Goal: Information Seeking & Learning: Learn about a topic

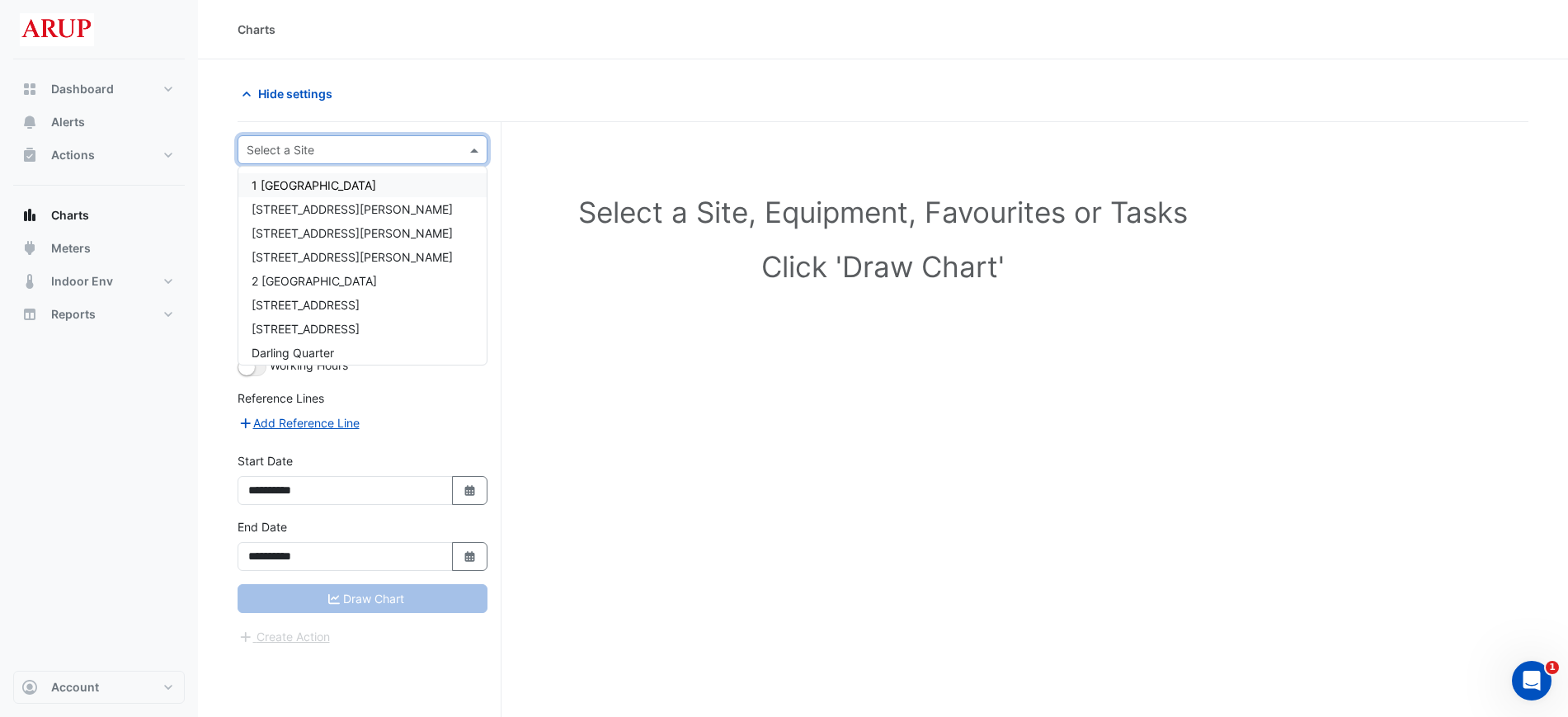
click at [474, 144] on span at bounding box center [477, 150] width 20 height 17
click at [381, 338] on div "[STREET_ADDRESS]" at bounding box center [362, 328] width 248 height 24
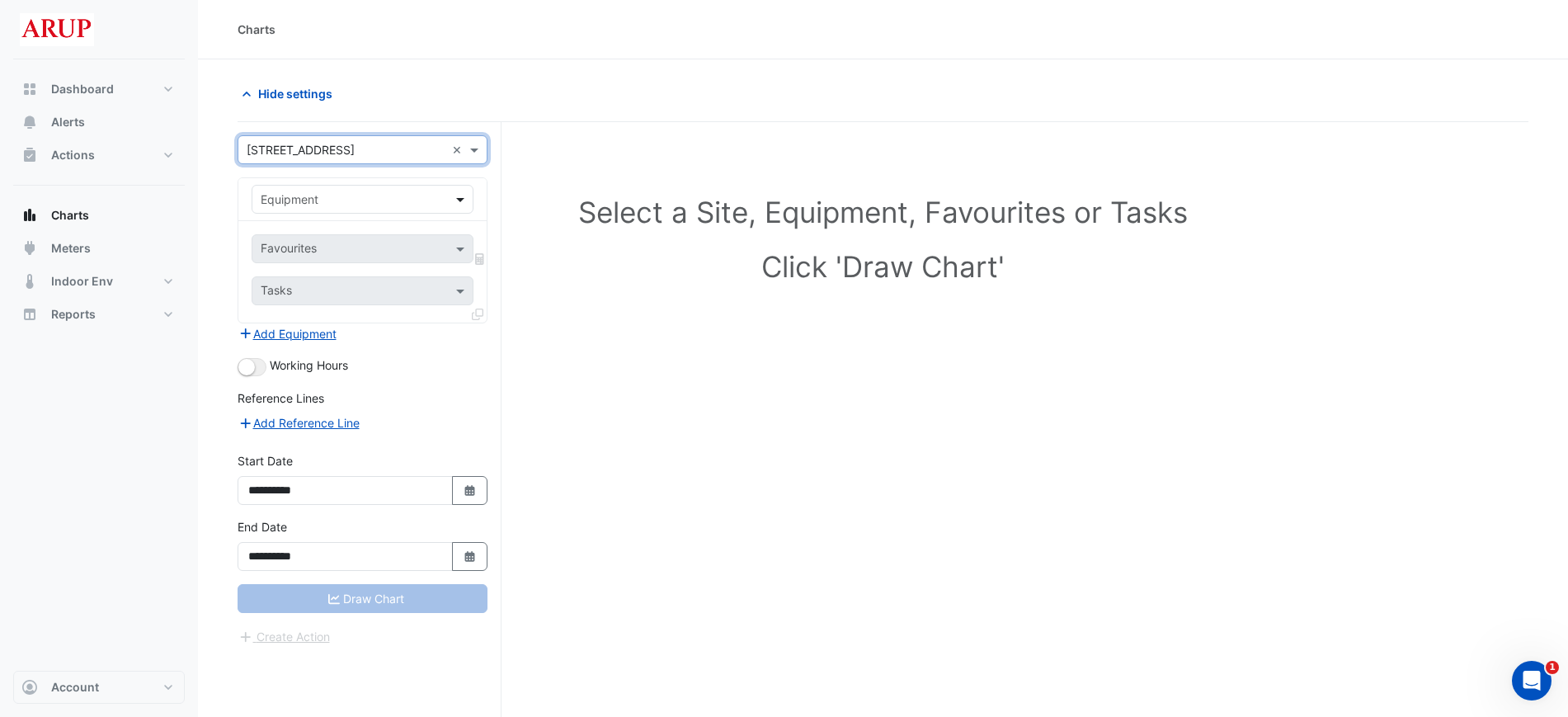
click at [463, 201] on span at bounding box center [462, 199] width 20 height 17
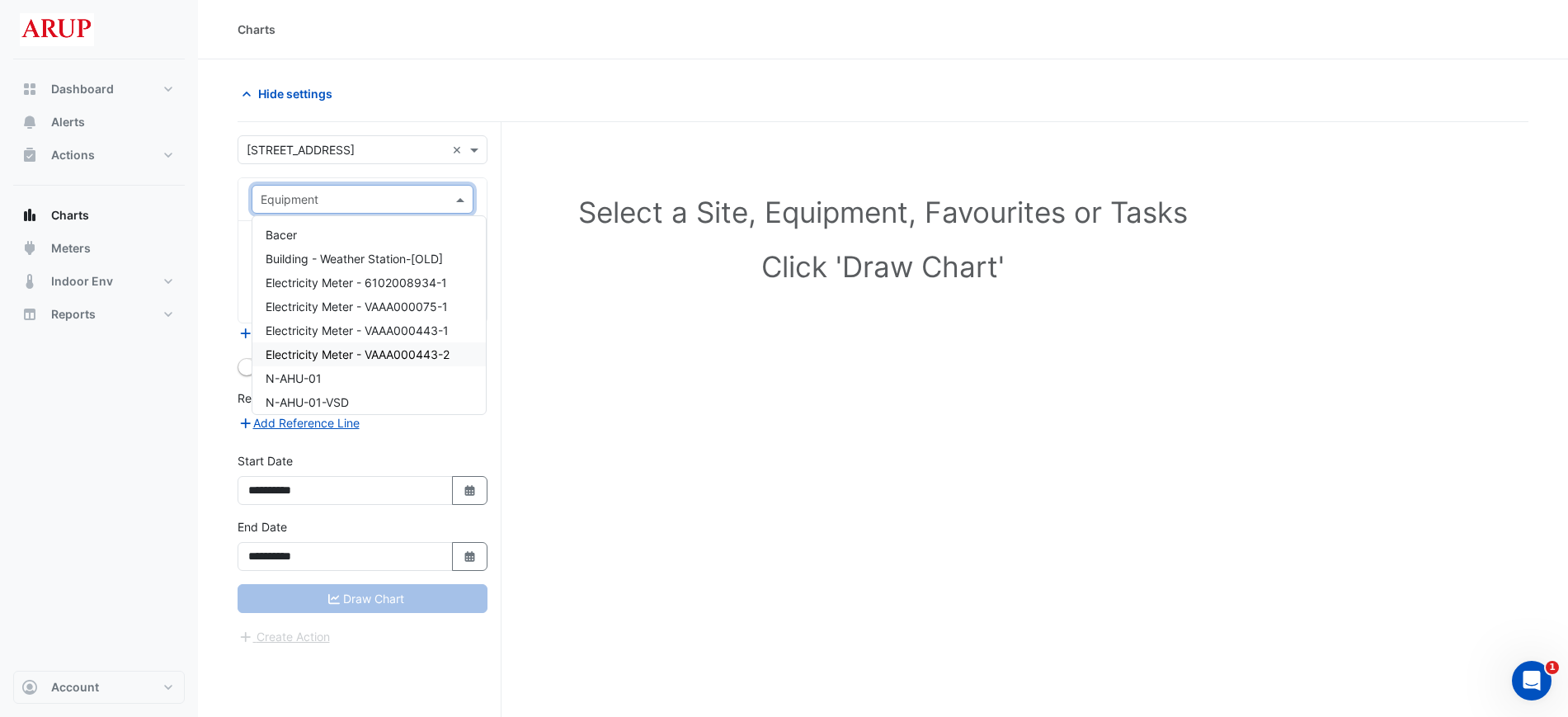
click at [142, 527] on div "Dashboard Portfolio Ratings Performance Alerts Actions Site Manager Charts" at bounding box center [99, 365] width 172 height 611
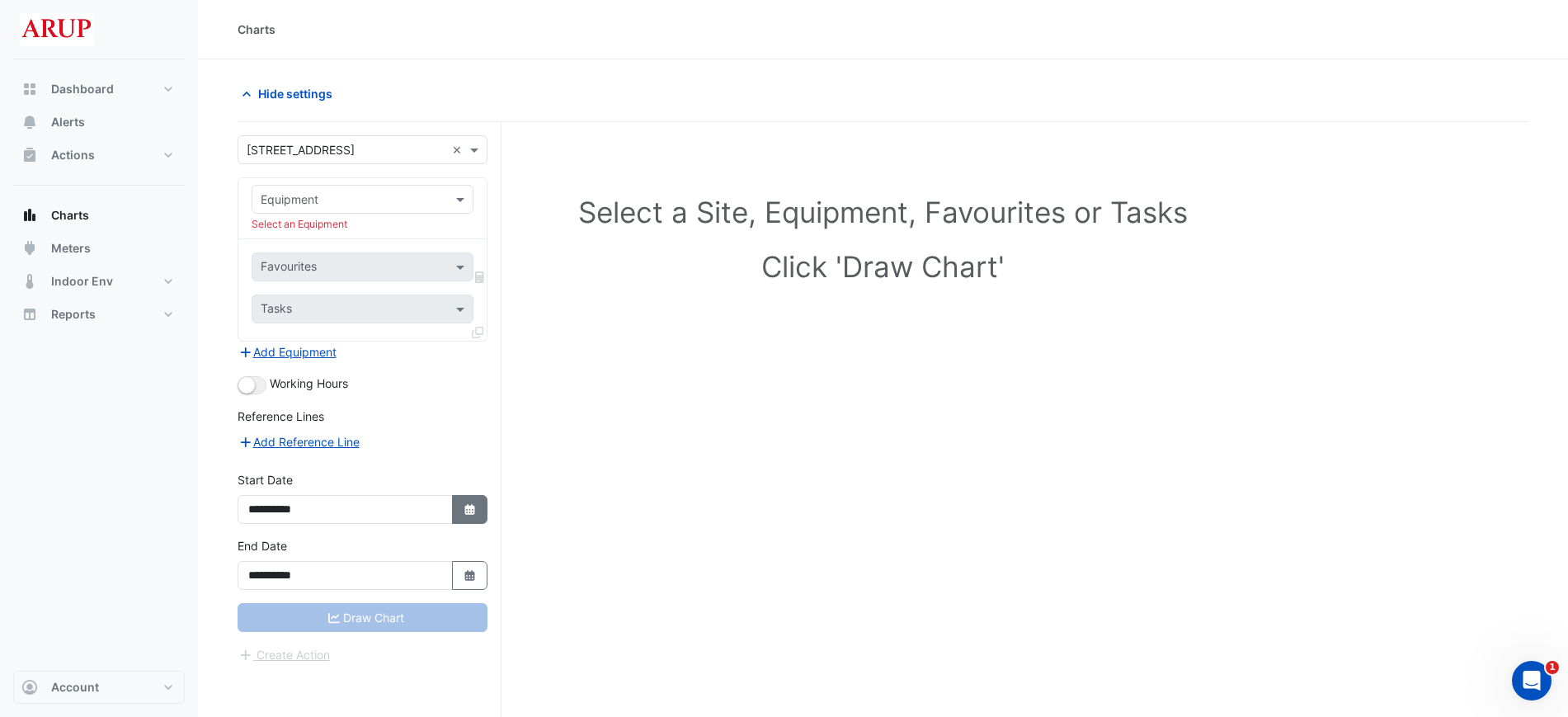
click at [467, 514] on fa-icon "Select Date" at bounding box center [471, 509] width 15 height 14
select select "*"
select select "****"
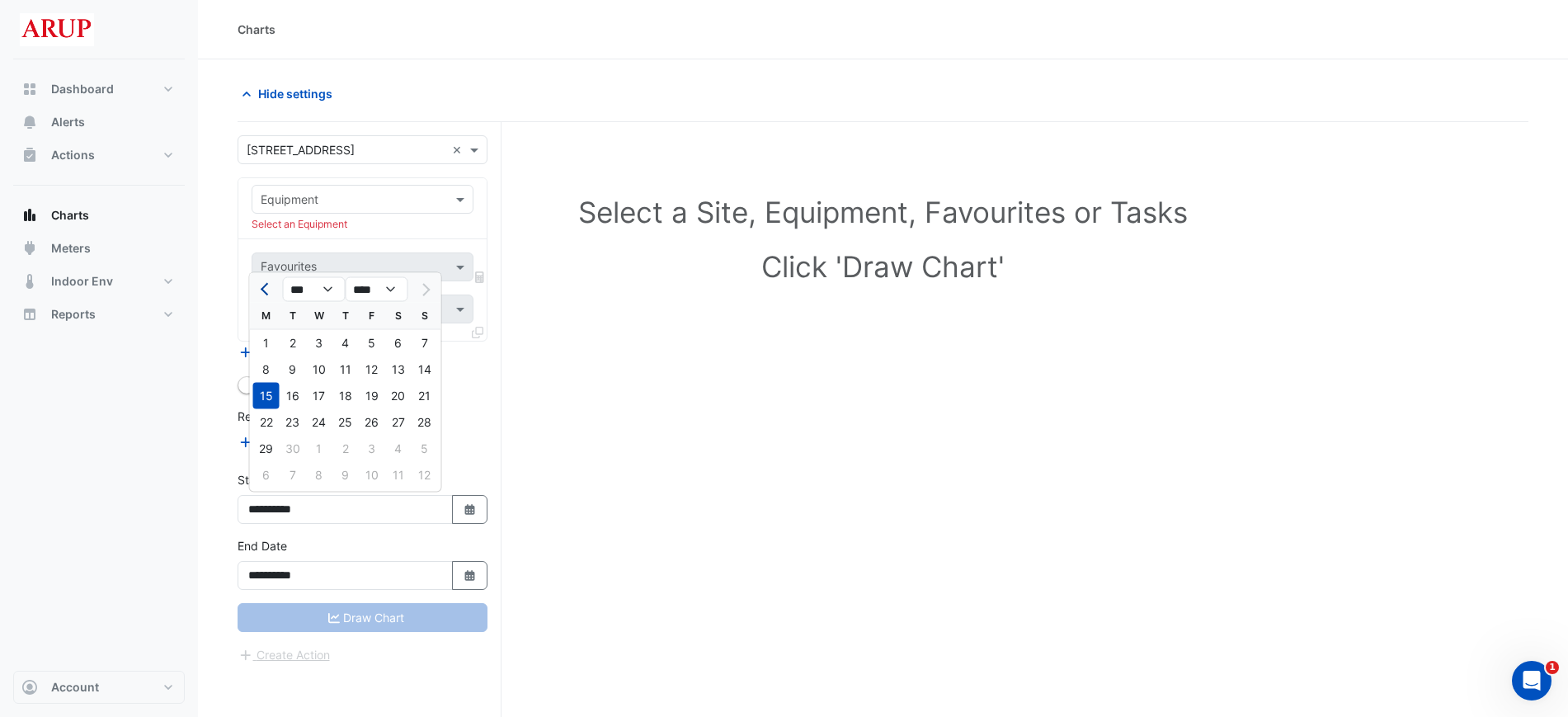
click at [260, 284] on button "Previous month" at bounding box center [266, 289] width 19 height 26
select select "*"
click at [272, 390] on div "11" at bounding box center [266, 395] width 26 height 26
type input "**********"
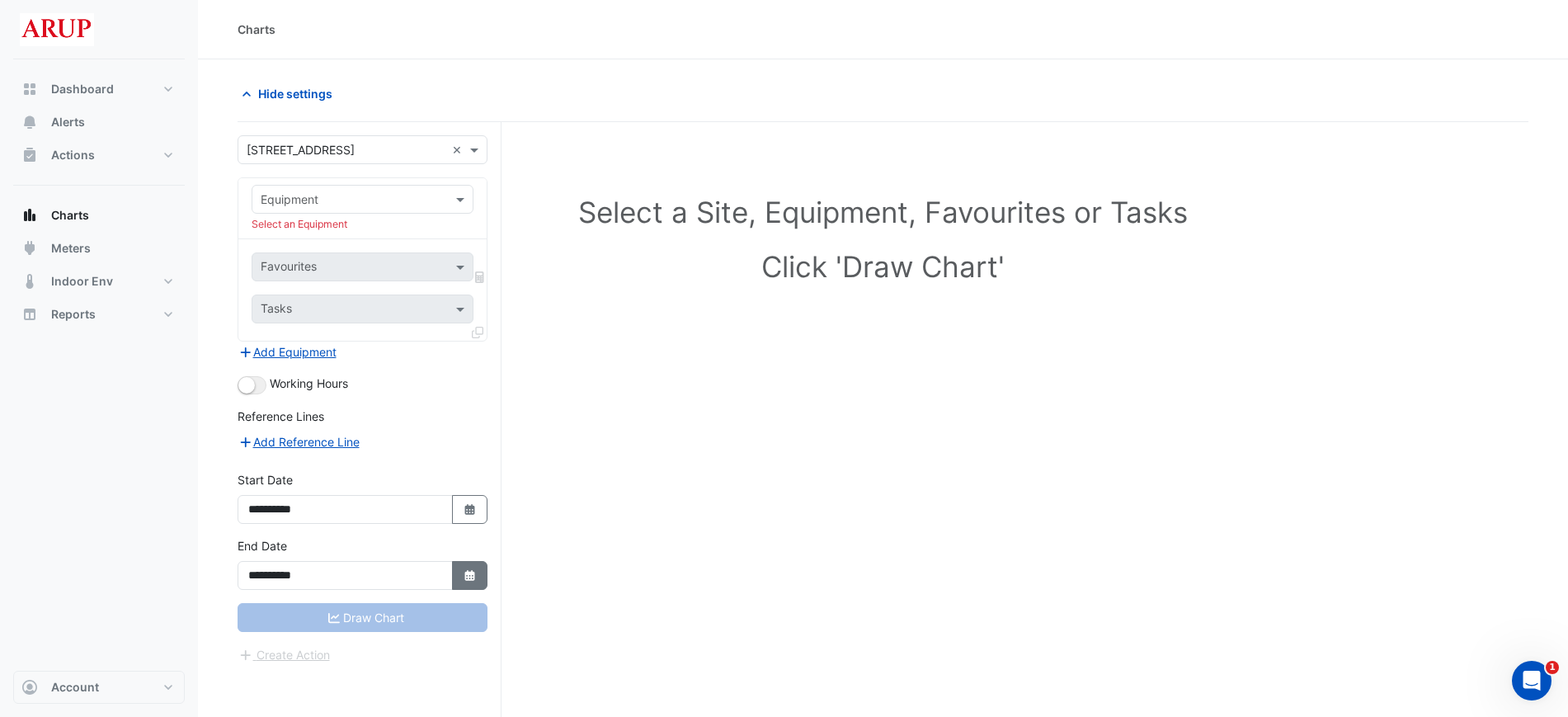
click at [482, 578] on button "Select Date" at bounding box center [470, 576] width 36 height 29
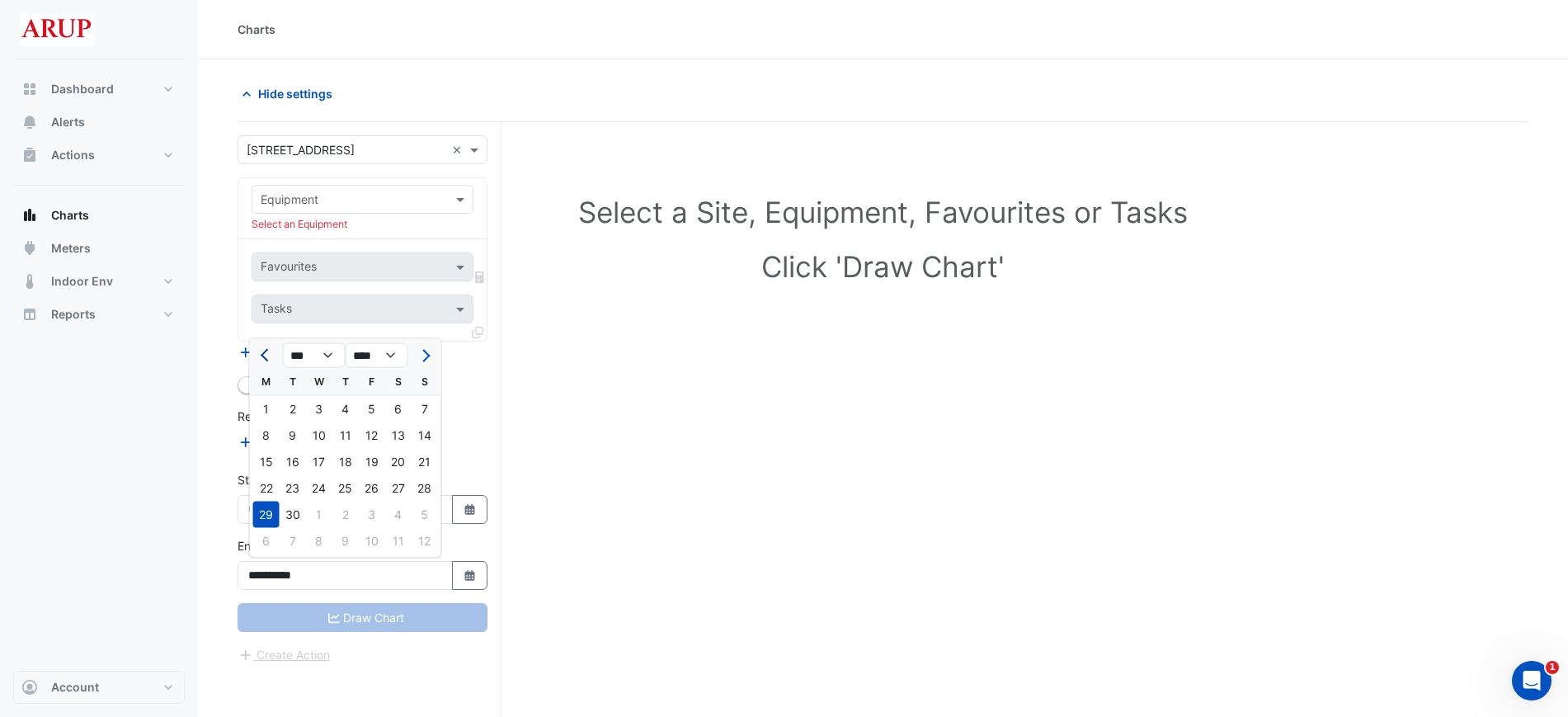
click at [261, 350] on button "Previous month" at bounding box center [266, 355] width 19 height 26
select select "*"
click at [268, 452] on div "11" at bounding box center [266, 461] width 26 height 26
type input "**********"
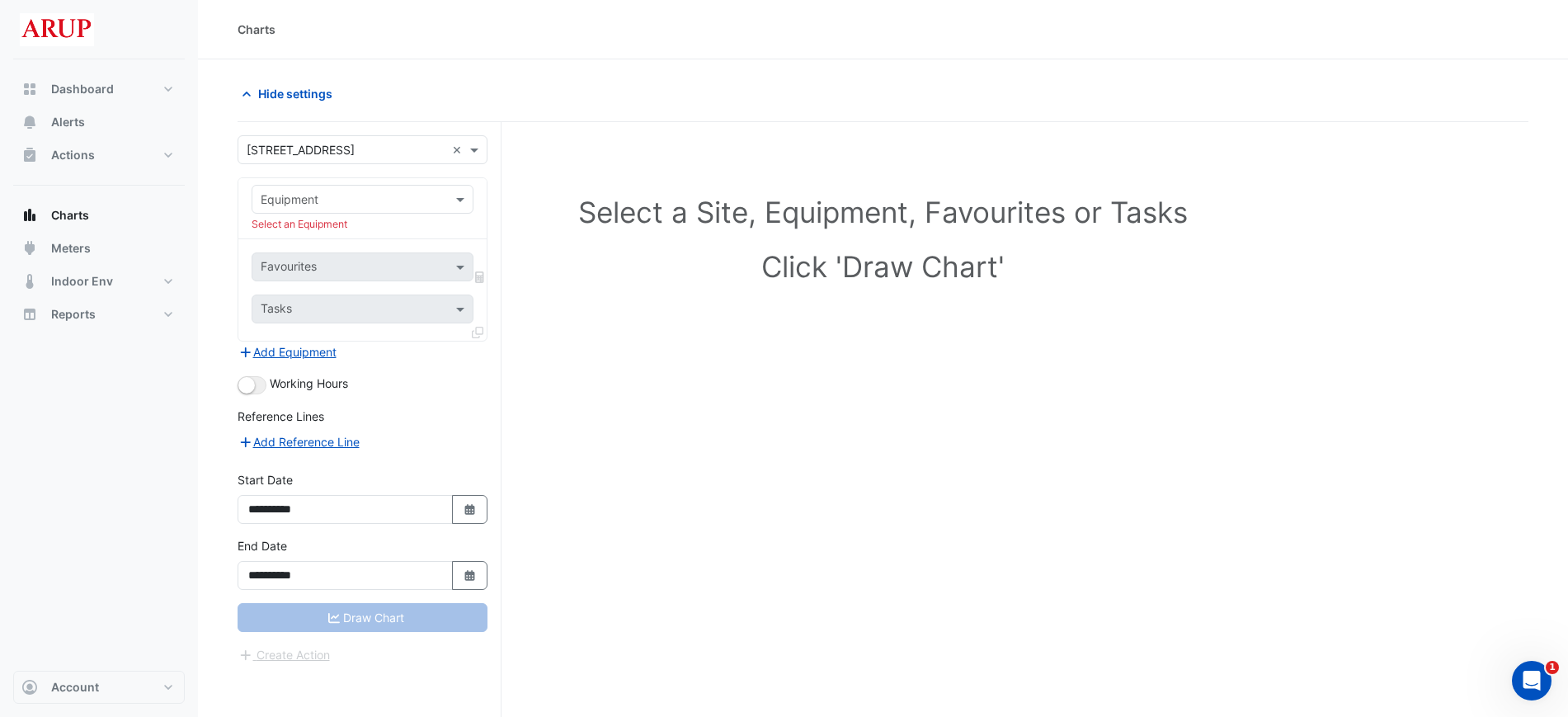
drag, startPoint x: 1400, startPoint y: 2, endPoint x: 1002, endPoint y: 400, distance: 562.9
click at [1002, 400] on div "Select a Site, Equipment, Favourites or Tasks Click 'Draw Chart'" at bounding box center [883, 450] width 1291 height 658
click at [456, 198] on span at bounding box center [462, 199] width 20 height 17
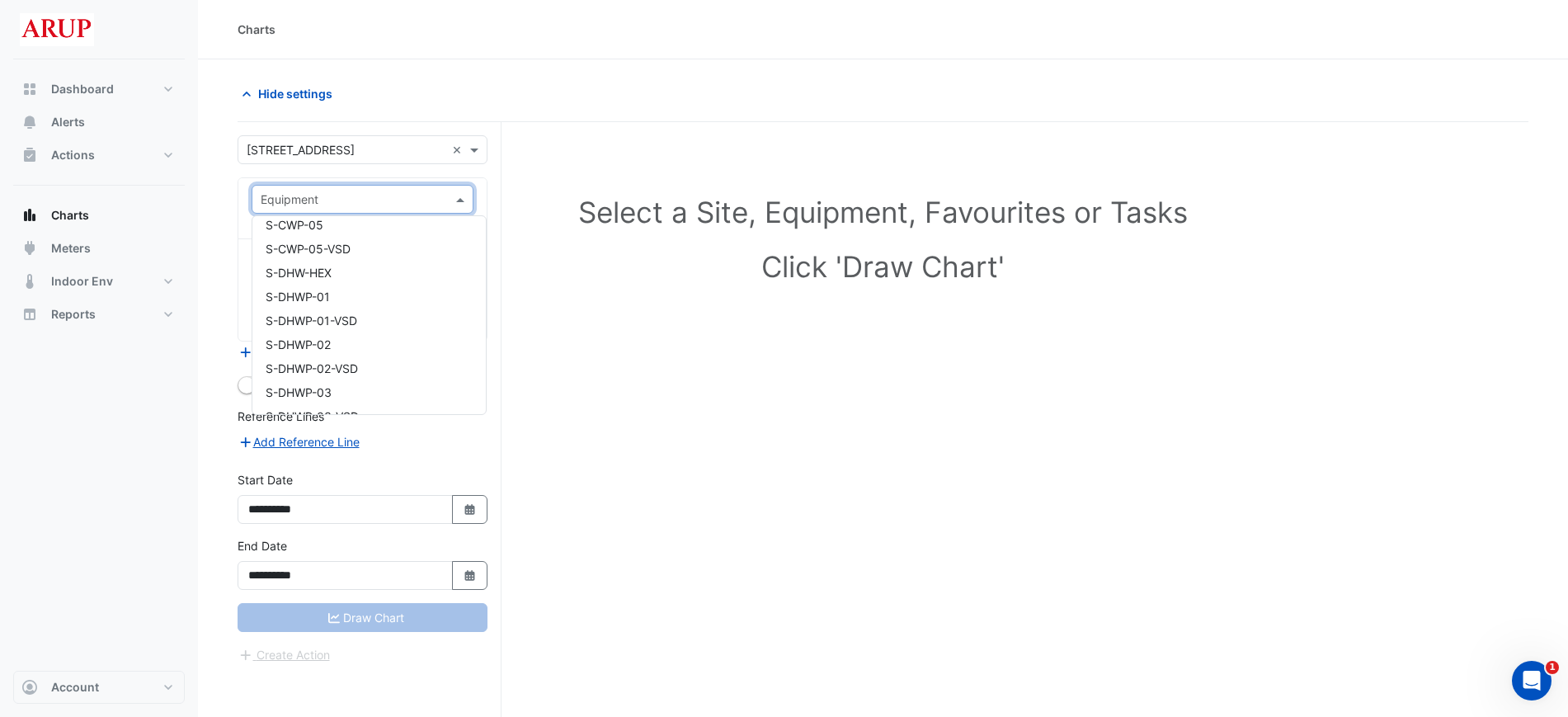
scroll to position [9073, 0]
click at [180, 477] on div "Dashboard Portfolio Ratings Performance Alerts Actions Site Manager Charts" at bounding box center [99, 365] width 172 height 611
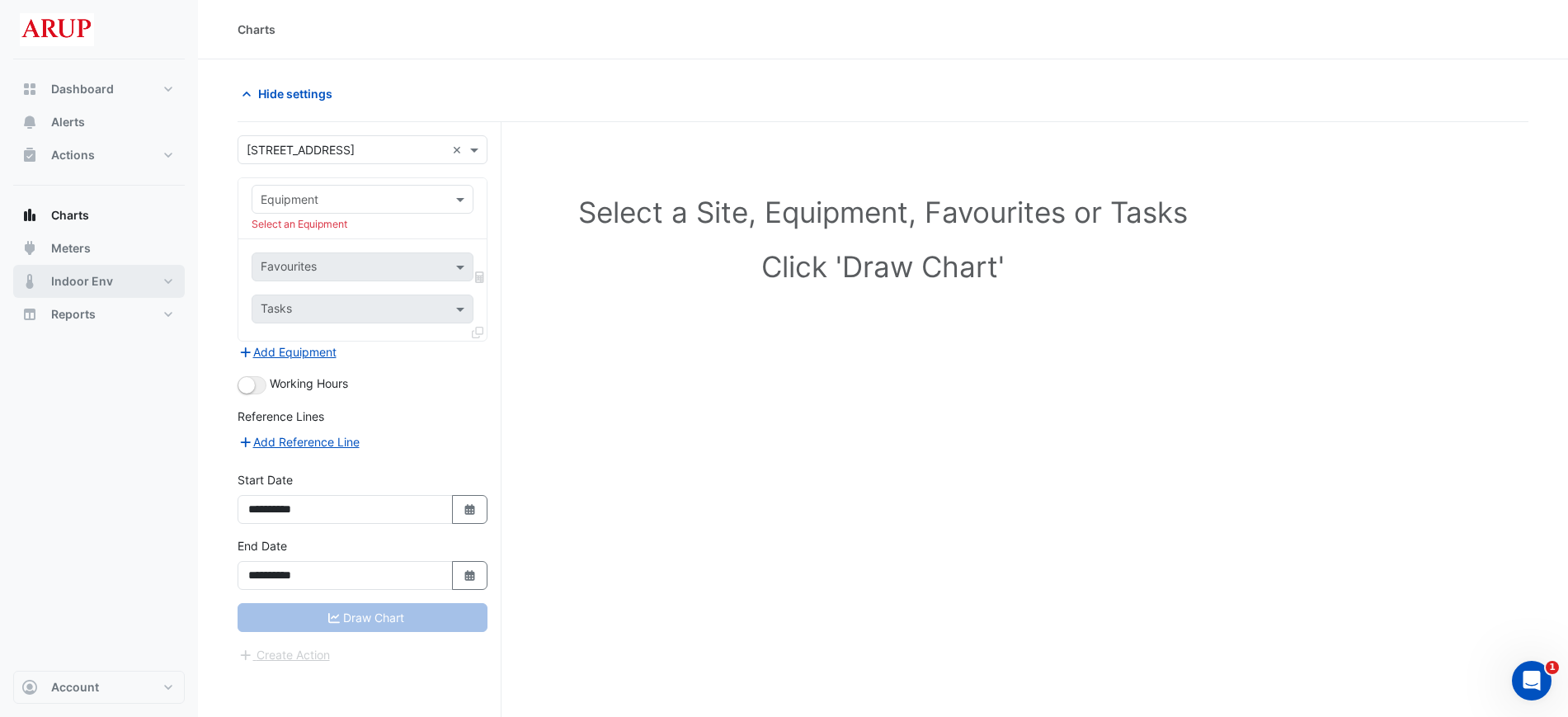
click at [123, 284] on button "Indoor Env" at bounding box center [99, 281] width 172 height 33
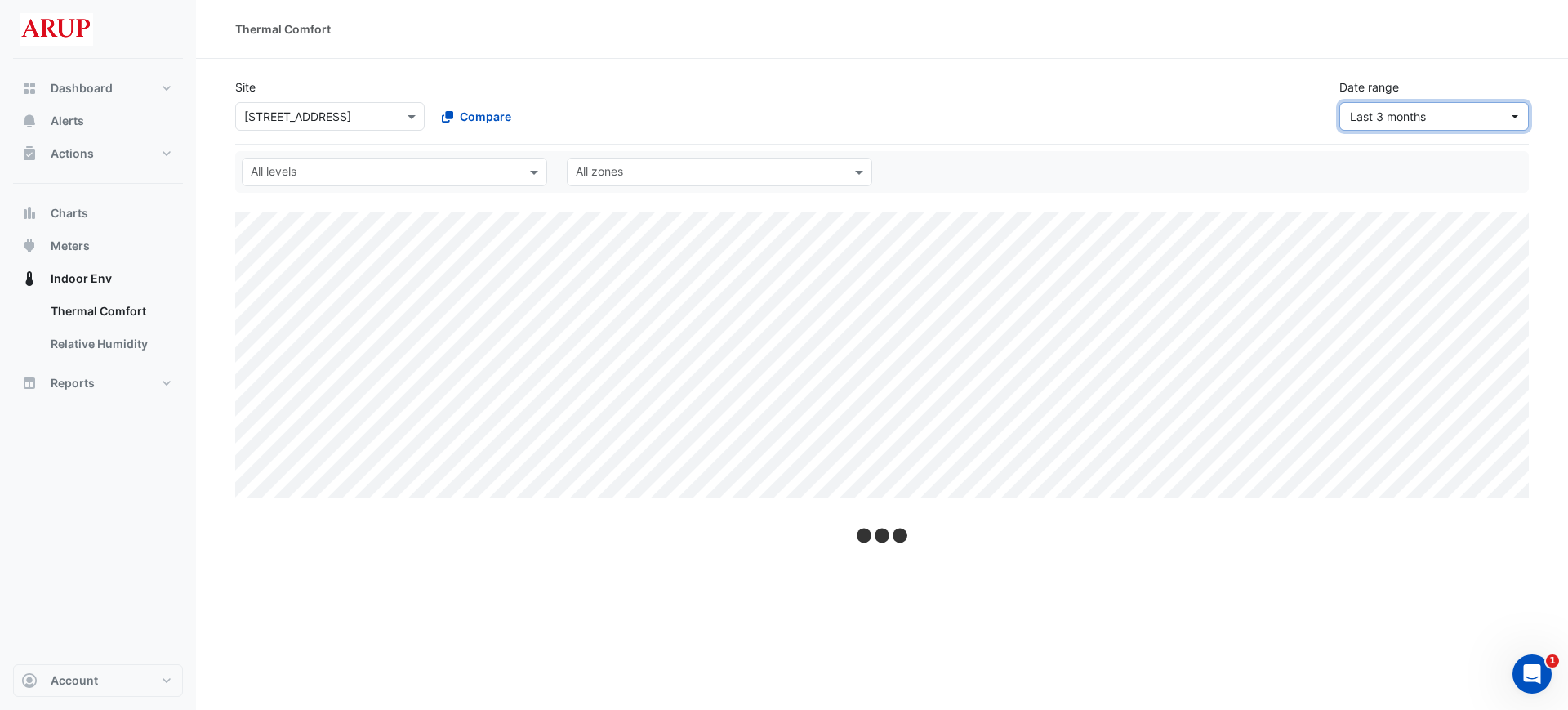
click at [1508, 123] on button "Last 3 months" at bounding box center [1434, 117] width 189 height 29
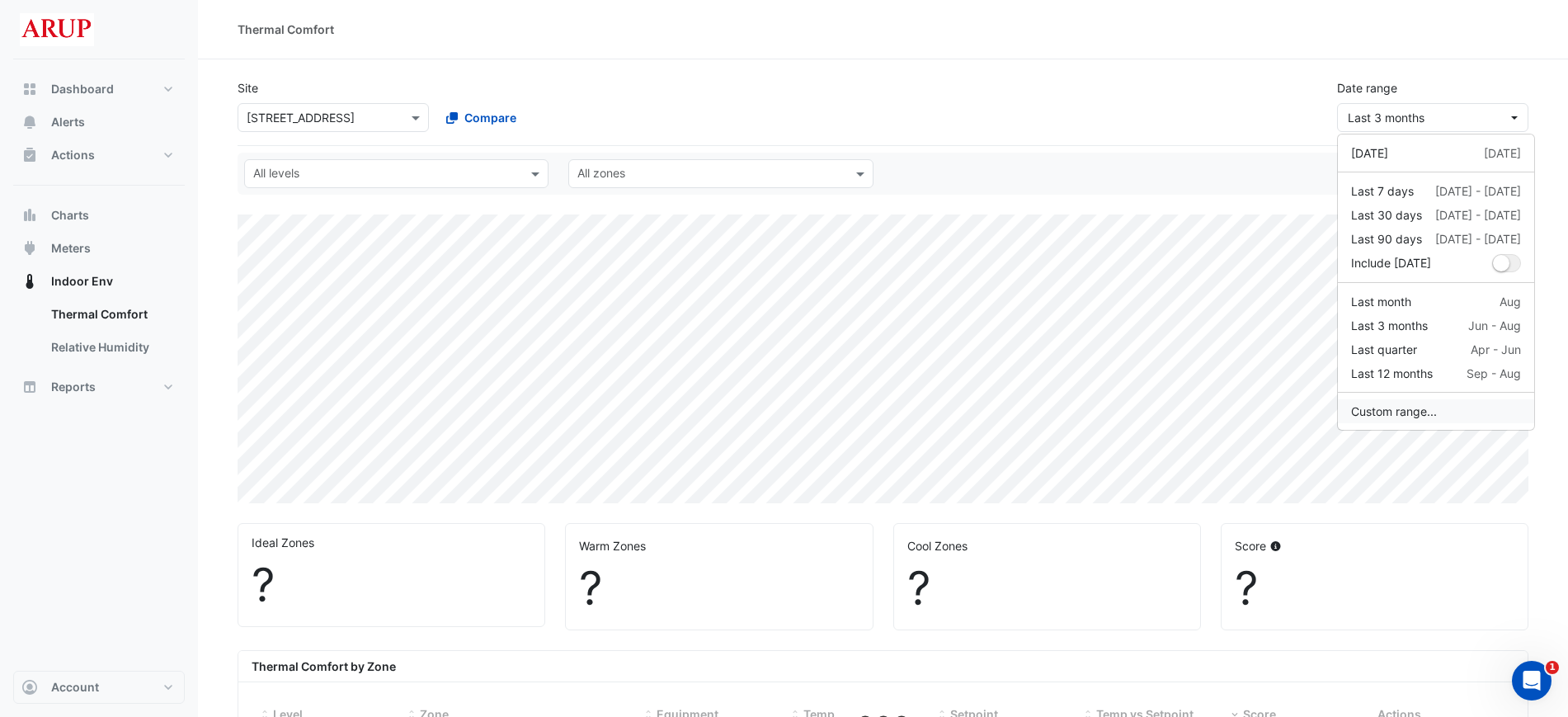
click at [1406, 416] on button "Custom range..." at bounding box center [1436, 411] width 196 height 24
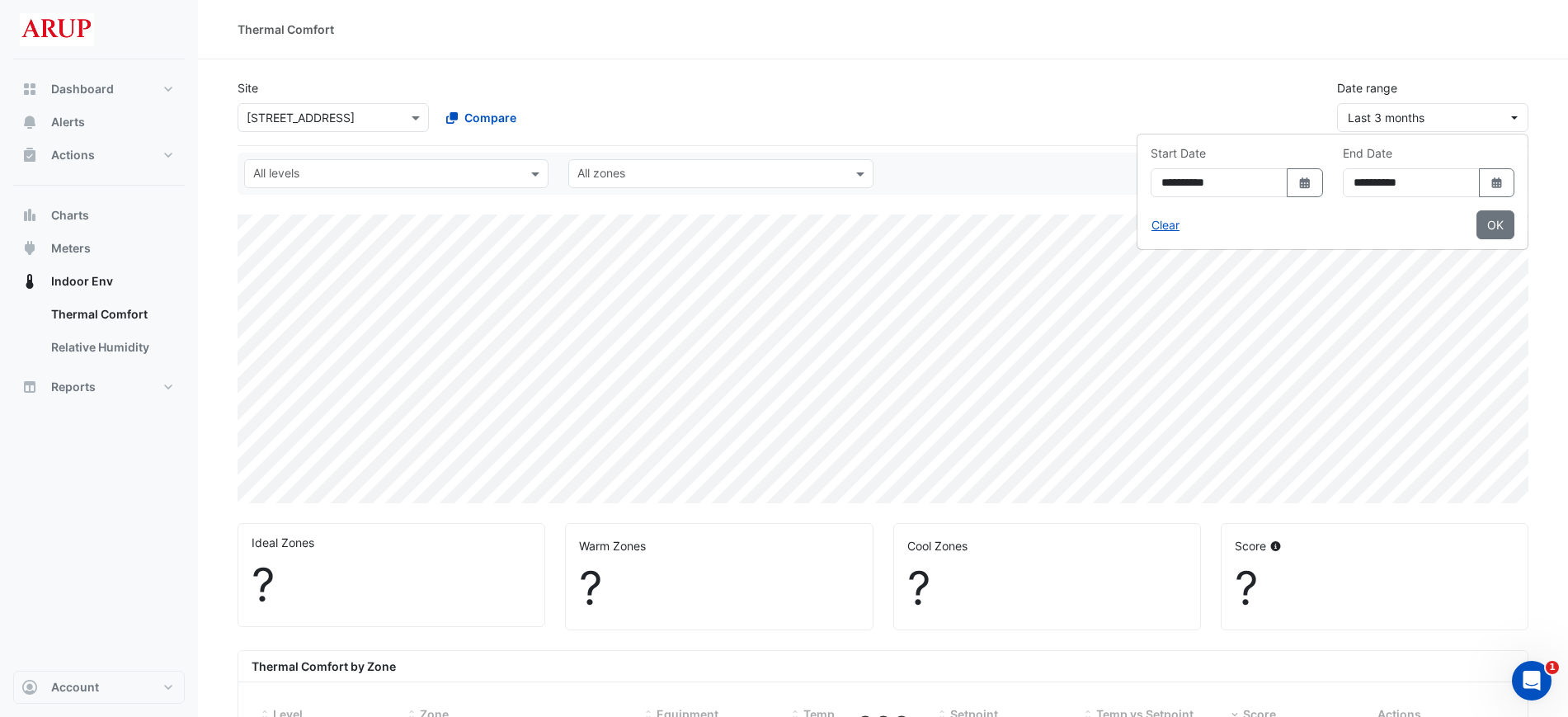
select select "***"
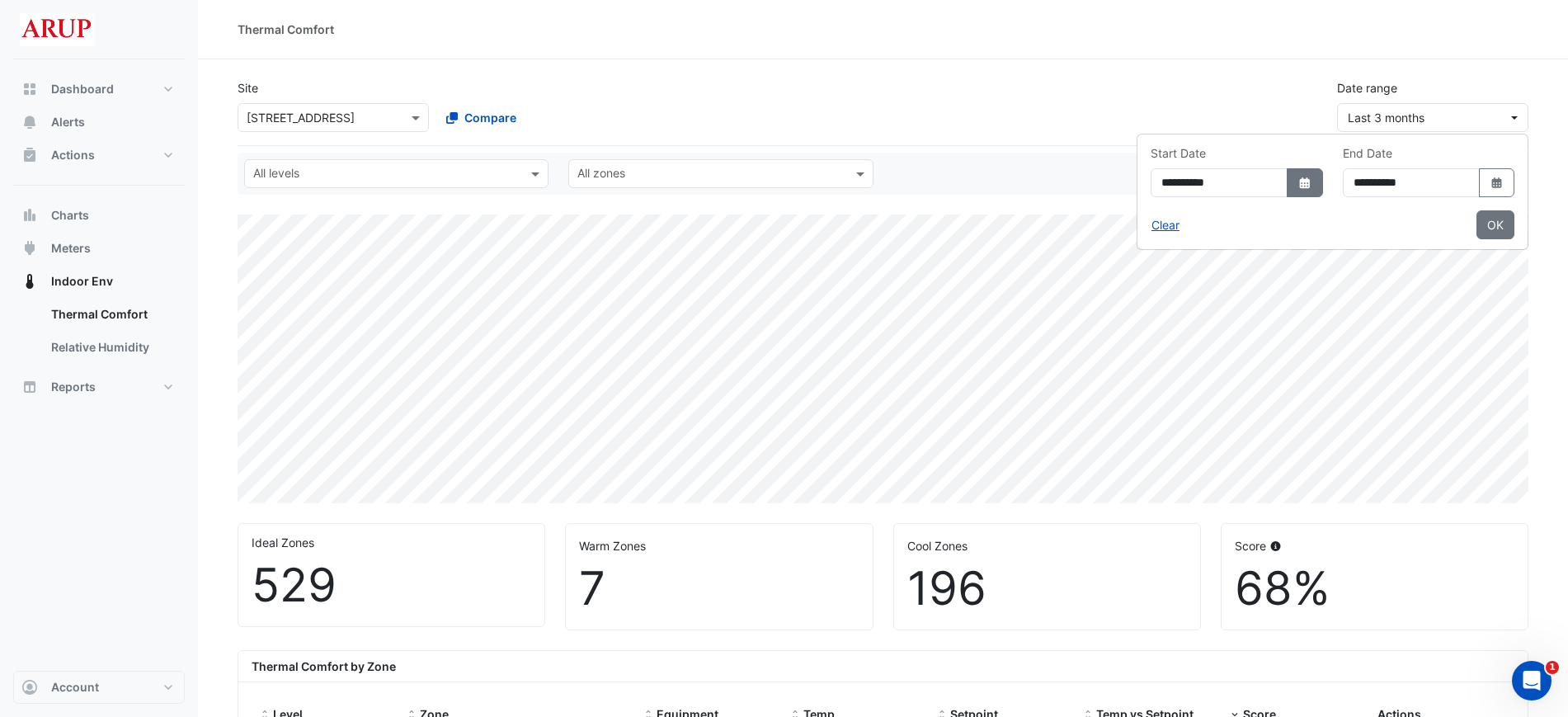
click at [1300, 187] on icon "dropDown" at bounding box center [1306, 182] width 10 height 11
select select "*"
select select "****"
click at [1237, 219] on button "Next month" at bounding box center [1240, 216] width 19 height 26
click at [1238, 223] on button "Next month" at bounding box center [1240, 216] width 19 height 26
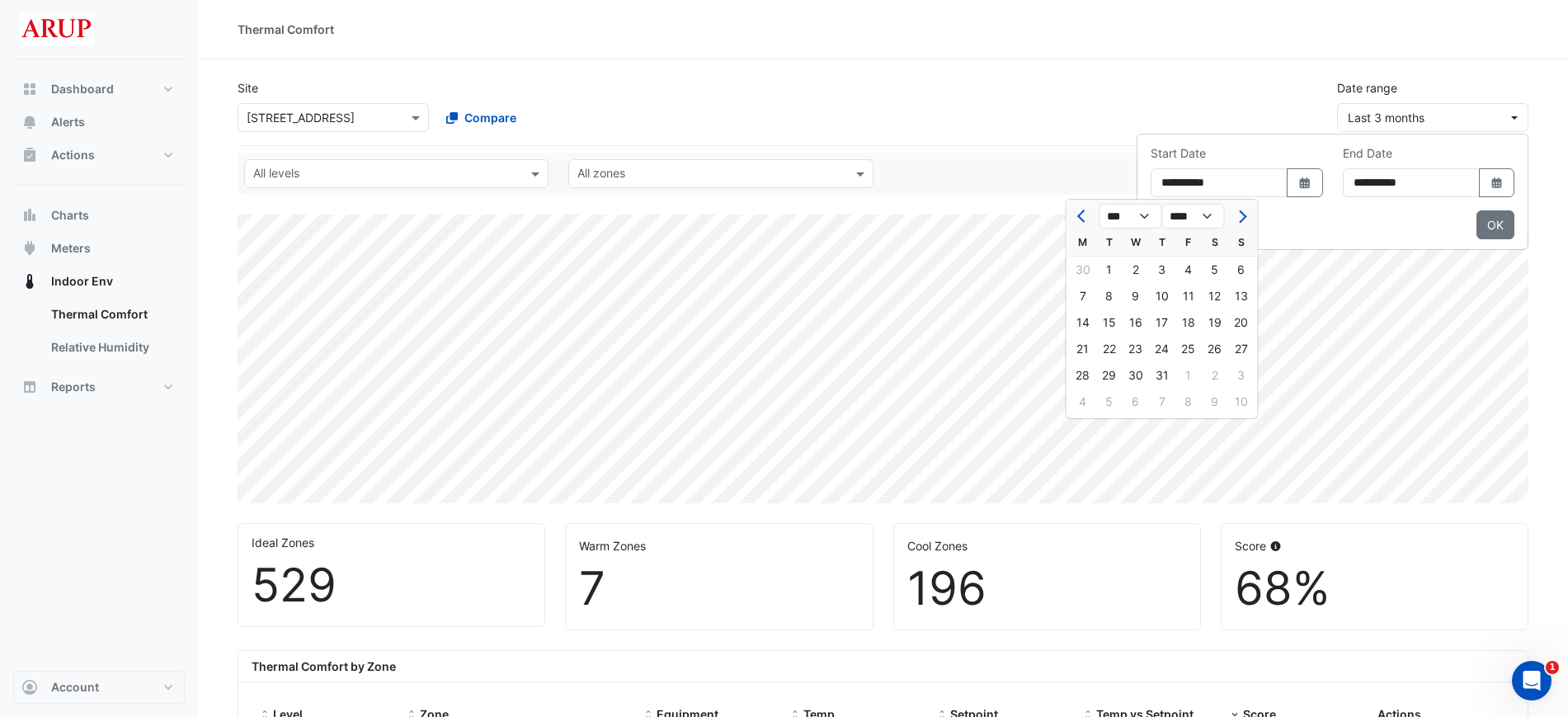
select select "*"
click at [1090, 329] on div "11" at bounding box center [1083, 322] width 26 height 26
type input "**********"
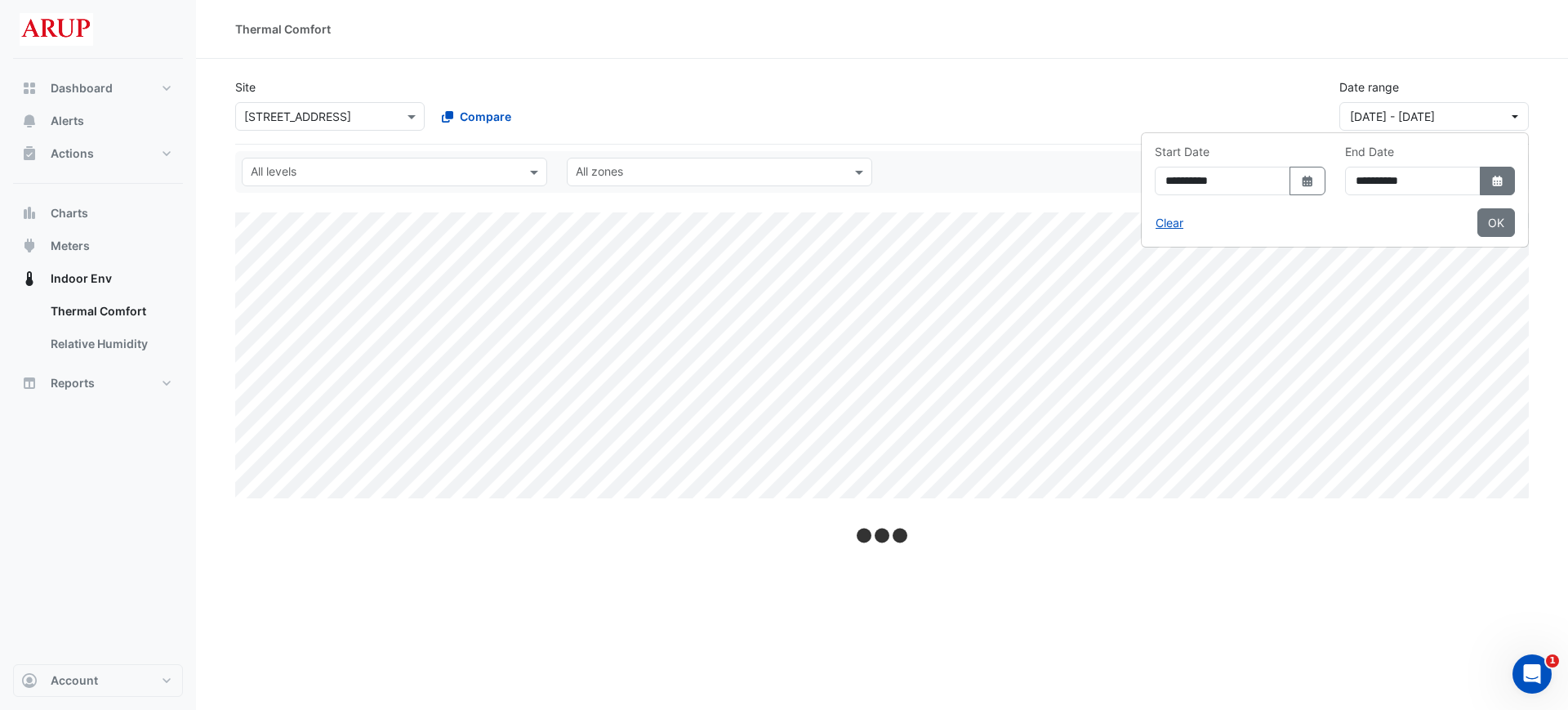
click at [1502, 185] on icon "Select Date" at bounding box center [1498, 181] width 15 height 12
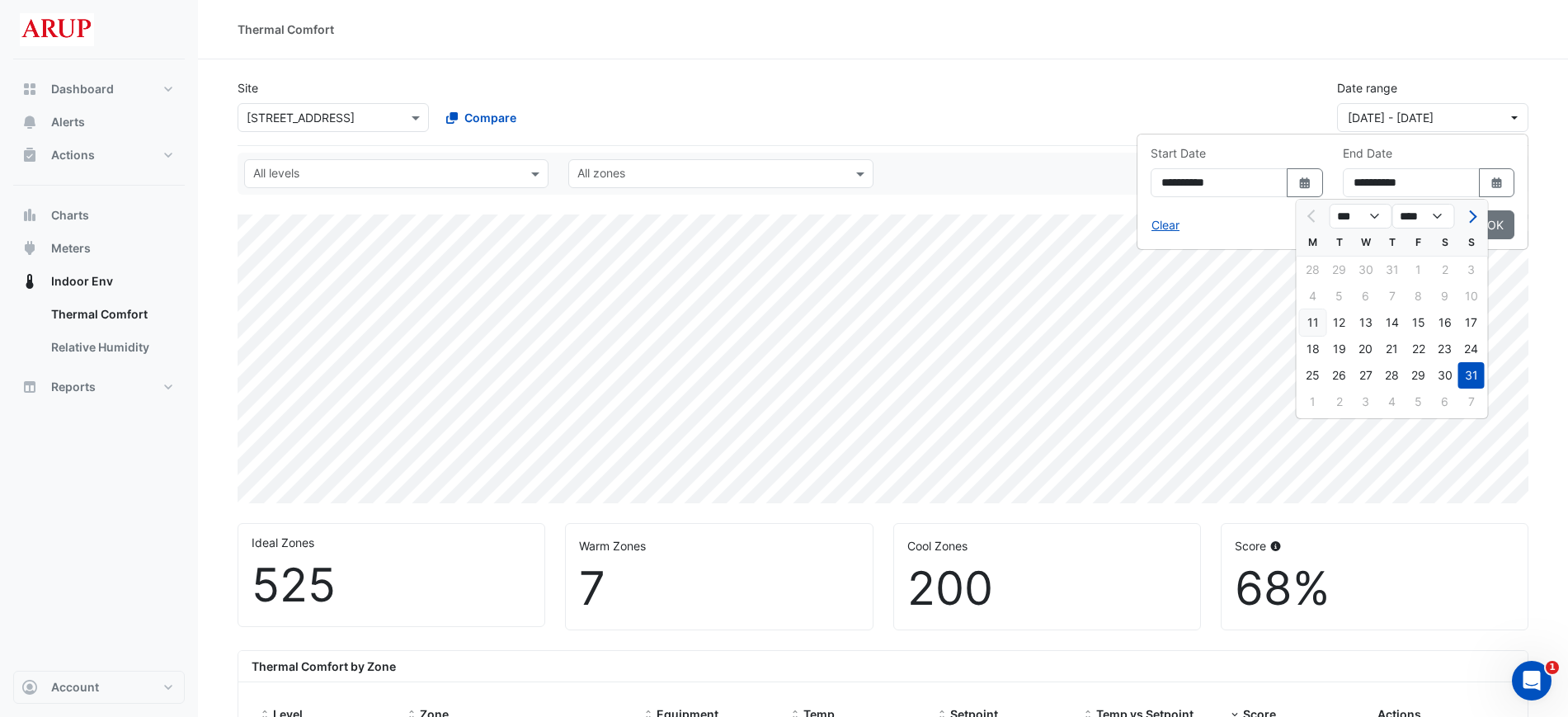
click at [1322, 321] on div "11" at bounding box center [1313, 322] width 26 height 26
type input "**********"
click at [1501, 233] on button "OK" at bounding box center [1495, 224] width 38 height 29
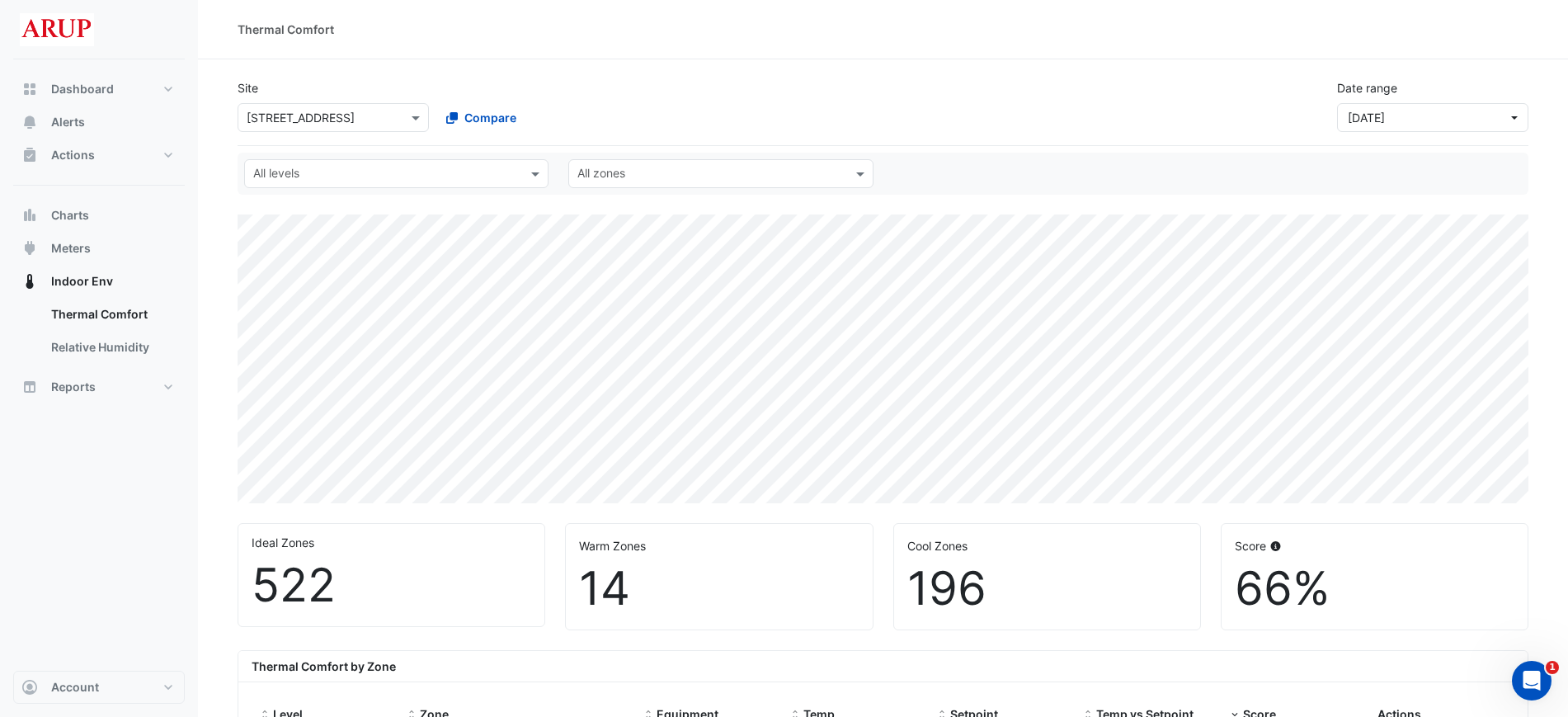
click at [1129, 80] on div "Site × [STREET_ADDRESS] Compare Date range [DATE]" at bounding box center [883, 99] width 1311 height 66
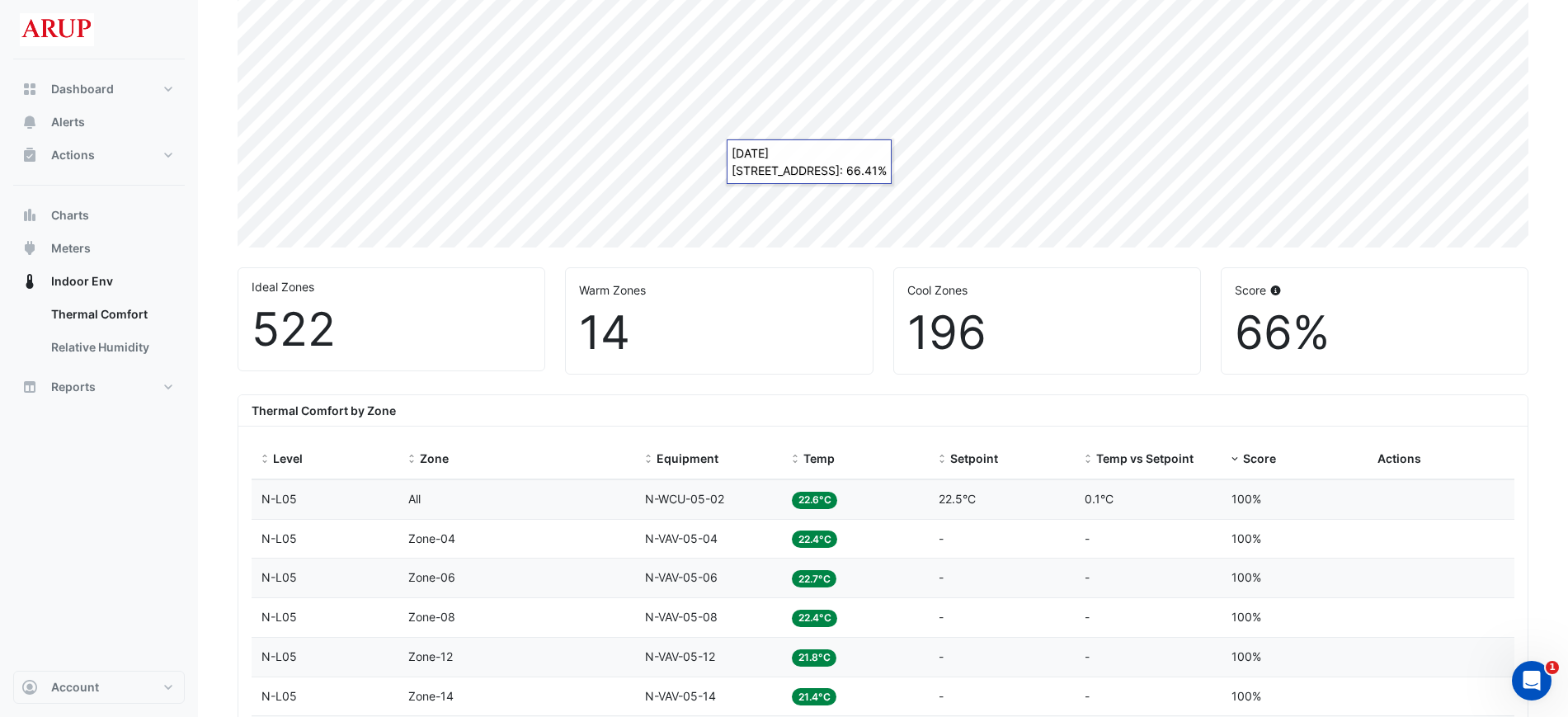
scroll to position [516, 0]
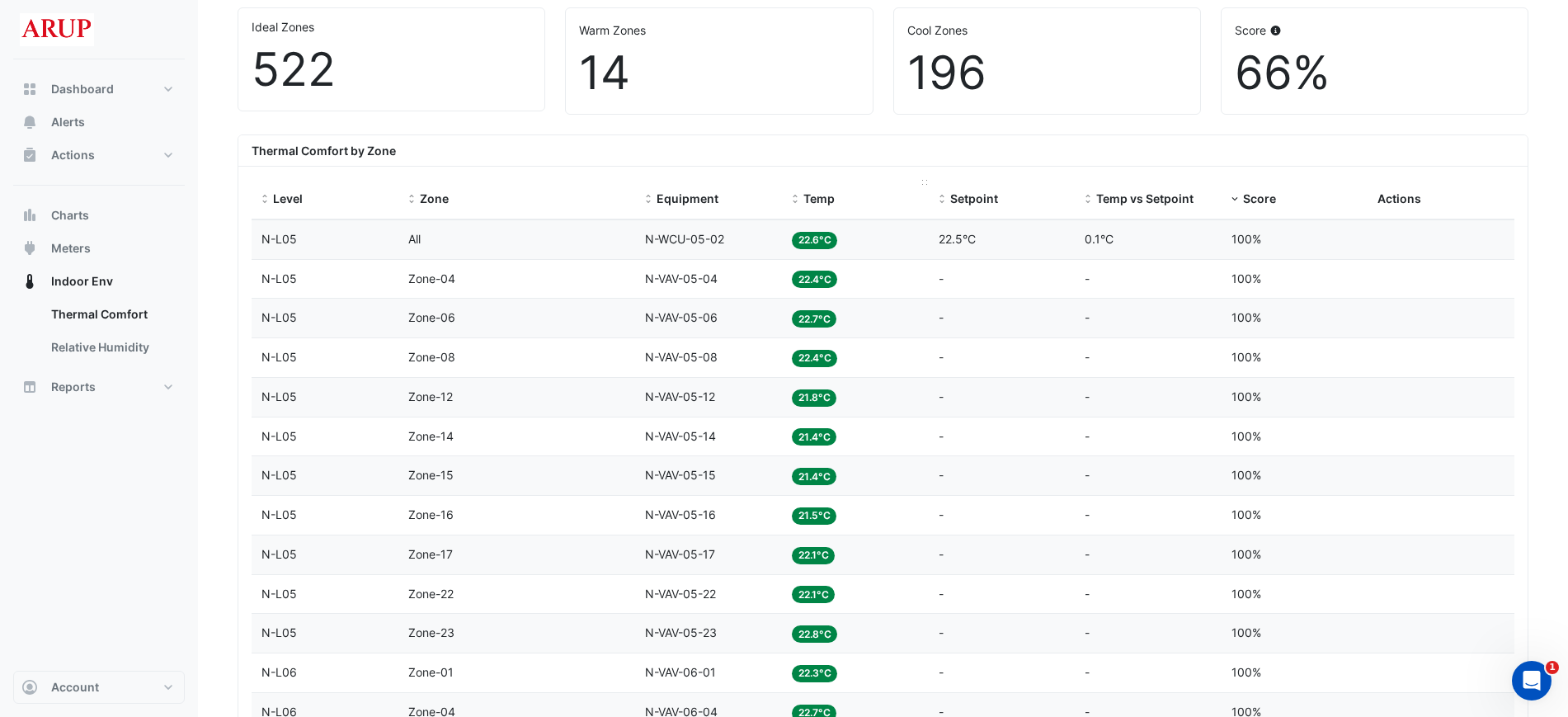
click at [829, 197] on span "Temp" at bounding box center [819, 198] width 31 height 14
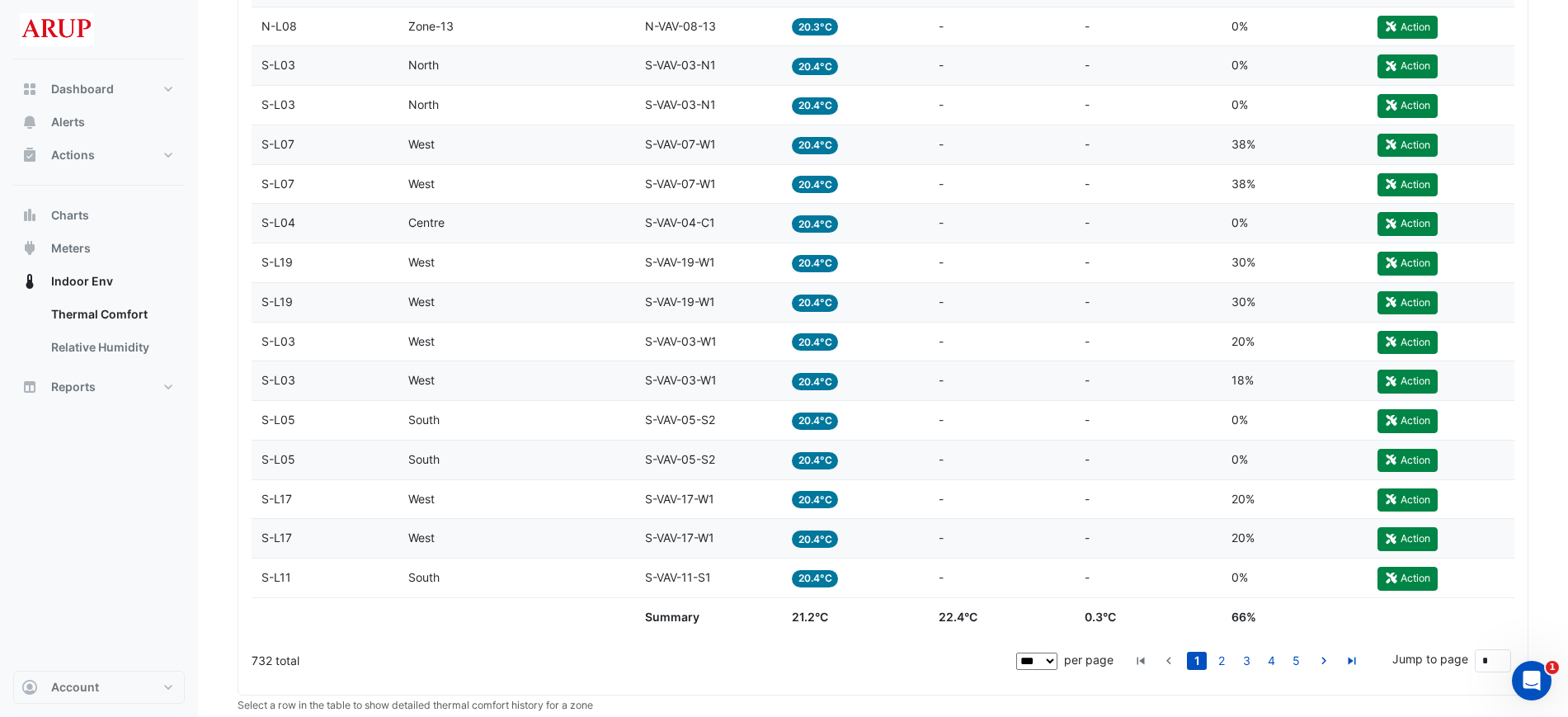
scroll to position [4078, 0]
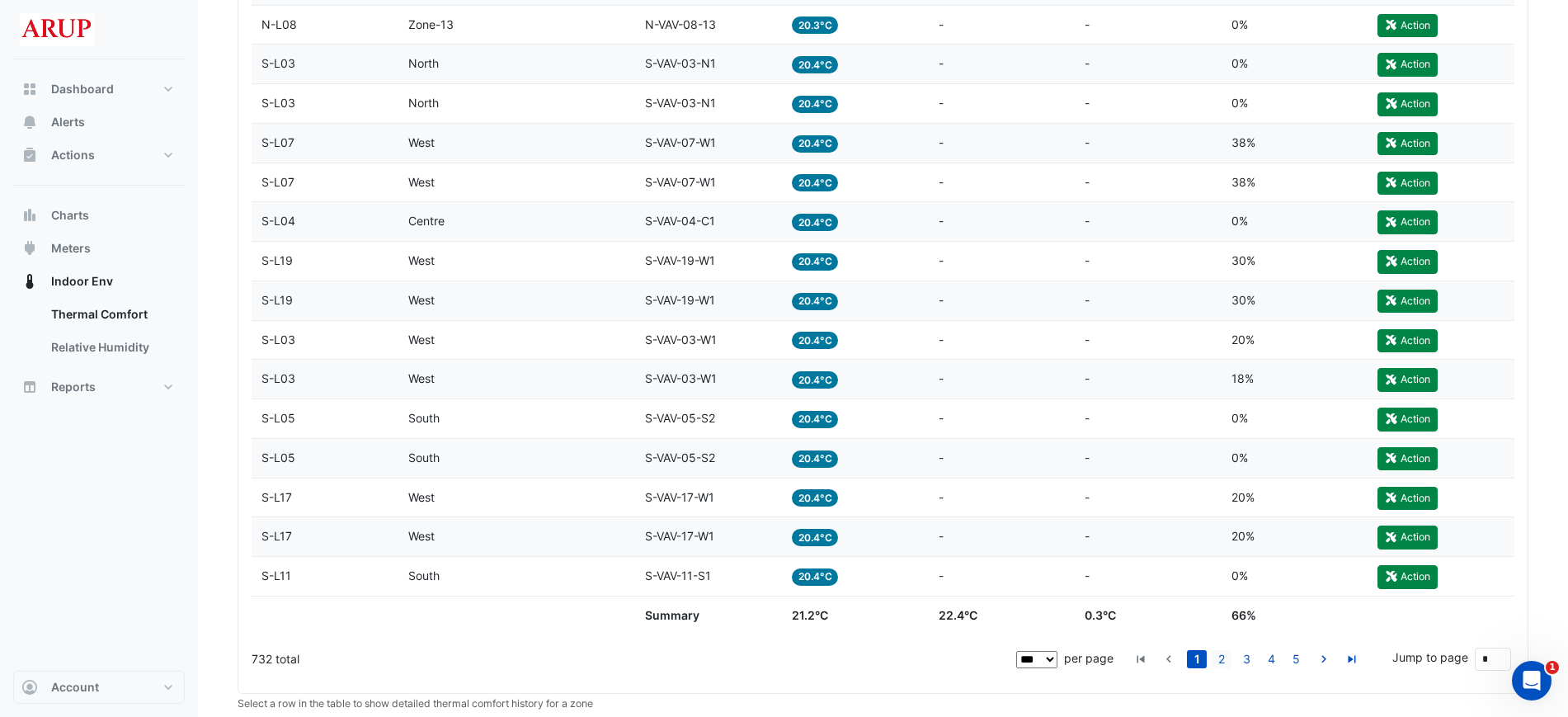
click at [1229, 659] on link "2" at bounding box center [1221, 659] width 19 height 18
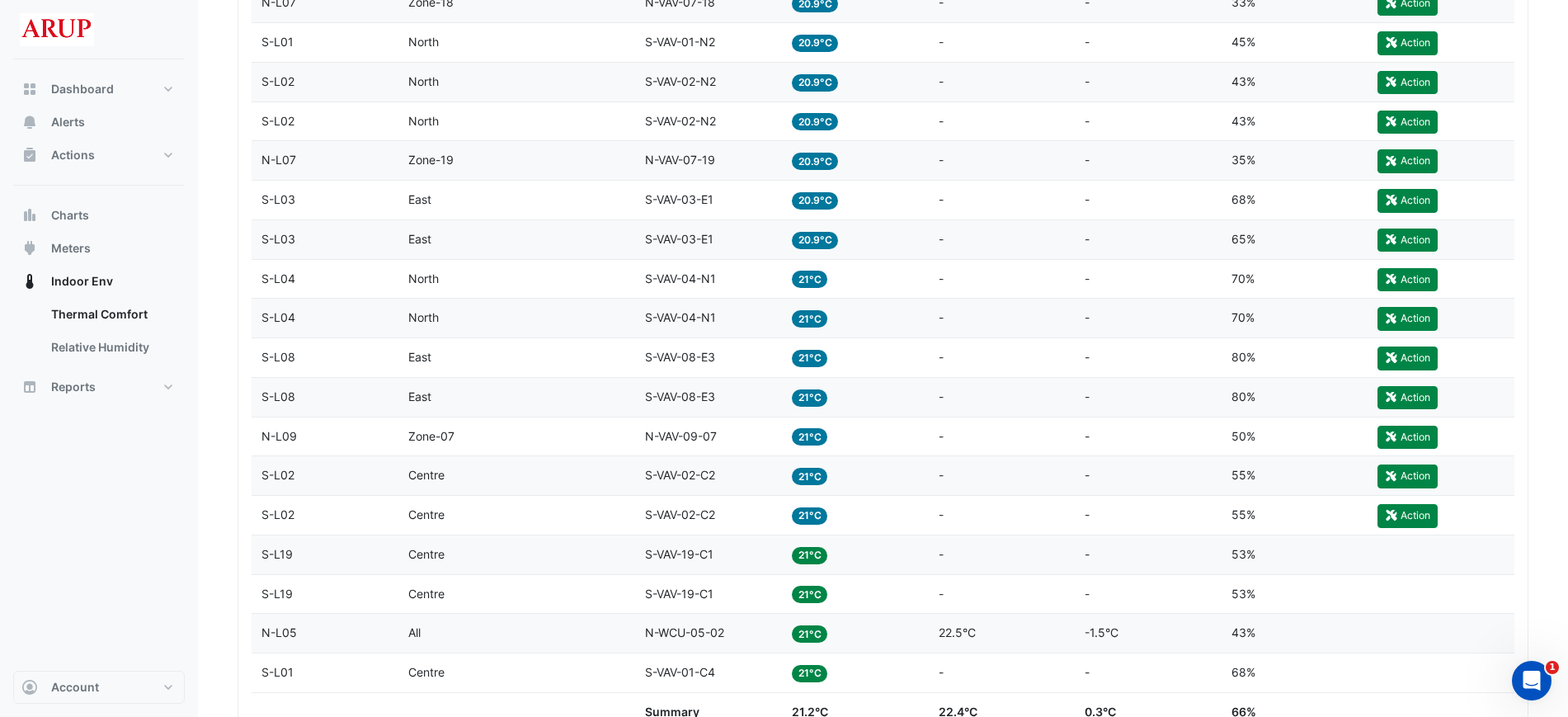
scroll to position [4400, 0]
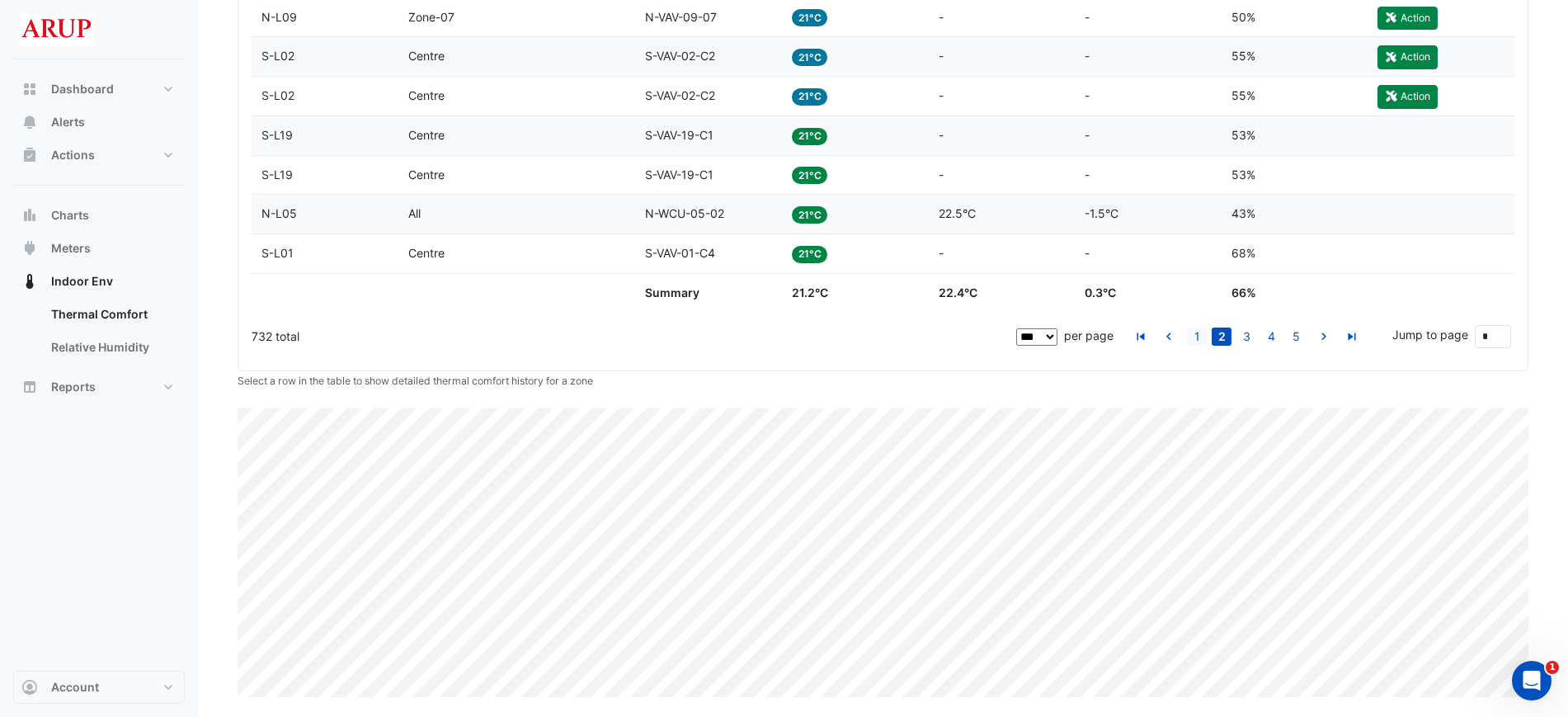
click at [1196, 344] on link "1" at bounding box center [1196, 336] width 19 height 18
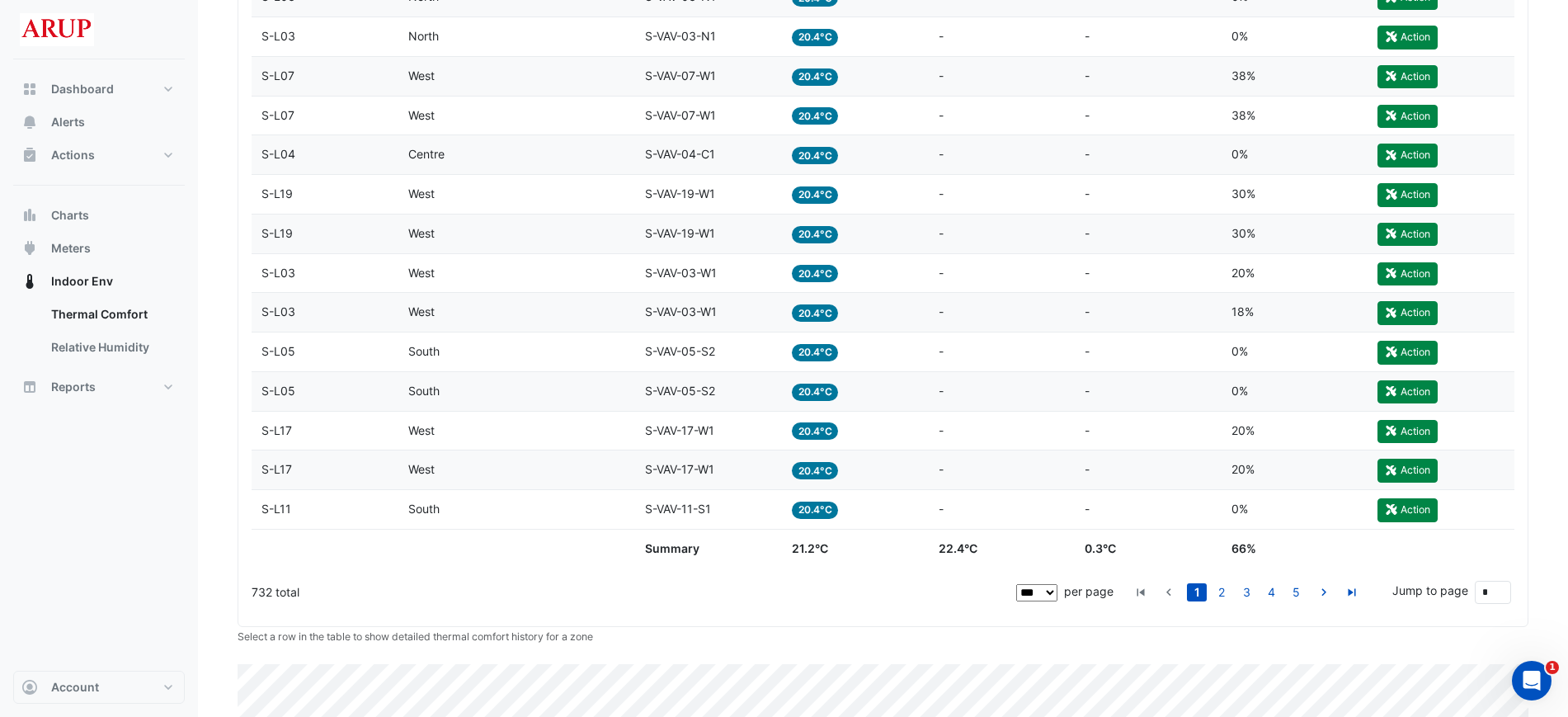
scroll to position [4145, 0]
click at [1226, 594] on link "2" at bounding box center [1221, 591] width 19 height 18
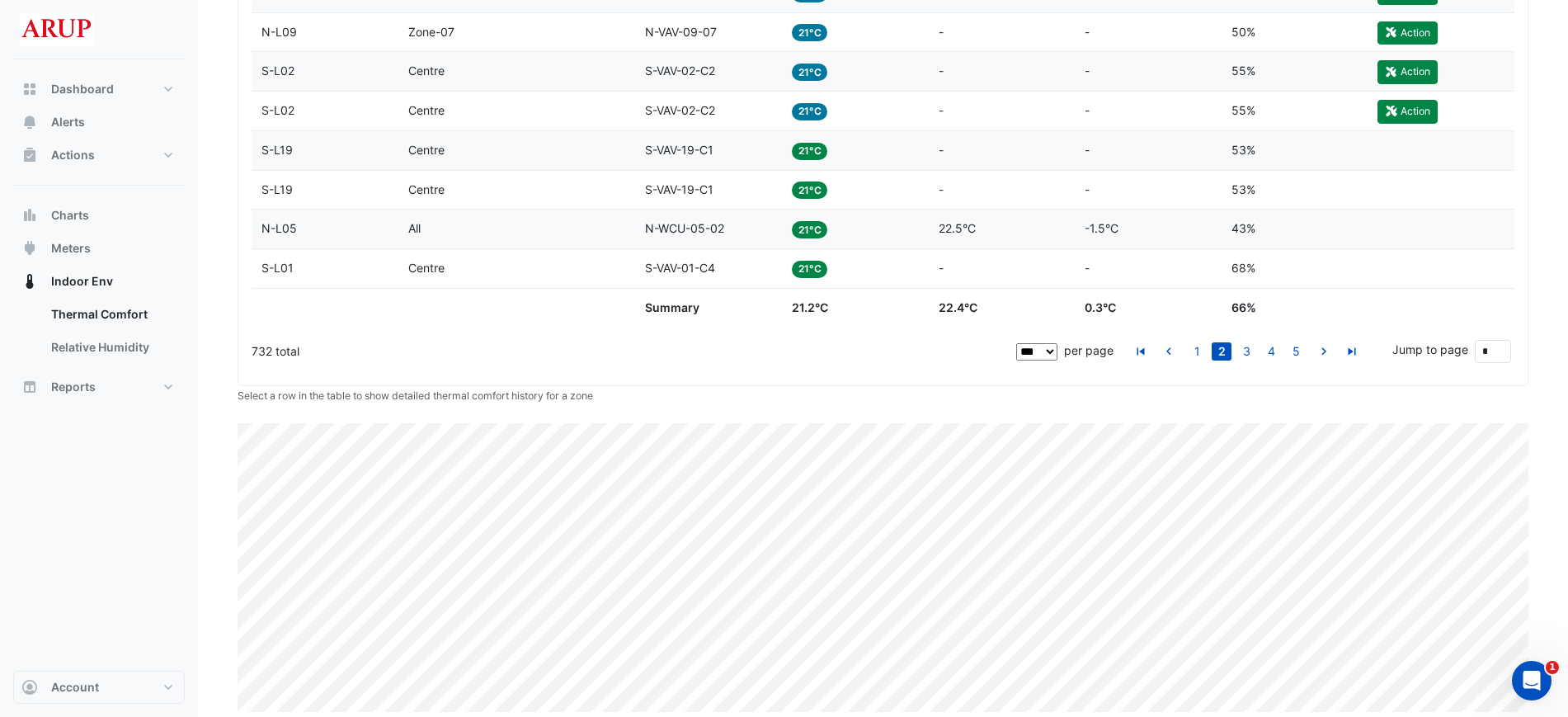
scroll to position [4400, 0]
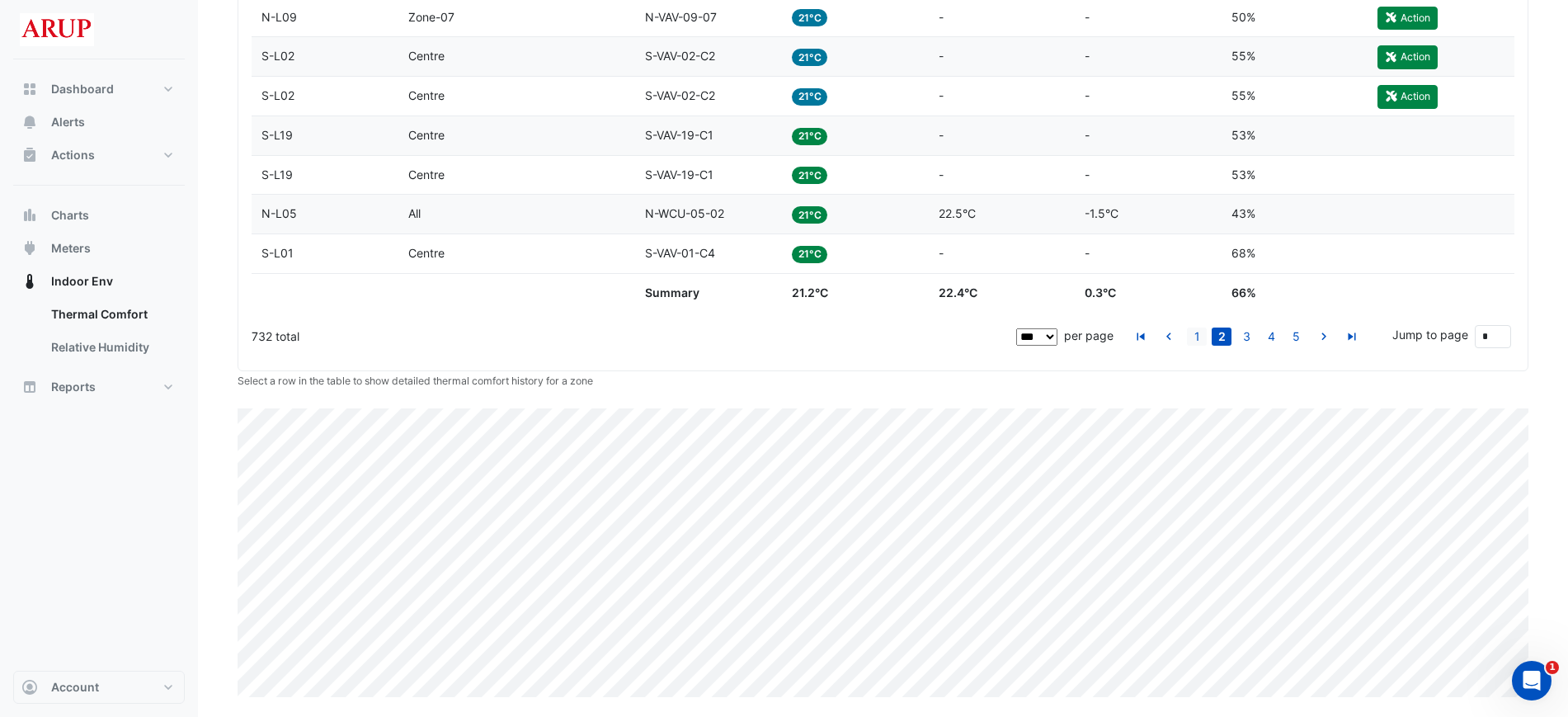
click at [1199, 338] on link "1" at bounding box center [1196, 336] width 19 height 18
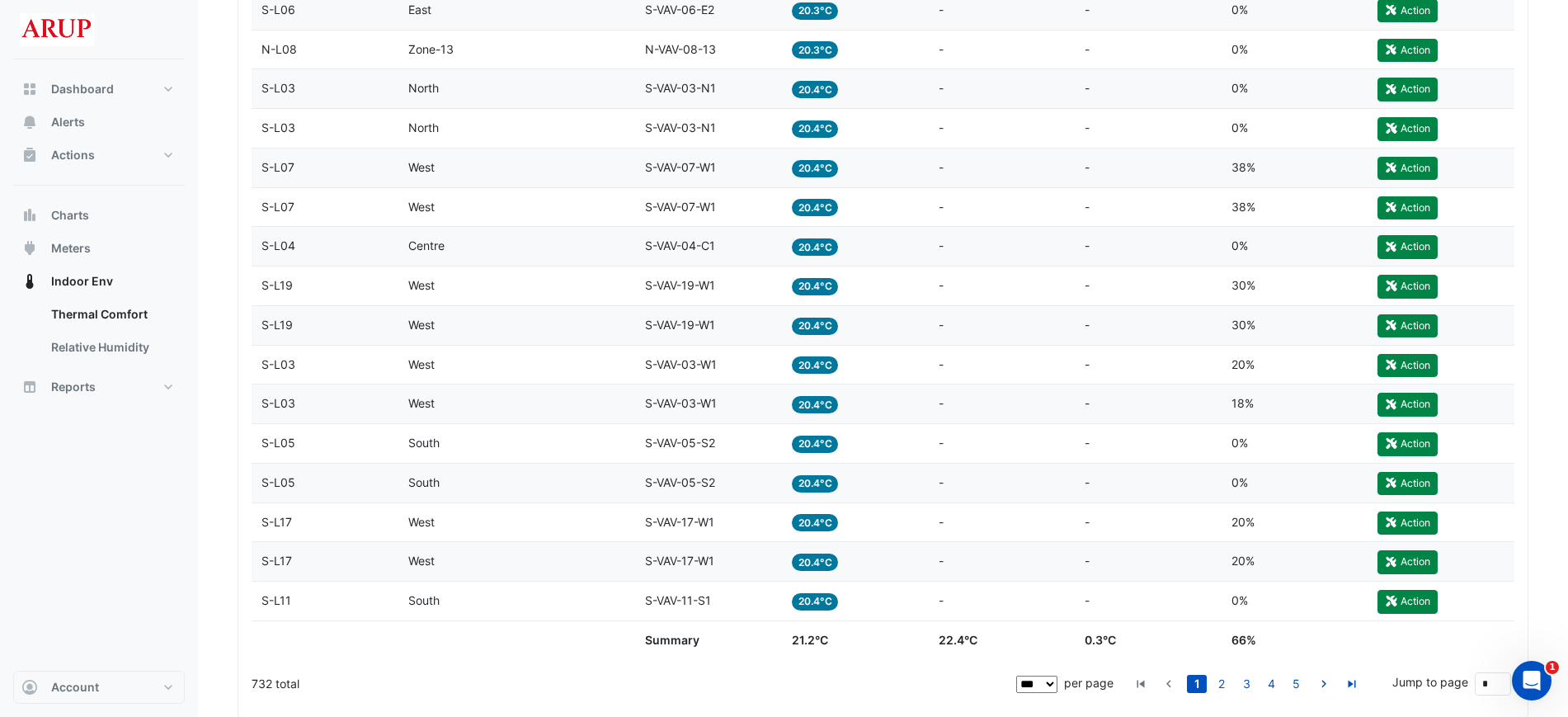
scroll to position [4054, 0]
click at [1222, 679] on link "2" at bounding box center [1221, 682] width 19 height 18
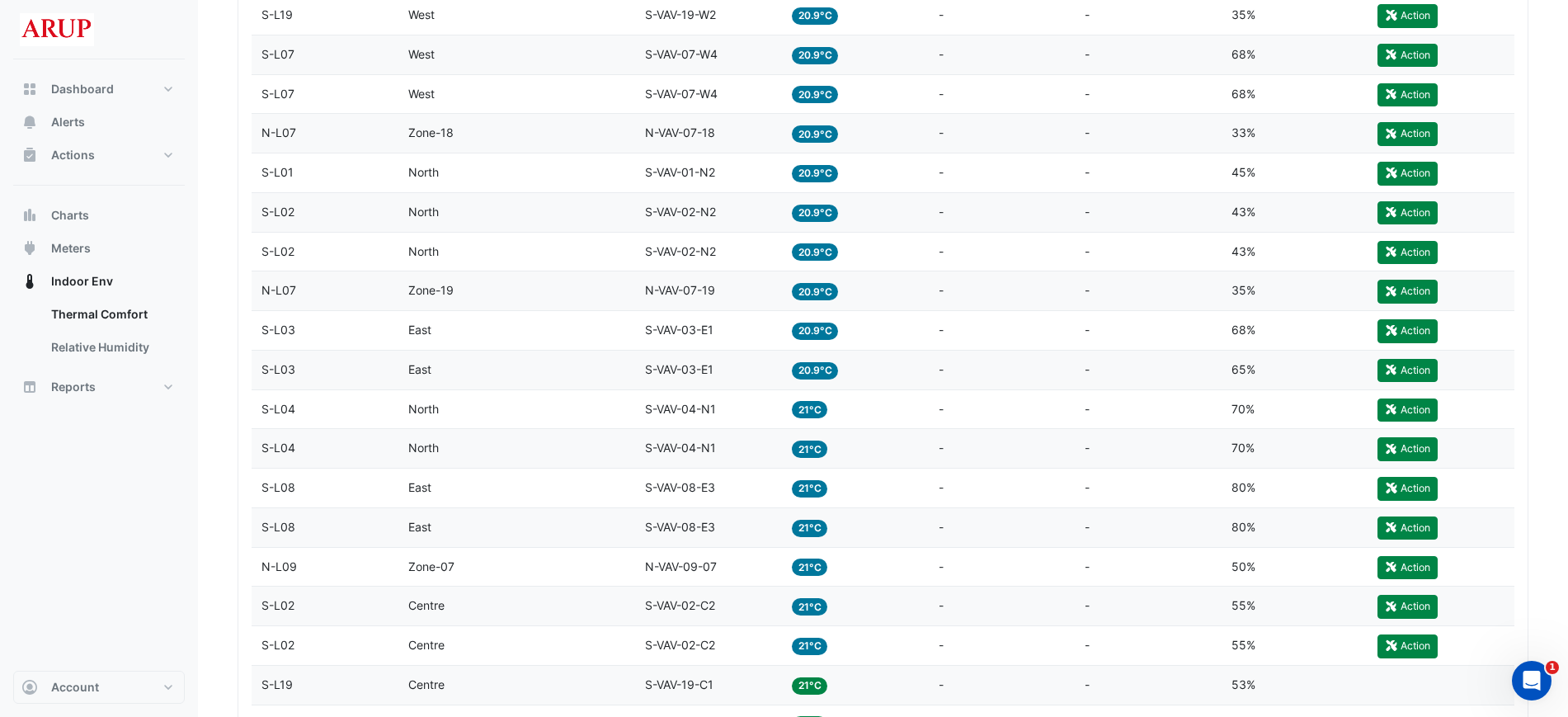
scroll to position [4092, 0]
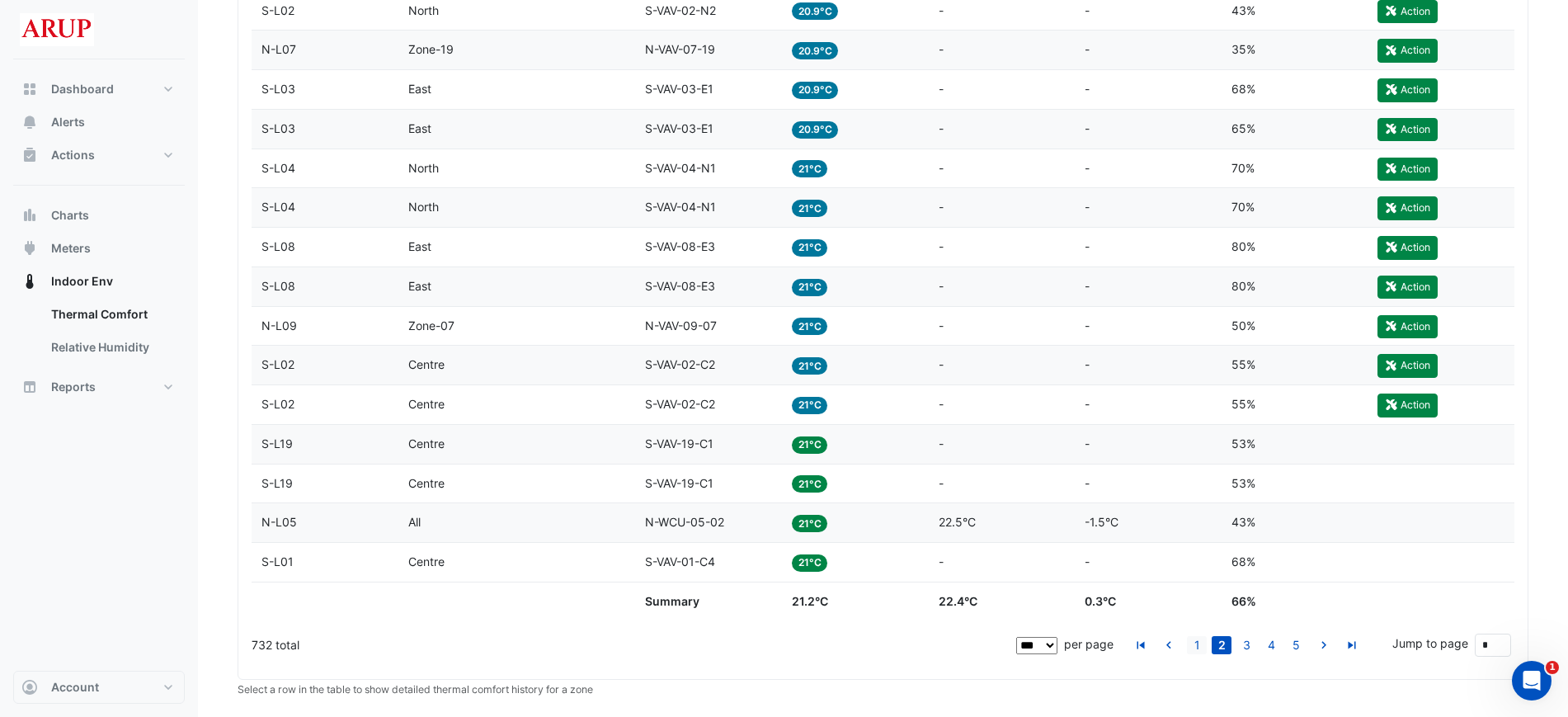
click at [1194, 643] on link "1" at bounding box center [1196, 644] width 19 height 18
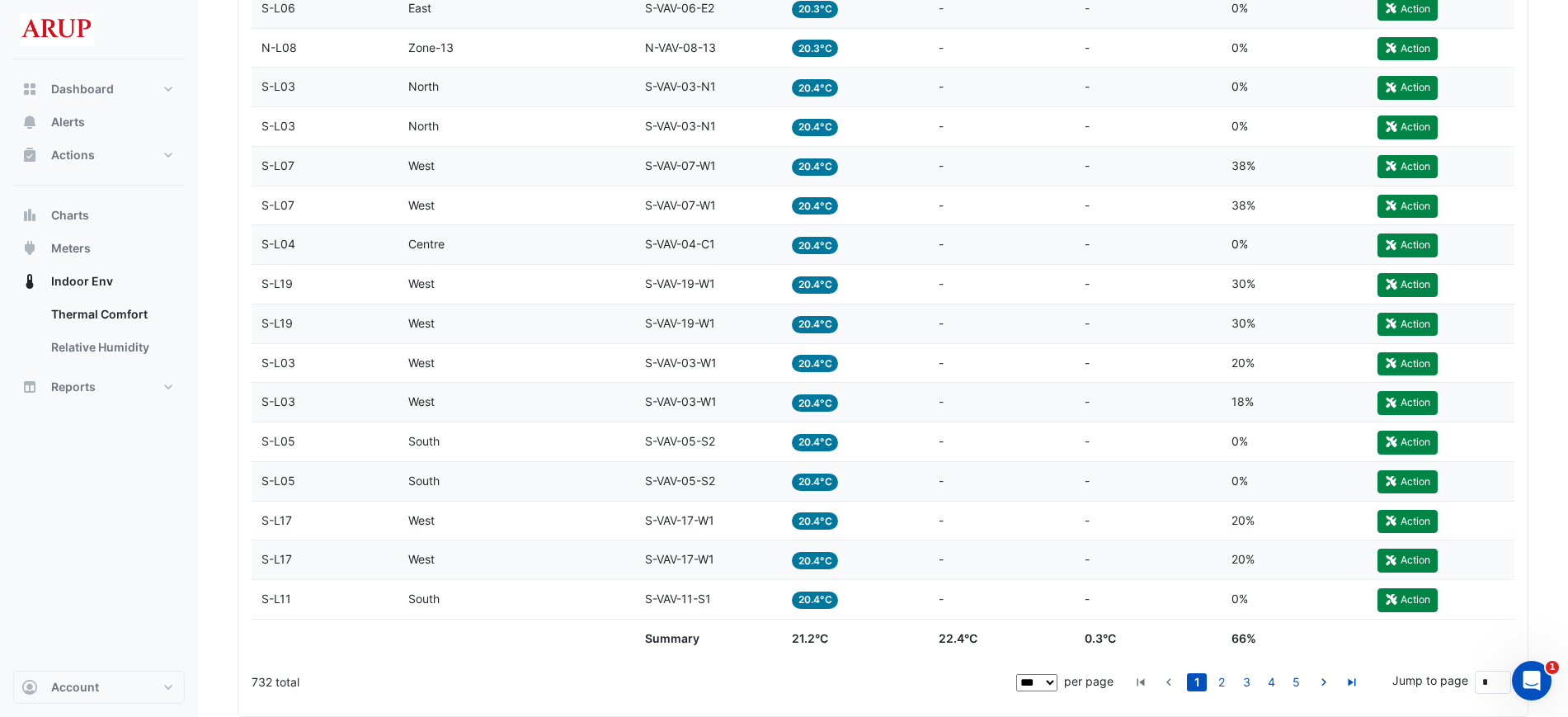
scroll to position [4078, 0]
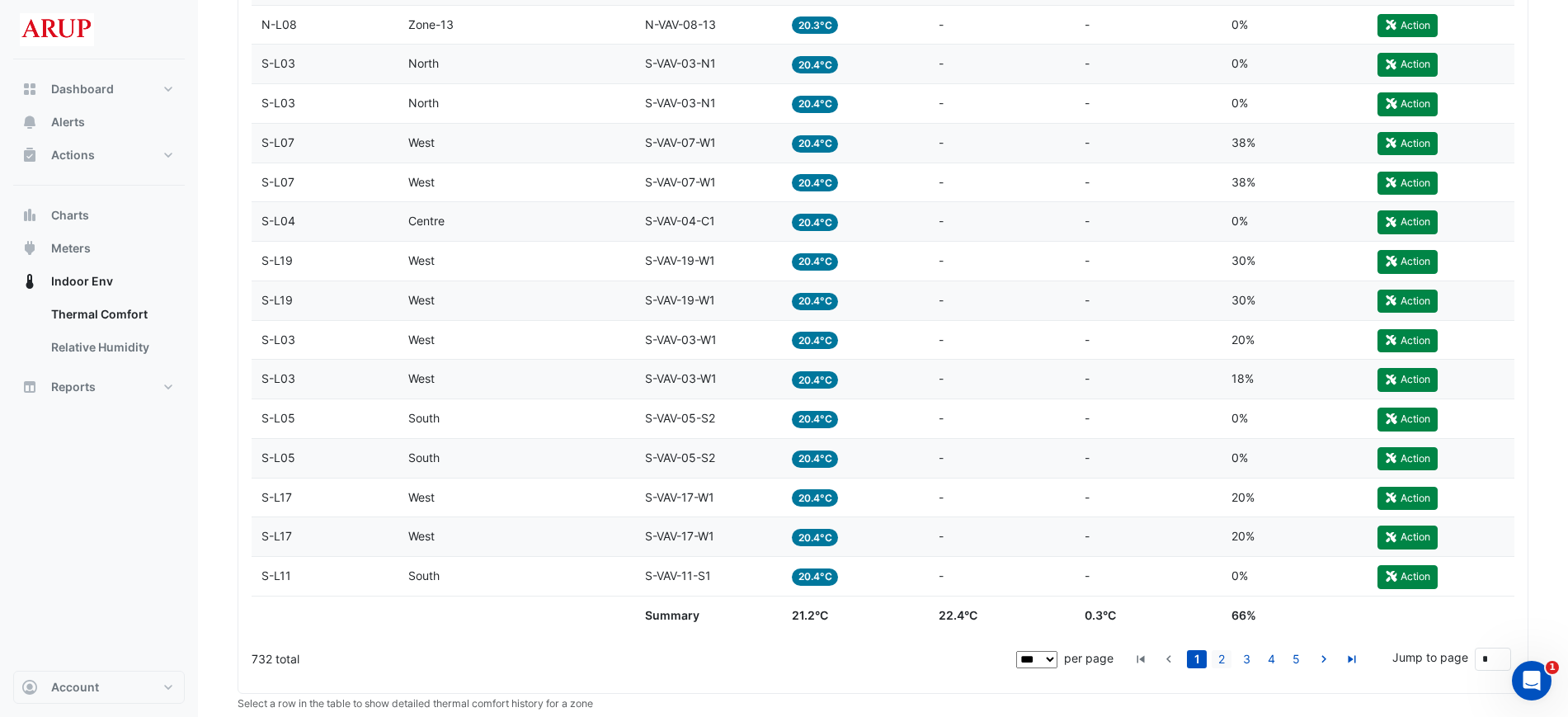
click at [1219, 658] on link "2" at bounding box center [1221, 659] width 19 height 18
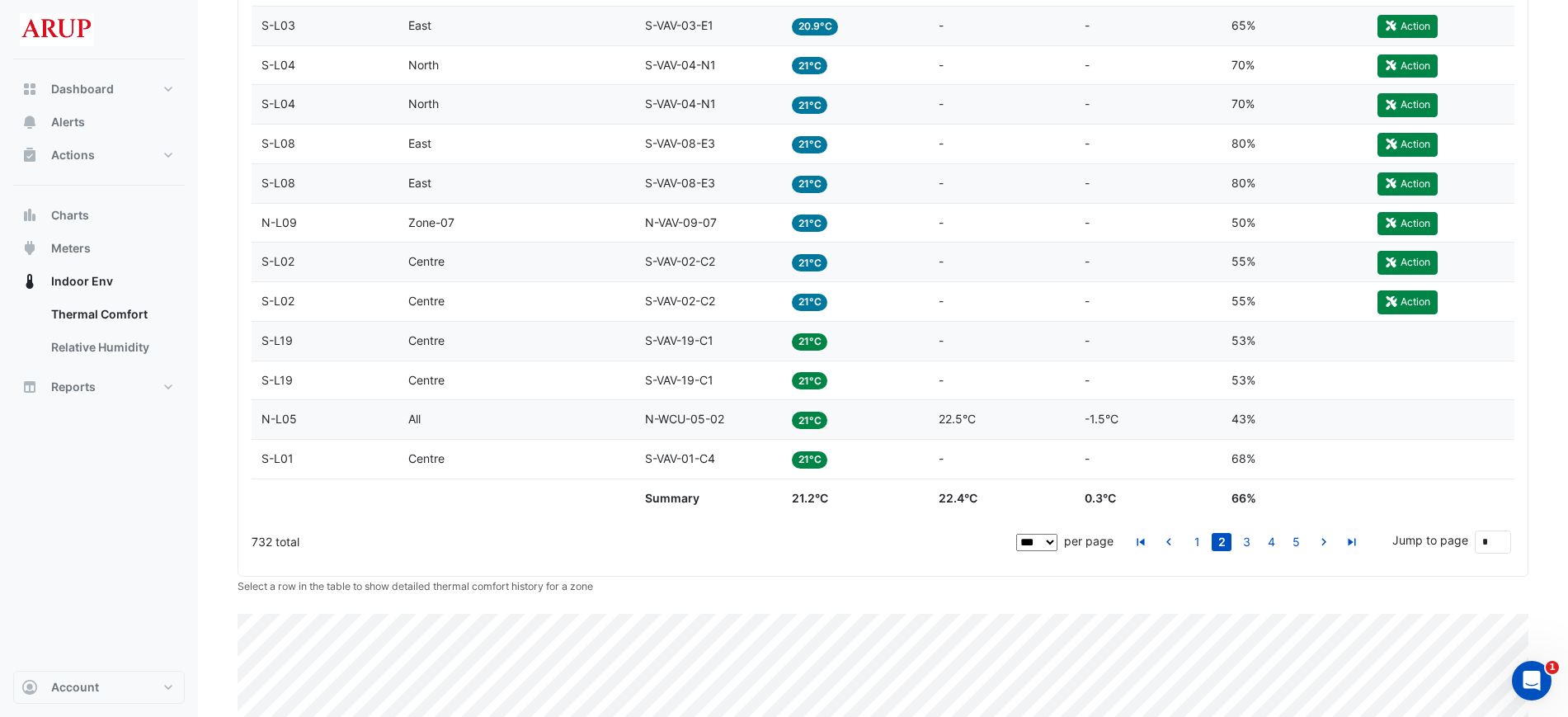
scroll to position [4241, 0]
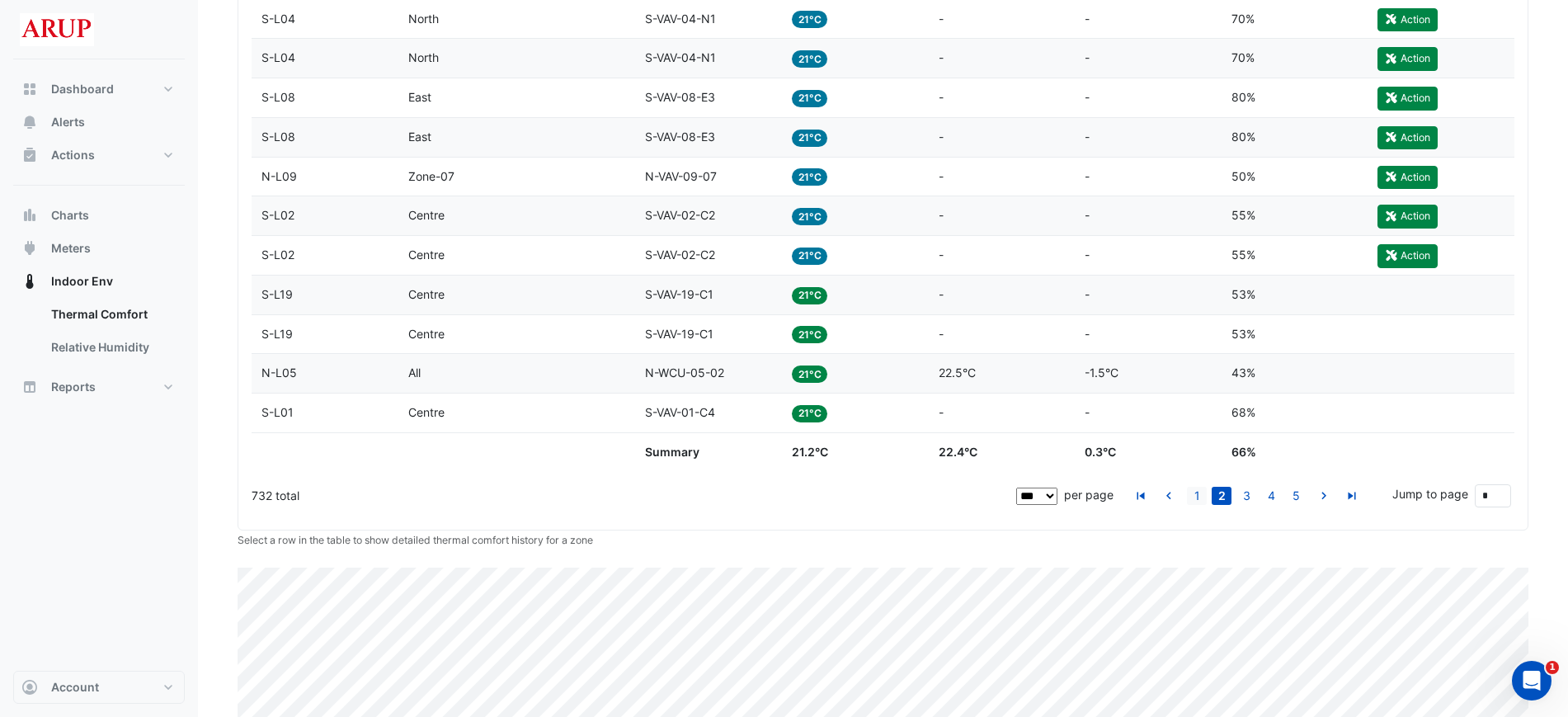
click at [1203, 491] on link "1" at bounding box center [1196, 495] width 19 height 18
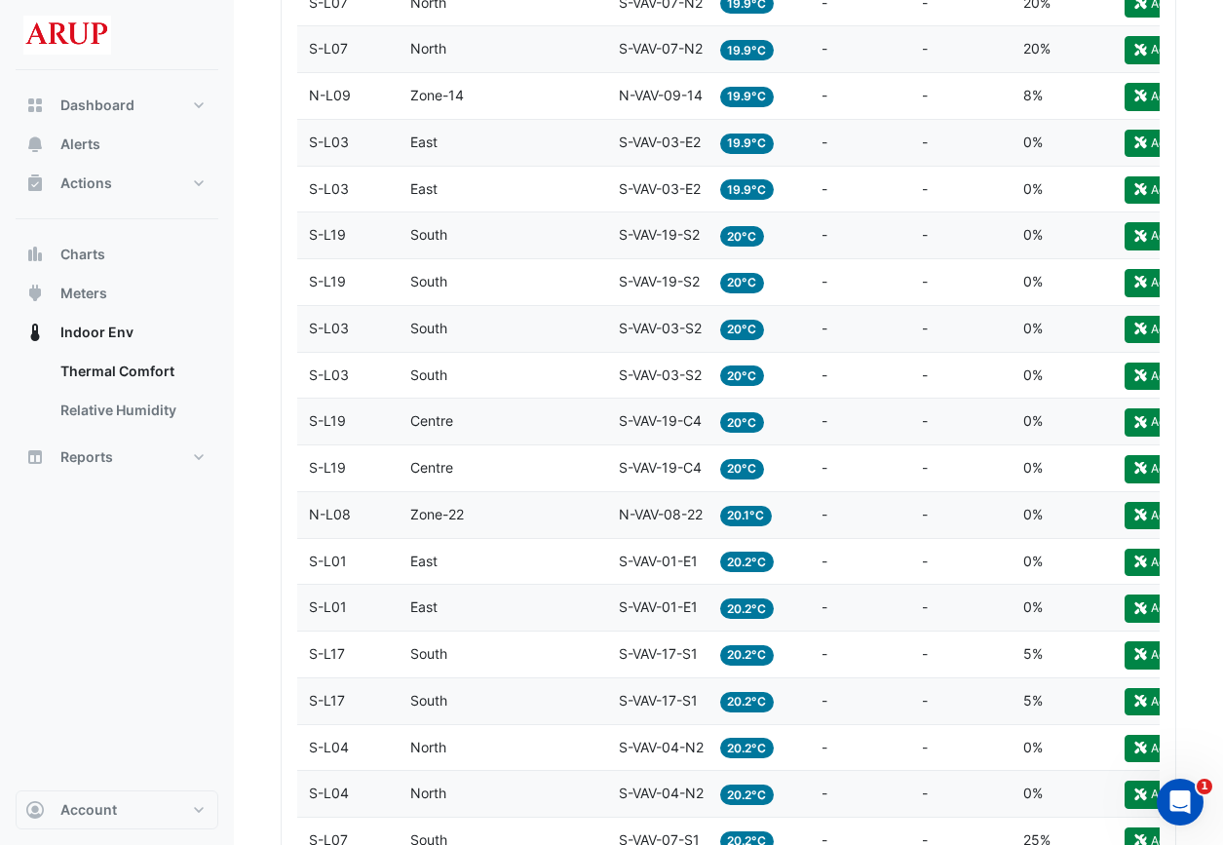
scroll to position [2560, 0]
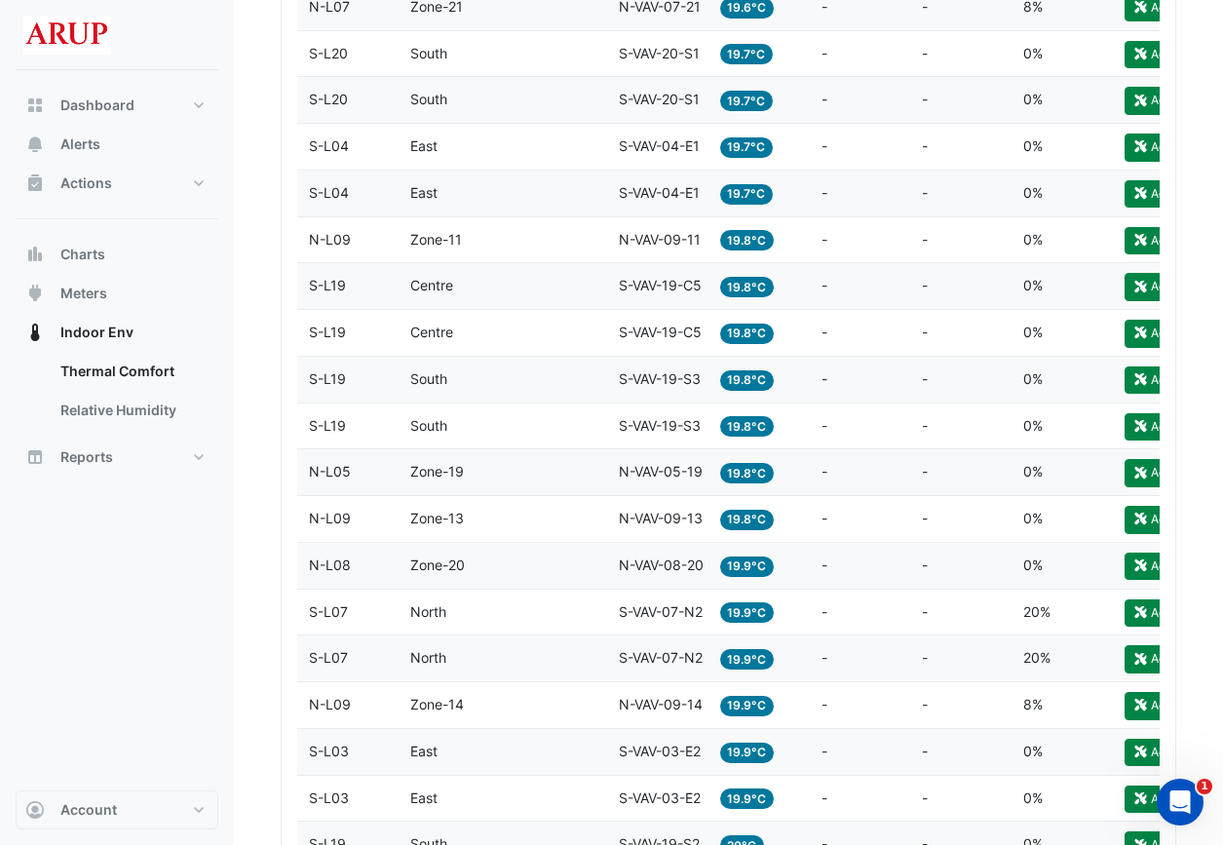
click at [565, 463] on div "Zone Zone-19" at bounding box center [502, 472] width 185 height 22
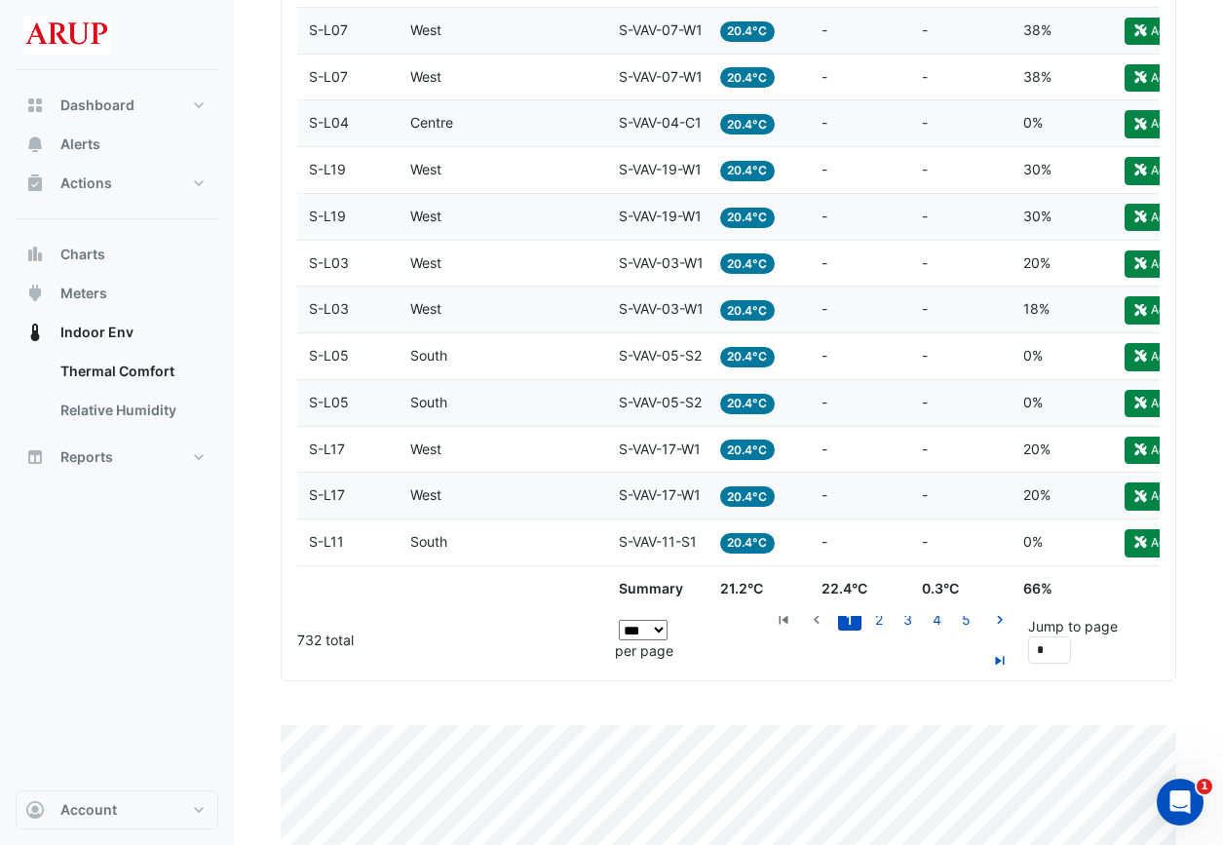
scroll to position [5199, 0]
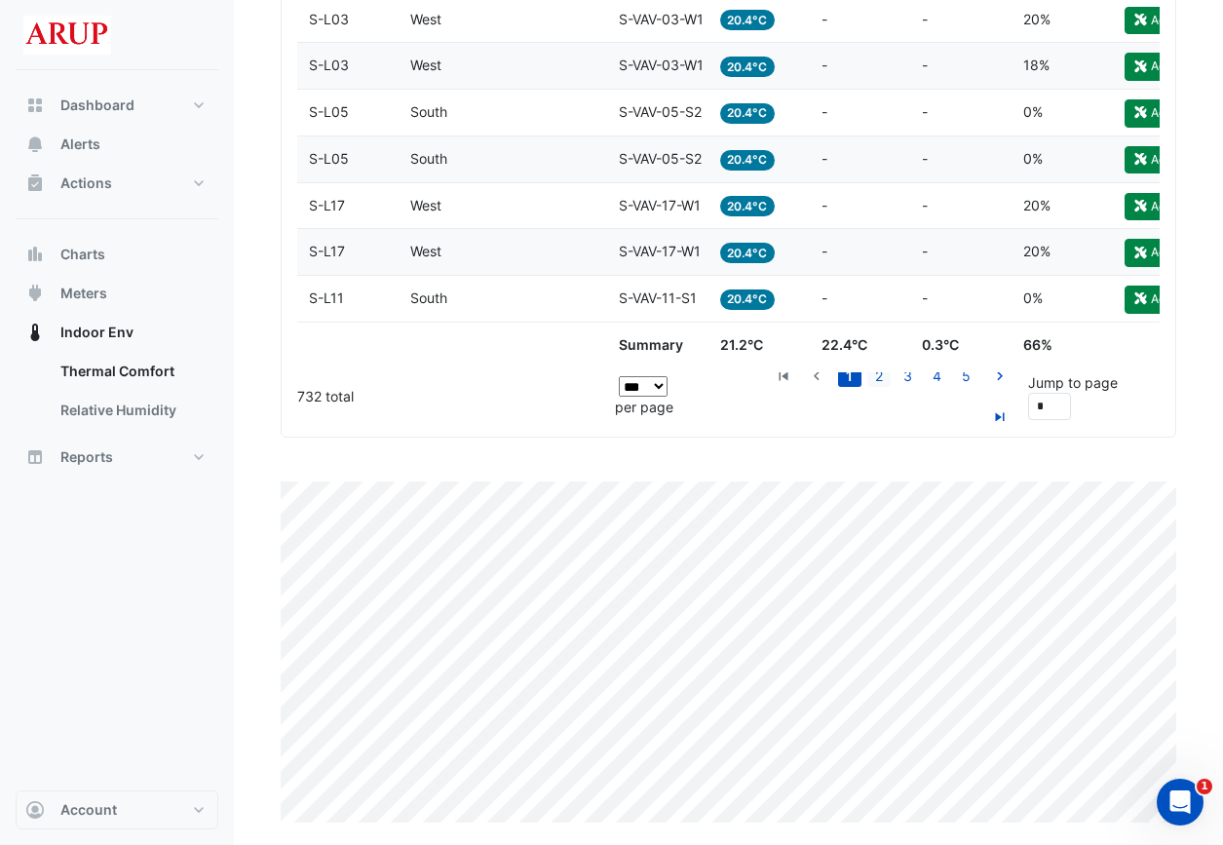
click at [867, 378] on link "2" at bounding box center [878, 375] width 23 height 21
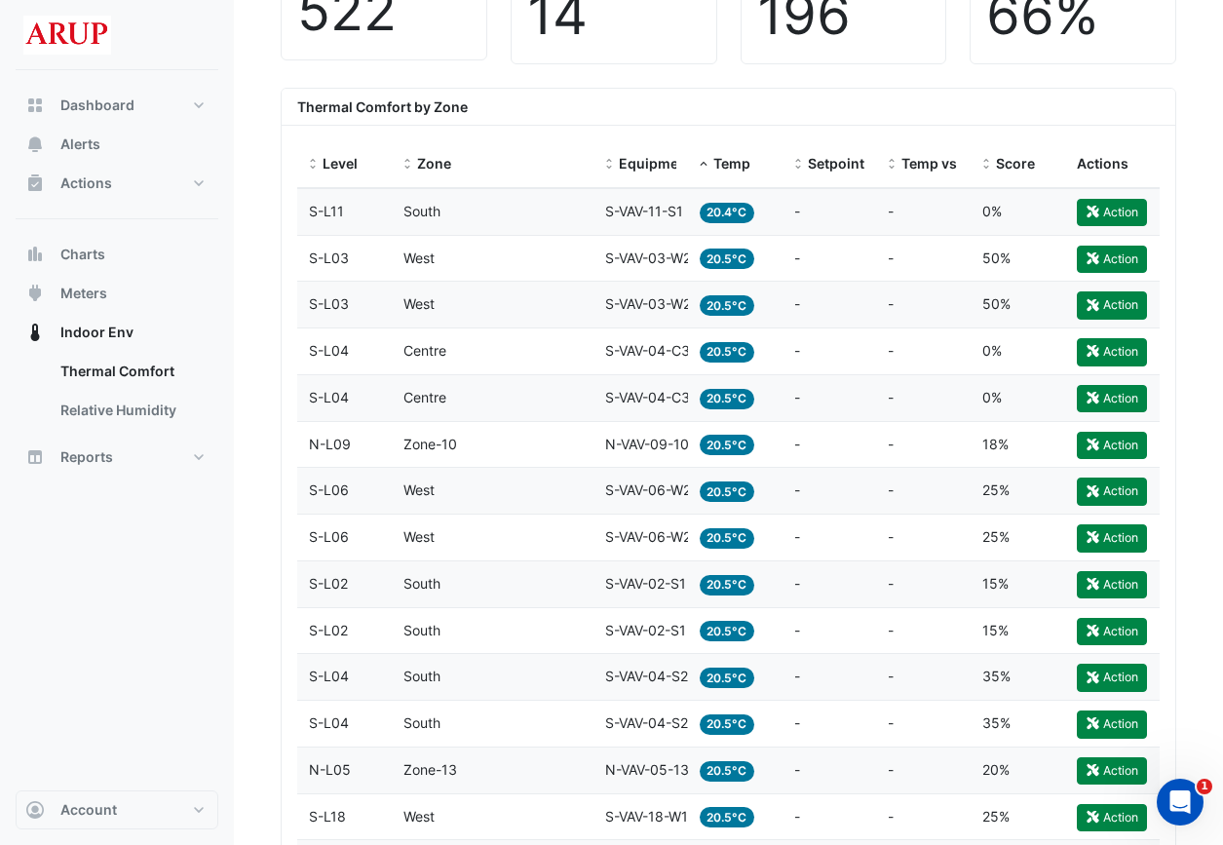
scroll to position [449, 0]
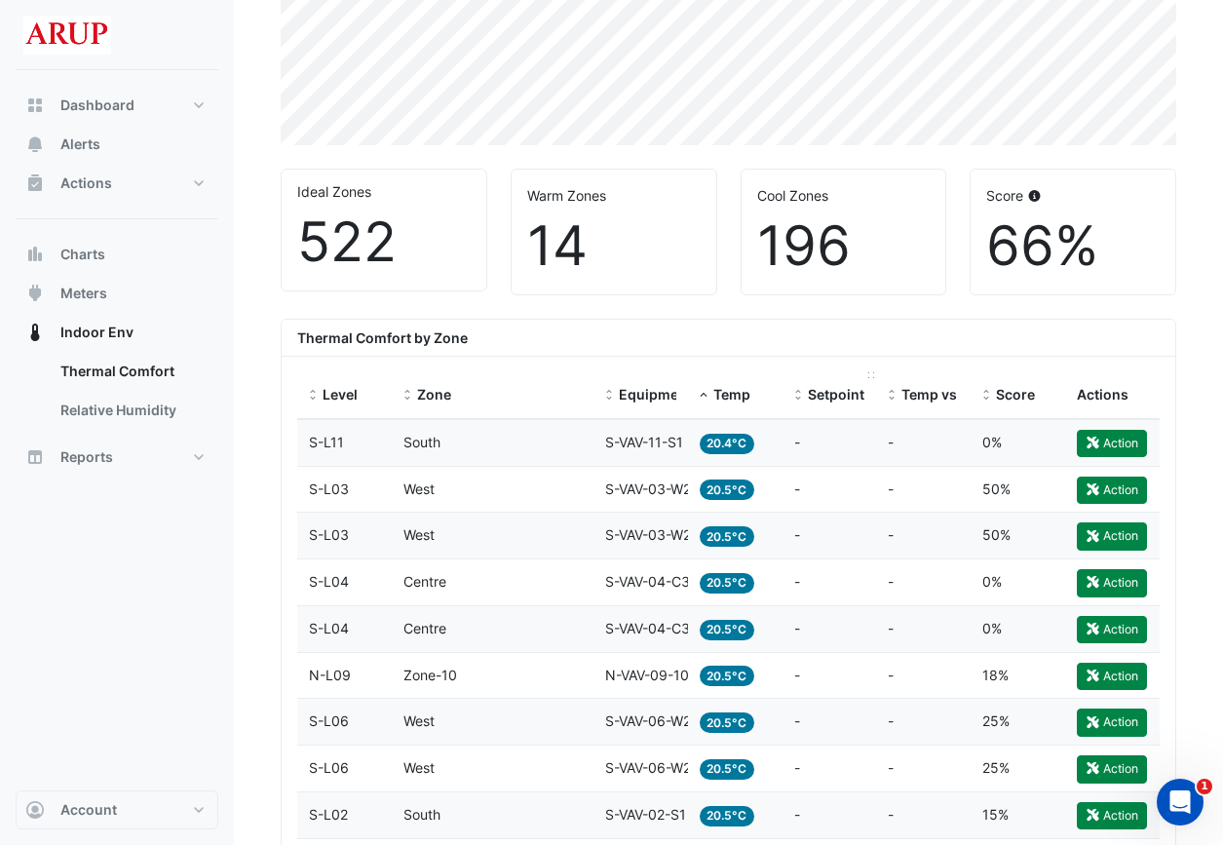
click at [835, 390] on span "Setpoint" at bounding box center [836, 394] width 57 height 17
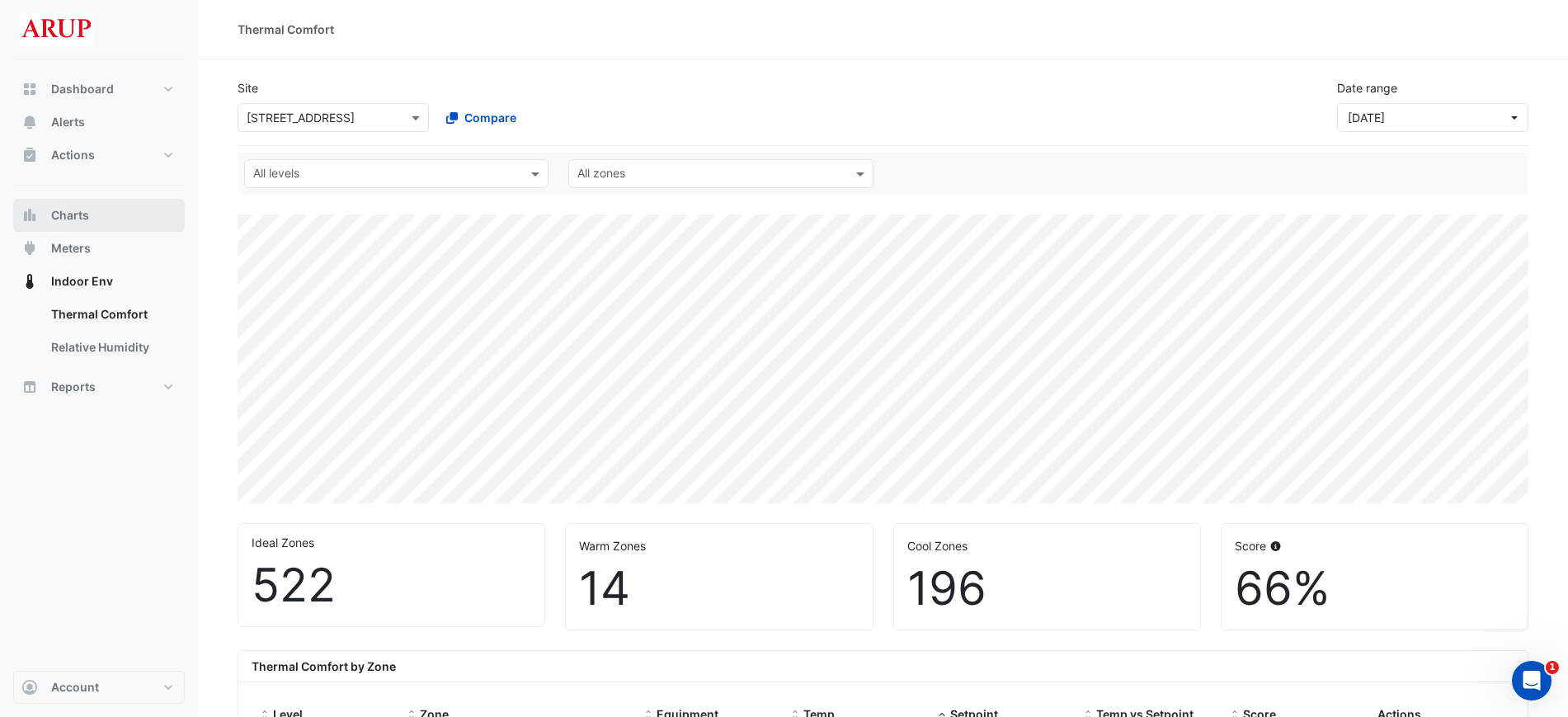
click at [113, 218] on button "Charts" at bounding box center [99, 215] width 172 height 33
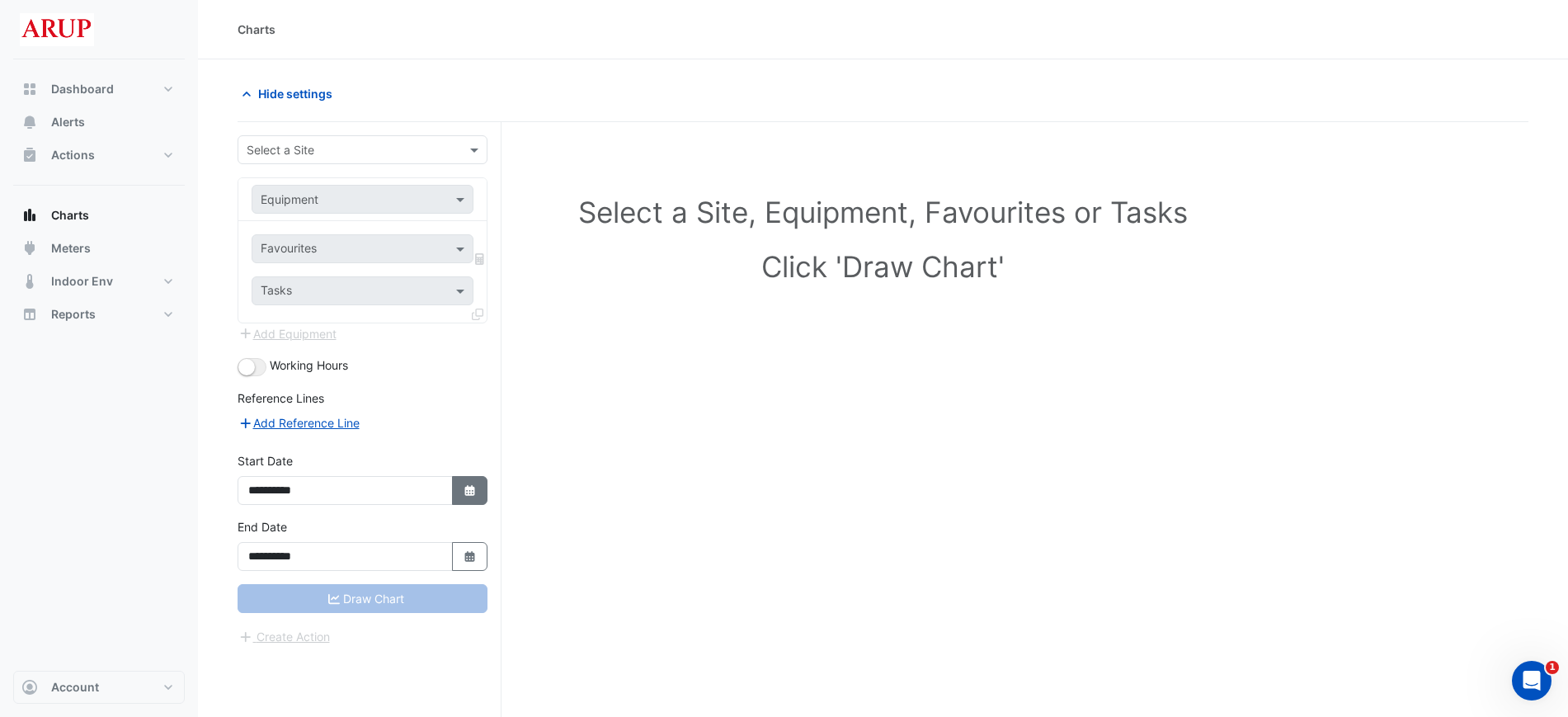
click at [468, 490] on icon "button" at bounding box center [470, 490] width 10 height 11
select select "*"
select select "****"
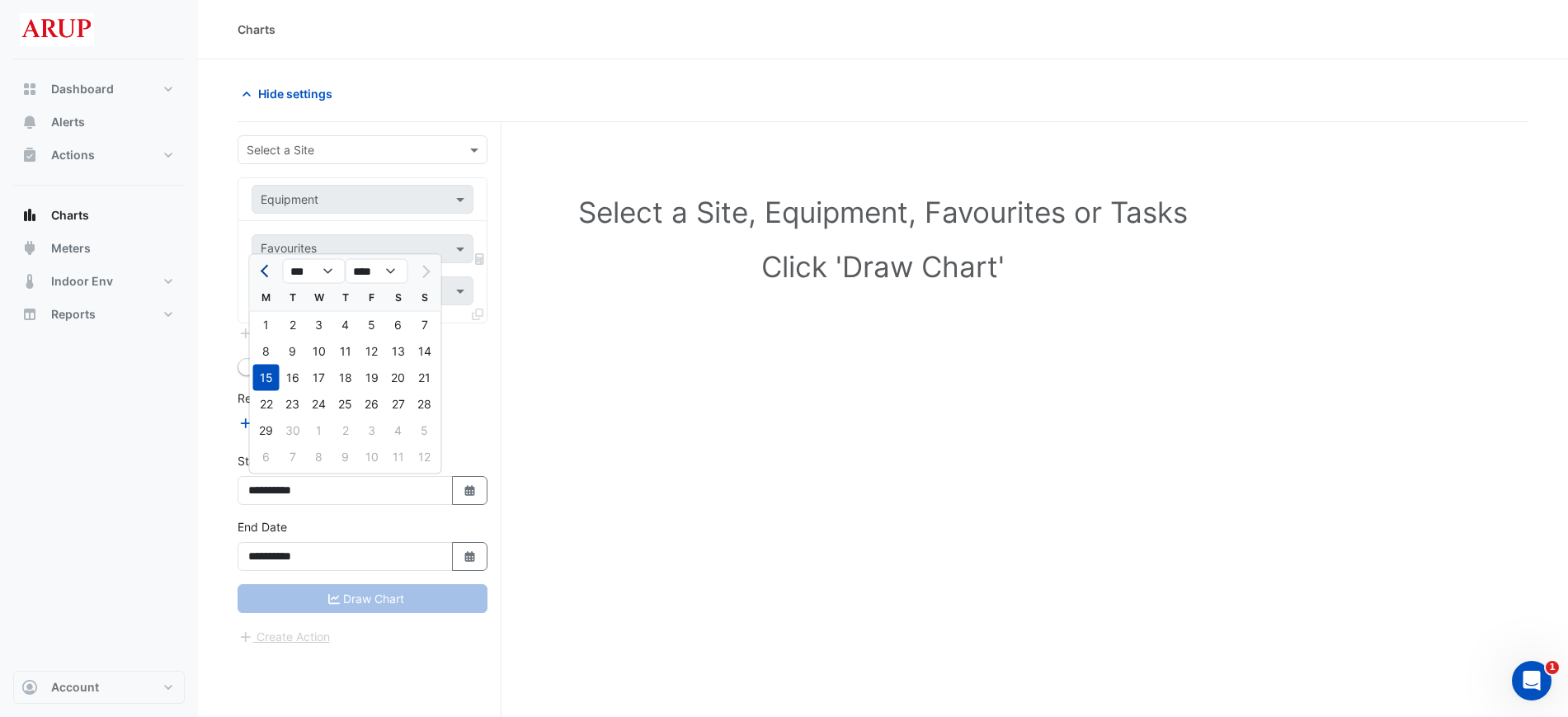
click at [268, 266] on span "Previous month" at bounding box center [267, 271] width 13 height 13
select select "*"
click at [273, 380] on div "11" at bounding box center [266, 378] width 26 height 26
type input "**********"
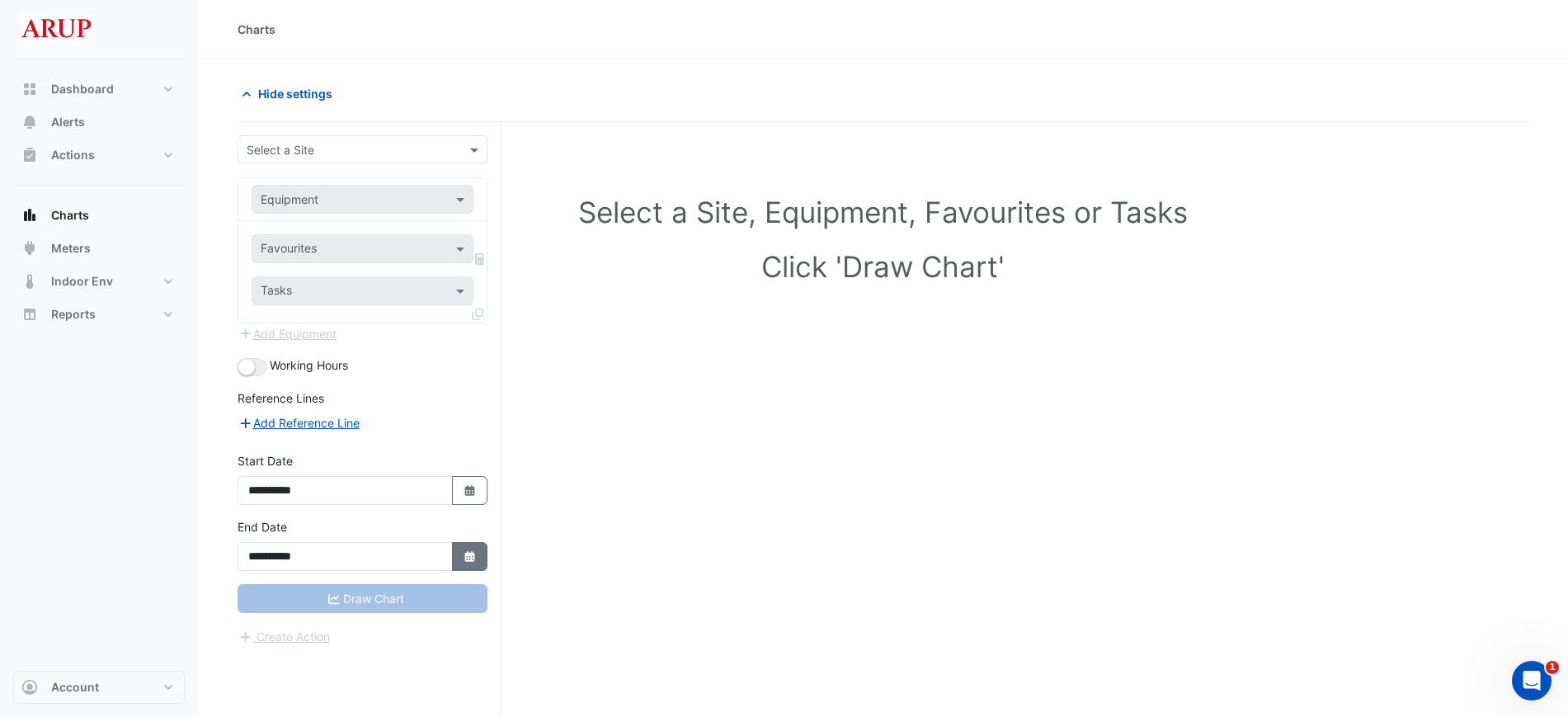
click at [474, 555] on icon "Select Date" at bounding box center [471, 557] width 15 height 12
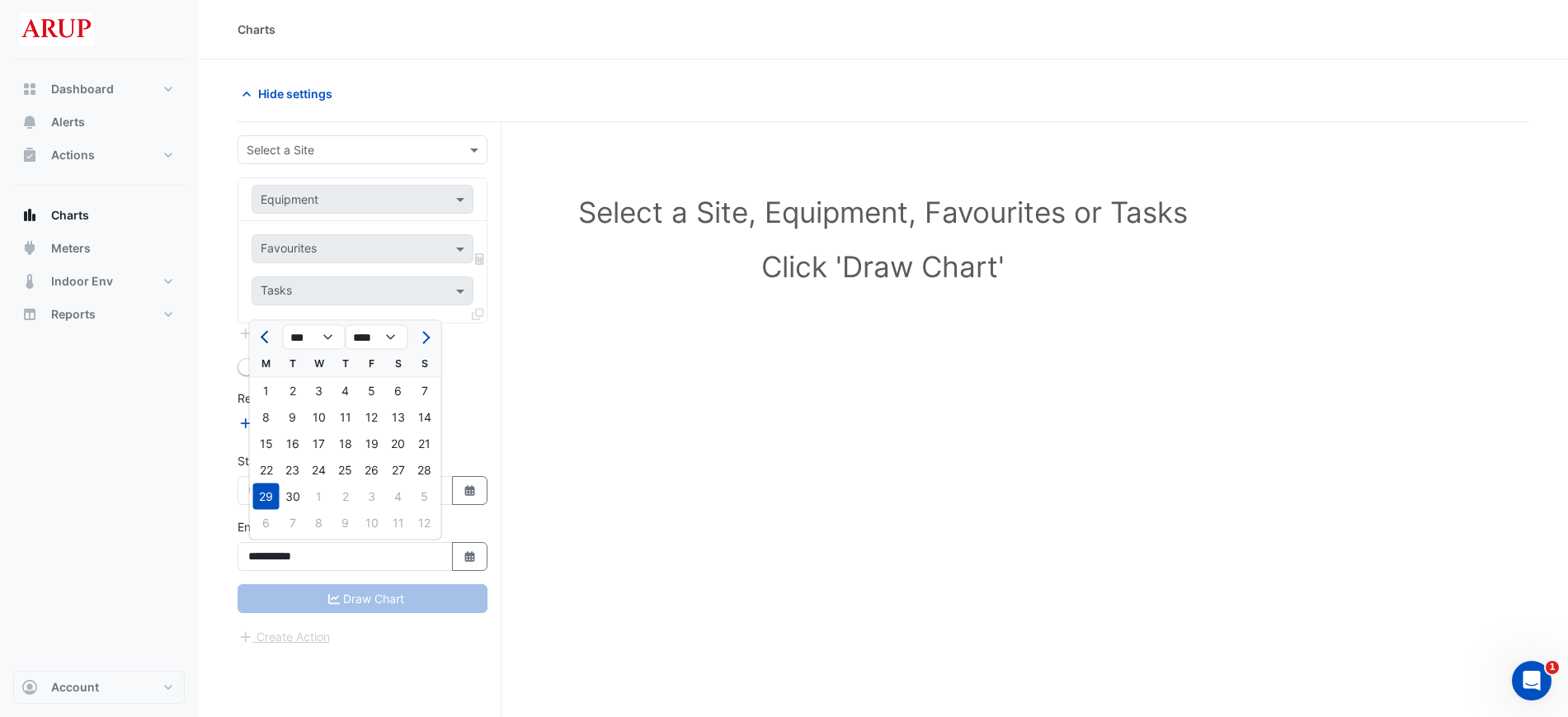
click at [273, 344] on button "Previous month" at bounding box center [266, 337] width 19 height 26
select select "*"
click at [273, 451] on div "11" at bounding box center [266, 444] width 26 height 26
type input "**********"
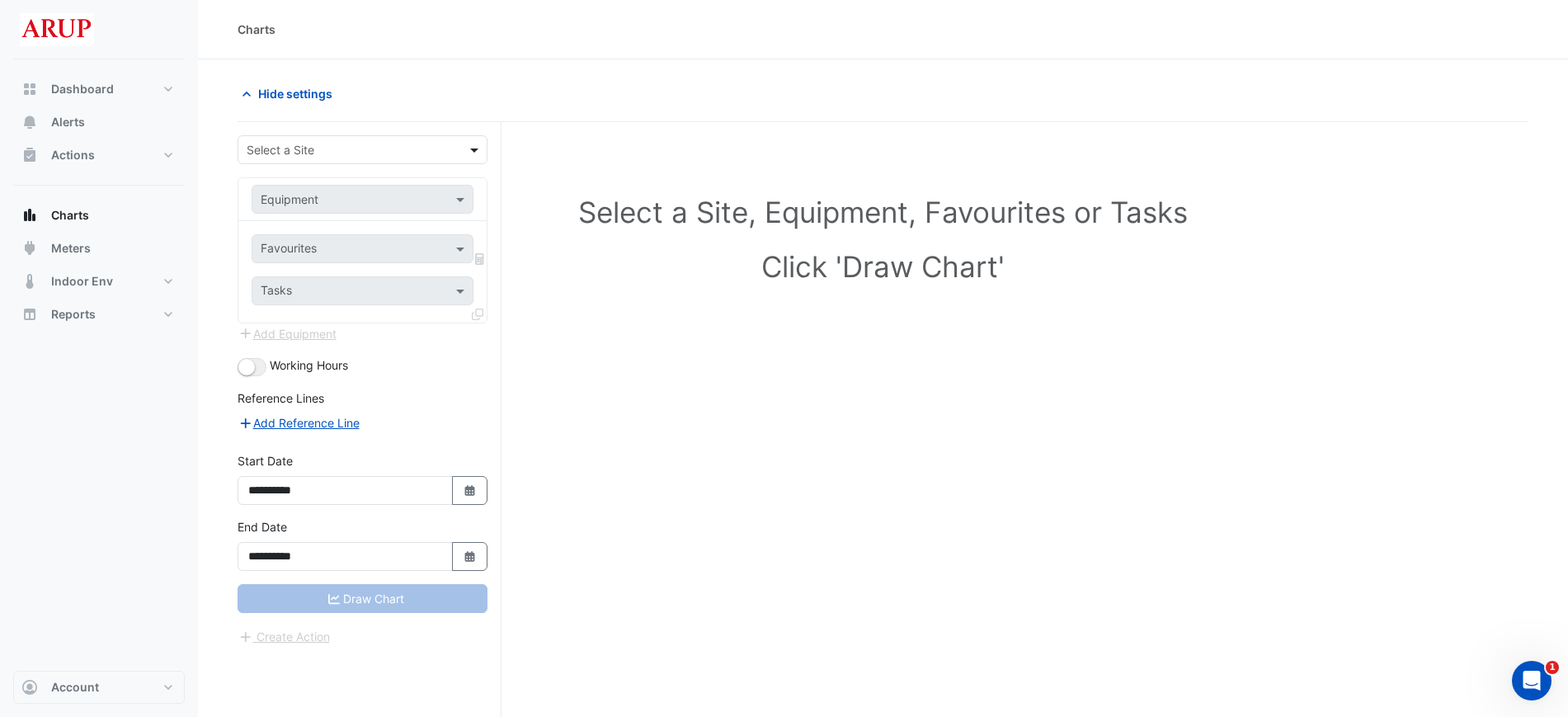
click at [467, 152] on span at bounding box center [477, 150] width 20 height 17
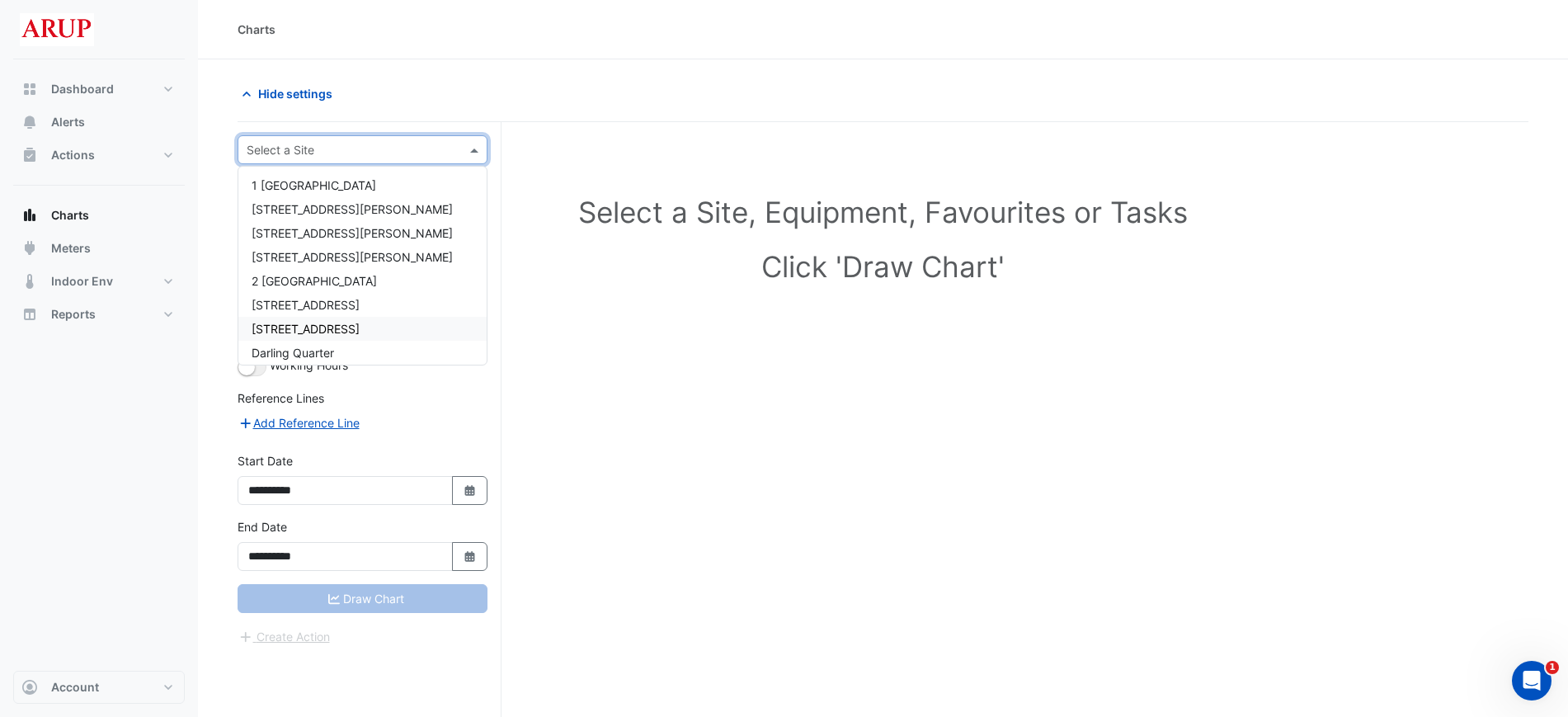
click at [377, 330] on div "[STREET_ADDRESS]" at bounding box center [362, 328] width 248 height 24
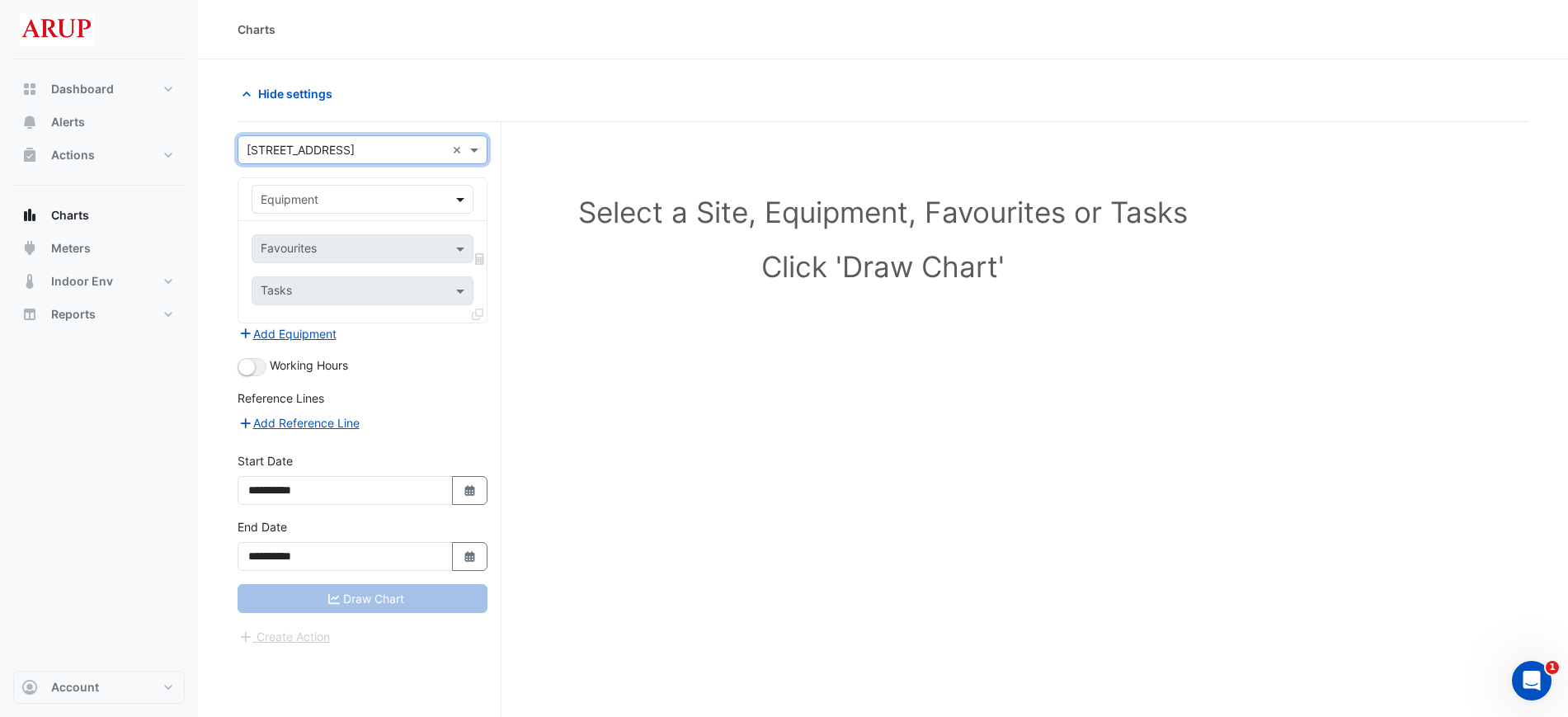
click at [461, 204] on span at bounding box center [462, 199] width 20 height 17
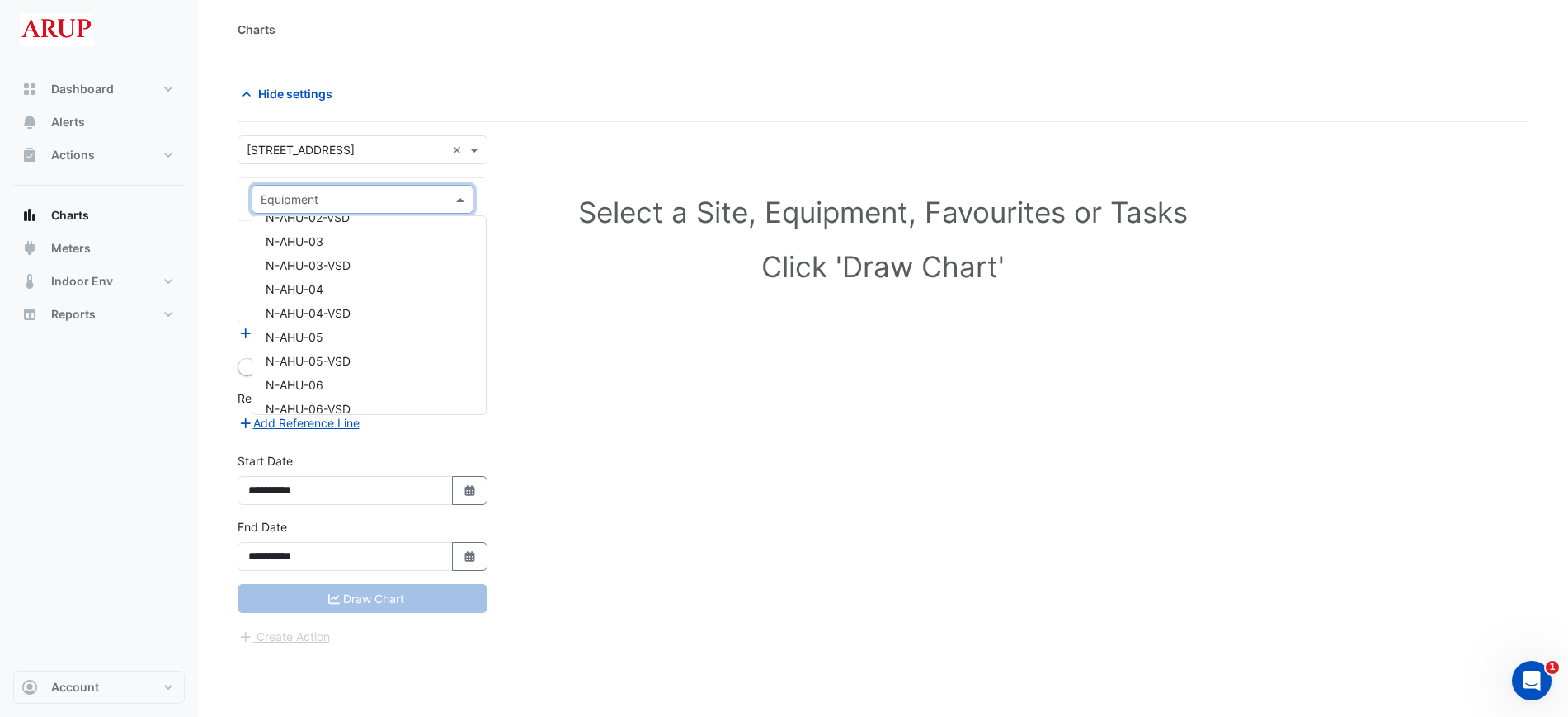
scroll to position [207, 0]
click at [399, 358] on div "N-AHU-05" at bounding box center [369, 363] width 234 height 24
click at [455, 245] on span at bounding box center [462, 249] width 20 height 17
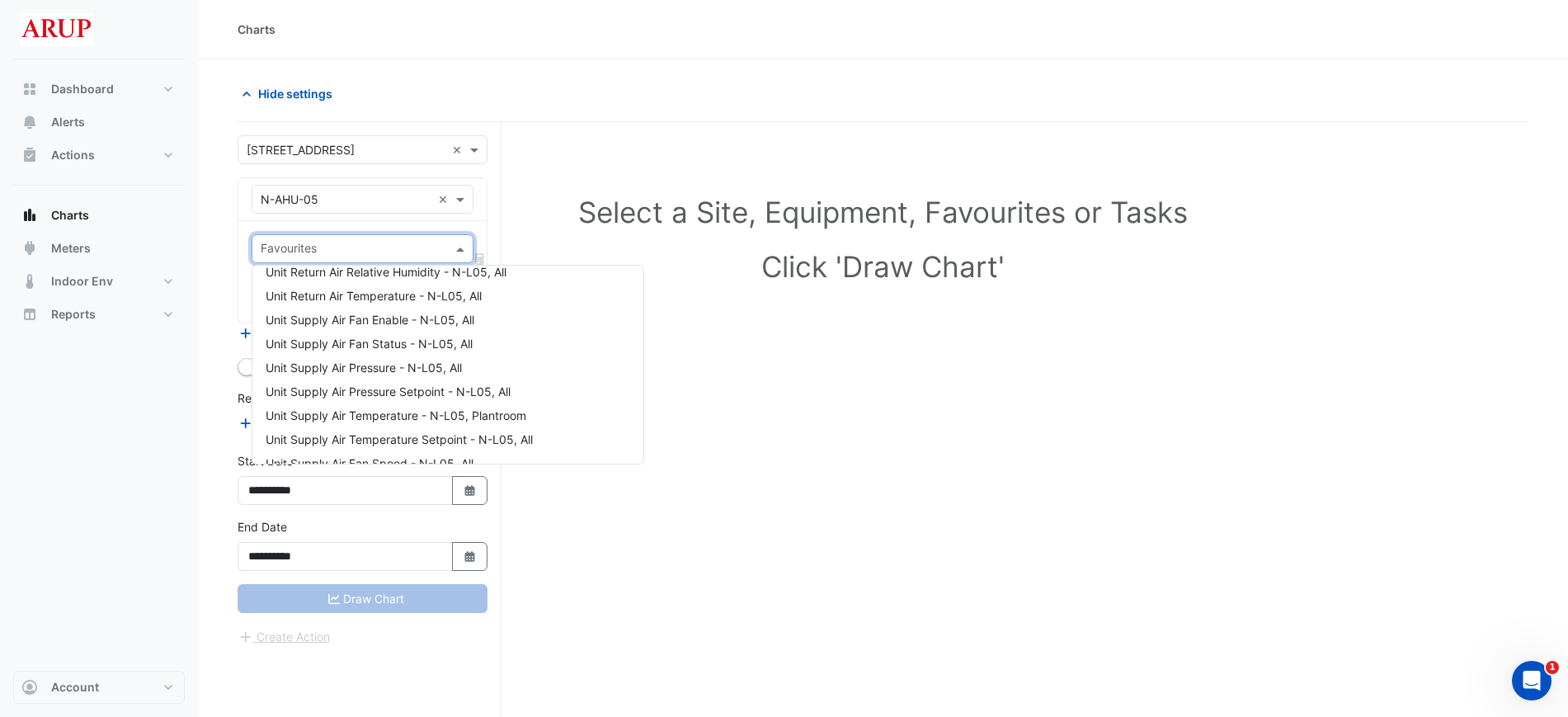
scroll to position [314, 0]
click at [568, 426] on div "Unit Supply Air Temperature Setpoint - N-L05, All" at bounding box center [448, 424] width 391 height 24
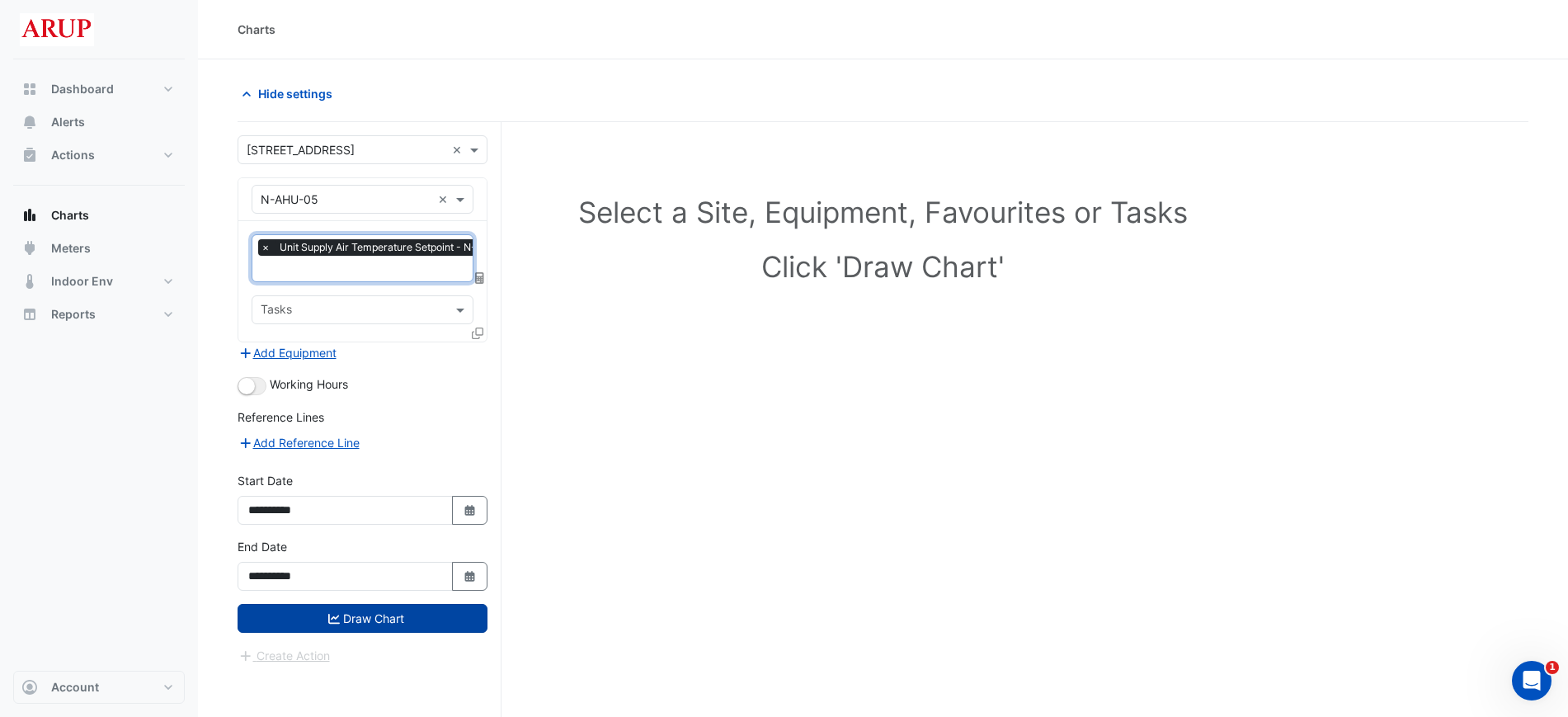
click at [390, 617] on button "Draw Chart" at bounding box center [362, 618] width 250 height 29
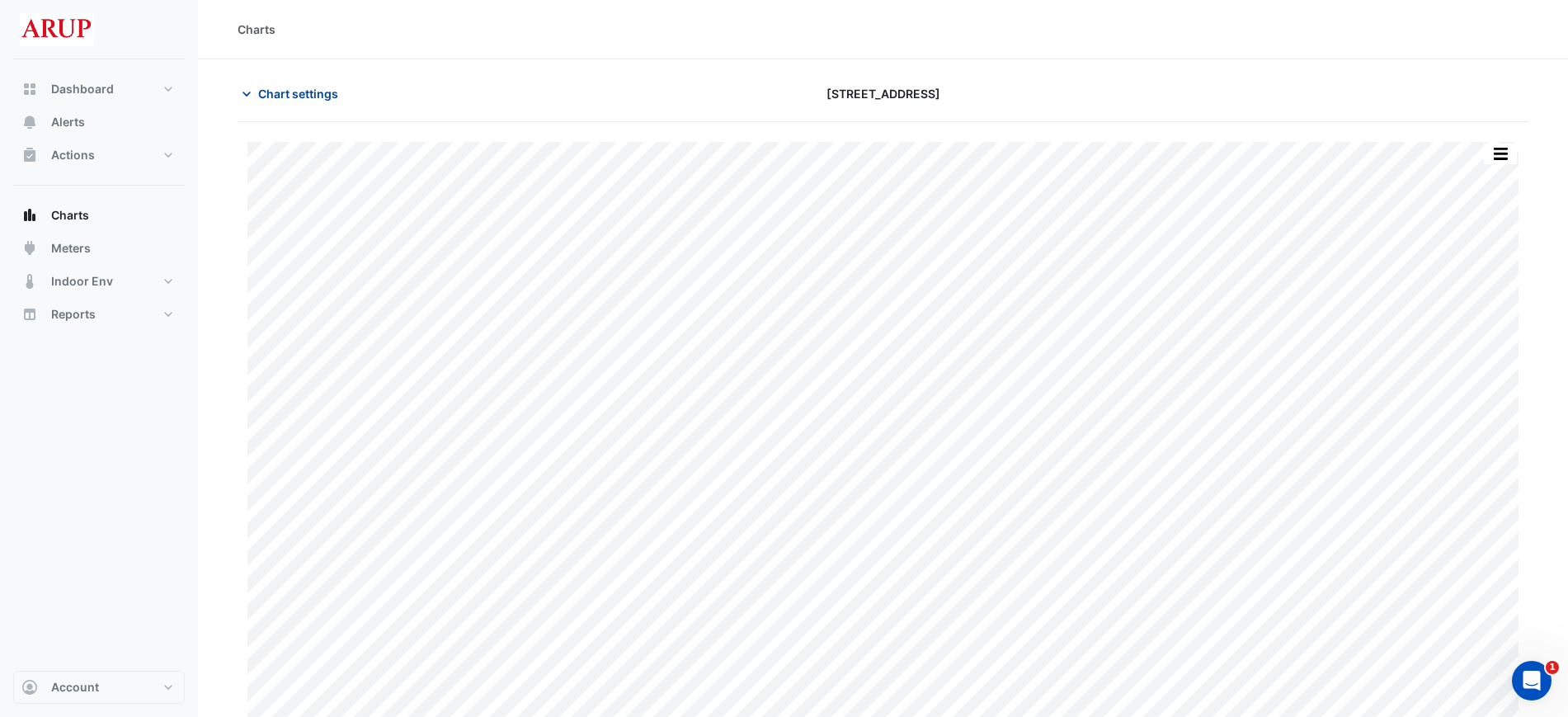
click at [253, 93] on icon "button" at bounding box center [246, 93] width 16 height 16
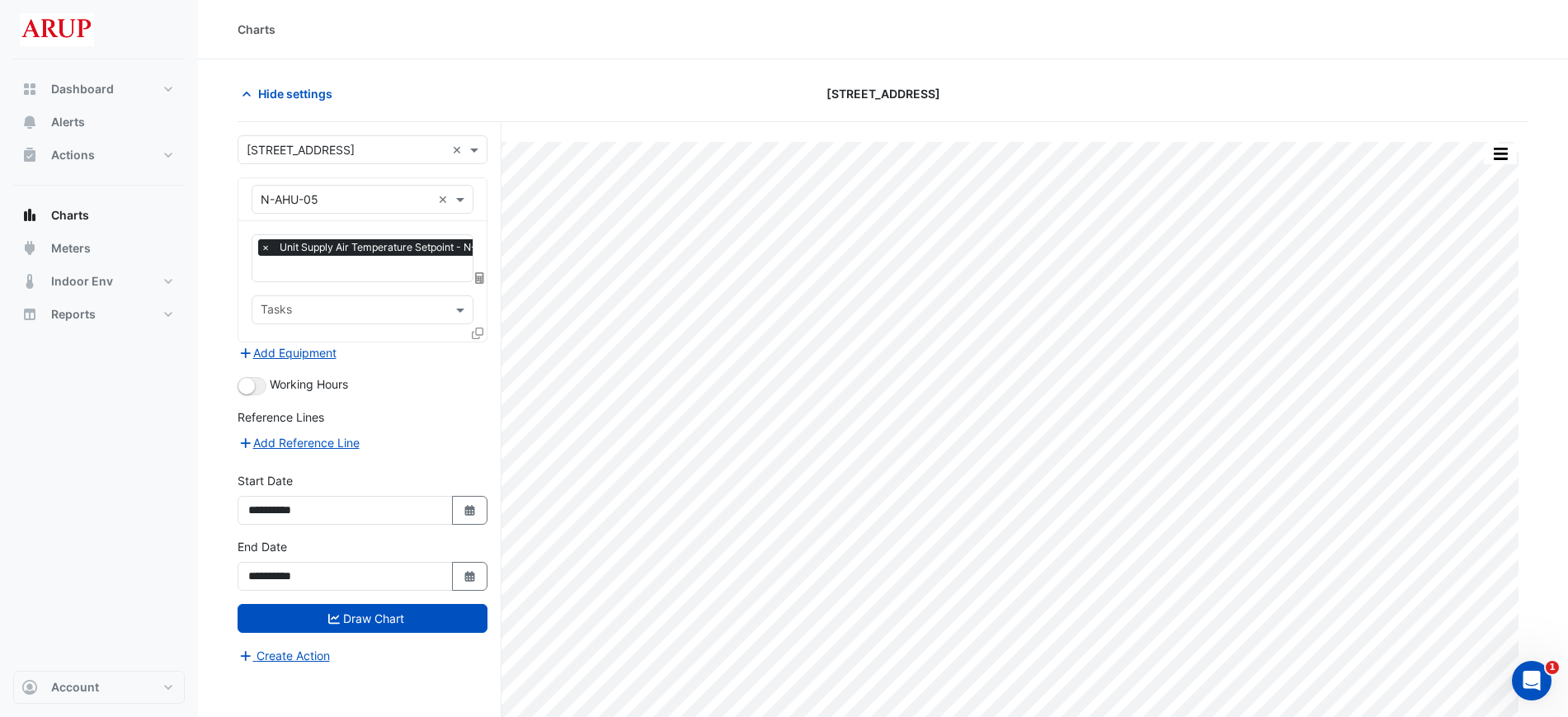
click at [266, 249] on span "×" at bounding box center [266, 247] width 15 height 16
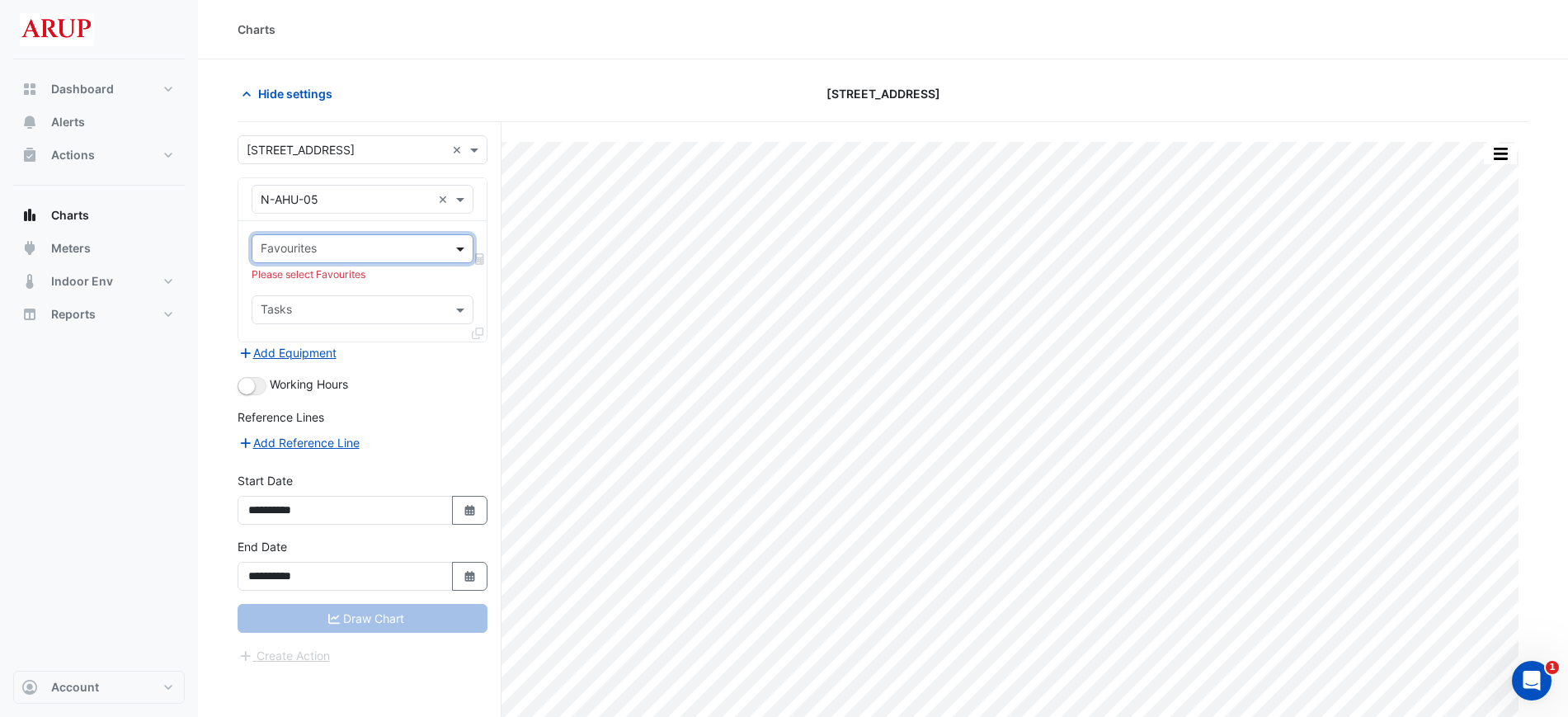
click at [463, 245] on span at bounding box center [462, 249] width 20 height 17
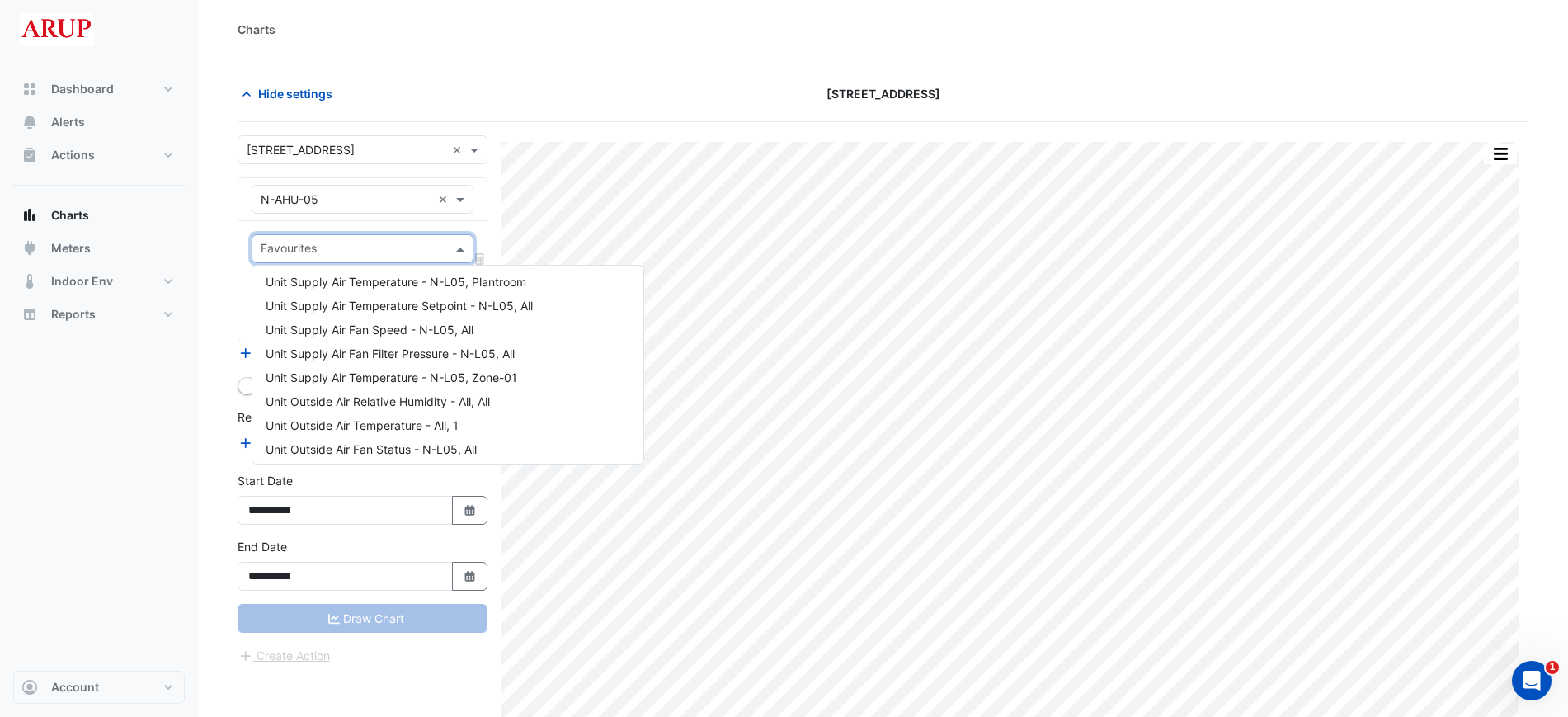
scroll to position [437, 0]
click at [542, 372] on div "Unit Supply Air Temperature - N-L05, Zone-01" at bounding box center [448, 373] width 391 height 24
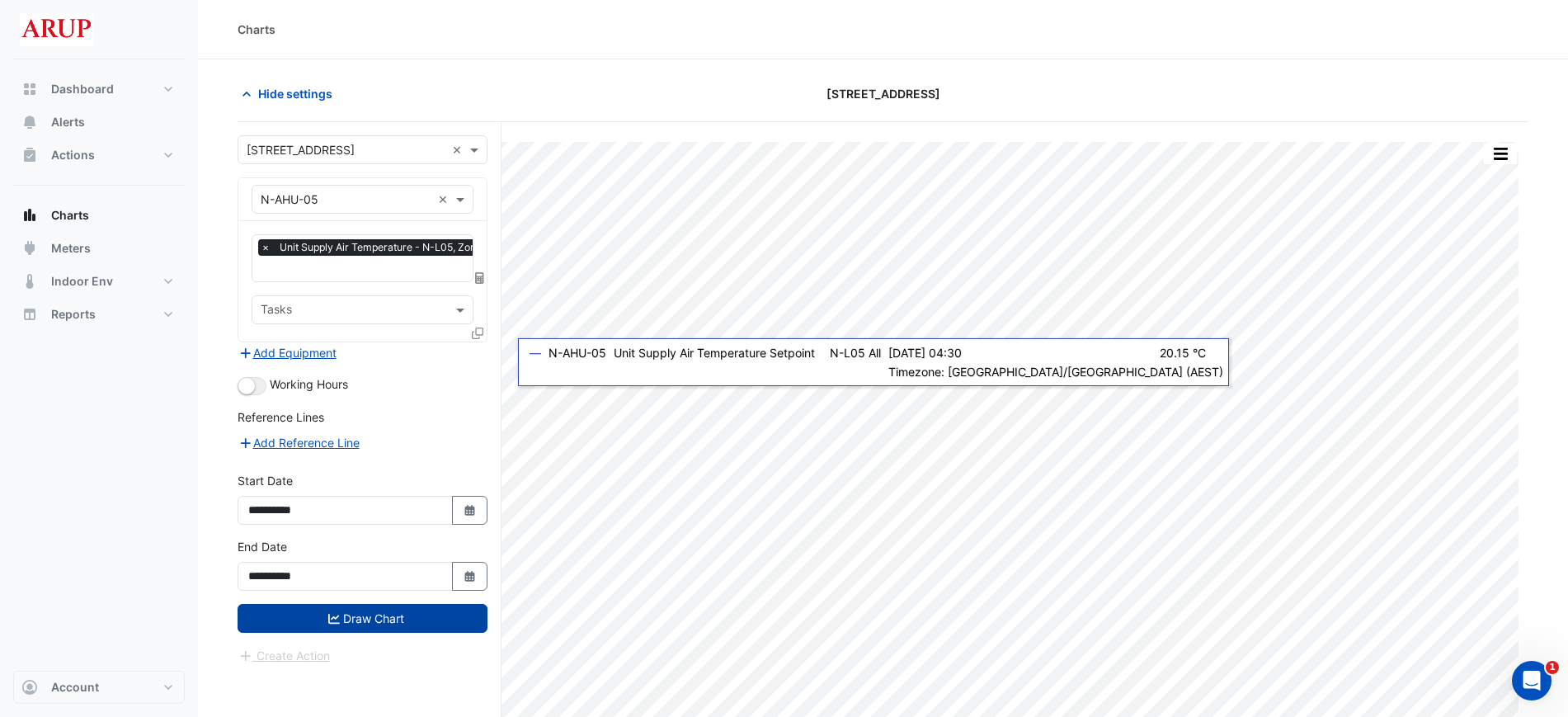
click at [370, 609] on button "Draw Chart" at bounding box center [362, 618] width 250 height 29
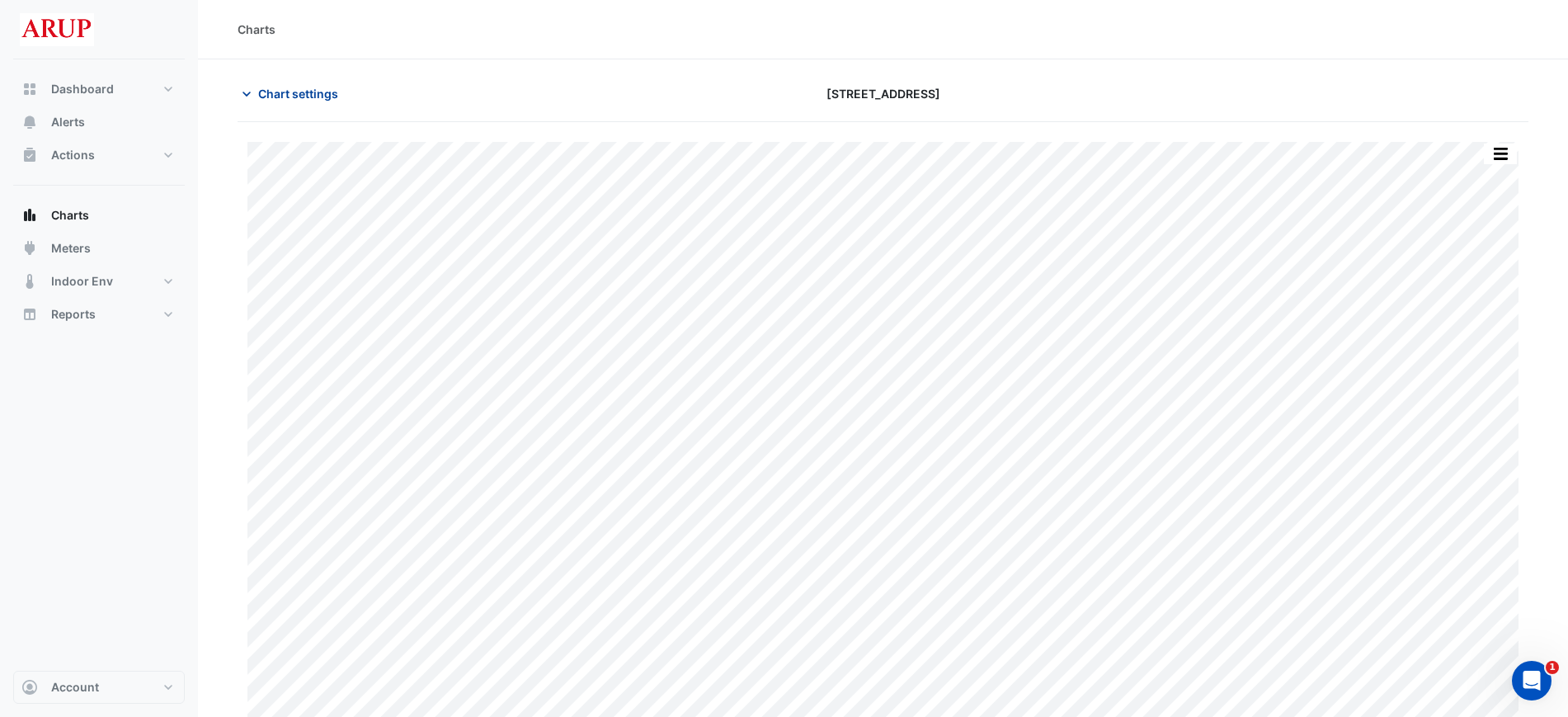
click at [251, 93] on icon "button" at bounding box center [246, 93] width 16 height 16
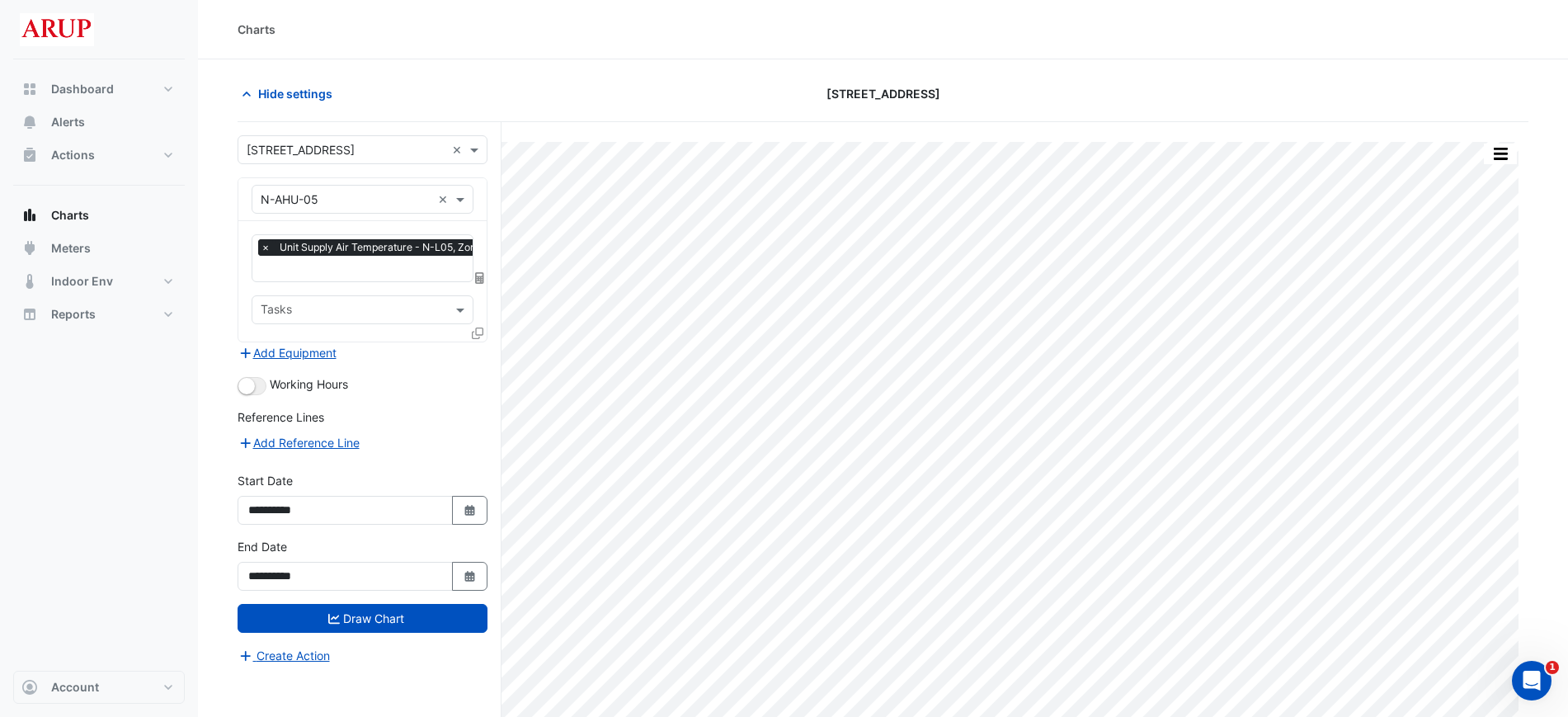
click at [268, 245] on span "×" at bounding box center [266, 247] width 15 height 16
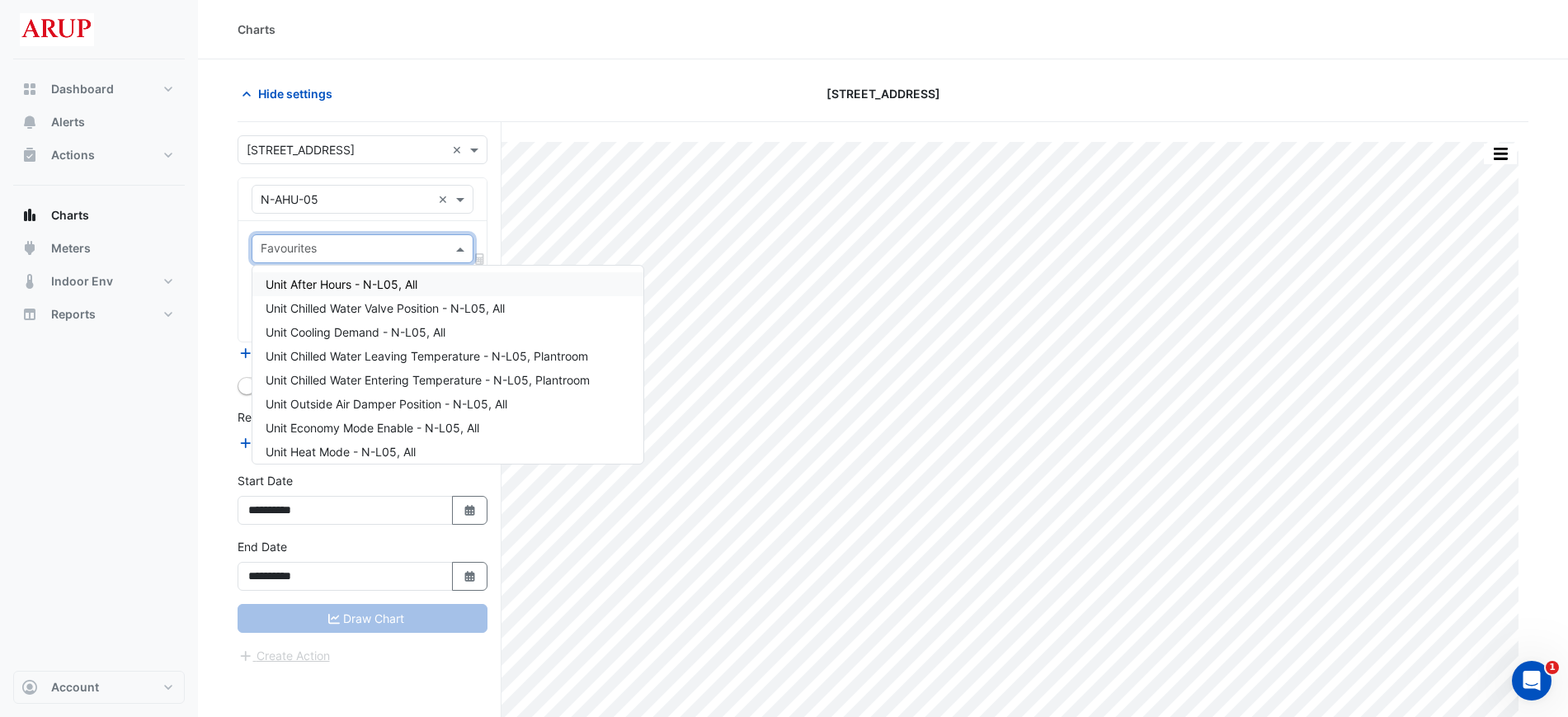
click at [464, 240] on div "Favourites" at bounding box center [362, 249] width 222 height 29
click at [542, 105] on div "Hide settings" at bounding box center [446, 94] width 437 height 29
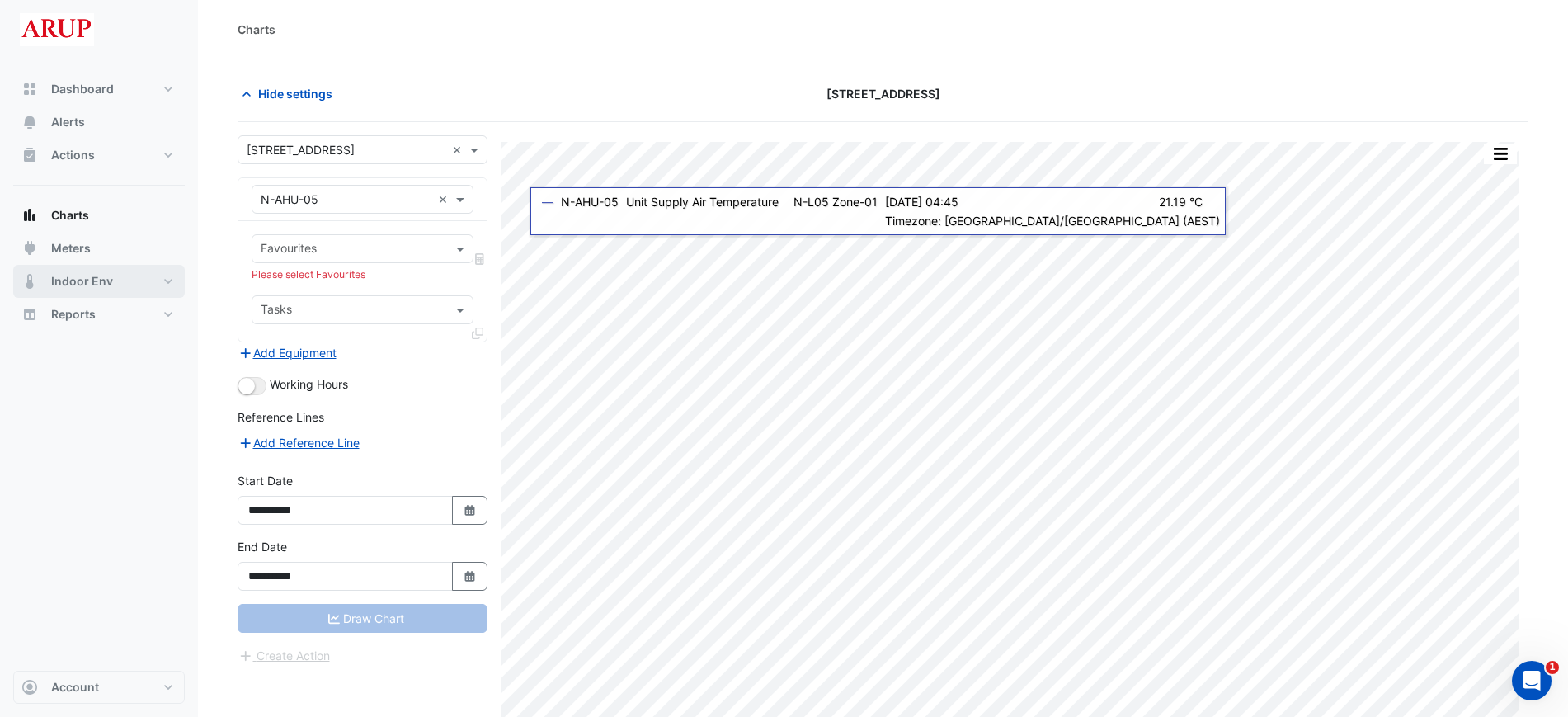
click at [113, 289] on button "Indoor Env" at bounding box center [99, 281] width 172 height 33
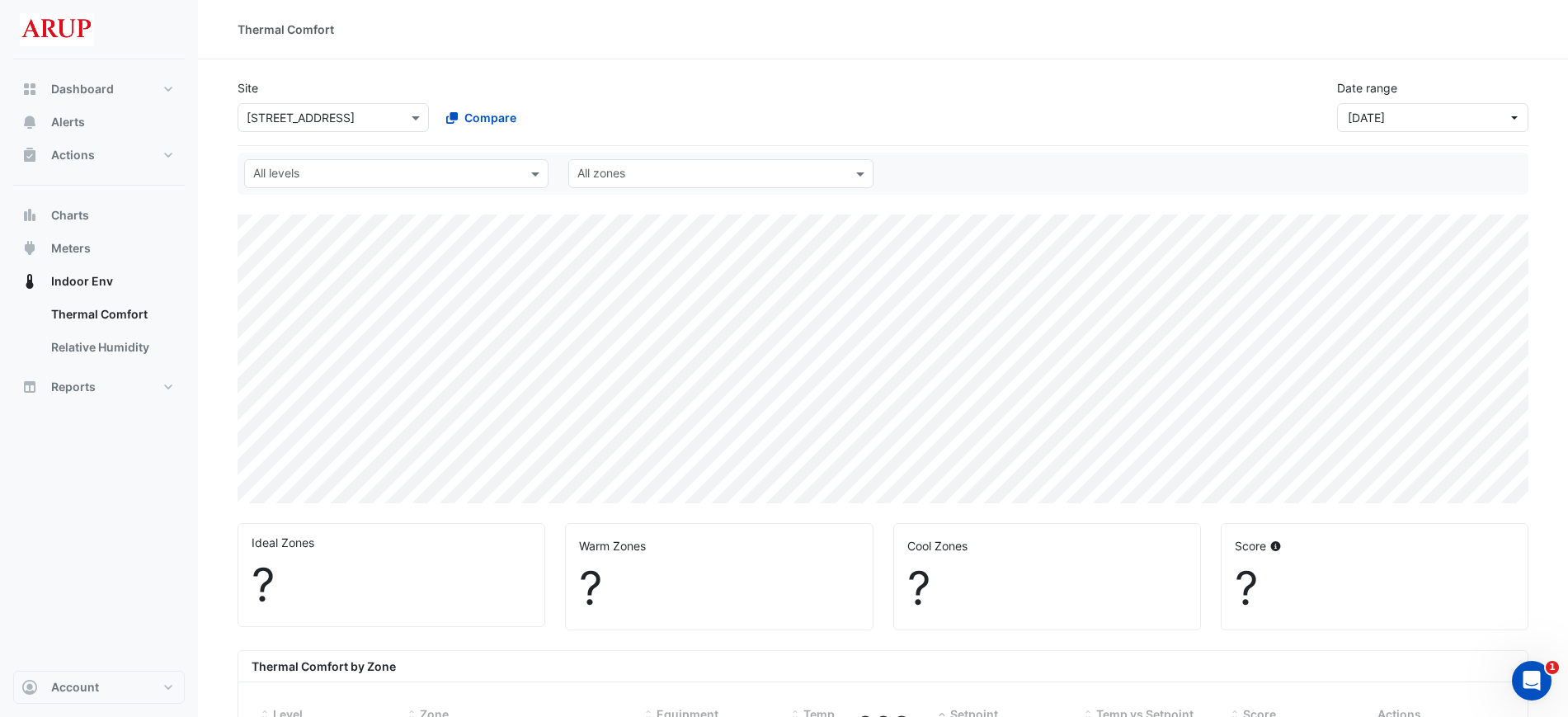
select select "***"
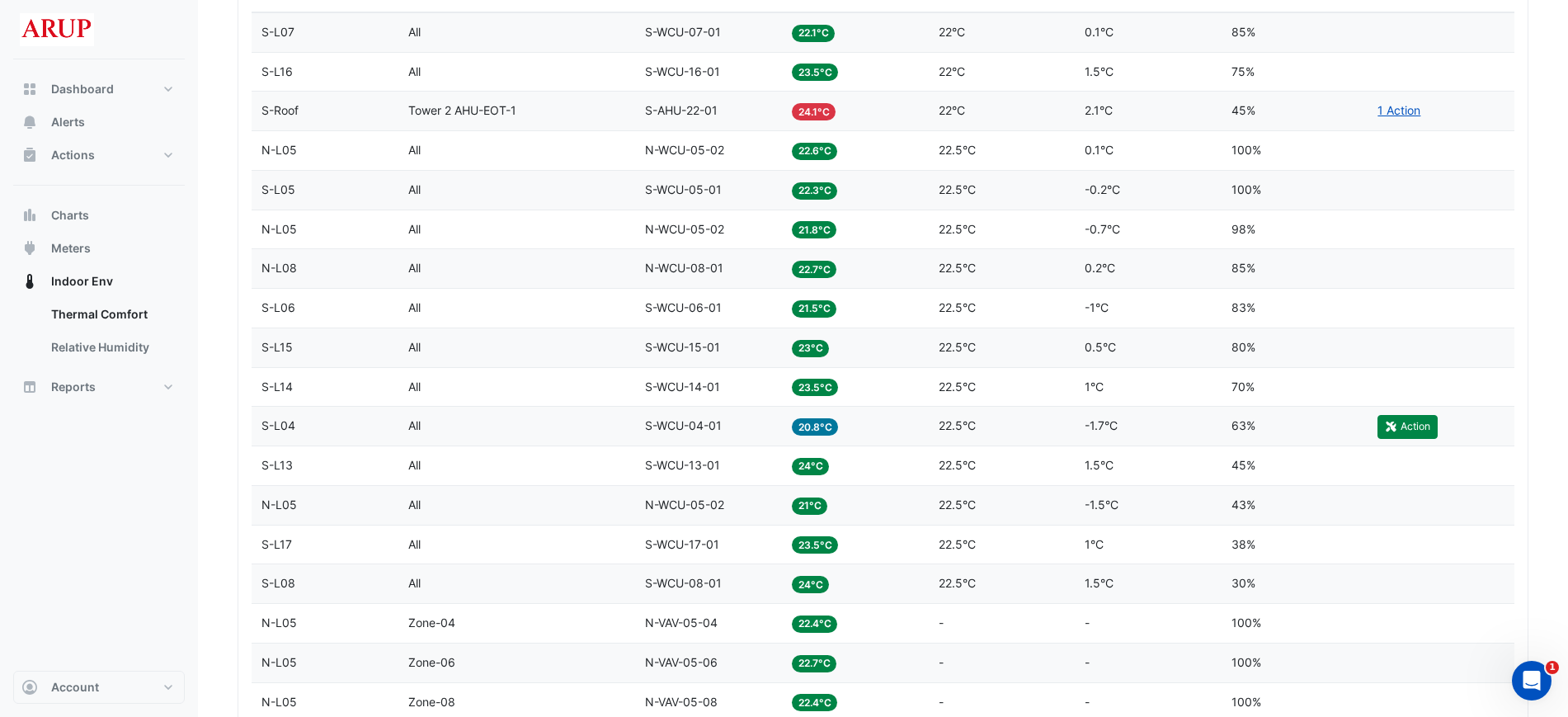
scroll to position [998, 0]
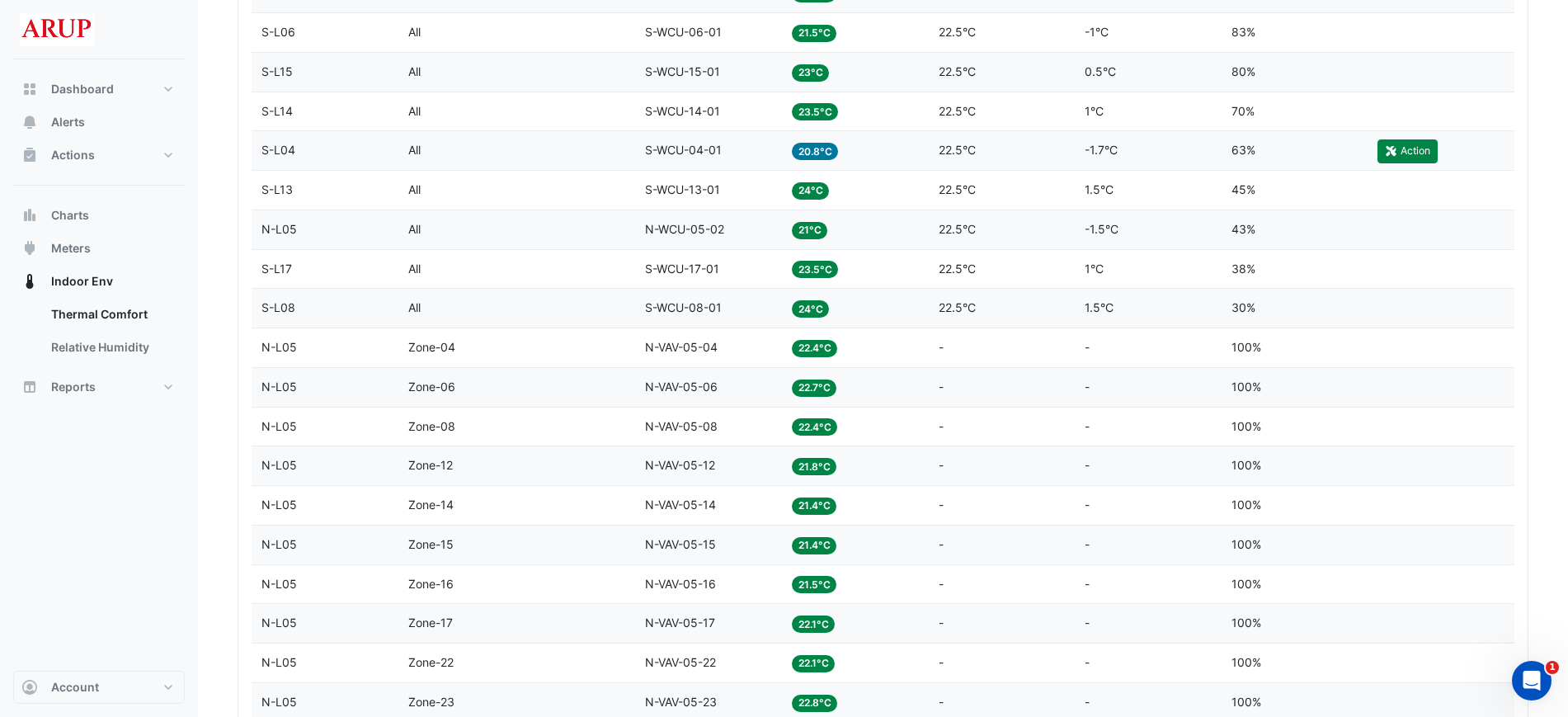
click at [1030, 433] on div "Setpoint -" at bounding box center [1002, 427] width 127 height 19
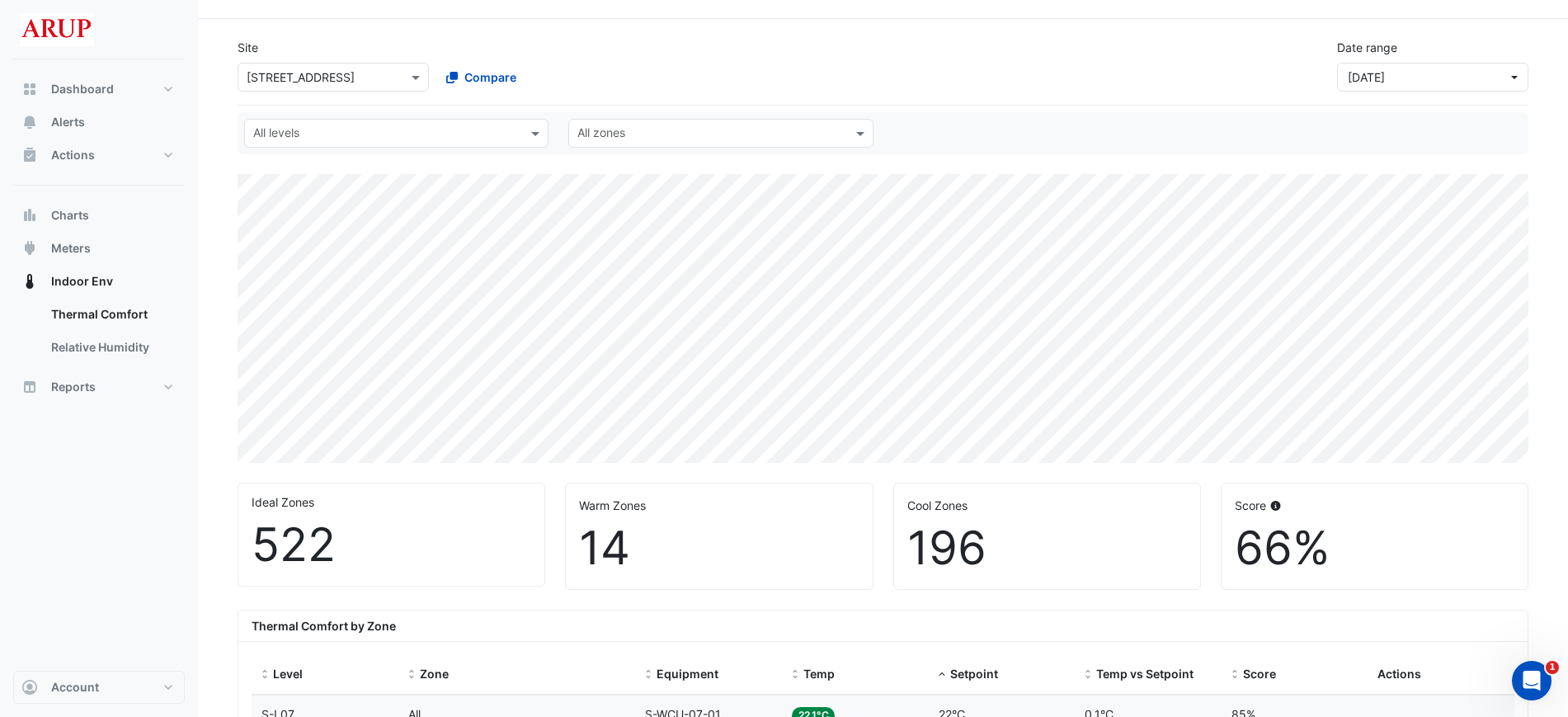
scroll to position [0, 0]
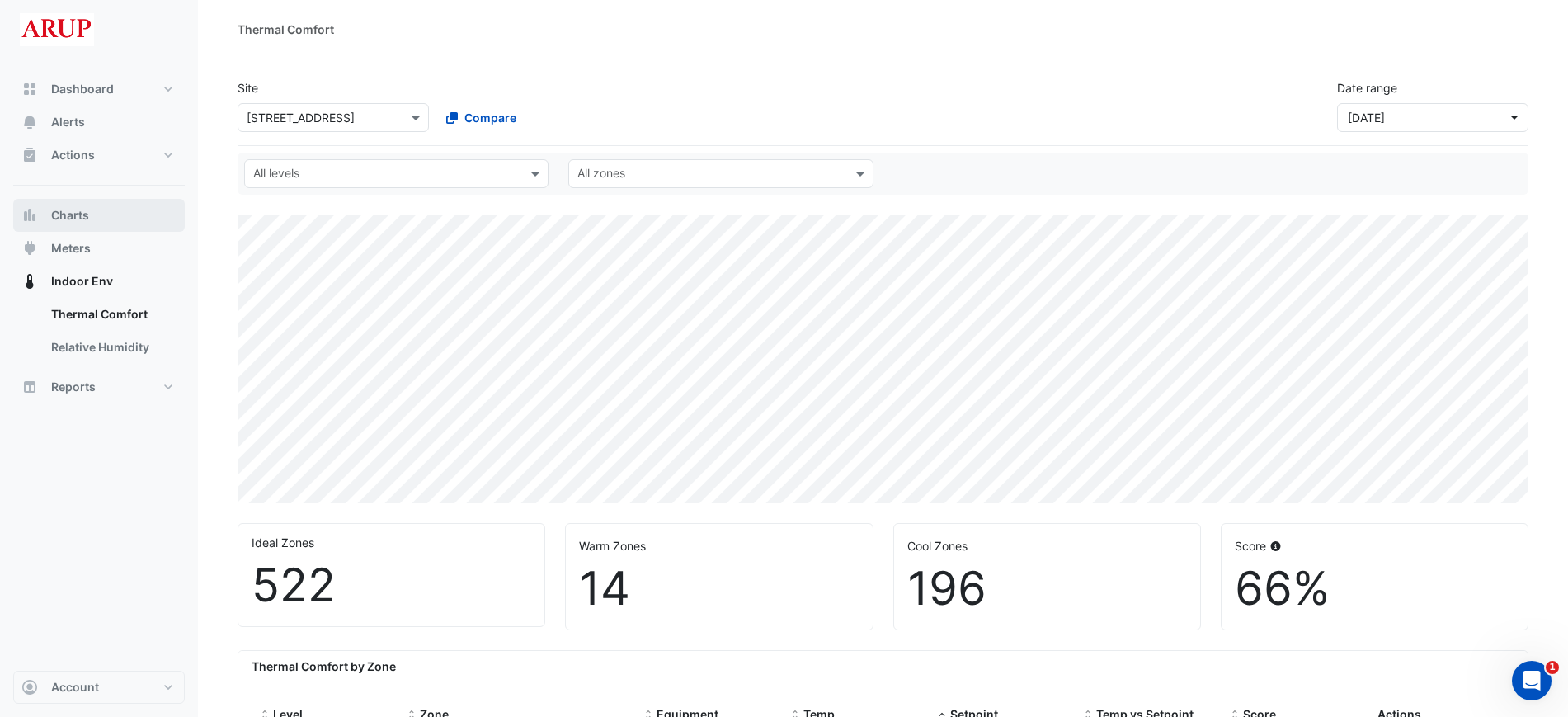
click at [88, 219] on span "Charts" at bounding box center [69, 215] width 38 height 16
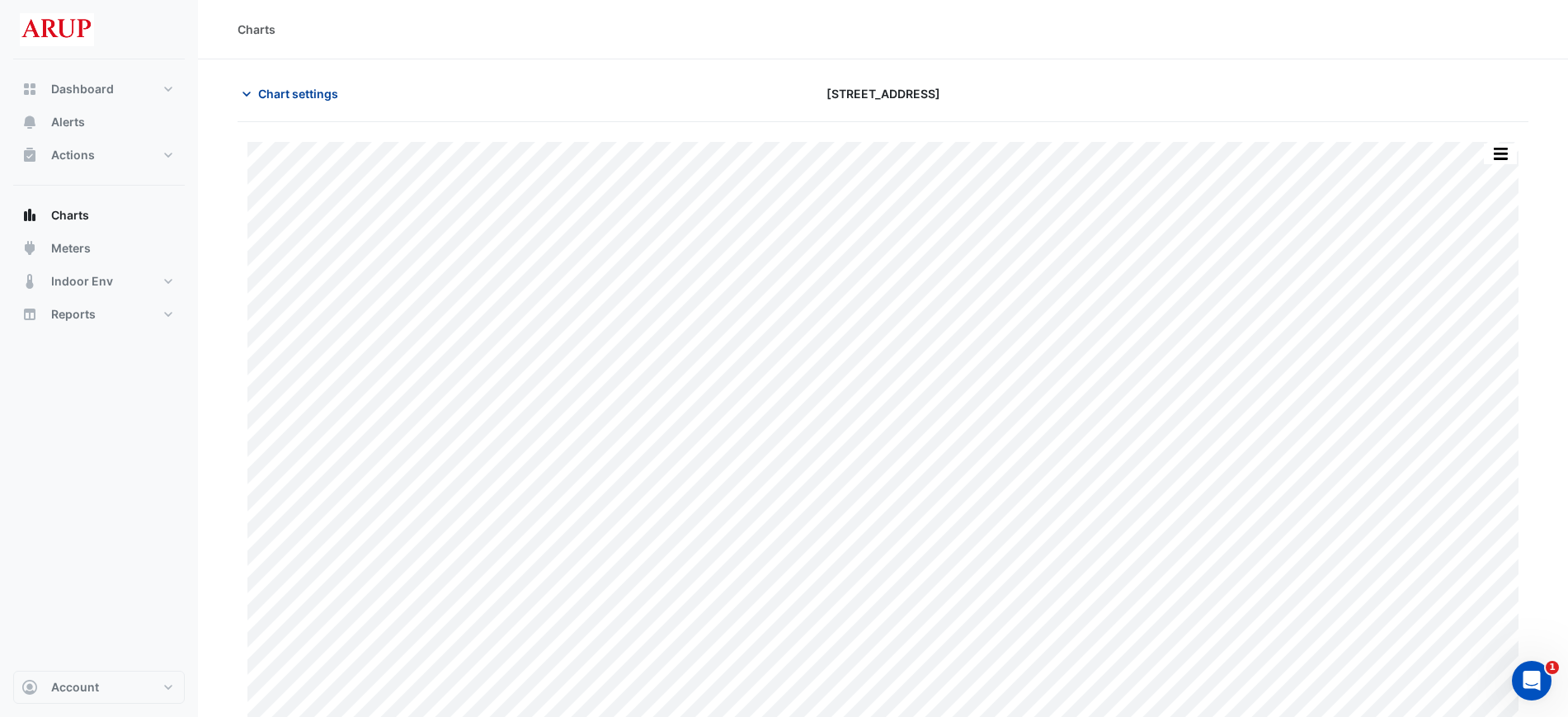
type input "**********"
click at [243, 99] on icon "button" at bounding box center [246, 93] width 16 height 16
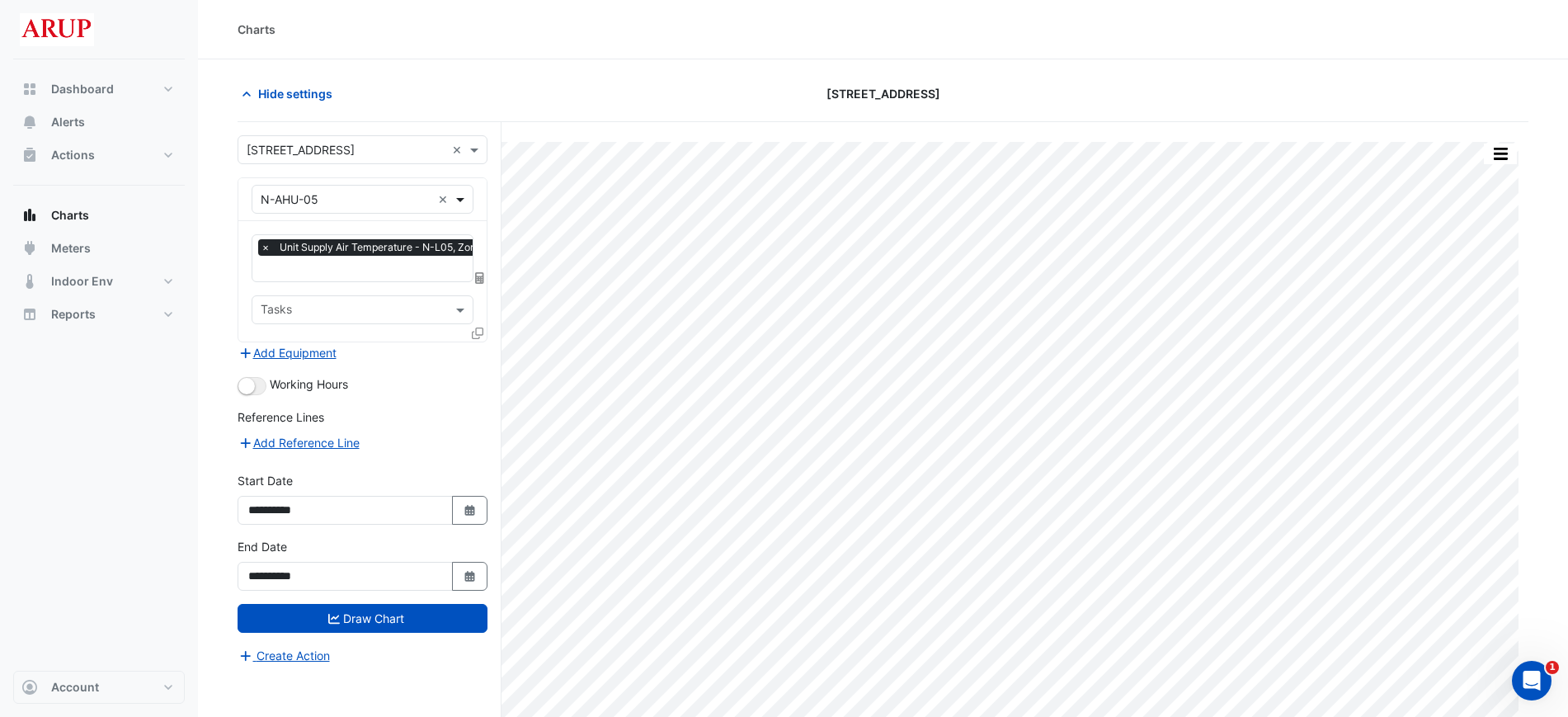
click at [464, 200] on span at bounding box center [462, 199] width 20 height 17
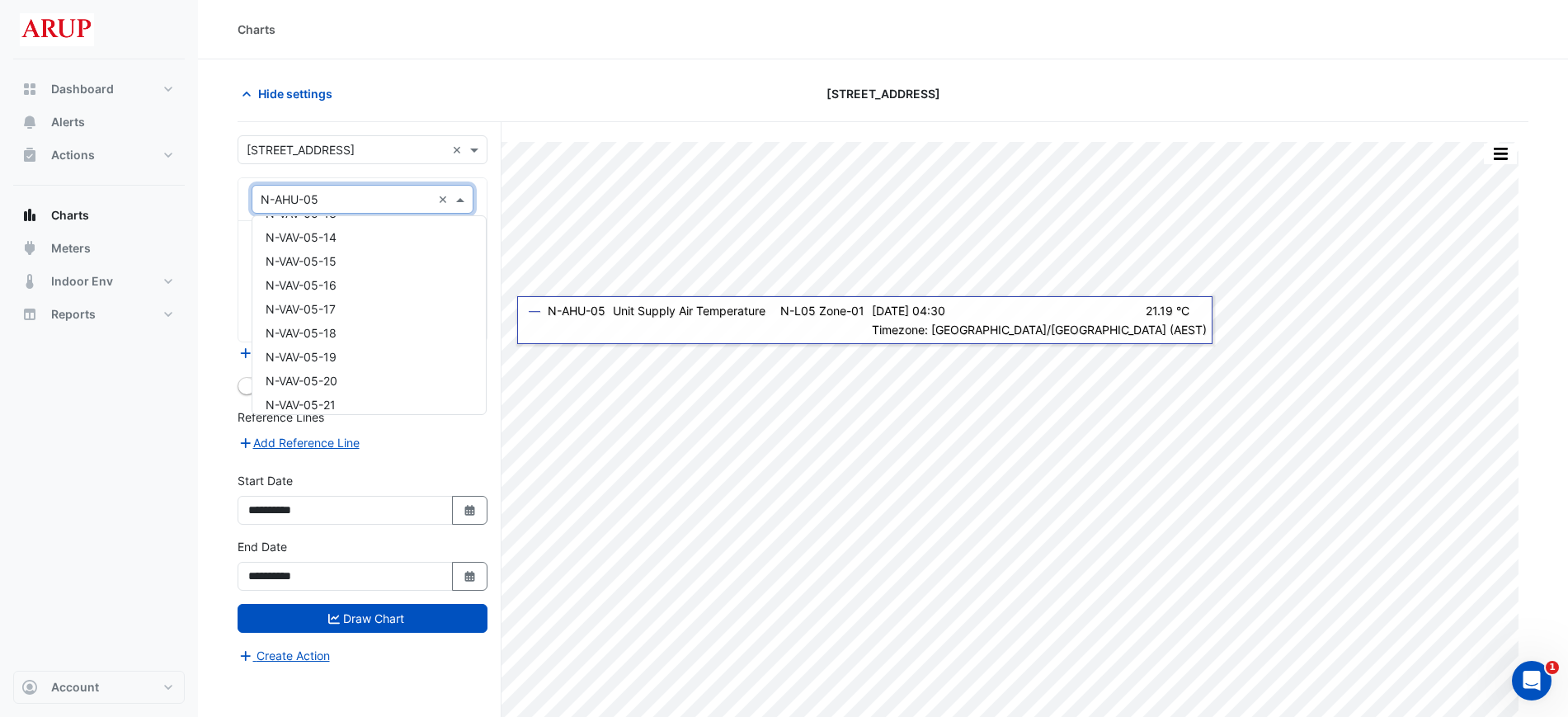
scroll to position [4021, 0]
click at [379, 332] on div "N-VAV-05-19" at bounding box center [369, 328] width 234 height 24
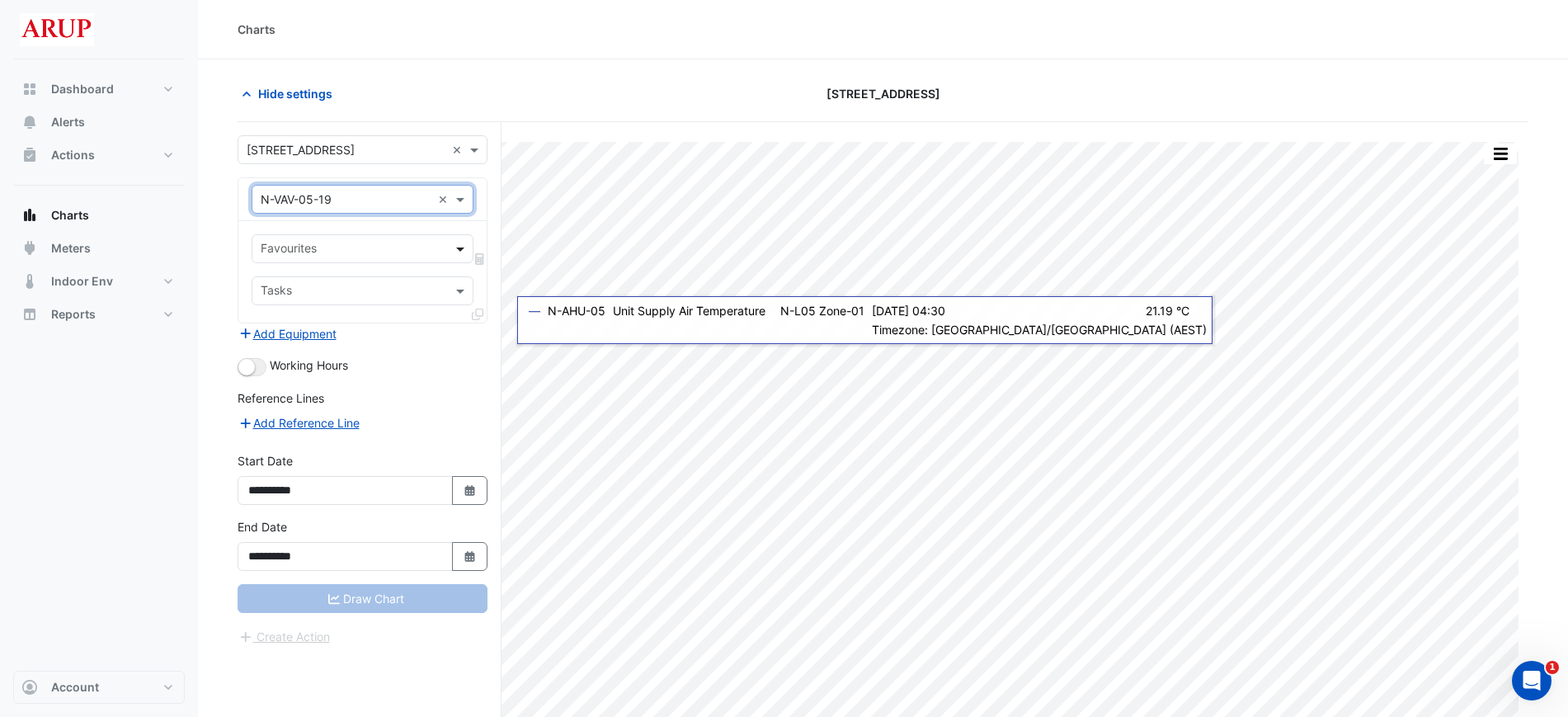
click at [459, 249] on span at bounding box center [462, 249] width 20 height 17
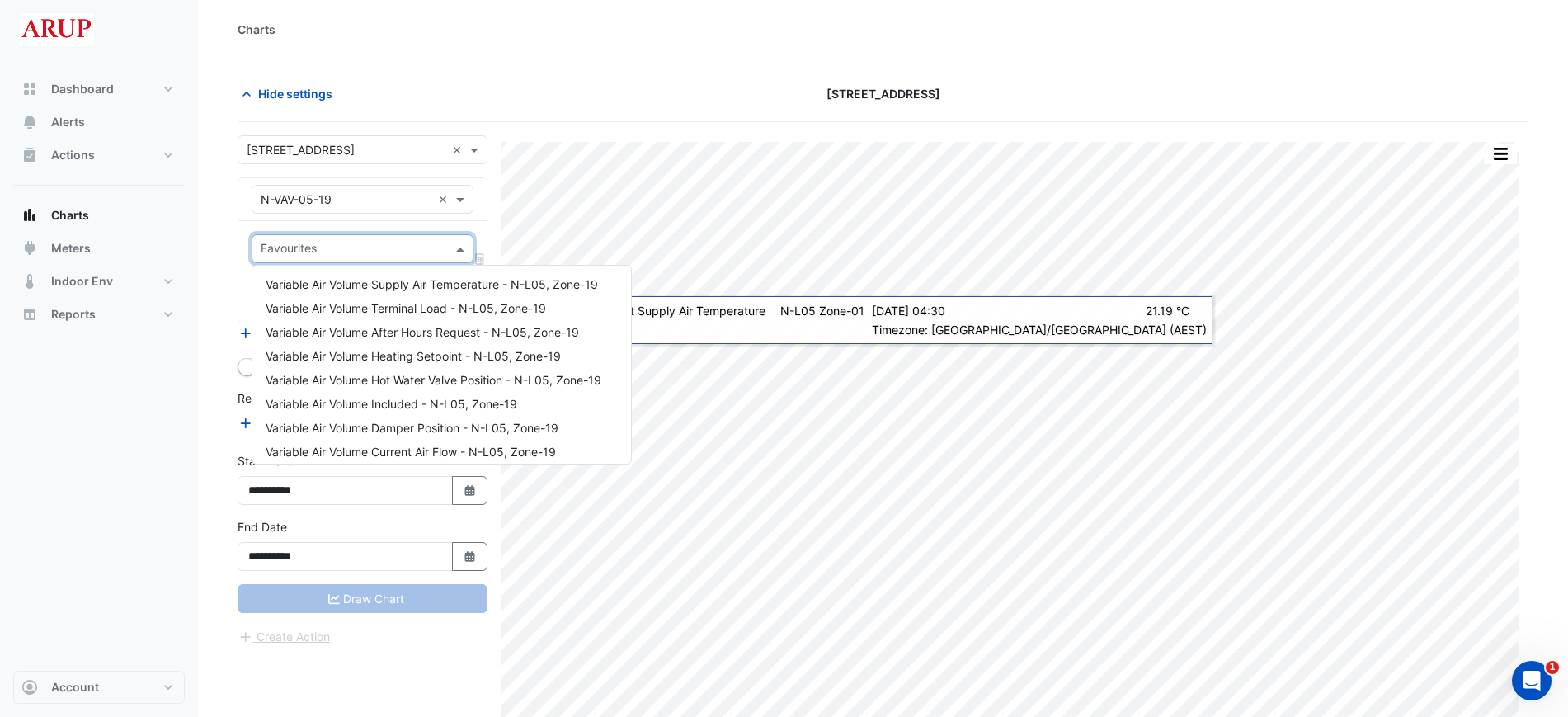
scroll to position [0, 0]
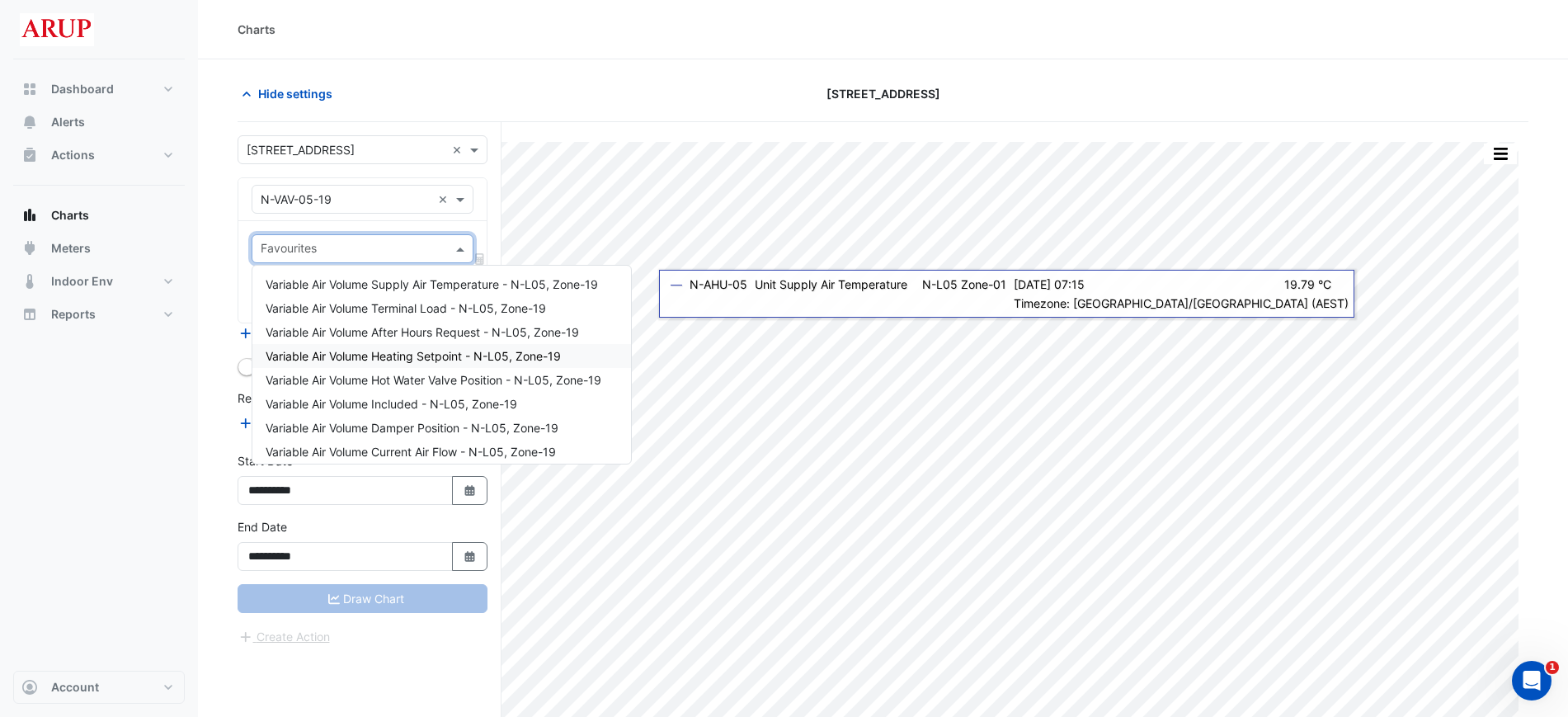
click at [426, 358] on span "Variable Air Volume Heating Setpoint - N-L05, Zone-19" at bounding box center [413, 356] width 295 height 14
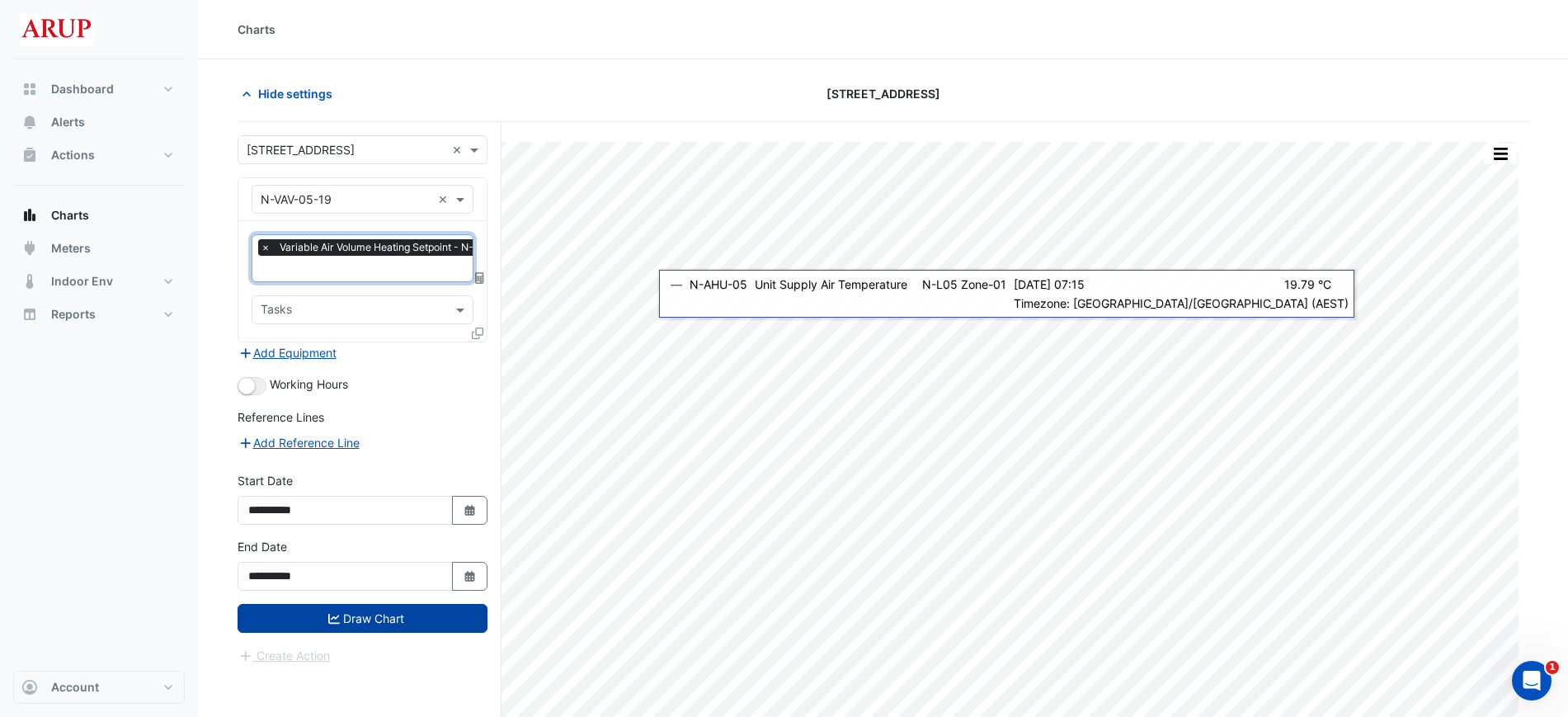
click at [373, 620] on button "Draw Chart" at bounding box center [362, 618] width 250 height 29
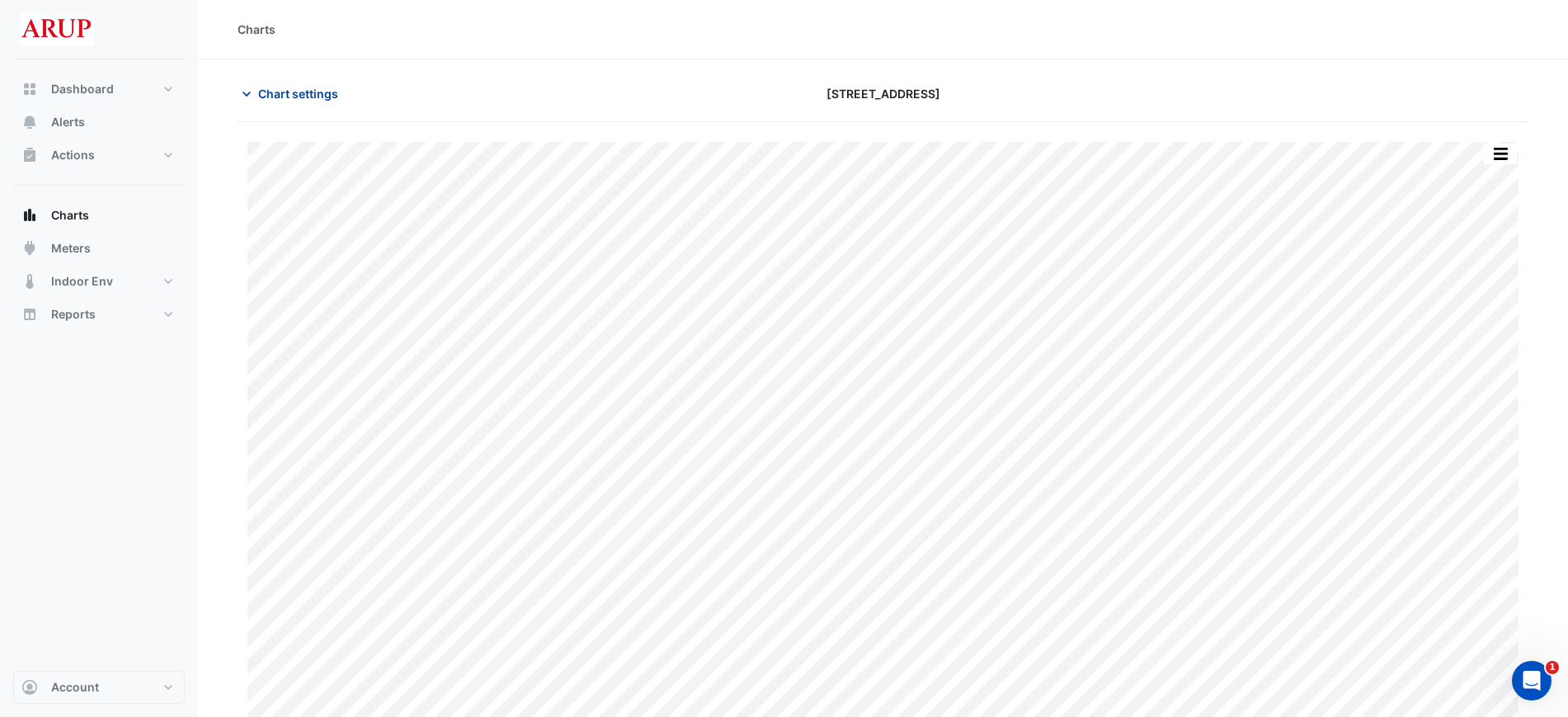
click at [247, 93] on icon "button" at bounding box center [246, 94] width 8 height 5
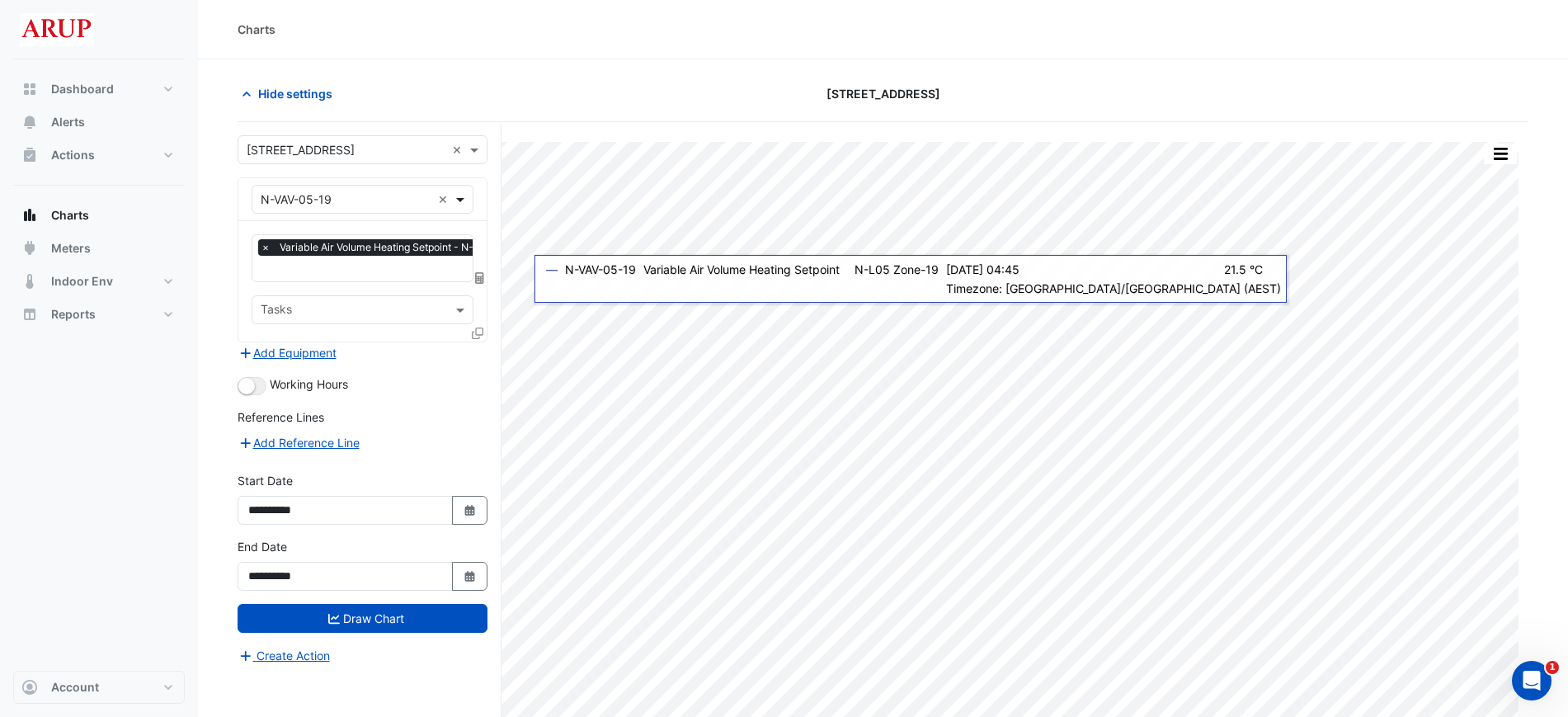
click at [461, 196] on span at bounding box center [462, 199] width 20 height 17
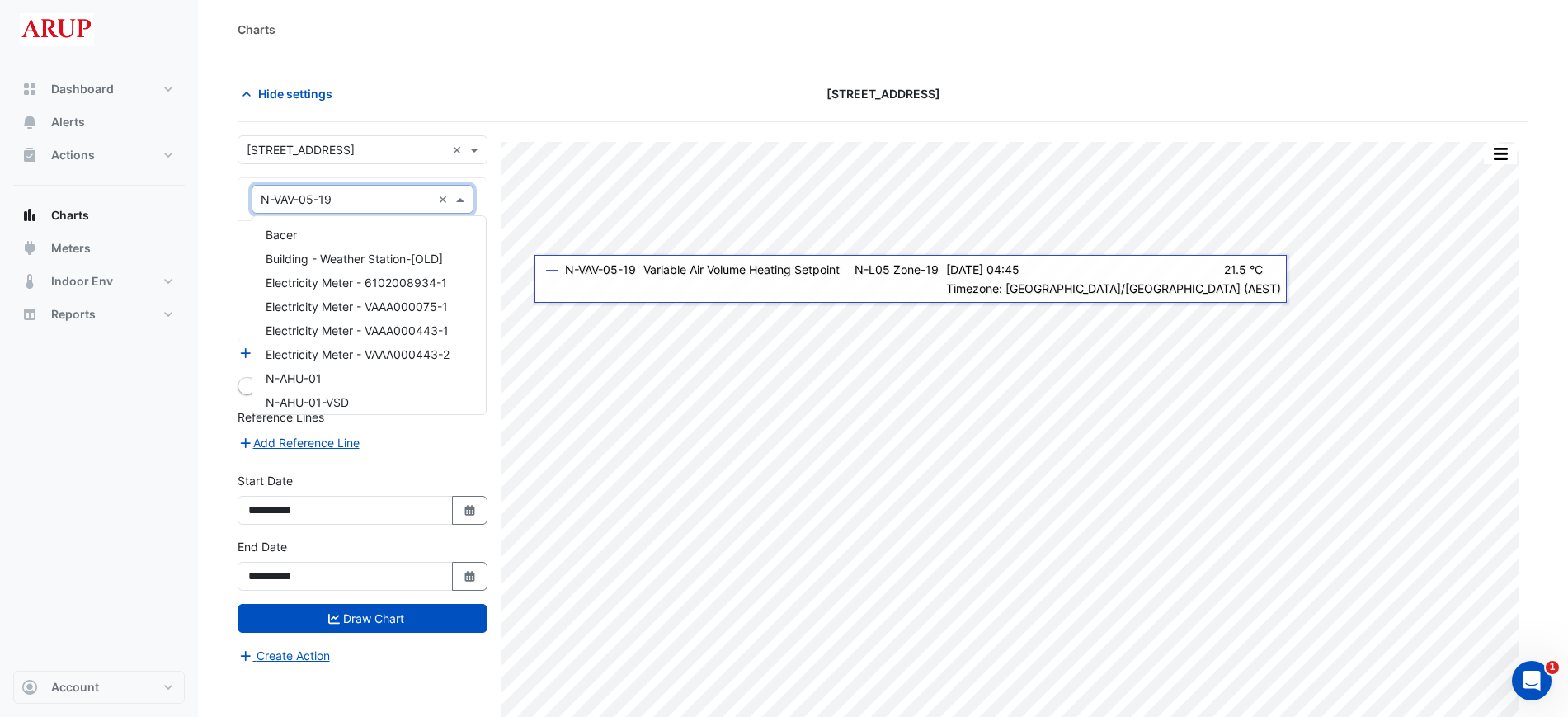
scroll to position [4121, 0]
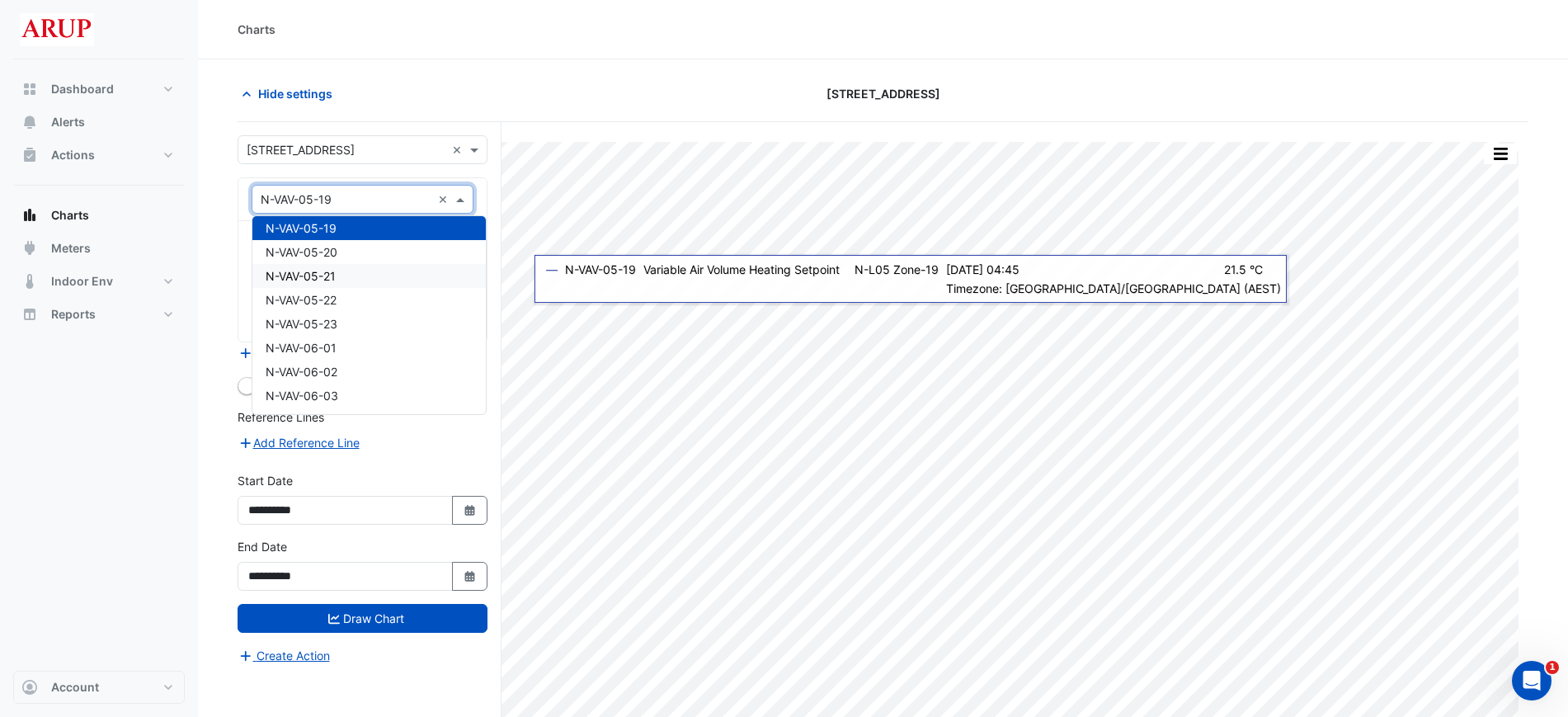
click at [372, 284] on div "N-VAV-05-21" at bounding box center [369, 276] width 234 height 24
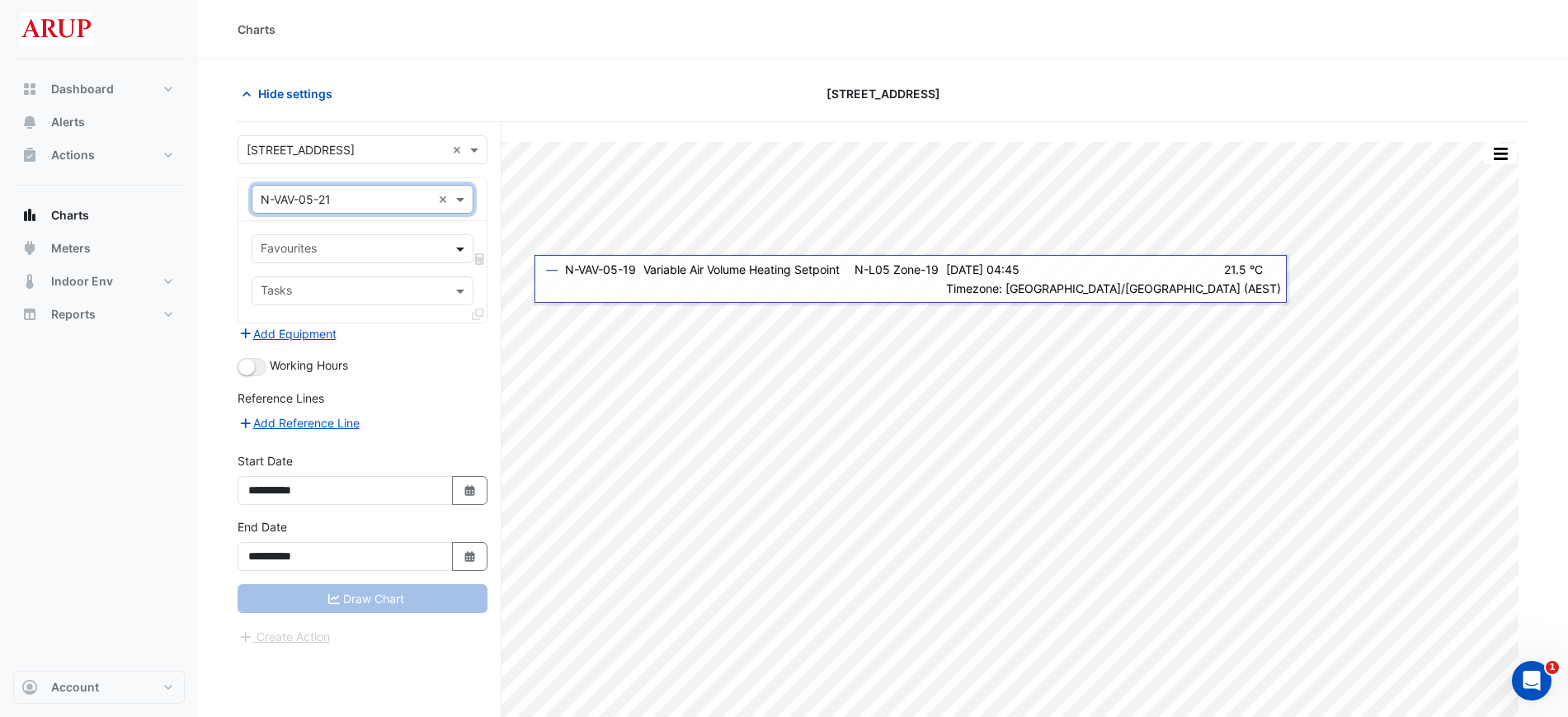
click at [460, 245] on span at bounding box center [462, 249] width 20 height 17
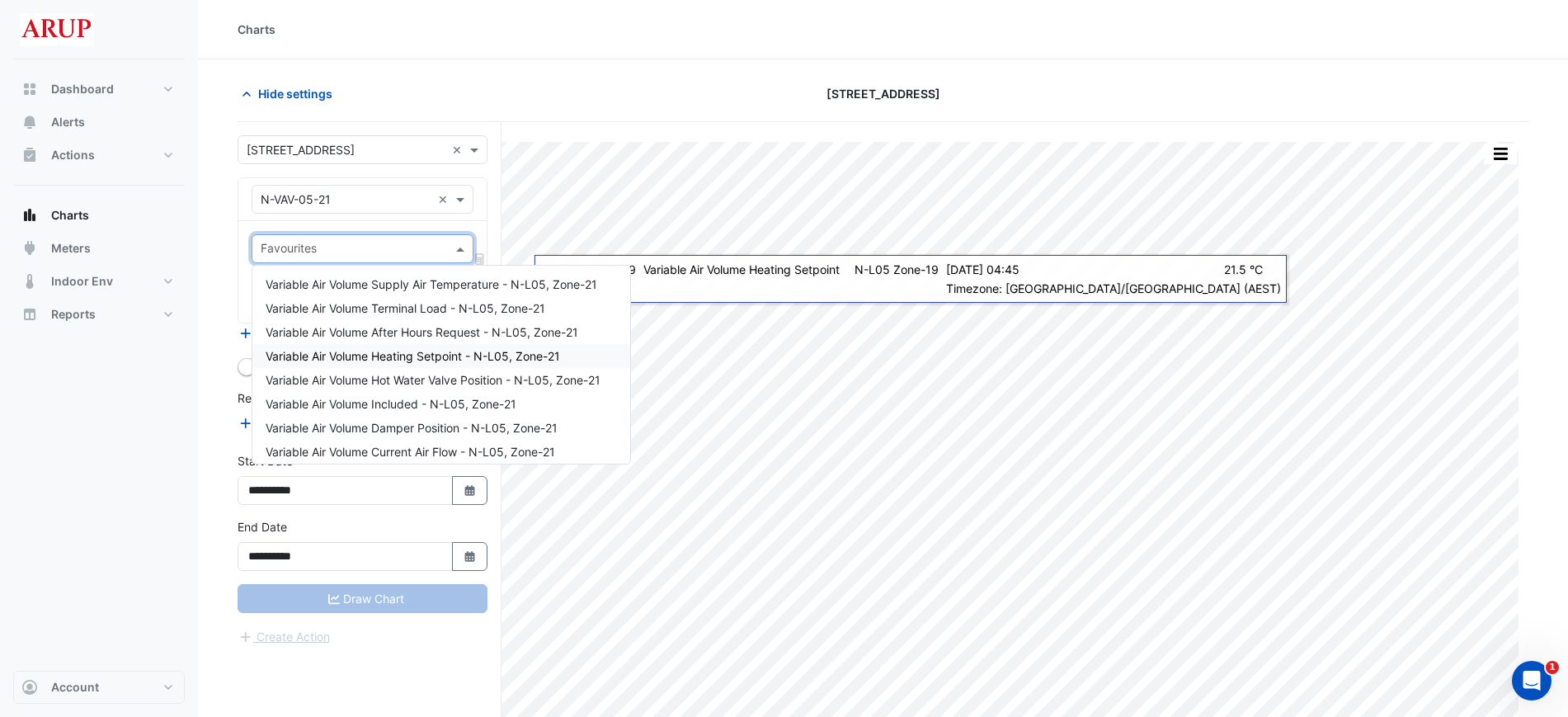
click at [486, 350] on span "Variable Air Volume Heating Setpoint - N-L05, Zone-21" at bounding box center [413, 356] width 295 height 14
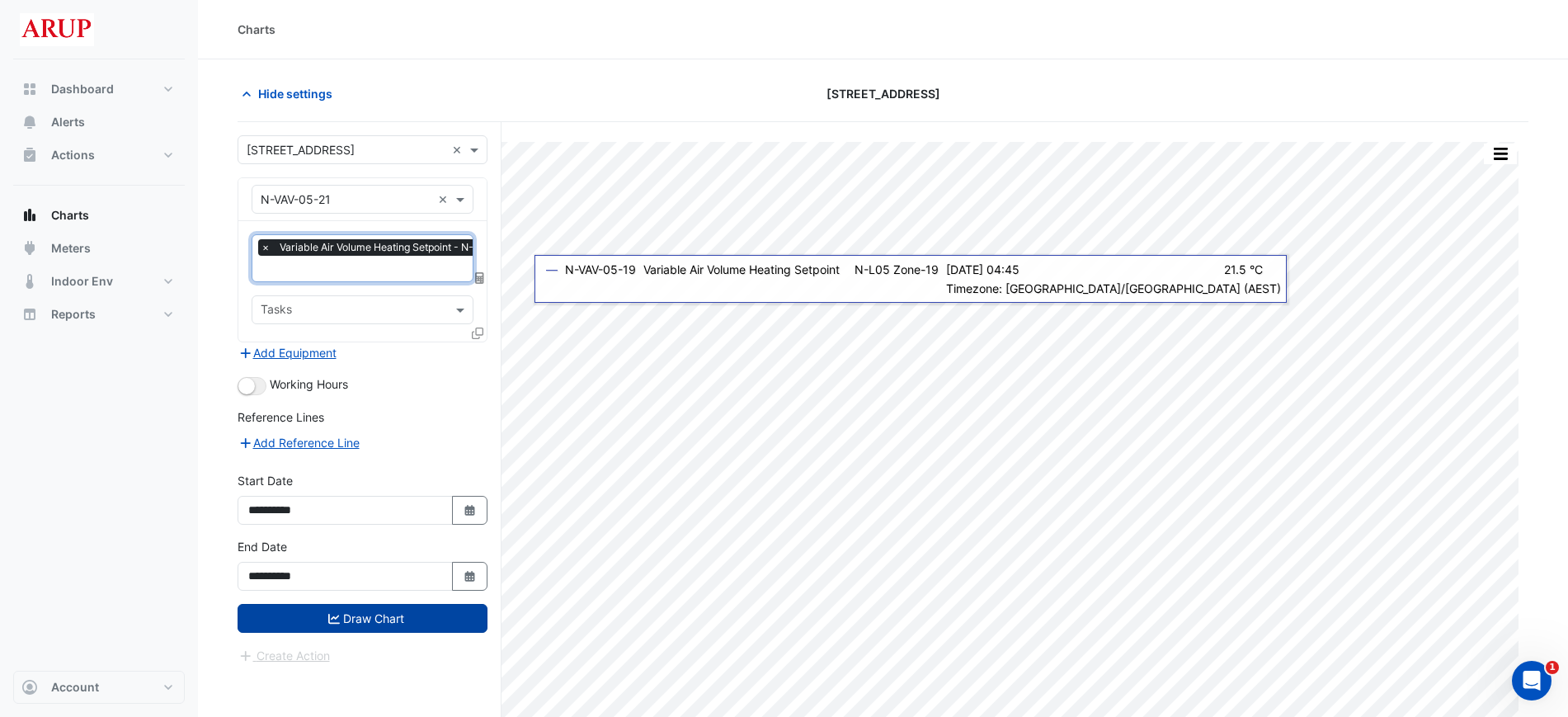
click at [370, 623] on button "Draw Chart" at bounding box center [362, 618] width 250 height 29
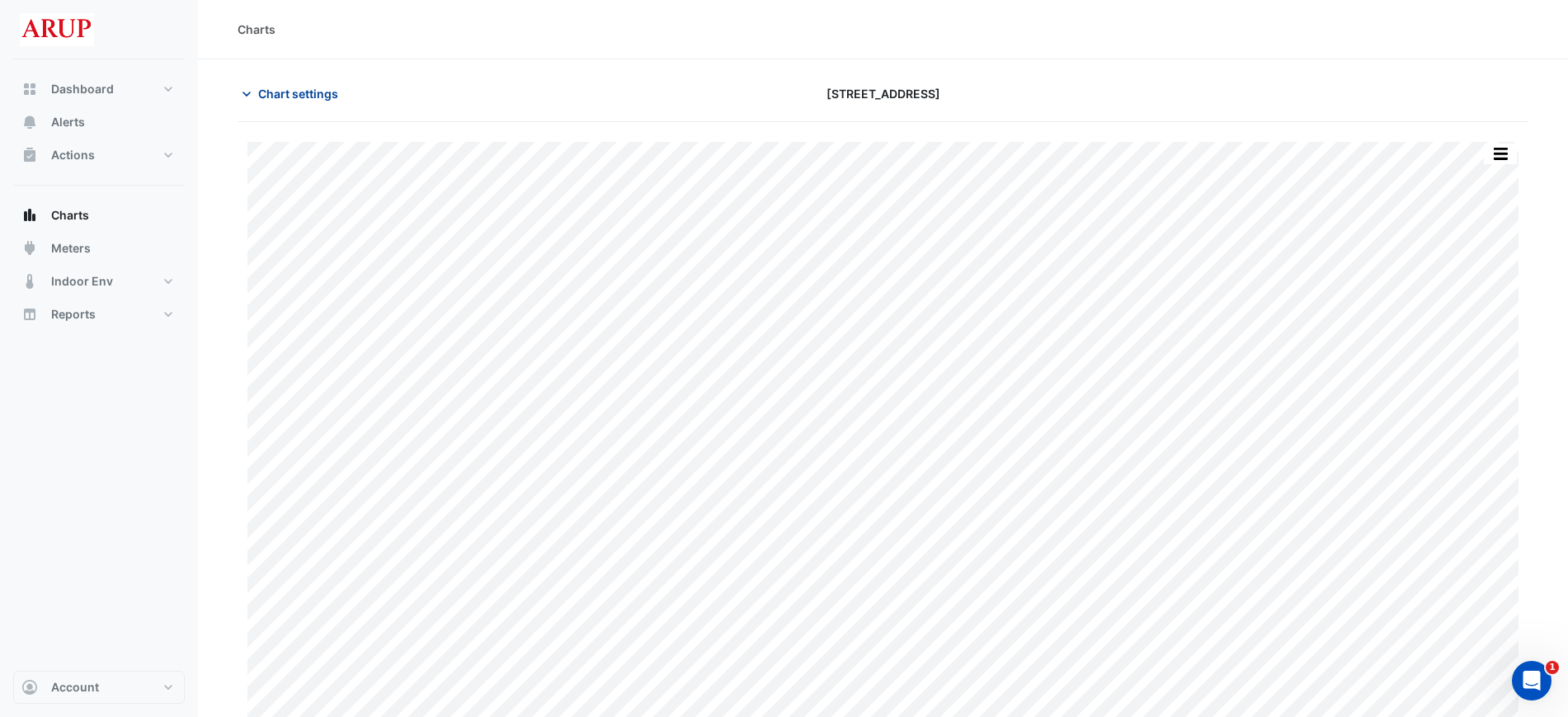
click at [246, 93] on icon "button" at bounding box center [246, 93] width 16 height 16
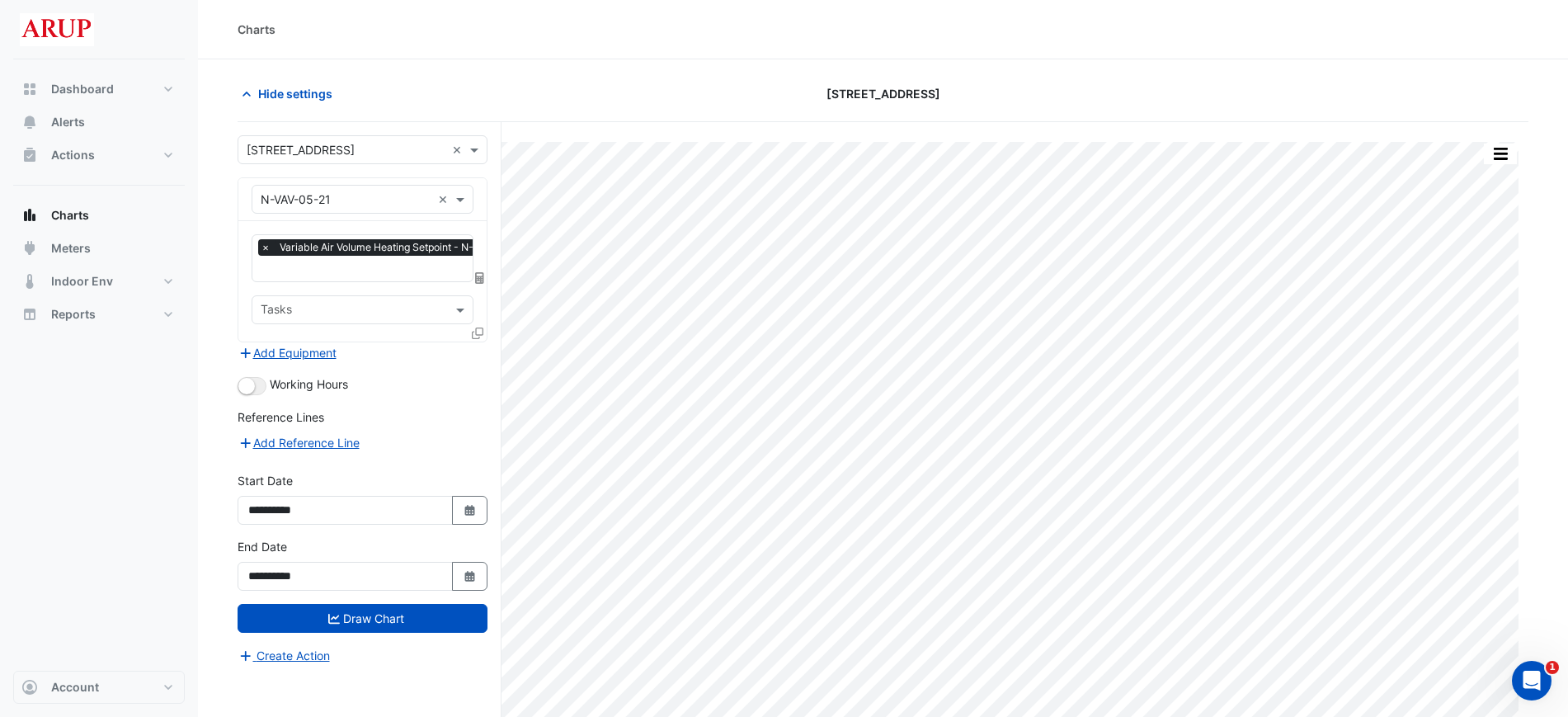
click at [263, 241] on span "×" at bounding box center [266, 247] width 15 height 16
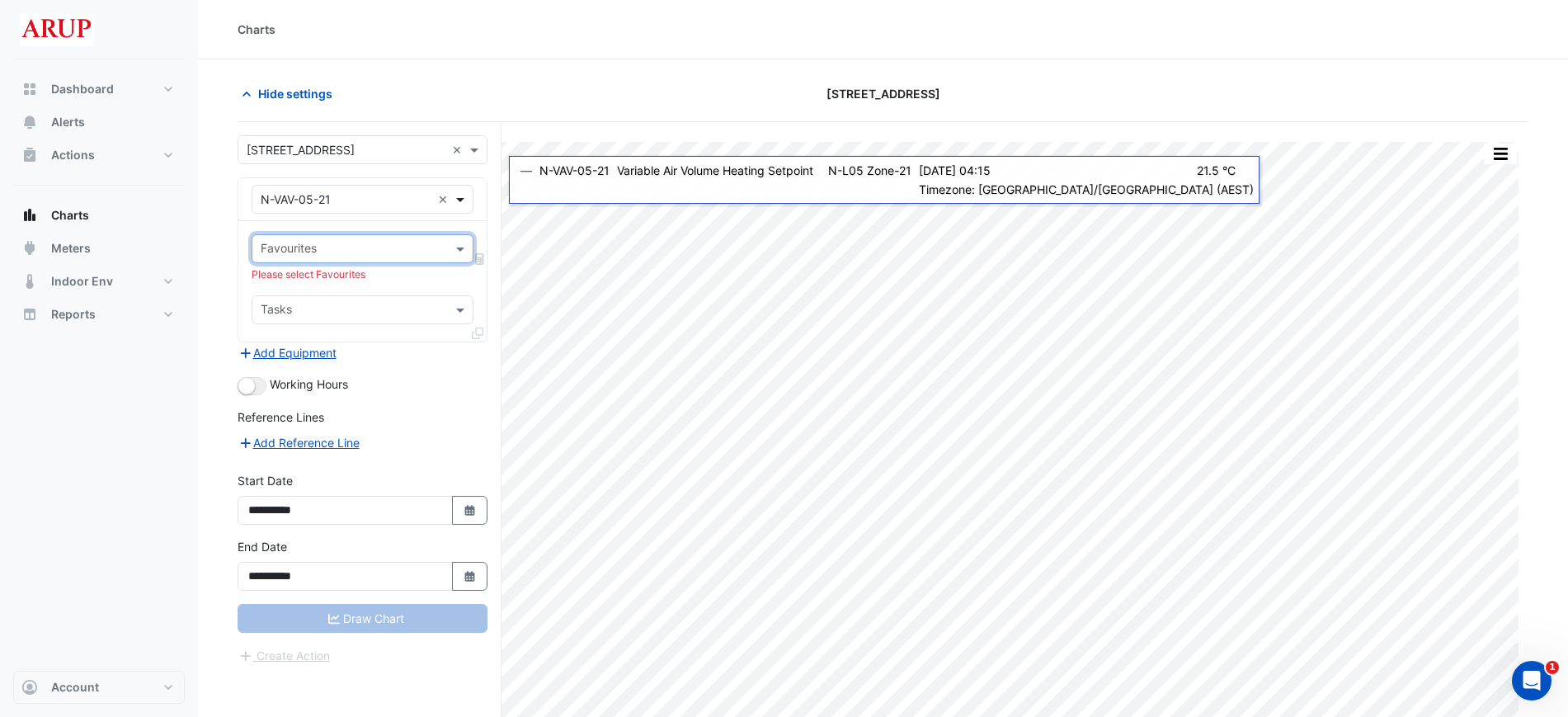
click at [461, 196] on span at bounding box center [462, 199] width 20 height 17
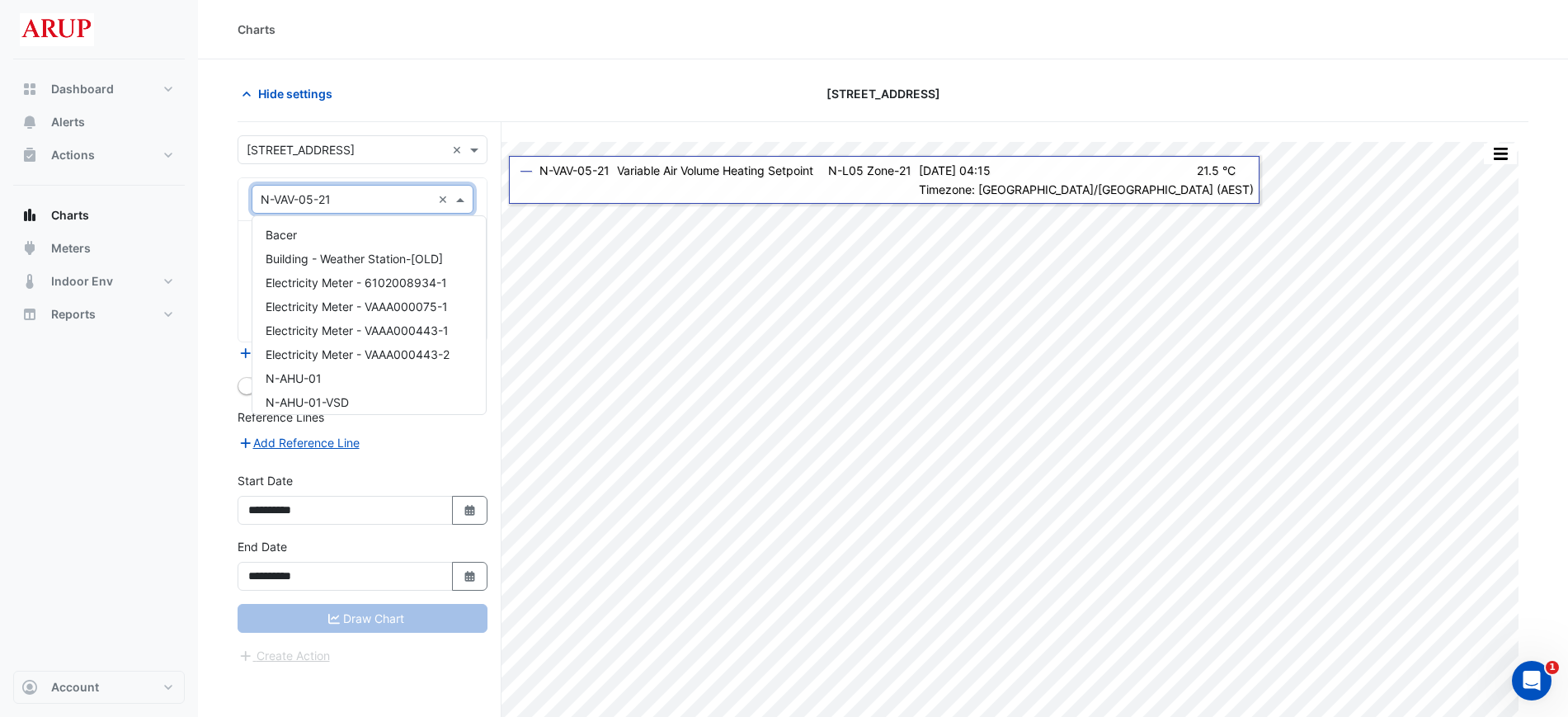
scroll to position [4168, 0]
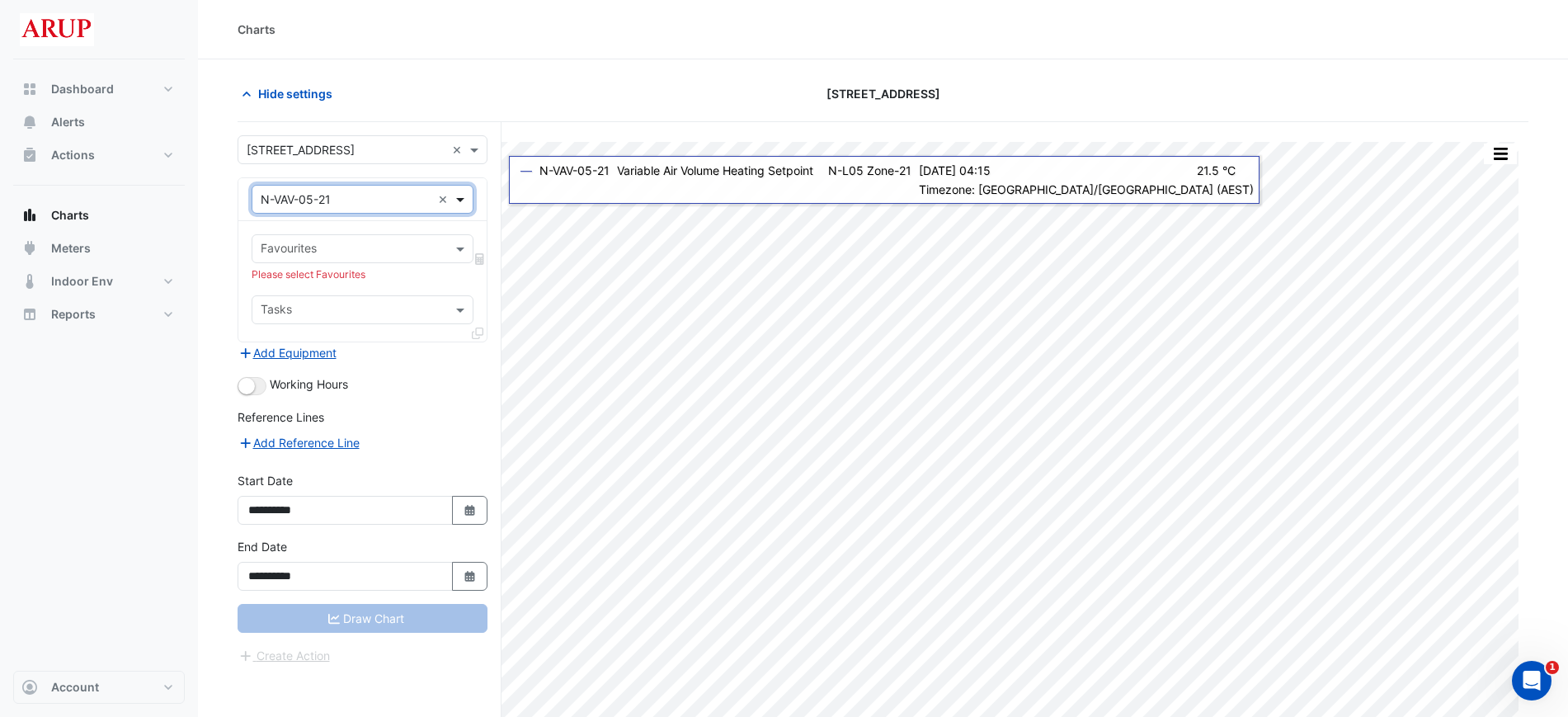
click at [461, 196] on span at bounding box center [462, 199] width 20 height 17
click at [460, 196] on span at bounding box center [462, 199] width 20 height 17
click at [364, 304] on div "N-VAV-05-03" at bounding box center [369, 313] width 234 height 24
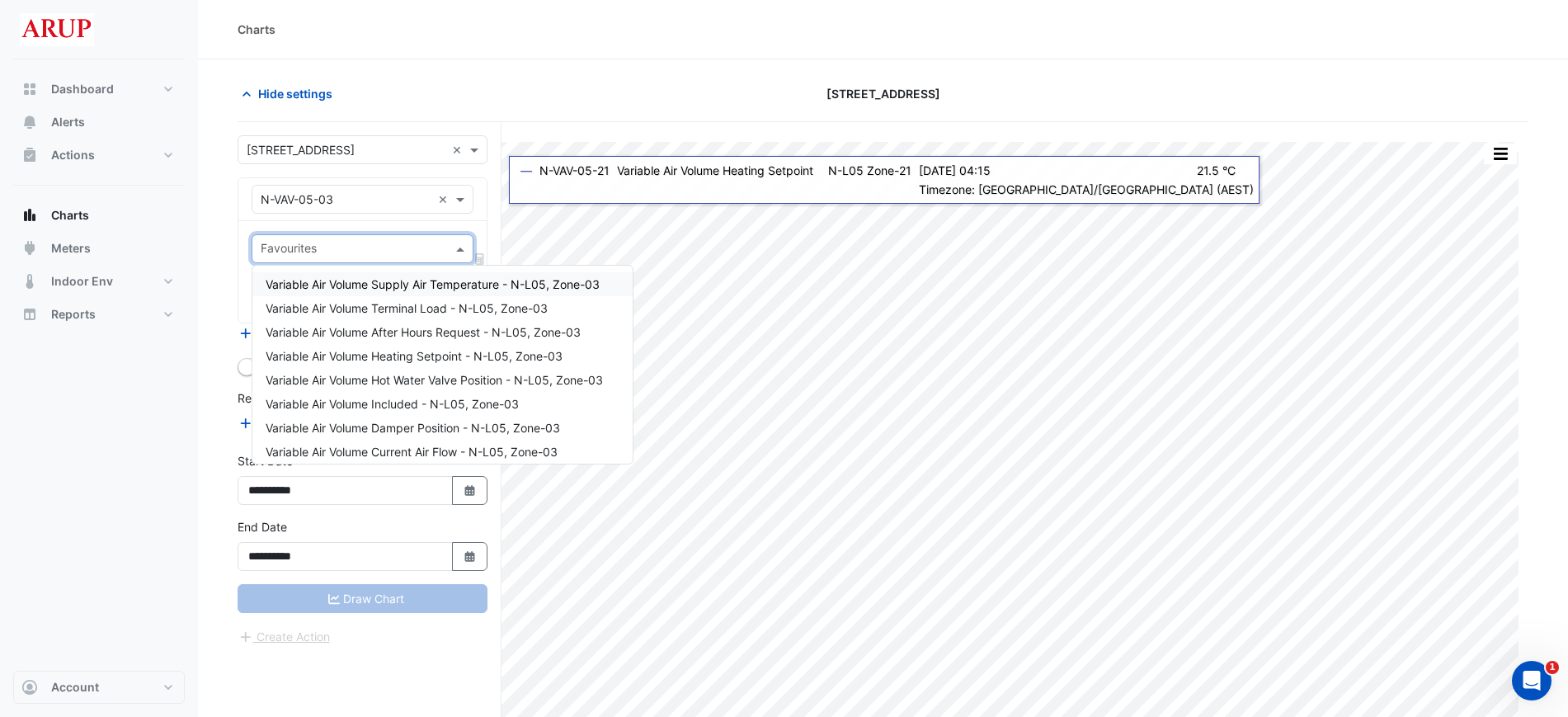
click at [467, 251] on span at bounding box center [462, 249] width 20 height 17
click at [432, 356] on span "Variable Air Volume Heating Setpoint - N-L05, Zone-03" at bounding box center [414, 356] width 297 height 14
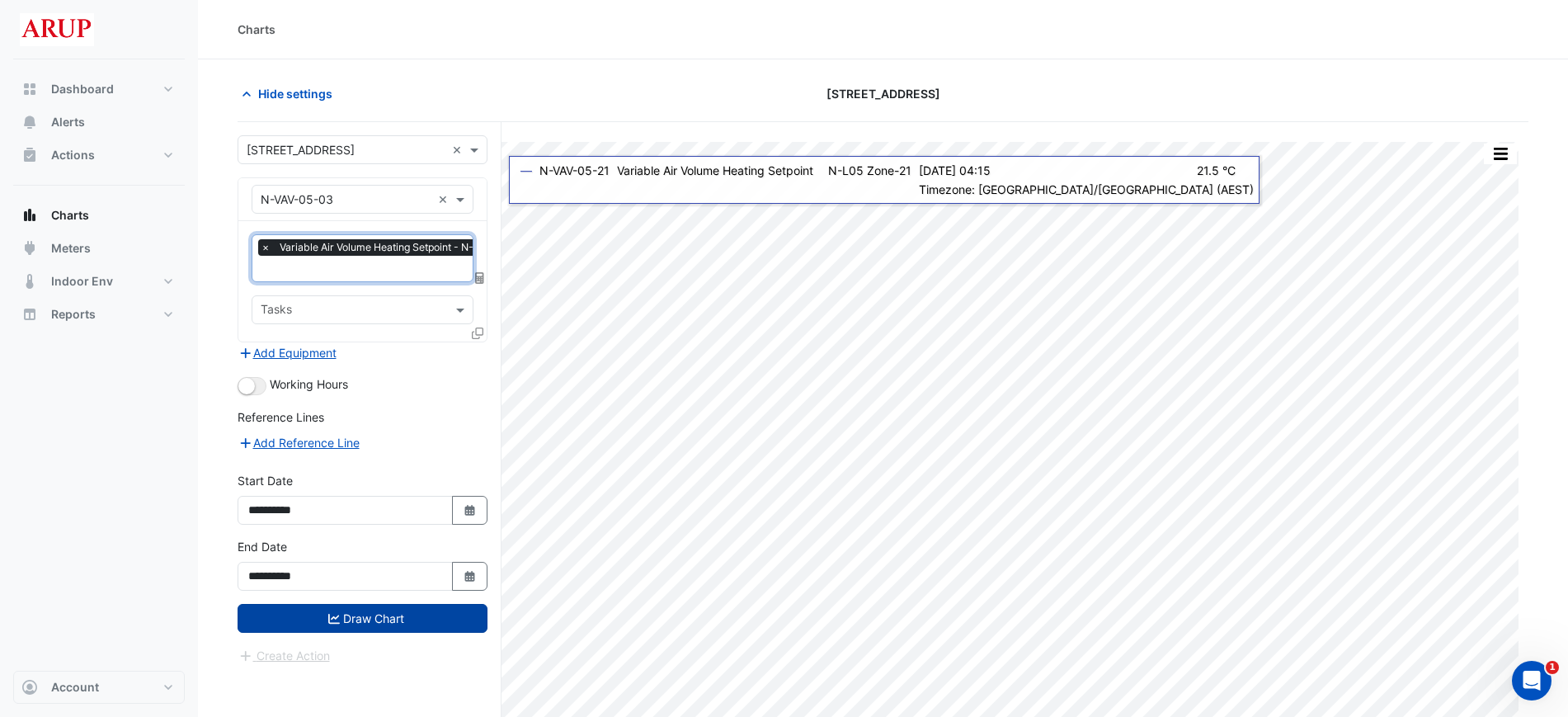
click at [375, 621] on button "Draw Chart" at bounding box center [362, 618] width 250 height 29
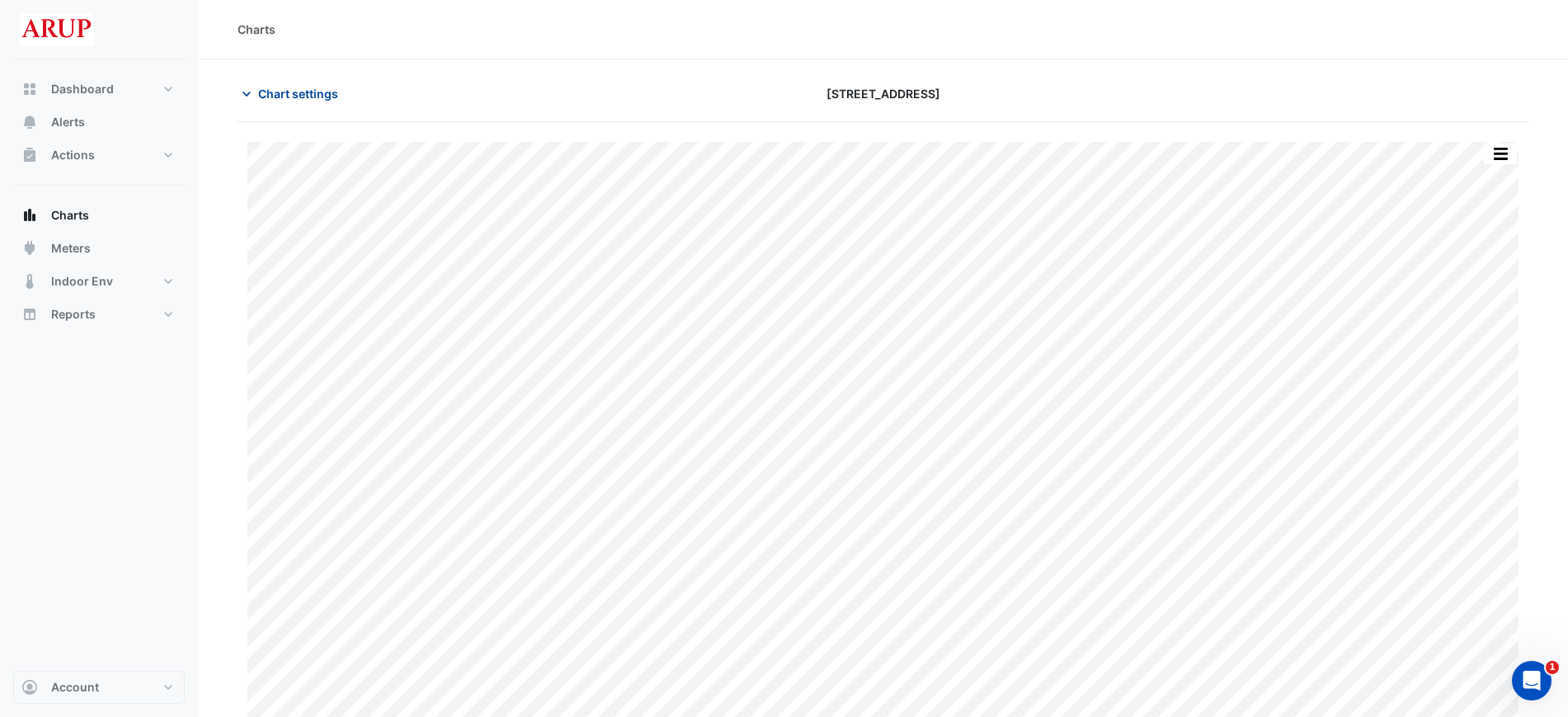
click at [243, 94] on icon "button" at bounding box center [246, 93] width 16 height 16
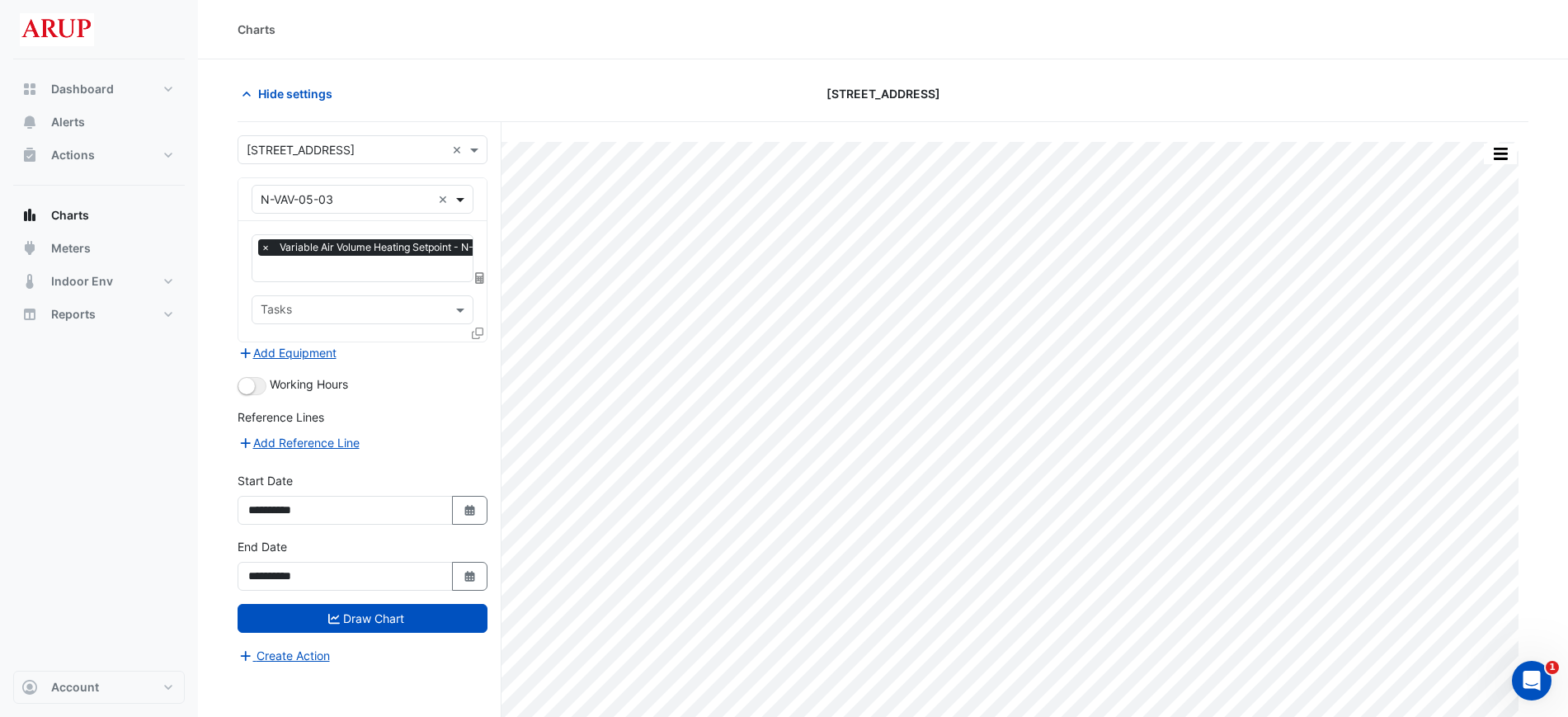
click at [466, 196] on span at bounding box center [462, 199] width 20 height 17
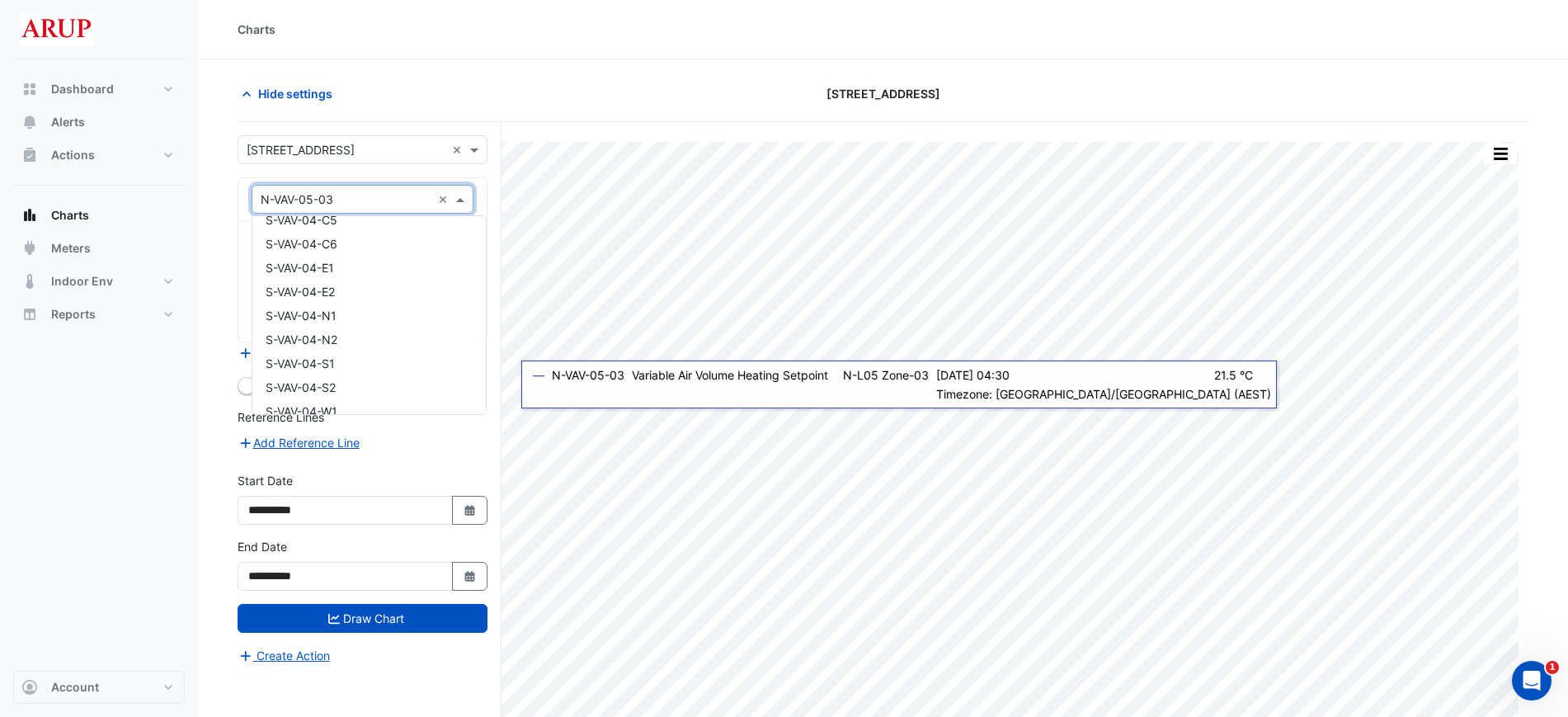
scroll to position [11265, 0]
click at [370, 239] on div "S-VAV-04-N2" at bounding box center [369, 236] width 234 height 24
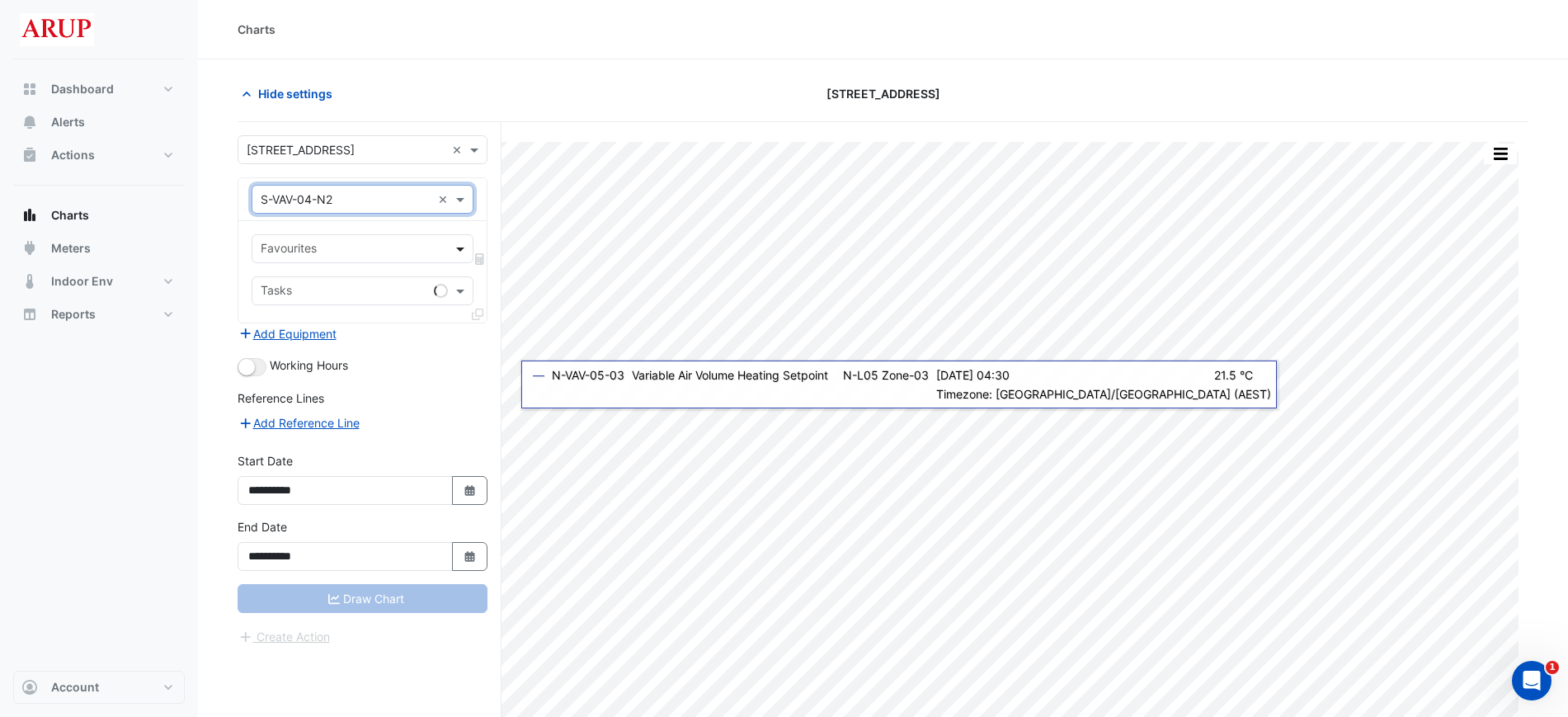
click at [465, 246] on span at bounding box center [462, 249] width 20 height 17
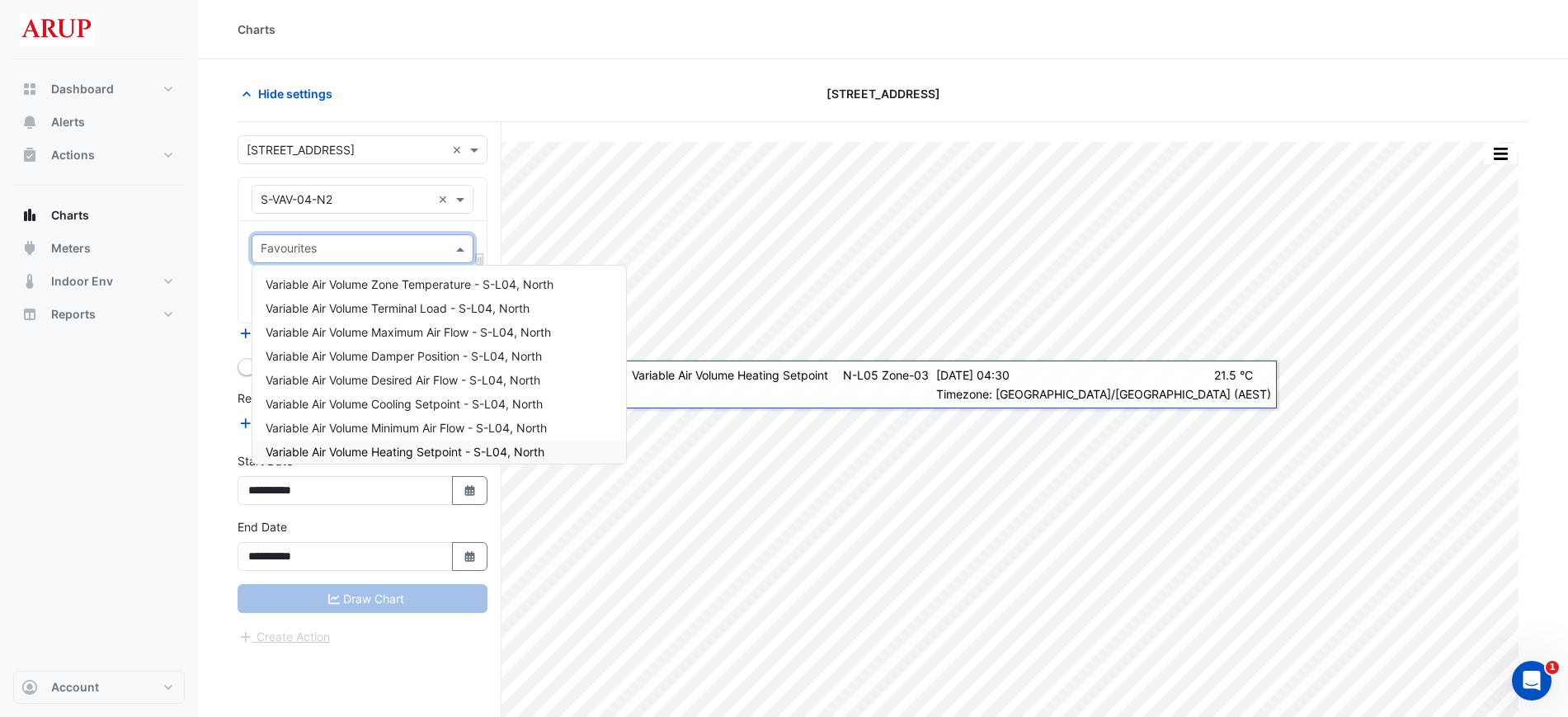
click at [439, 451] on span "Variable Air Volume Heating Setpoint - S-L04, North" at bounding box center [405, 451] width 279 height 14
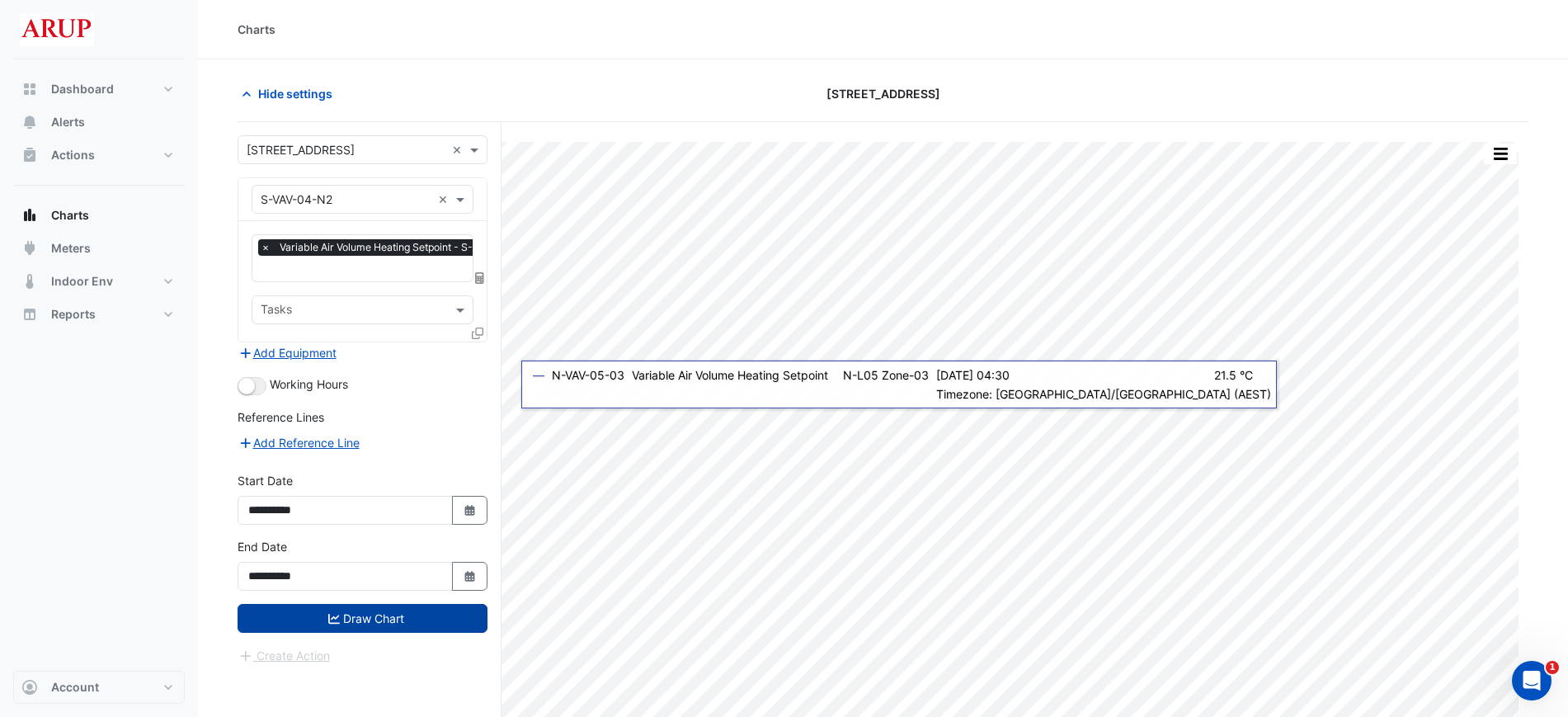
click at [382, 620] on button "Draw Chart" at bounding box center [362, 618] width 250 height 29
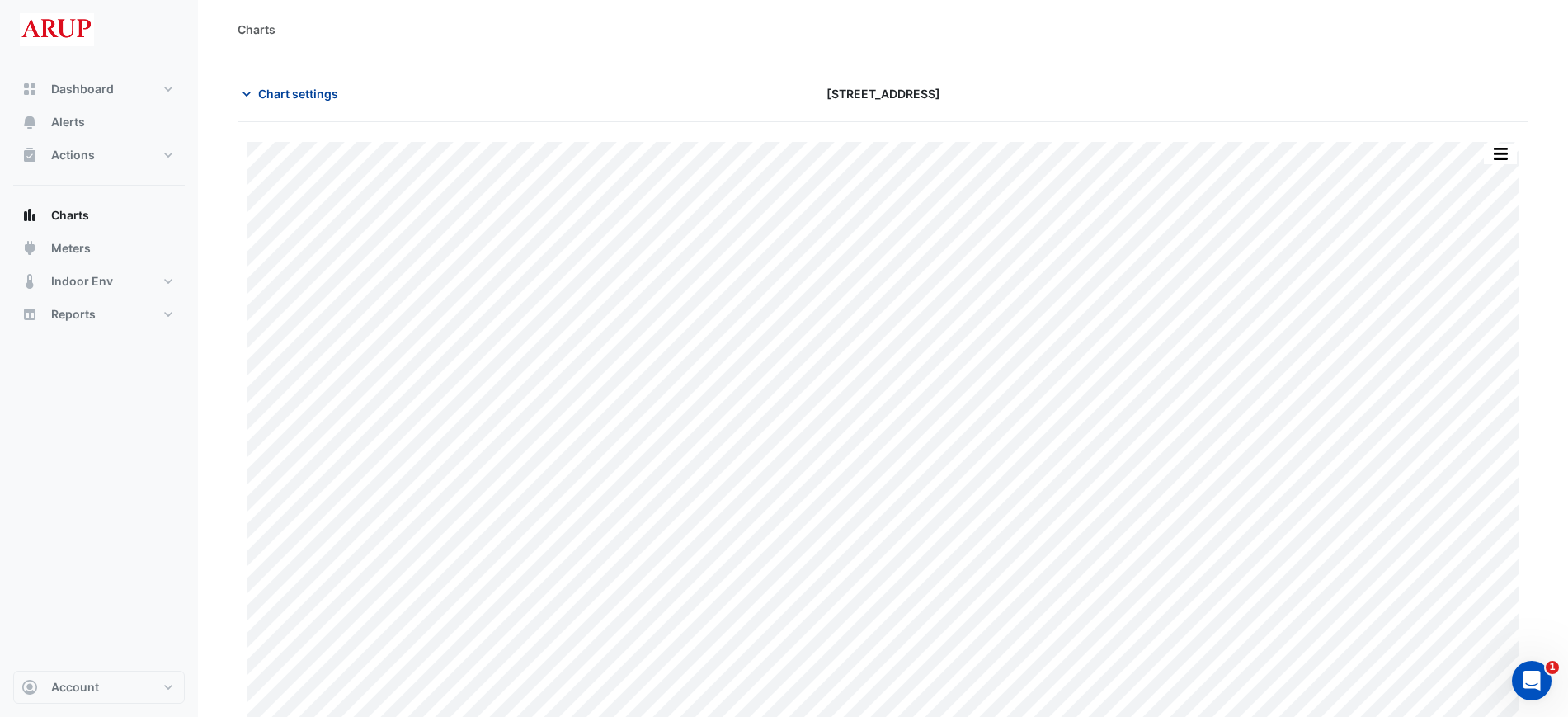
click at [251, 96] on icon "button" at bounding box center [246, 93] width 16 height 16
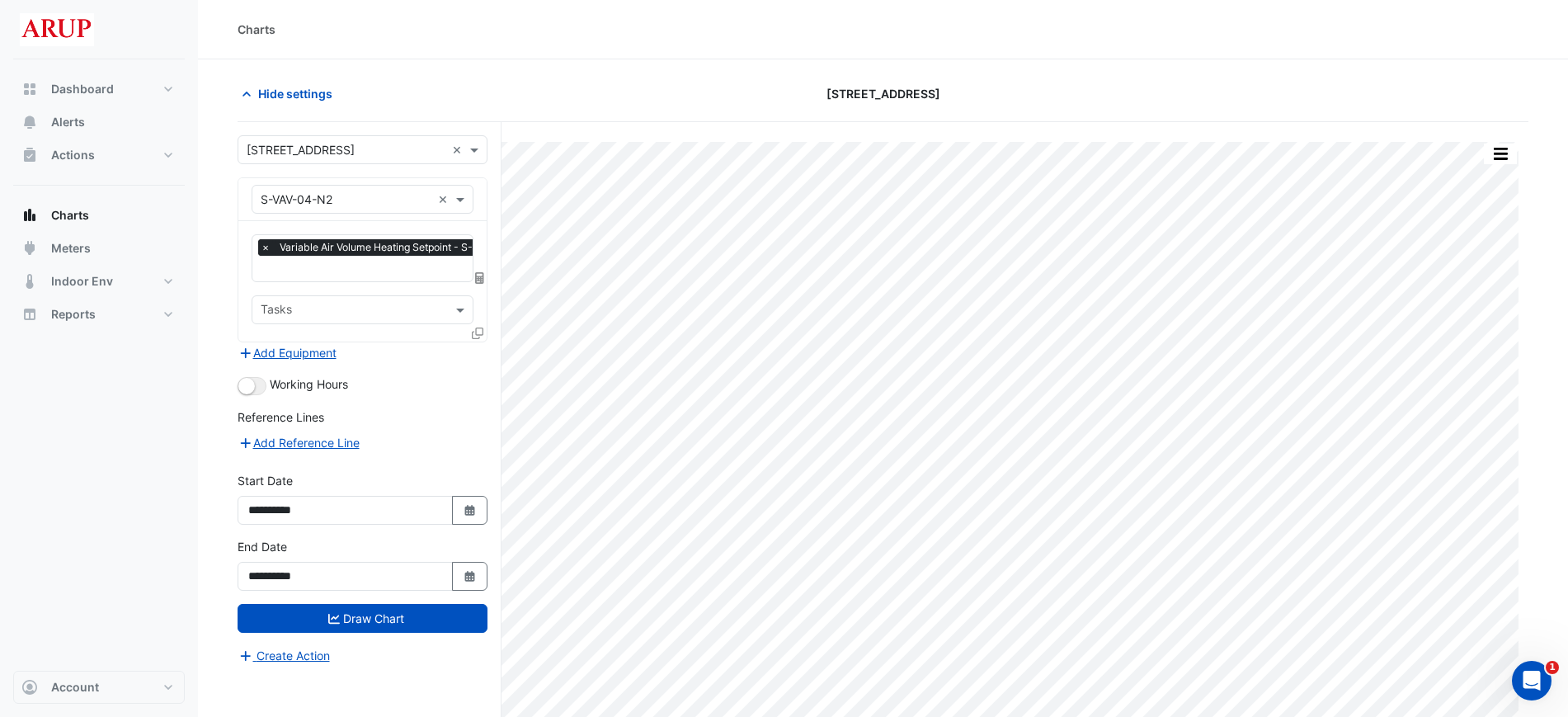
click at [264, 244] on span "×" at bounding box center [266, 247] width 15 height 16
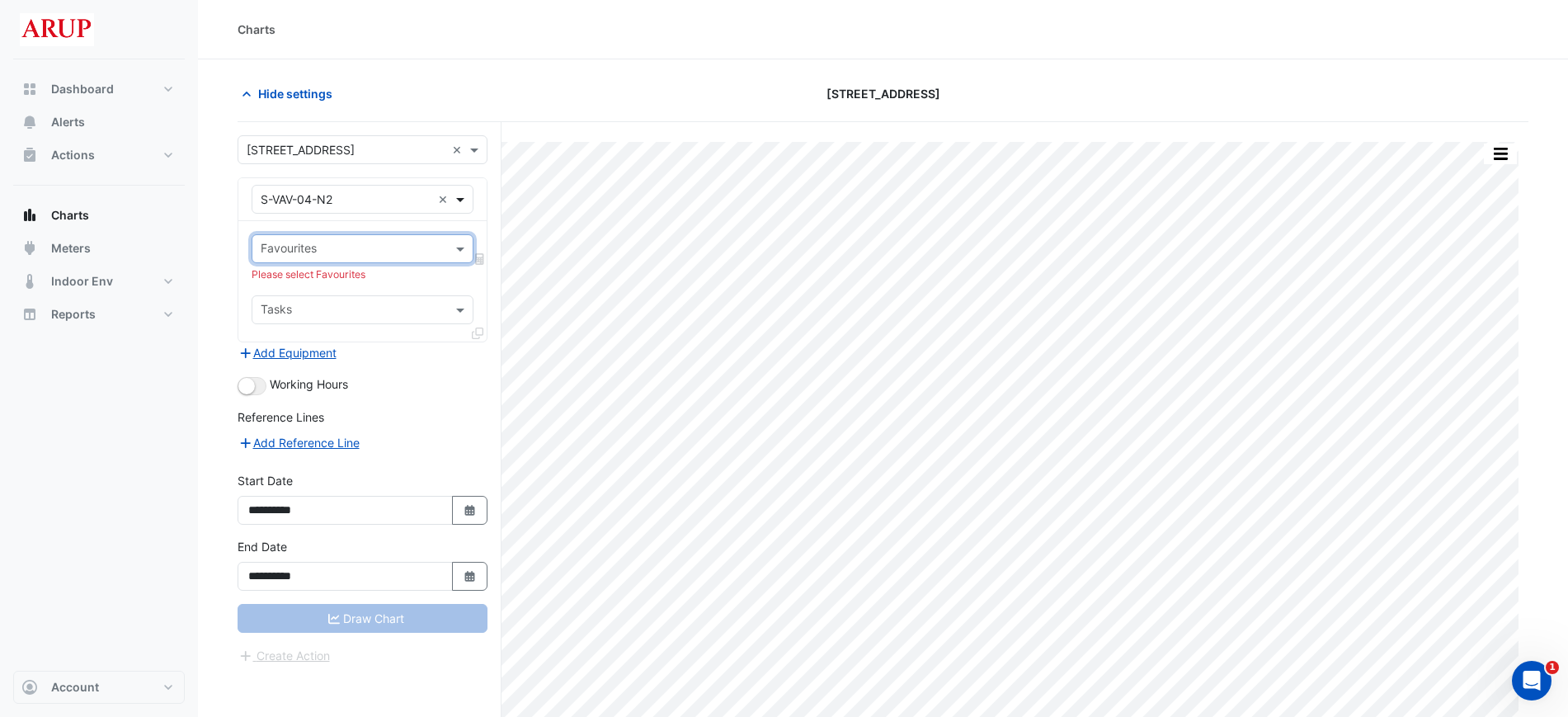
click at [467, 200] on span at bounding box center [462, 199] width 20 height 17
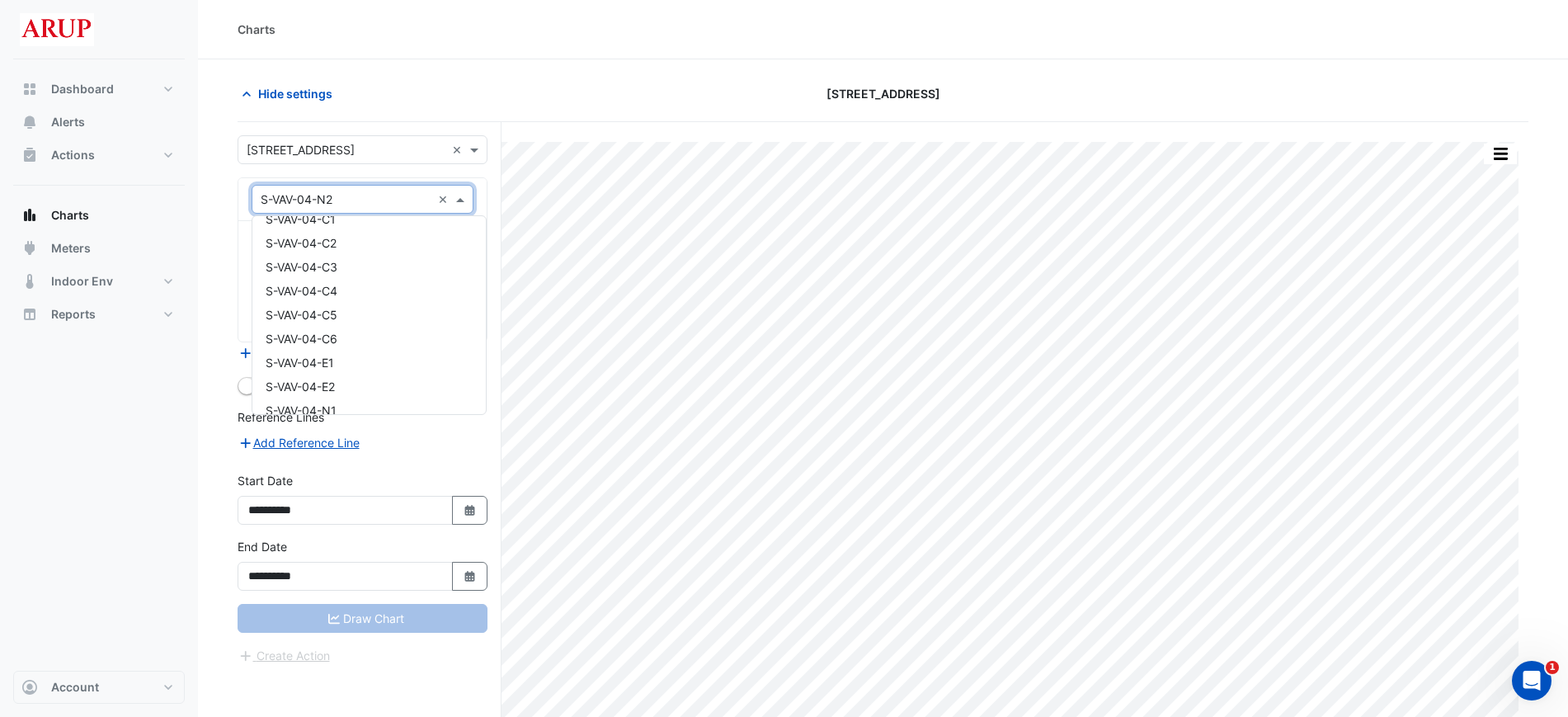
scroll to position [10963, 0]
click at [384, 319] on div "S-VAV-04-C1" at bounding box center [369, 322] width 234 height 24
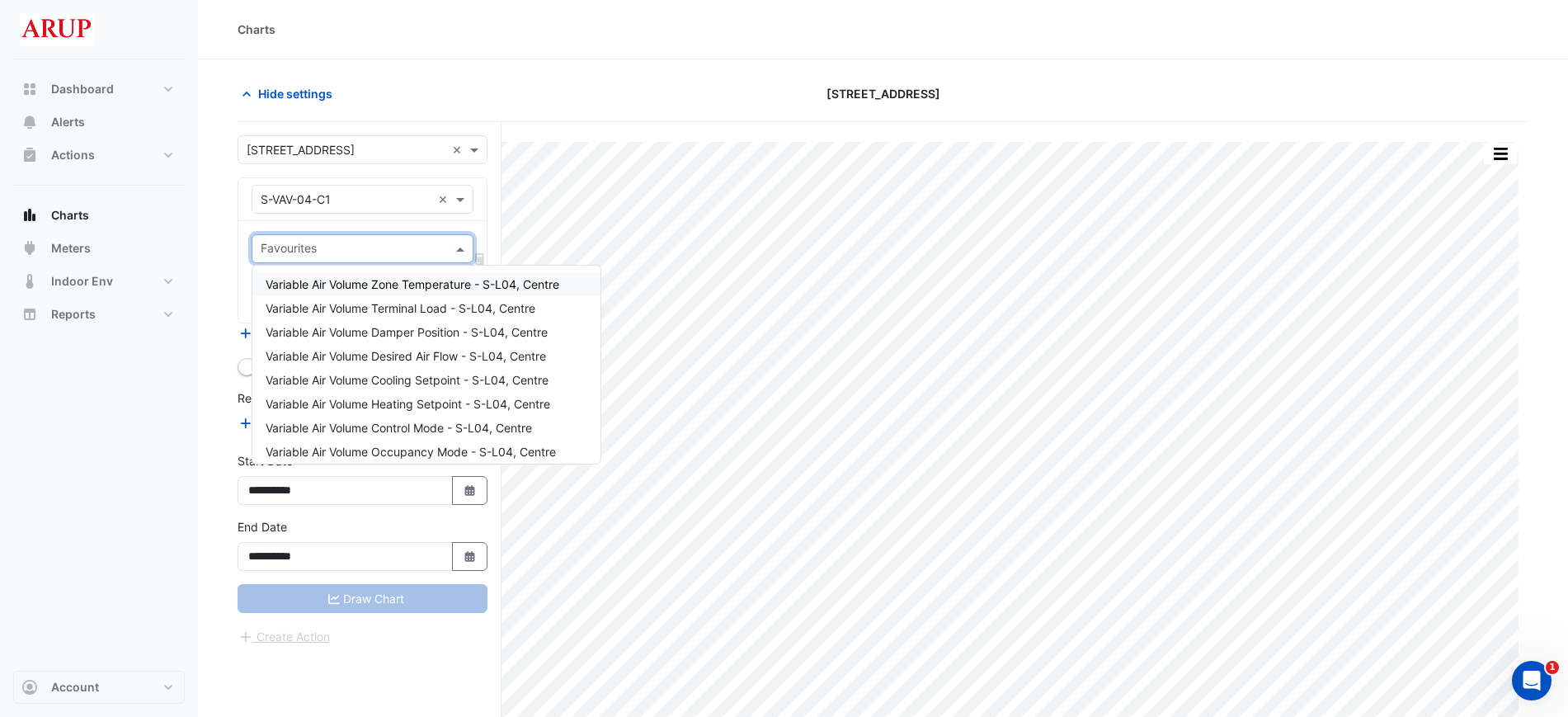
click at [462, 256] on span at bounding box center [462, 249] width 20 height 17
click at [465, 403] on span "Variable Air Volume Heating Setpoint - S-L04, Centre" at bounding box center [408, 404] width 284 height 14
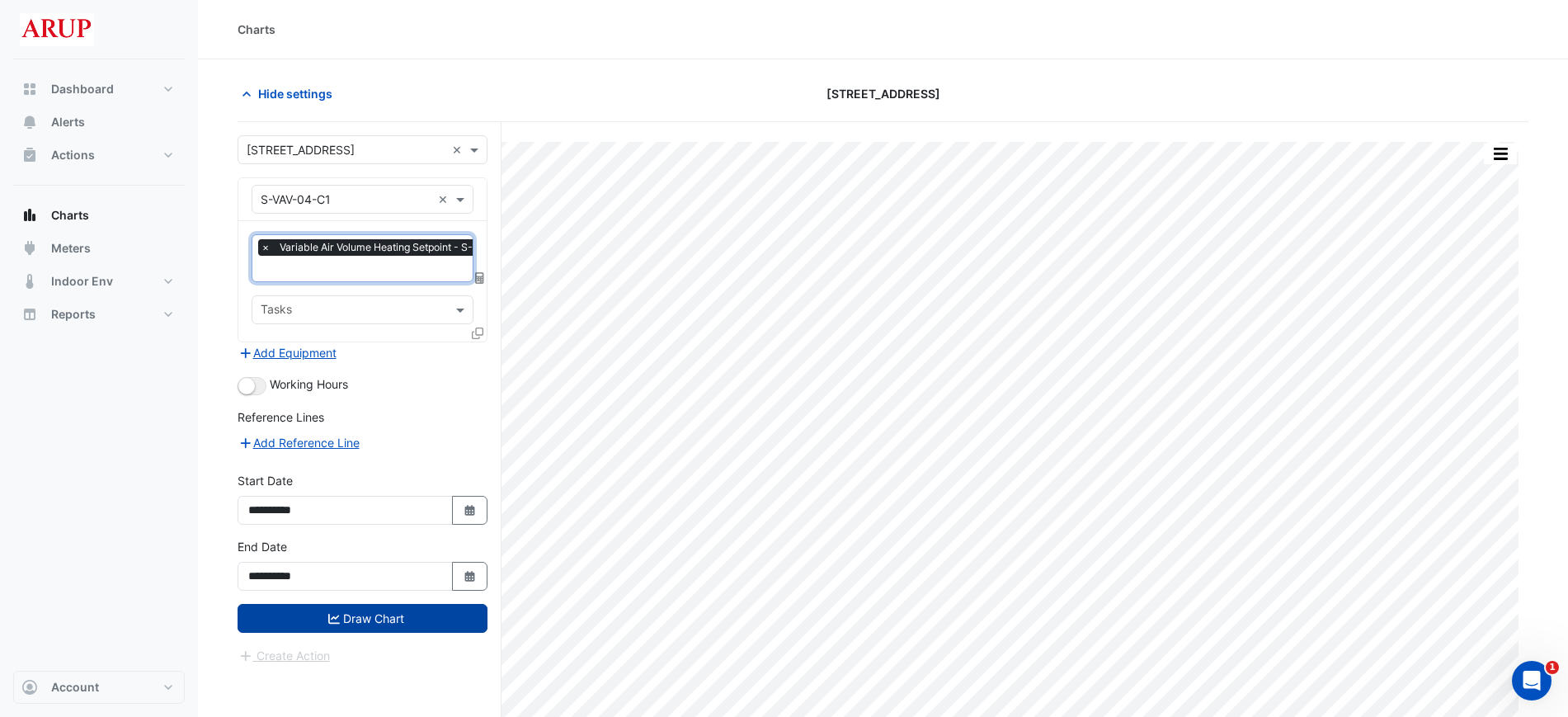
click at [375, 617] on button "Draw Chart" at bounding box center [362, 618] width 250 height 29
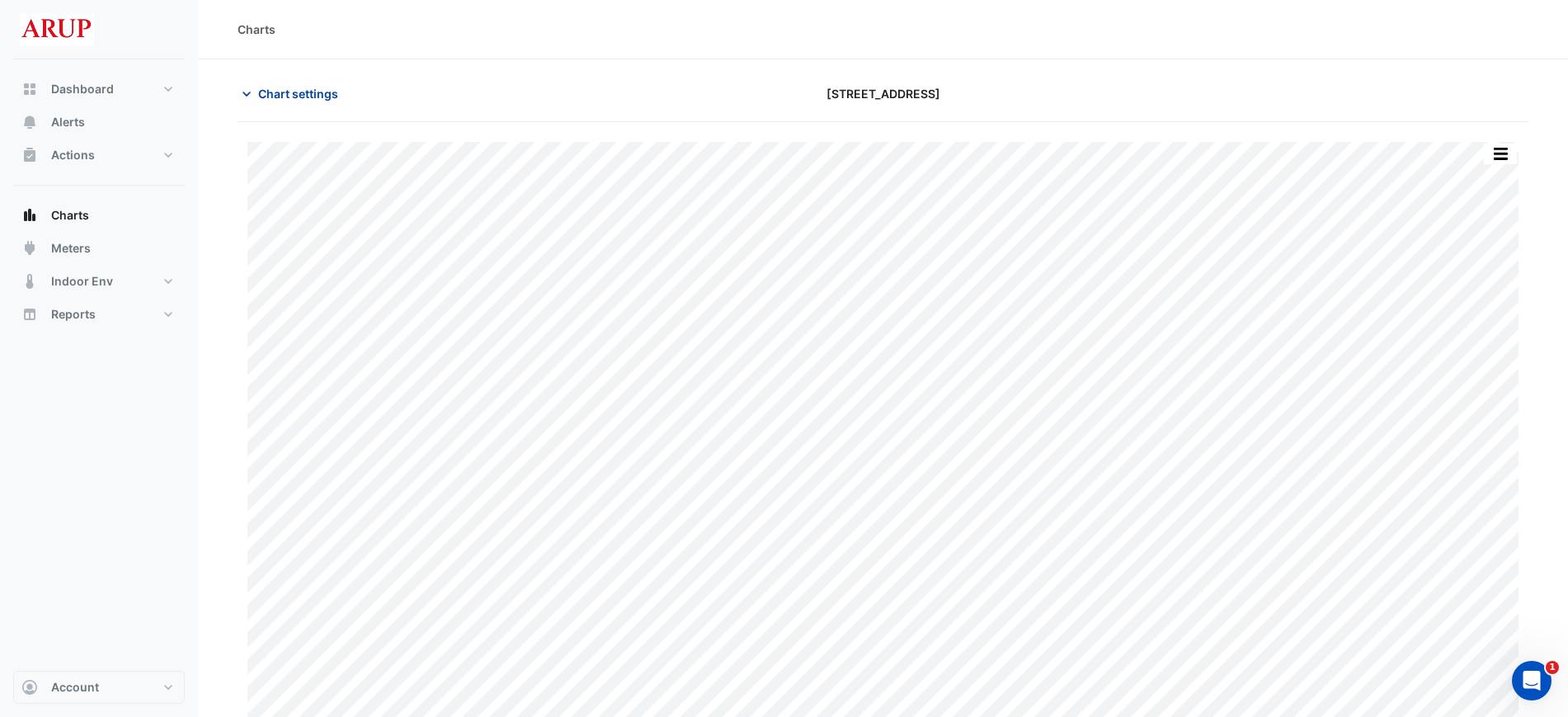
click at [238, 98] on button "Chart settings" at bounding box center [294, 94] width 112 height 29
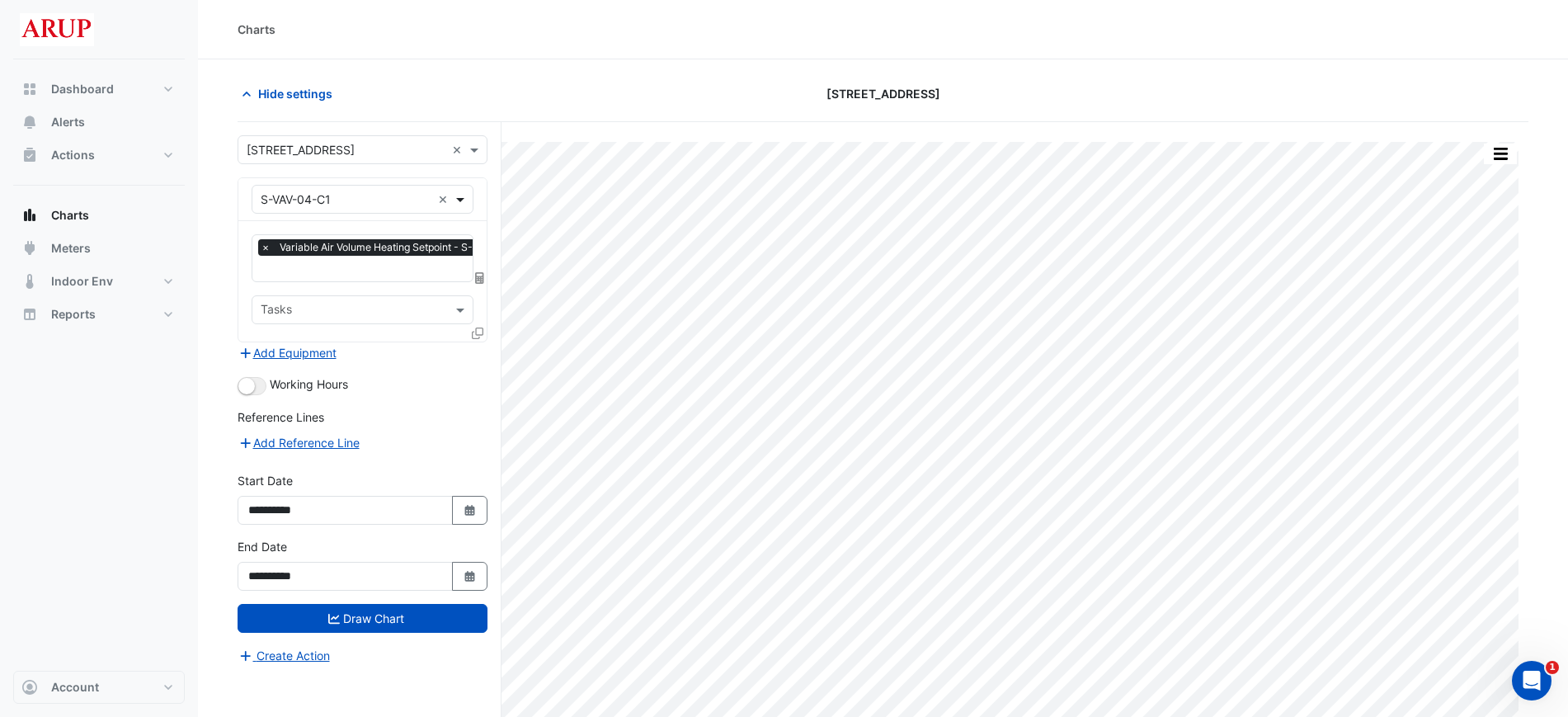
click at [466, 199] on span at bounding box center [462, 199] width 20 height 17
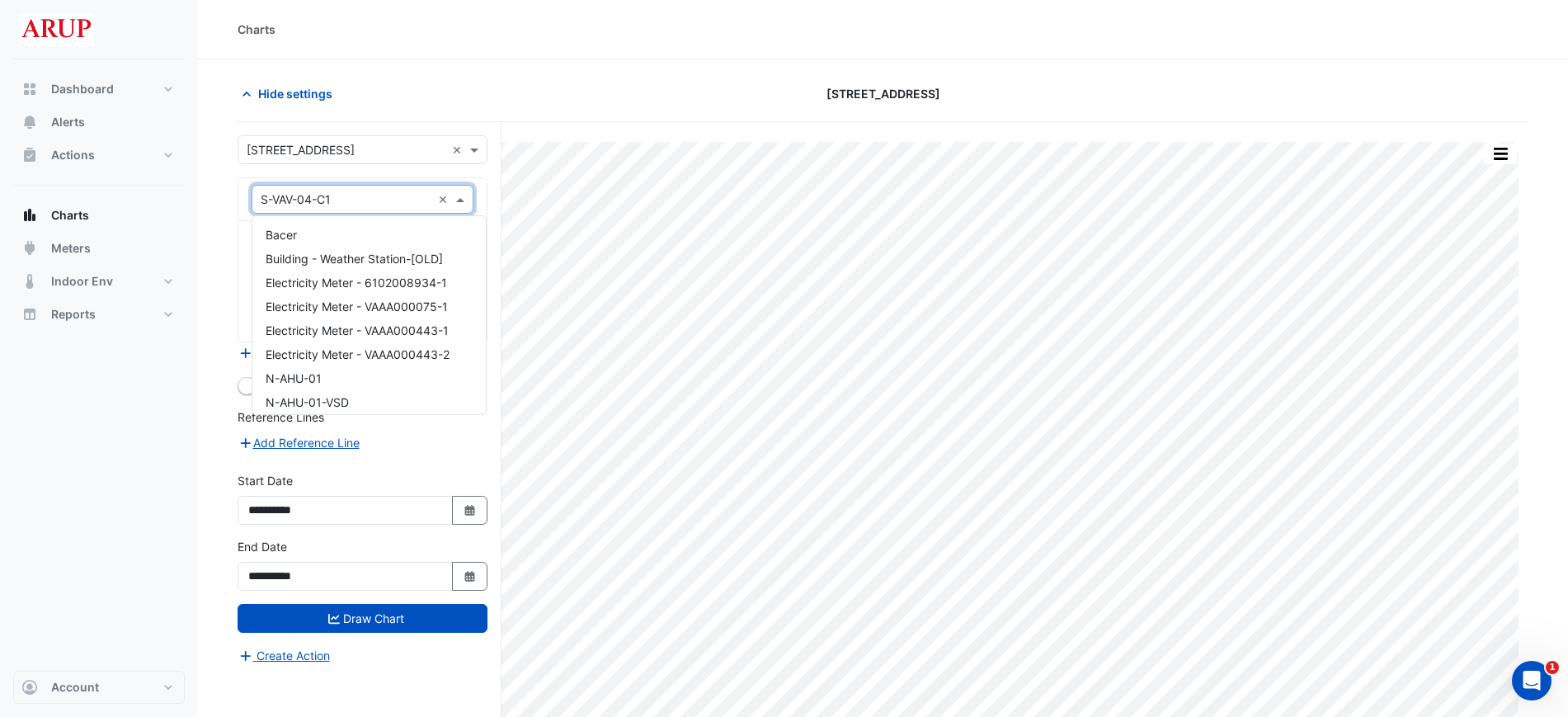
scroll to position [11057, 0]
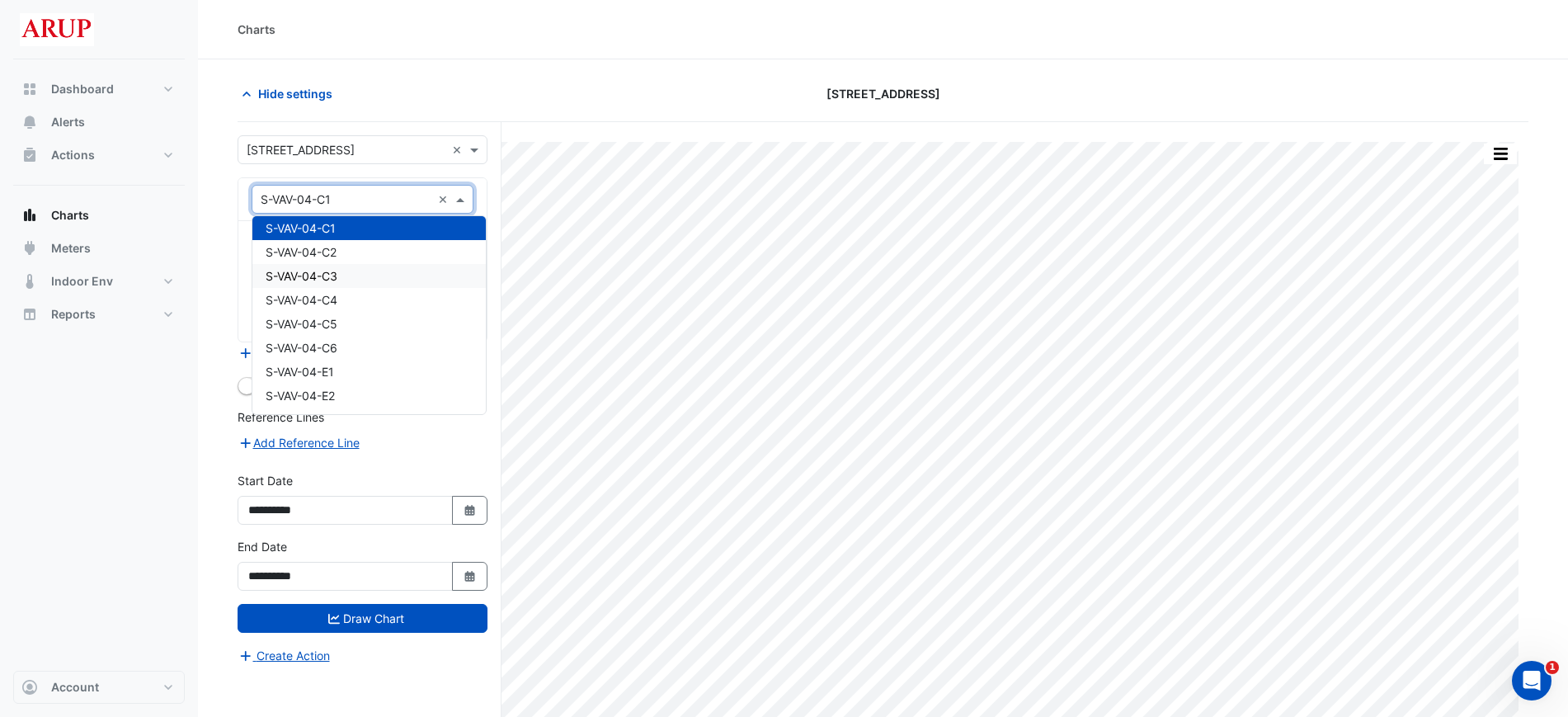
drag, startPoint x: 376, startPoint y: 287, endPoint x: 381, endPoint y: 273, distance: 14.9
click at [381, 273] on div "S-VAV-04-C3" at bounding box center [369, 276] width 234 height 24
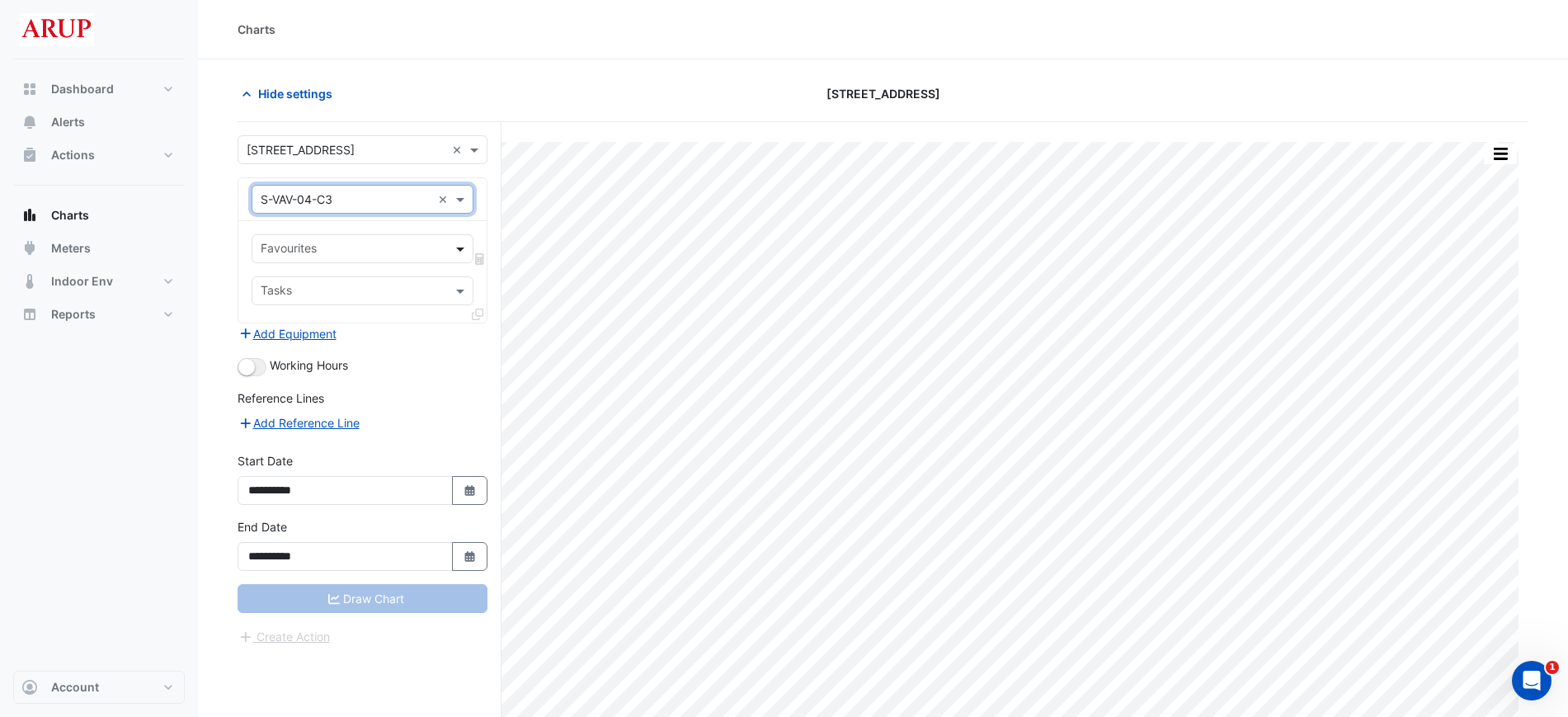
click at [462, 250] on span at bounding box center [462, 249] width 20 height 17
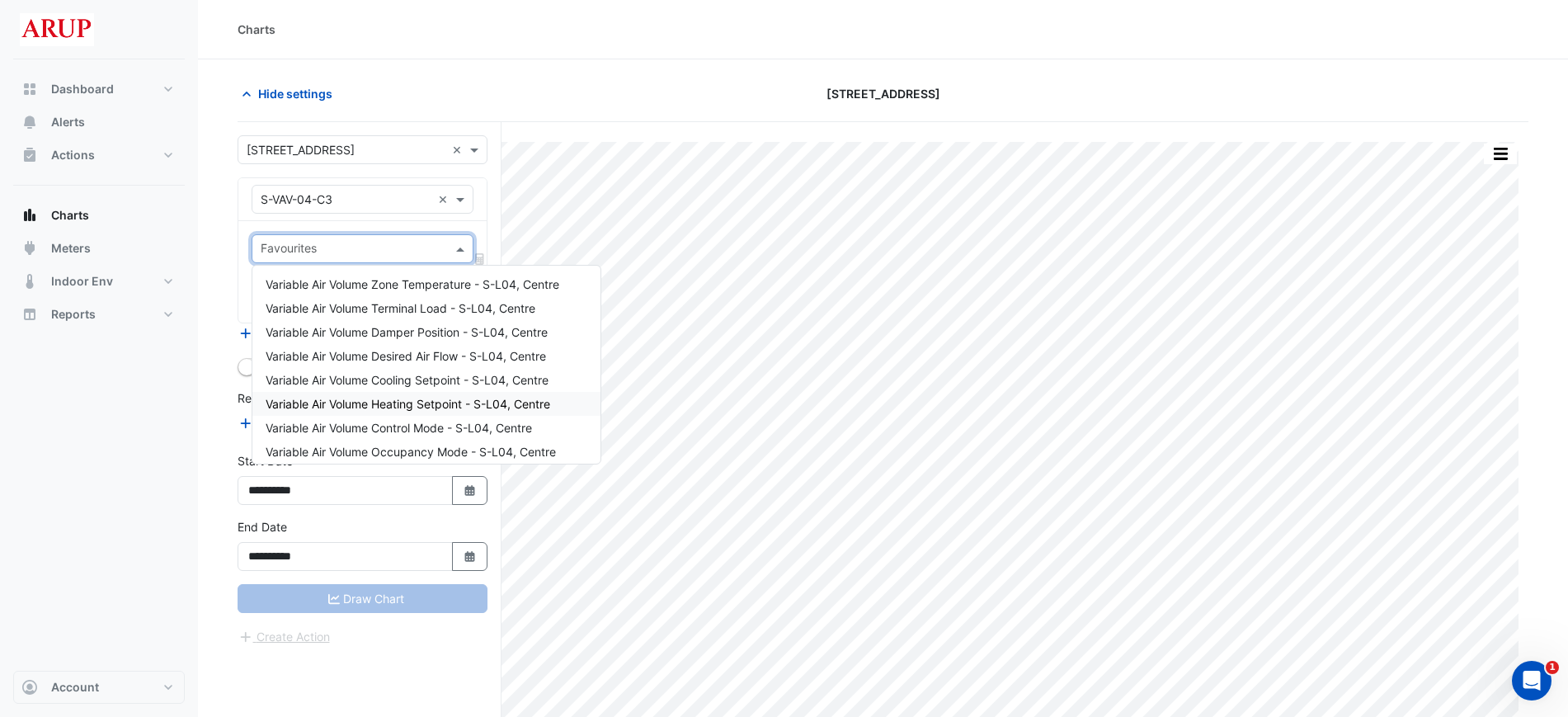
click at [430, 402] on span "Variable Air Volume Heating Setpoint - S-L04, Centre" at bounding box center [408, 404] width 284 height 14
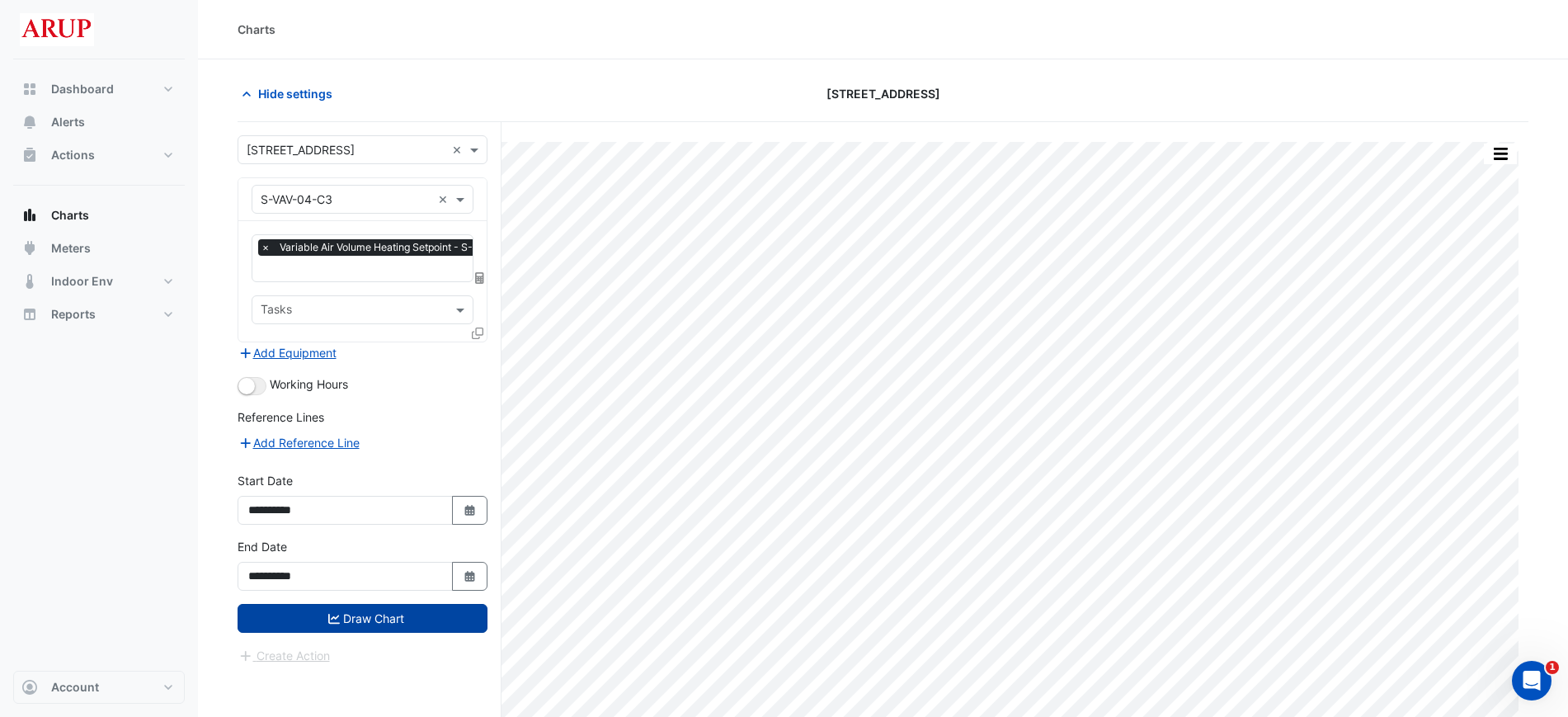
click at [381, 618] on button "Draw Chart" at bounding box center [362, 618] width 250 height 29
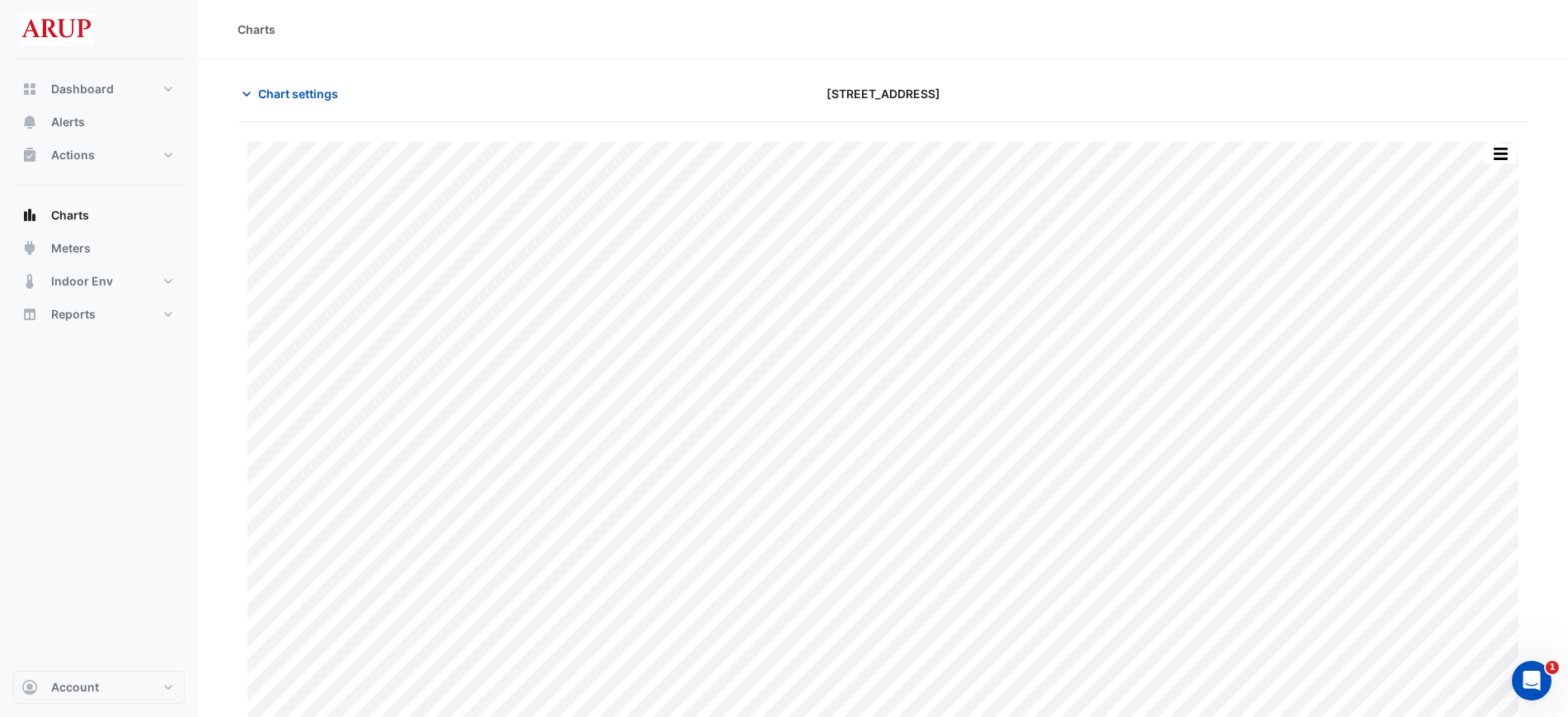
click at [235, 89] on div "Chart settings" at bounding box center [446, 94] width 437 height 29
click at [246, 93] on icon "button" at bounding box center [246, 93] width 16 height 16
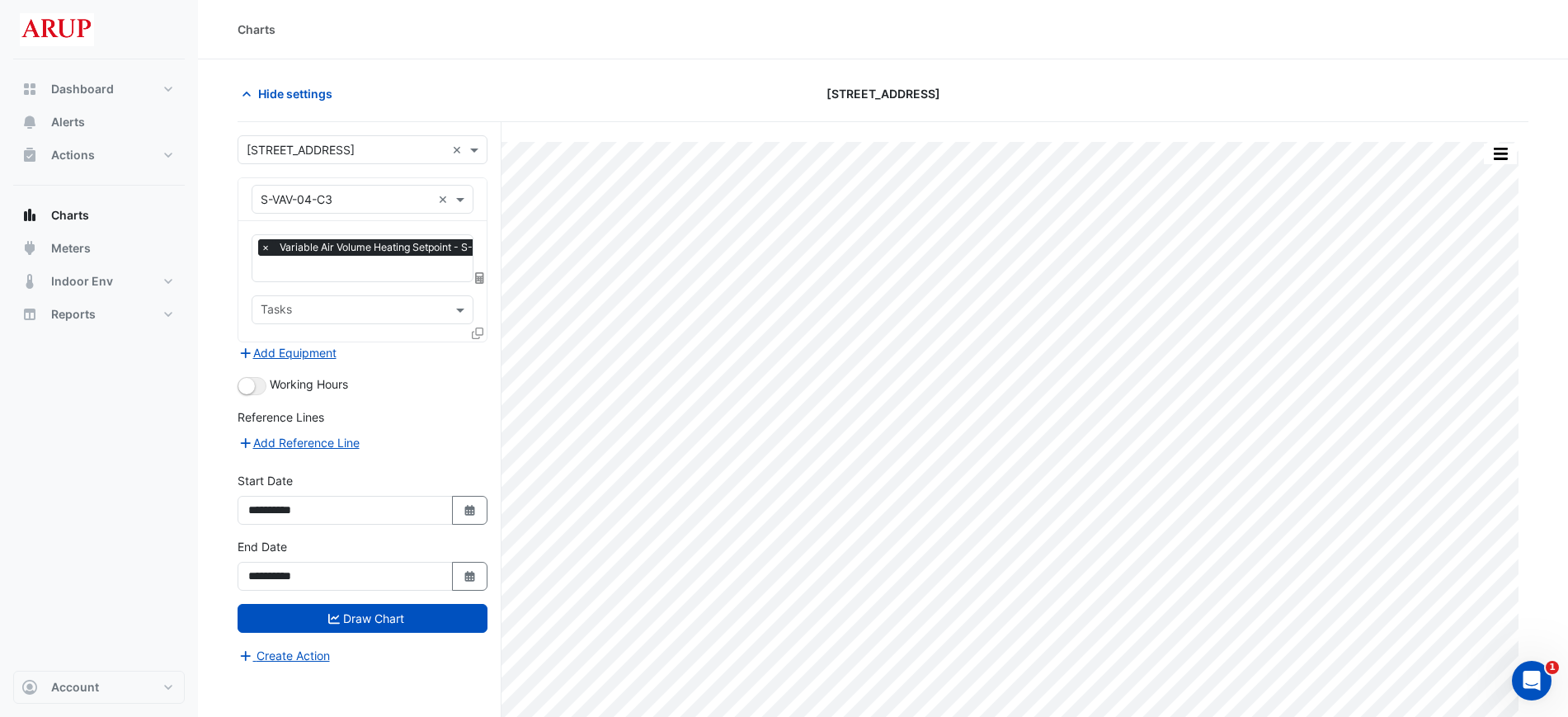
click at [270, 245] on span "×" at bounding box center [266, 247] width 15 height 16
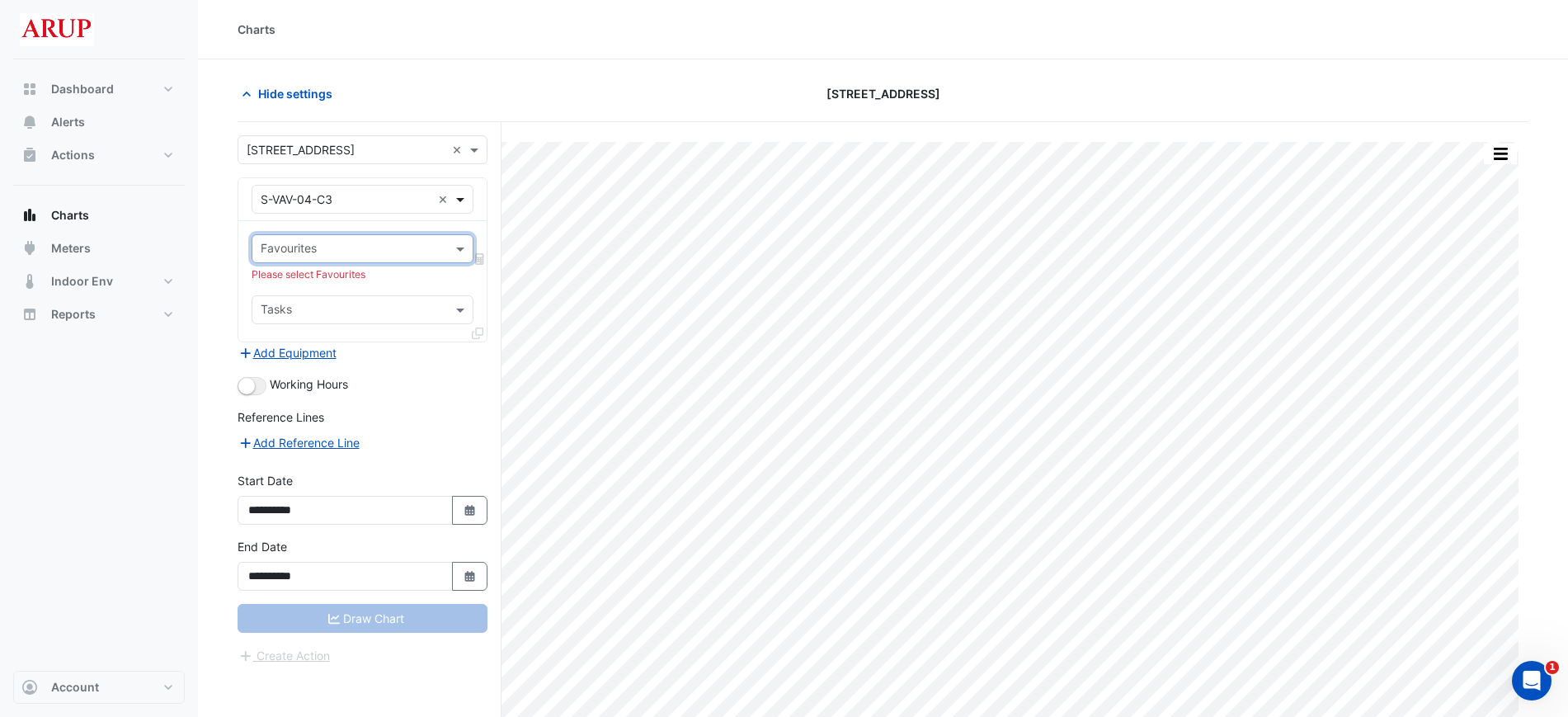
click at [454, 196] on span at bounding box center [462, 199] width 20 height 17
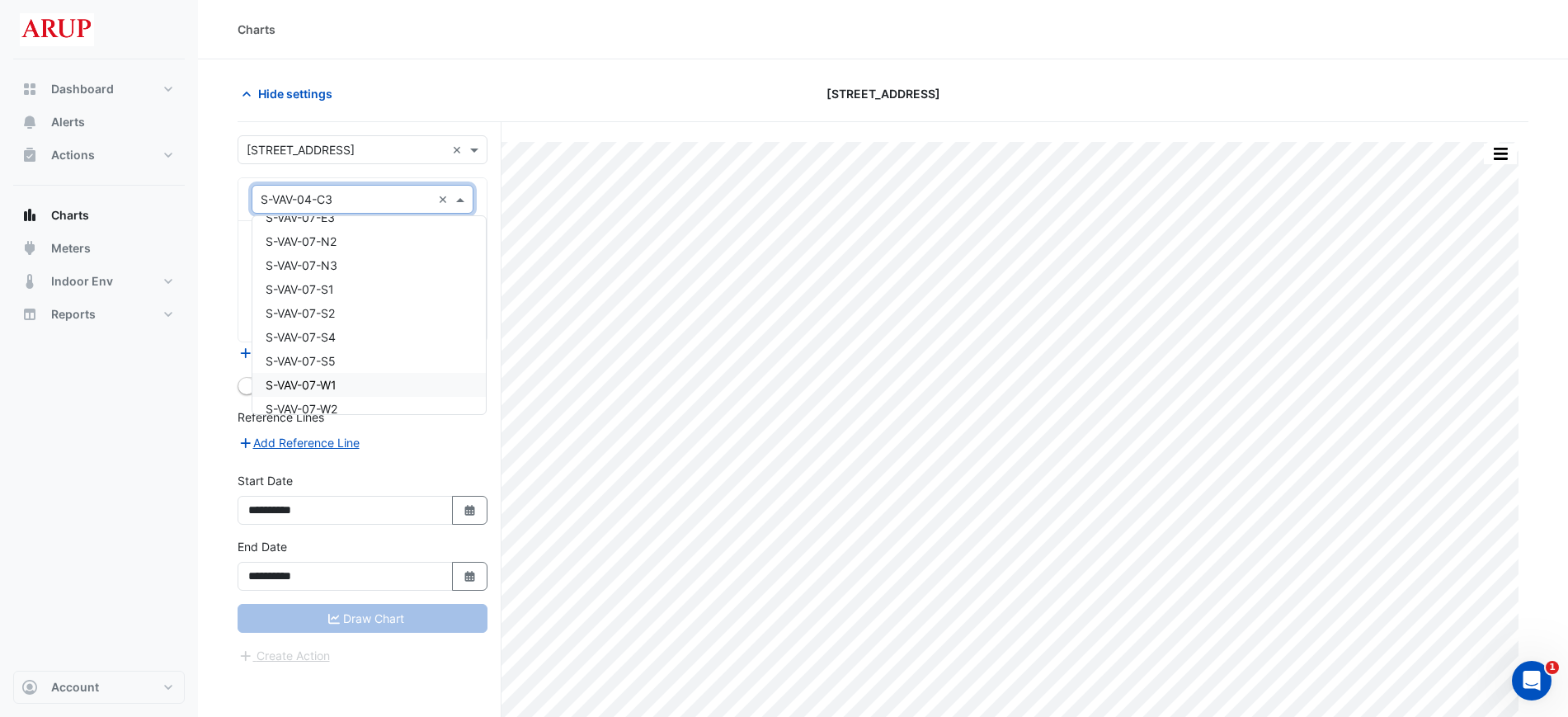
scroll to position [12033, 0]
click at [374, 301] on div "S-VAV-07-S1" at bounding box center [369, 305] width 234 height 24
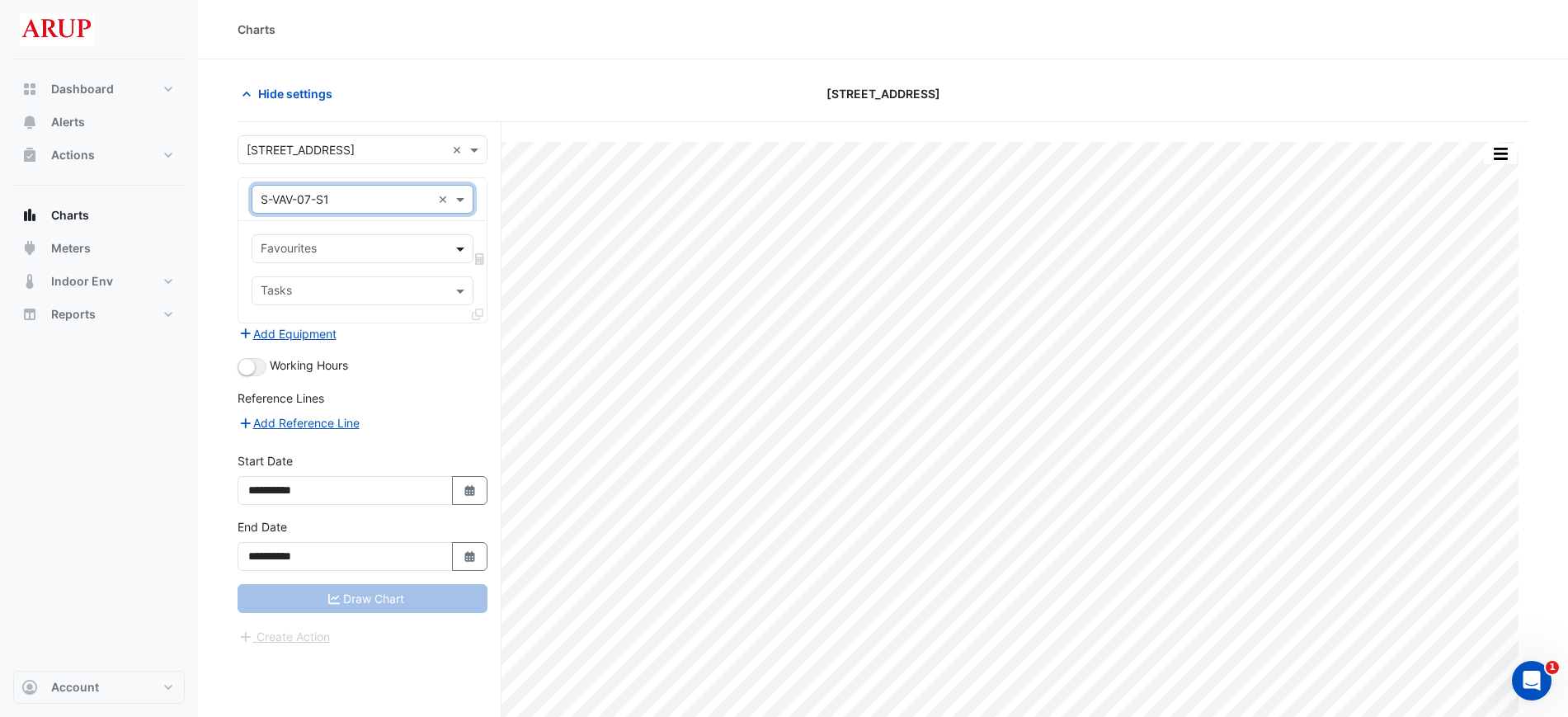
click at [463, 255] on span at bounding box center [462, 249] width 20 height 17
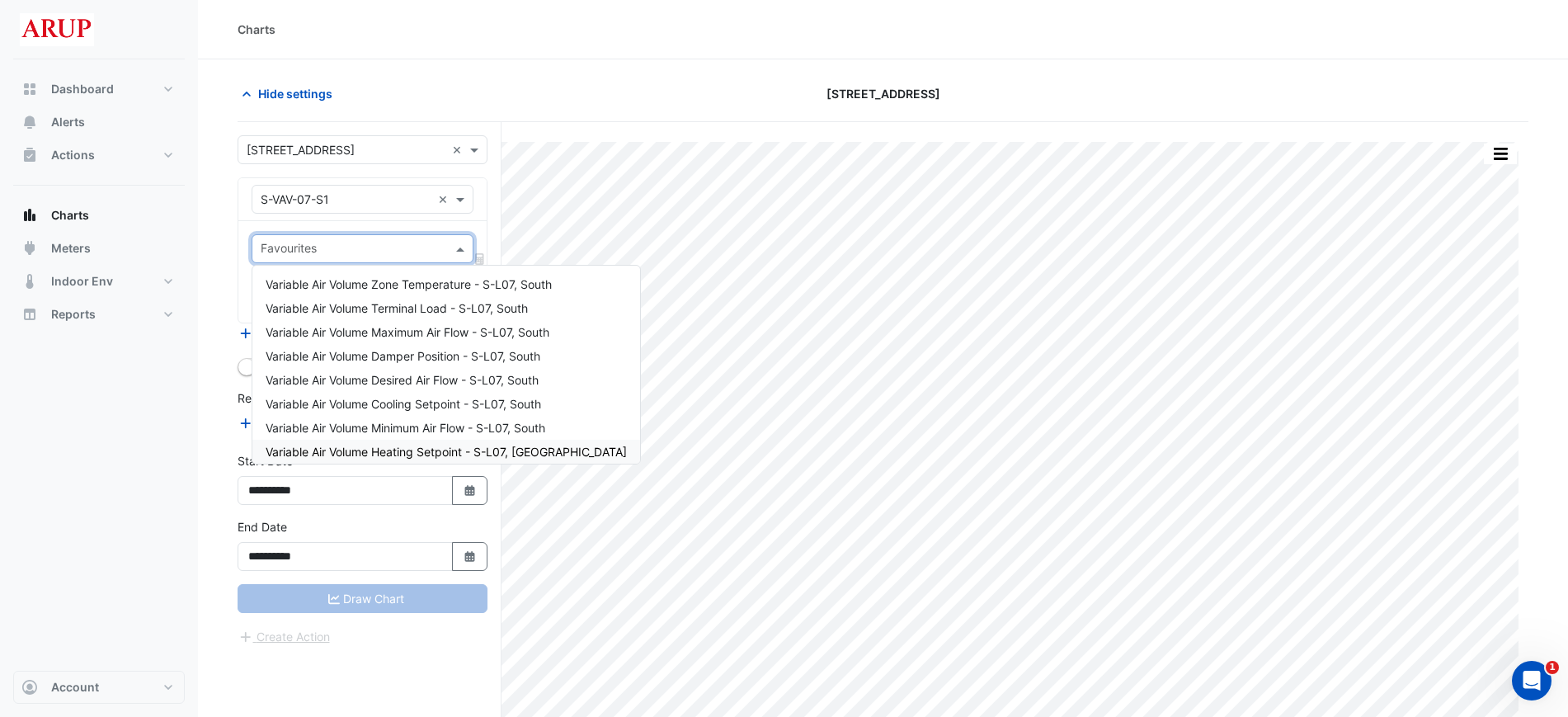
click at [420, 453] on span "Variable Air Volume Heating Setpoint - S-L07, [GEOGRAPHIC_DATA]" at bounding box center [446, 451] width 362 height 14
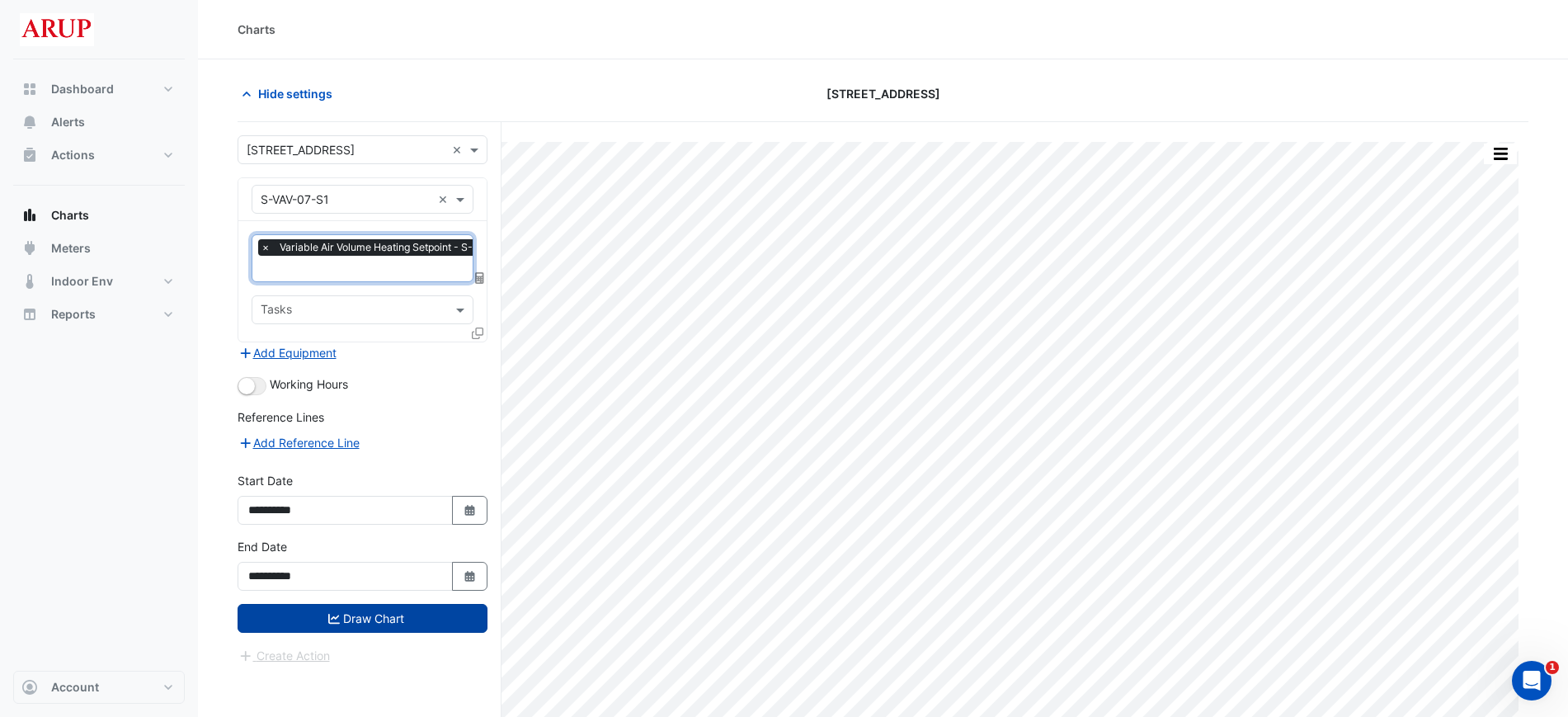
click at [386, 620] on button "Draw Chart" at bounding box center [362, 618] width 250 height 29
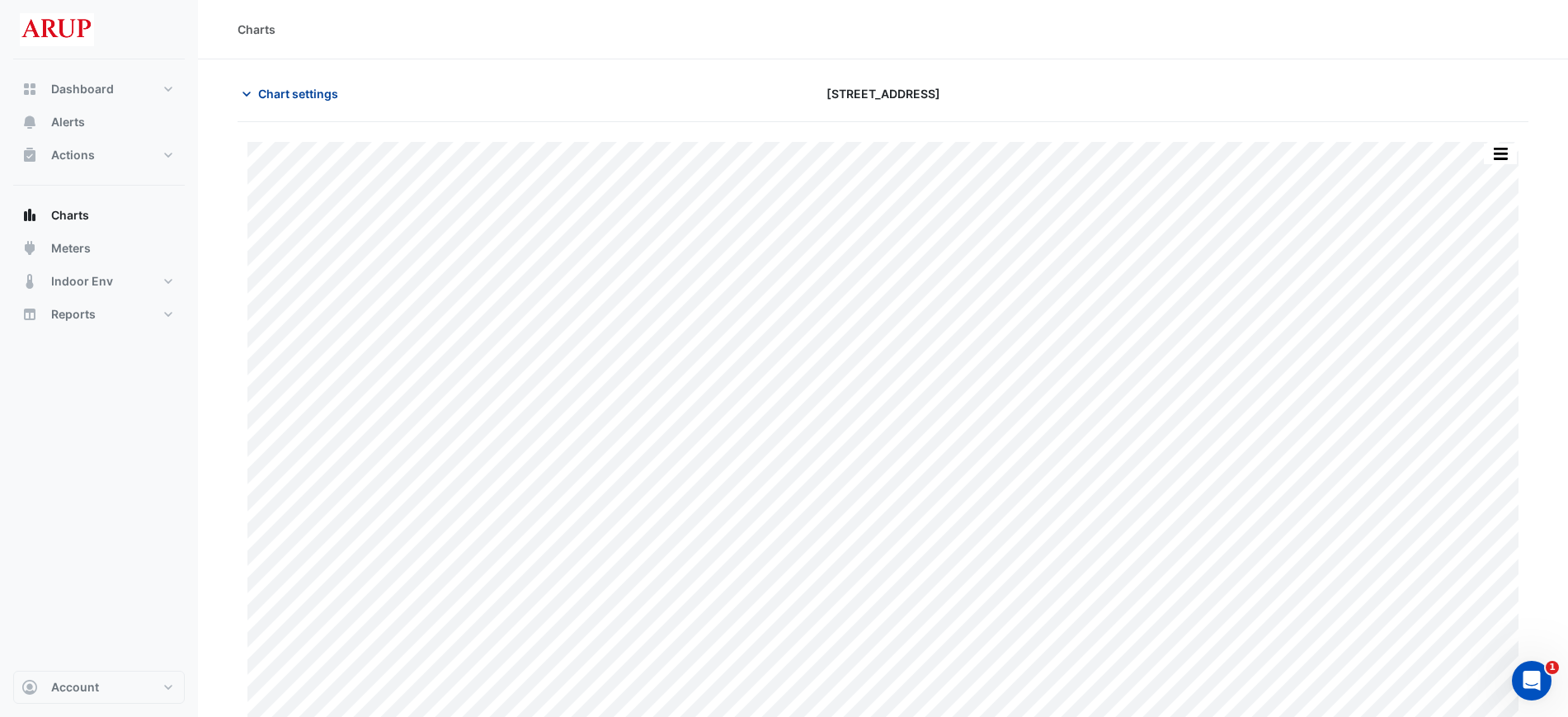
click at [249, 91] on icon "button" at bounding box center [246, 93] width 16 height 16
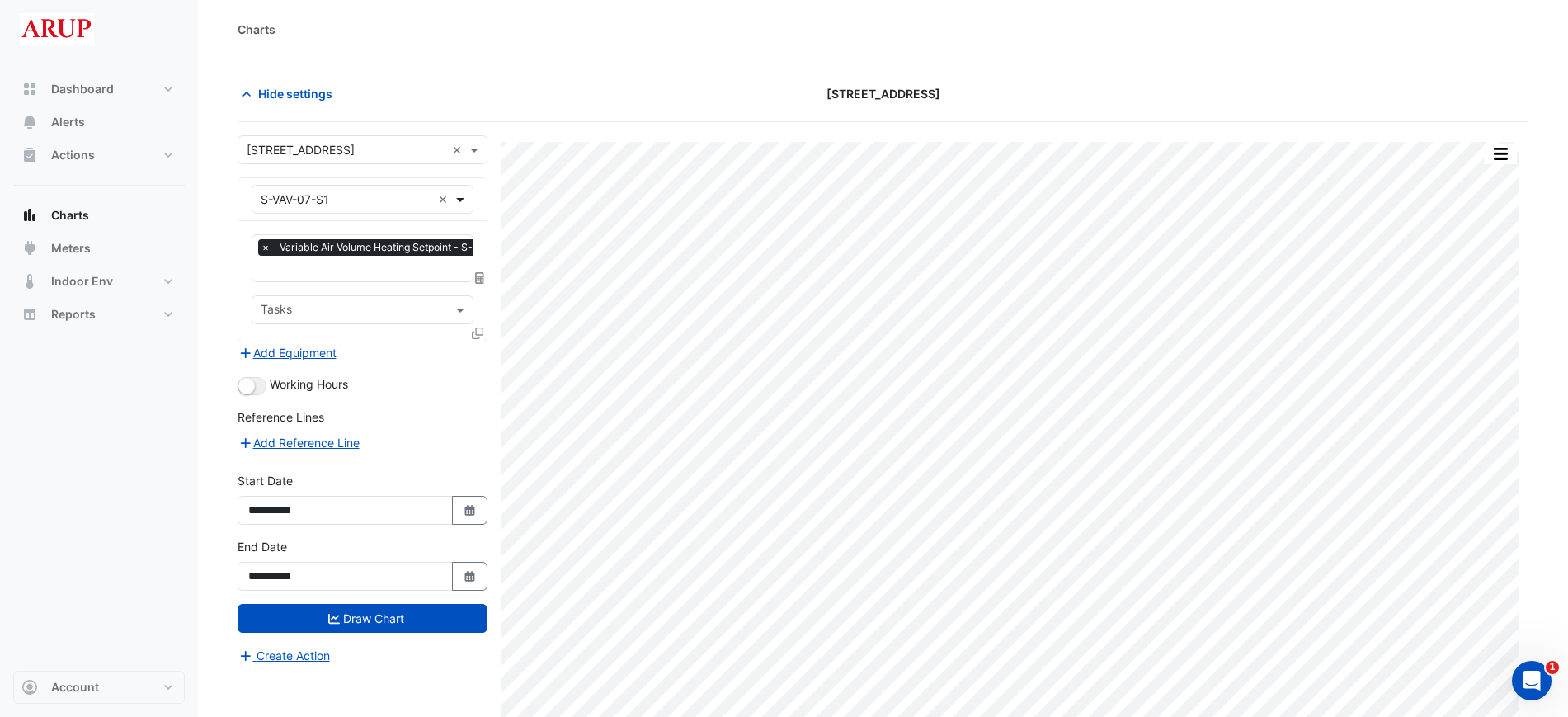
click at [464, 204] on span at bounding box center [462, 199] width 20 height 17
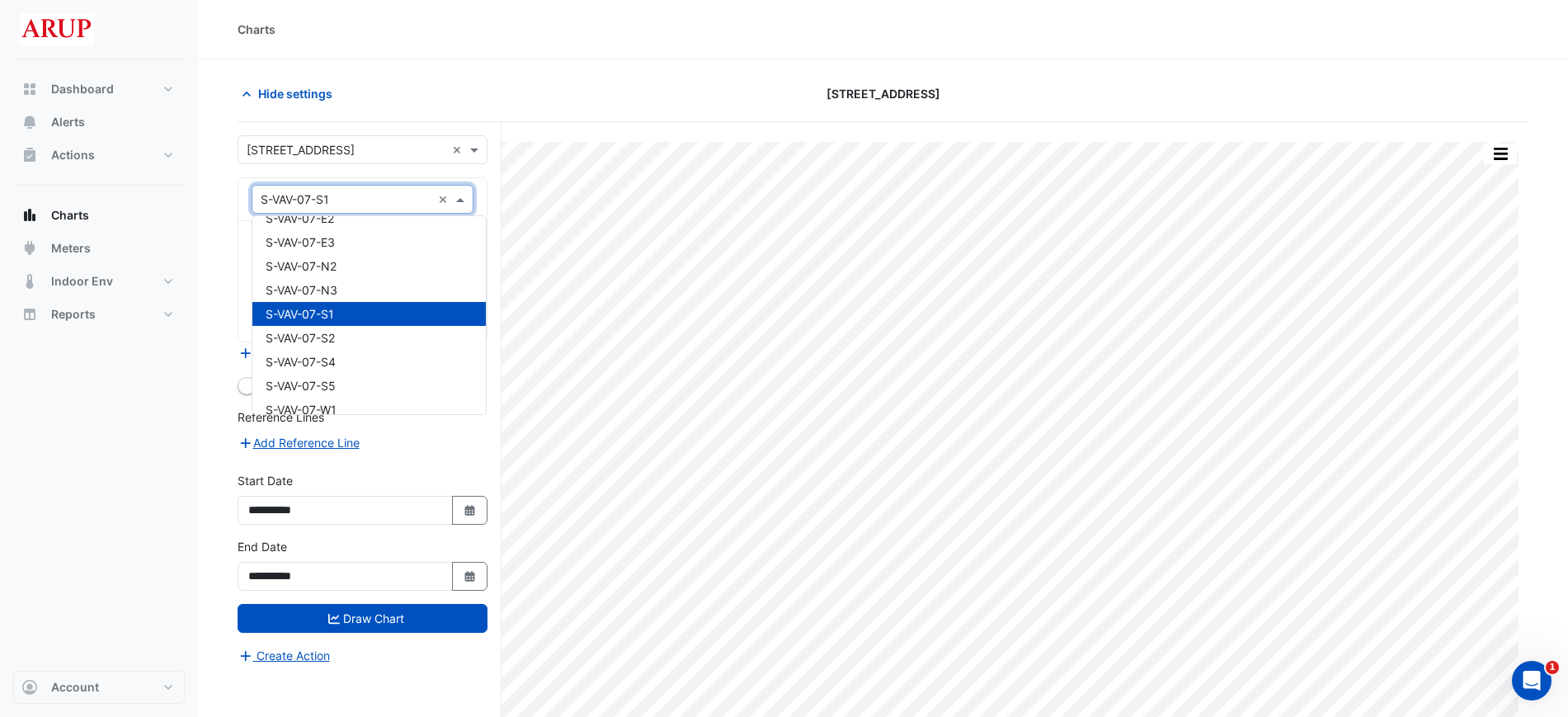
scroll to position [12007, 0]
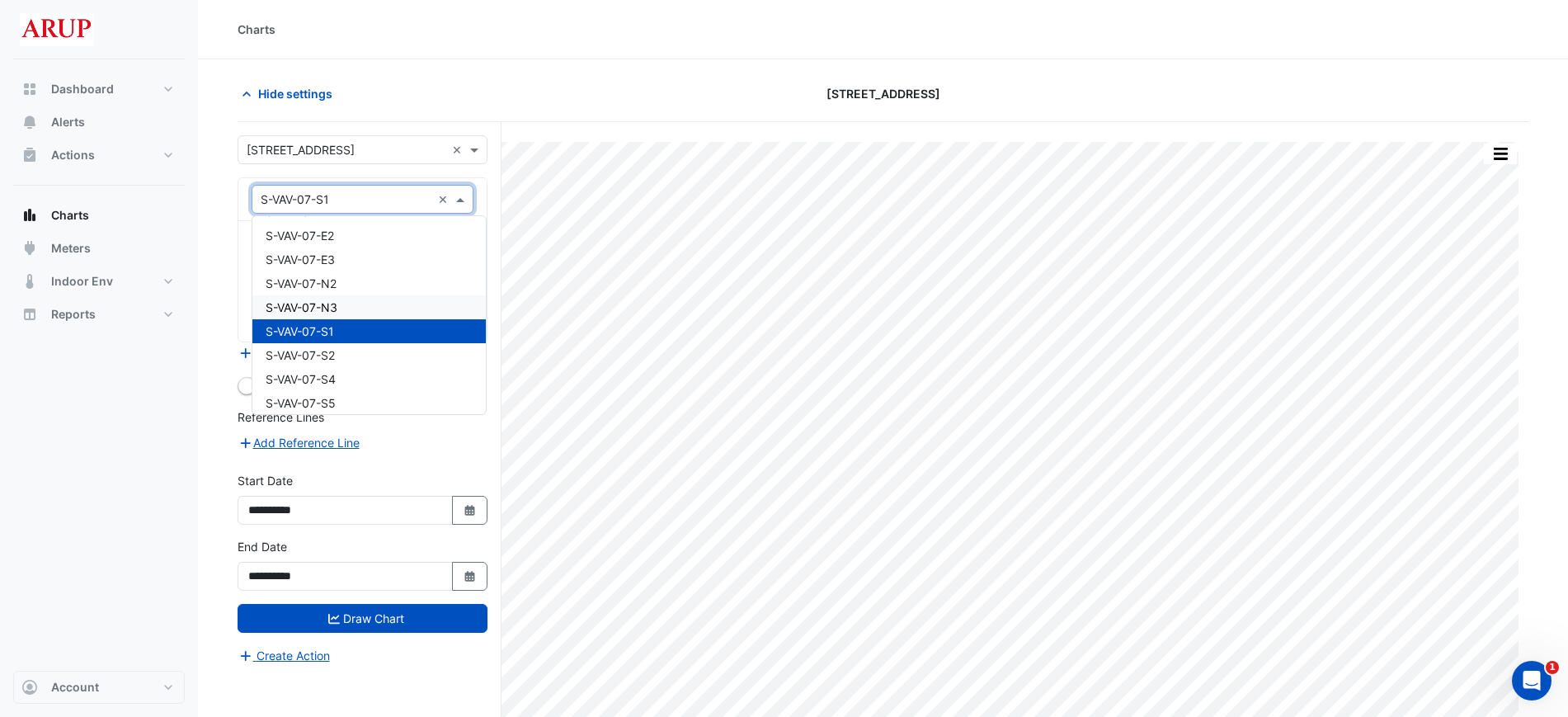
click at [365, 304] on div "S-VAV-07-N3" at bounding box center [369, 307] width 234 height 24
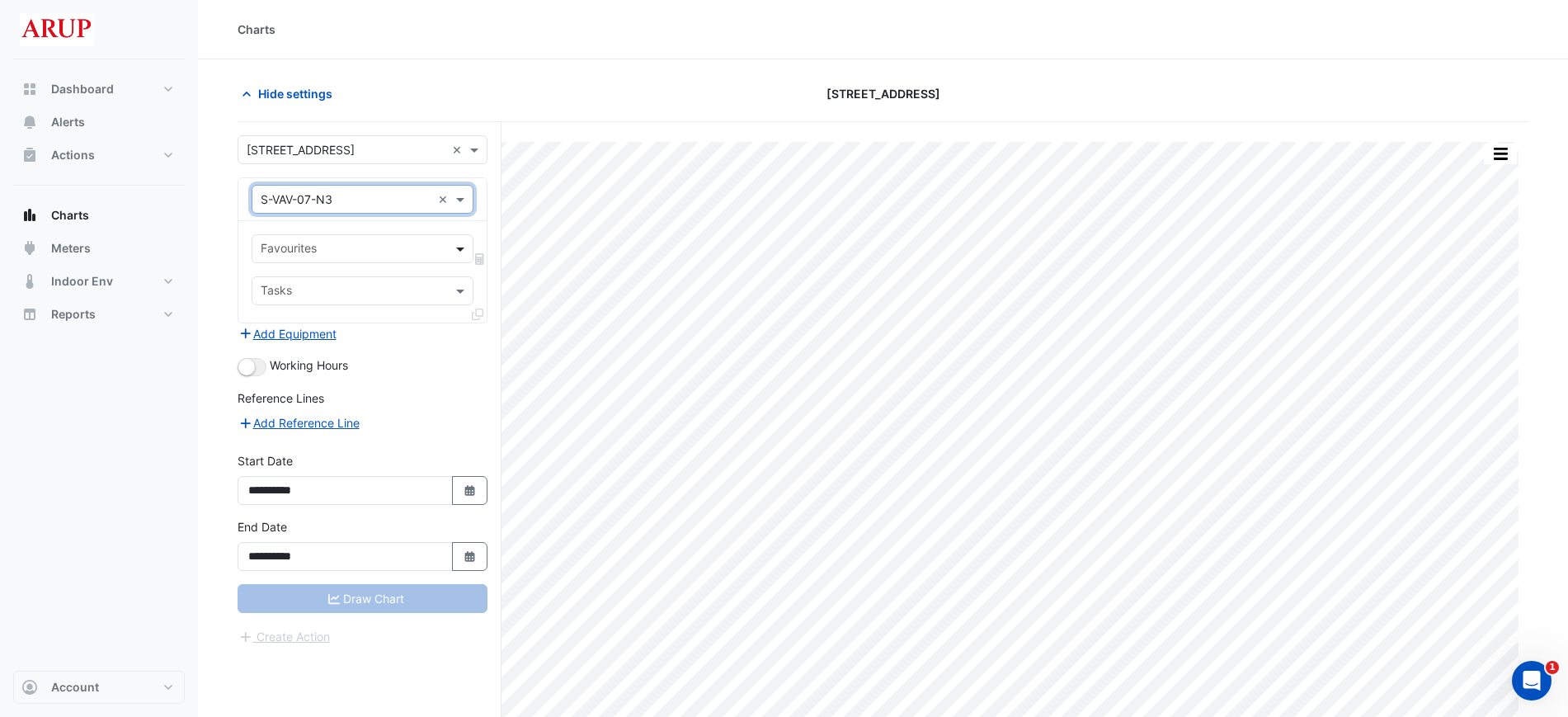
click at [467, 249] on span at bounding box center [462, 249] width 20 height 17
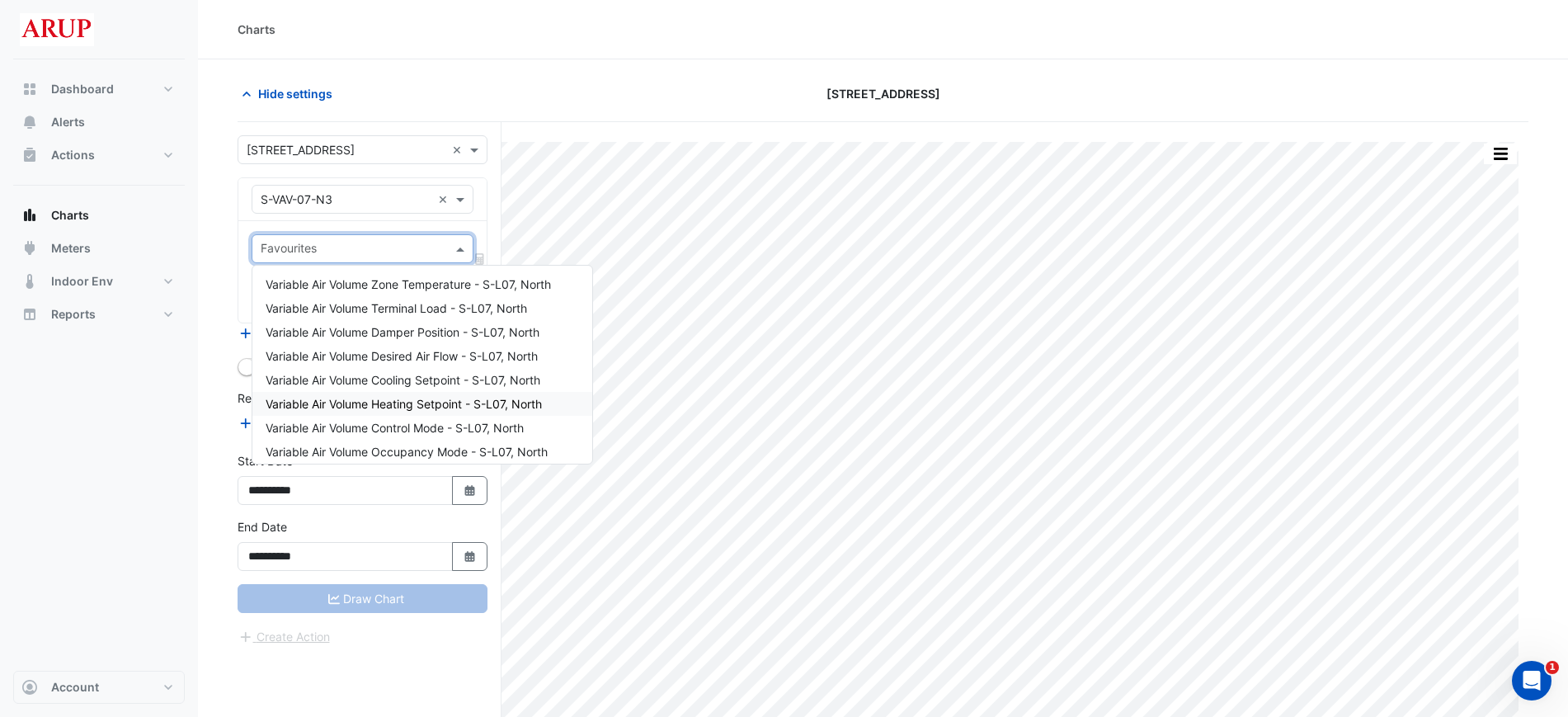
click at [400, 402] on span "Variable Air Volume Heating Setpoint - S-L07, North" at bounding box center [404, 404] width 276 height 14
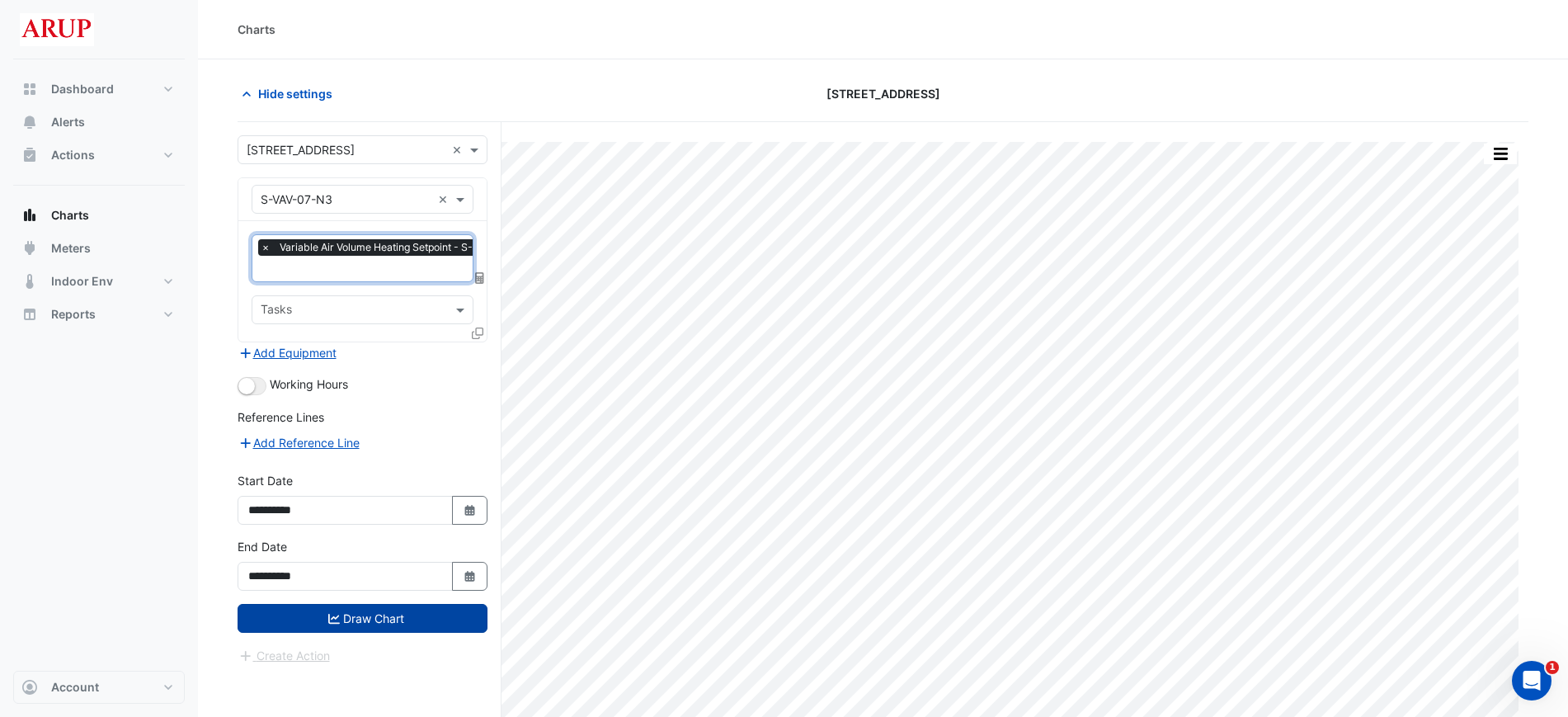
click at [372, 620] on button "Draw Chart" at bounding box center [362, 618] width 250 height 29
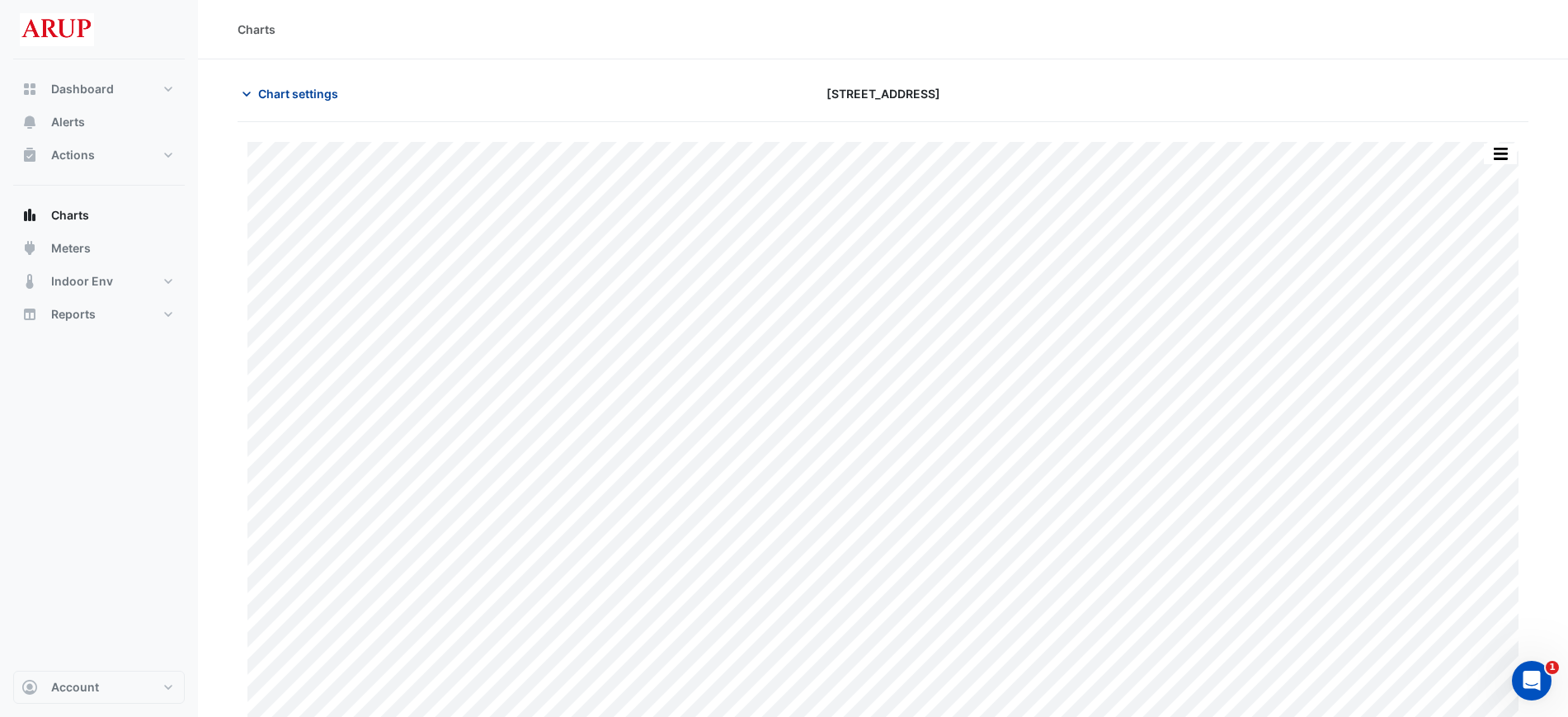
click at [245, 91] on icon "button" at bounding box center [246, 93] width 16 height 16
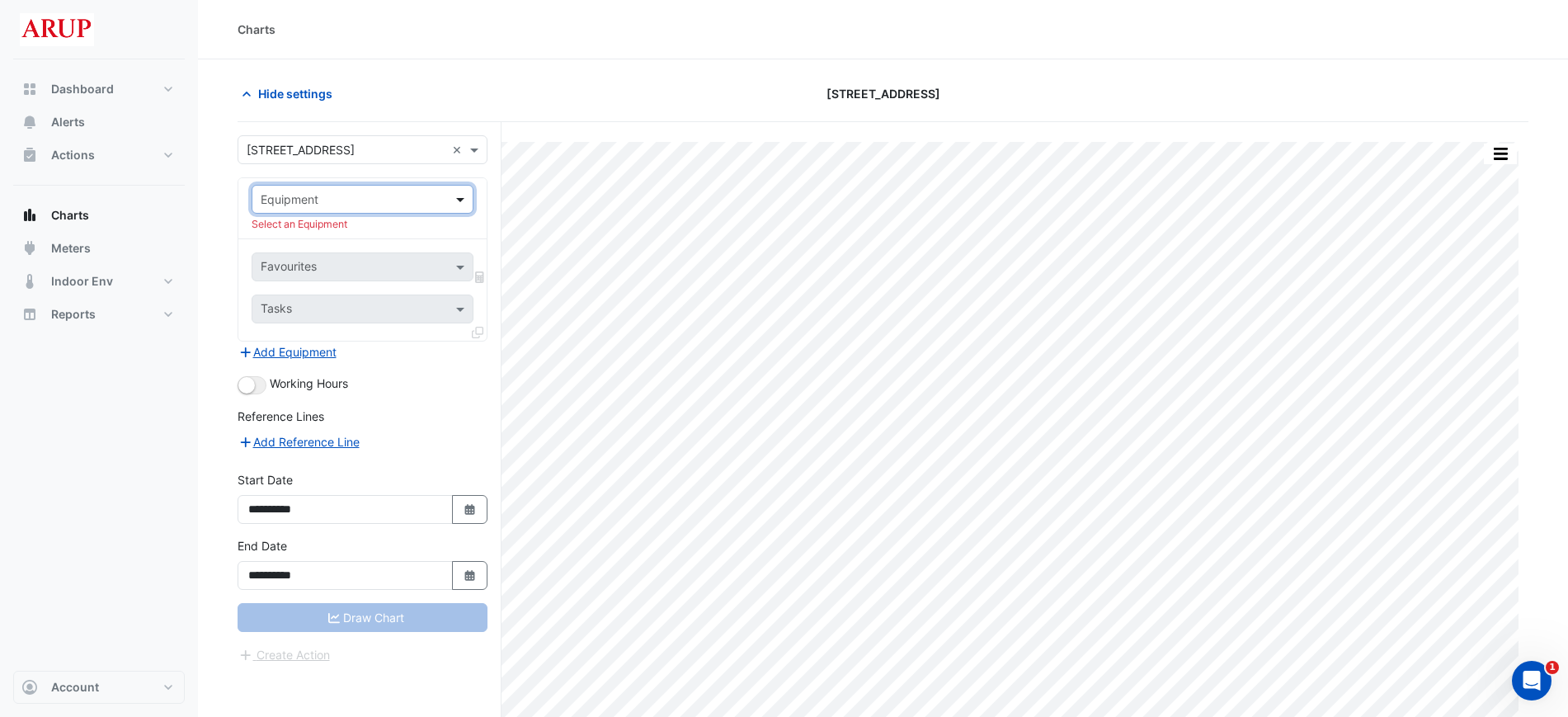
click at [462, 194] on span at bounding box center [462, 199] width 20 height 17
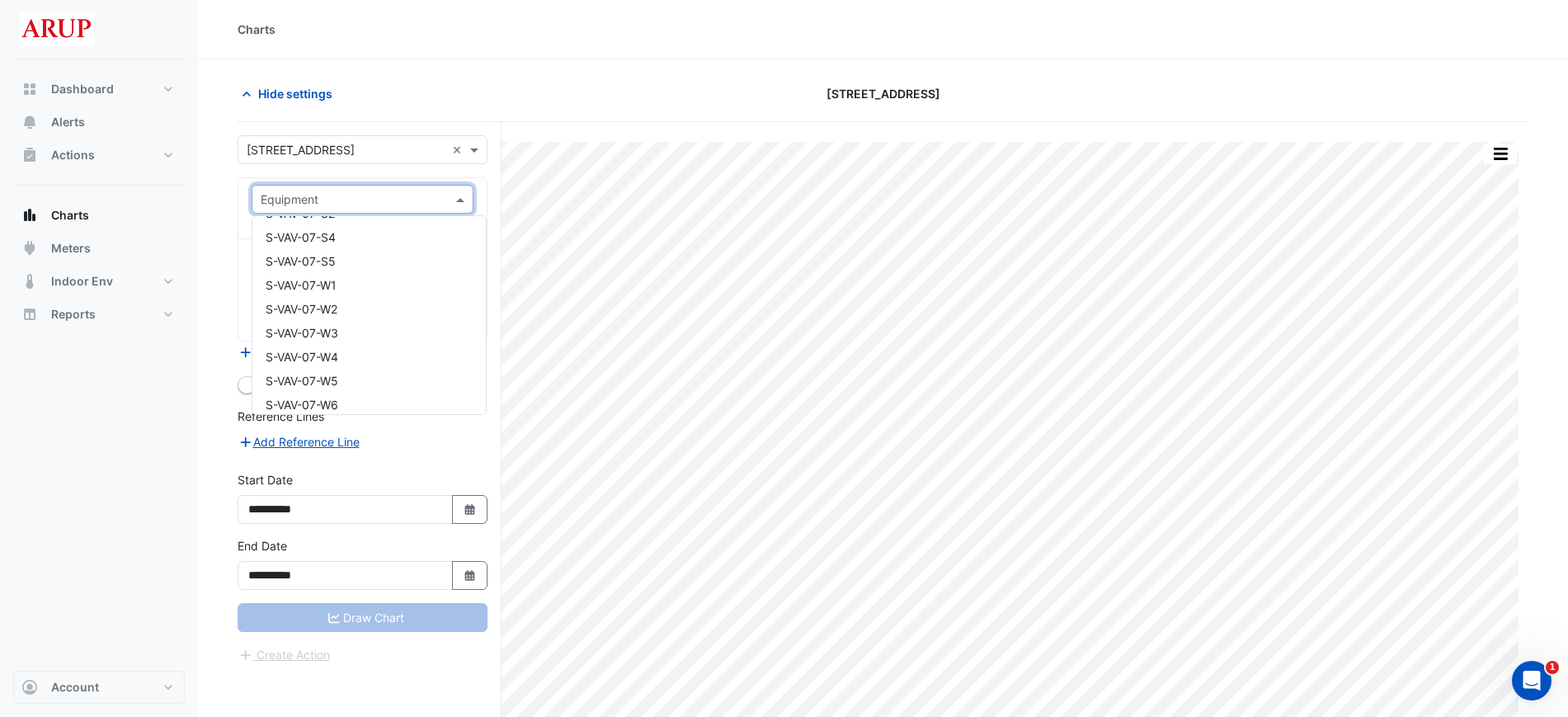
scroll to position [12166, 0]
click at [373, 267] on div "S-VAV-07-W1" at bounding box center [369, 267] width 234 height 24
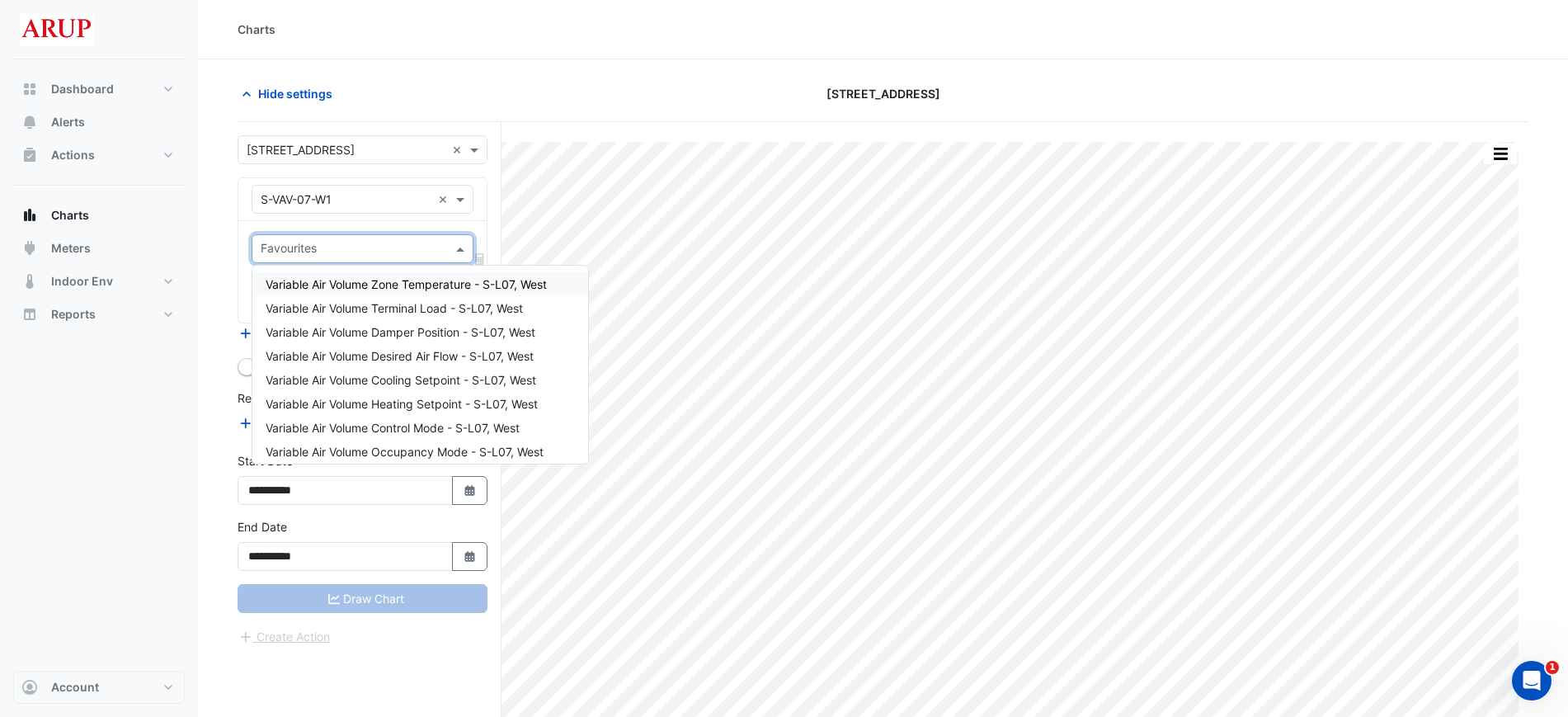
click at [466, 250] on span at bounding box center [462, 249] width 20 height 17
click at [406, 405] on span "Variable Air Volume Heating Setpoint - S-L07, West" at bounding box center [402, 404] width 273 height 14
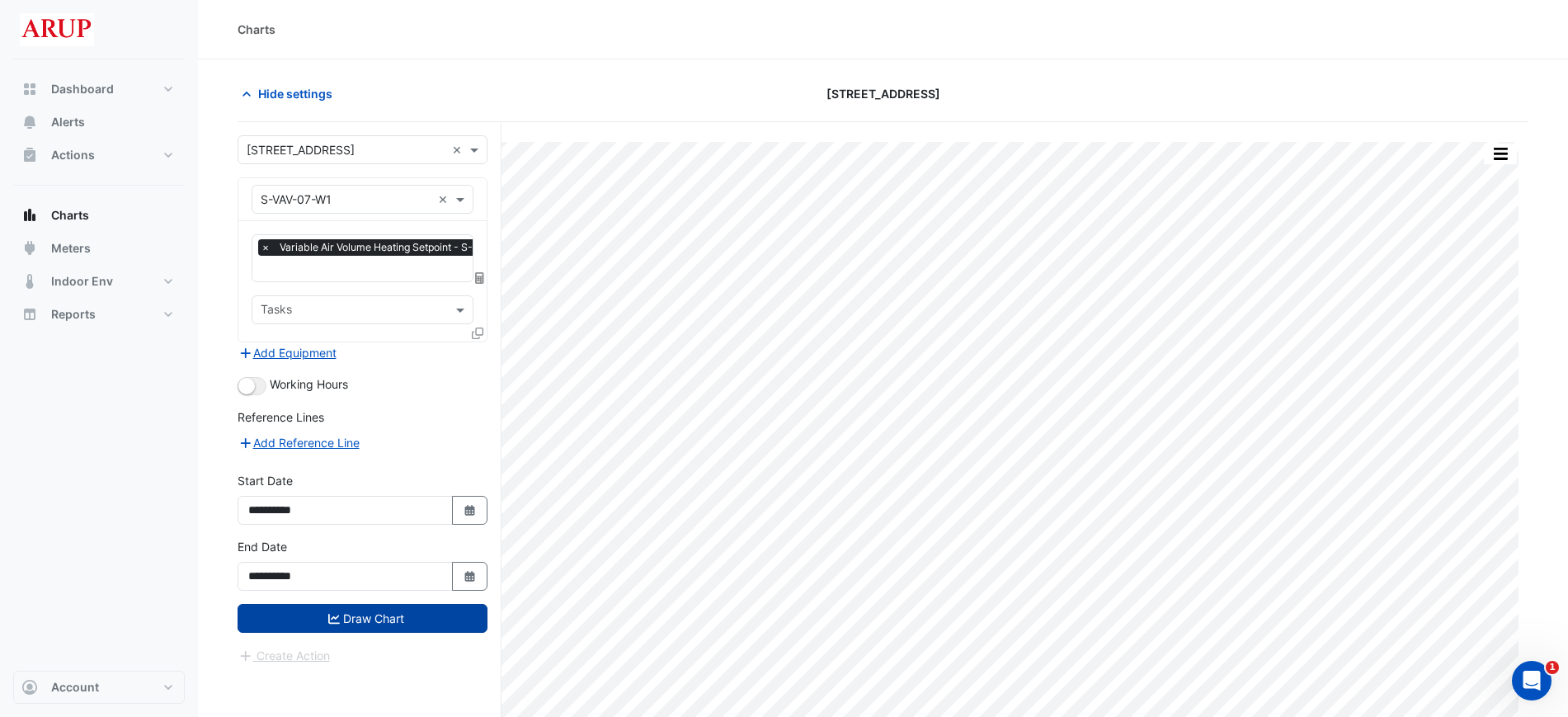
click at [366, 620] on button "Draw Chart" at bounding box center [362, 618] width 250 height 29
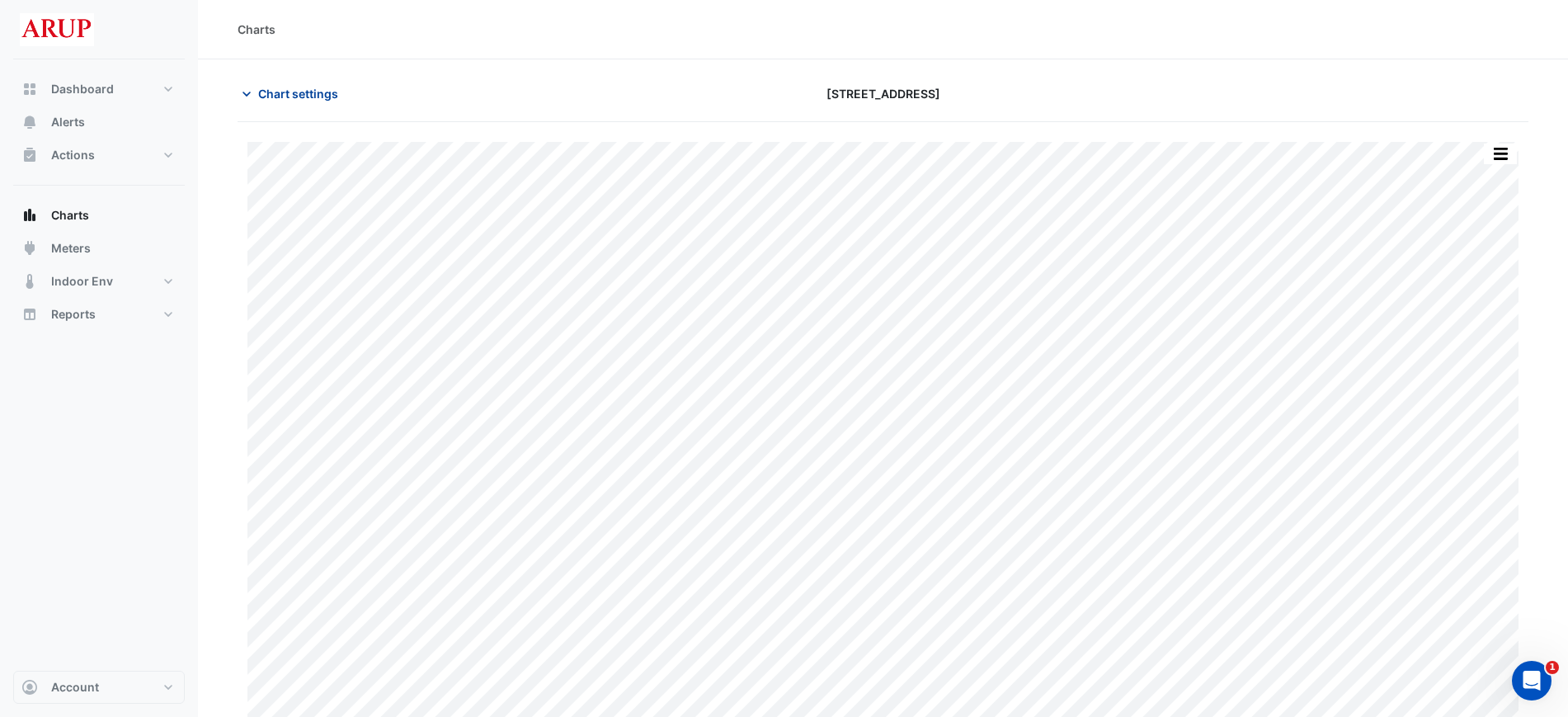
click at [251, 89] on icon "button" at bounding box center [246, 93] width 16 height 16
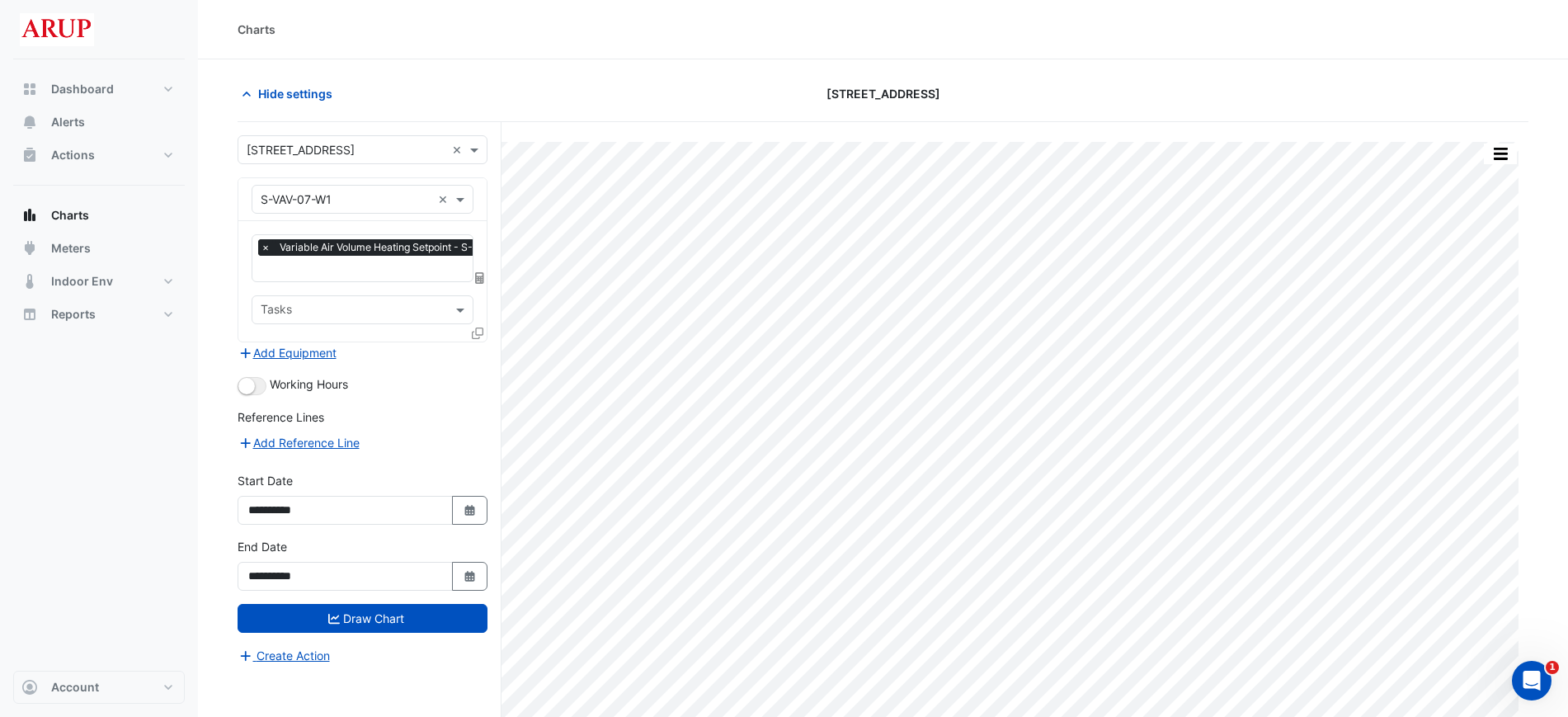
click at [265, 246] on span "×" at bounding box center [266, 247] width 15 height 16
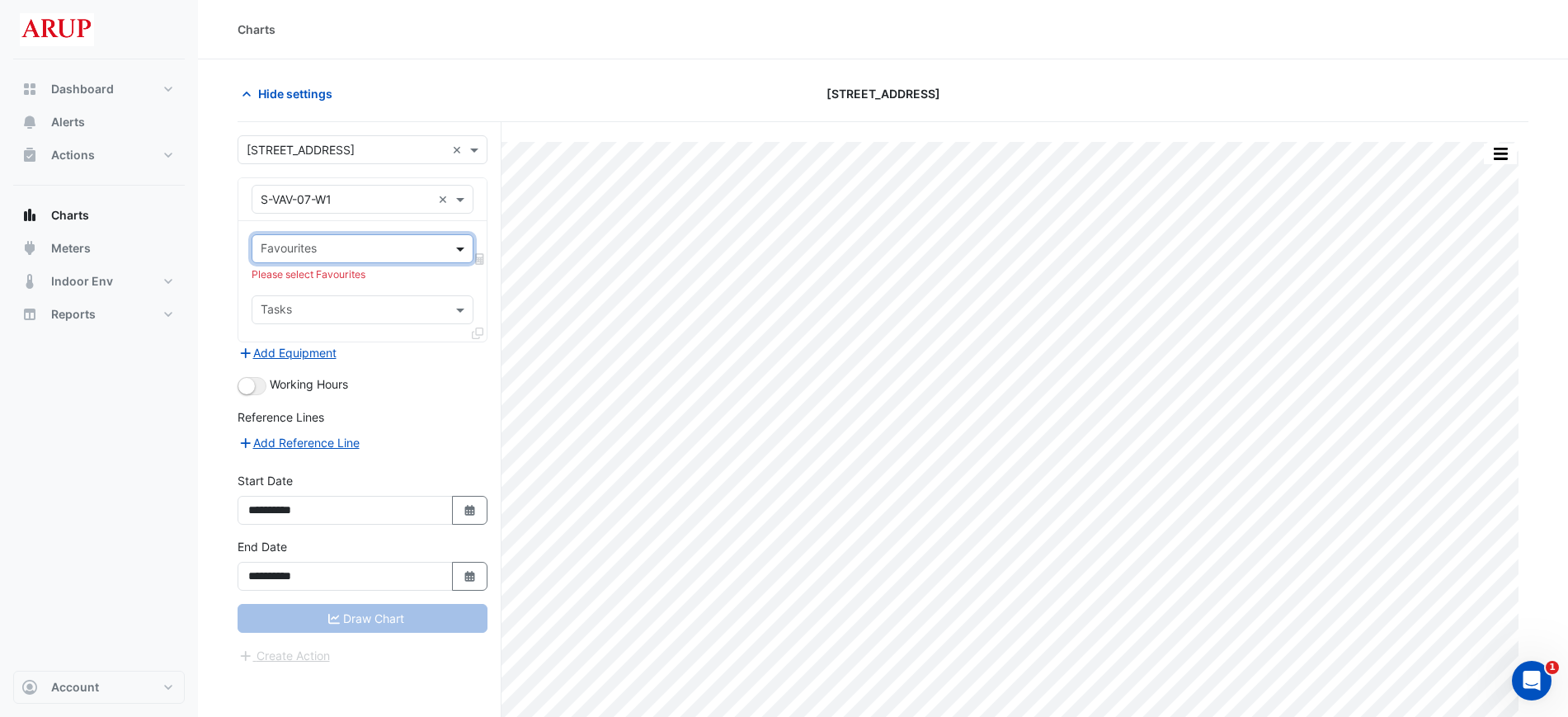
click at [461, 241] on span at bounding box center [462, 249] width 20 height 17
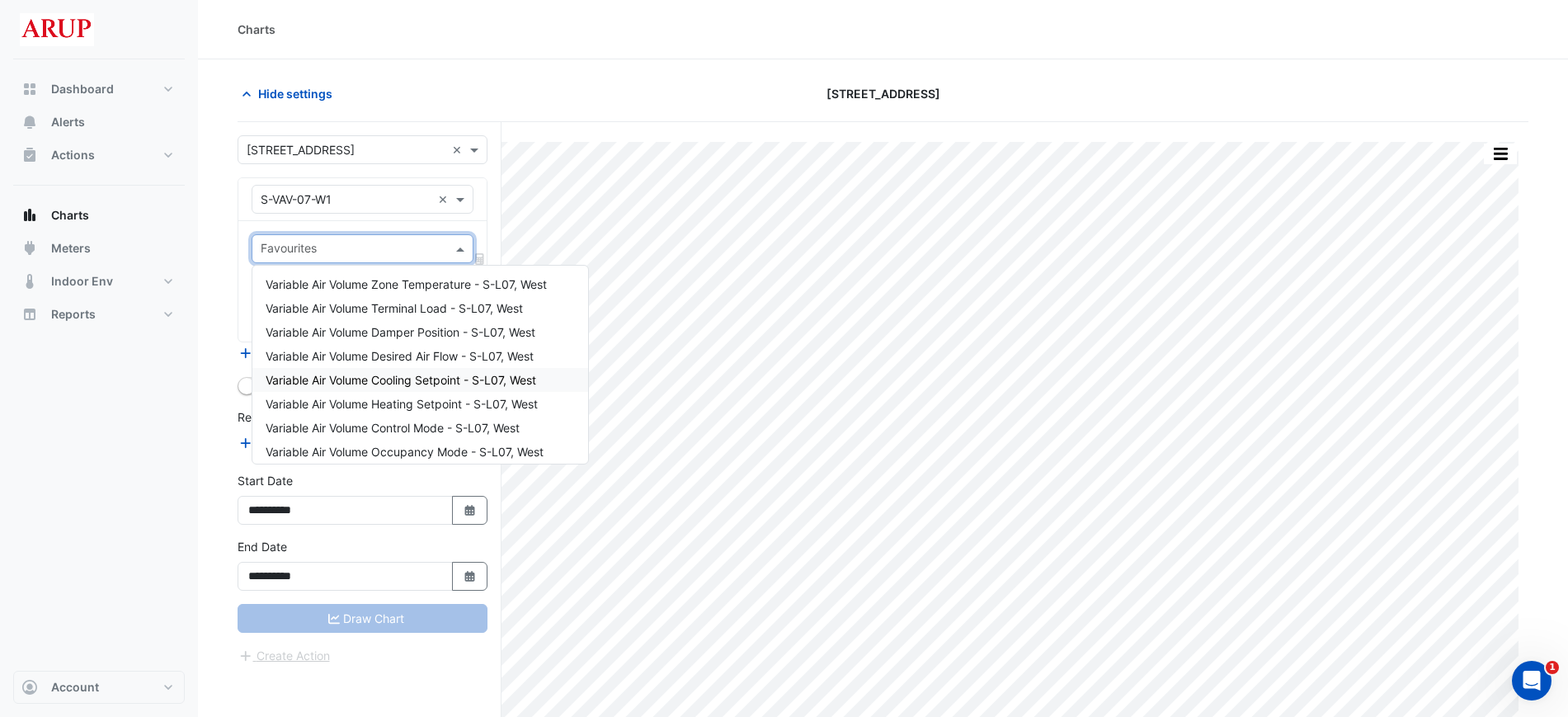
click at [467, 378] on span "Variable Air Volume Cooling Setpoint - S-L07, West" at bounding box center [401, 379] width 271 height 14
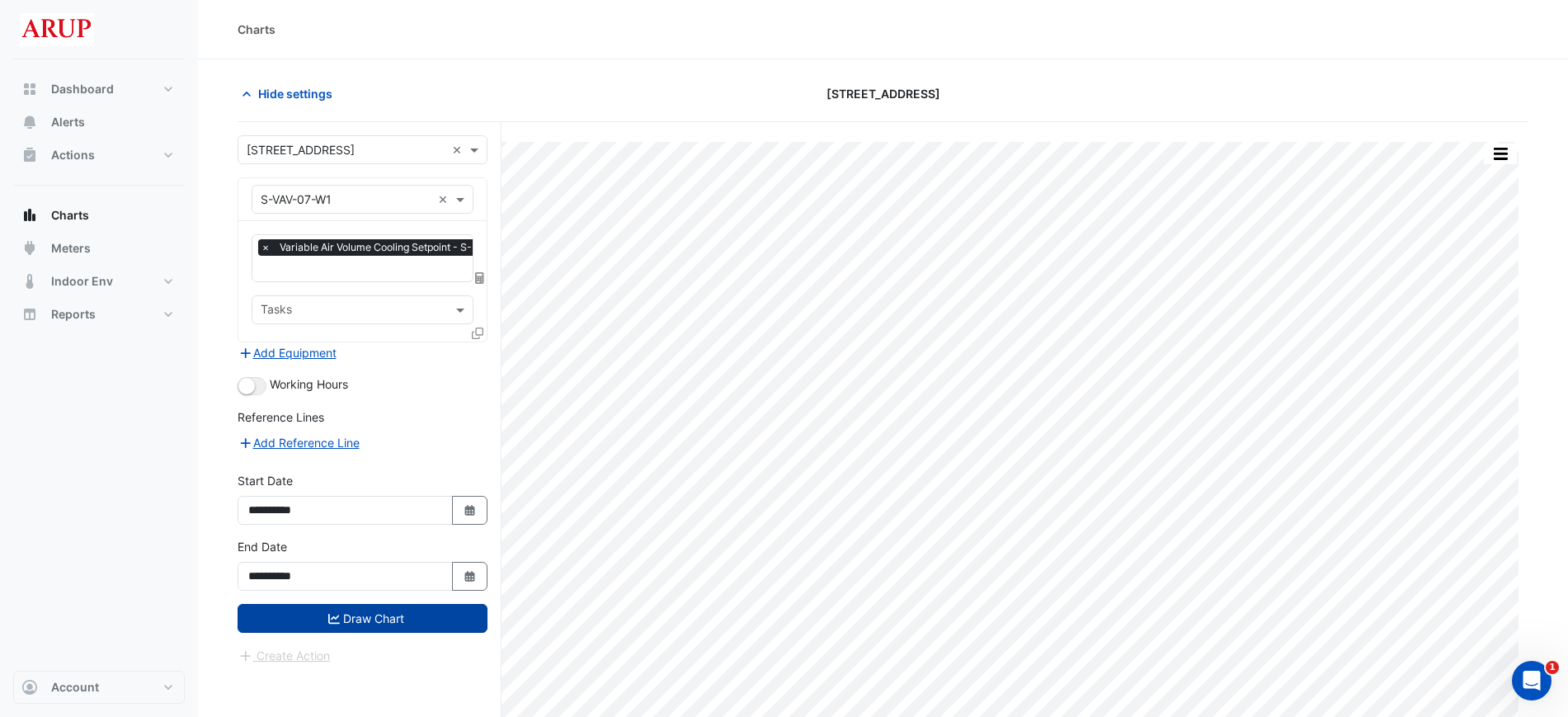
click at [356, 624] on button "Draw Chart" at bounding box center [362, 618] width 250 height 29
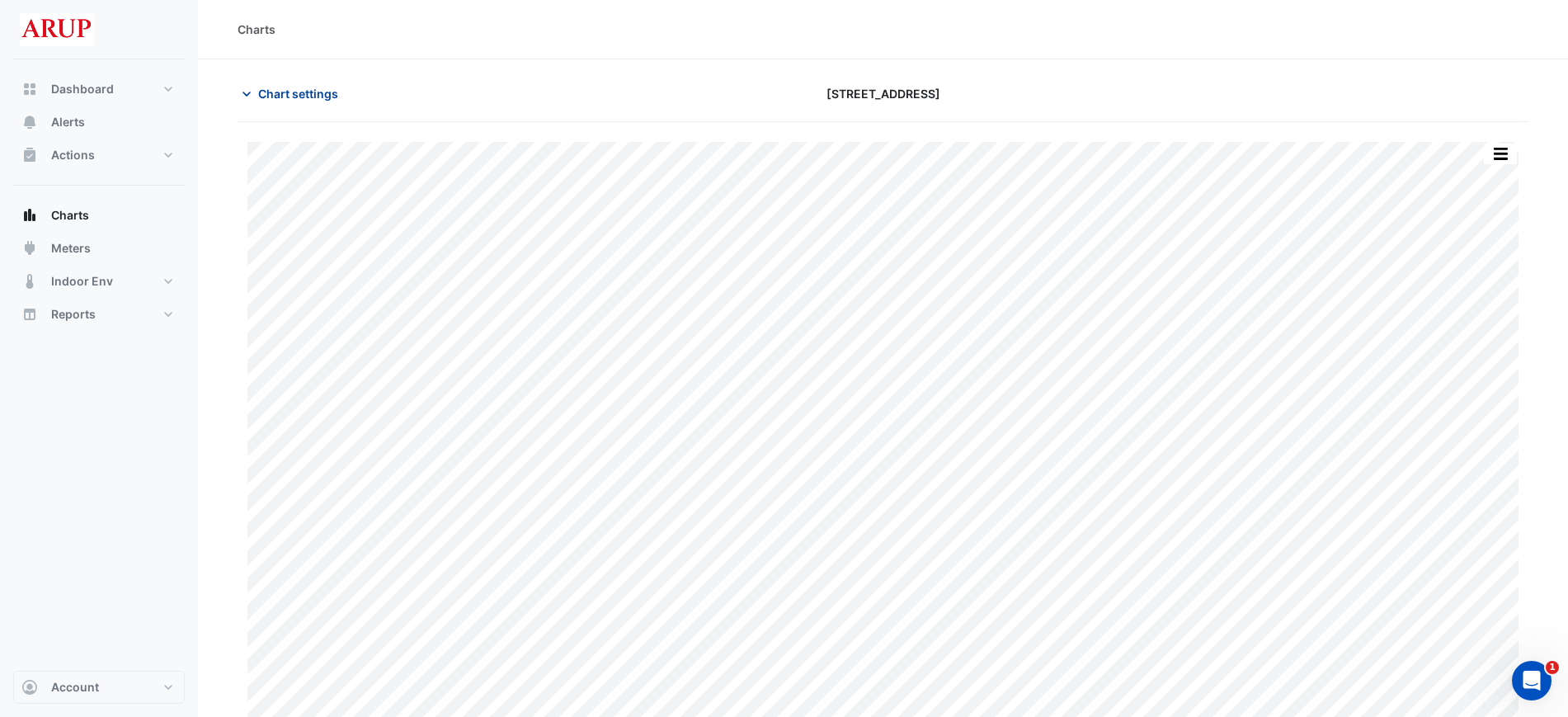
click at [240, 97] on icon "button" at bounding box center [246, 93] width 16 height 16
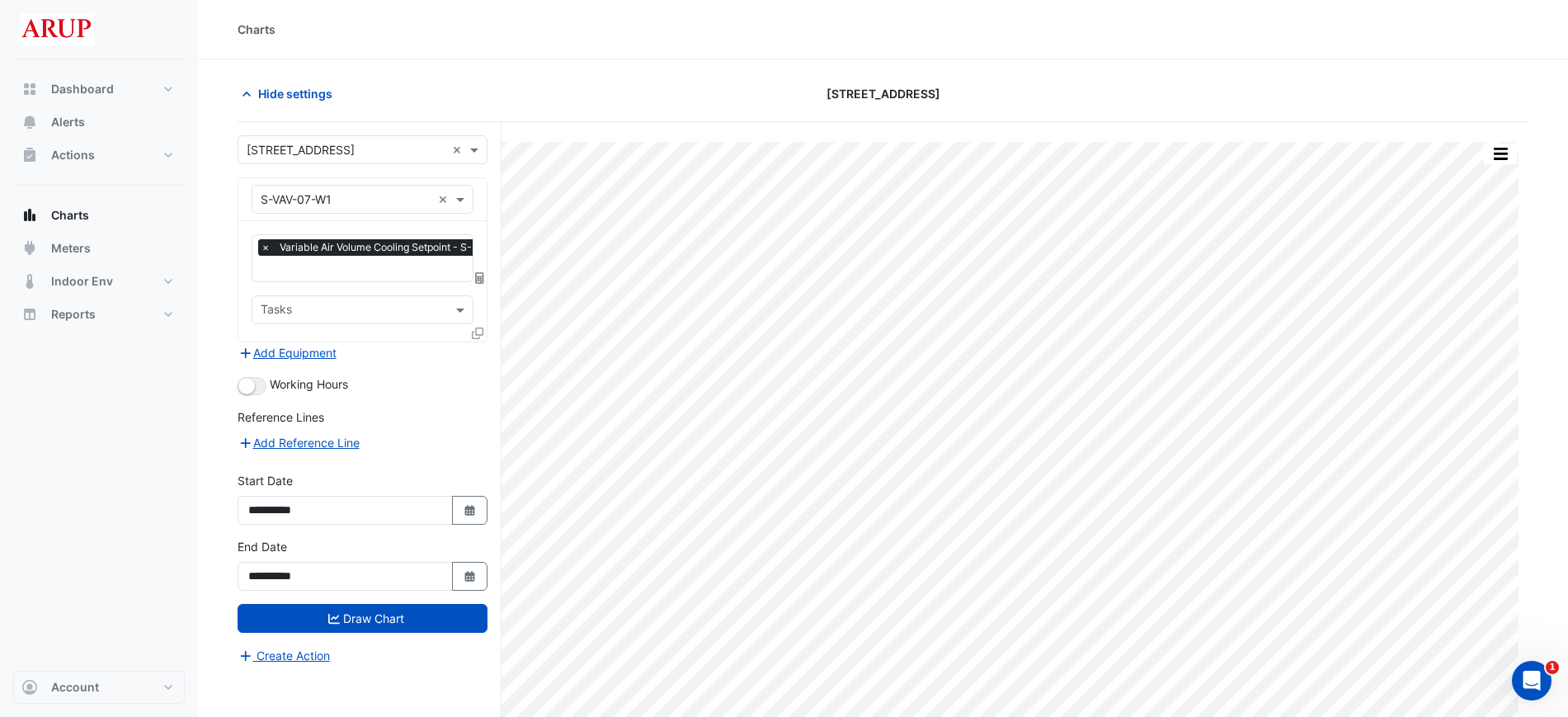
click at [267, 251] on span "×" at bounding box center [266, 247] width 15 height 16
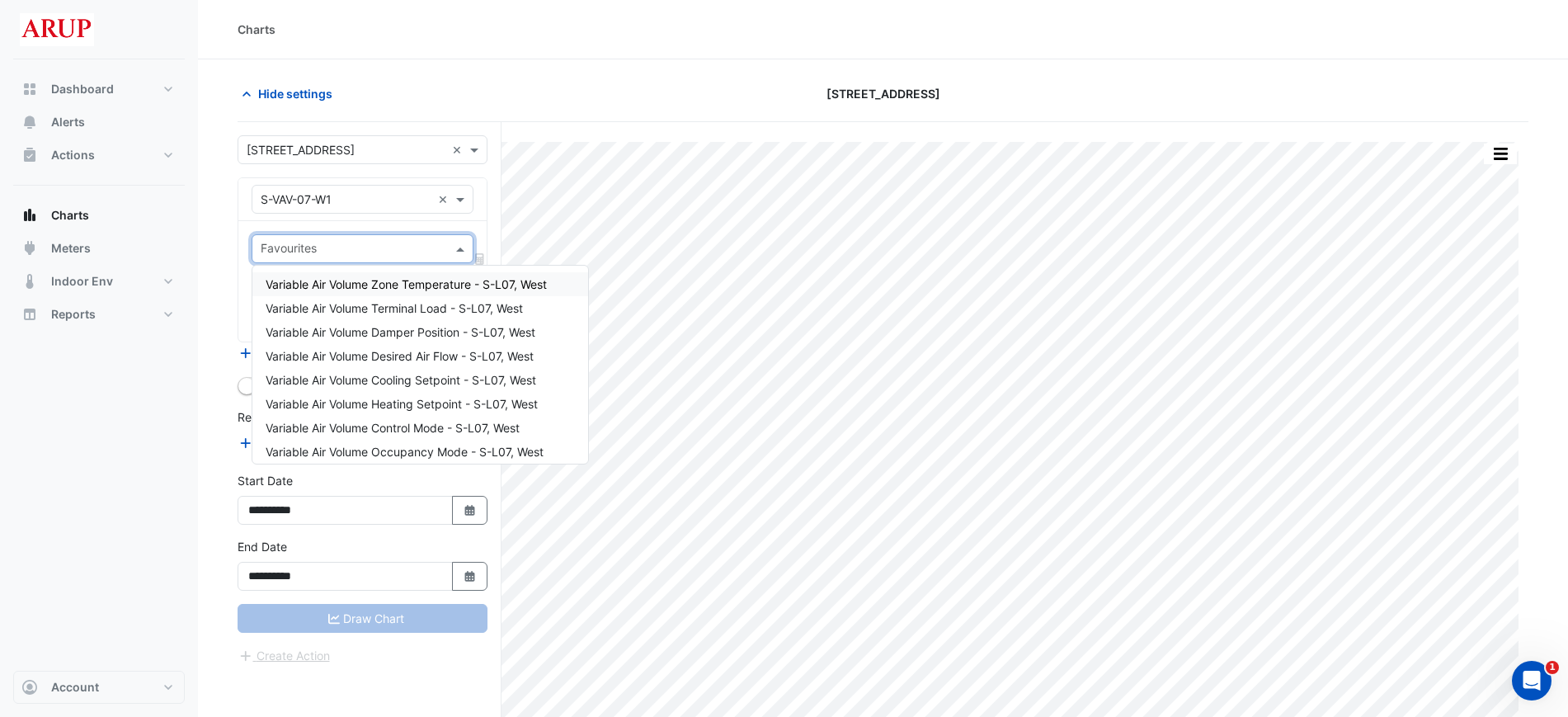
click at [458, 244] on span at bounding box center [462, 249] width 20 height 17
click at [445, 284] on span "Variable Air Volume Zone Temperature - S-L07, West" at bounding box center [406, 284] width 281 height 14
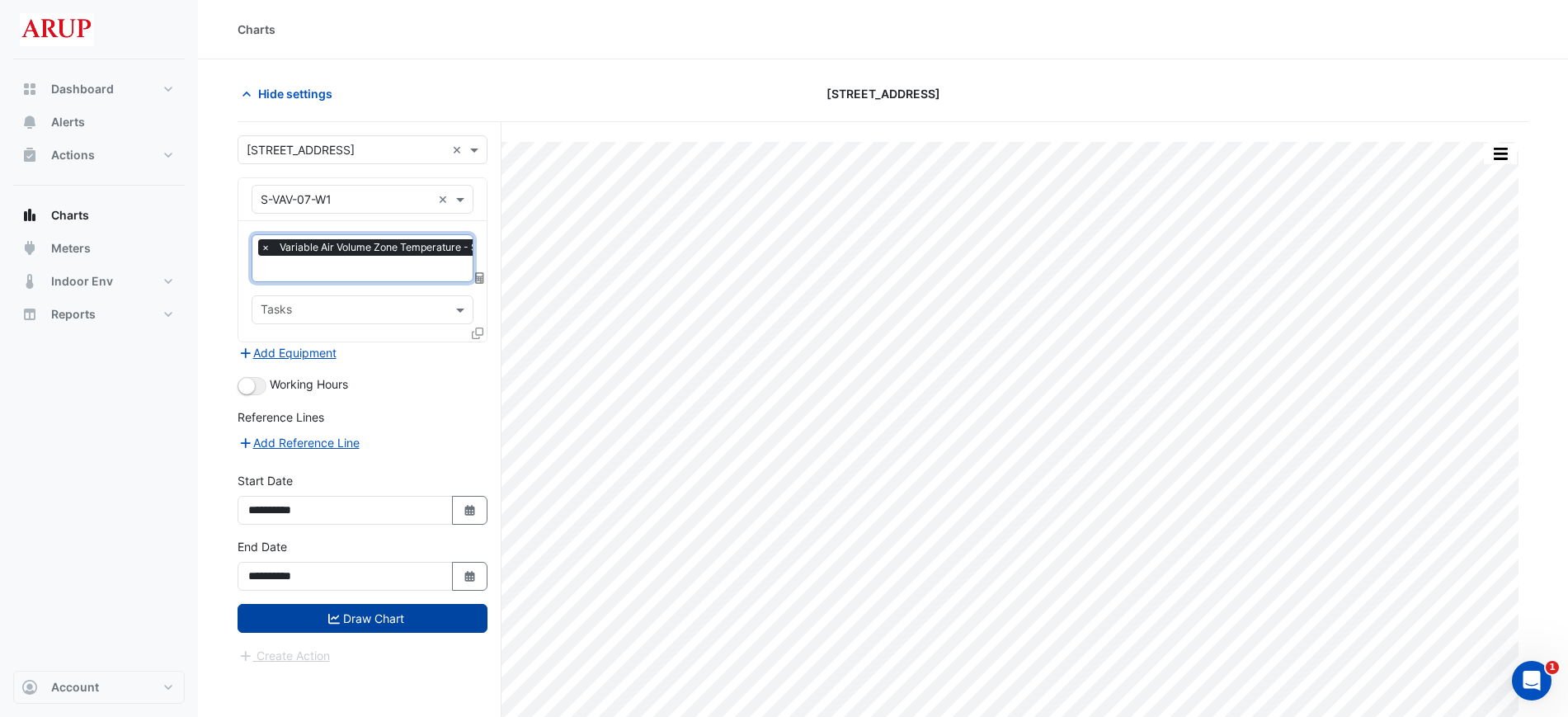
click at [368, 620] on button "Draw Chart" at bounding box center [362, 618] width 250 height 29
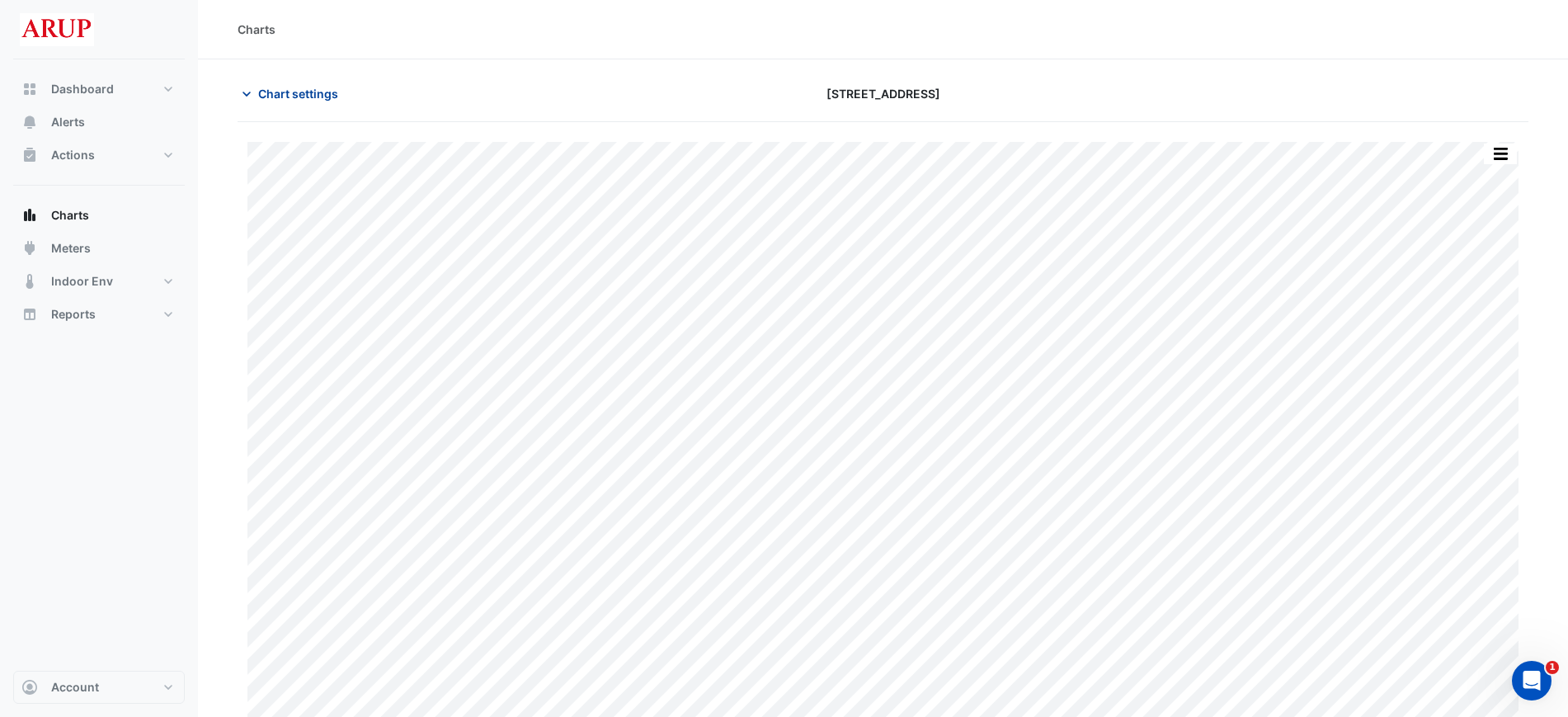
click at [260, 95] on span "Chart settings" at bounding box center [298, 93] width 80 height 17
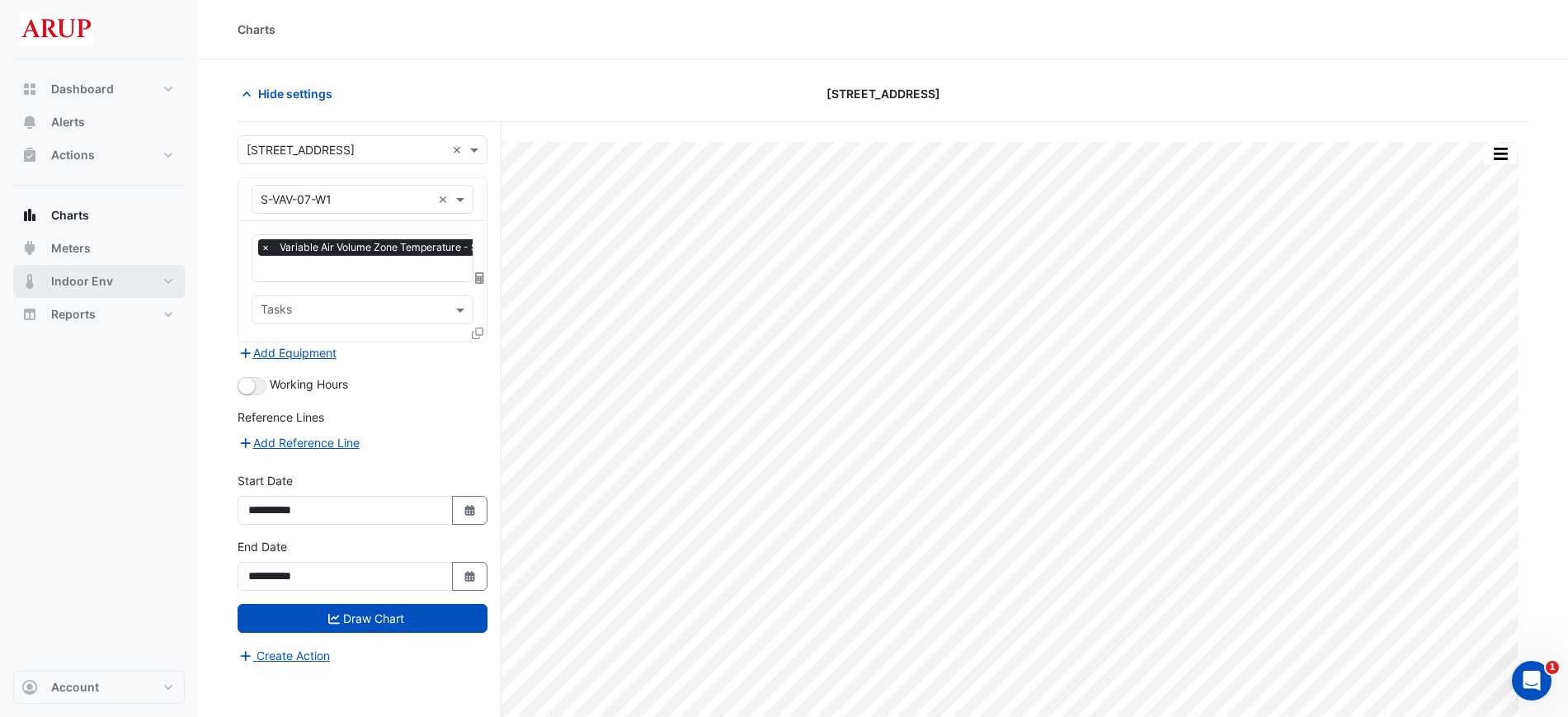
click at [101, 279] on span "Indoor Env" at bounding box center [81, 281] width 62 height 16
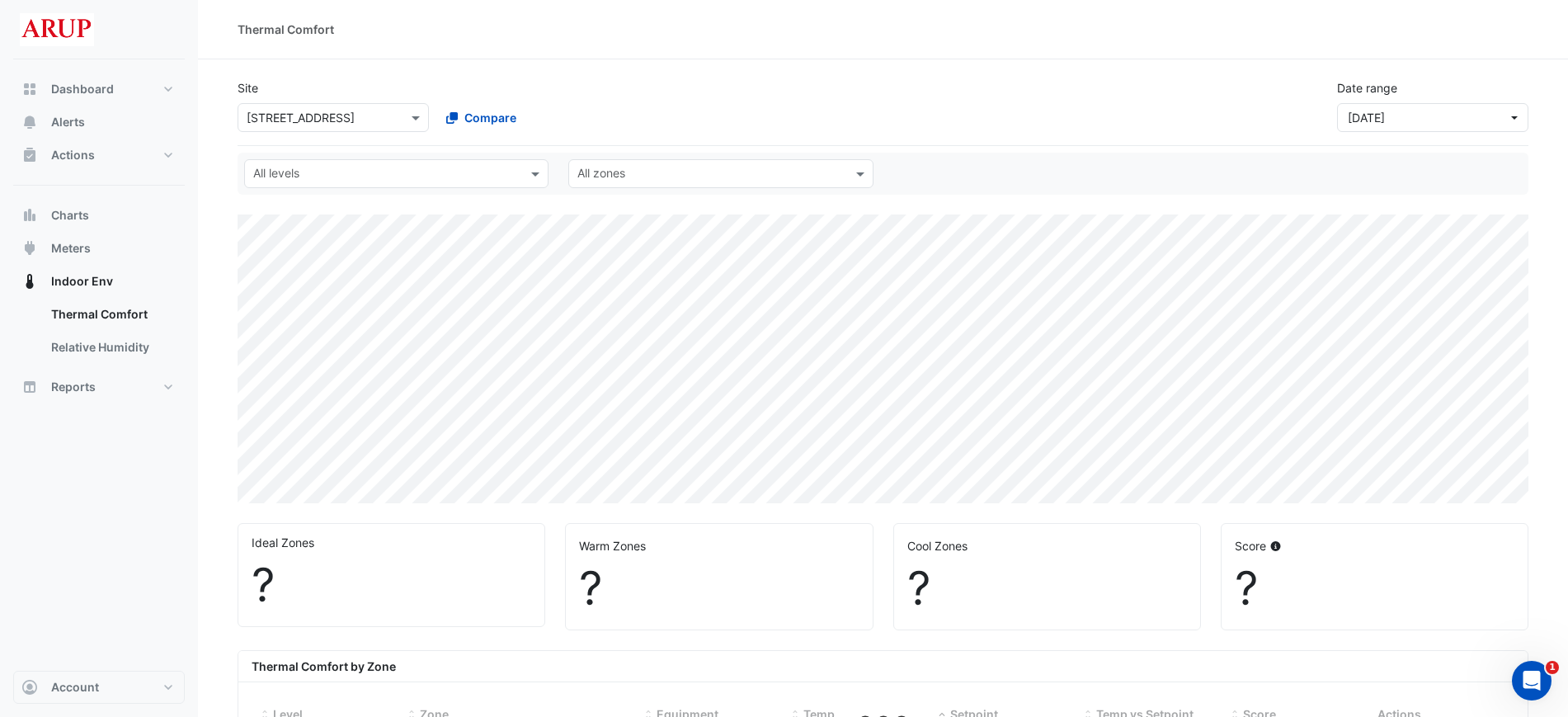
select select "***"
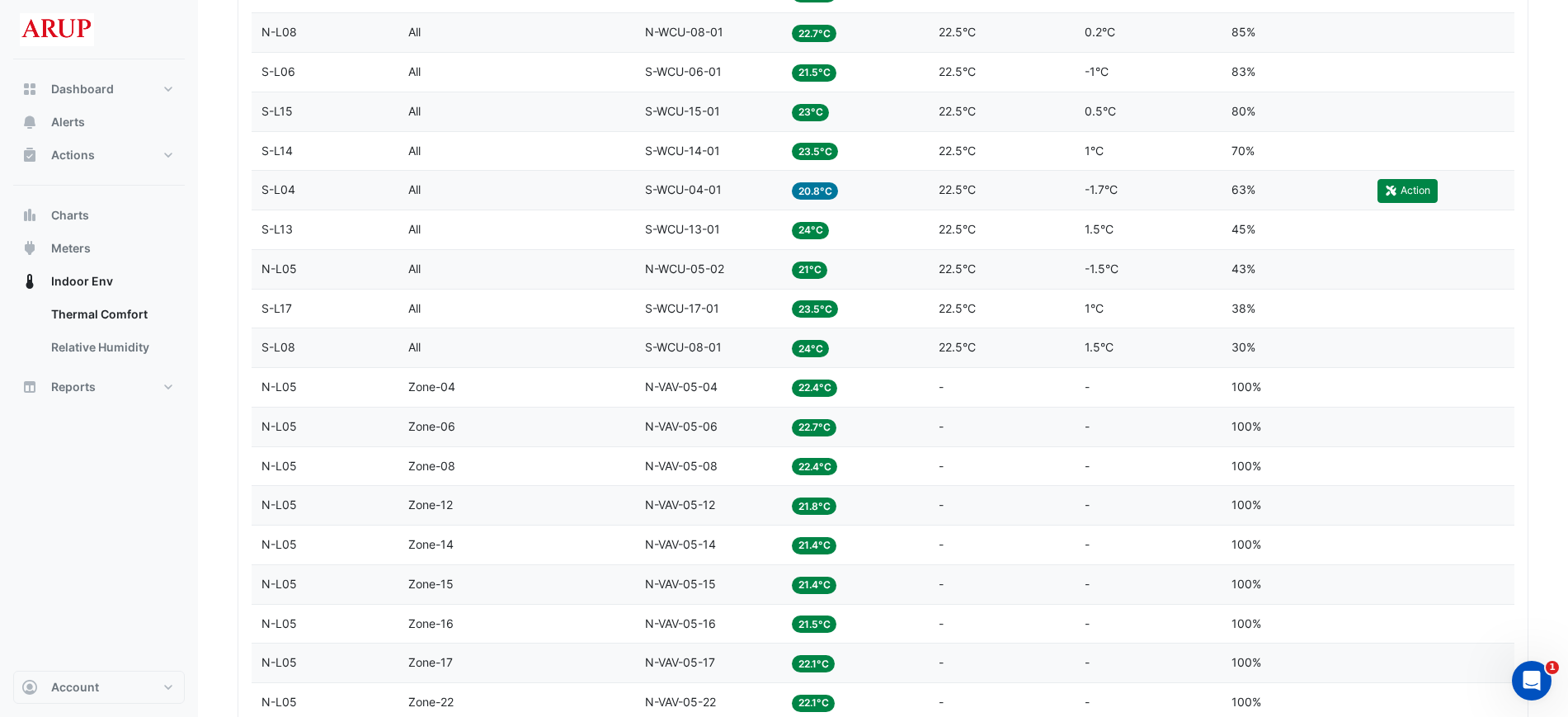
scroll to position [1238, 0]
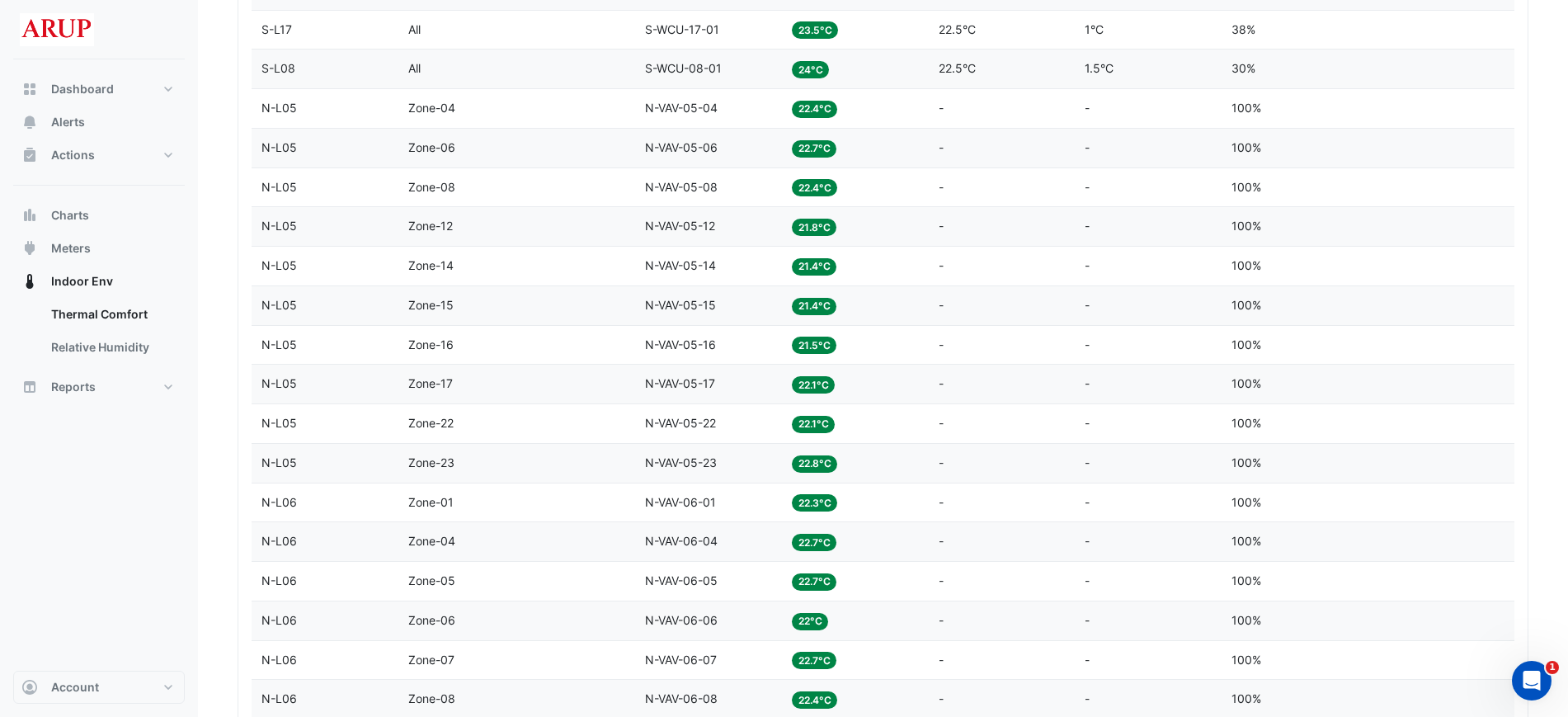
click at [558, 378] on div "Zone Zone-17" at bounding box center [516, 383] width 218 height 19
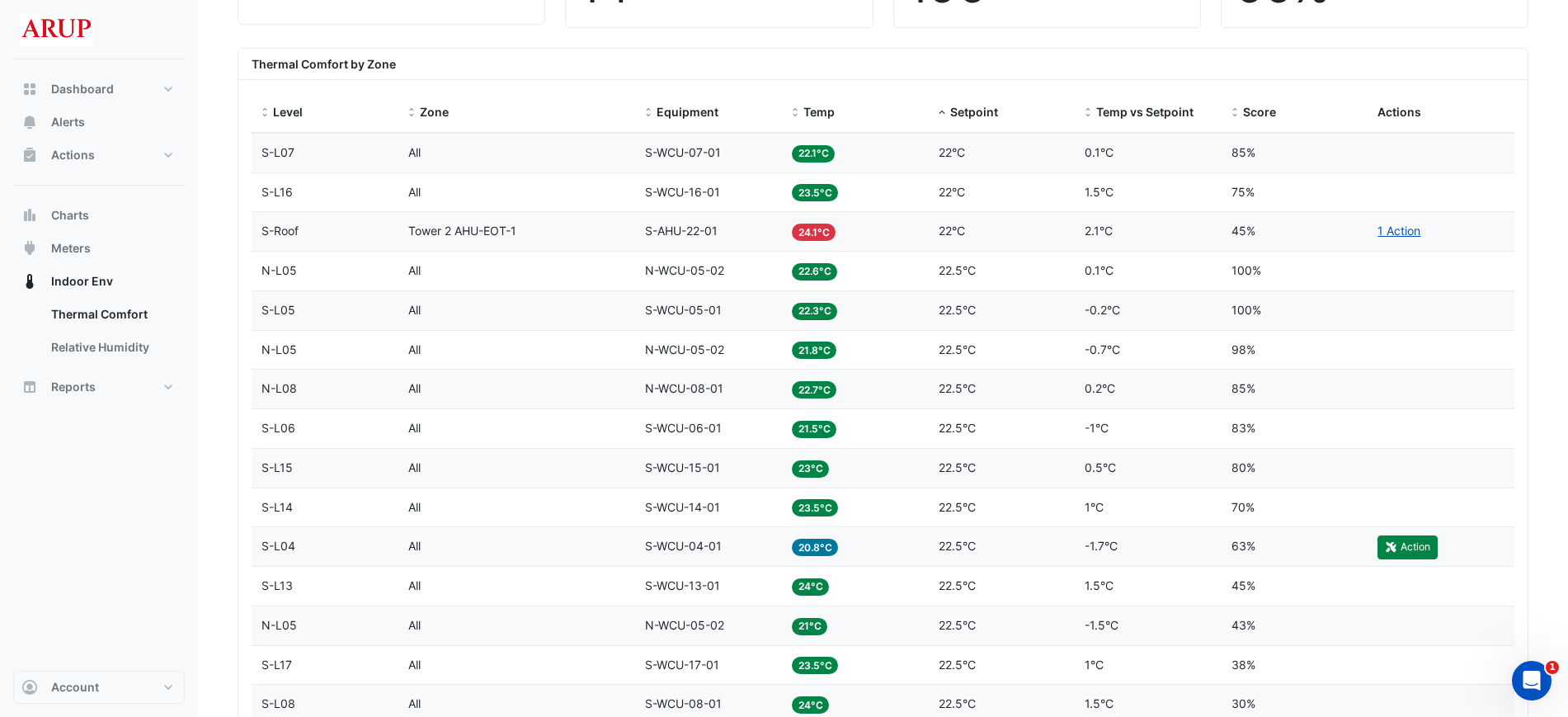
scroll to position [174, 0]
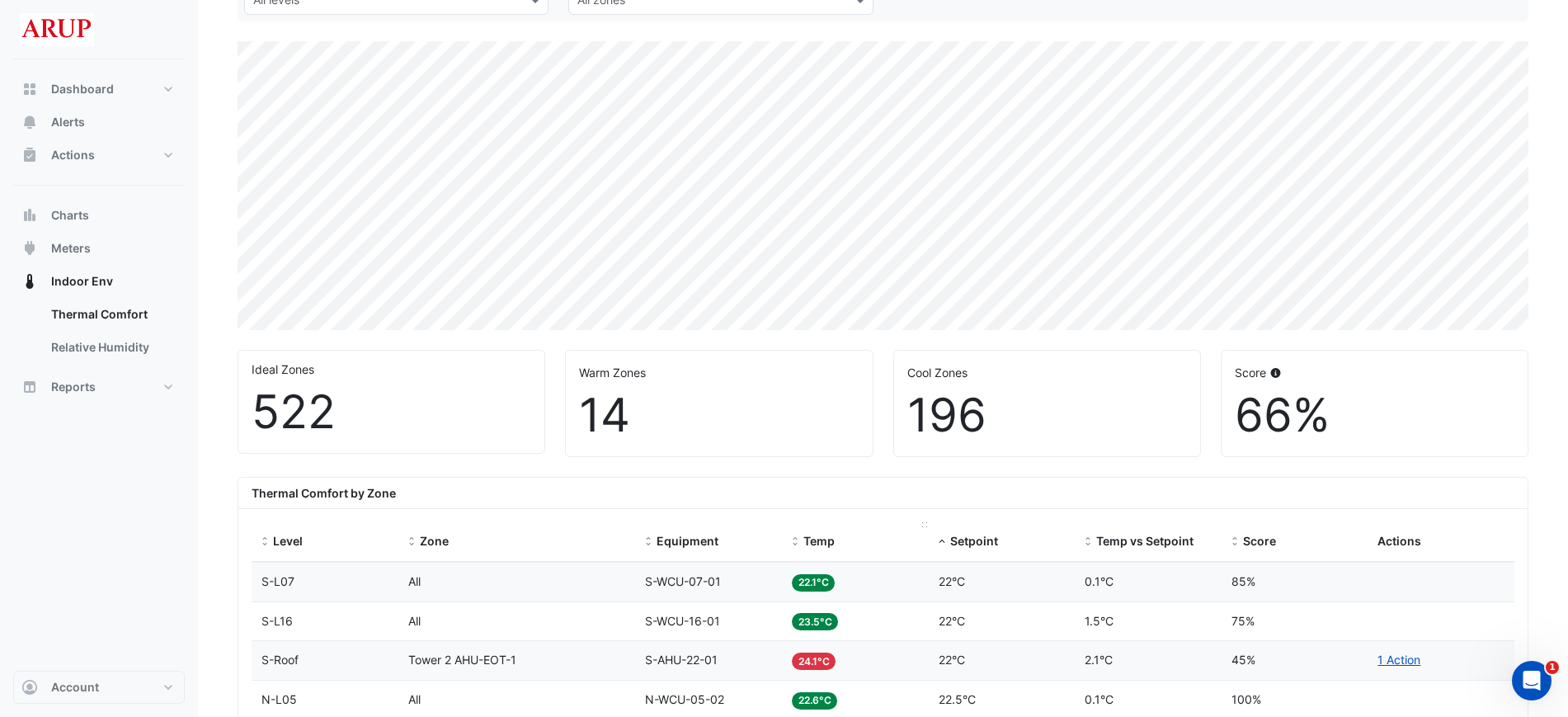
click at [830, 540] on span "Temp" at bounding box center [819, 540] width 31 height 14
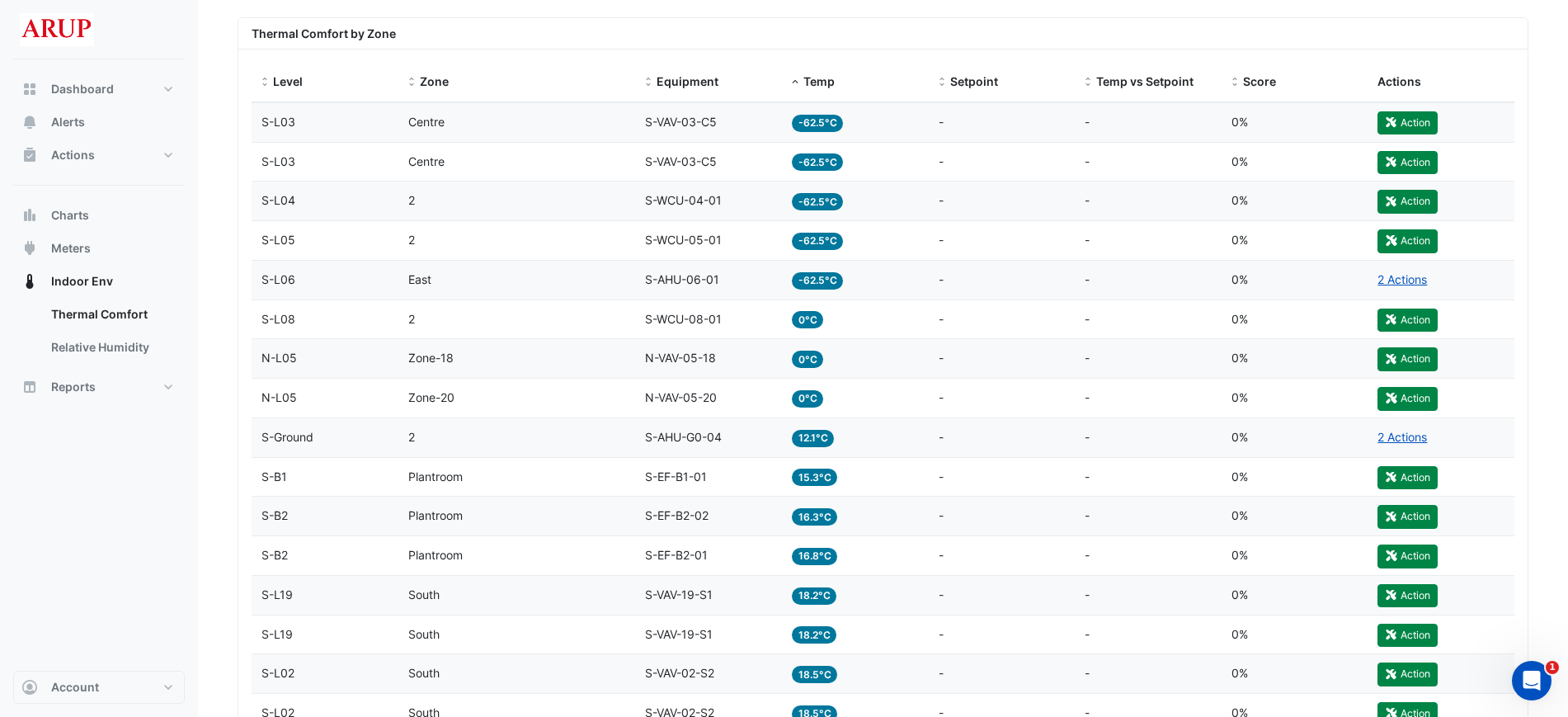
scroll to position [2208, 0]
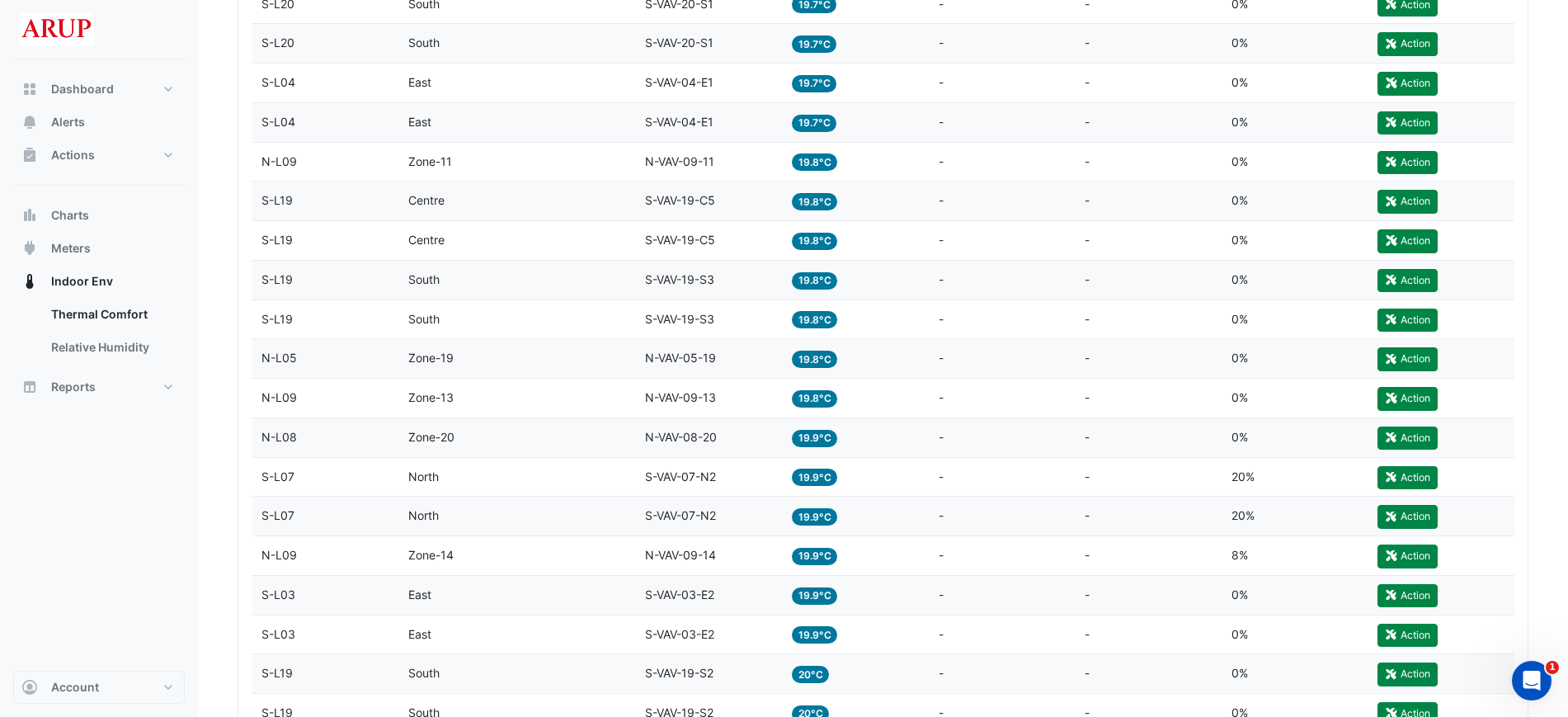
click at [536, 352] on div "Zone Zone-19" at bounding box center [516, 358] width 218 height 19
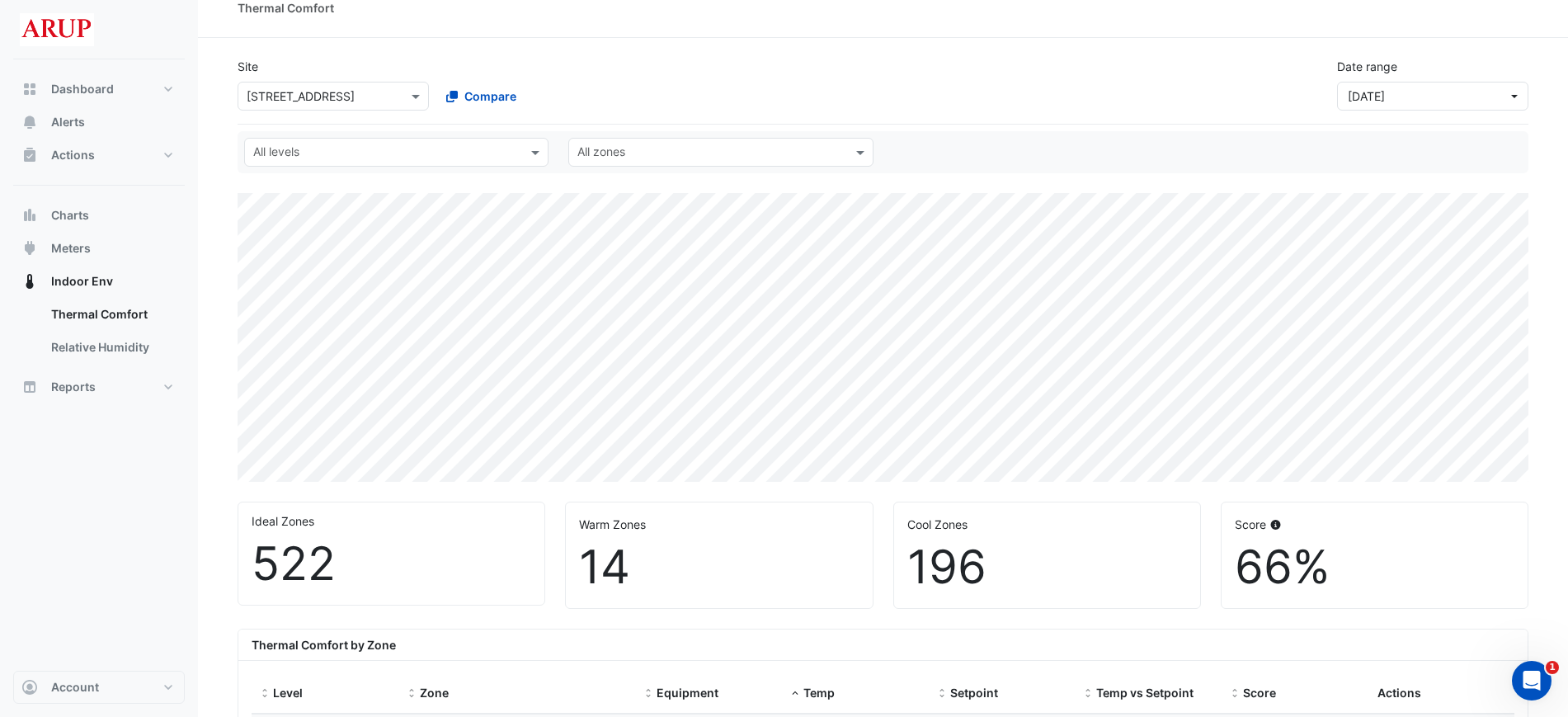
scroll to position [0, 0]
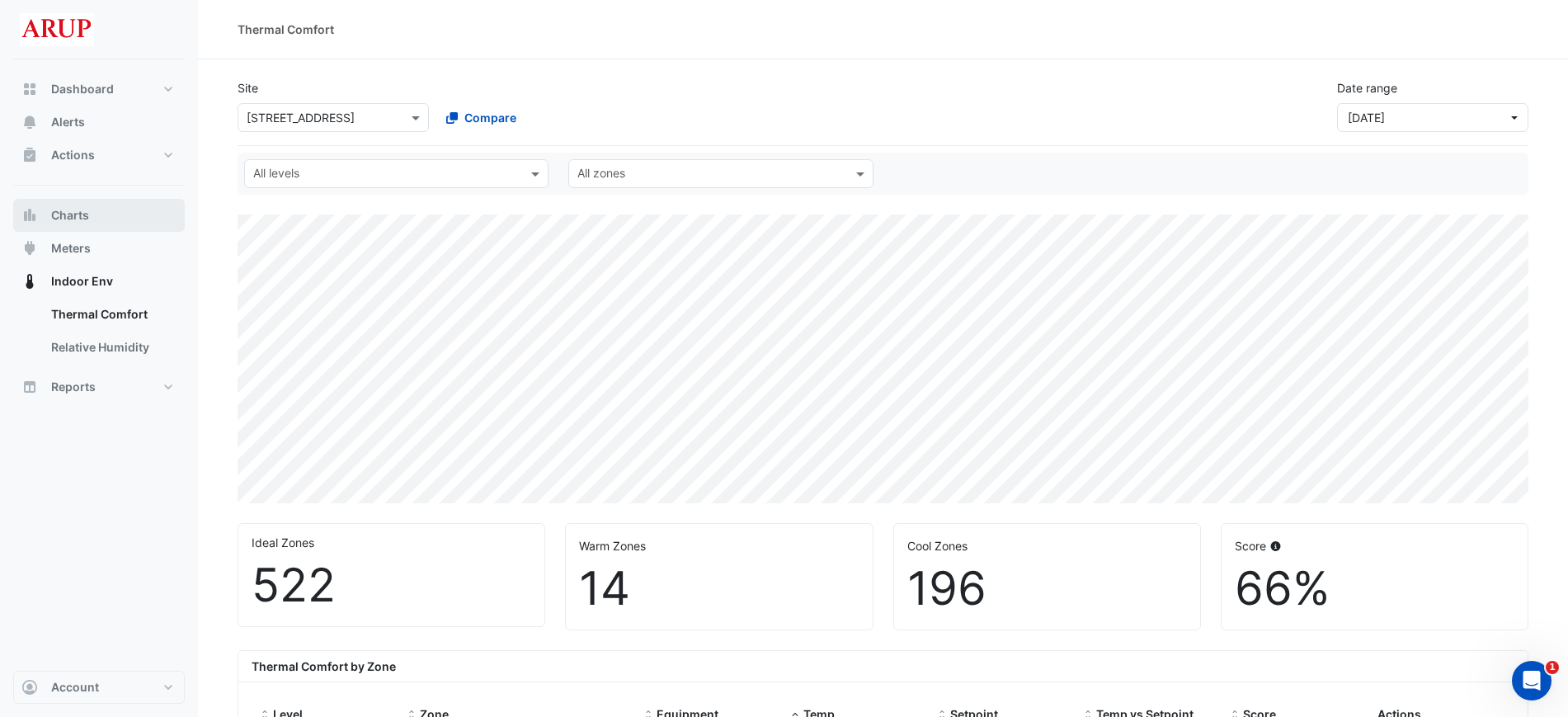
click at [107, 213] on button "Charts" at bounding box center [99, 215] width 172 height 33
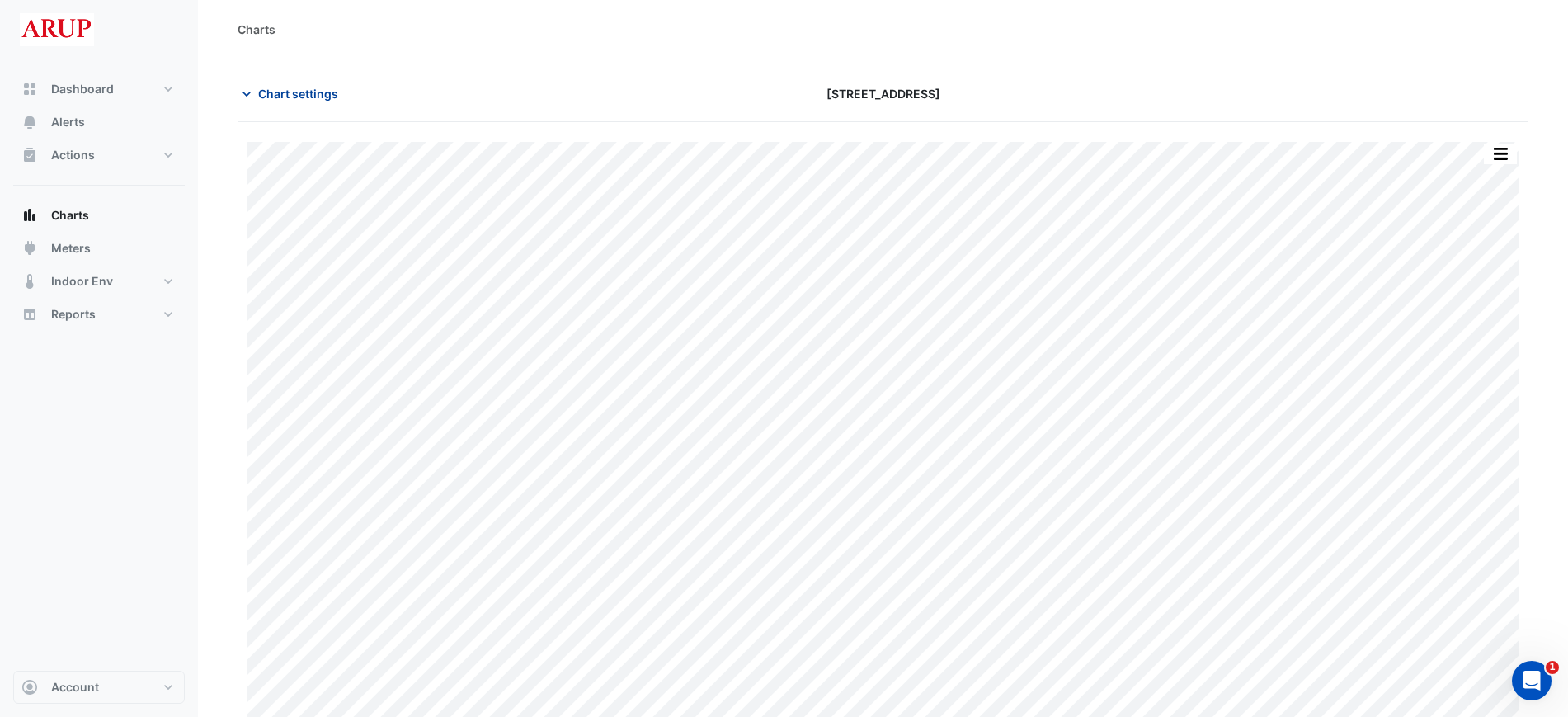
type input "**********"
click at [246, 92] on icon "button" at bounding box center [246, 93] width 16 height 16
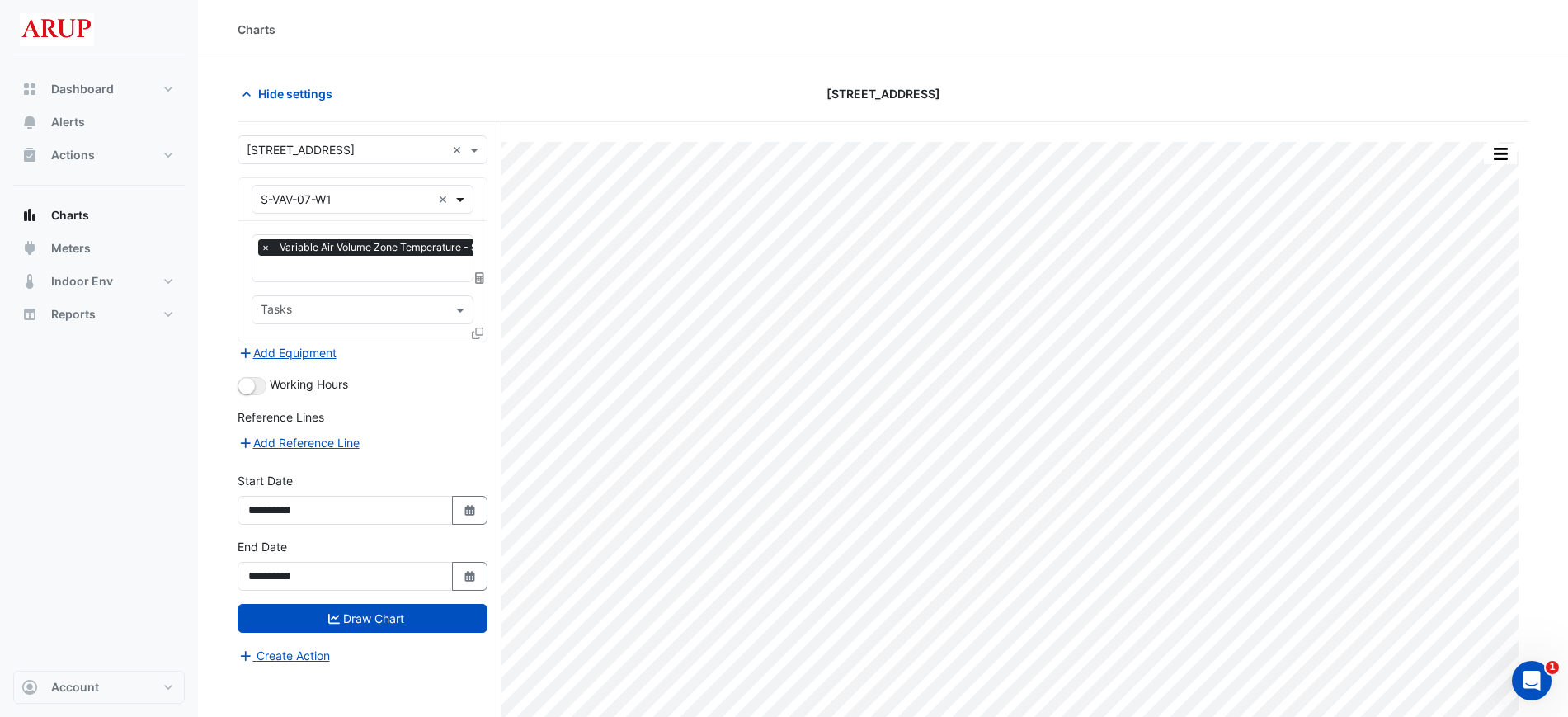
click at [466, 198] on span at bounding box center [462, 199] width 20 height 17
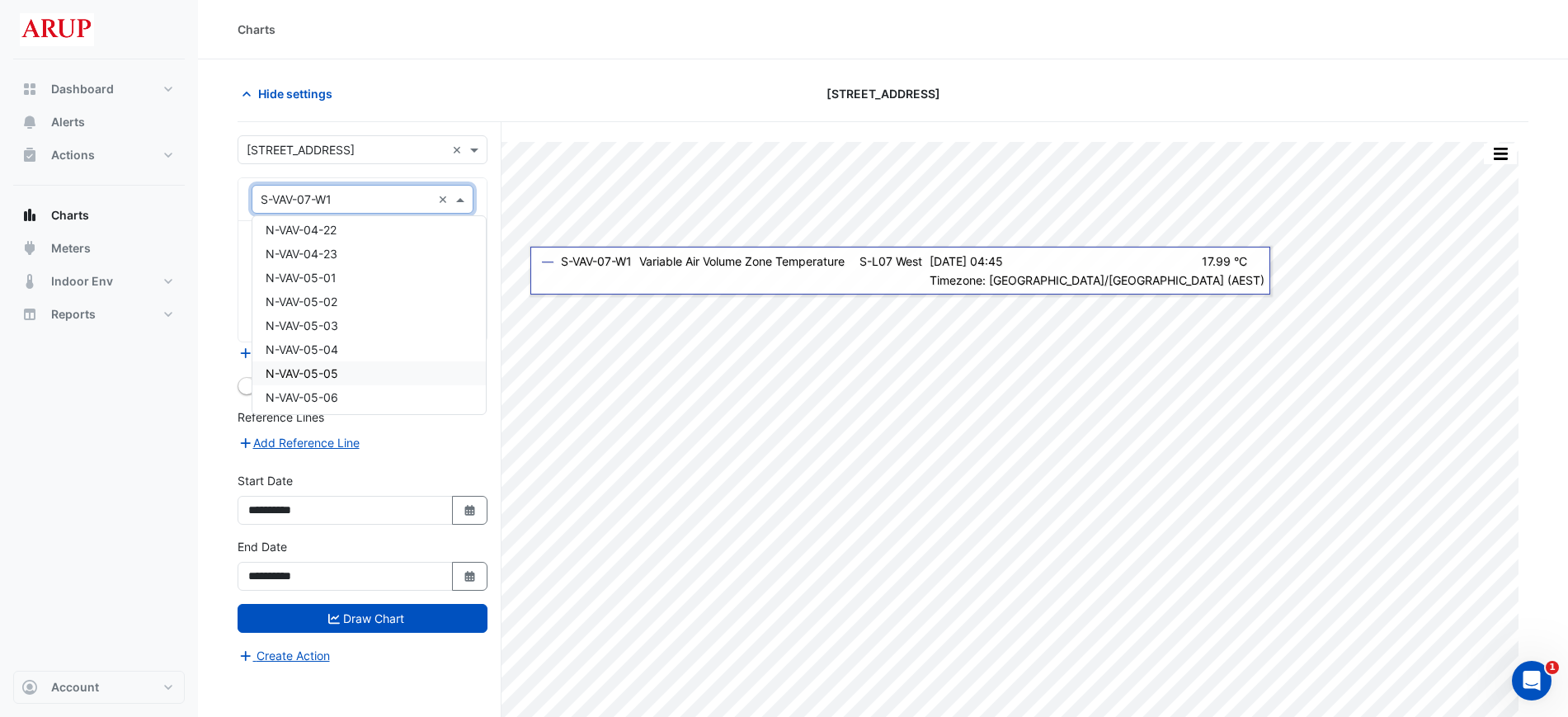
scroll to position [3538, 0]
click at [366, 378] on div "N-VAV-05-01" at bounding box center [369, 381] width 234 height 24
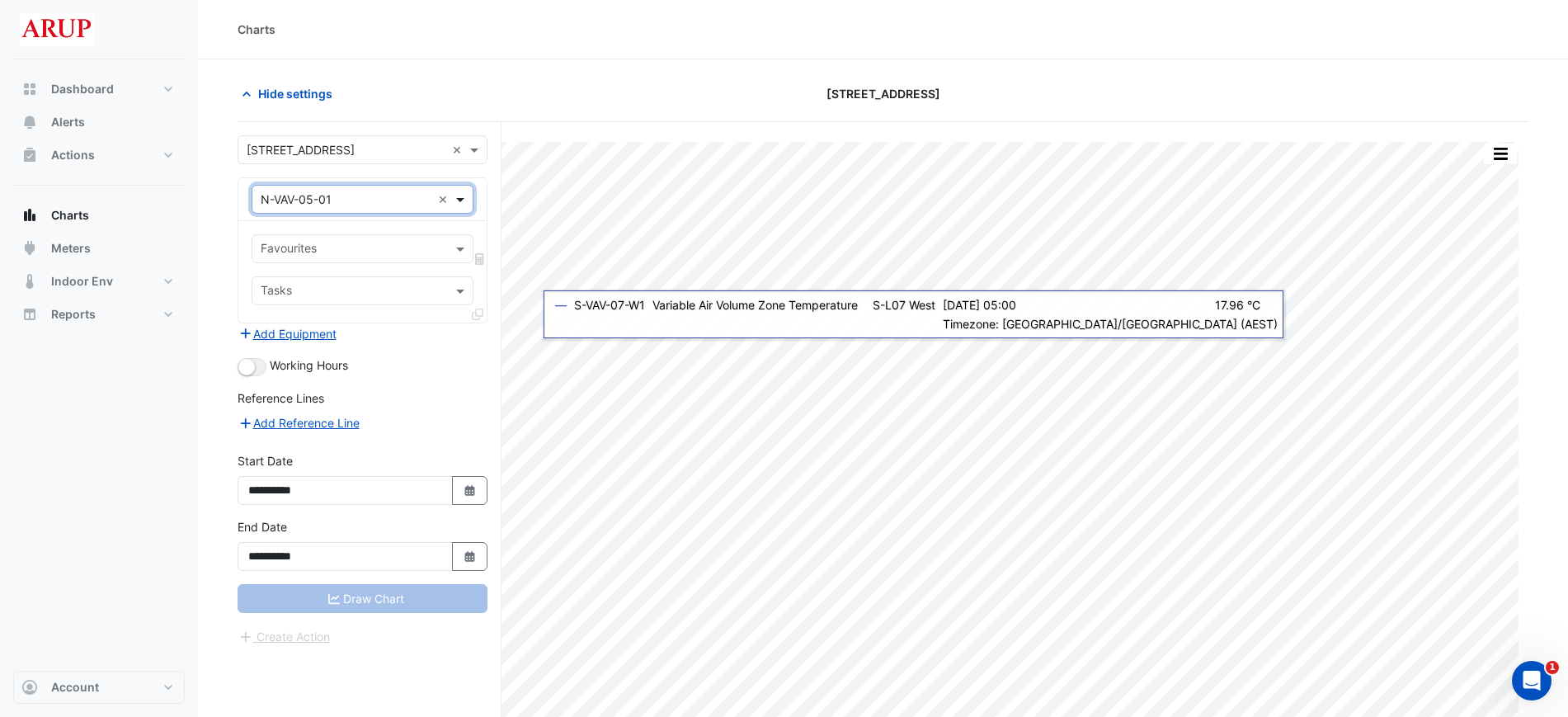
click at [467, 205] on span at bounding box center [462, 199] width 20 height 17
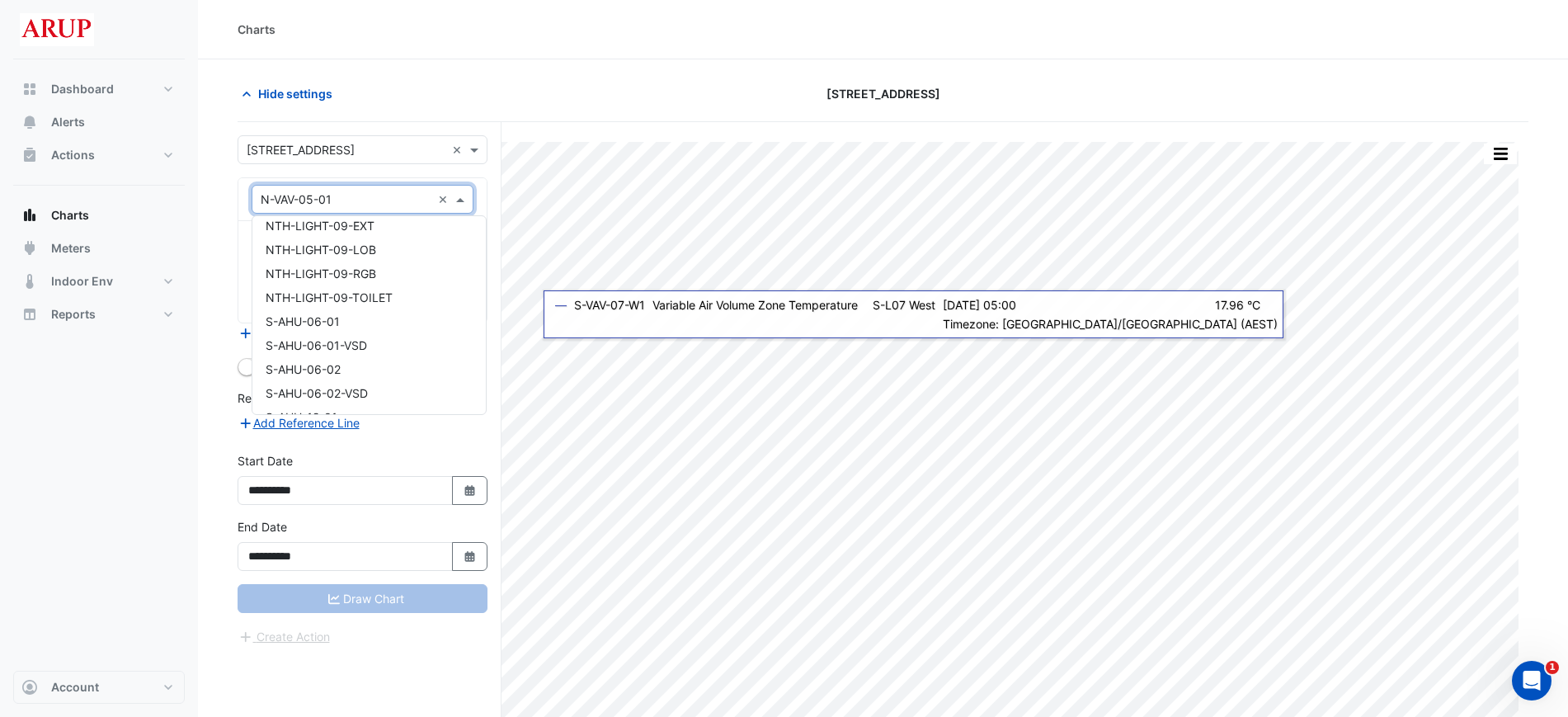
scroll to position [8536, 0]
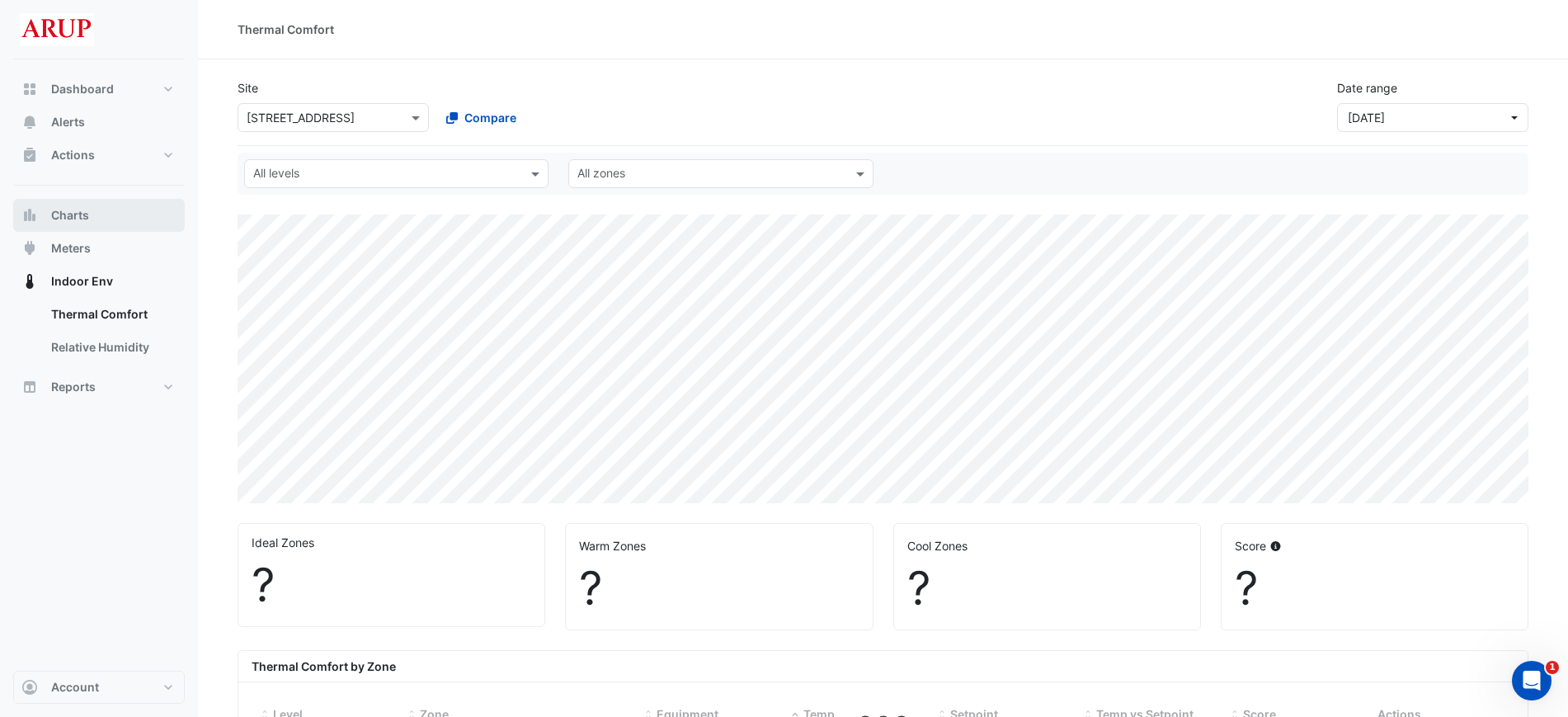
click at [102, 212] on button "Charts" at bounding box center [99, 215] width 172 height 33
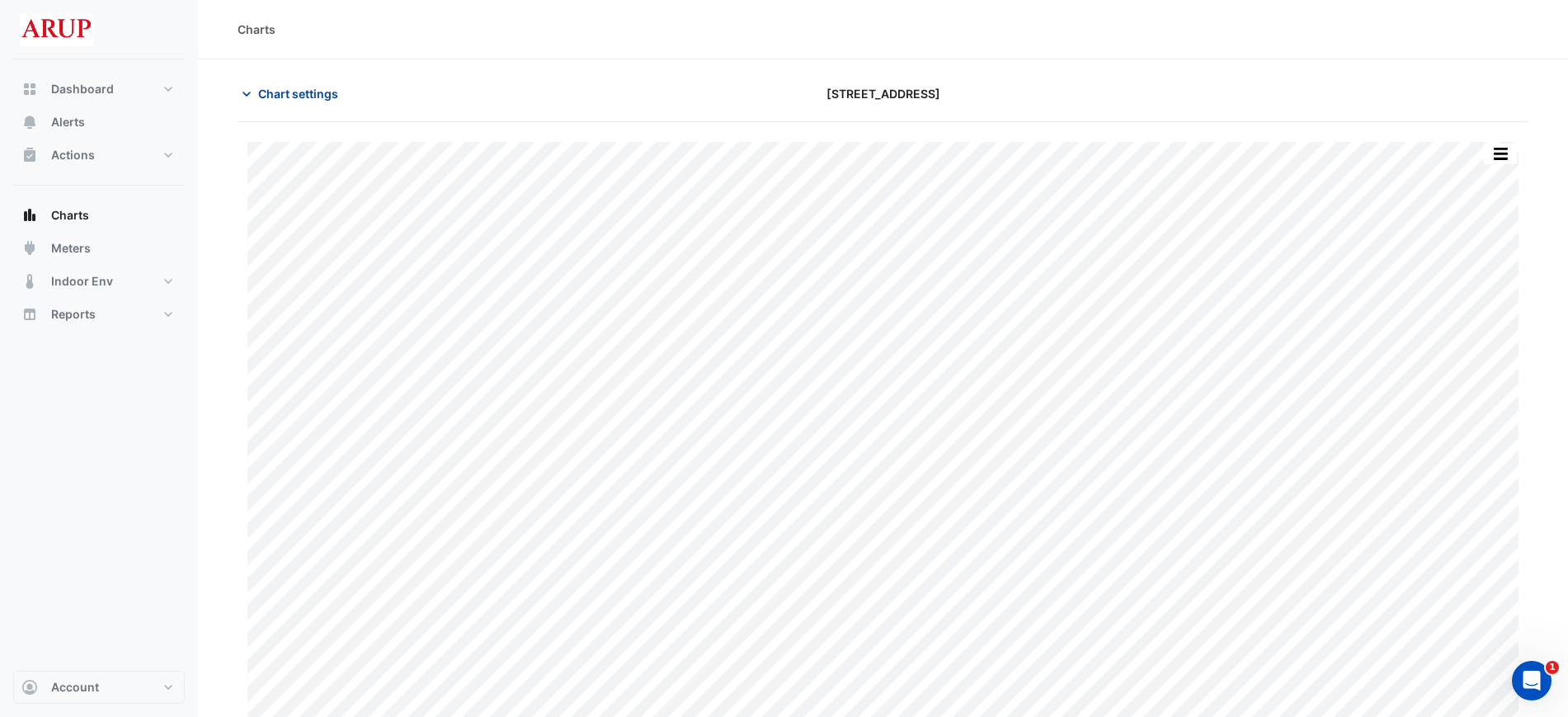
click at [251, 98] on icon "button" at bounding box center [246, 93] width 16 height 16
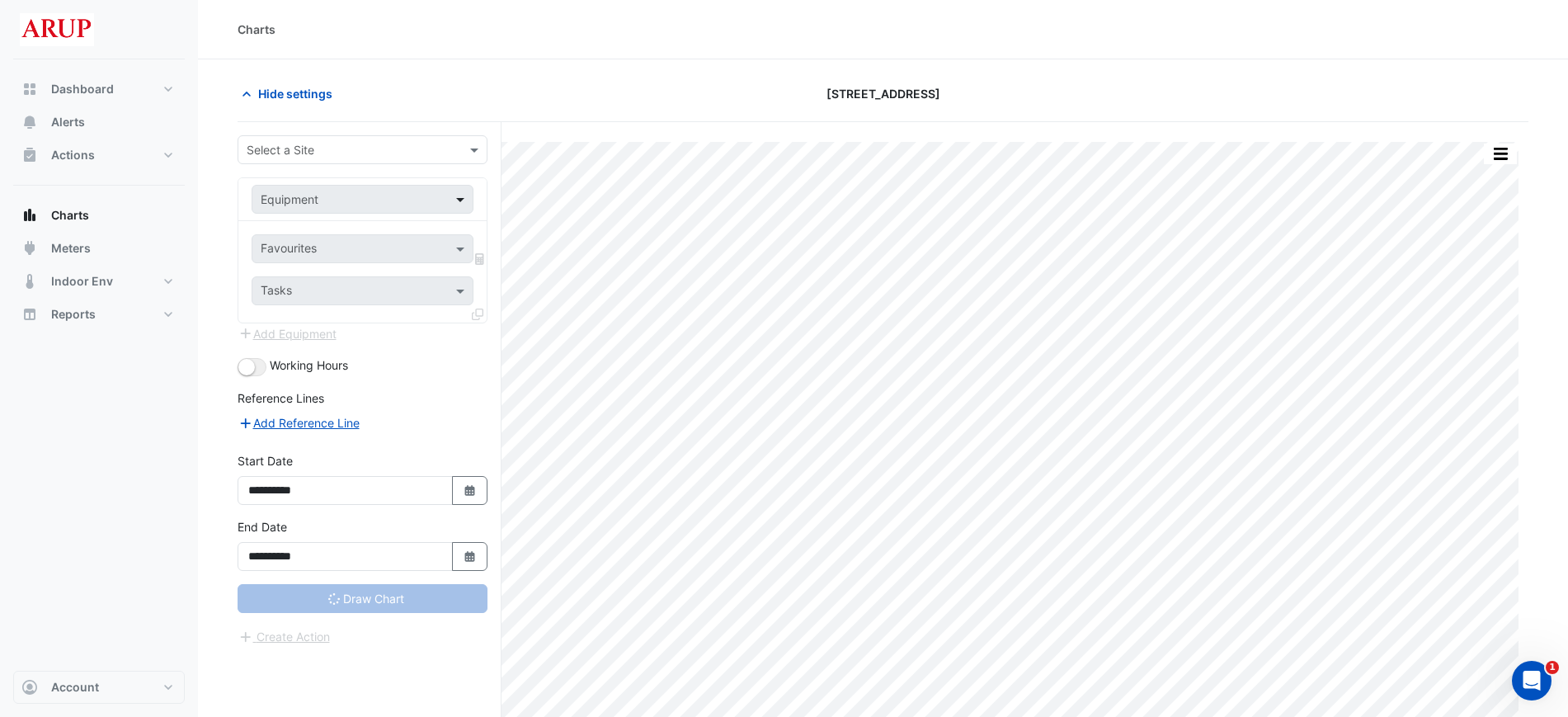
type input "**********"
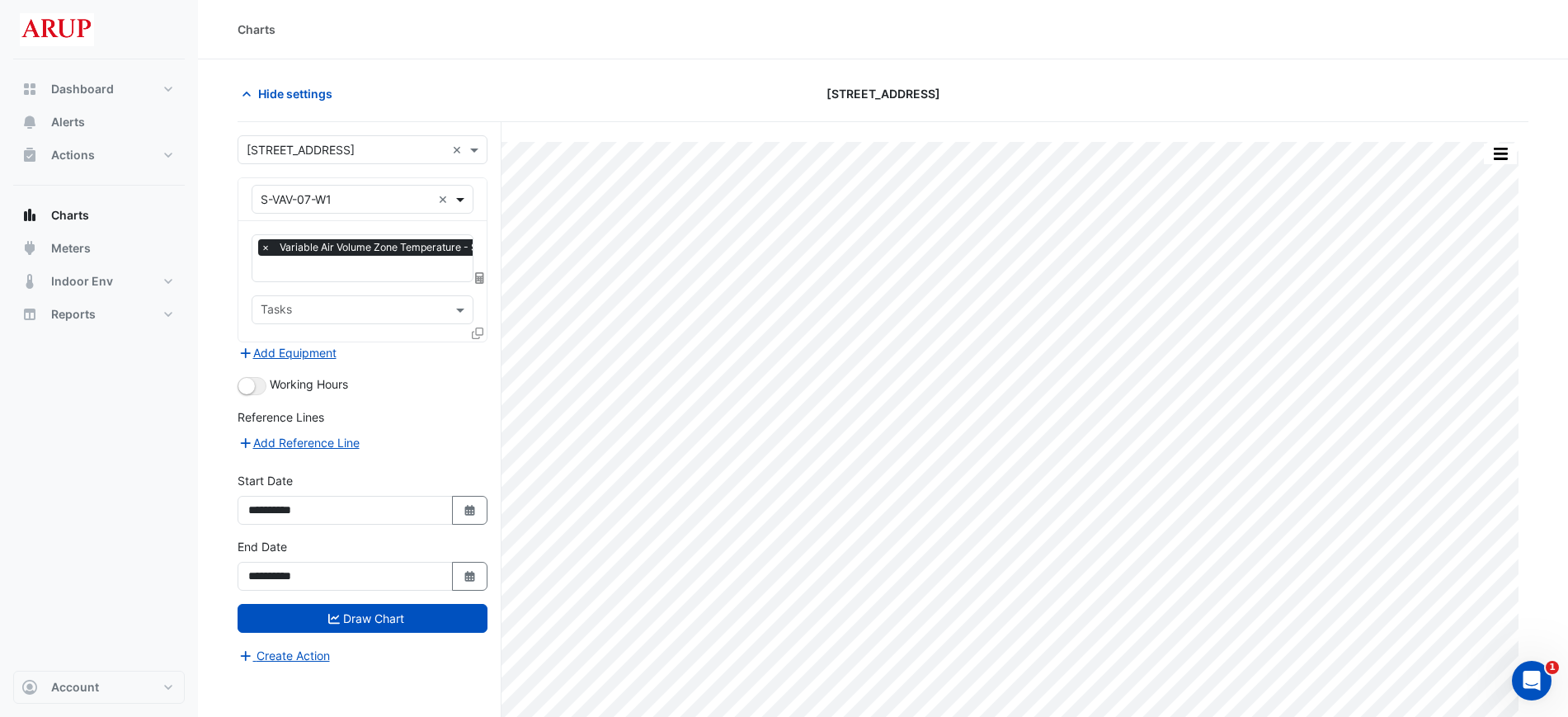
click at [461, 203] on span at bounding box center [462, 199] width 20 height 17
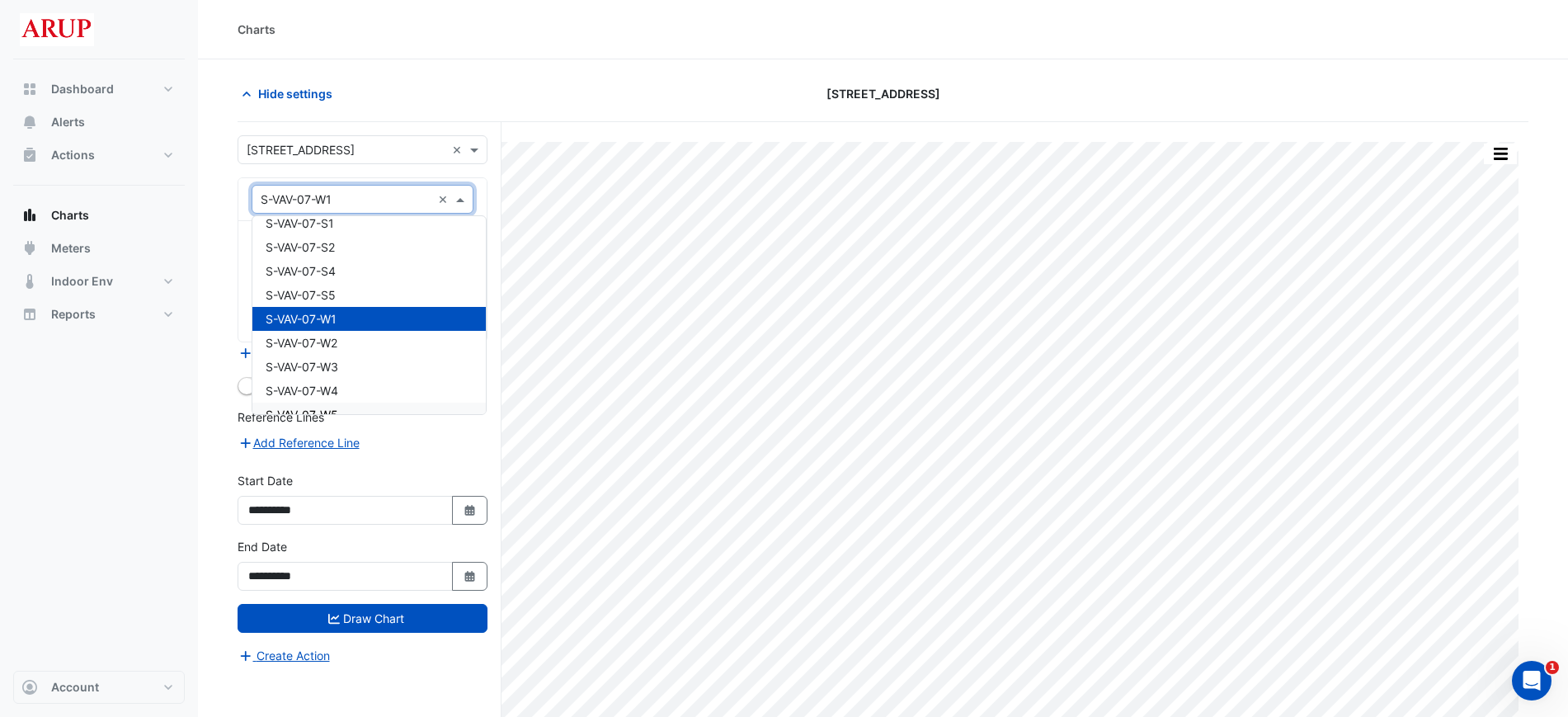
scroll to position [12103, 0]
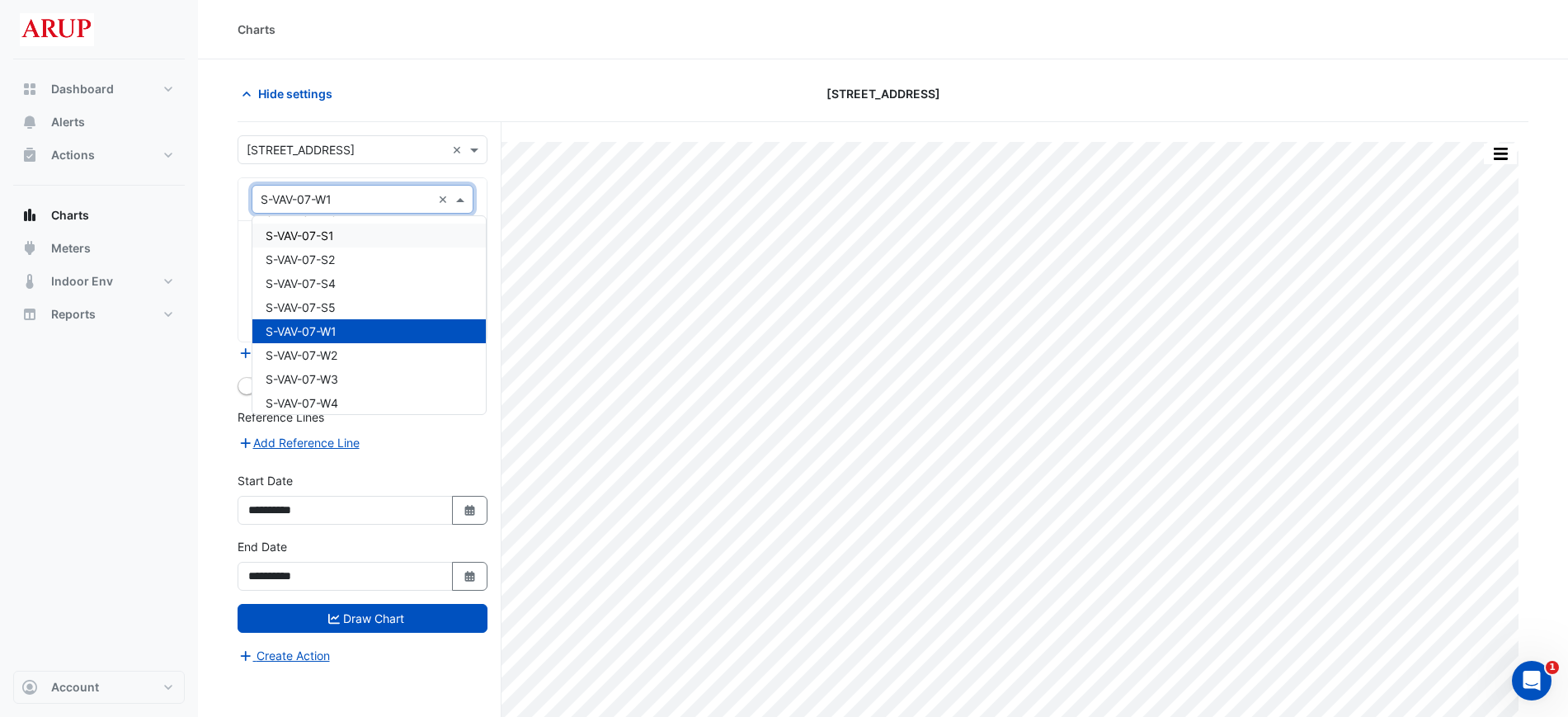
click at [383, 228] on div "S-VAV-07-S1" at bounding box center [369, 235] width 234 height 24
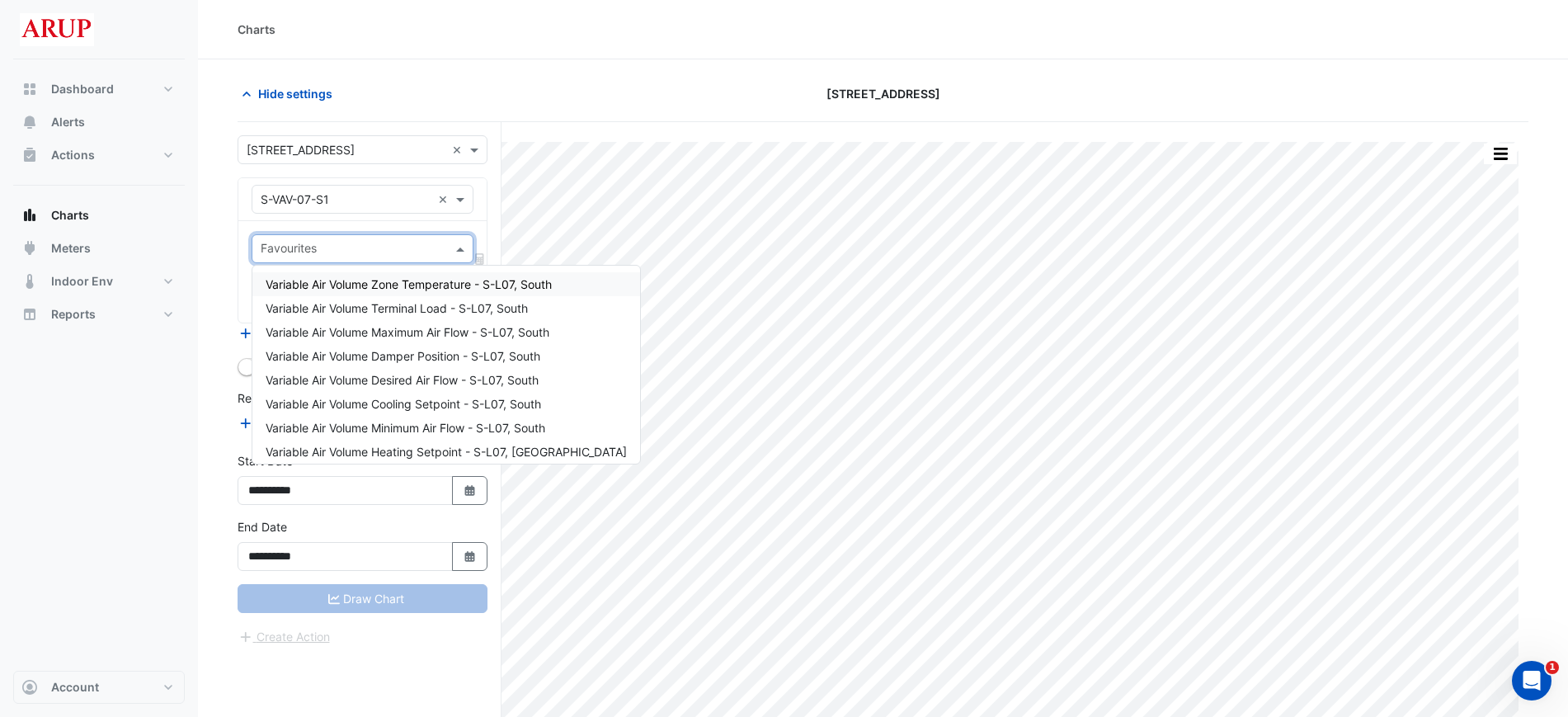
click at [464, 250] on span at bounding box center [462, 249] width 20 height 17
click at [381, 289] on span "Variable Air Volume Zone Temperature - S-L07, South" at bounding box center [409, 284] width 286 height 14
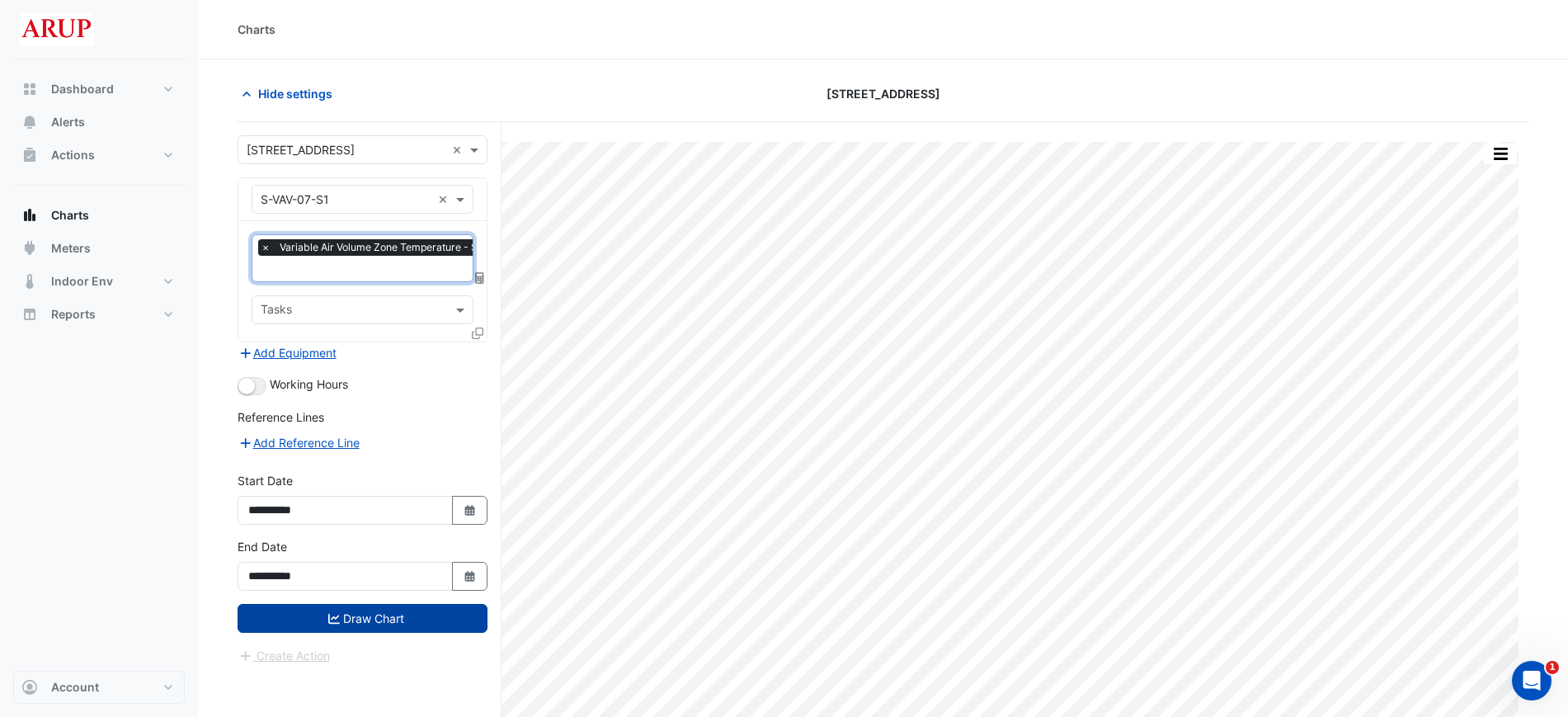
click at [367, 615] on button "Draw Chart" at bounding box center [362, 618] width 250 height 29
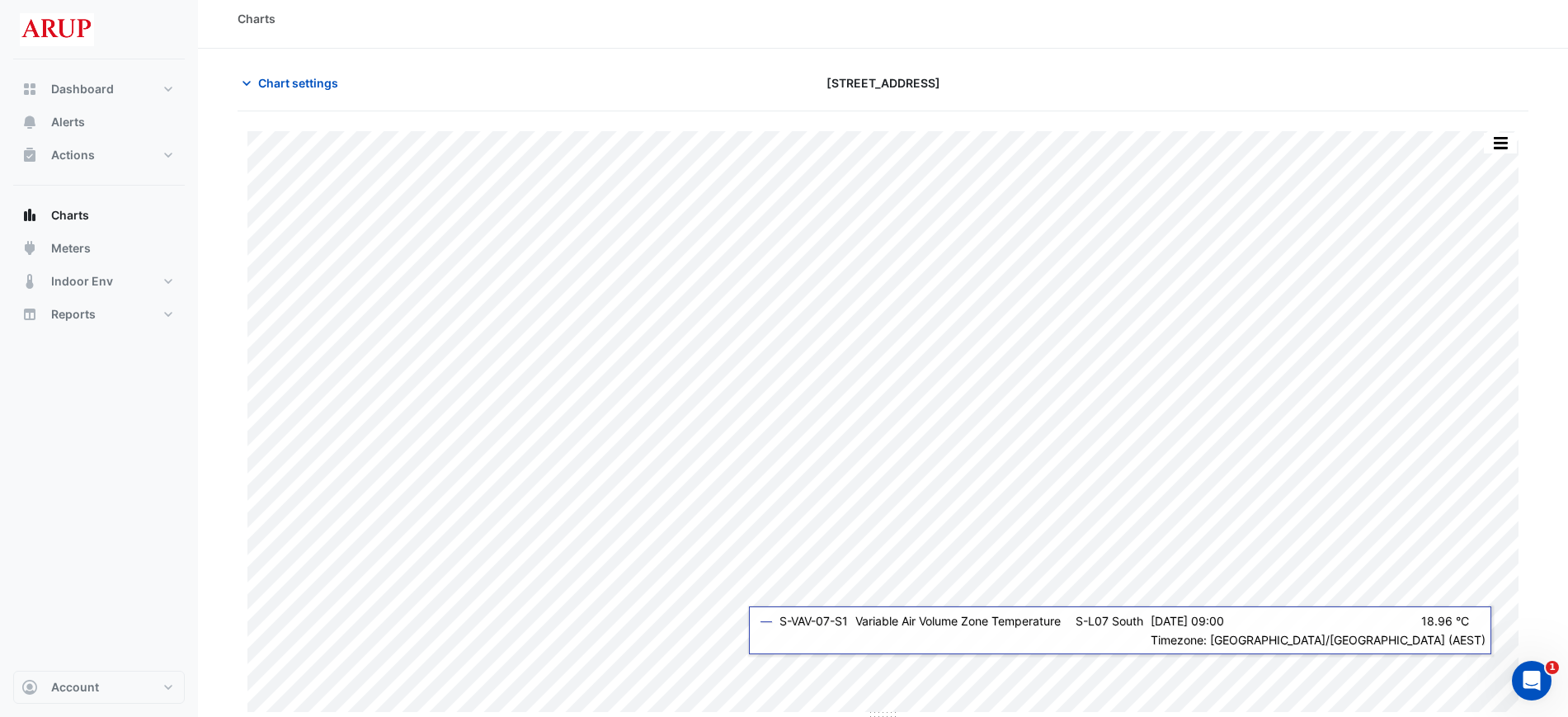
scroll to position [14, 0]
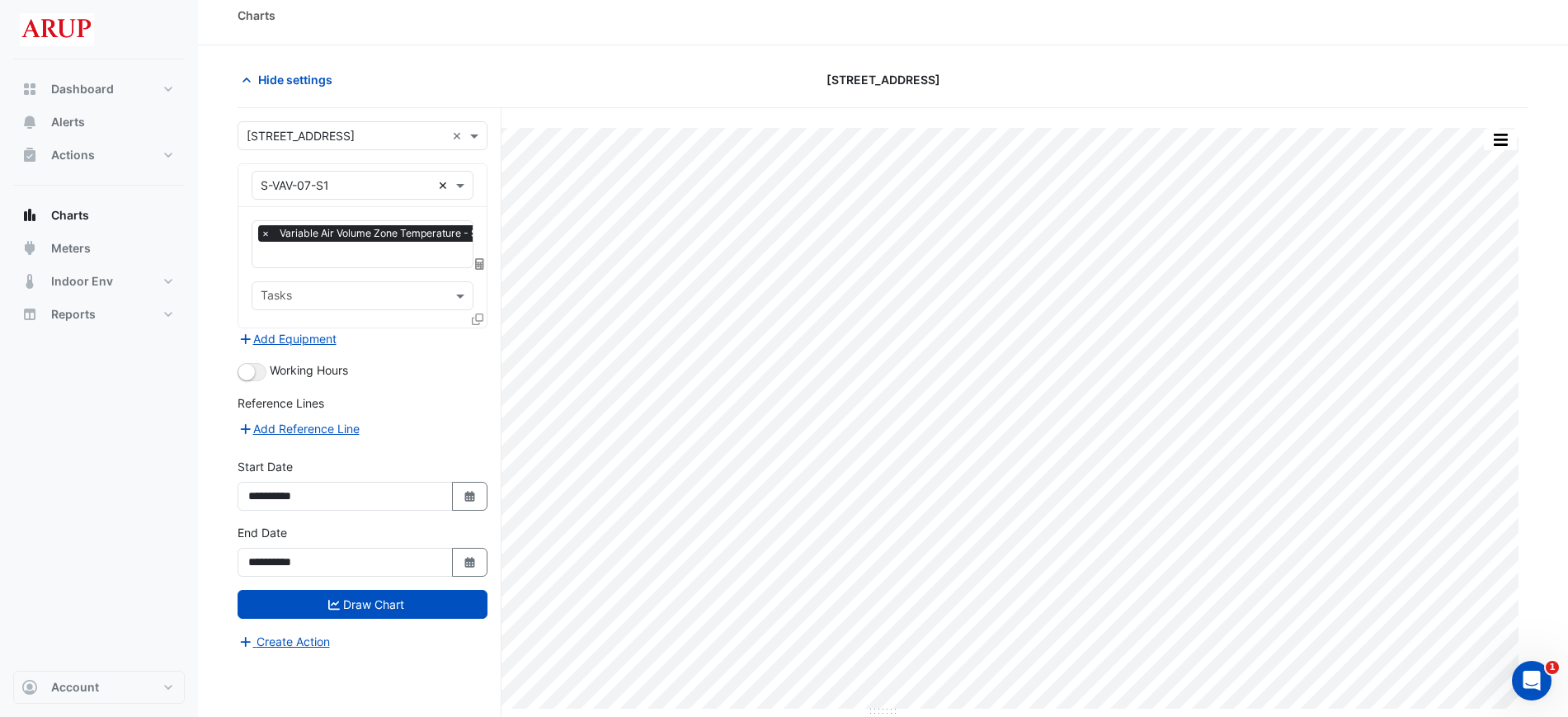
scroll to position [14, 0]
click at [461, 185] on span at bounding box center [462, 185] width 20 height 17
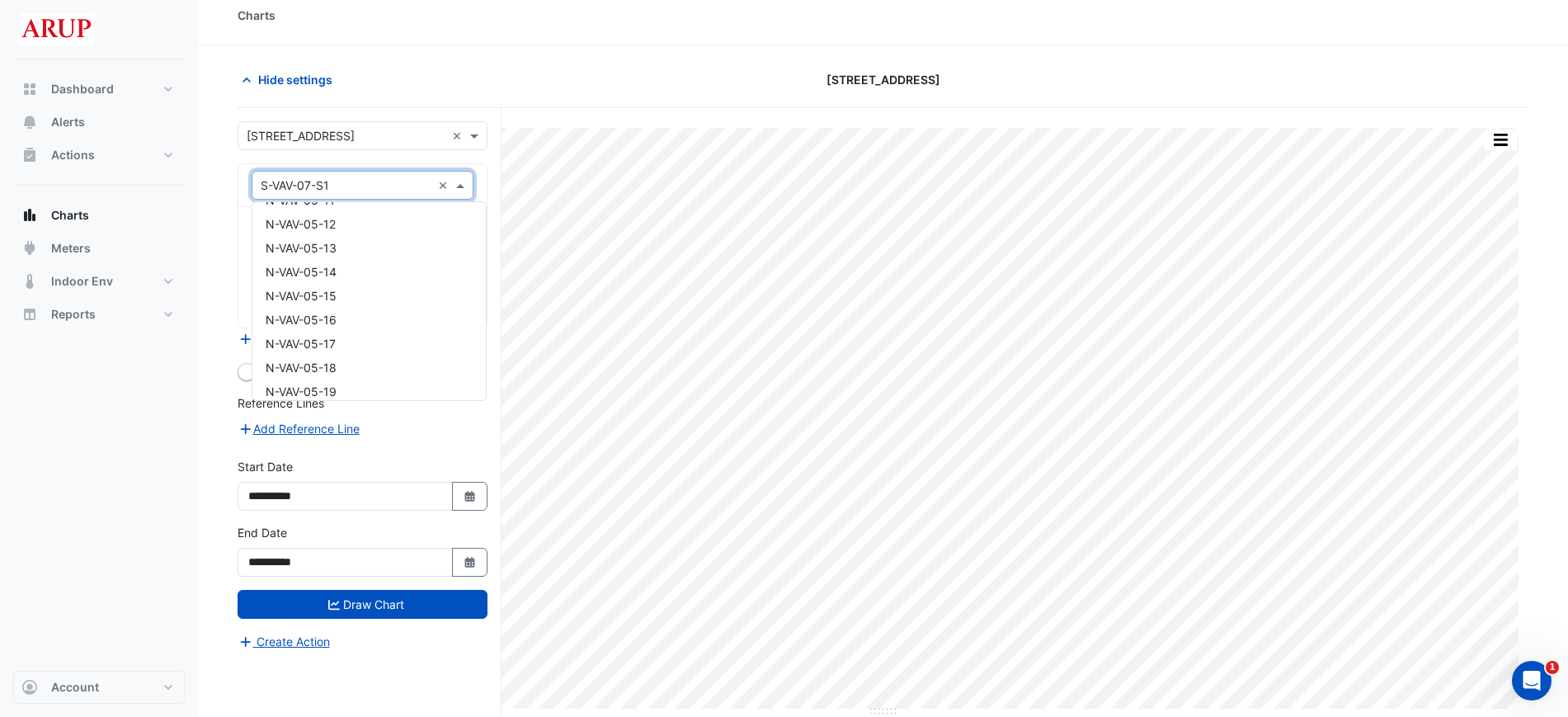
scroll to position [4124, 0]
click at [372, 218] on div "N-VAV-05-19" at bounding box center [369, 211] width 234 height 24
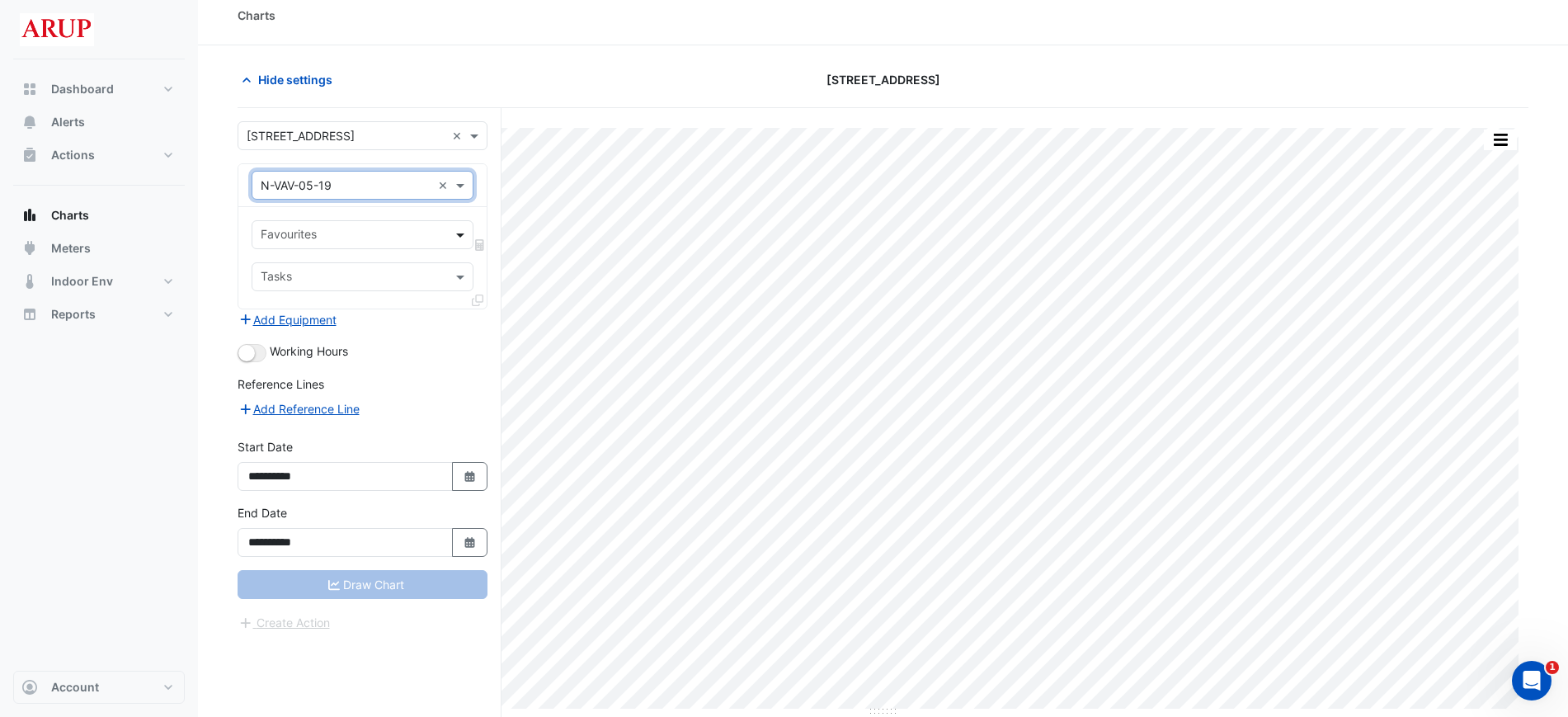
click at [457, 230] on span at bounding box center [462, 234] width 20 height 17
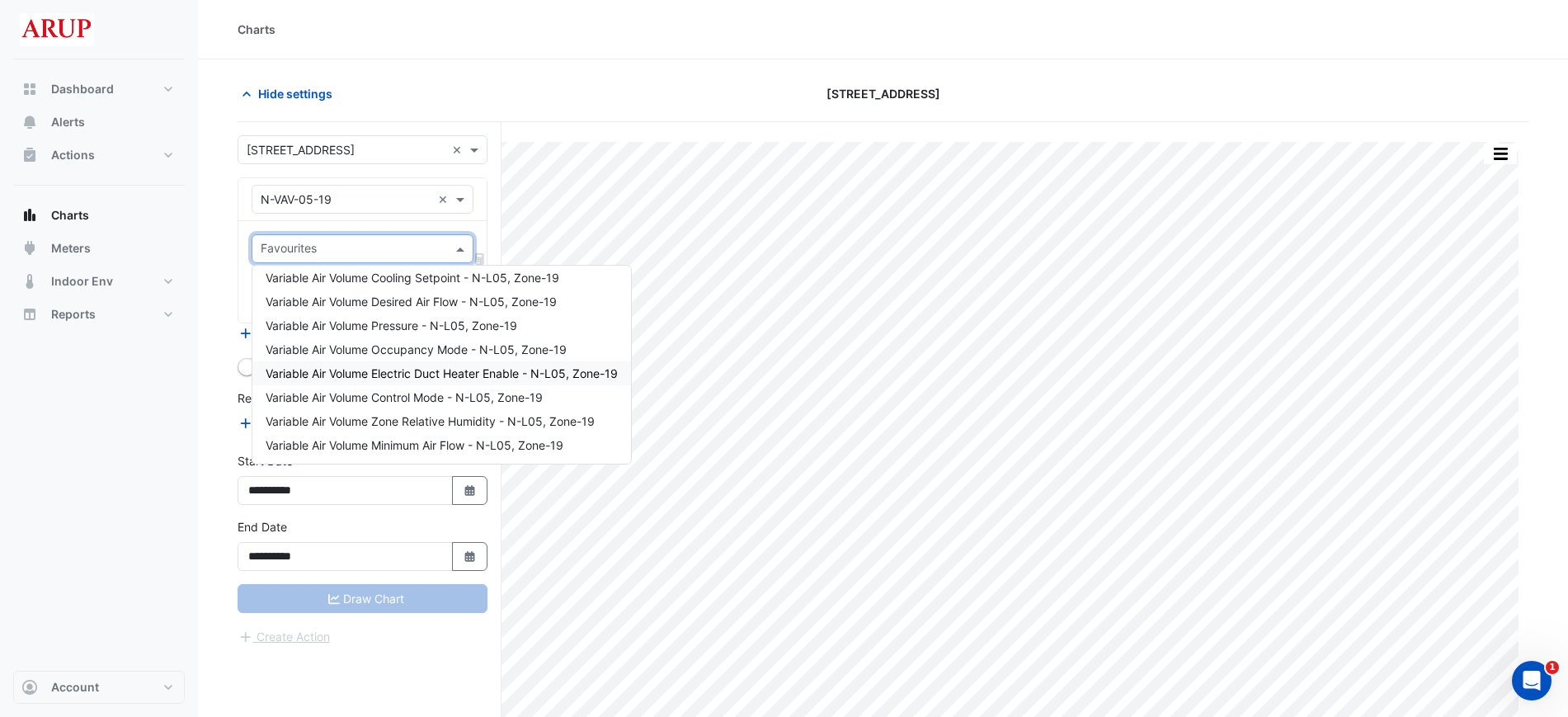
scroll to position [119, 0]
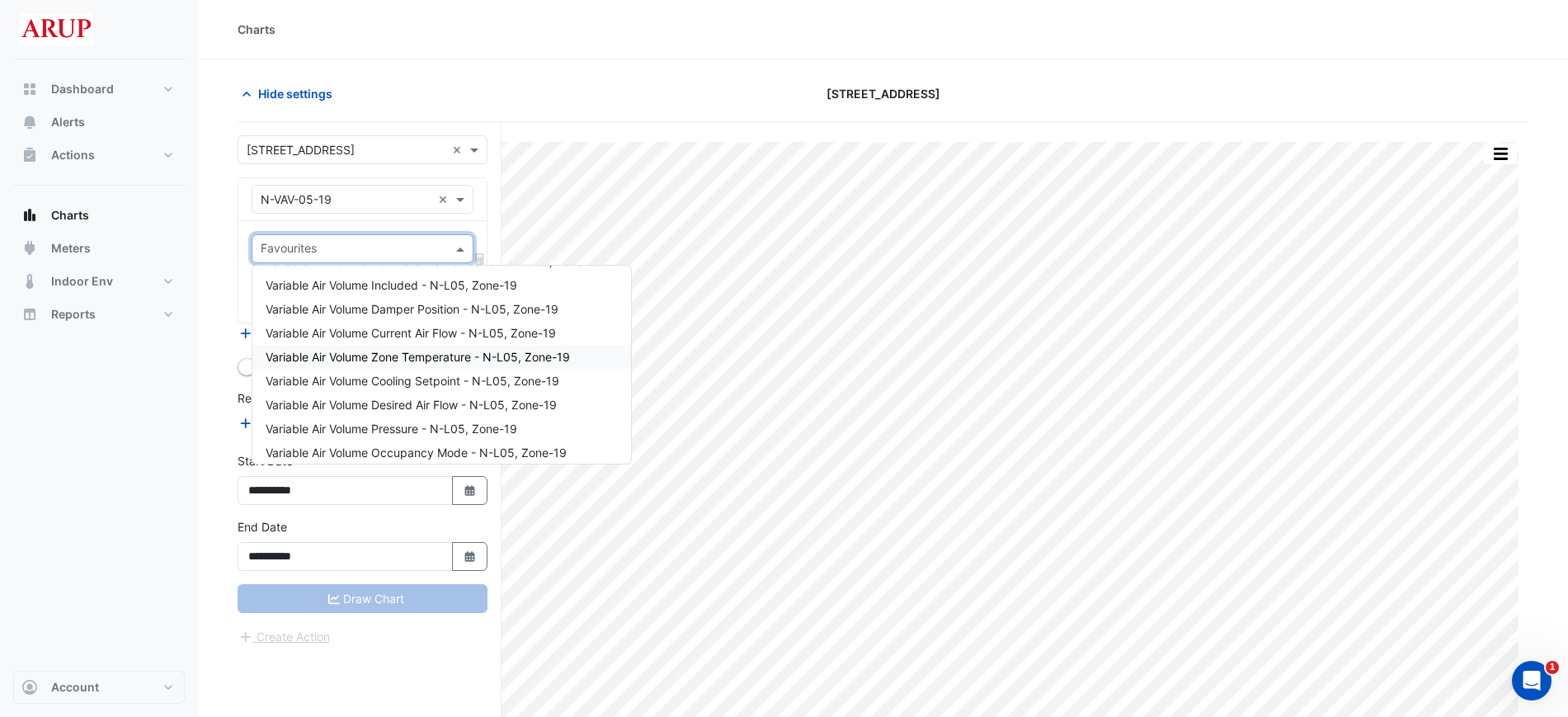
click at [395, 354] on span "Variable Air Volume Zone Temperature - N-L05, Zone-19" at bounding box center [418, 356] width 305 height 14
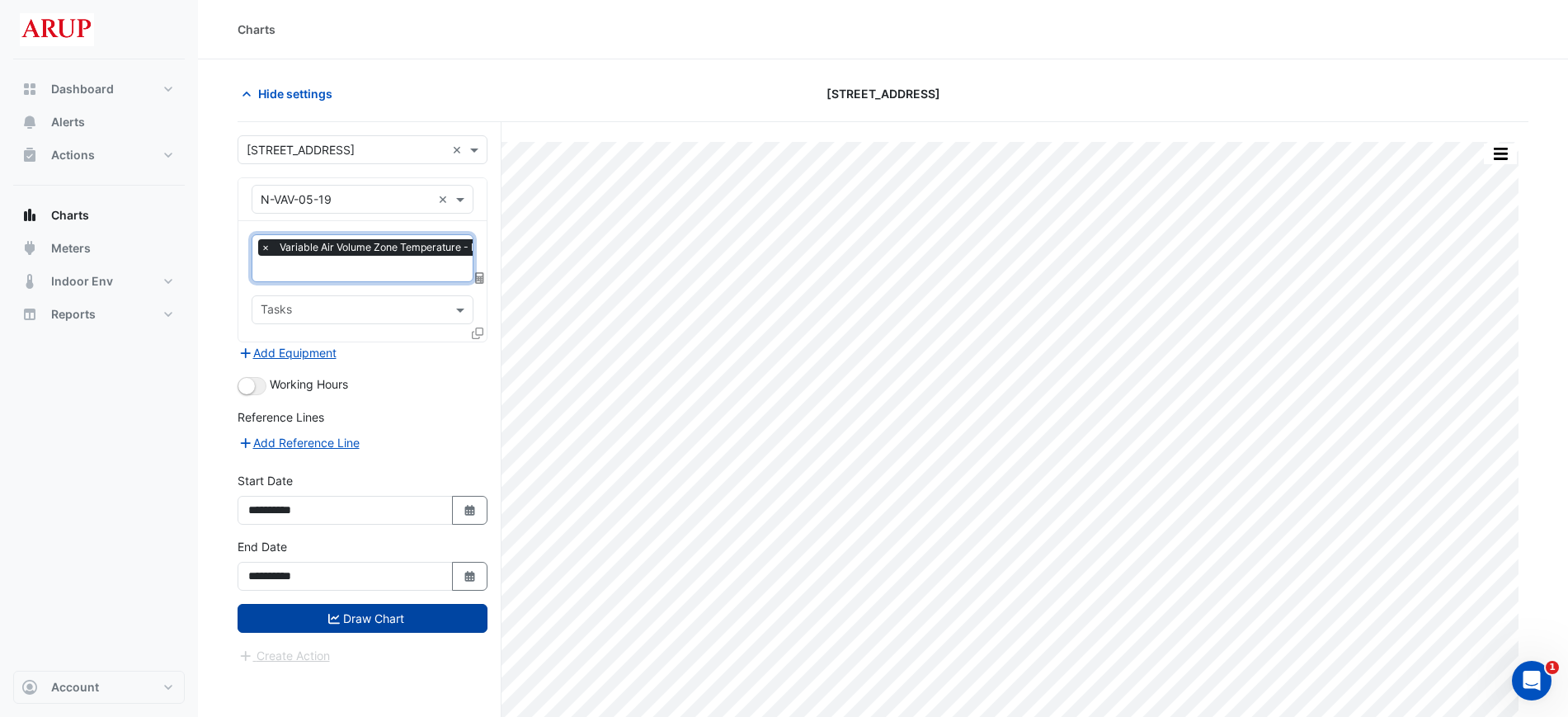
click at [370, 615] on button "Draw Chart" at bounding box center [362, 618] width 250 height 29
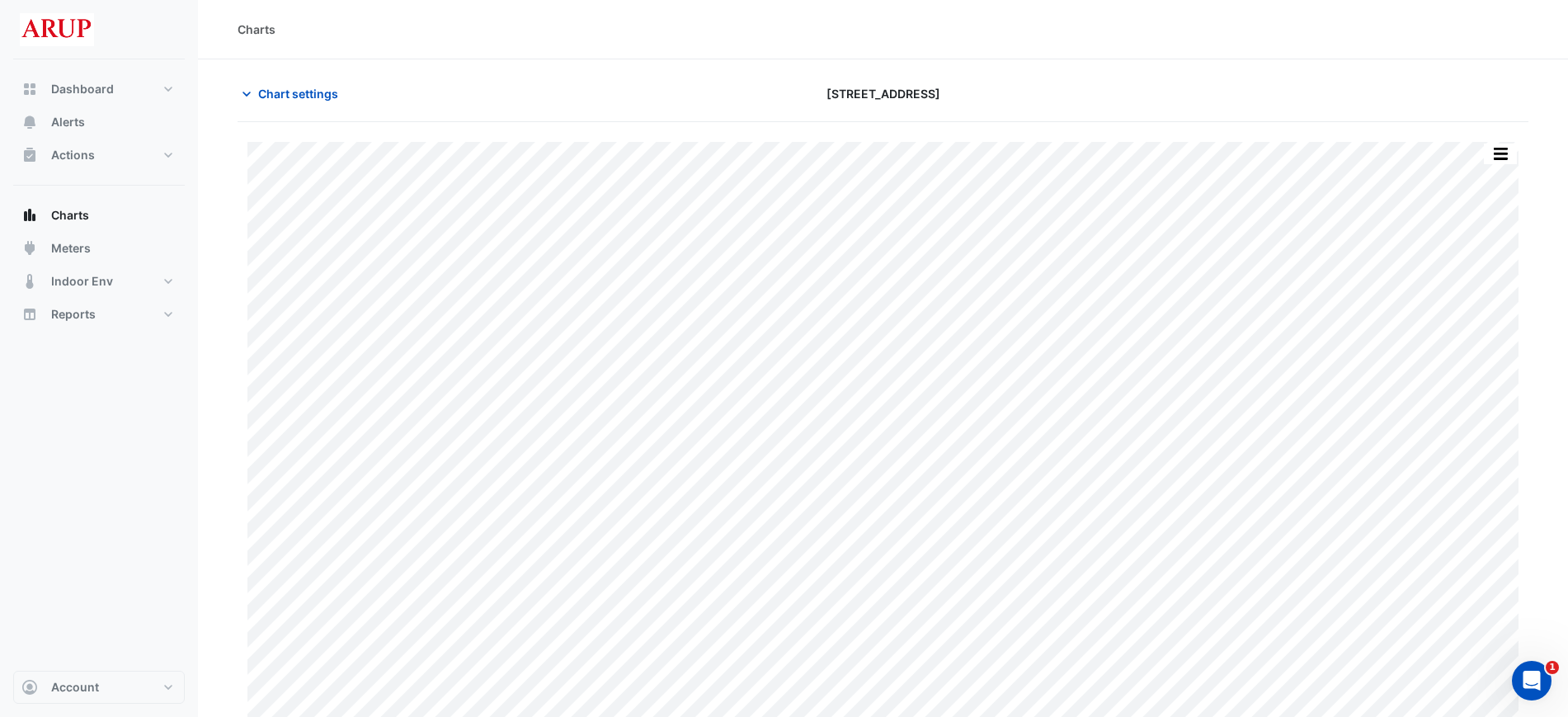
scroll to position [14, 0]
click at [245, 82] on icon "button" at bounding box center [246, 80] width 16 height 16
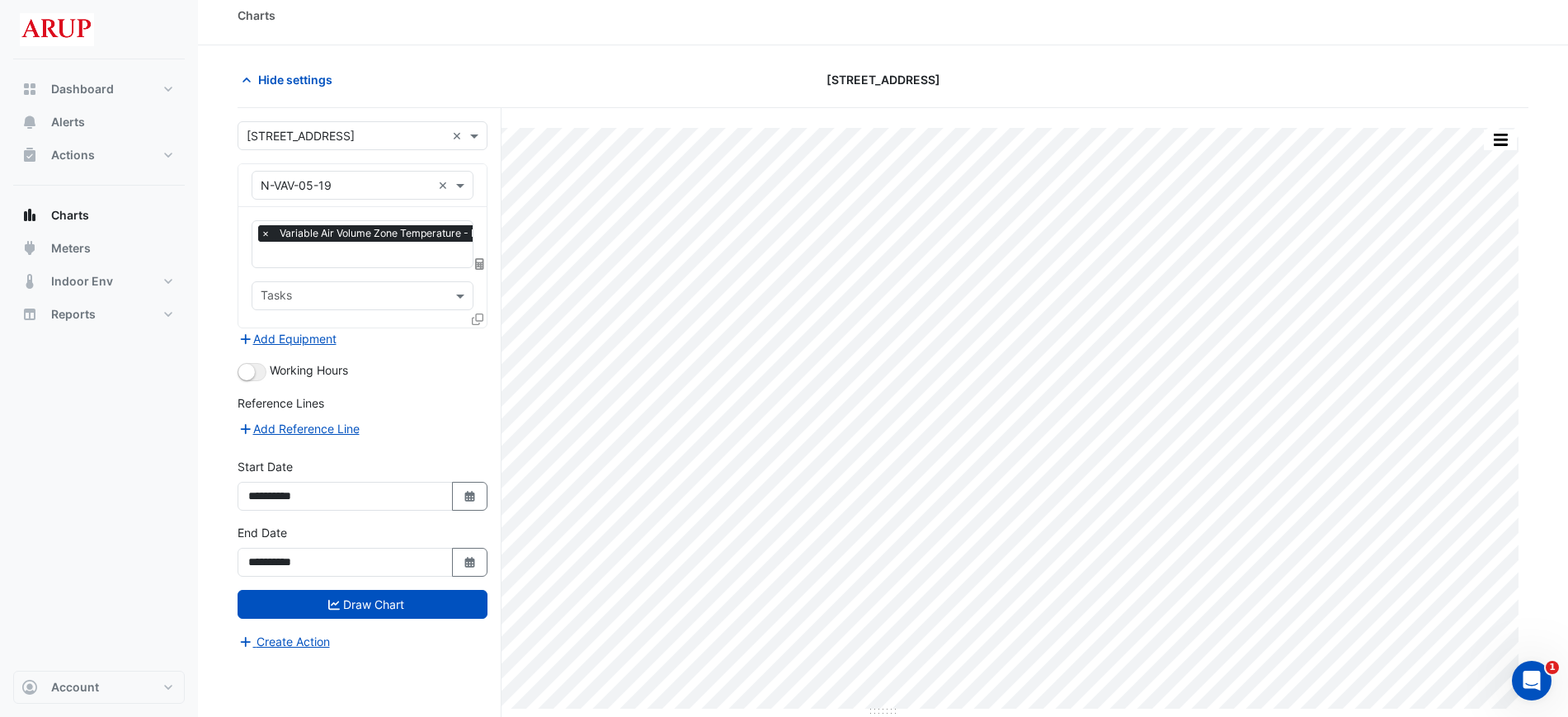
click at [265, 234] on span "×" at bounding box center [266, 233] width 15 height 16
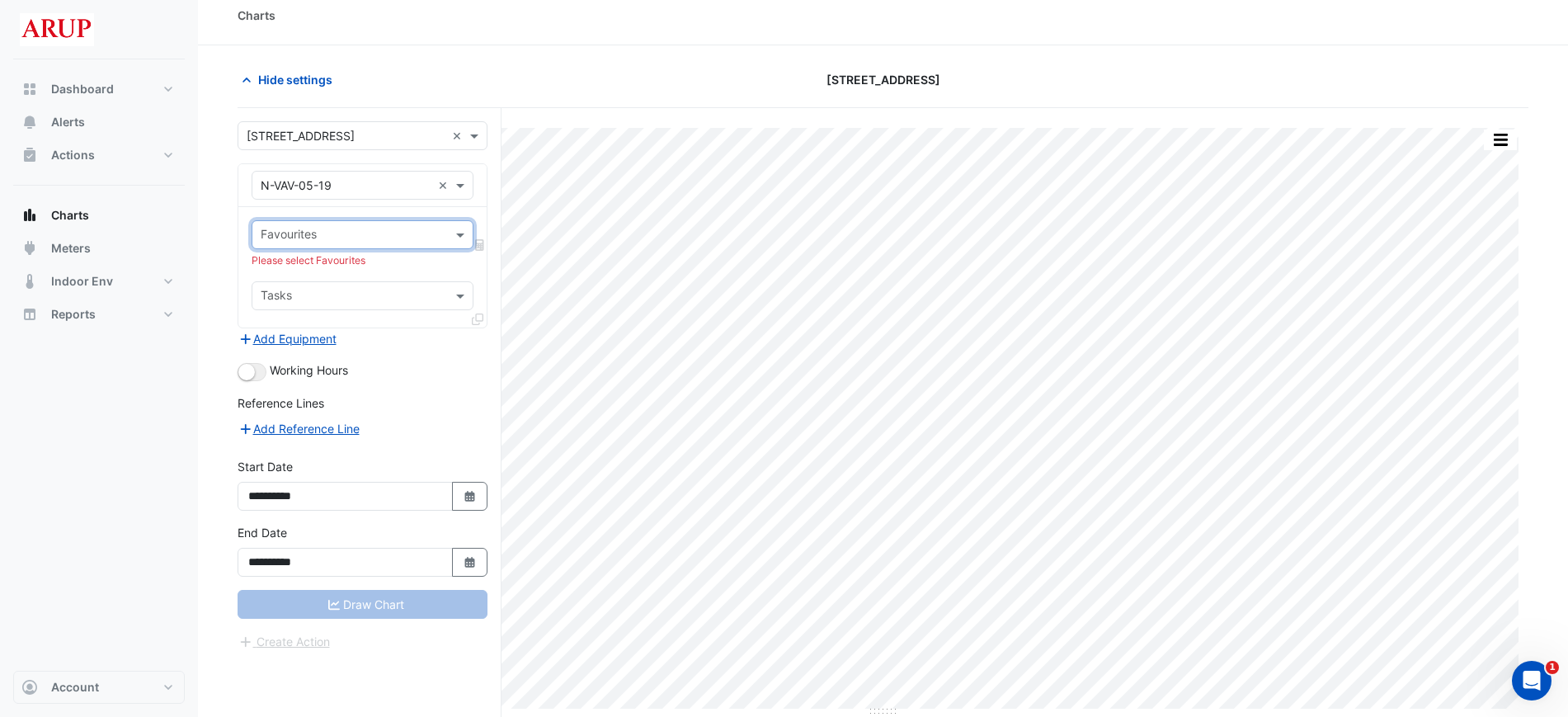
scroll to position [0, 0]
click at [455, 236] on span at bounding box center [462, 234] width 20 height 17
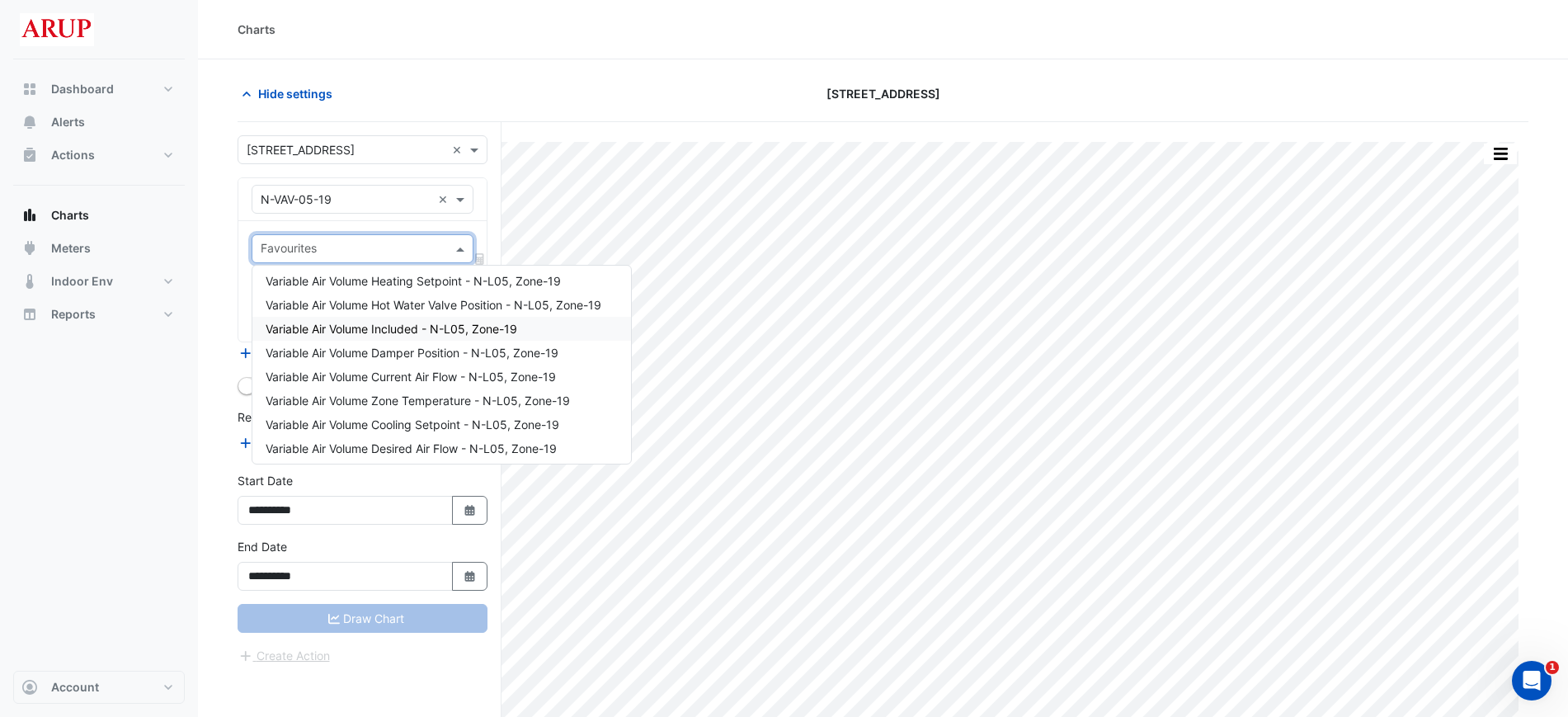
scroll to position [103, 0]
click at [472, 396] on span "Variable Air Volume Cooling Setpoint - N-L05, Zone-19" at bounding box center [412, 396] width 294 height 14
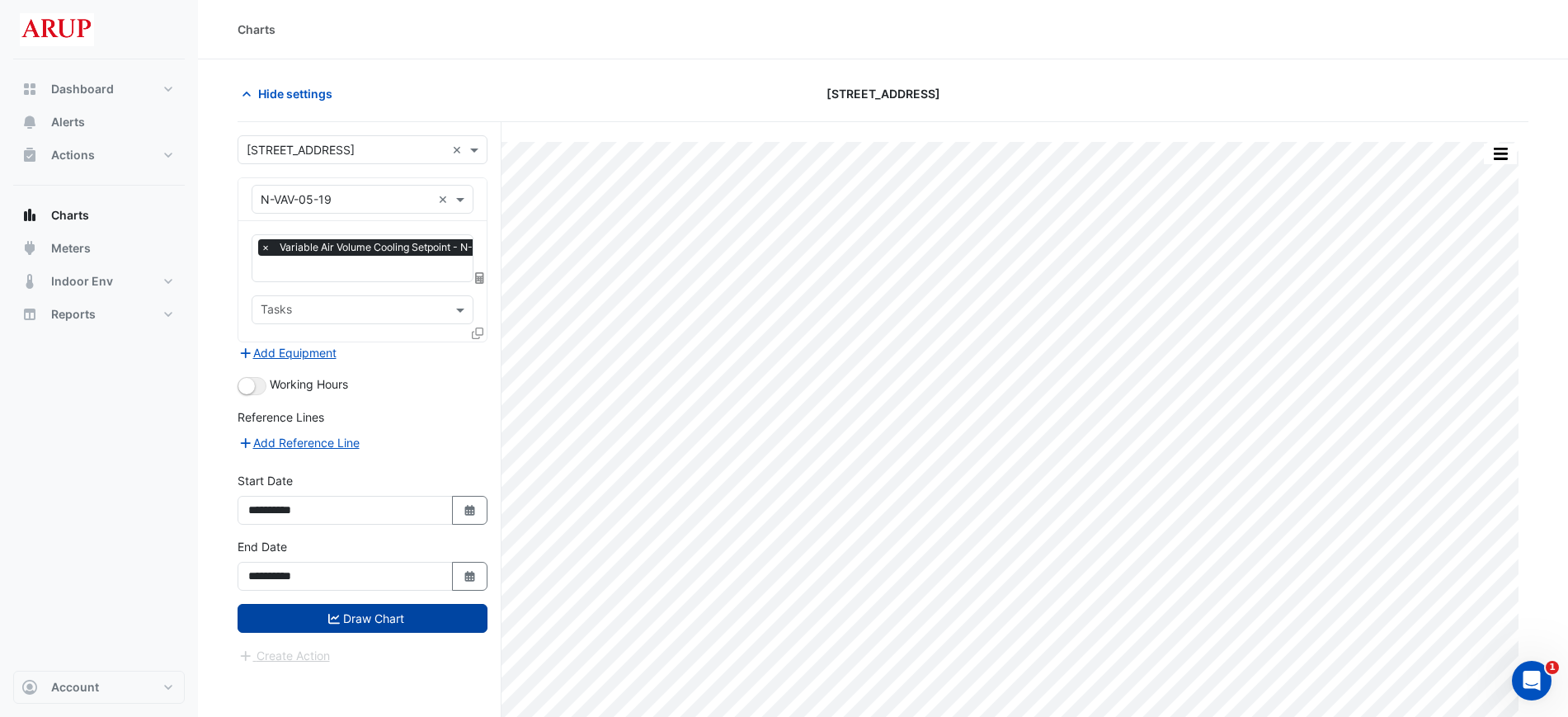
click at [378, 624] on button "Draw Chart" at bounding box center [362, 618] width 250 height 29
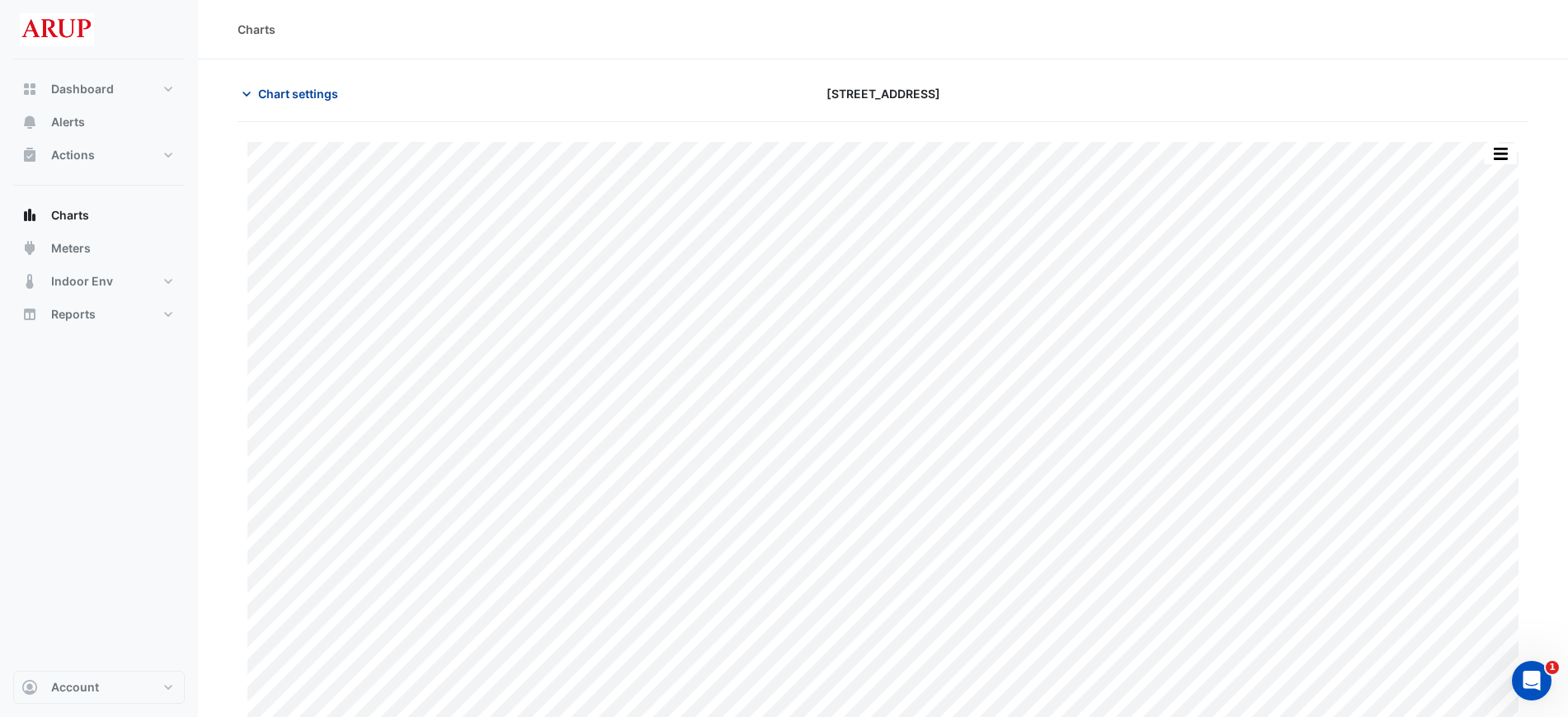
click at [243, 91] on icon "button" at bounding box center [246, 94] width 8 height 5
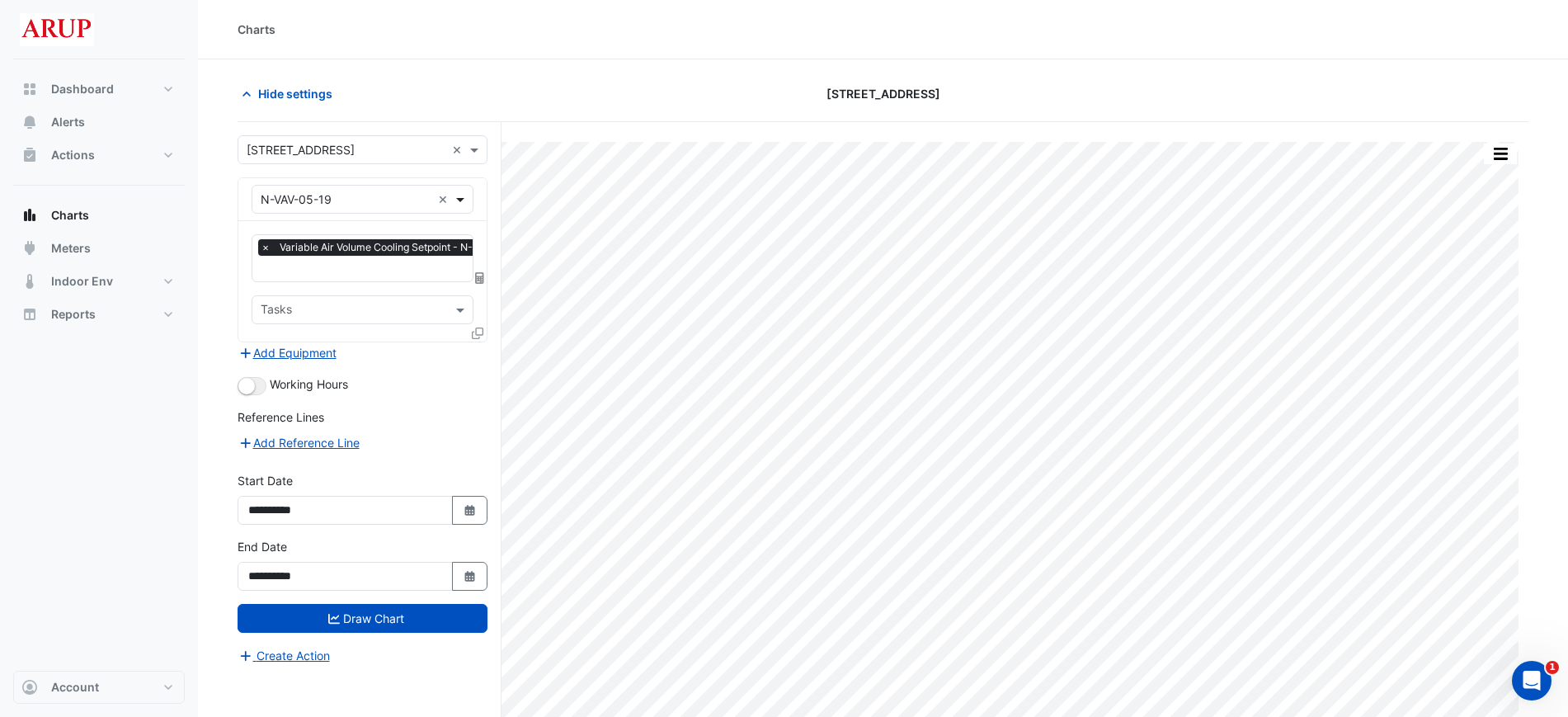
click at [467, 200] on span at bounding box center [462, 199] width 20 height 17
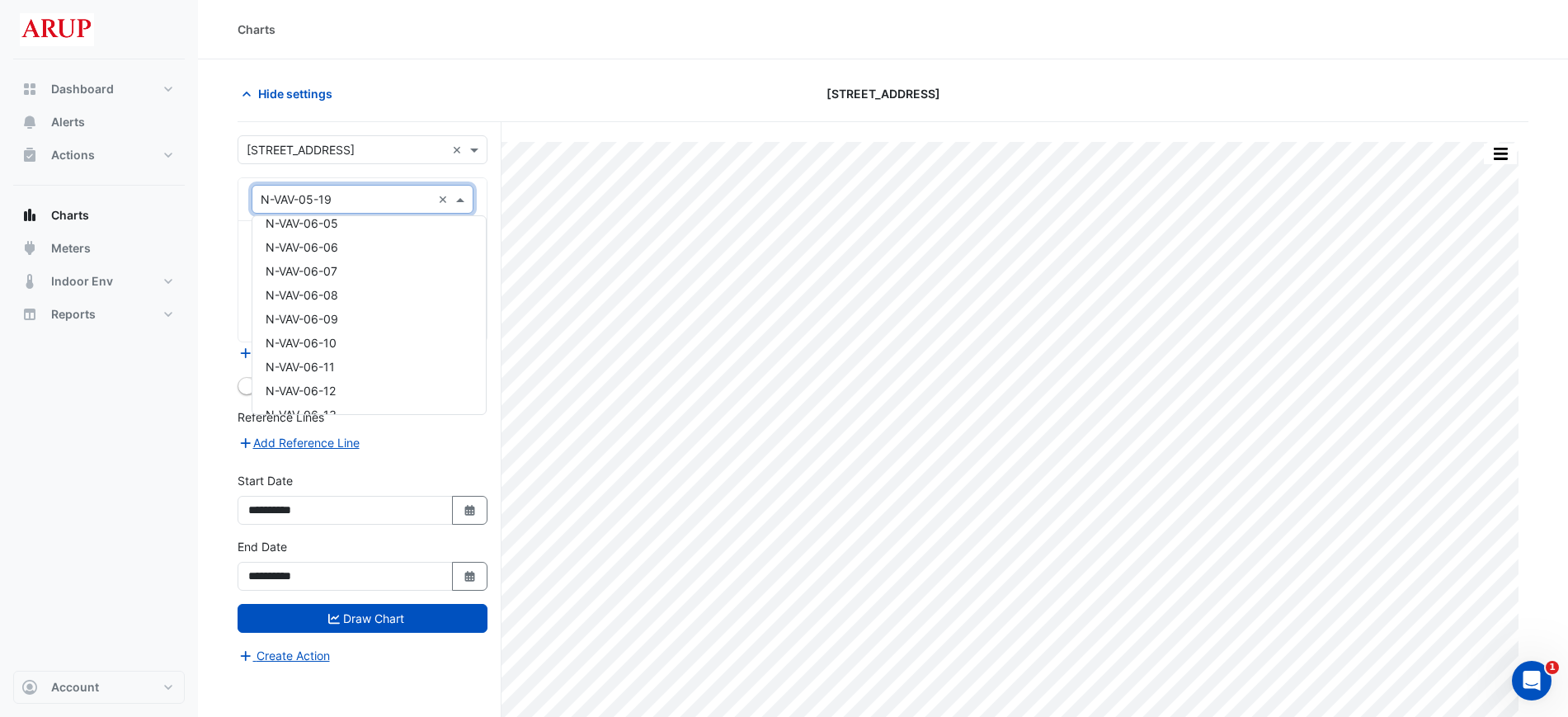
scroll to position [4430, 0]
click at [361, 334] on div "N-VAV-06-13" at bounding box center [369, 325] width 234 height 24
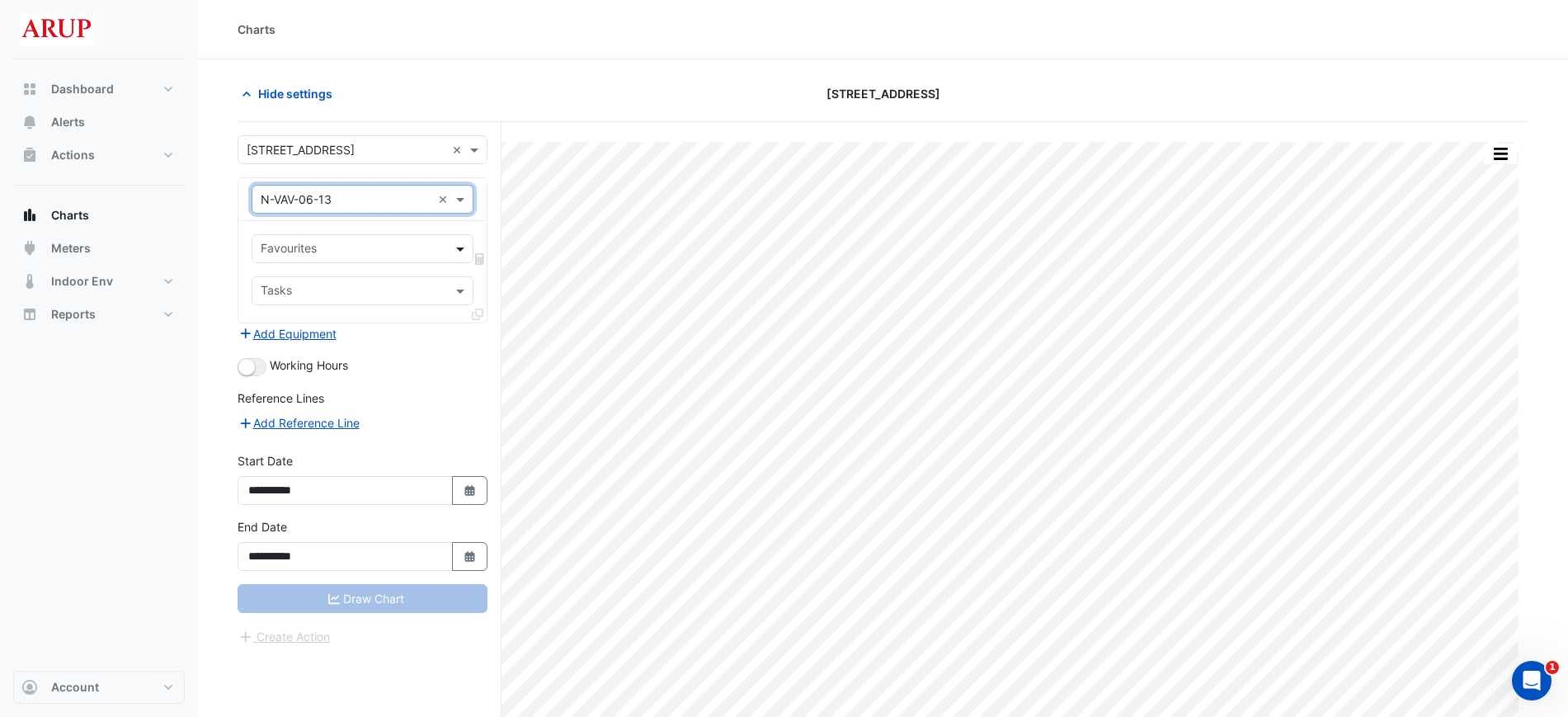
click at [462, 251] on span at bounding box center [462, 249] width 20 height 17
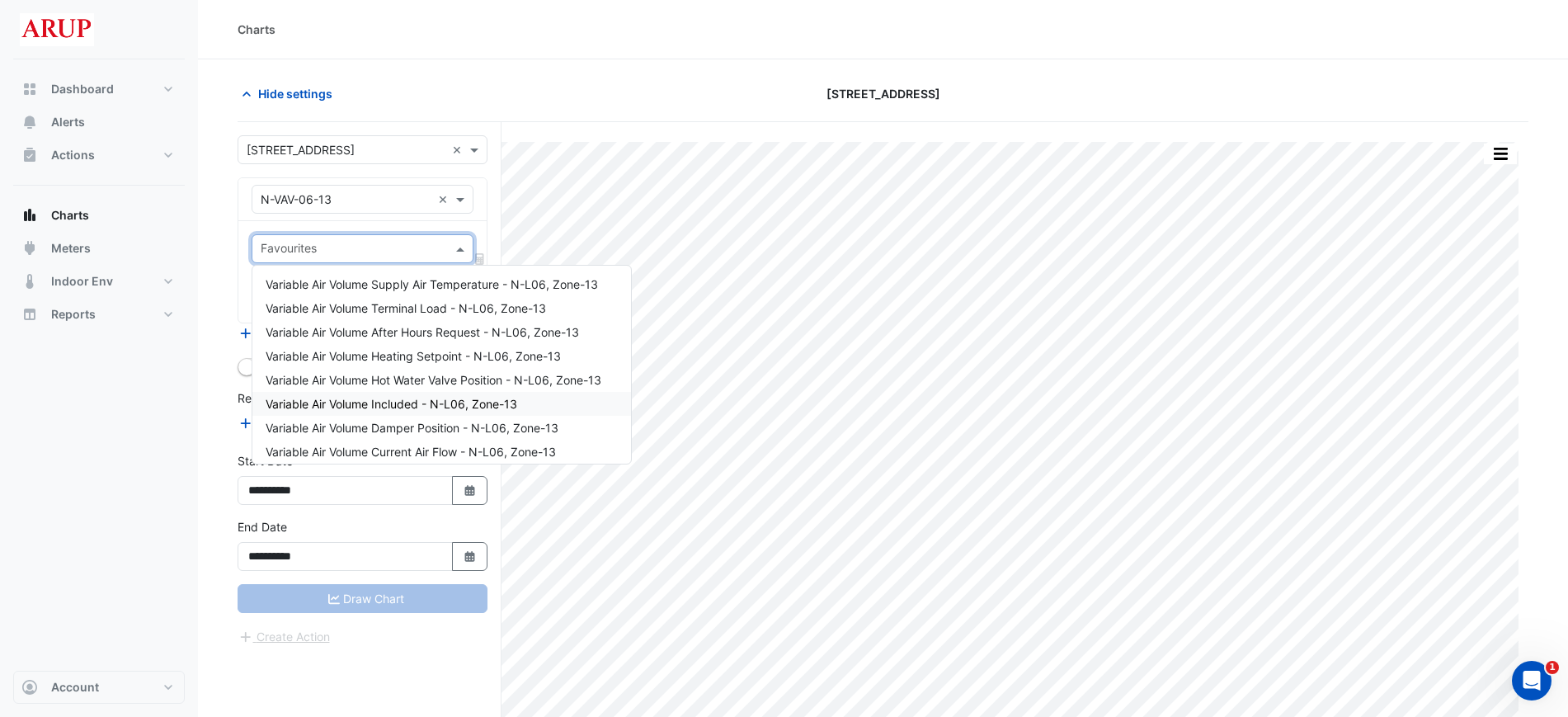
scroll to position [103, 0]
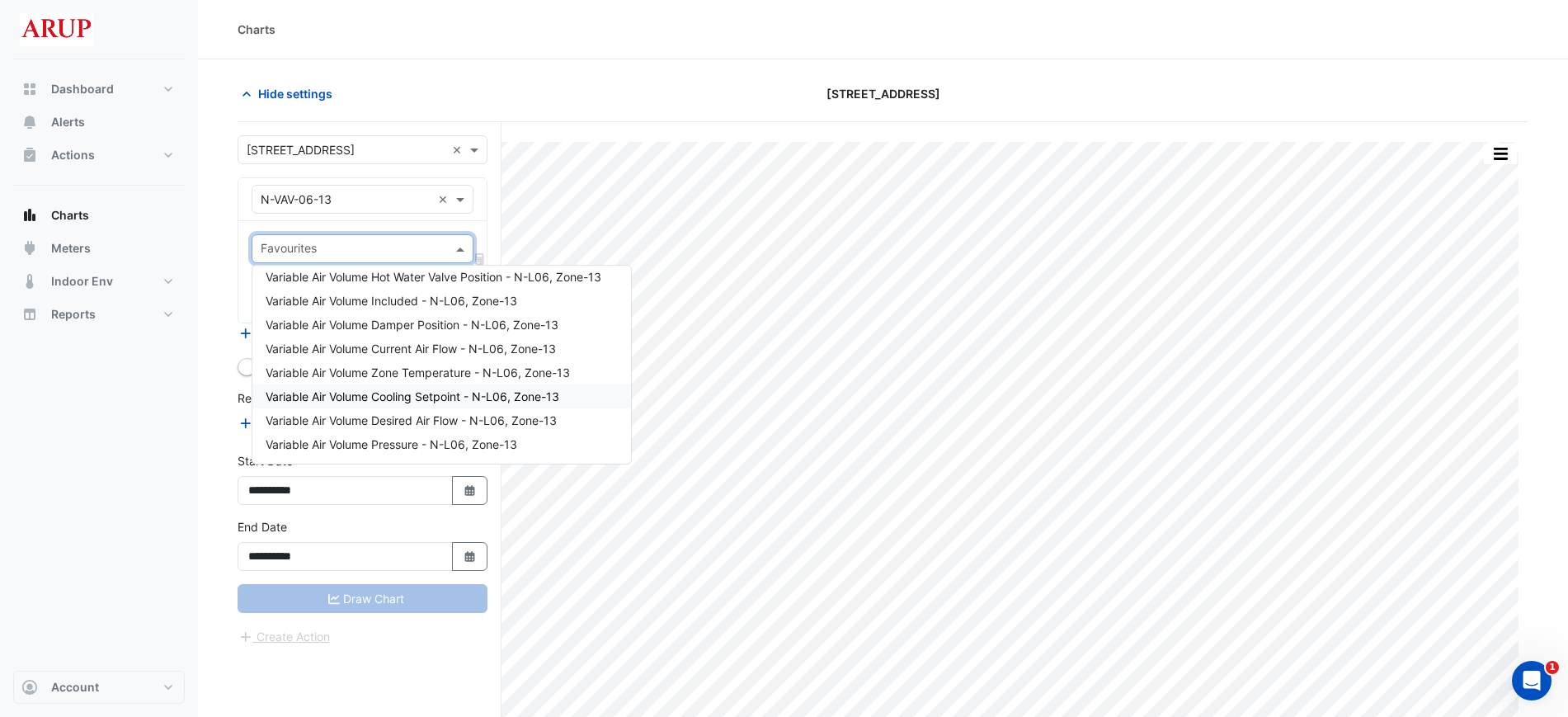
click at [450, 394] on span "Variable Air Volume Cooling Setpoint - N-L06, Zone-13" at bounding box center [412, 396] width 294 height 14
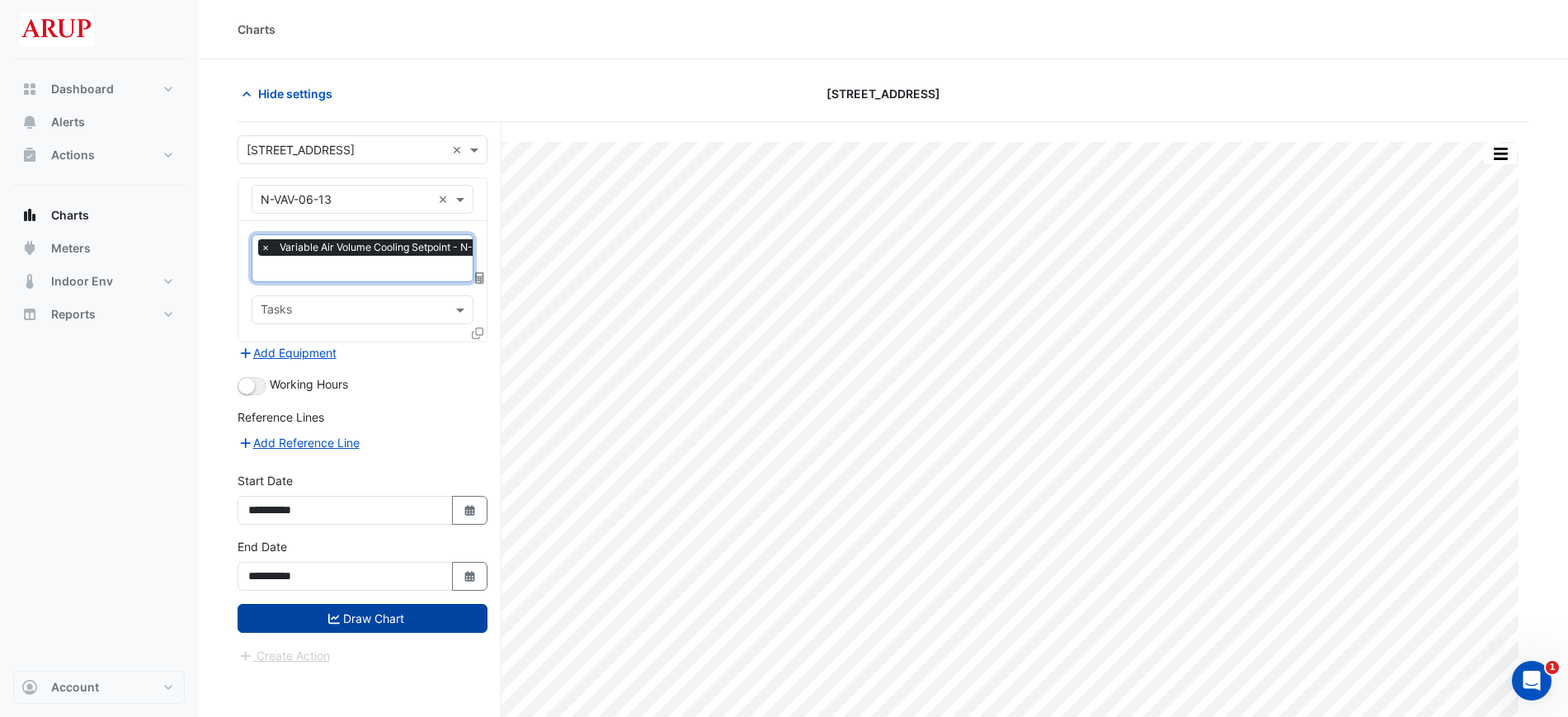
click at [376, 611] on button "Draw Chart" at bounding box center [362, 618] width 250 height 29
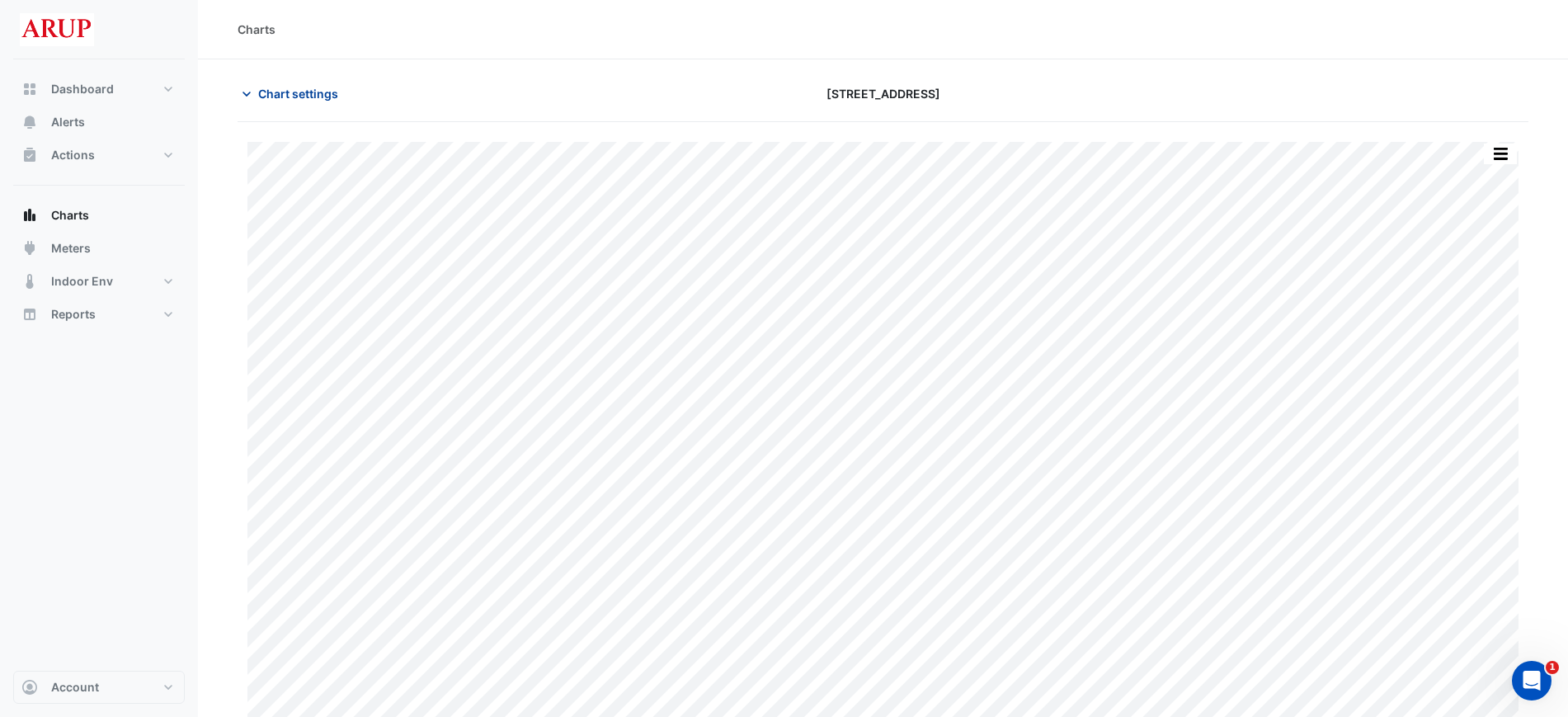
click at [249, 92] on icon "button" at bounding box center [246, 94] width 8 height 5
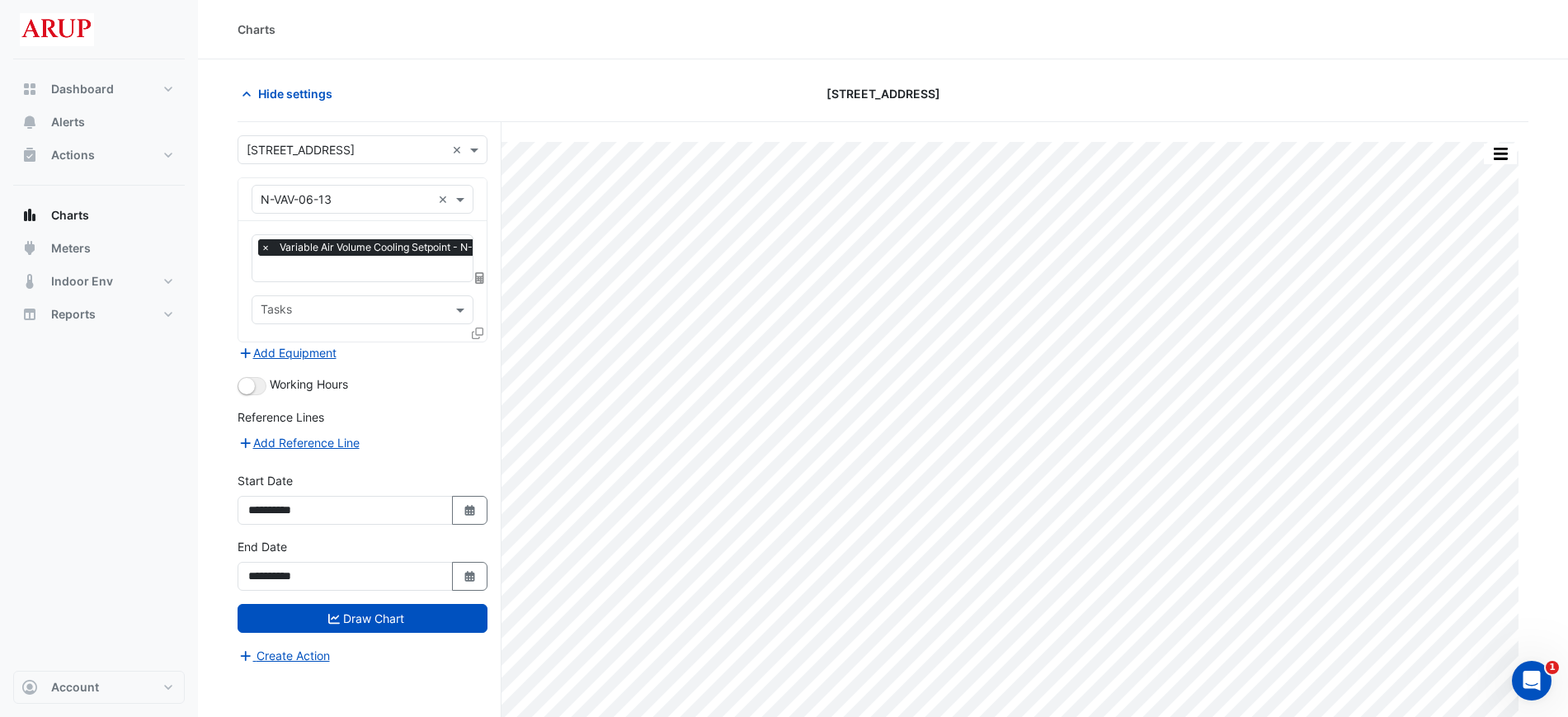
click at [263, 252] on span "×" at bounding box center [266, 247] width 15 height 16
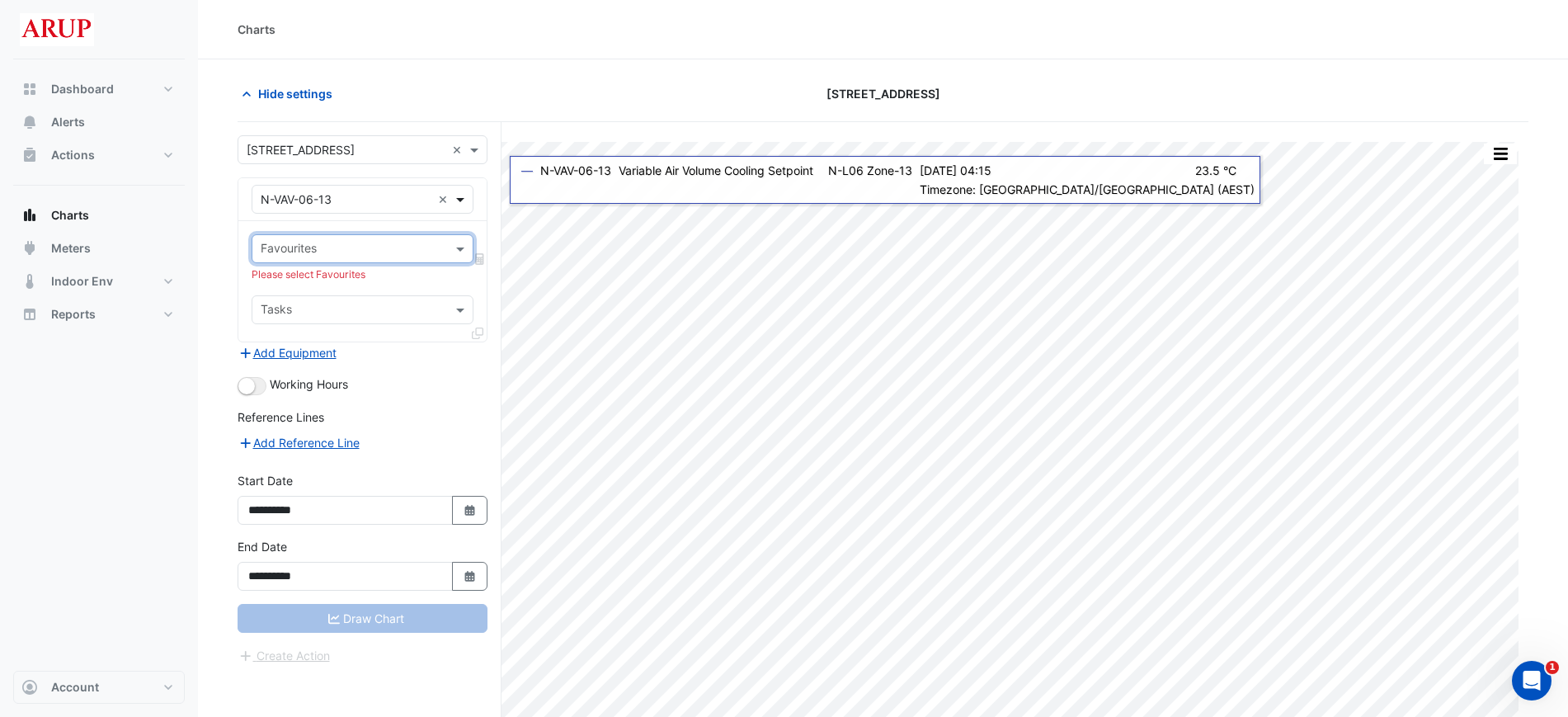
click at [467, 197] on span at bounding box center [462, 199] width 20 height 17
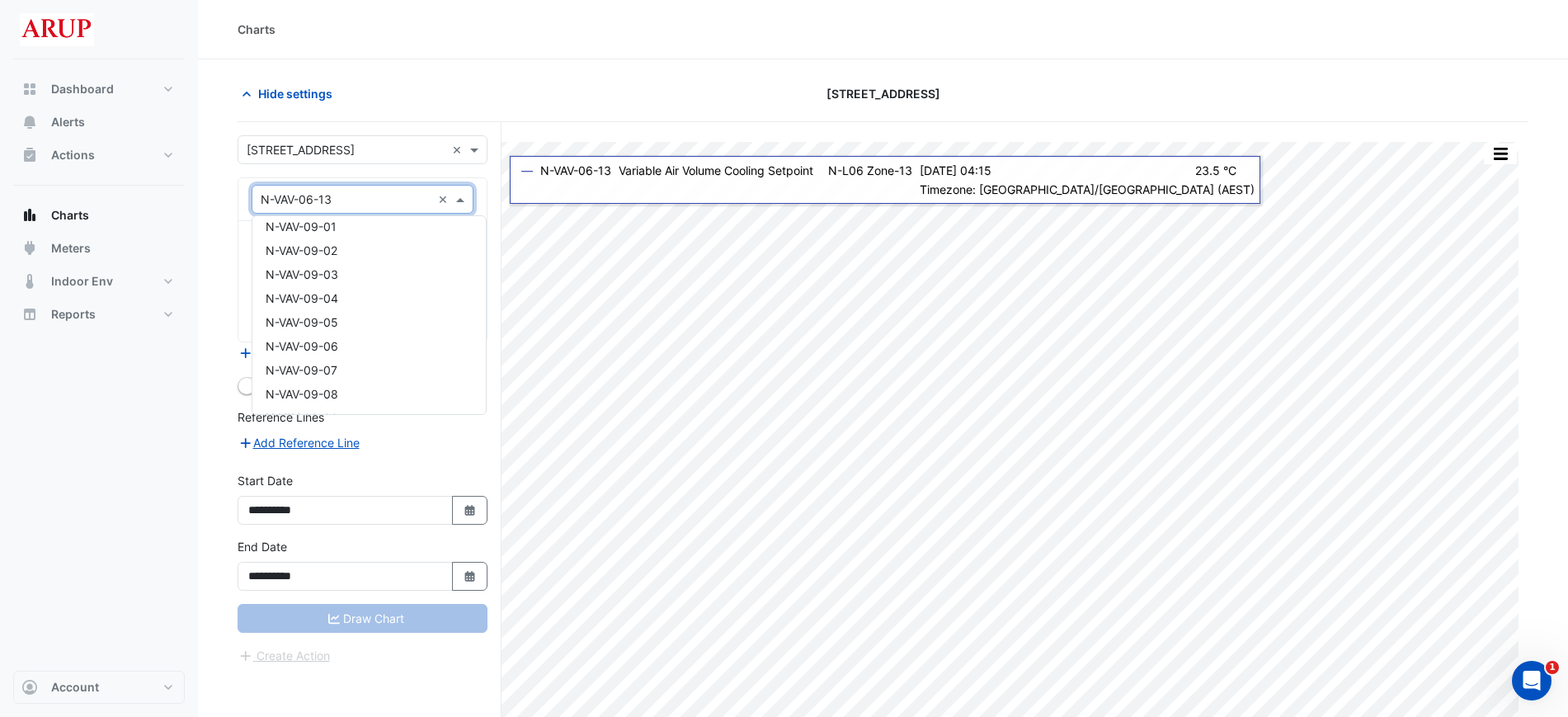
scroll to position [6486, 0]
click at [367, 330] on div "N-VAV-09-10" at bounding box center [369, 326] width 234 height 24
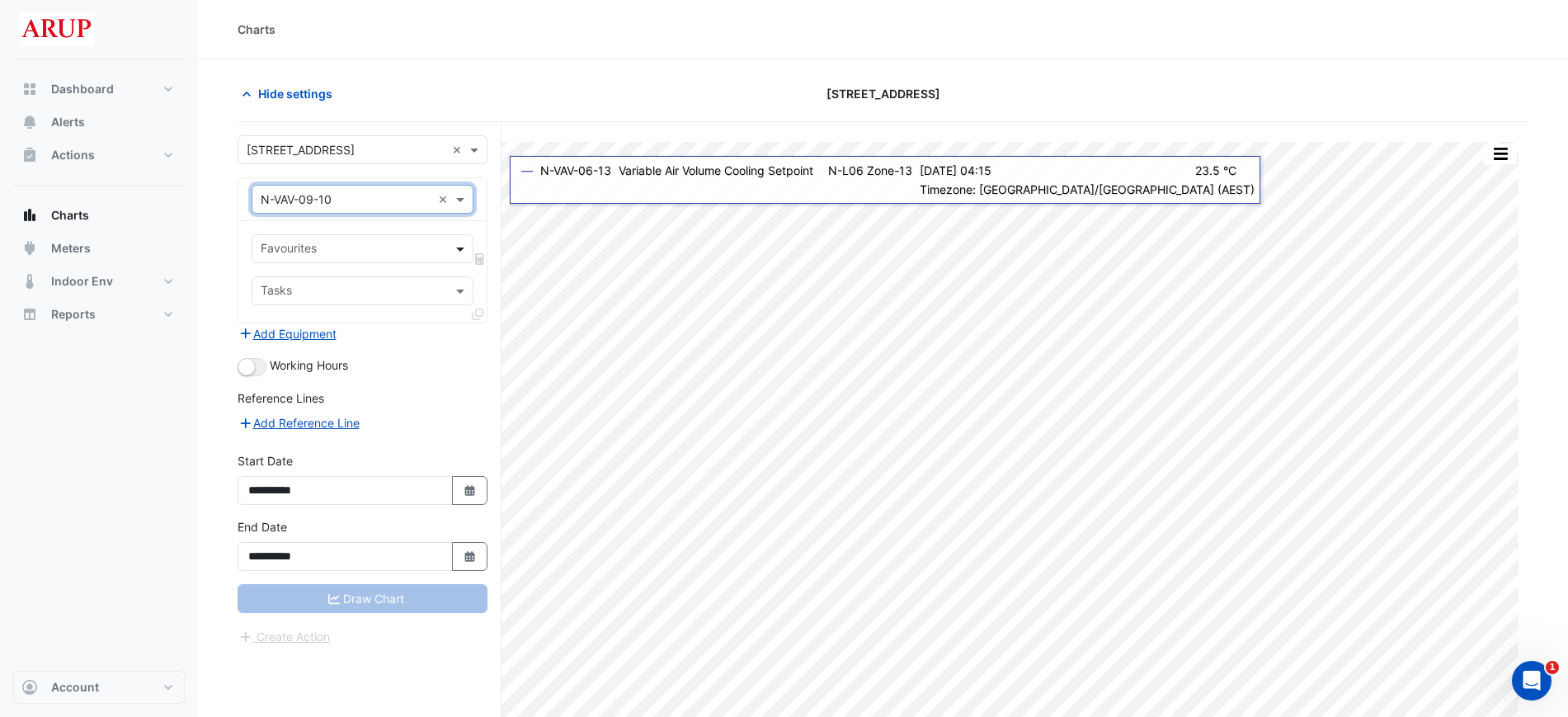
click at [462, 249] on span at bounding box center [462, 249] width 20 height 17
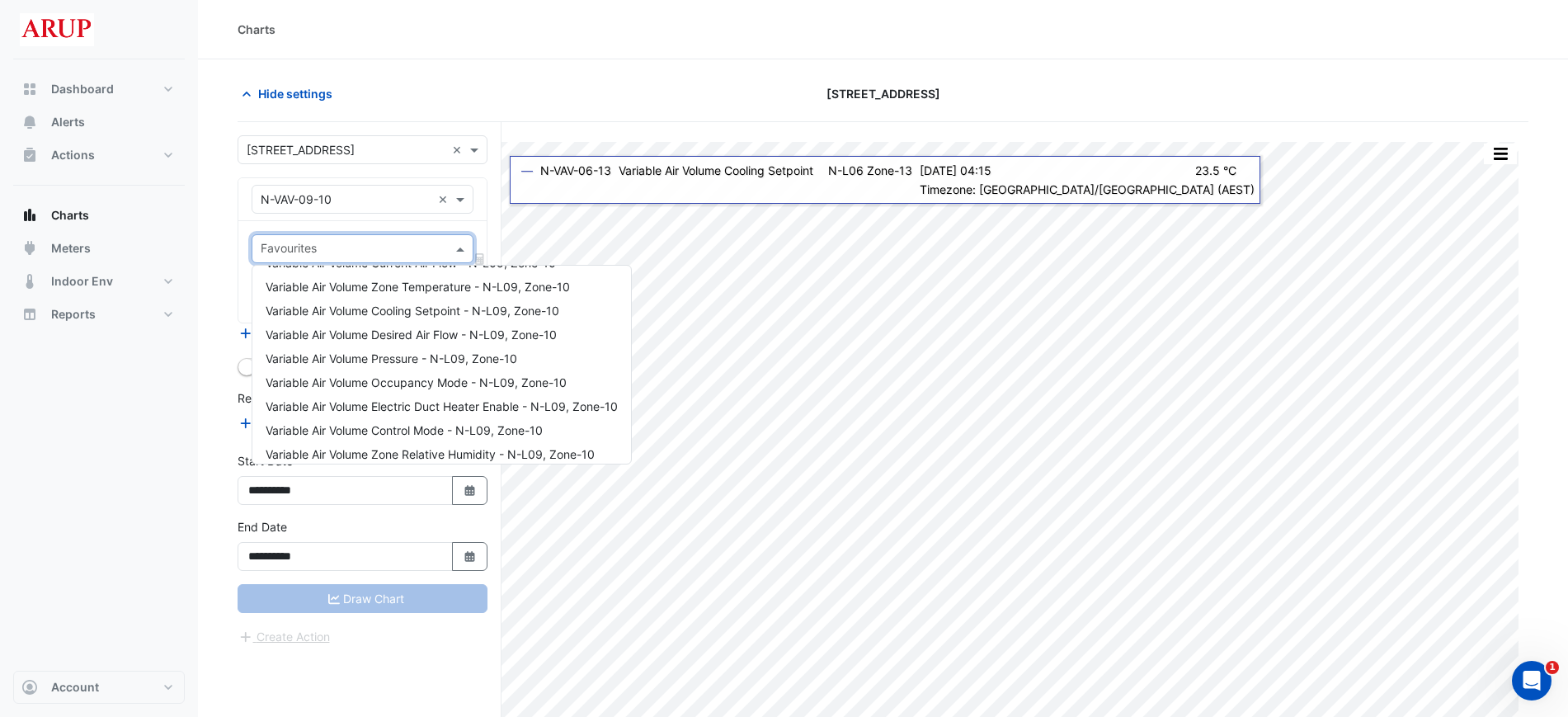
scroll to position [207, 0]
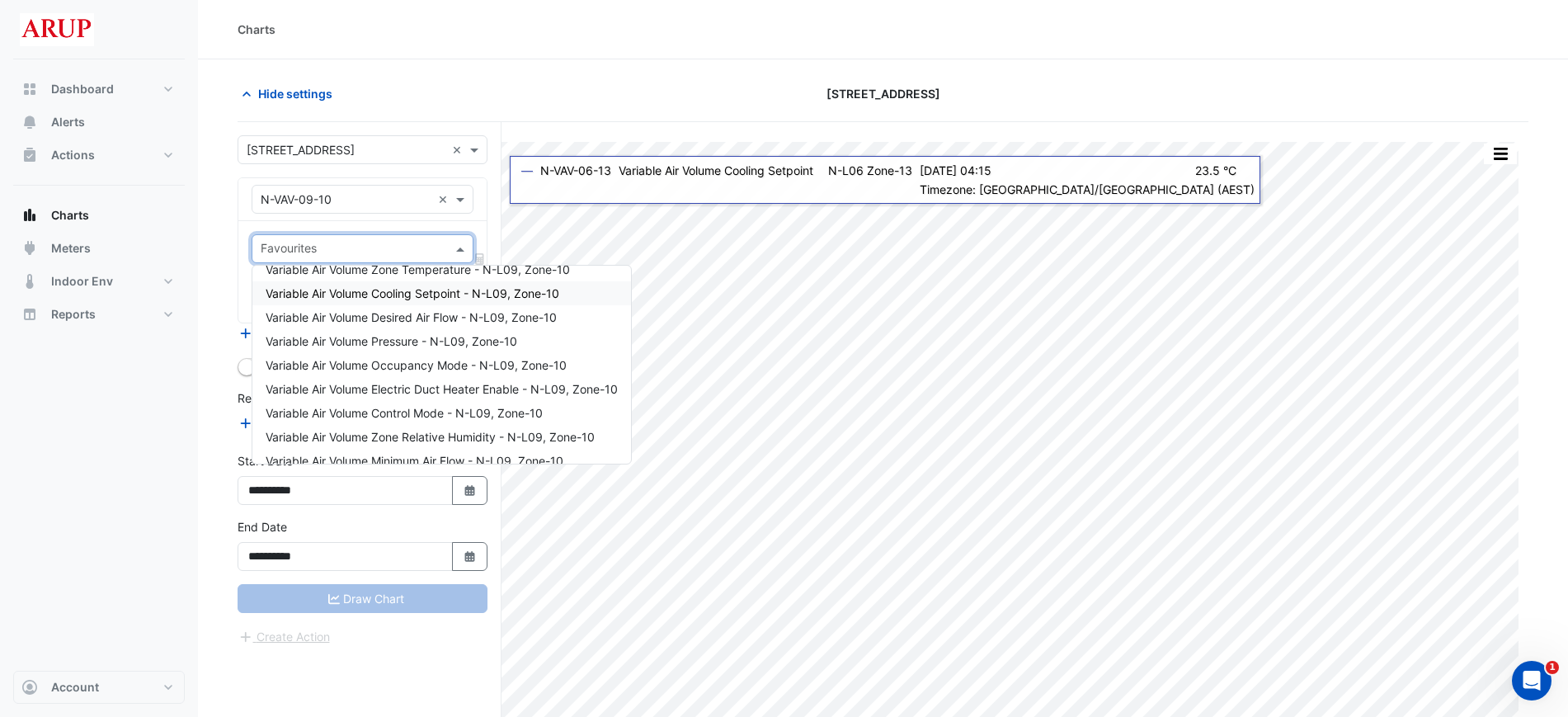
click at [434, 295] on span "Variable Air Volume Cooling Setpoint - N-L09, Zone-10" at bounding box center [412, 293] width 294 height 14
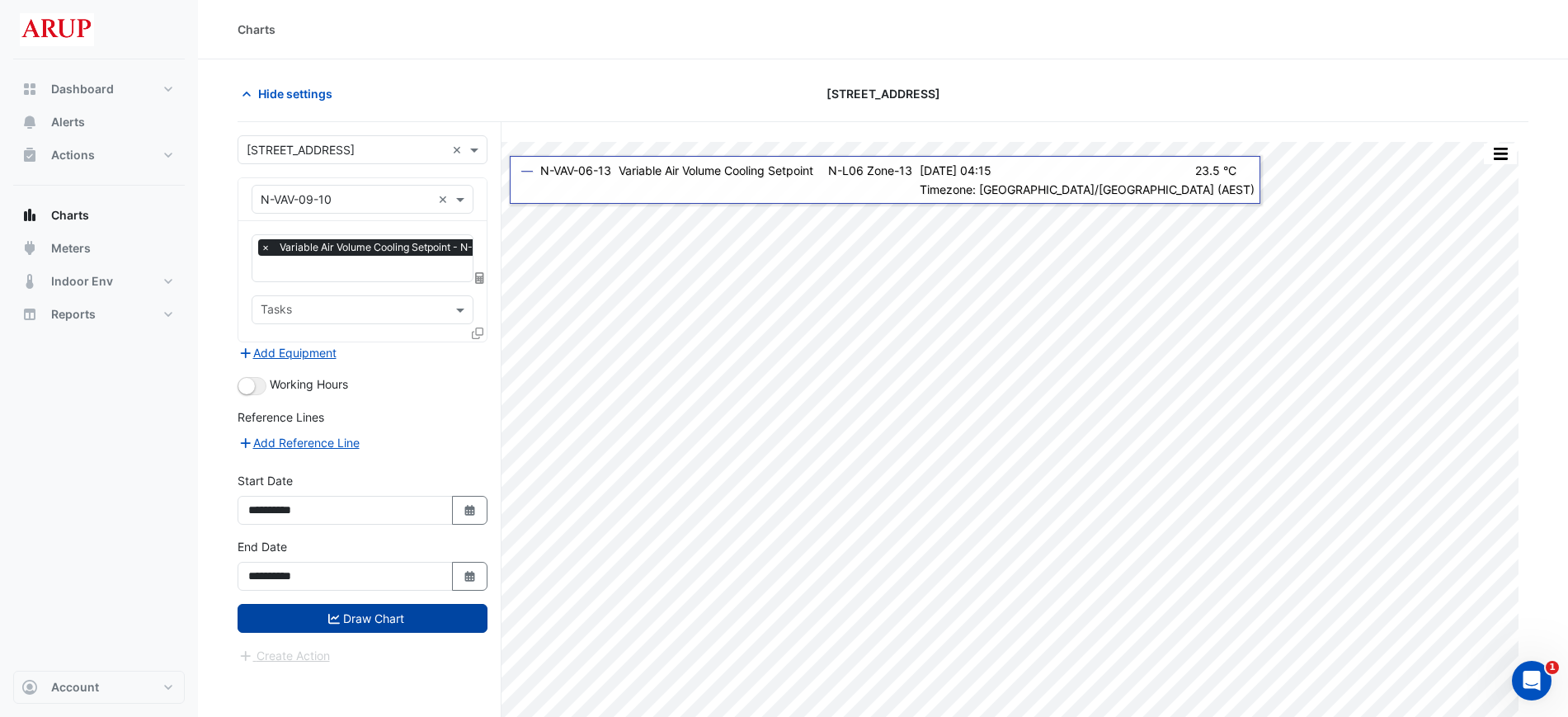
click at [358, 617] on button "Draw Chart" at bounding box center [362, 618] width 250 height 29
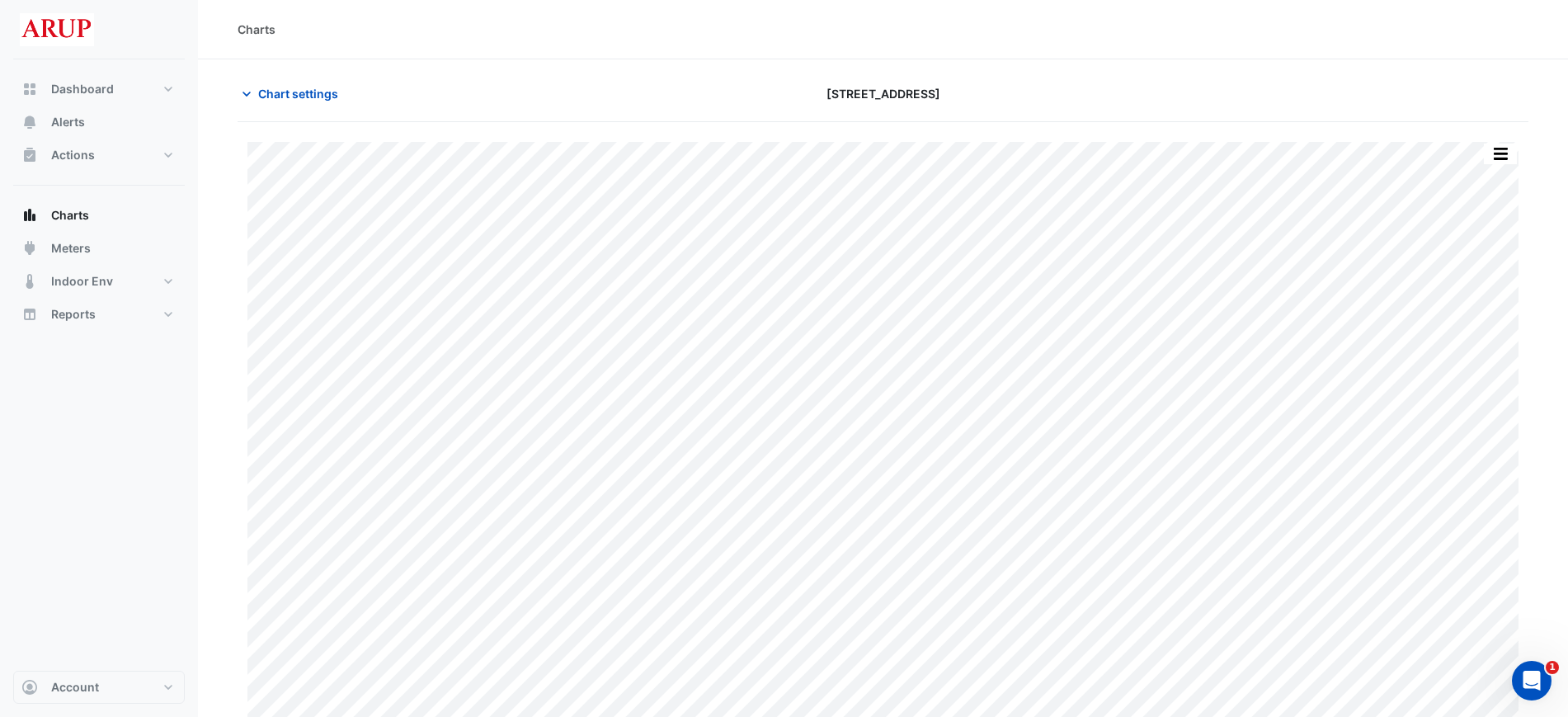
click at [249, 78] on section "Chart settings 485 La Trobe Street Print Save as JPEG Save as PNG Pivot Data Ta…" at bounding box center [883, 394] width 1370 height 671
click at [246, 94] on icon "button" at bounding box center [246, 94] width 8 height 5
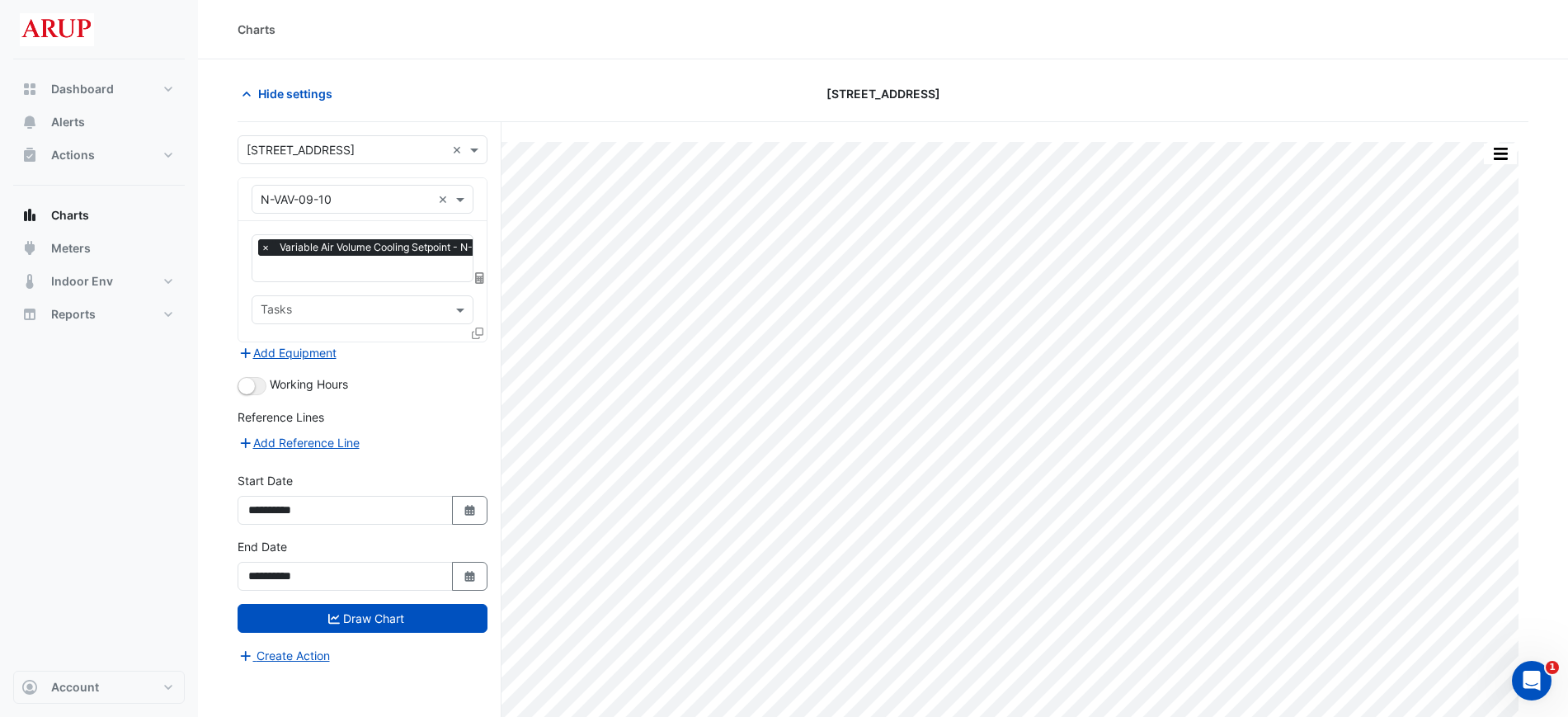
click at [269, 245] on span "×" at bounding box center [266, 247] width 15 height 16
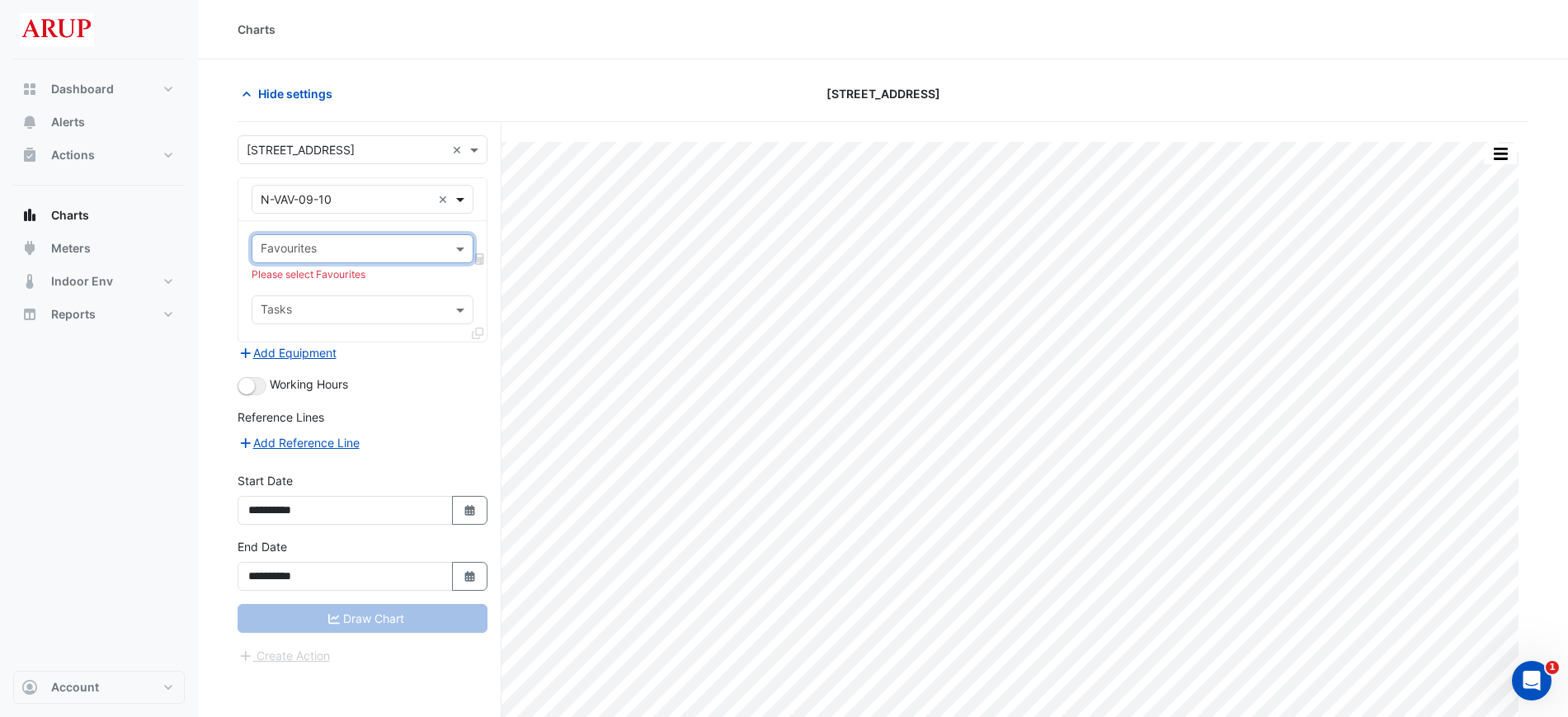
click at [464, 201] on span at bounding box center [462, 199] width 20 height 17
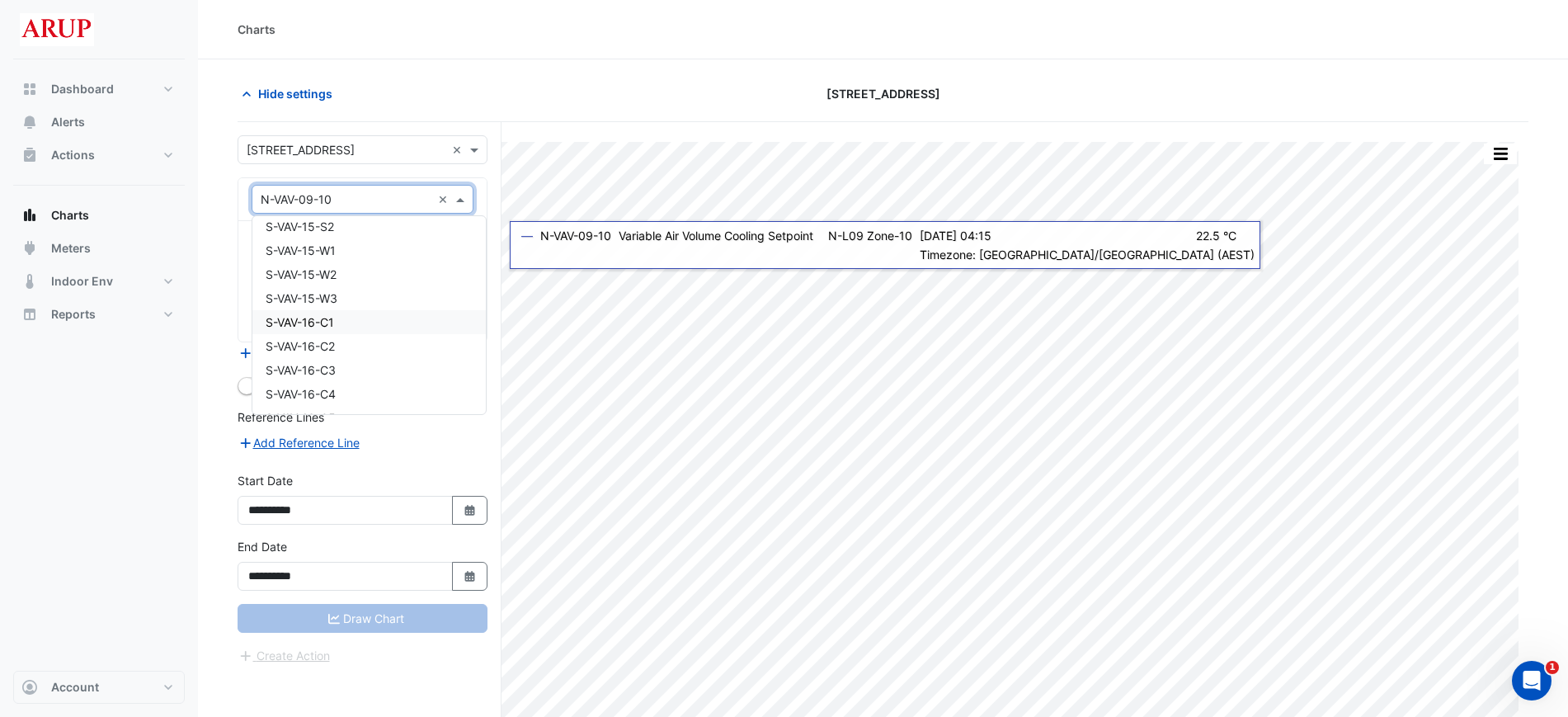
scroll to position [14650, 0]
click at [371, 286] on div "S-VAV-14-E2" at bounding box center [369, 295] width 234 height 24
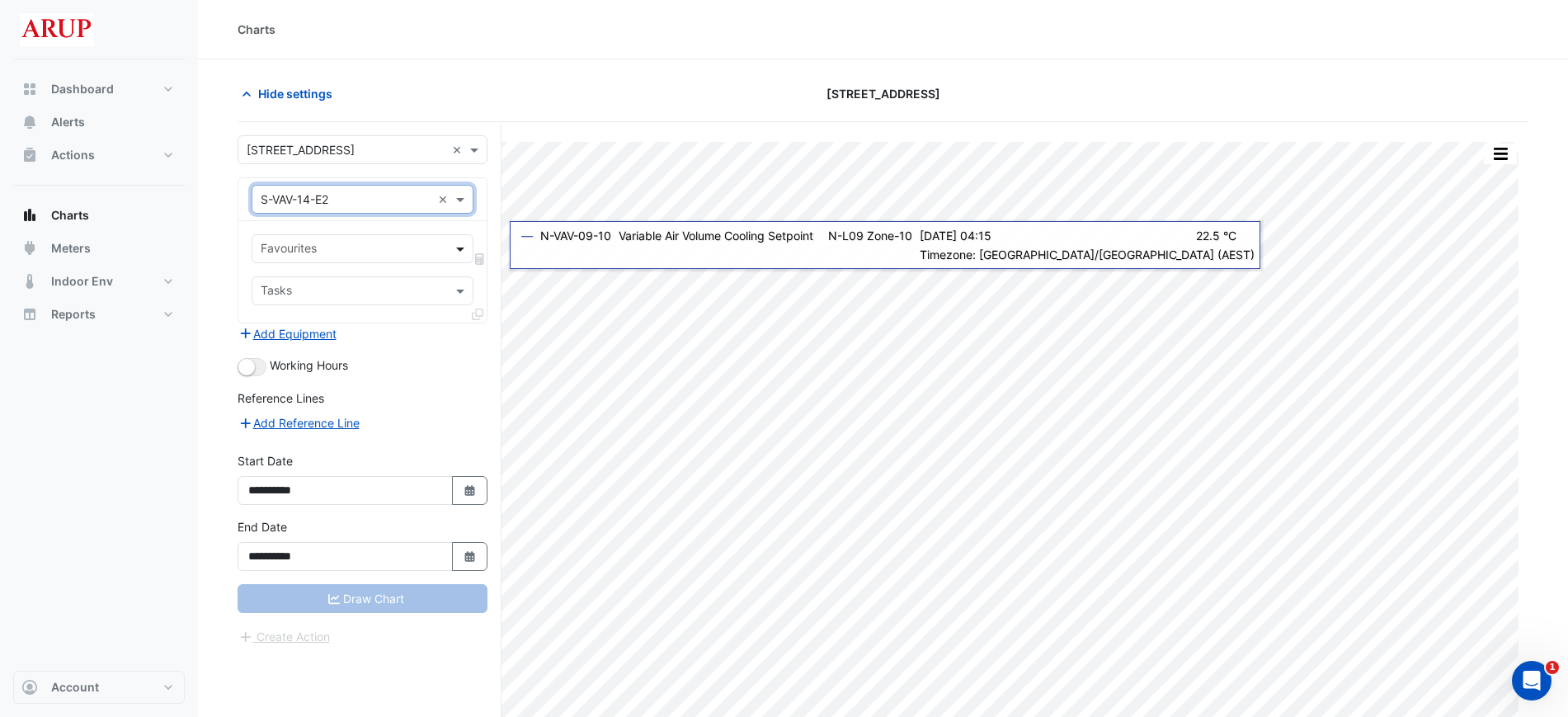
click at [460, 242] on span at bounding box center [462, 249] width 20 height 17
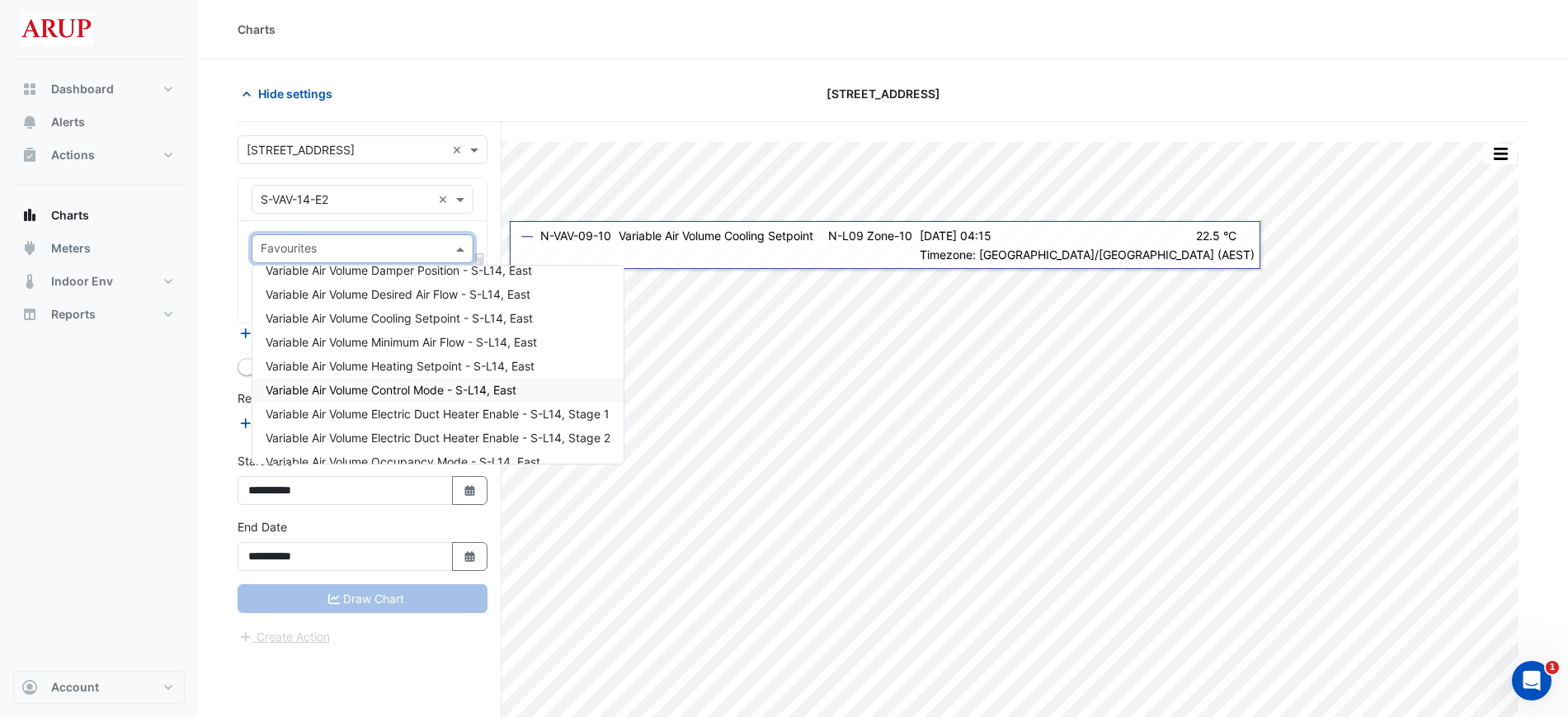
scroll to position [103, 0]
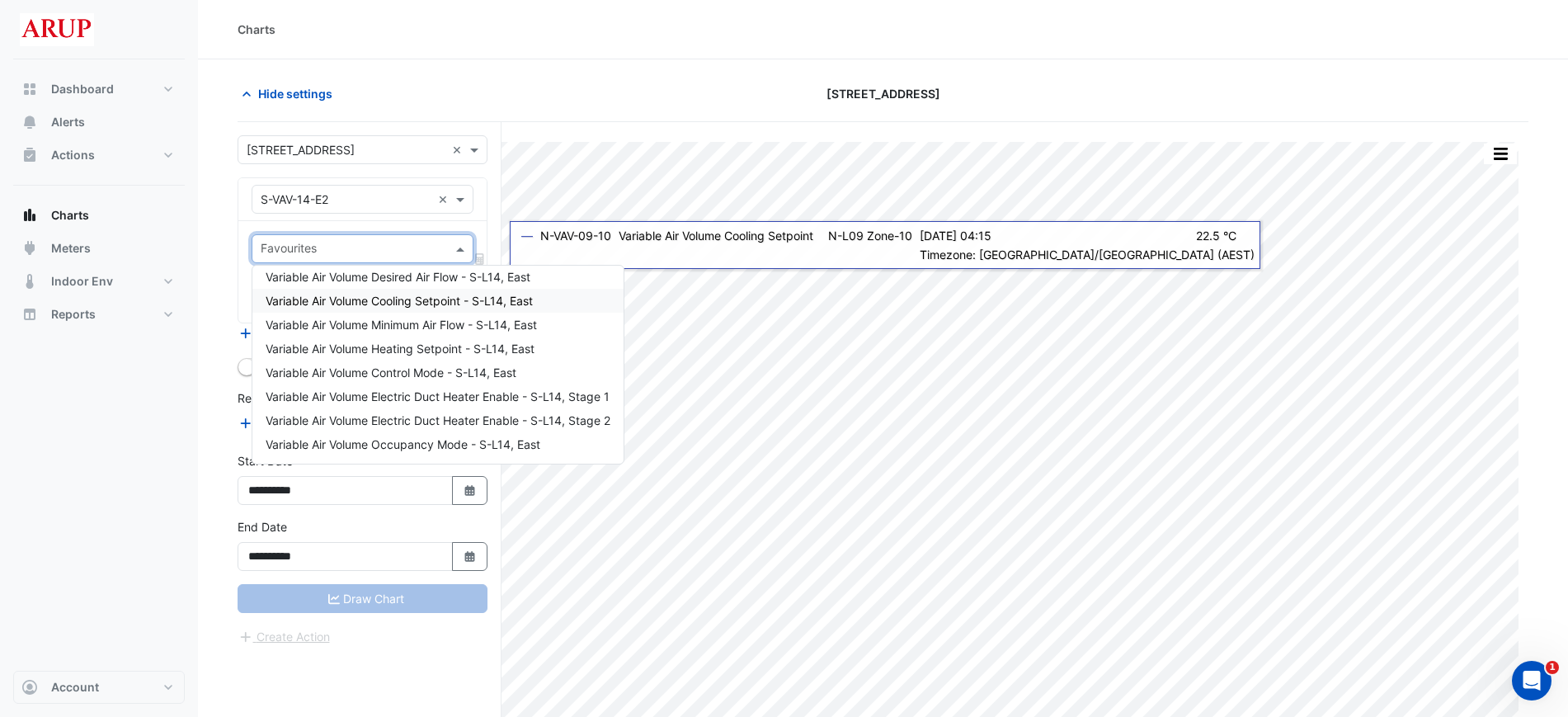
click at [408, 311] on div "Variable Air Volume Cooling Setpoint - S-L14, East" at bounding box center [438, 301] width 371 height 24
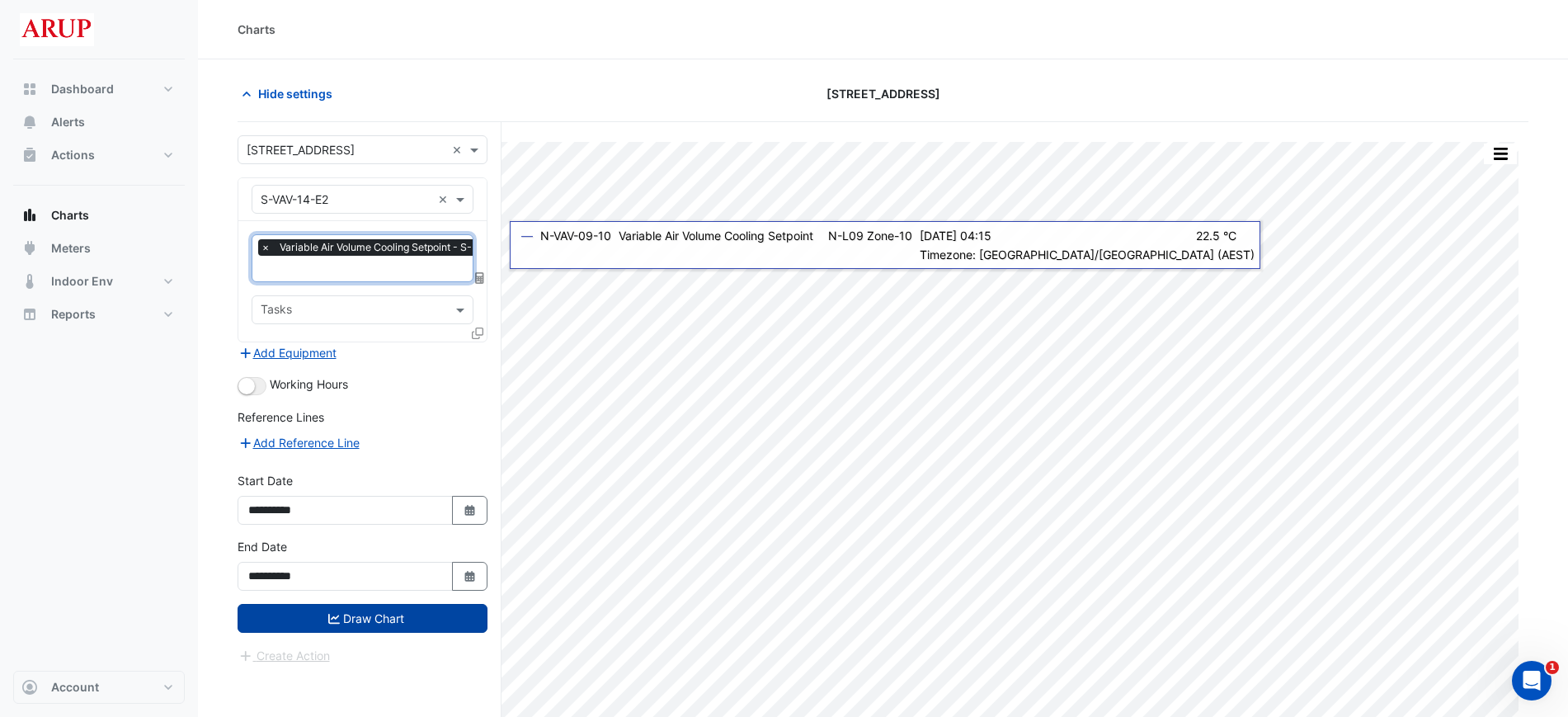
click at [380, 622] on button "Draw Chart" at bounding box center [362, 618] width 250 height 29
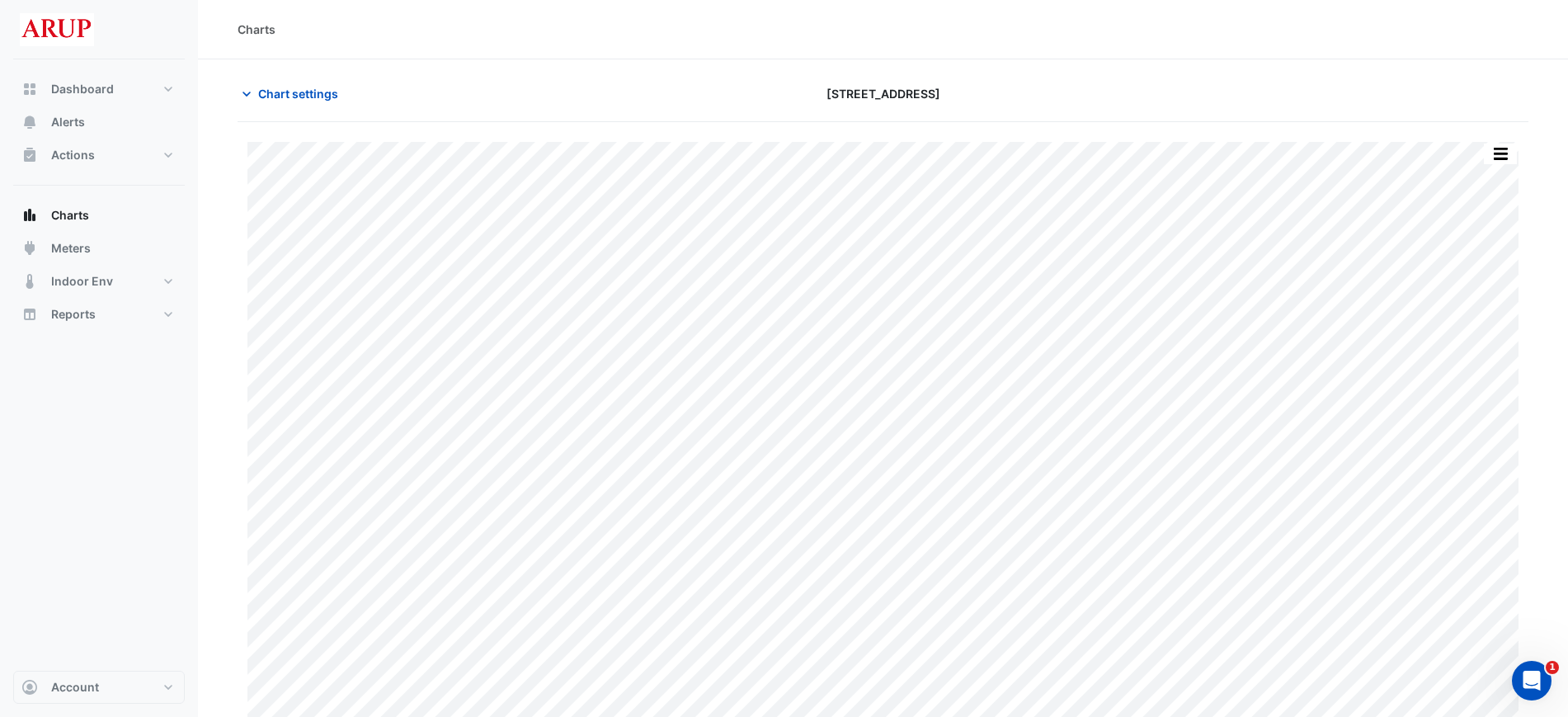
click at [235, 90] on div "Chart settings" at bounding box center [446, 94] width 437 height 29
click at [242, 93] on icon "button" at bounding box center [246, 93] width 16 height 16
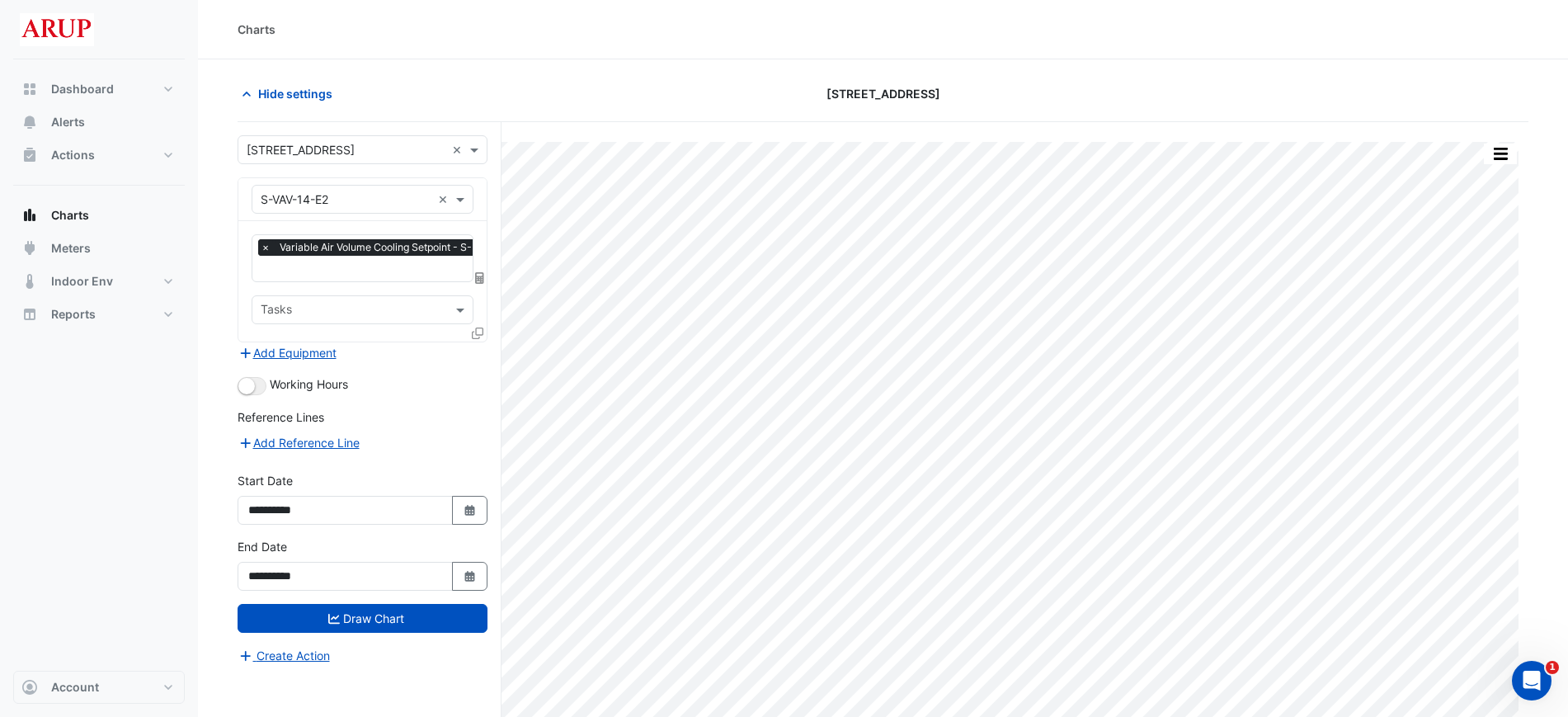
click at [270, 248] on span "×" at bounding box center [266, 247] width 15 height 16
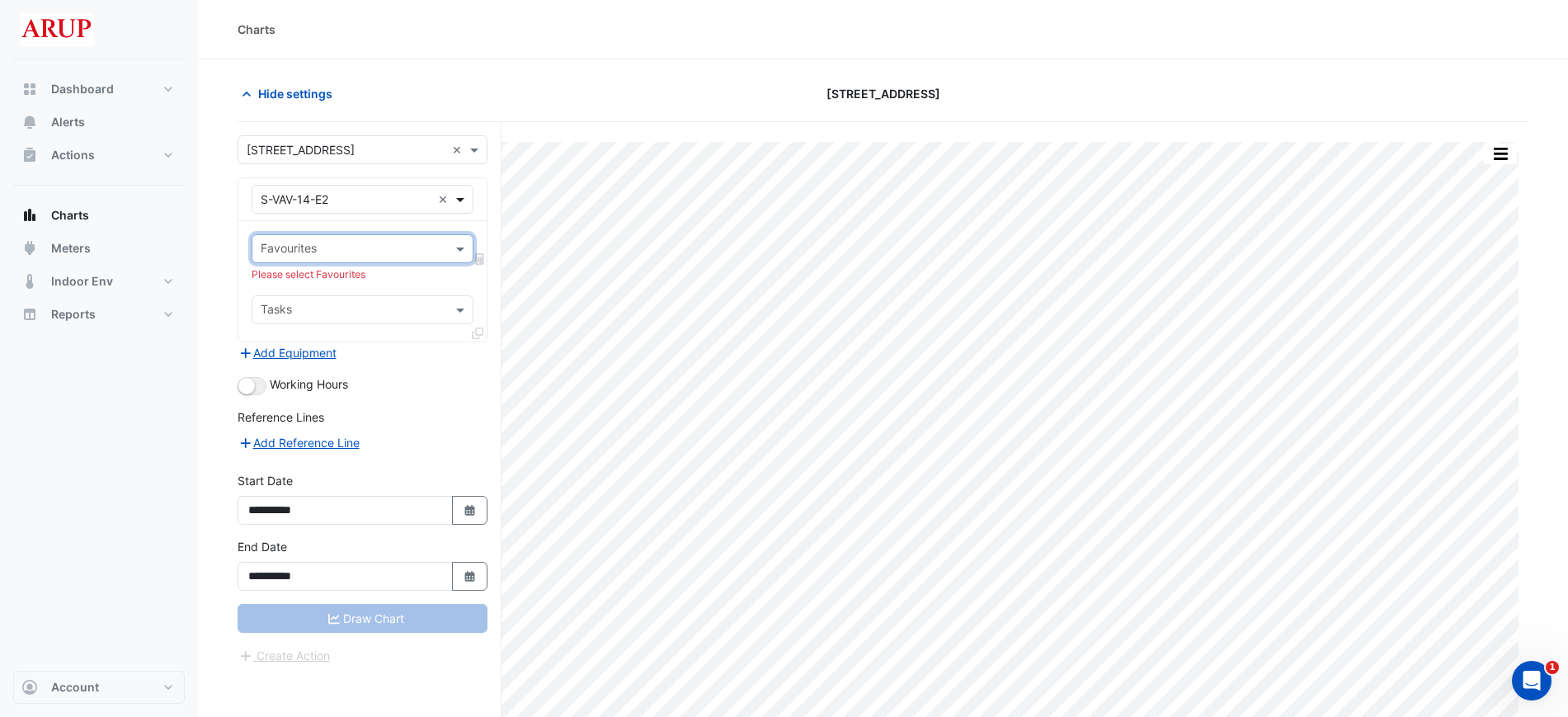
click at [464, 197] on span at bounding box center [462, 199] width 20 height 17
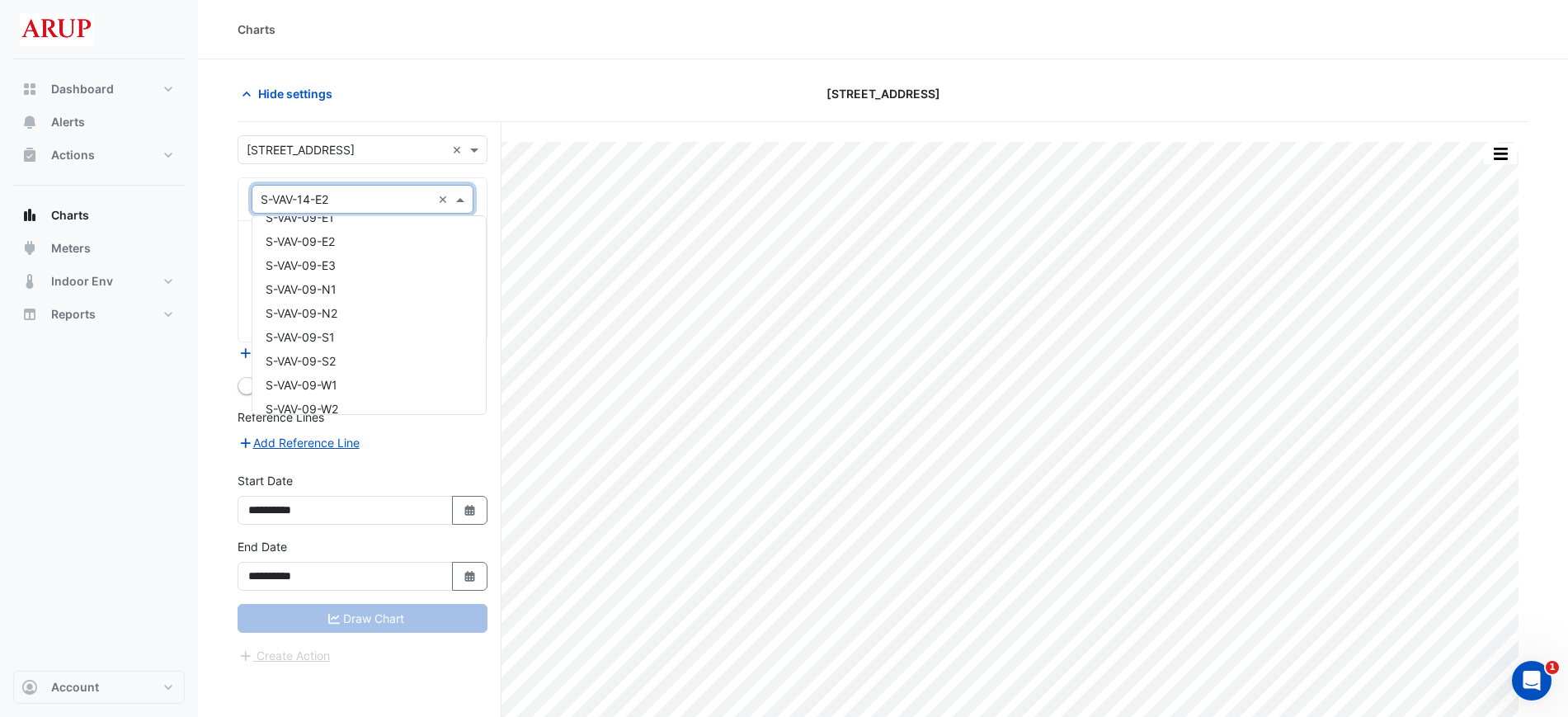
scroll to position [12655, 0]
click at [393, 317] on div "S-VAV-09-C2" at bounding box center [369, 328] width 234 height 24
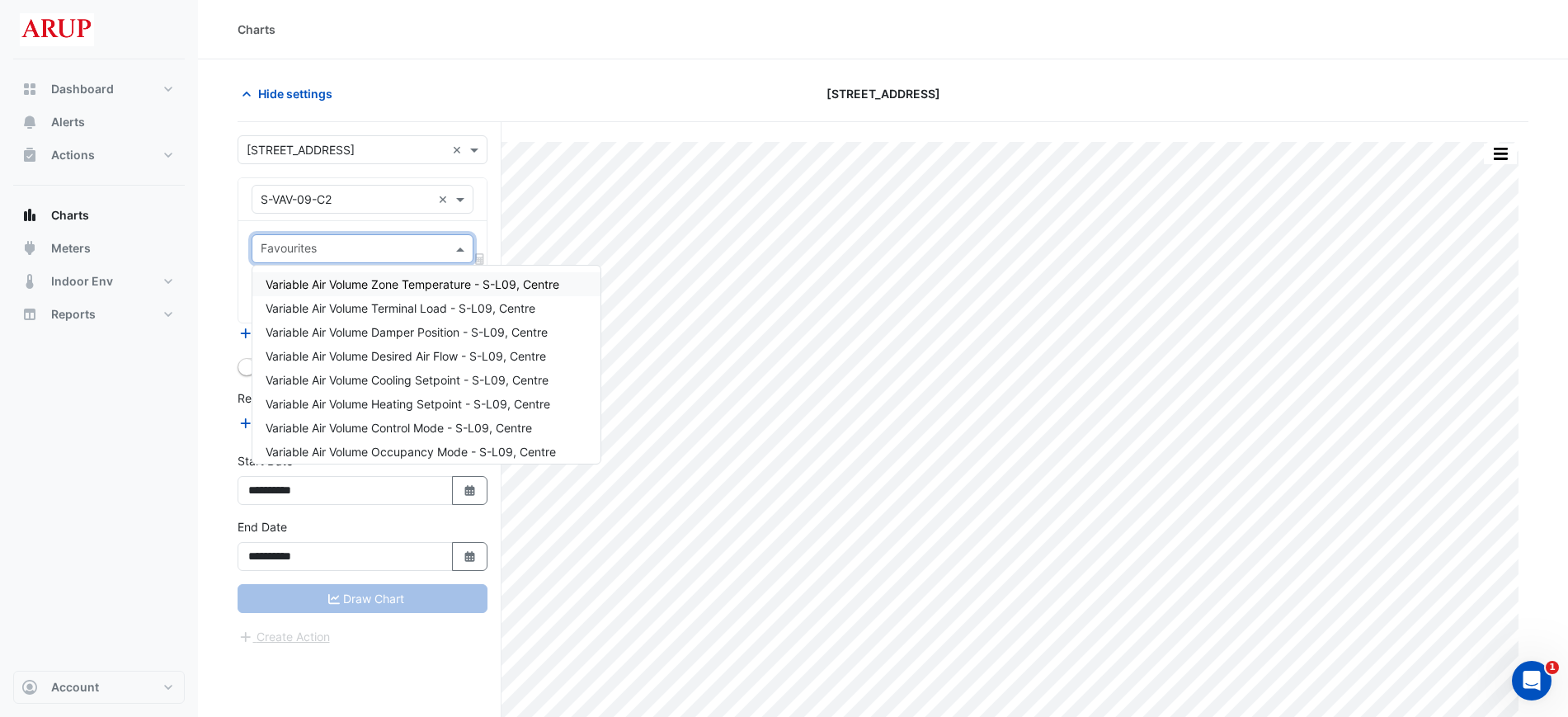
click at [457, 240] on span at bounding box center [462, 249] width 20 height 17
click at [456, 375] on span "Variable Air Volume Cooling Setpoint - S-L09, Centre" at bounding box center [407, 379] width 283 height 14
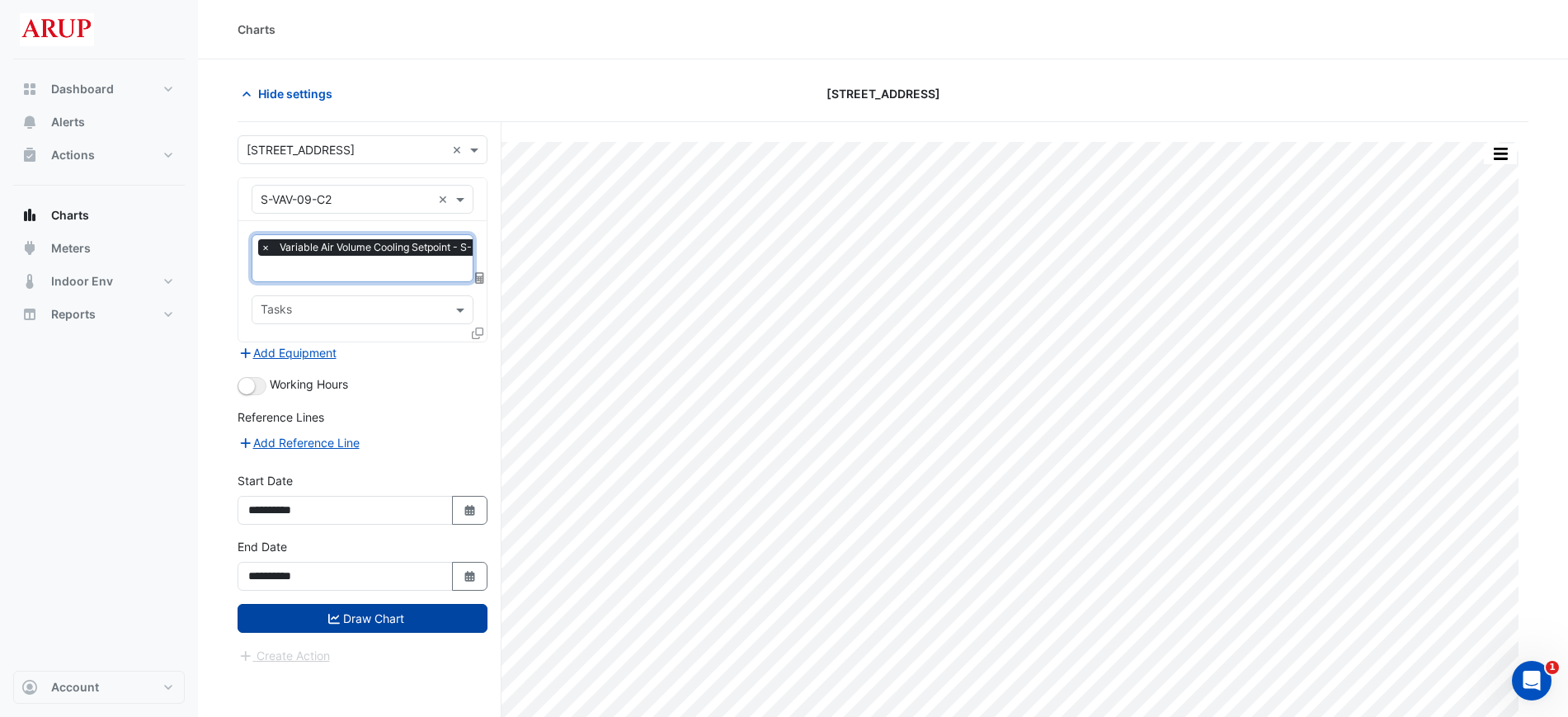
click at [384, 620] on button "Draw Chart" at bounding box center [362, 618] width 250 height 29
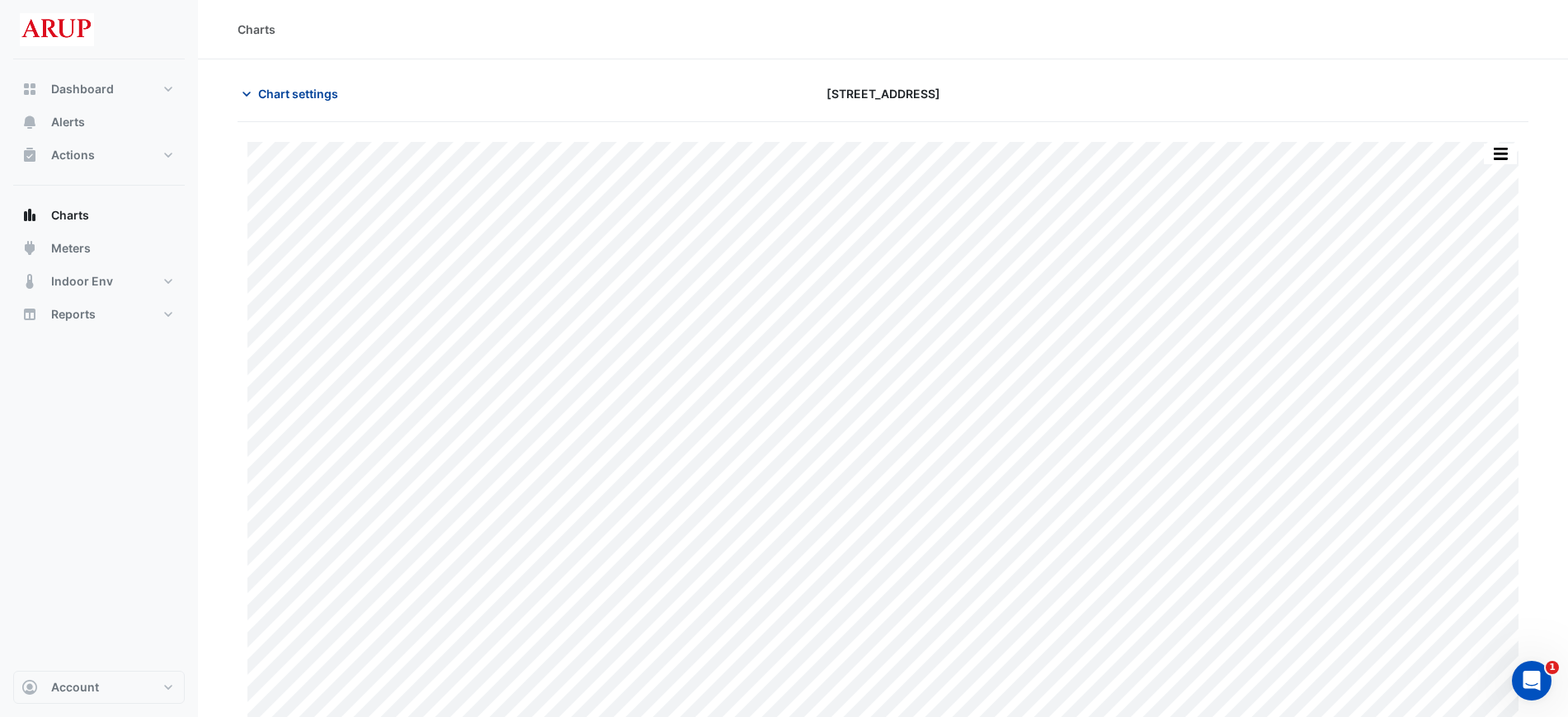
click at [246, 87] on icon "button" at bounding box center [246, 93] width 16 height 16
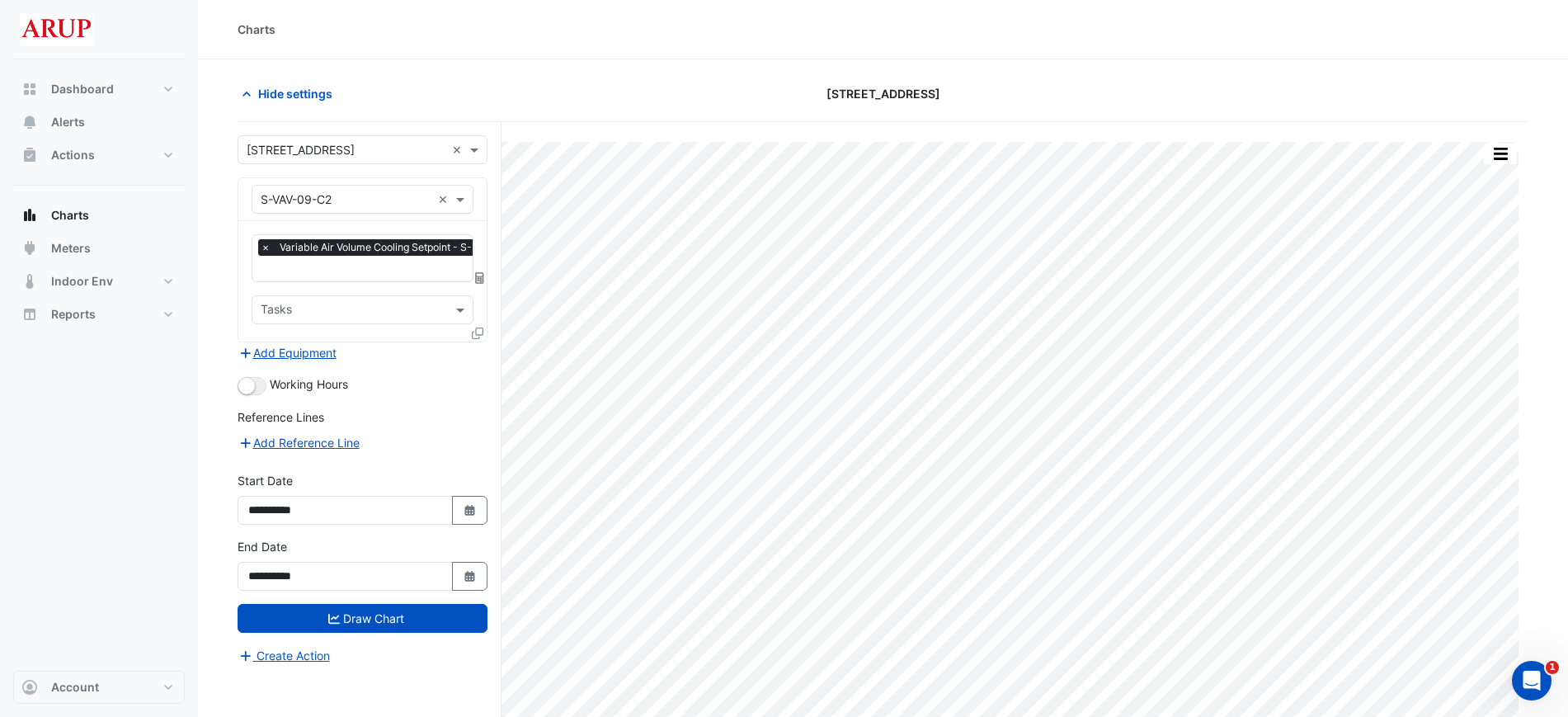
click at [259, 246] on span "×" at bounding box center [266, 247] width 15 height 16
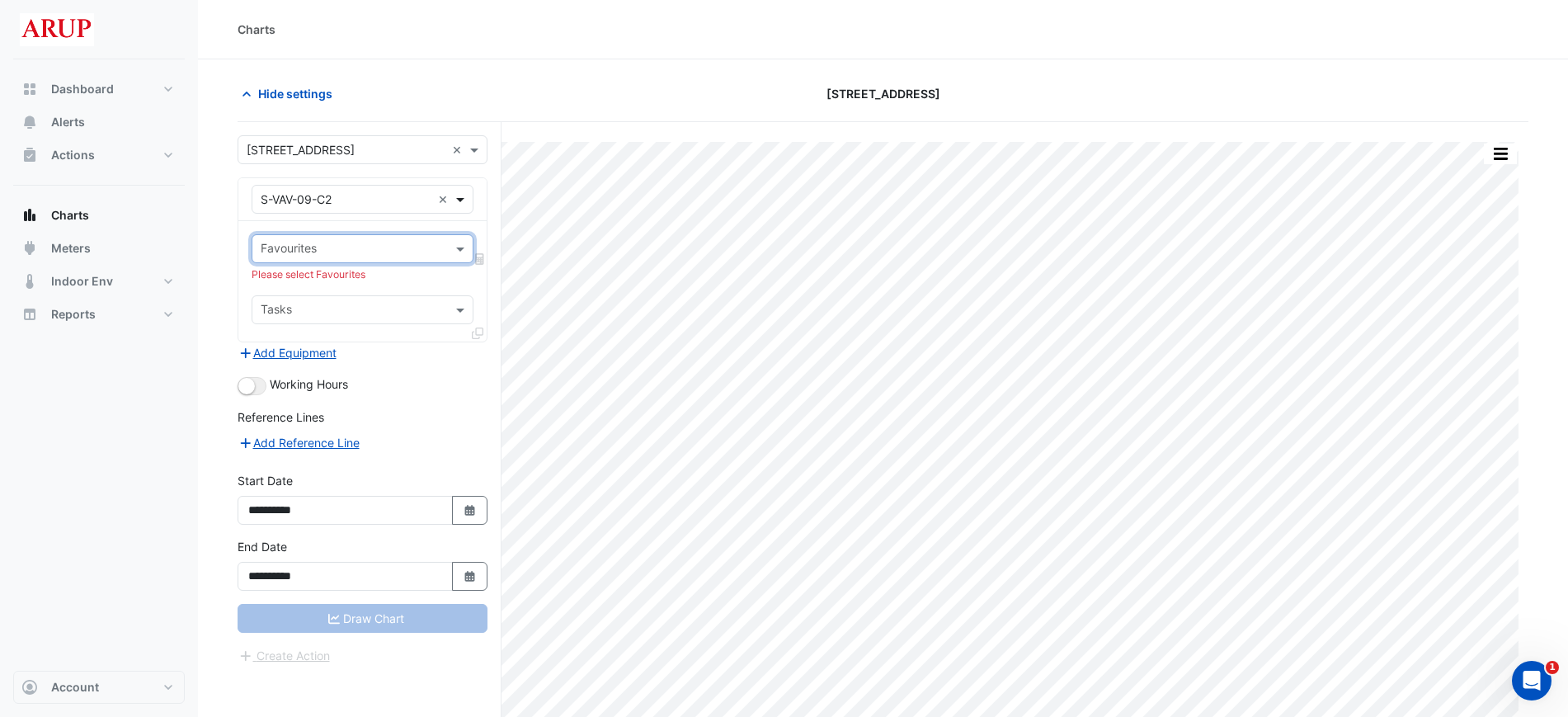
click at [465, 204] on span at bounding box center [462, 199] width 20 height 17
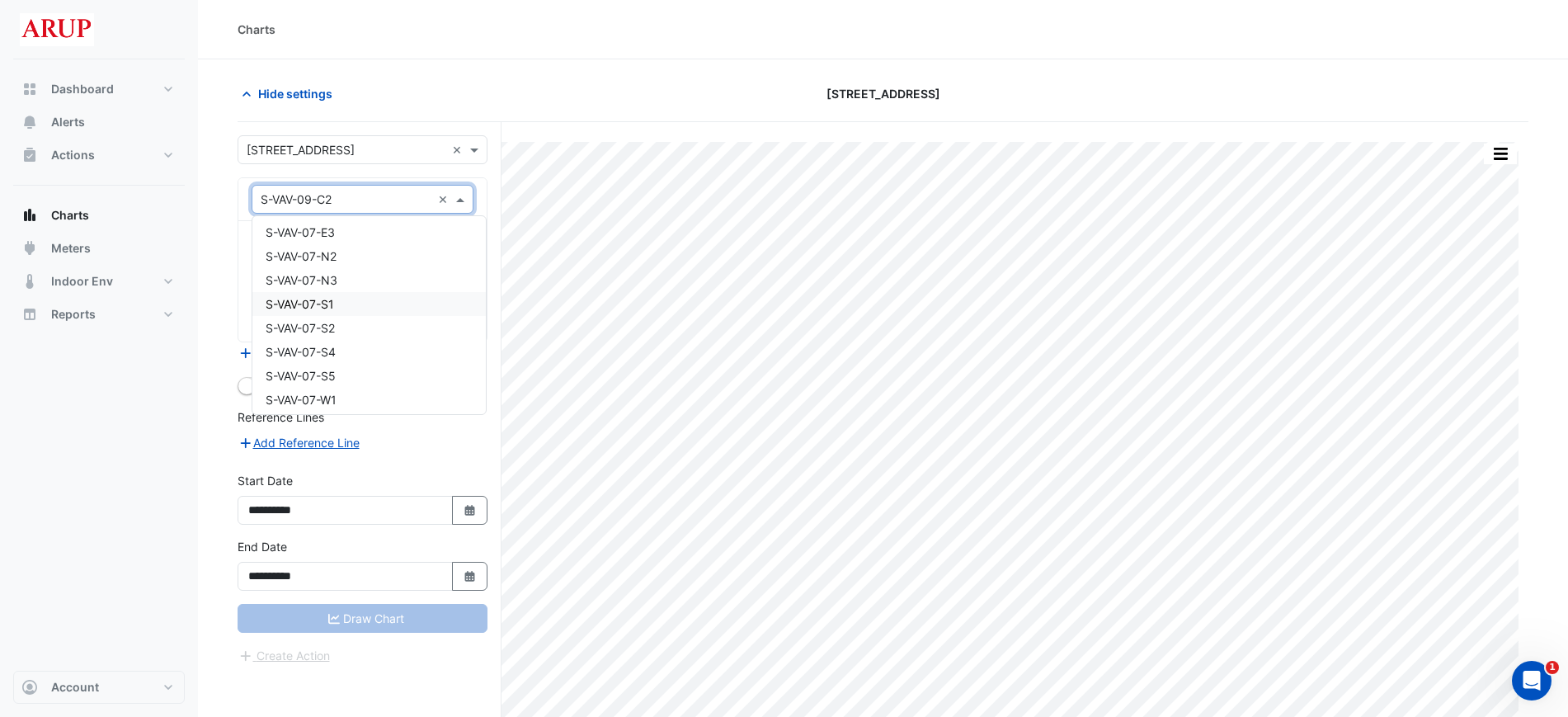
scroll to position [11312, 0]
click at [373, 308] on div "S-VAV-05-C1" at bounding box center [369, 308] width 234 height 24
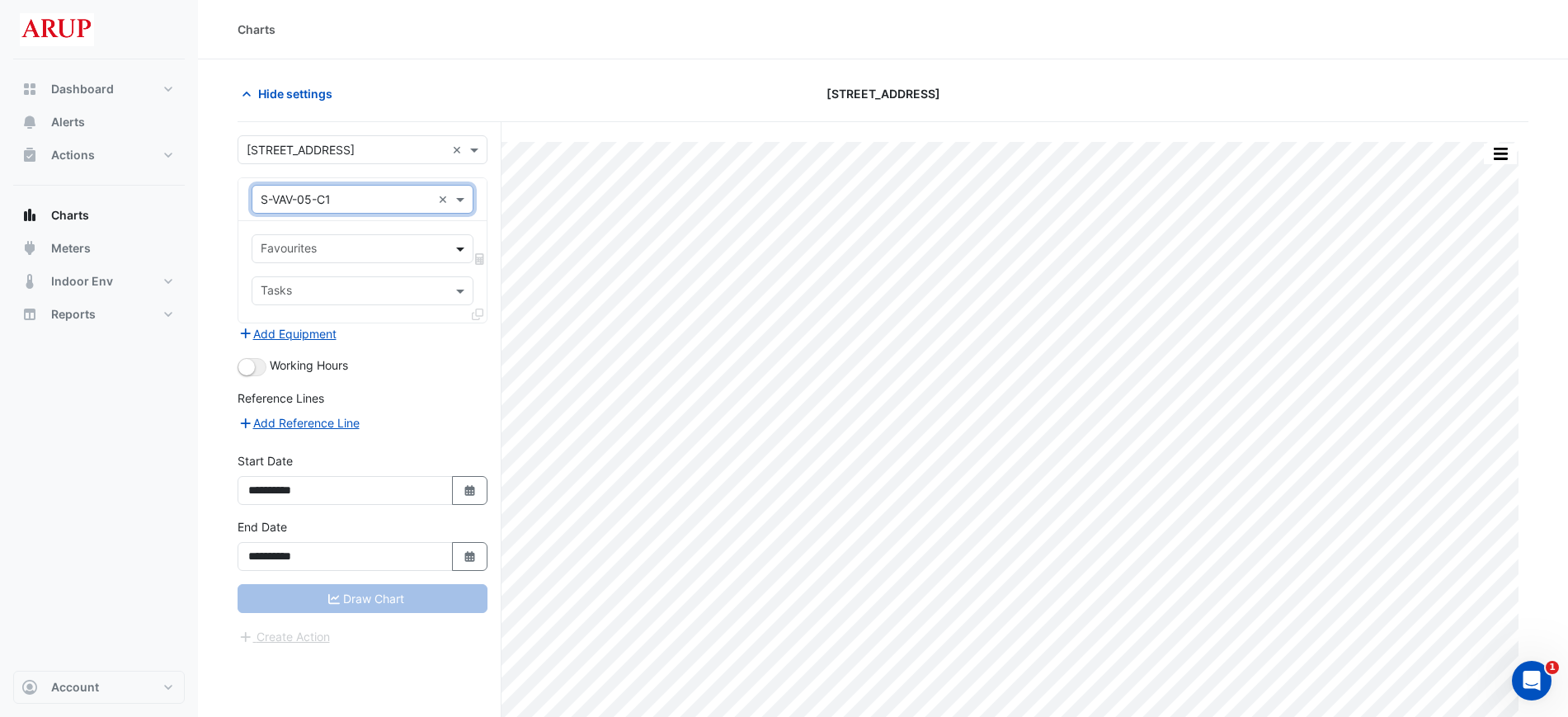
click at [454, 243] on span at bounding box center [462, 249] width 20 height 17
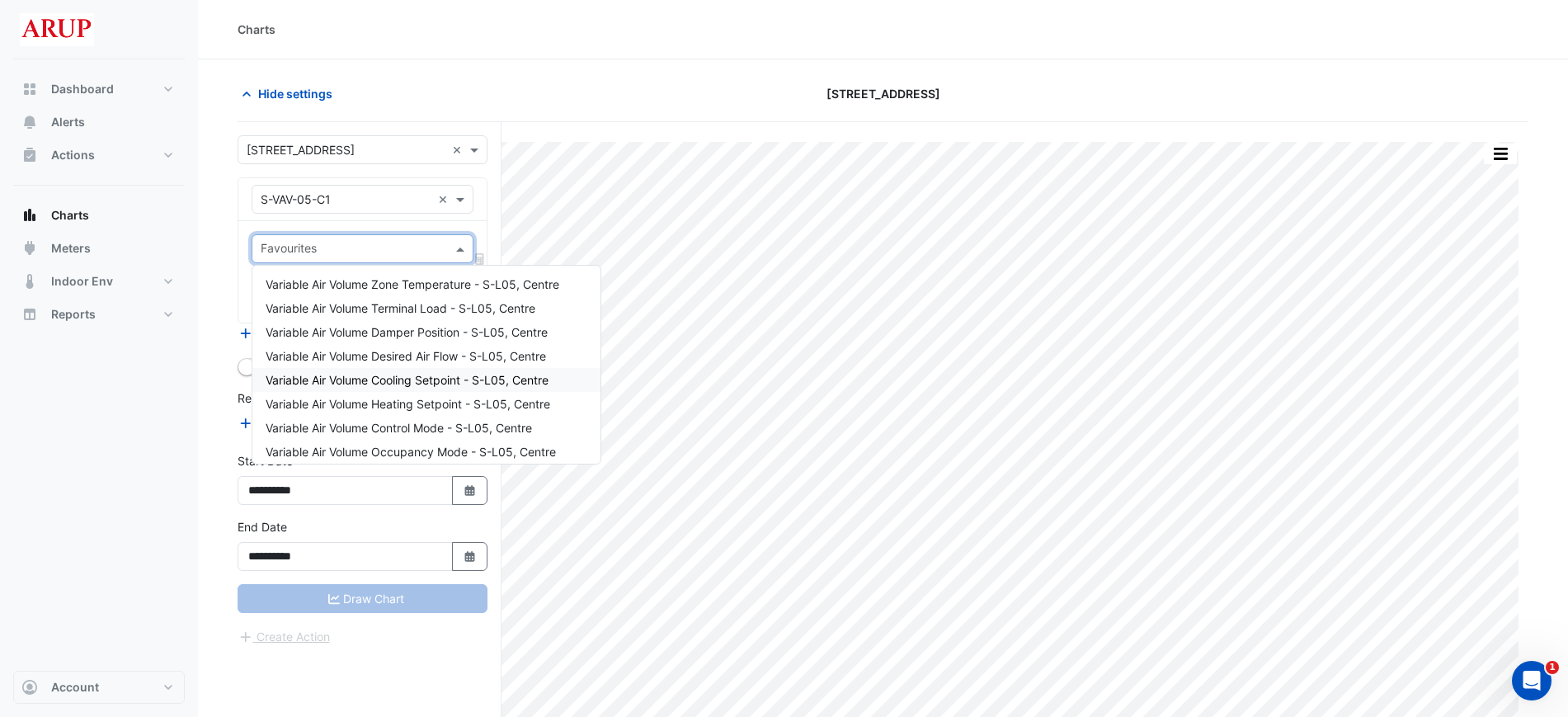
click at [411, 383] on span "Variable Air Volume Cooling Setpoint - S-L05, Centre" at bounding box center [407, 379] width 283 height 14
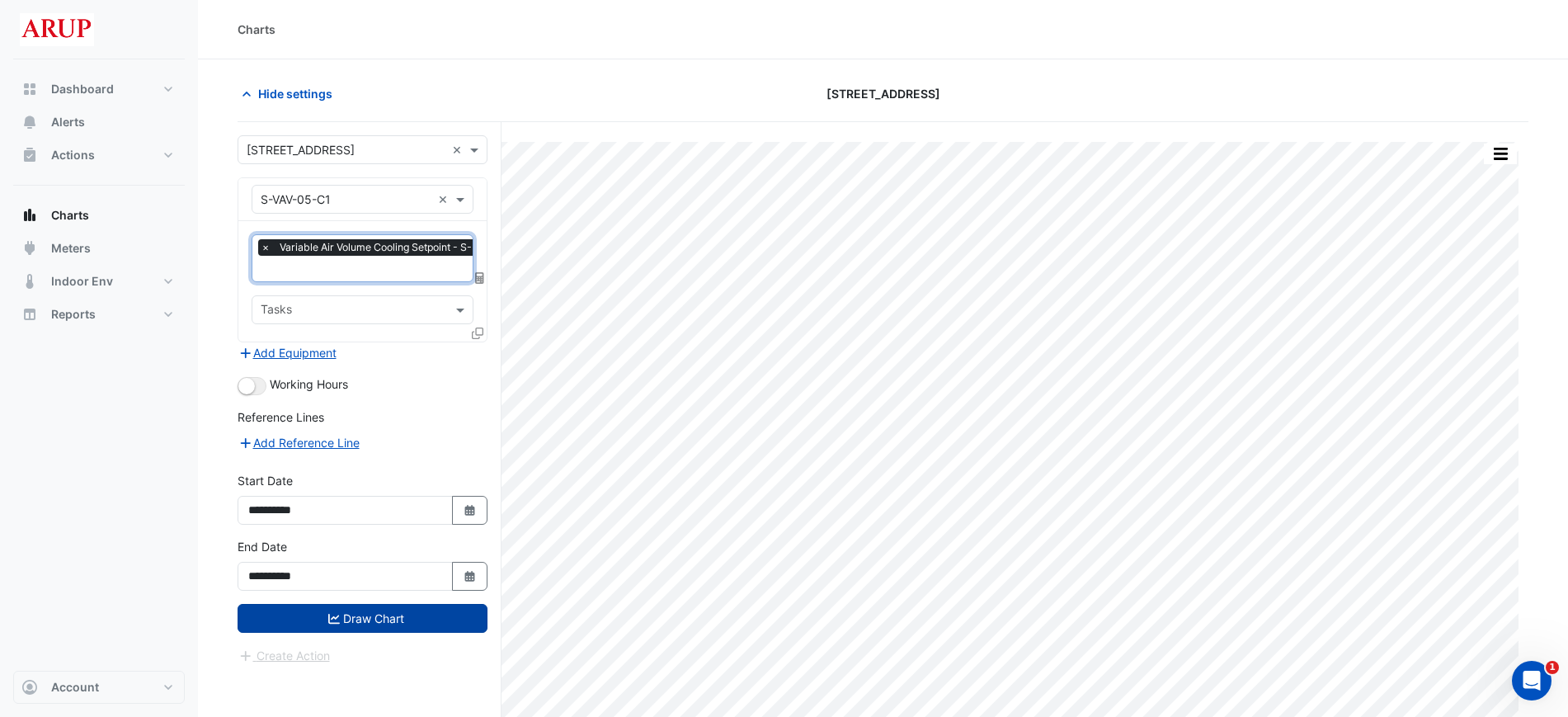
click at [371, 625] on button "Draw Chart" at bounding box center [362, 618] width 250 height 29
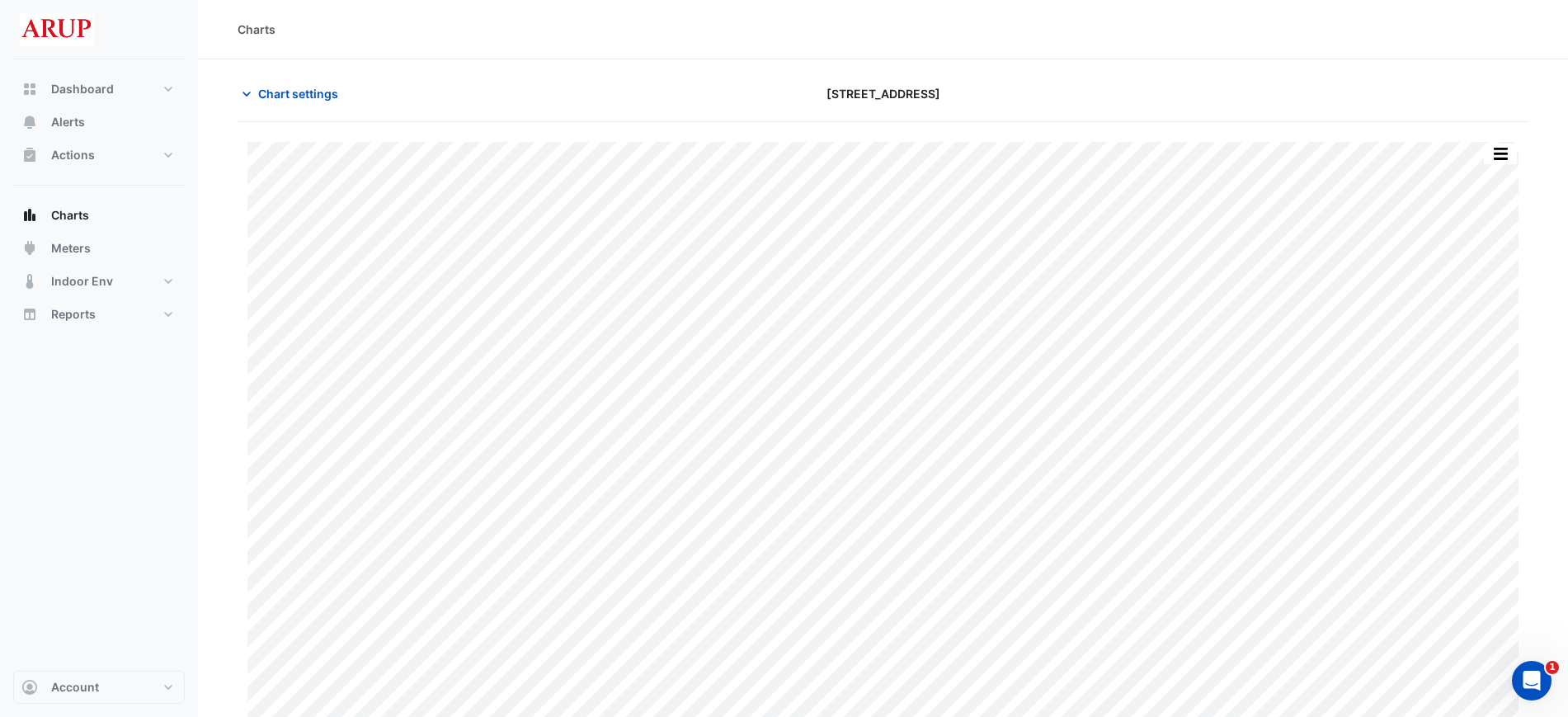
drag, startPoint x: 250, startPoint y: 91, endPoint x: 302, endPoint y: 186, distance: 108.3
click at [249, 91] on icon "button" at bounding box center [246, 93] width 16 height 16
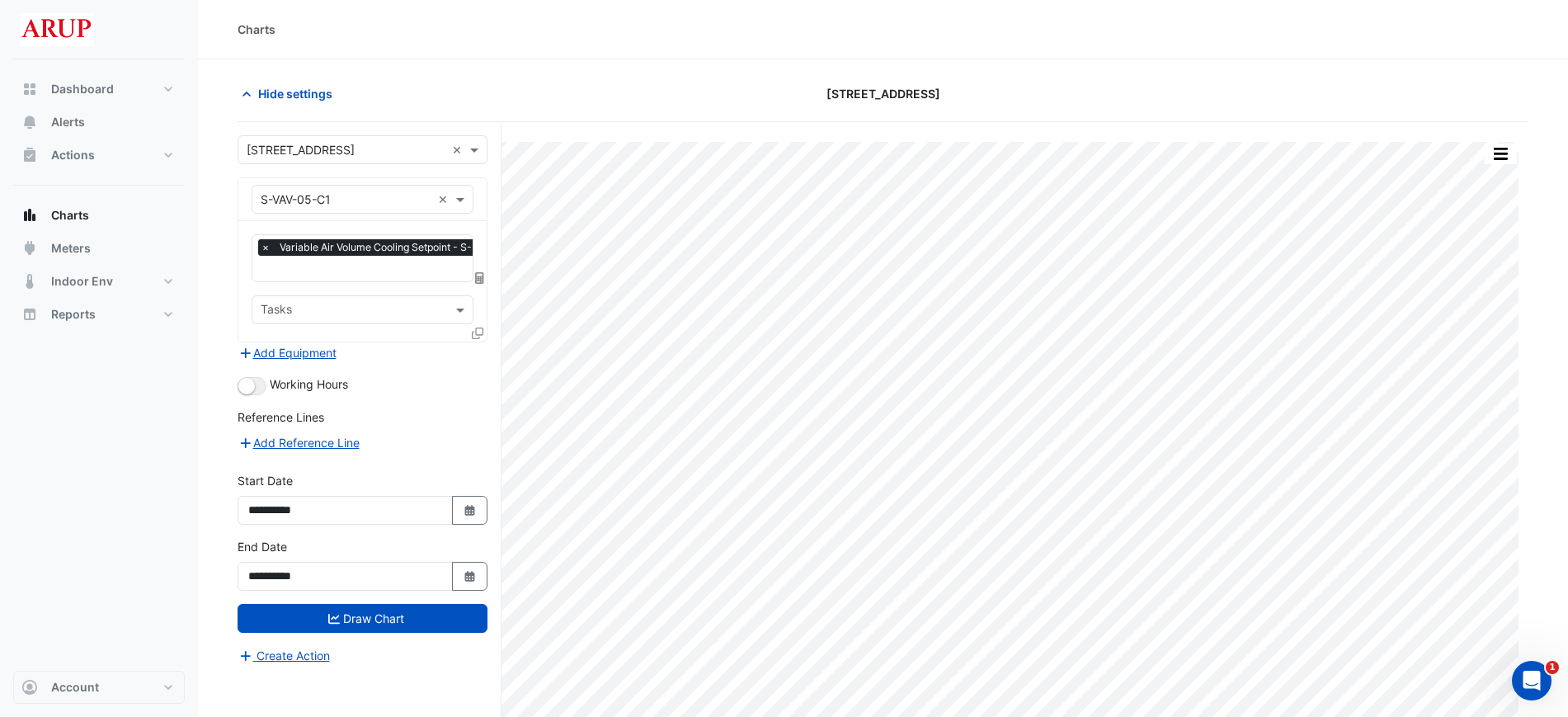
click at [267, 246] on span "×" at bounding box center [266, 247] width 15 height 16
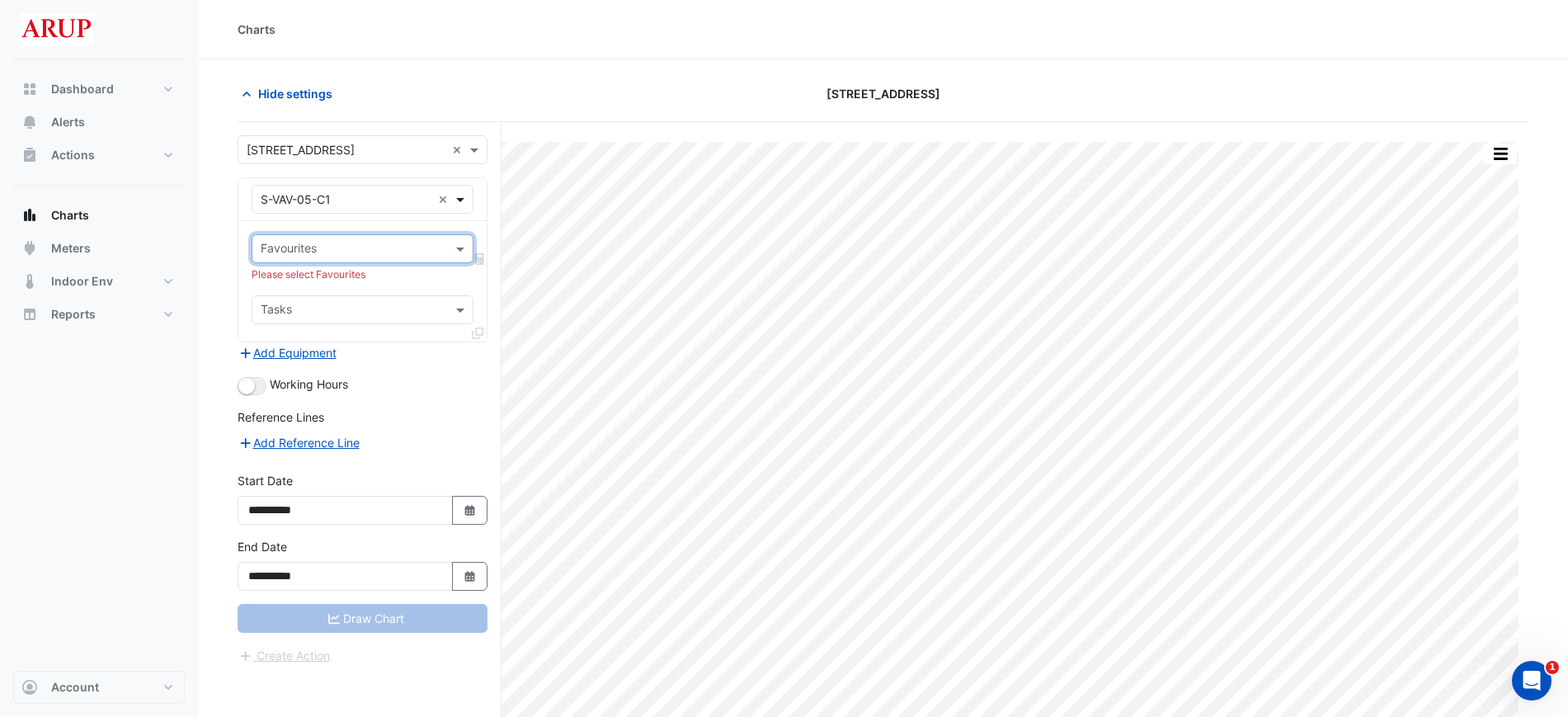
click at [464, 197] on span at bounding box center [462, 199] width 20 height 17
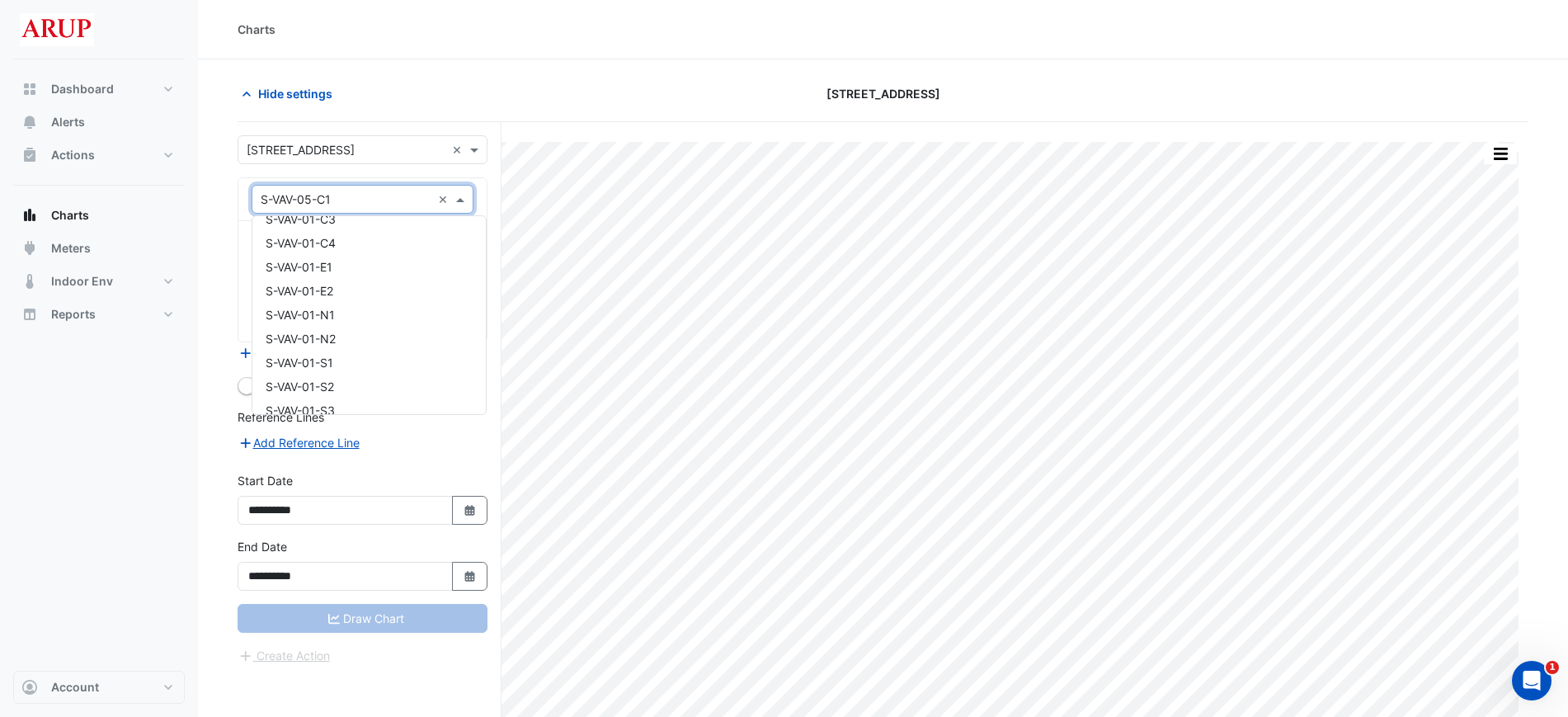
scroll to position [10155, 0]
click at [365, 338] on div "S-VAV-01-N2" at bounding box center [369, 341] width 234 height 24
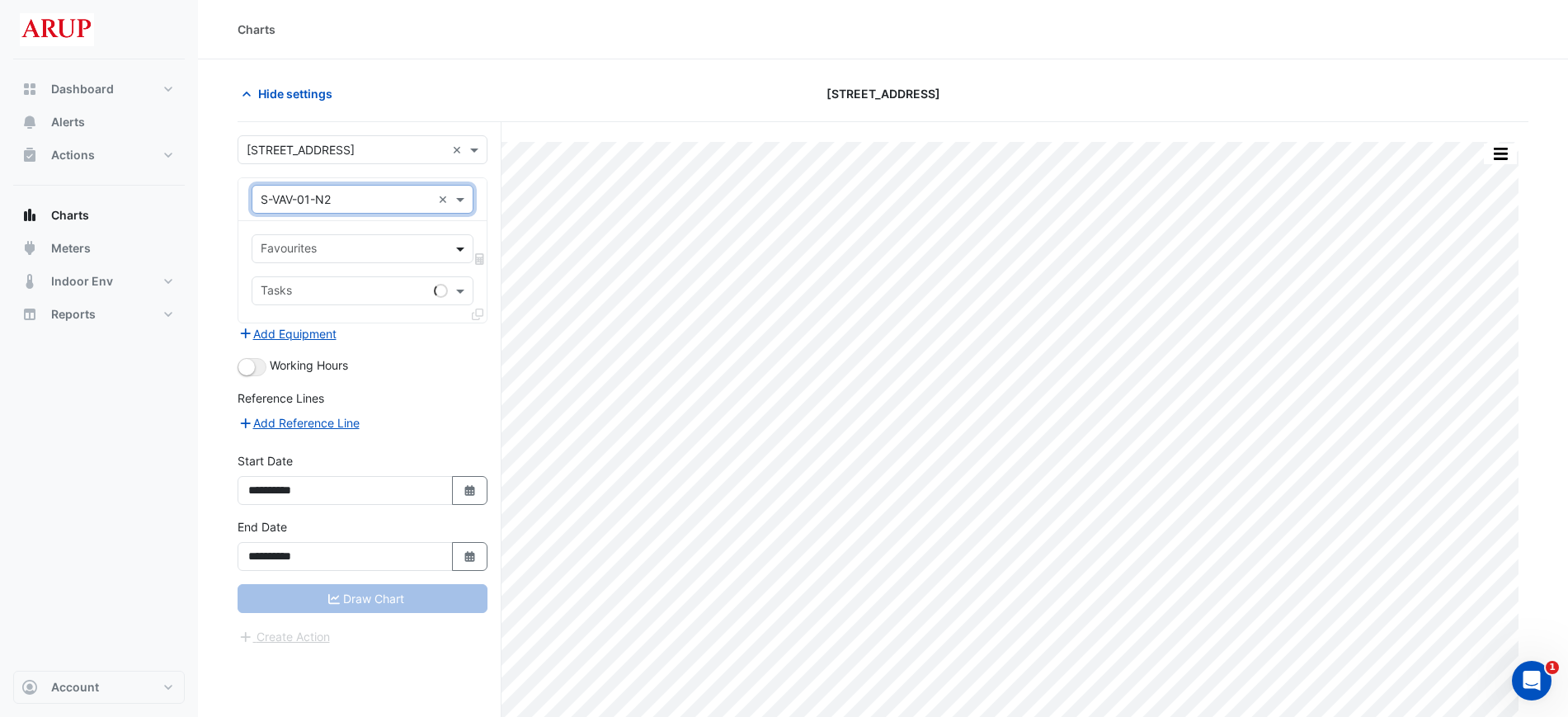
click at [461, 251] on span at bounding box center [462, 249] width 20 height 17
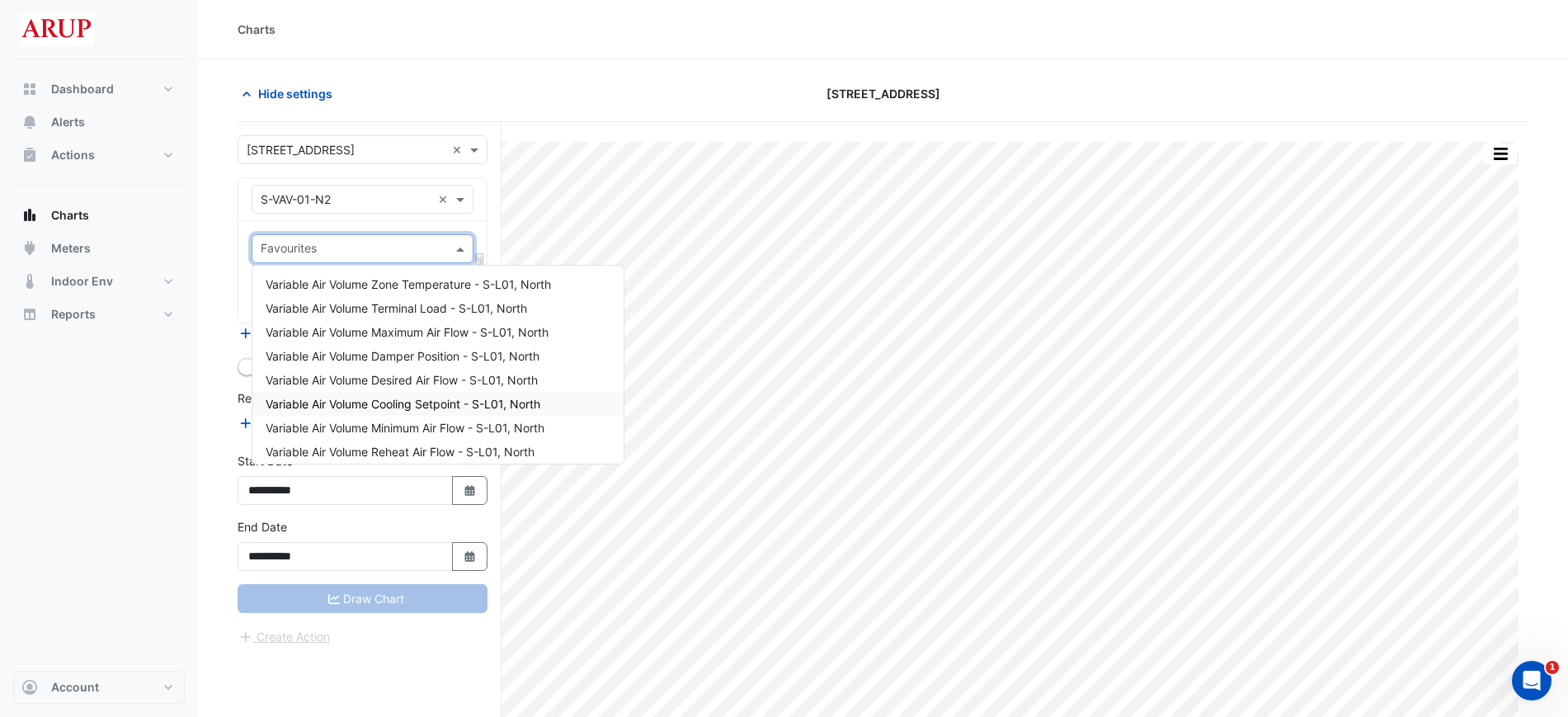
click at [426, 410] on span "Variable Air Volume Cooling Setpoint - S-L01, North" at bounding box center [403, 404] width 274 height 14
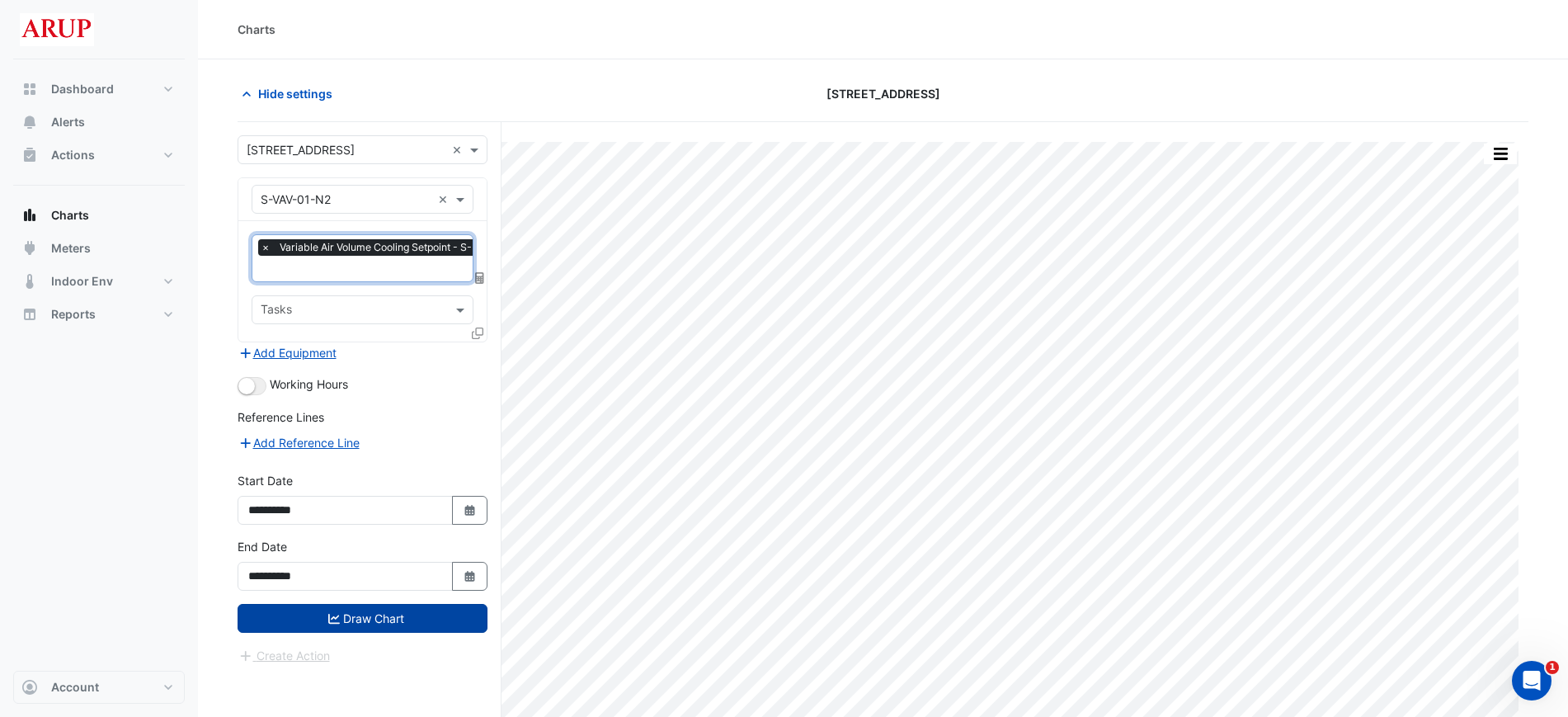
click at [390, 623] on button "Draw Chart" at bounding box center [362, 618] width 250 height 29
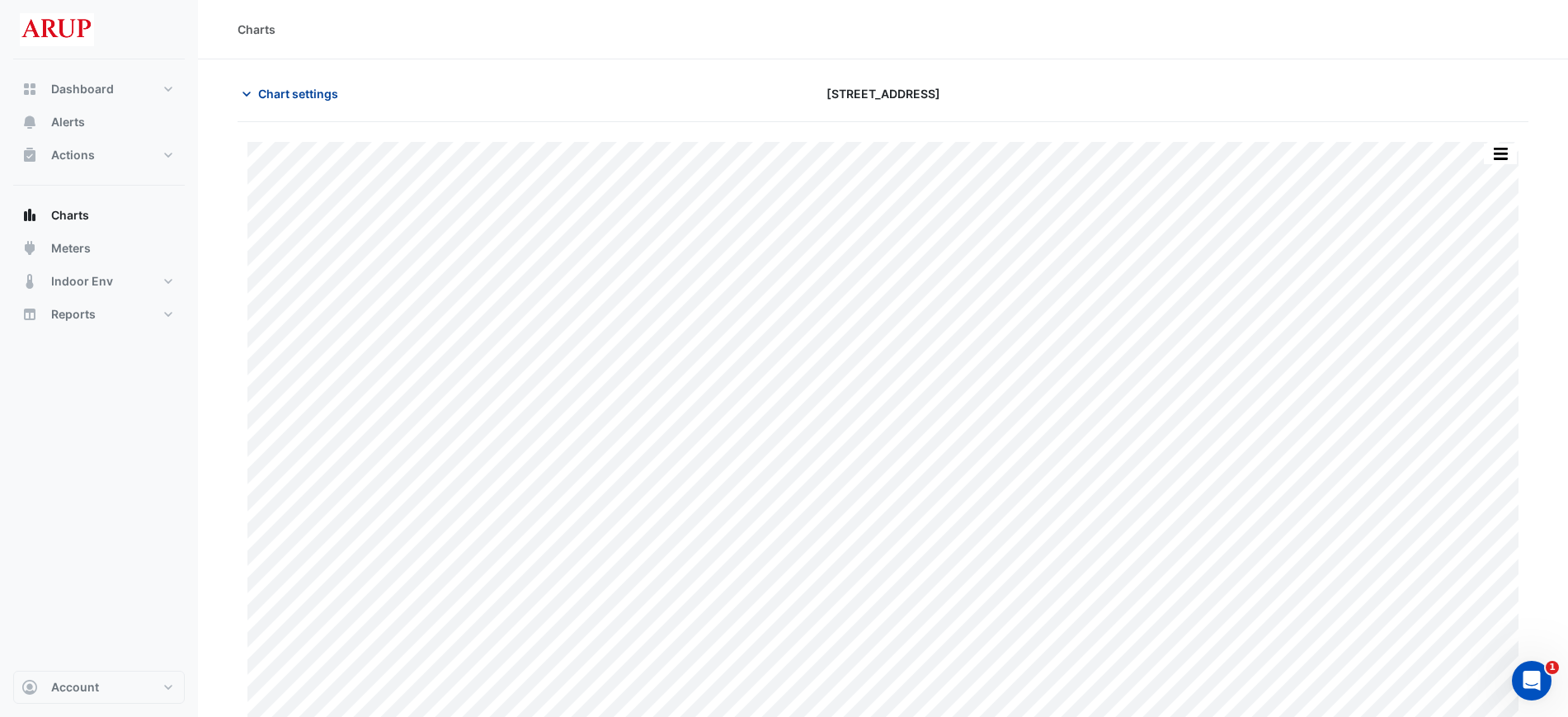
click at [248, 90] on icon "button" at bounding box center [246, 93] width 16 height 16
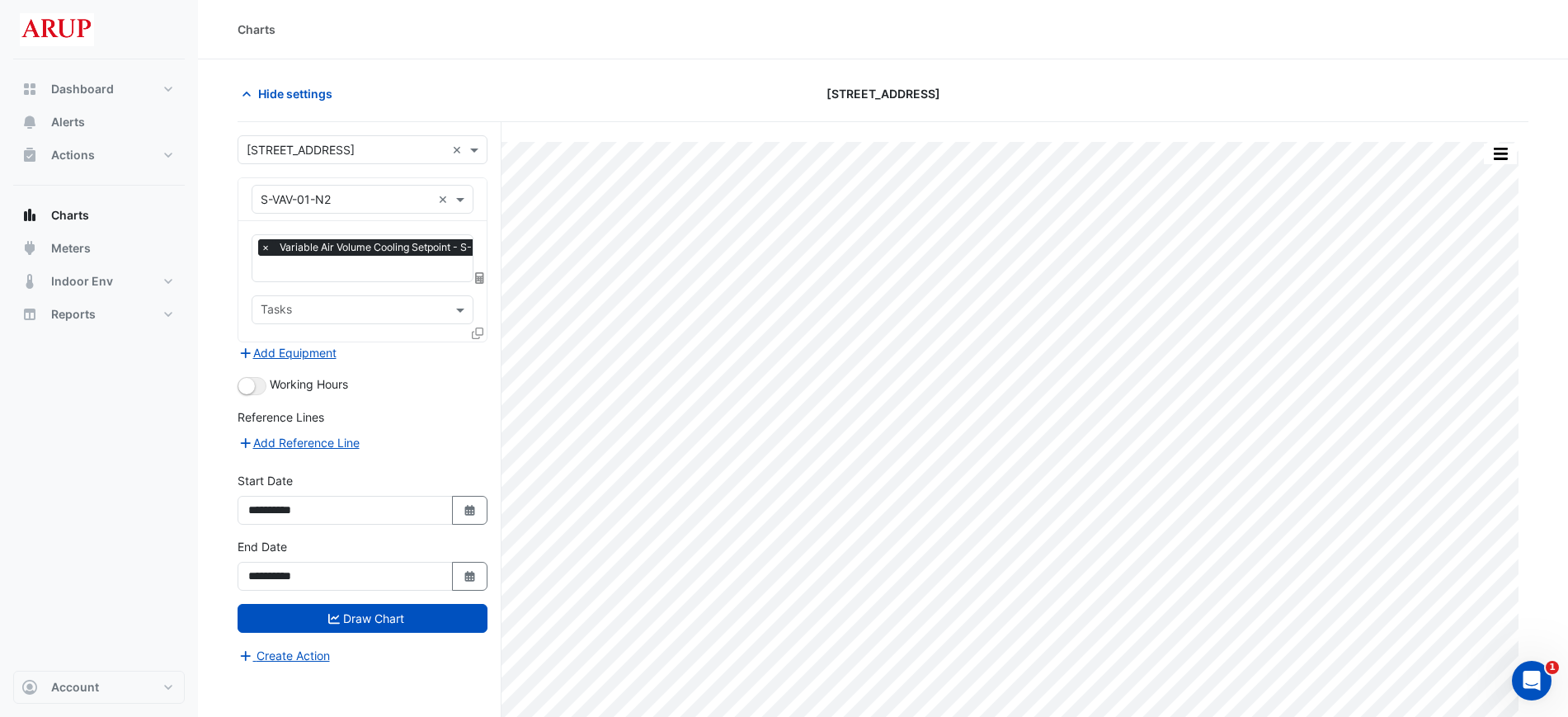
click at [268, 243] on span "×" at bounding box center [266, 247] width 15 height 16
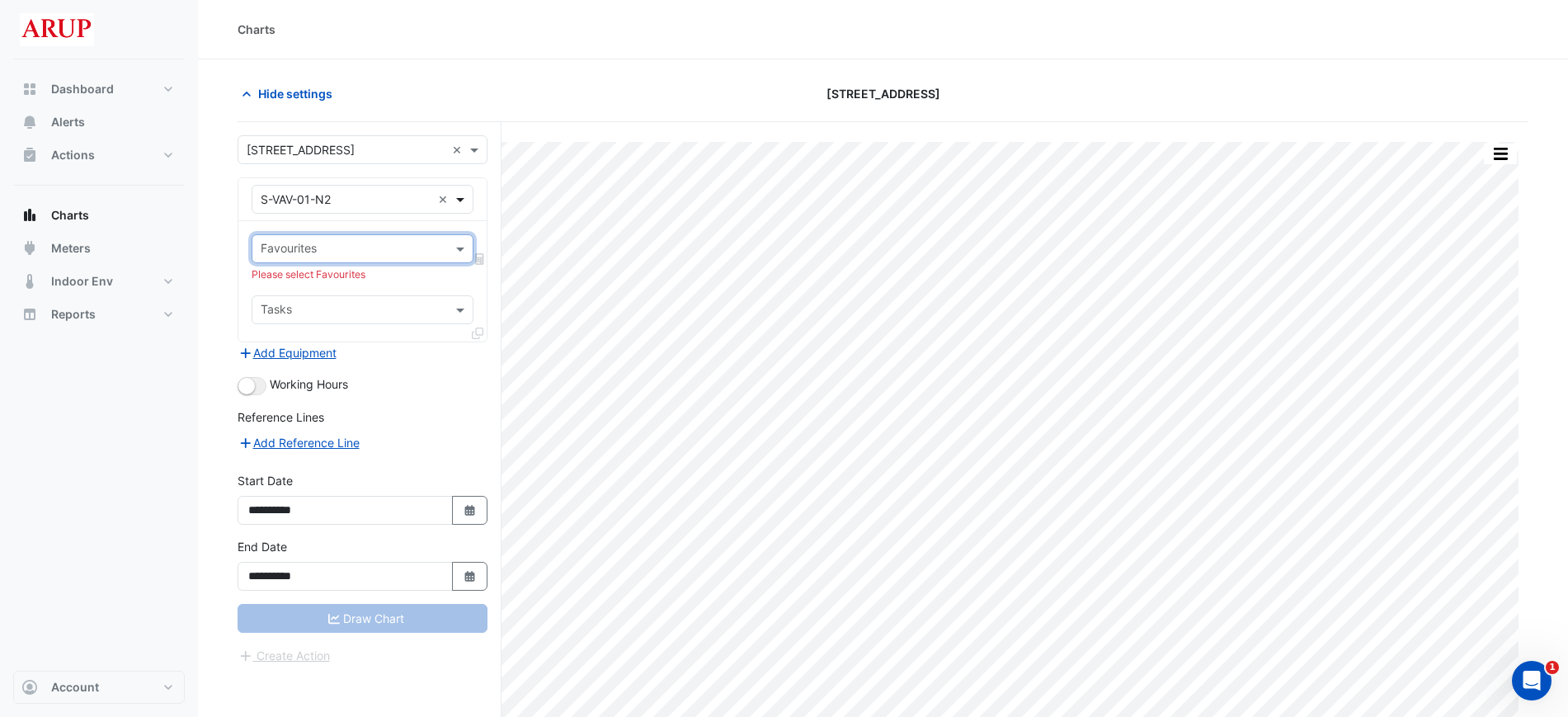
click at [467, 201] on span at bounding box center [462, 199] width 20 height 17
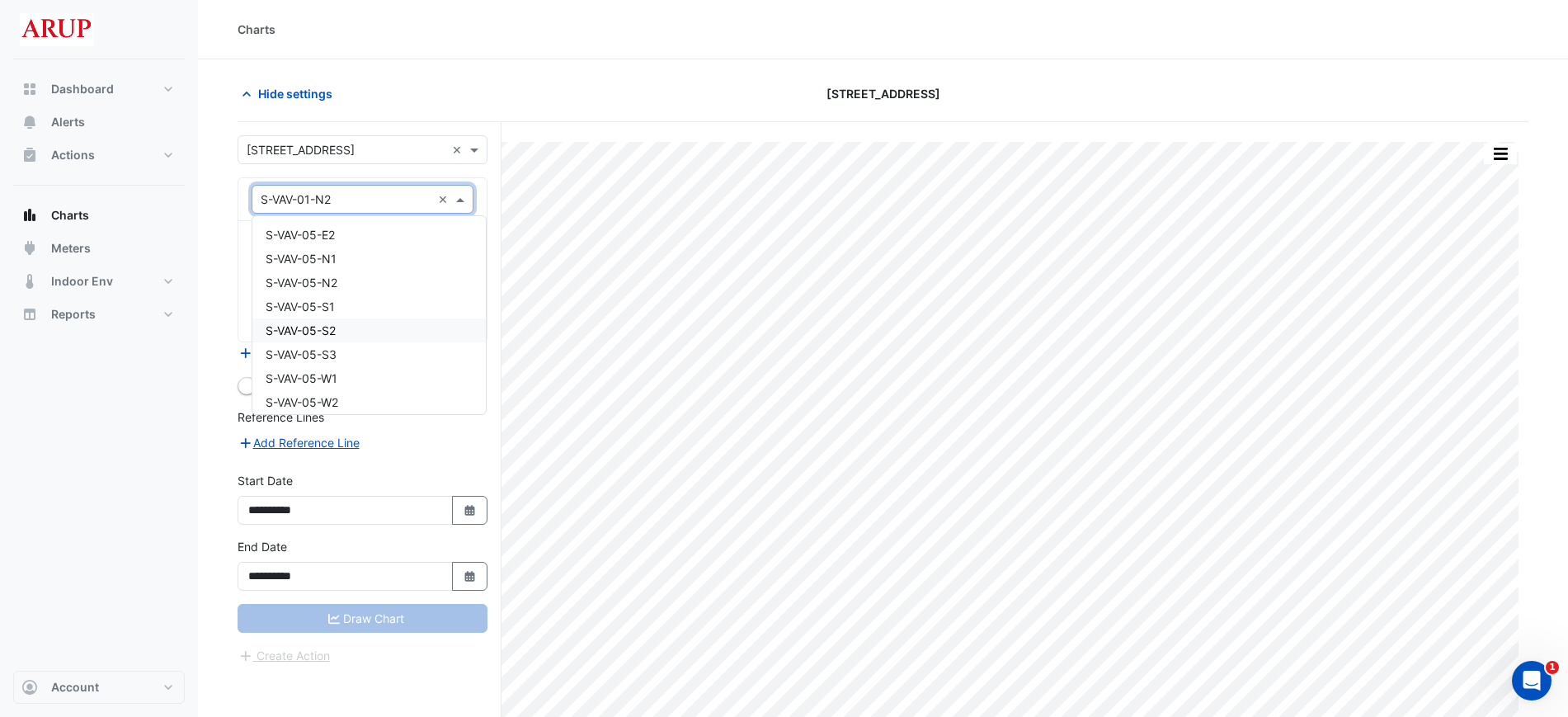
scroll to position [11299, 0]
click at [365, 295] on div "S-VAV-04-W2" at bounding box center [369, 297] width 234 height 24
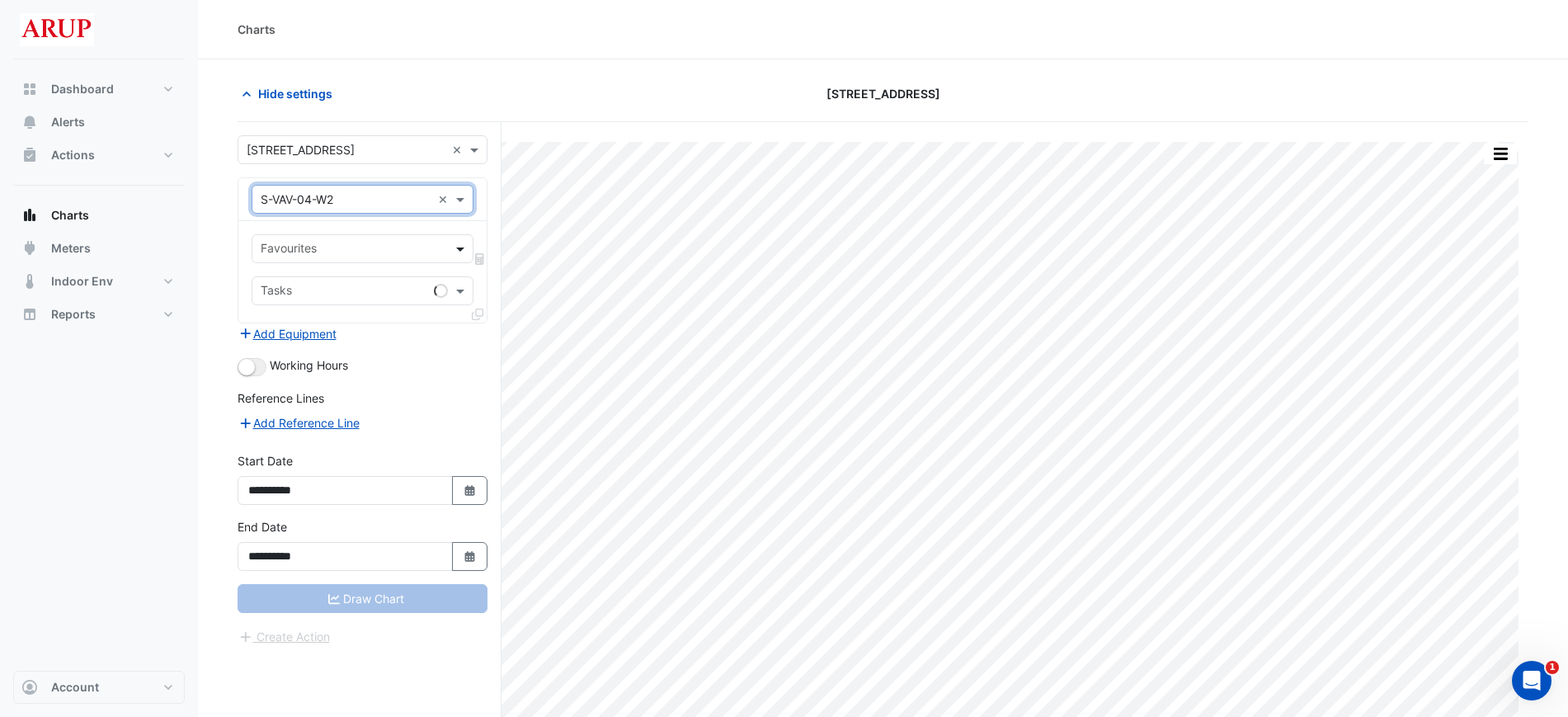
click at [454, 254] on span at bounding box center [462, 249] width 20 height 17
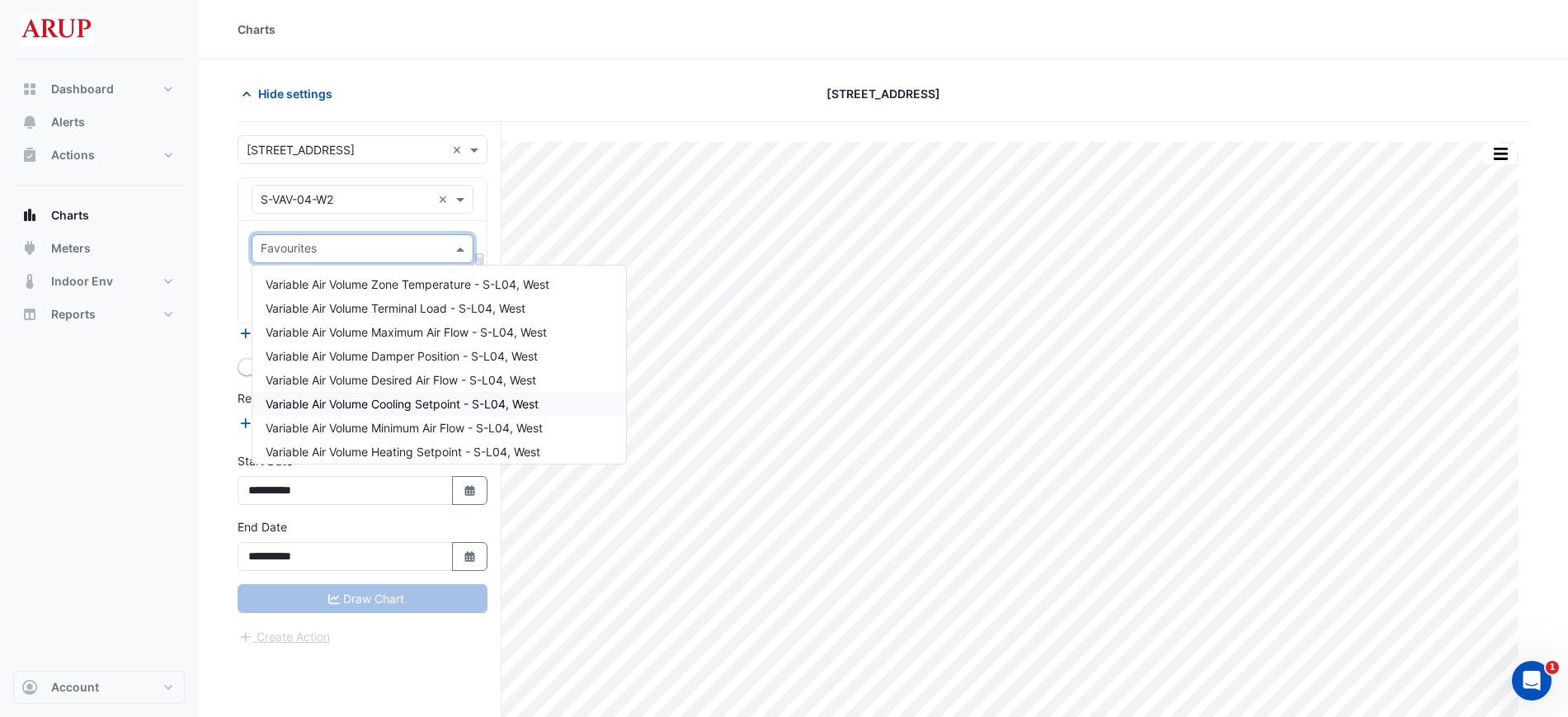
click at [437, 411] on div "Variable Air Volume Cooling Setpoint - S-L04, West" at bounding box center [439, 404] width 373 height 24
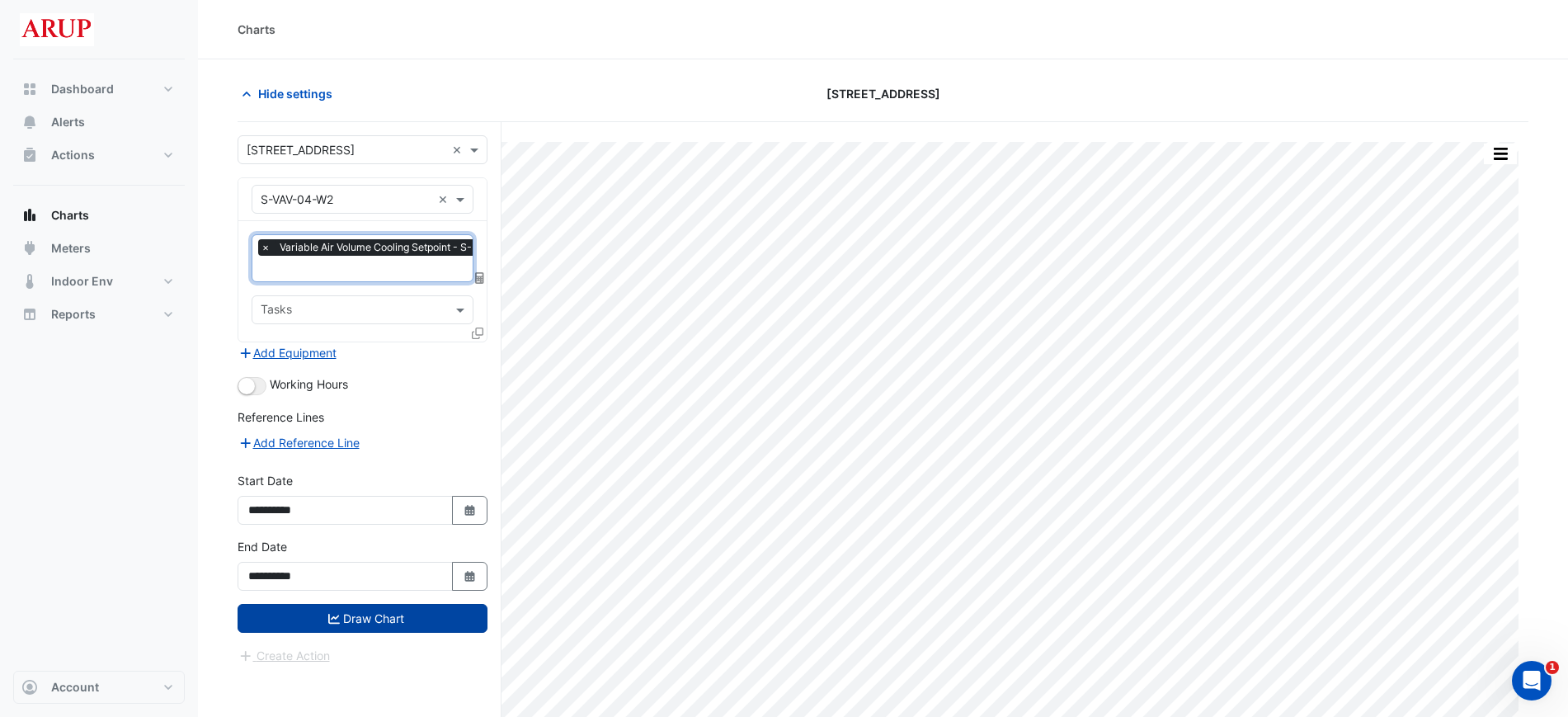
click at [379, 622] on button "Draw Chart" at bounding box center [362, 618] width 250 height 29
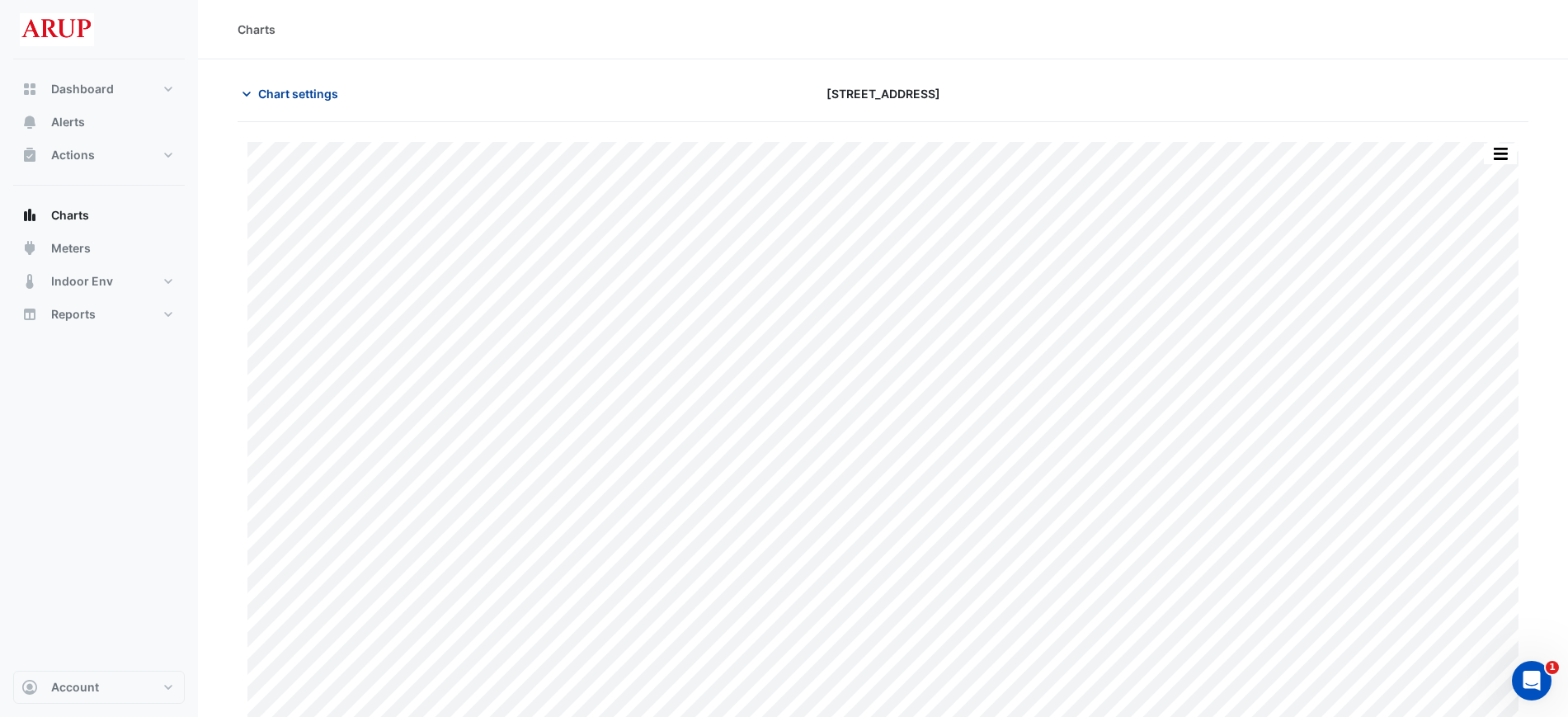
click at [255, 85] on button "Chart settings" at bounding box center [294, 94] width 112 height 29
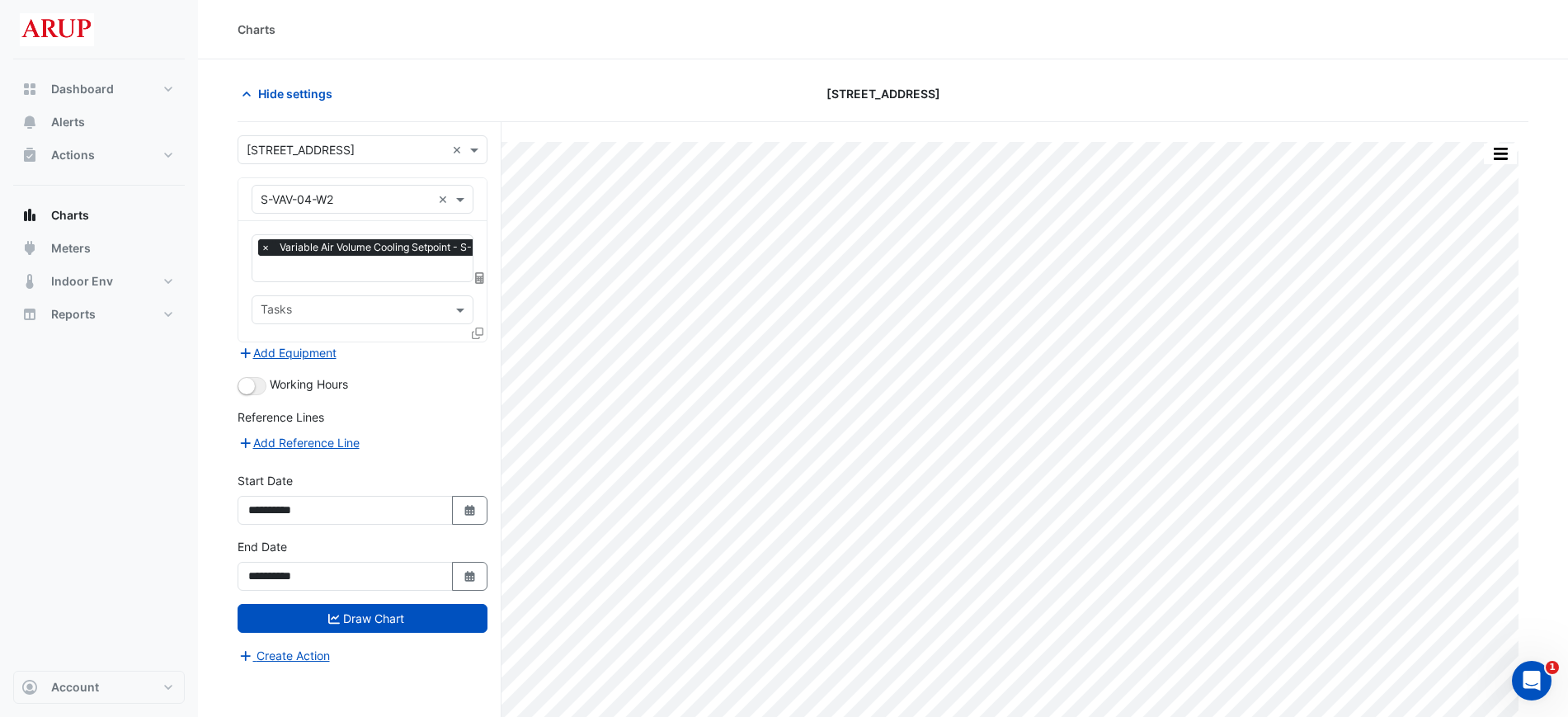
click at [271, 241] on span "×" at bounding box center [266, 247] width 15 height 16
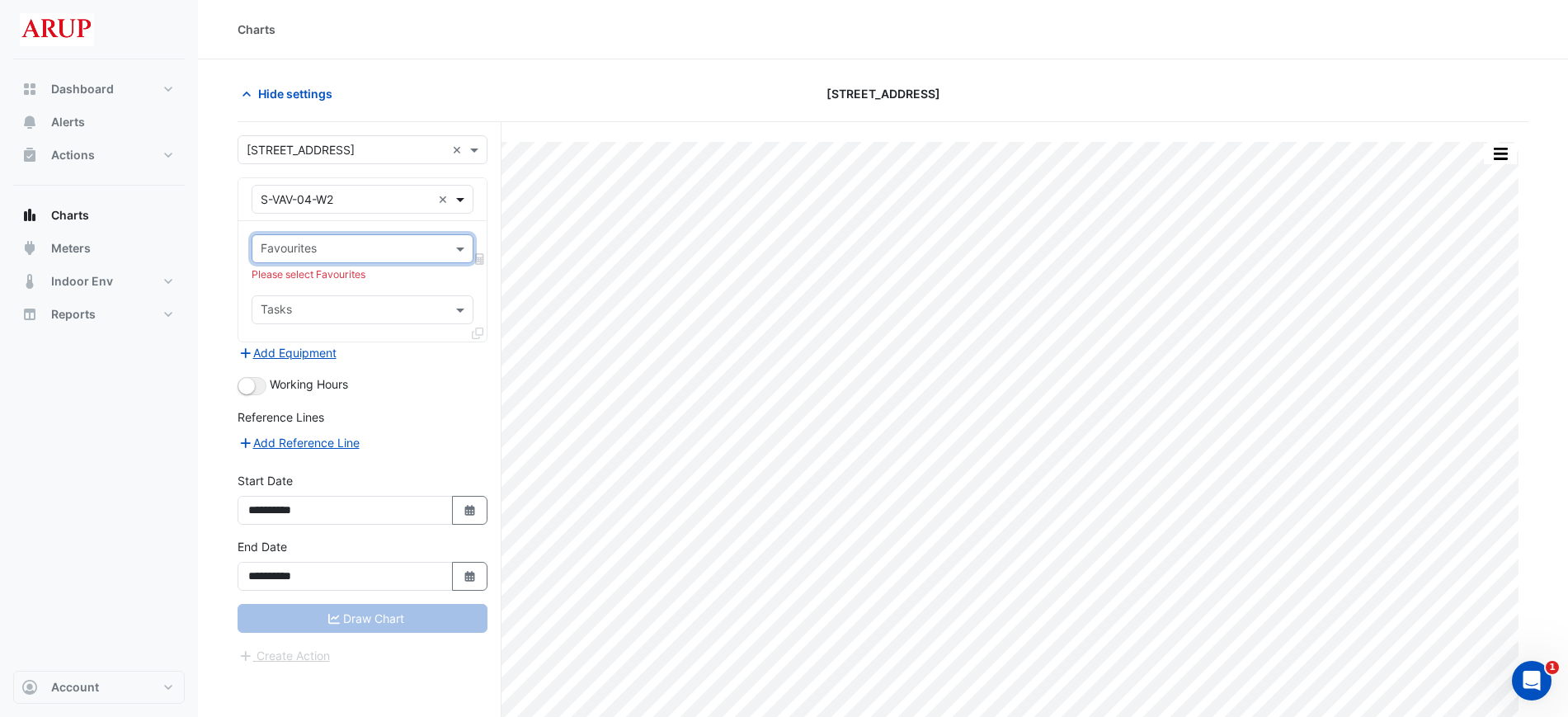
click at [461, 194] on span at bounding box center [462, 199] width 20 height 17
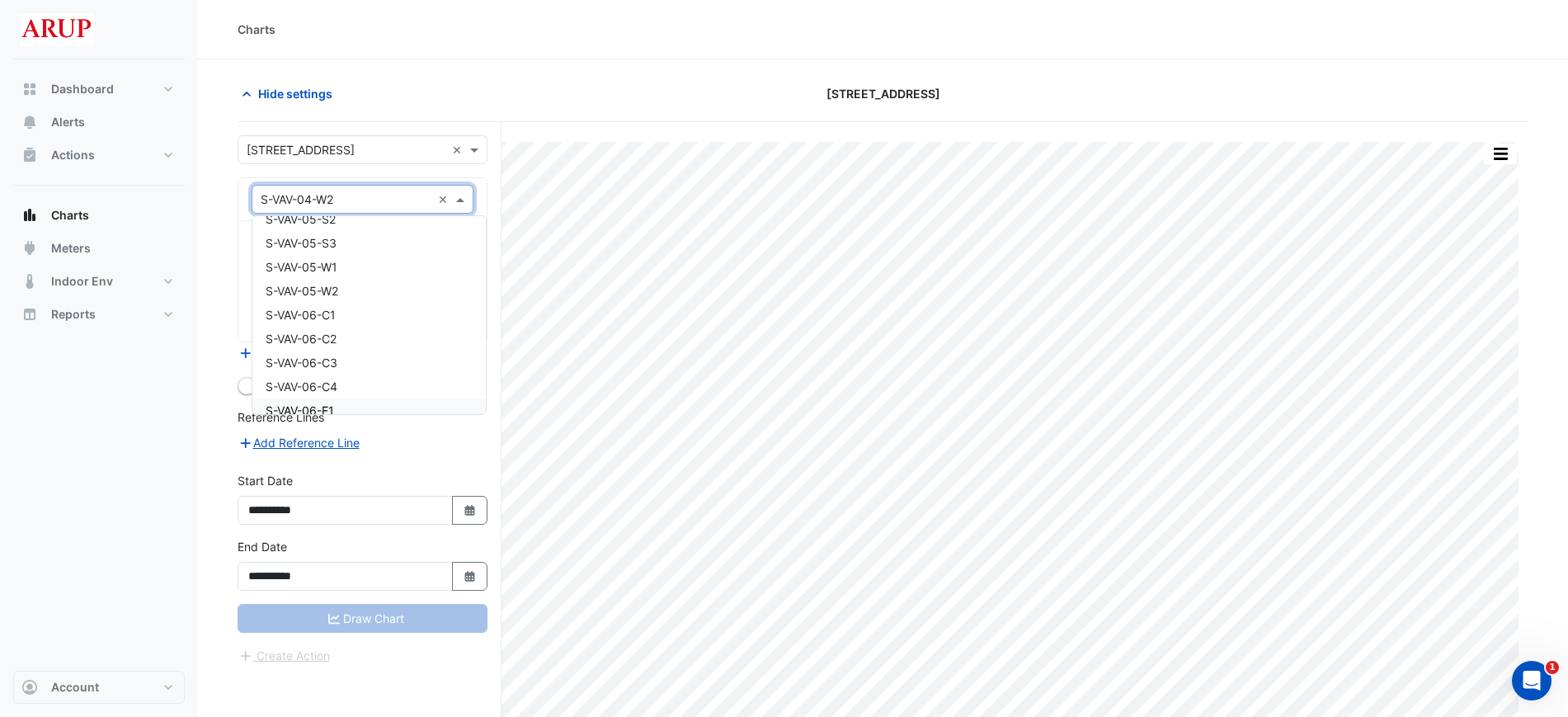
scroll to position [11678, 0]
click at [358, 342] on div "S-VAV-06-E1" at bounding box center [369, 350] width 234 height 24
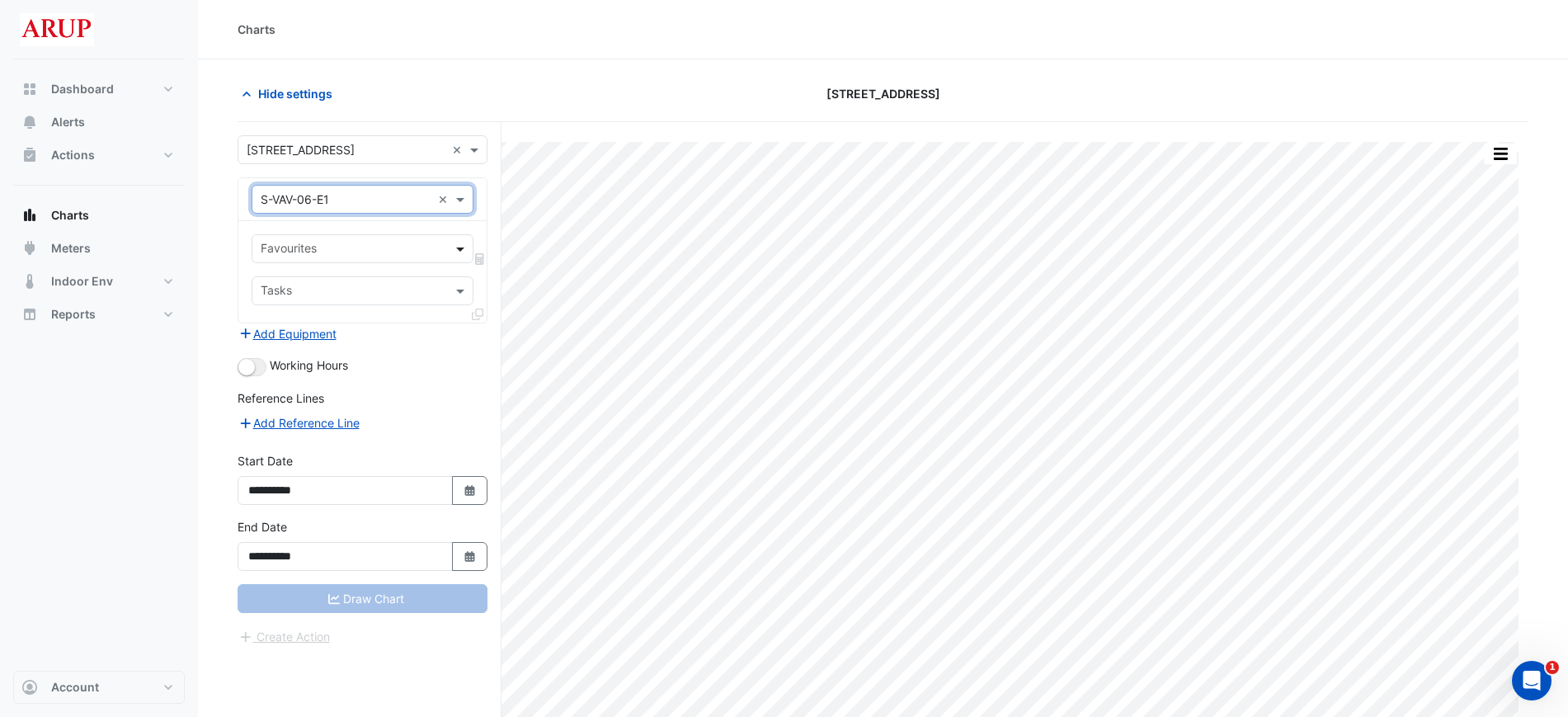
click at [457, 246] on span at bounding box center [462, 249] width 20 height 17
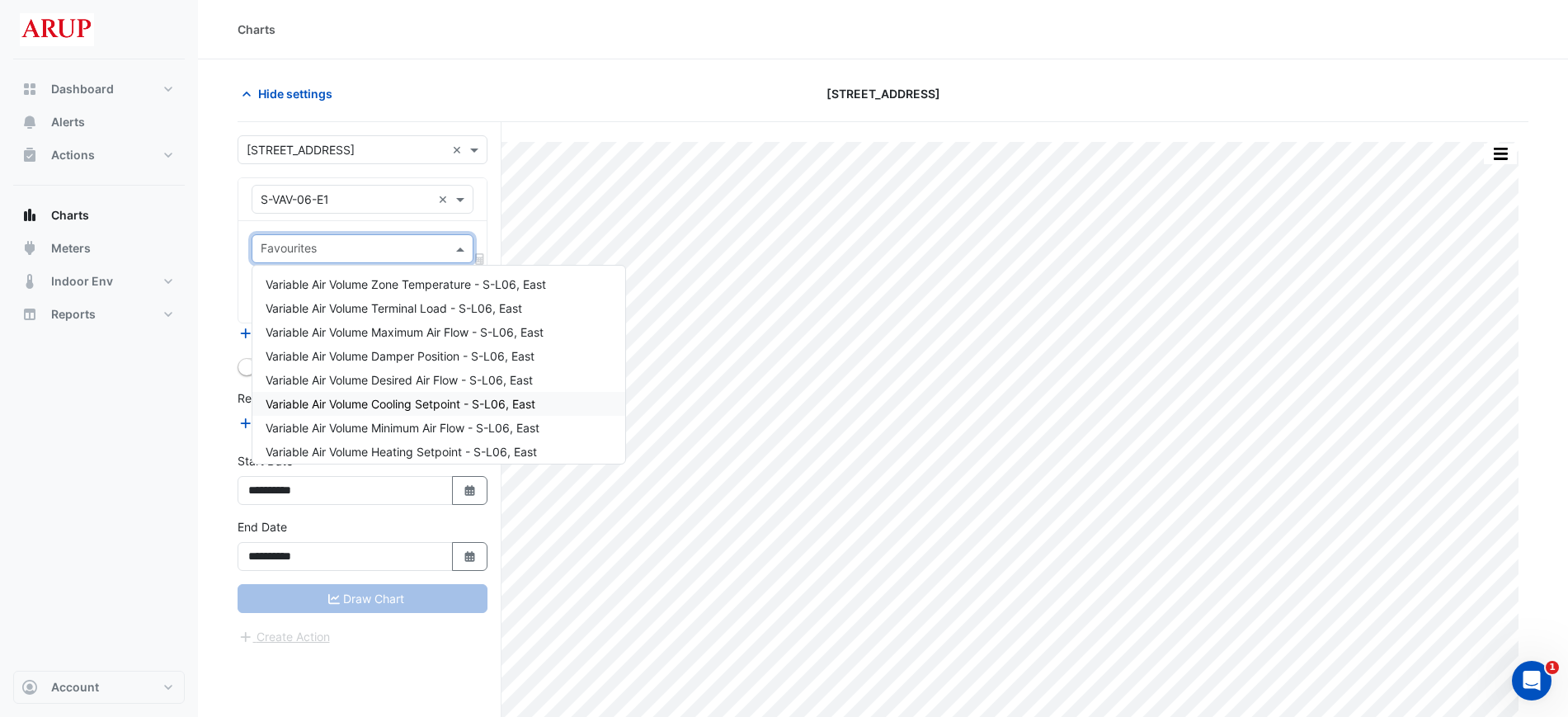
click at [389, 402] on span "Variable Air Volume Cooling Setpoint - S-L06, East" at bounding box center [400, 404] width 270 height 14
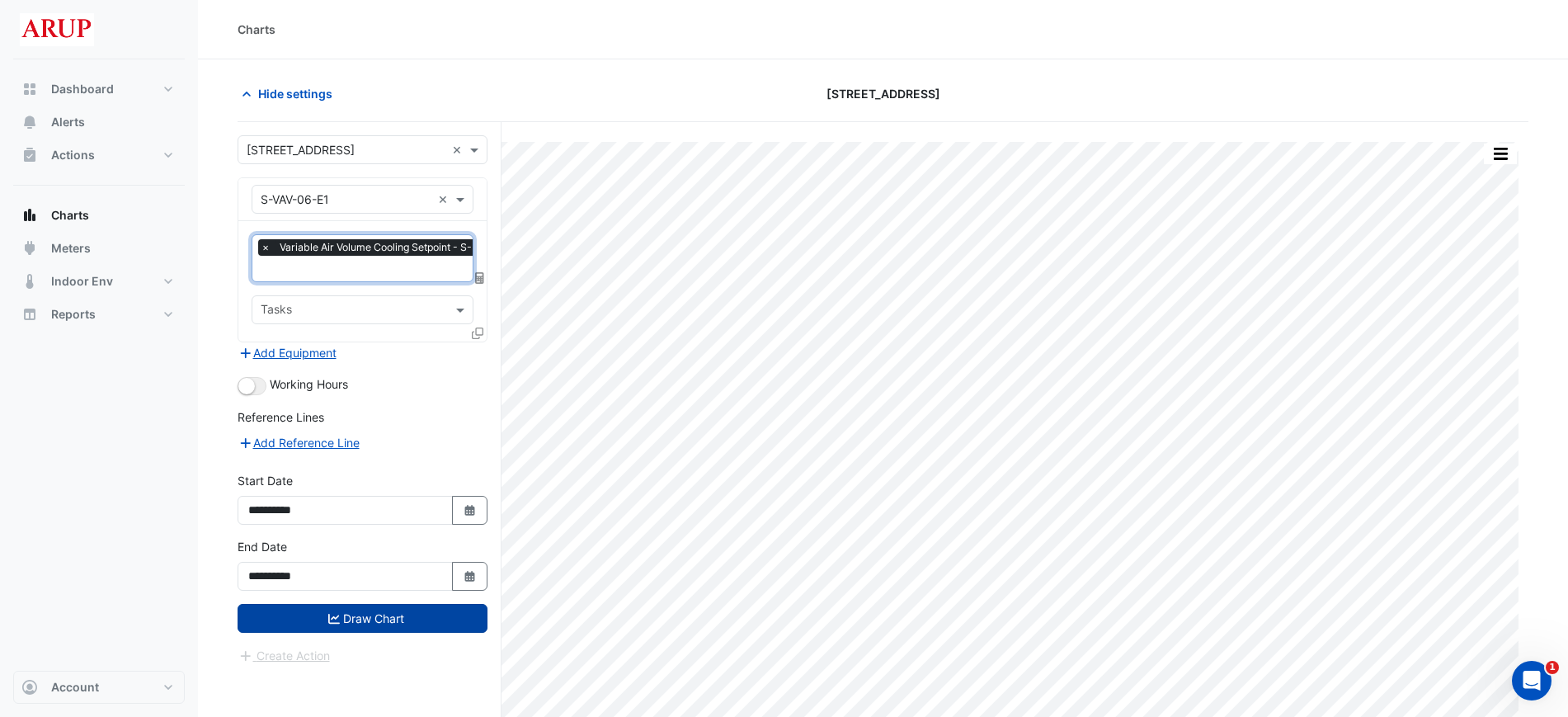
click at [371, 615] on button "Draw Chart" at bounding box center [362, 618] width 250 height 29
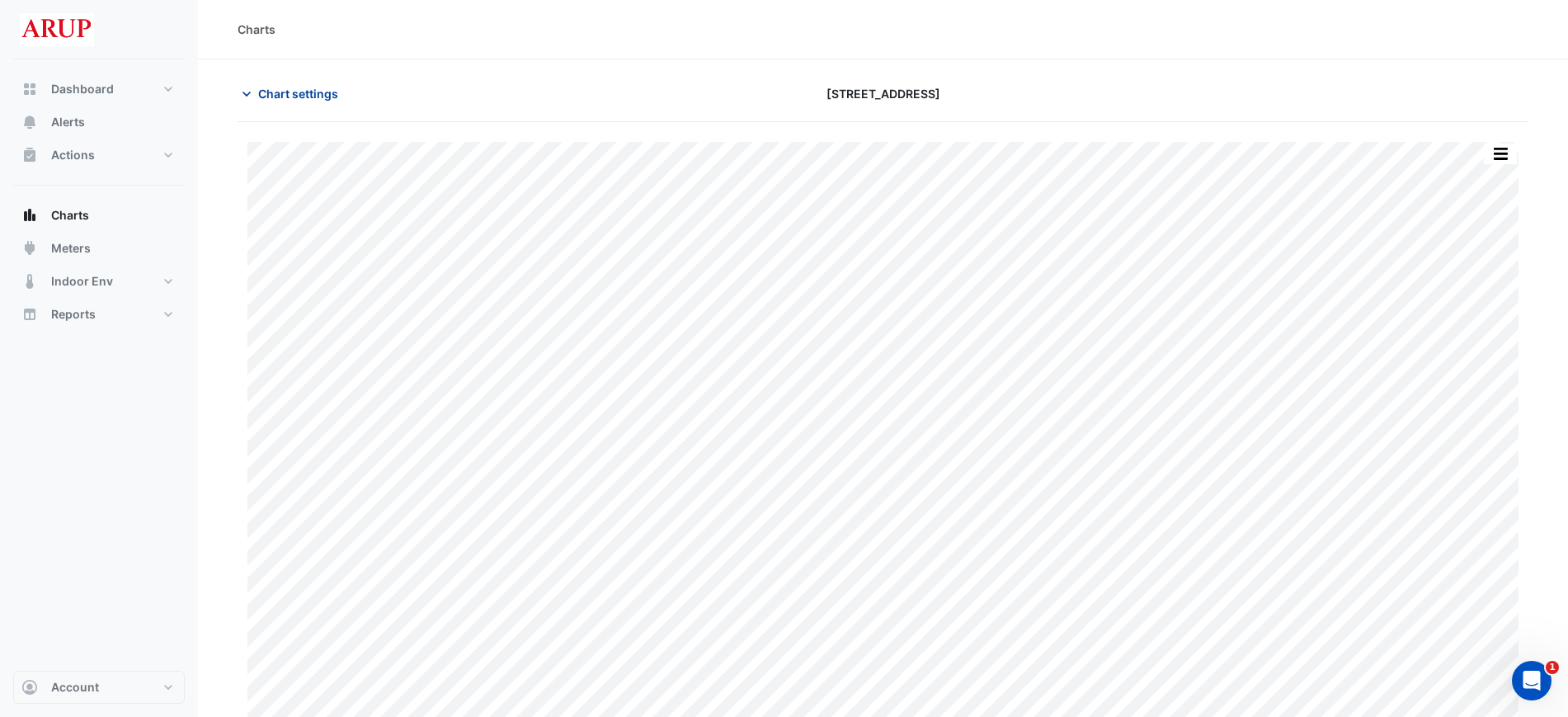
click at [257, 90] on button "Chart settings" at bounding box center [294, 94] width 112 height 29
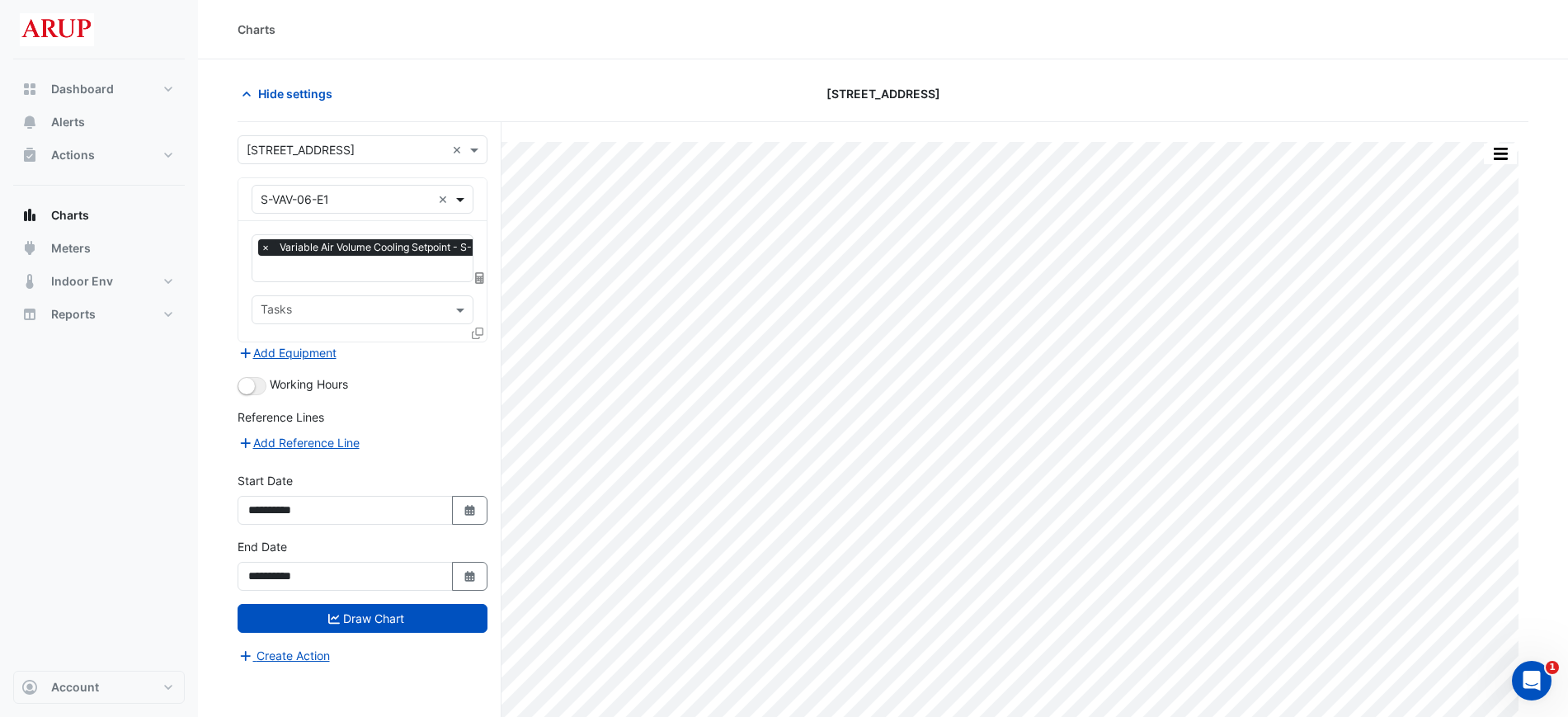
click at [466, 201] on span at bounding box center [462, 199] width 20 height 17
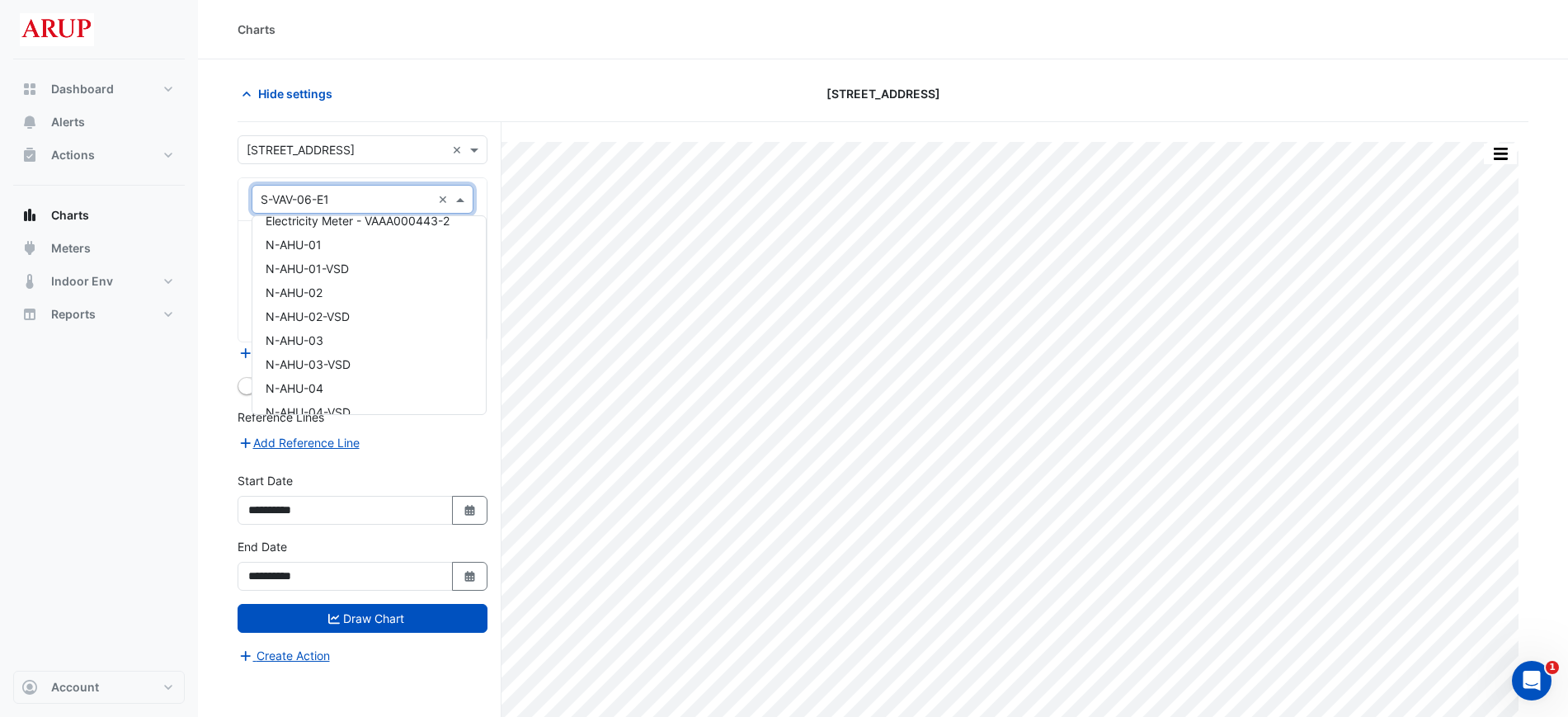
scroll to position [207, 0]
click at [365, 320] on div "N-AHU-04" at bounding box center [369, 316] width 234 height 24
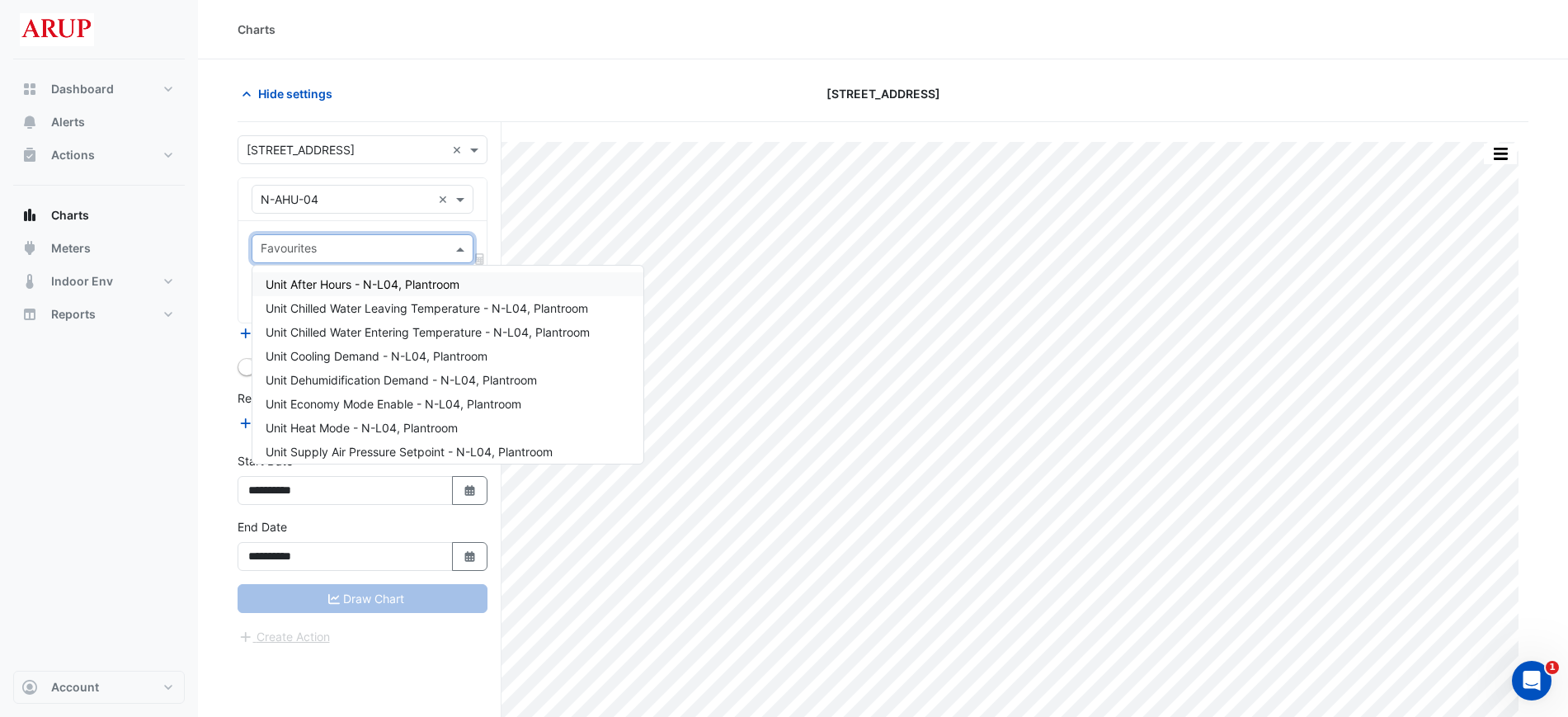
click at [460, 251] on span at bounding box center [462, 249] width 20 height 17
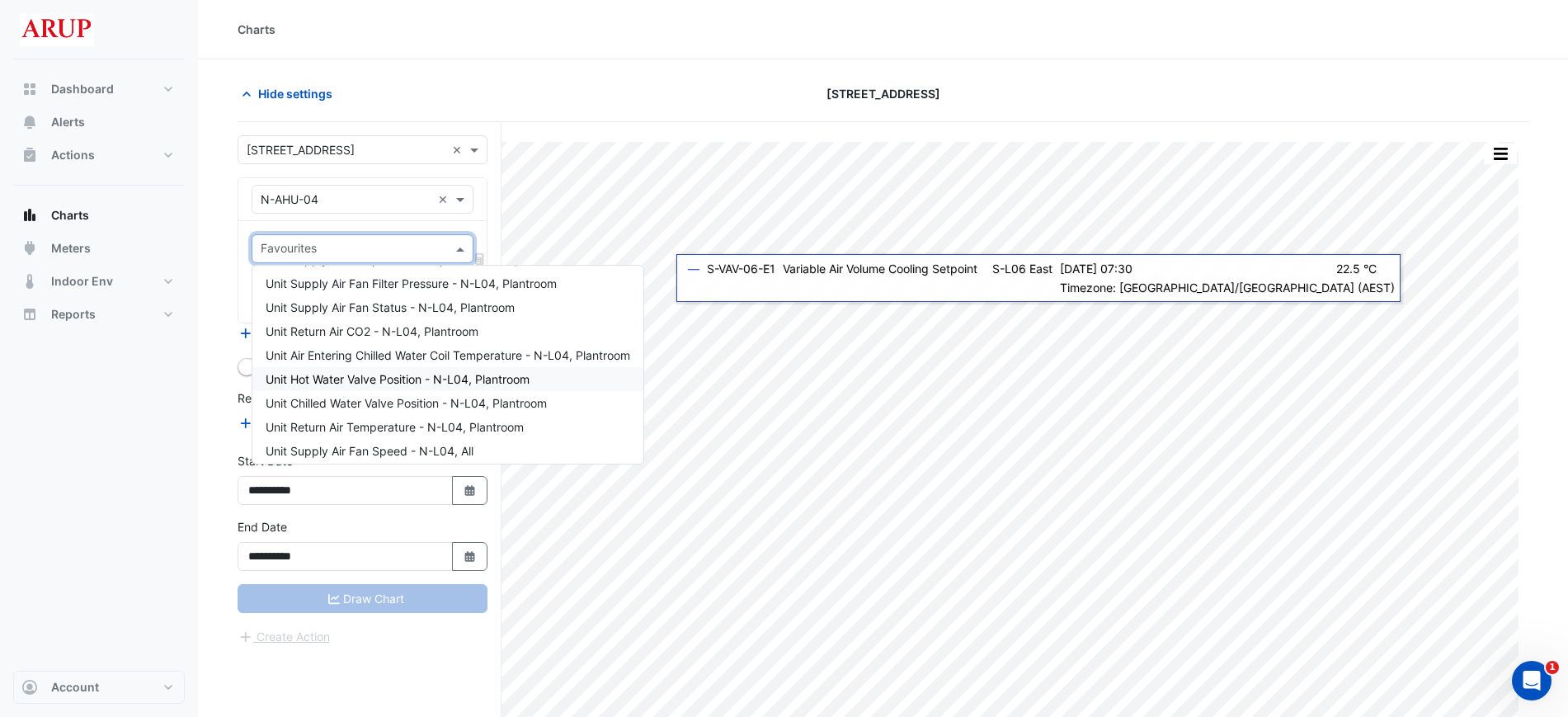
scroll to position [319, 0]
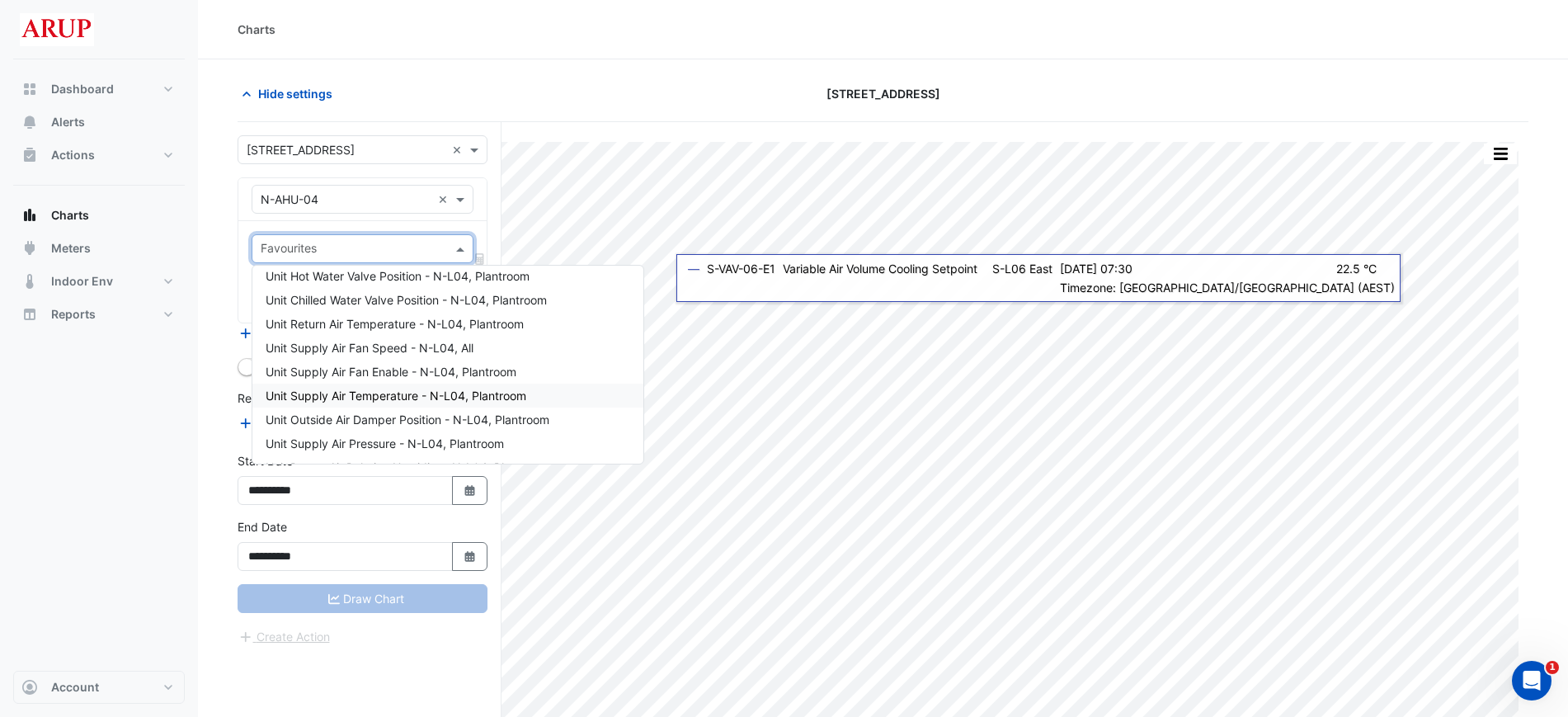
click at [568, 400] on div "Unit Supply Air Temperature - N-L04, Plantroom" at bounding box center [448, 395] width 391 height 24
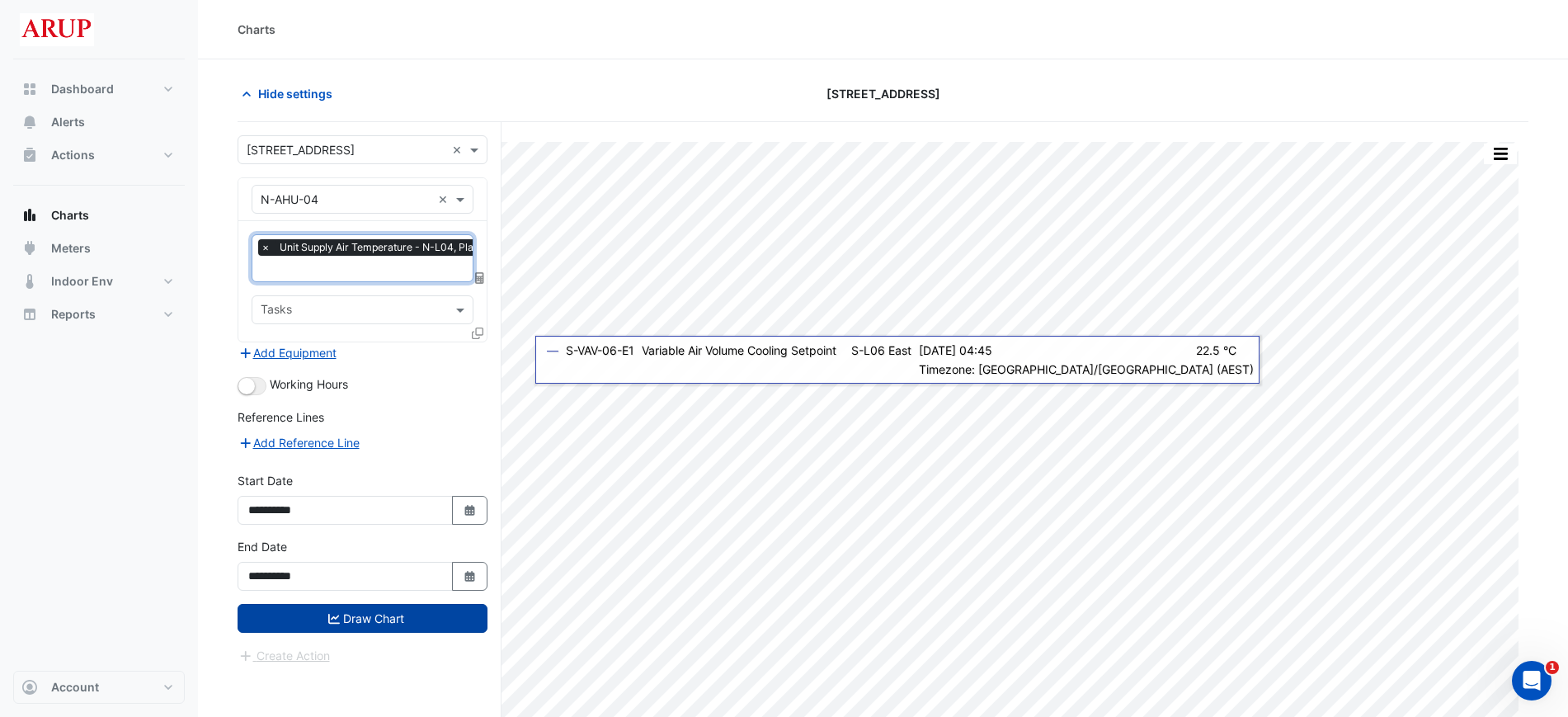
click at [383, 616] on button "Draw Chart" at bounding box center [362, 618] width 250 height 29
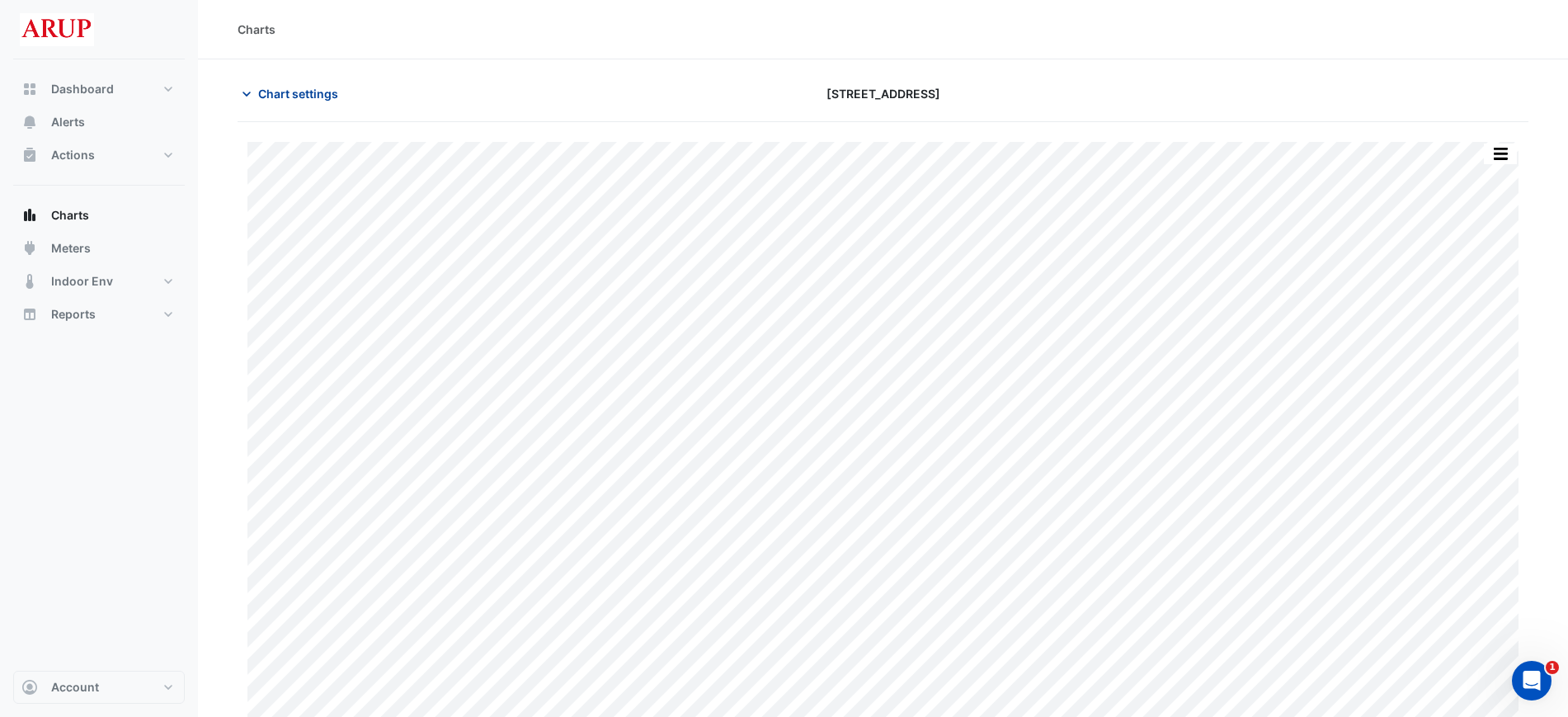
click at [247, 102] on button "Chart settings" at bounding box center [294, 94] width 112 height 29
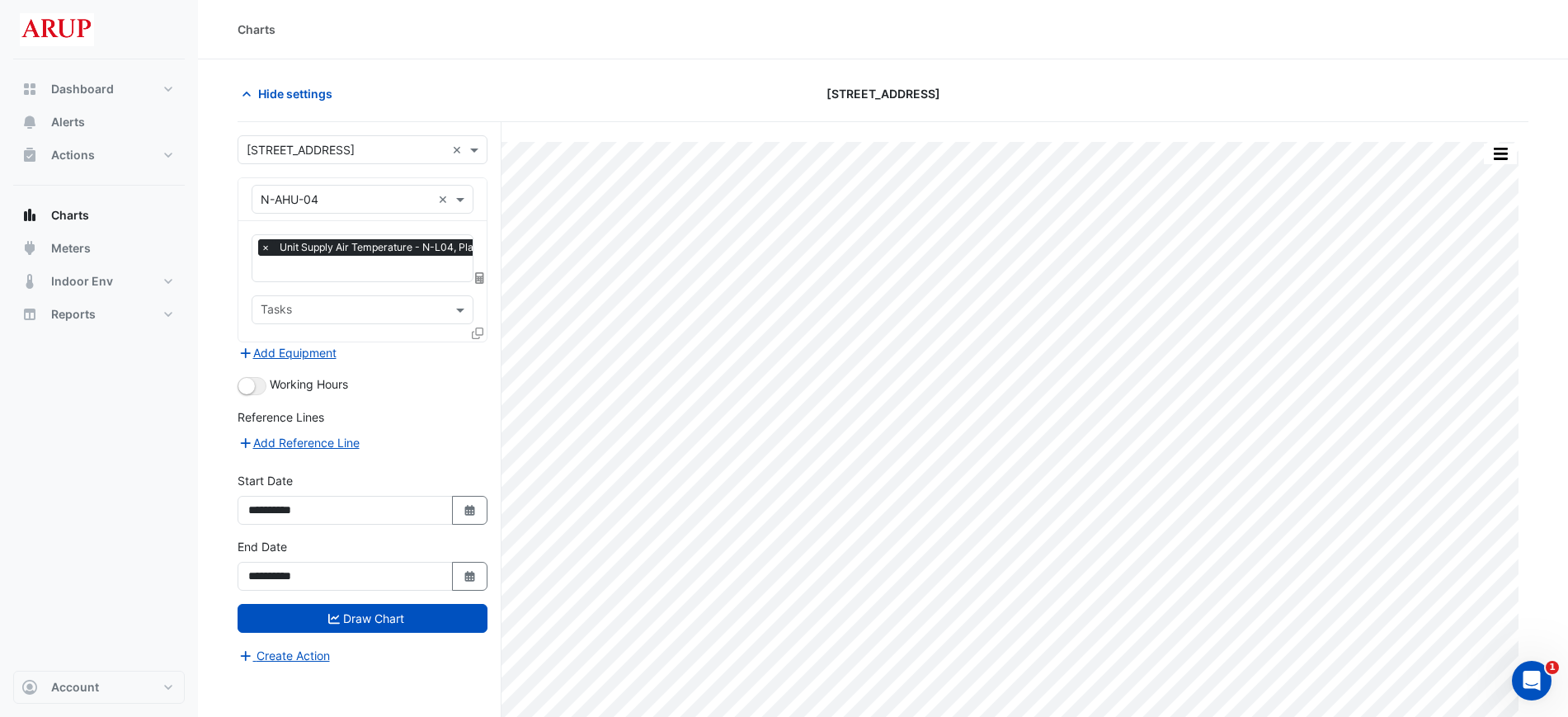
click at [264, 246] on span "×" at bounding box center [266, 247] width 15 height 16
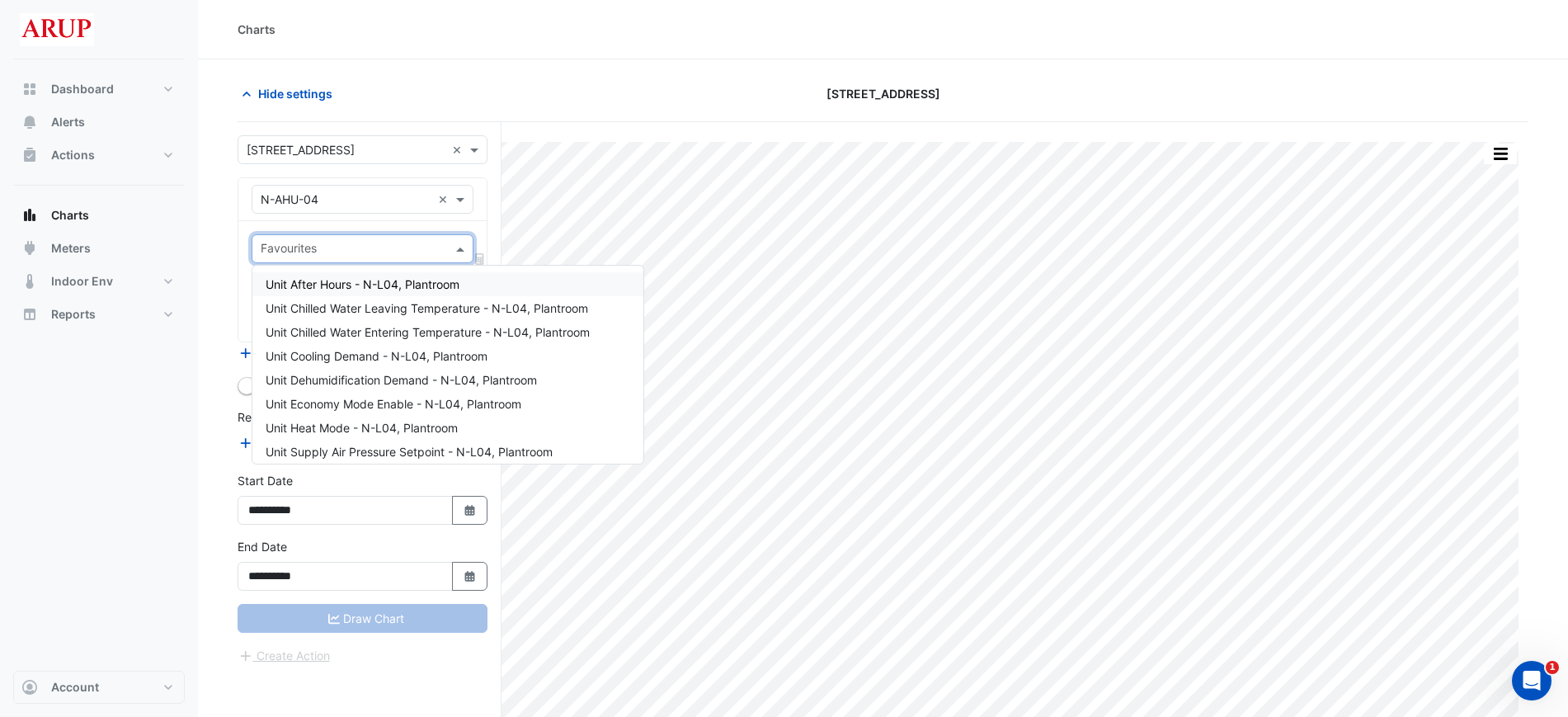
click at [460, 246] on span at bounding box center [462, 249] width 20 height 17
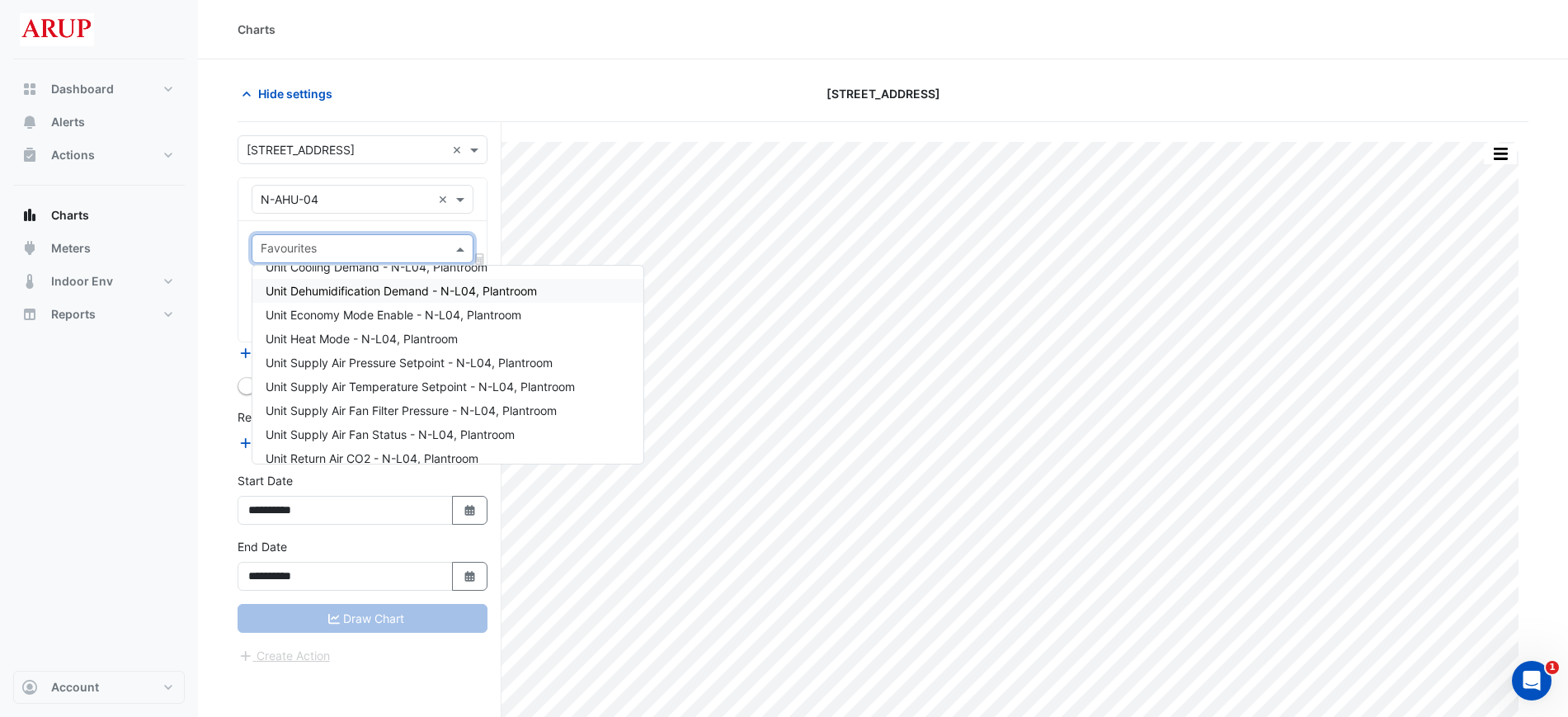
scroll to position [103, 0]
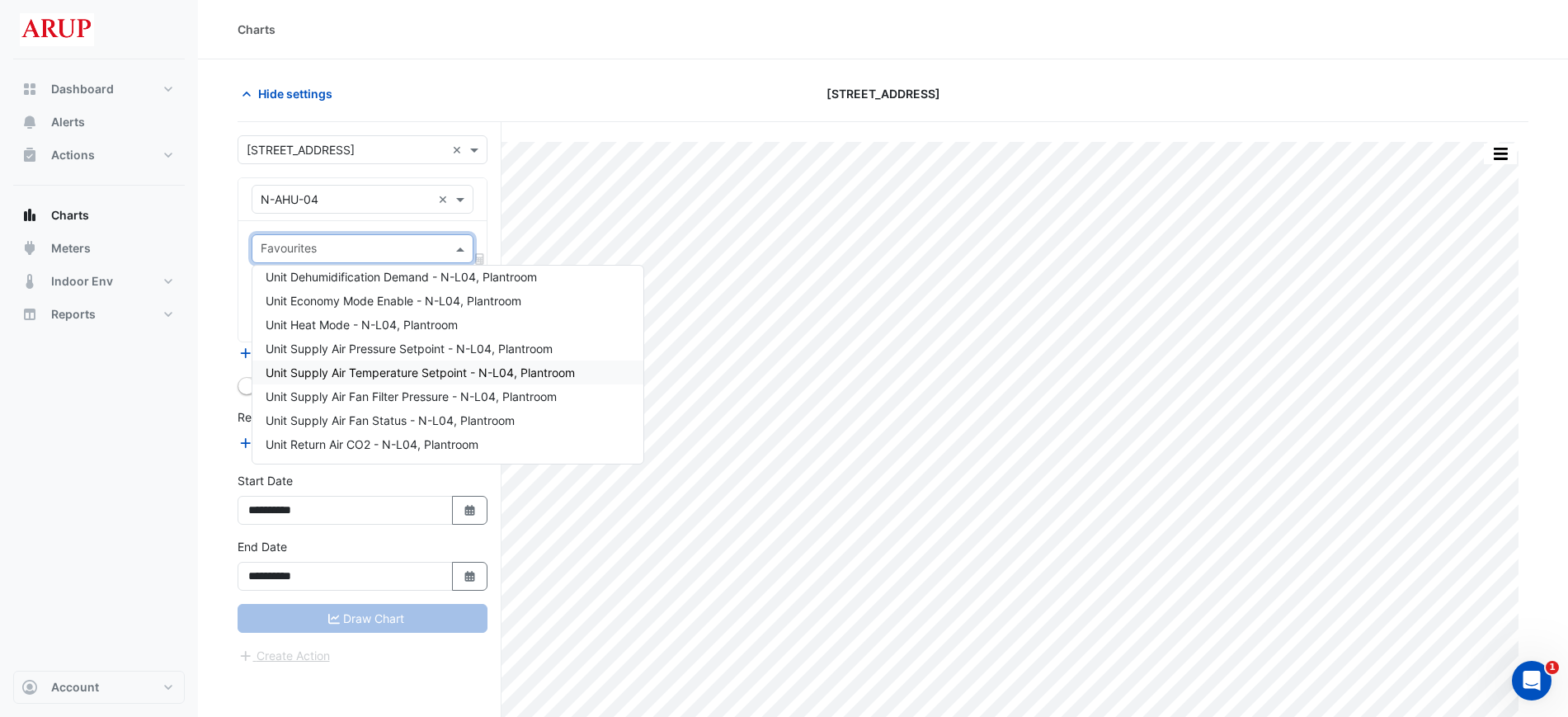
click at [471, 376] on span "Unit Supply Air Temperature Setpoint - N-L04, Plantroom" at bounding box center [420, 372] width 309 height 14
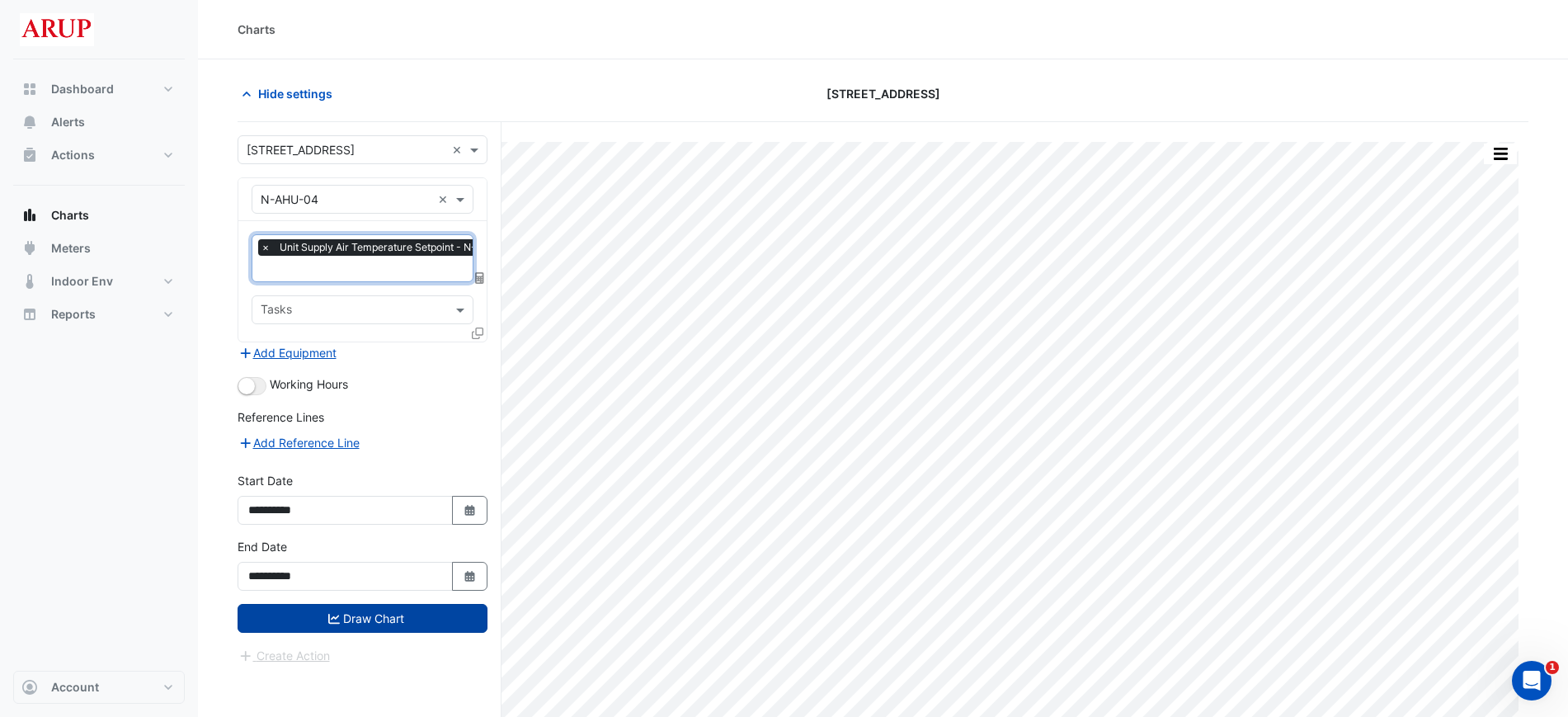
click at [375, 620] on button "Draw Chart" at bounding box center [362, 618] width 250 height 29
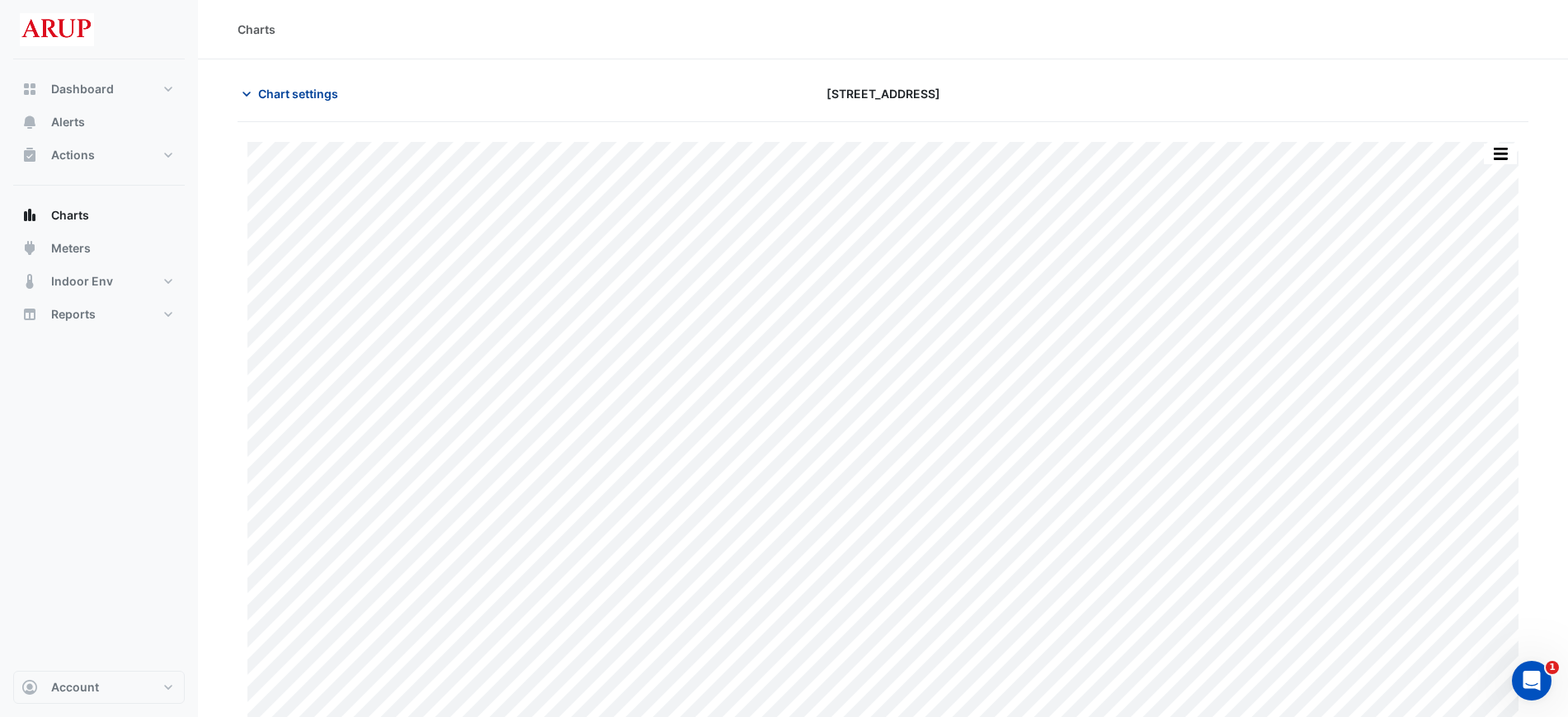
click at [246, 91] on icon "button" at bounding box center [246, 93] width 16 height 16
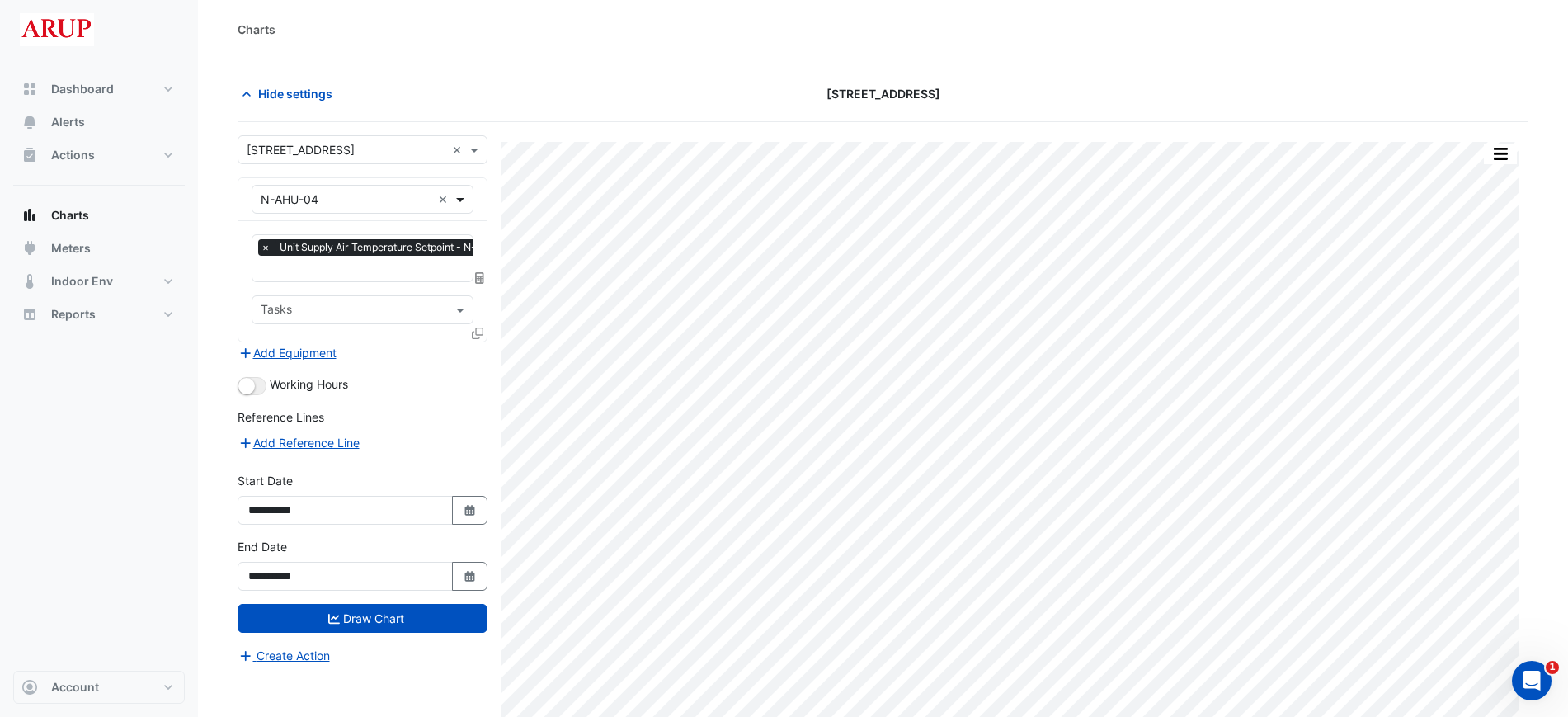
click at [466, 201] on span at bounding box center [462, 199] width 20 height 17
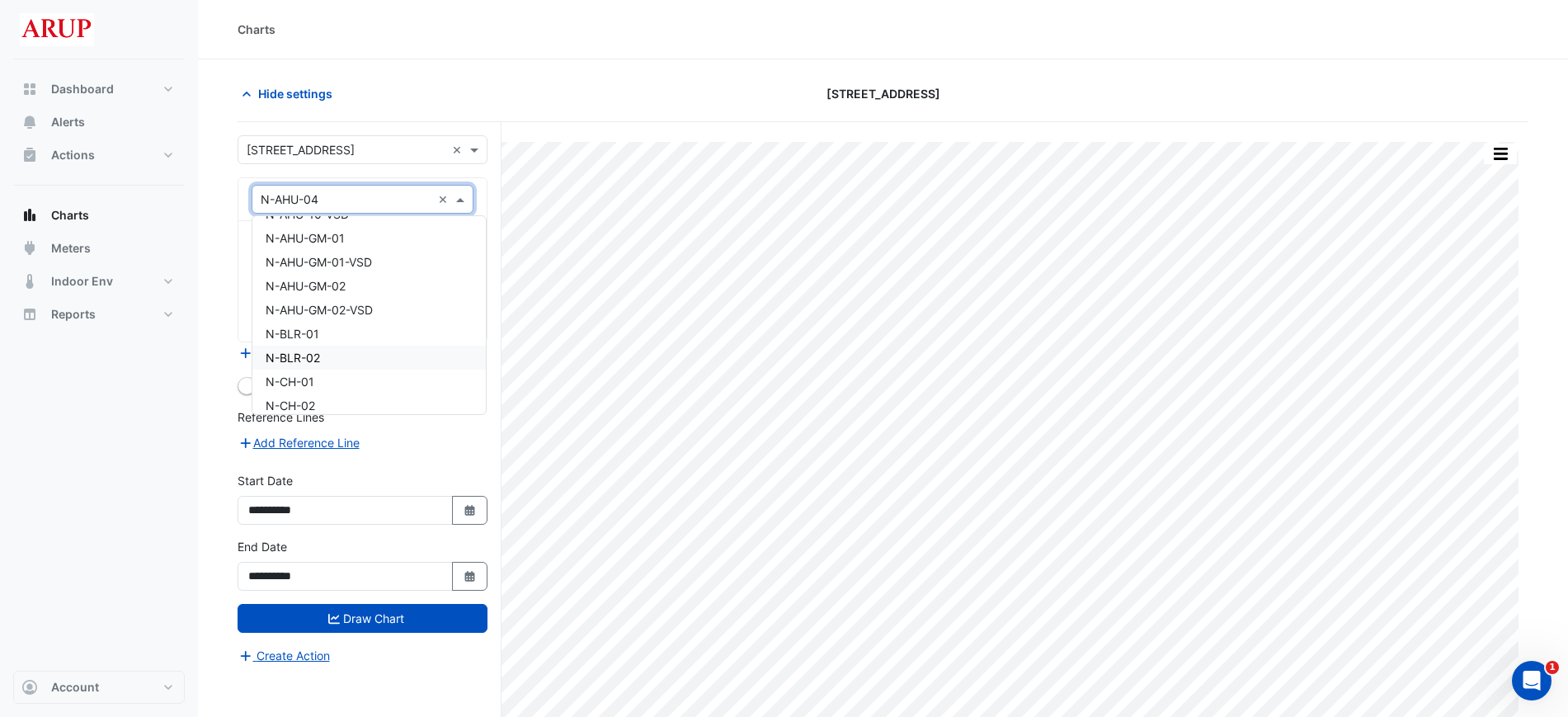
scroll to position [516, 0]
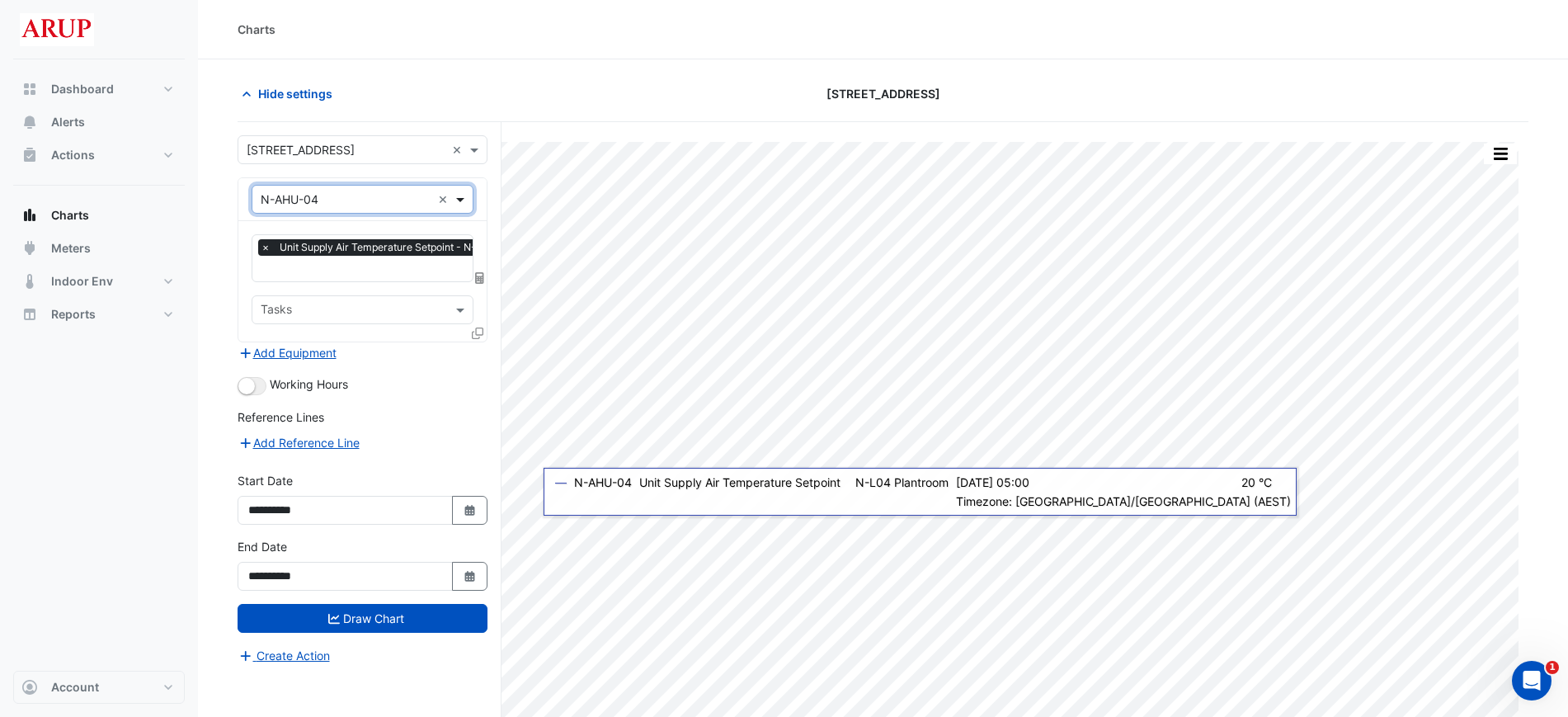
click at [463, 198] on span at bounding box center [462, 199] width 20 height 17
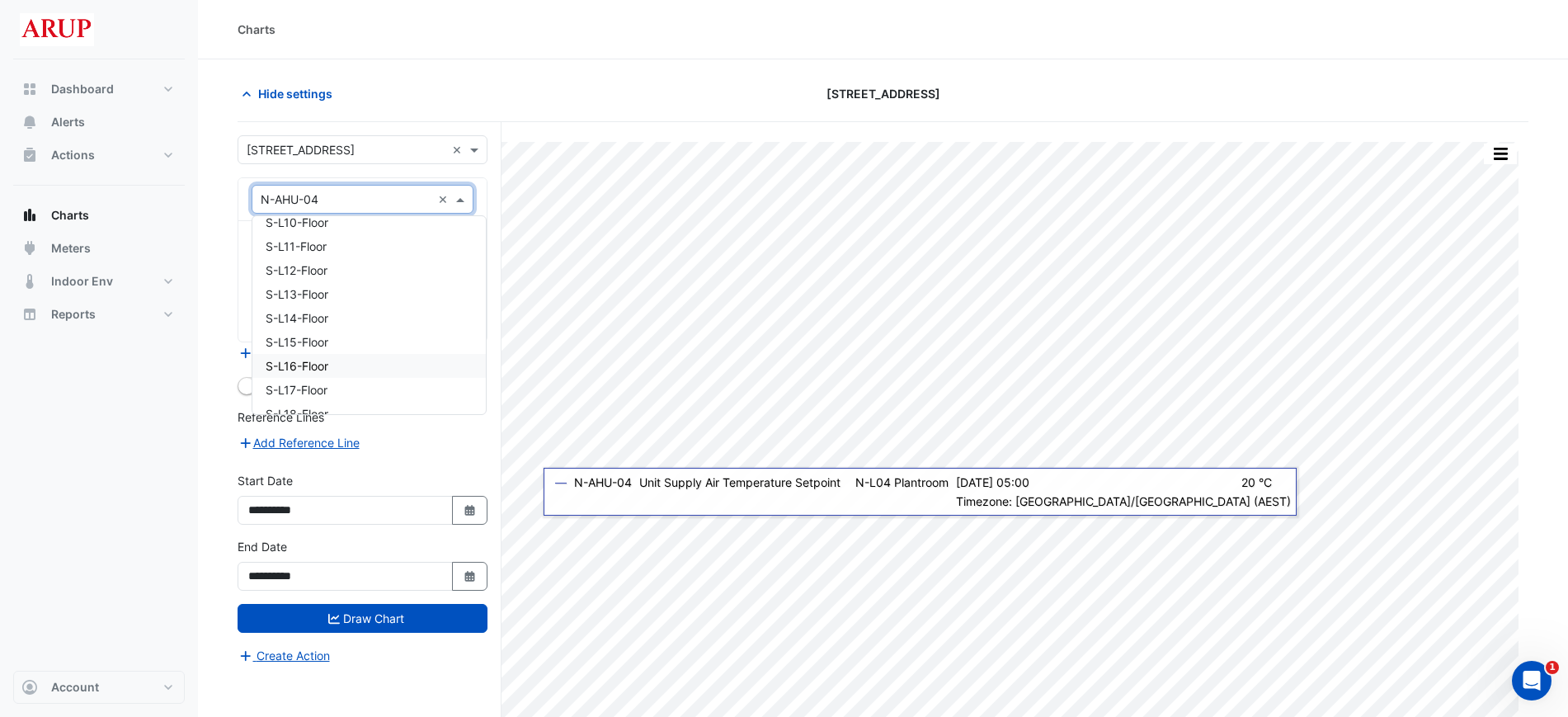
scroll to position [9683, 0]
click at [346, 294] on div "S-L17-Floor" at bounding box center [369, 286] width 234 height 24
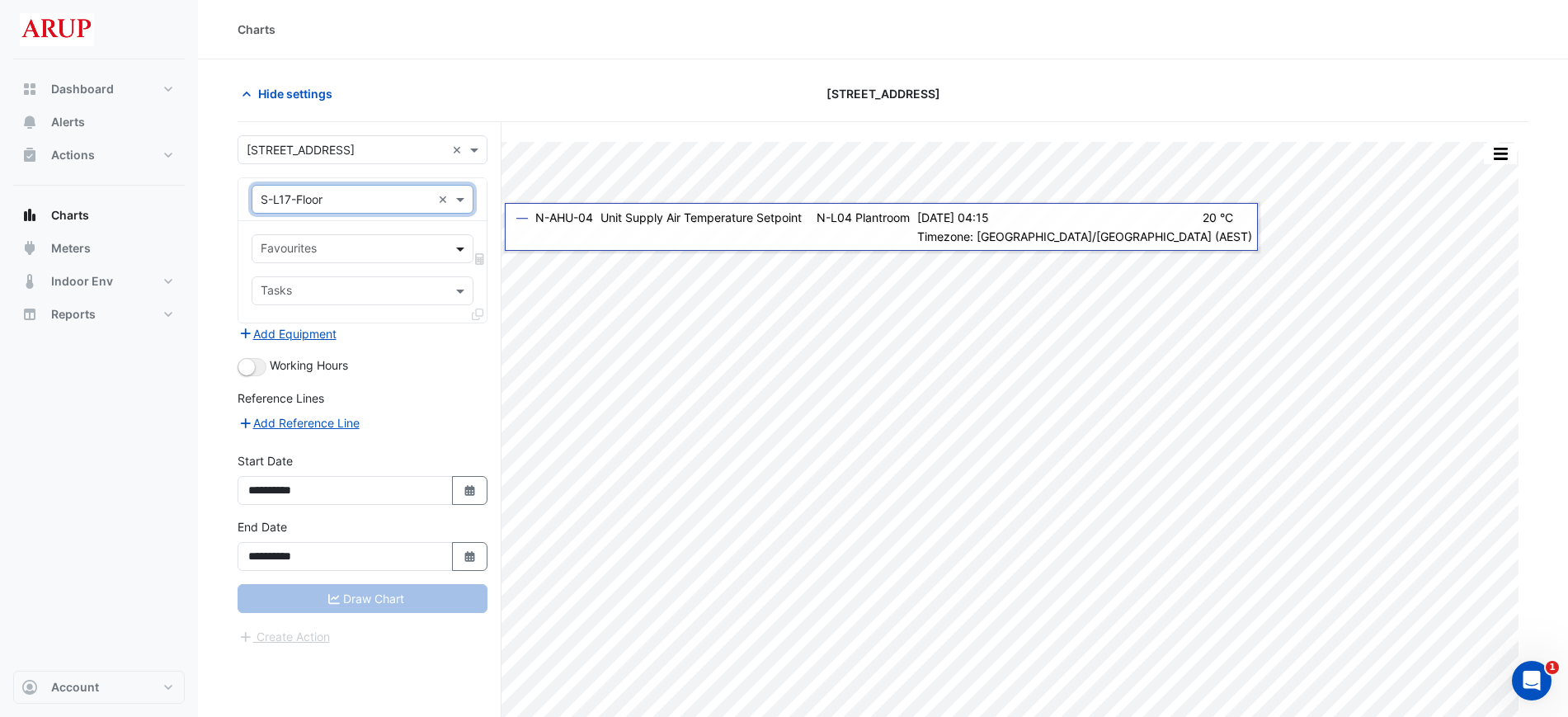
click at [454, 245] on span at bounding box center [462, 249] width 20 height 17
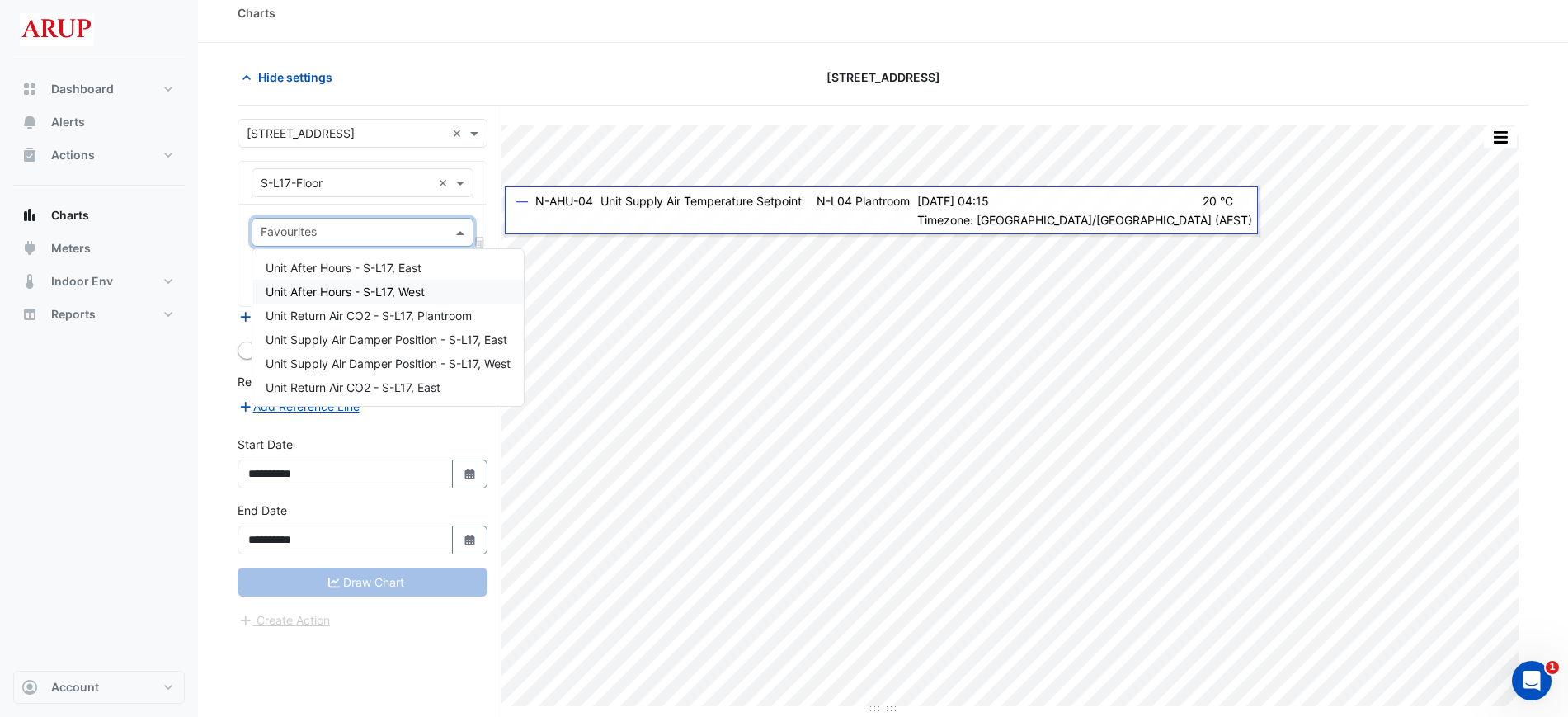
scroll to position [0, 0]
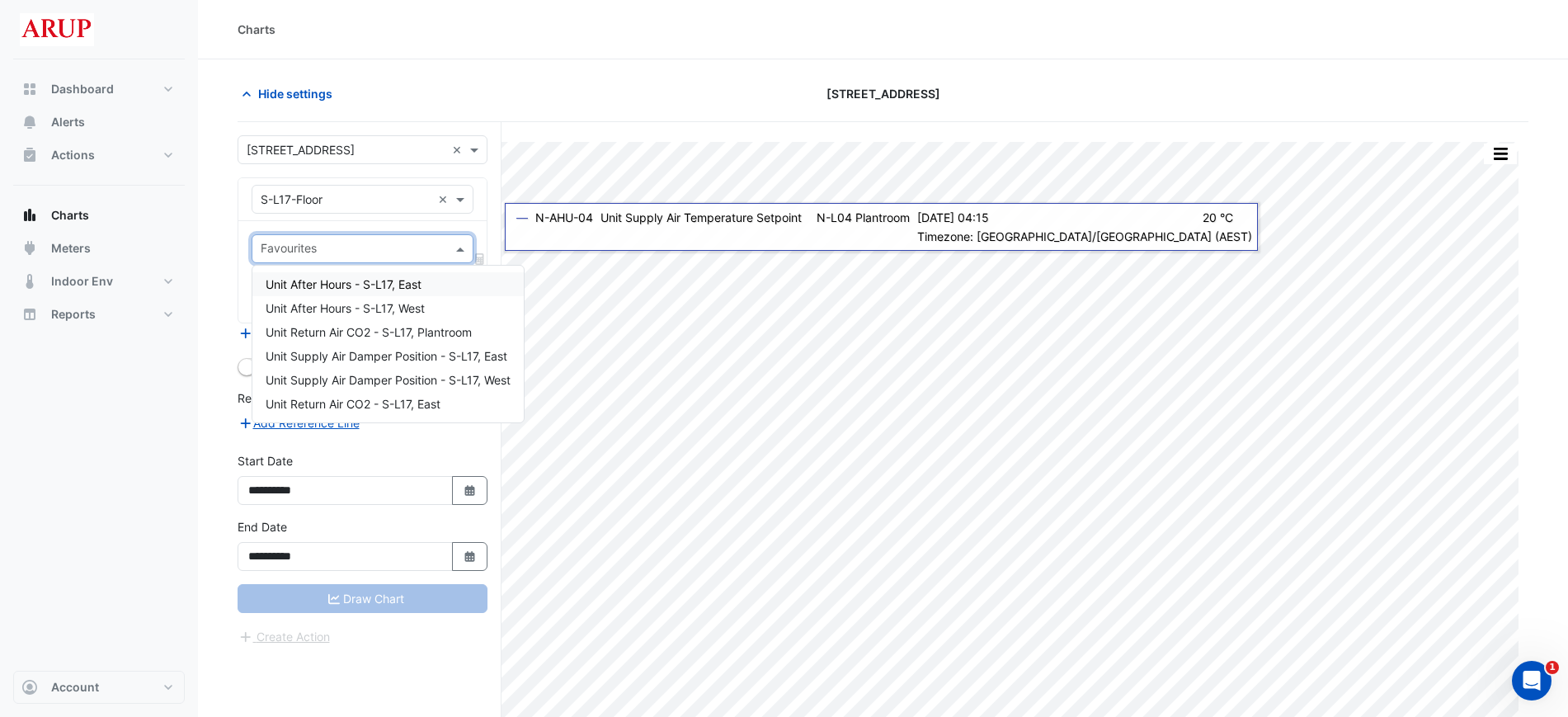
click at [462, 243] on span at bounding box center [462, 249] width 20 height 17
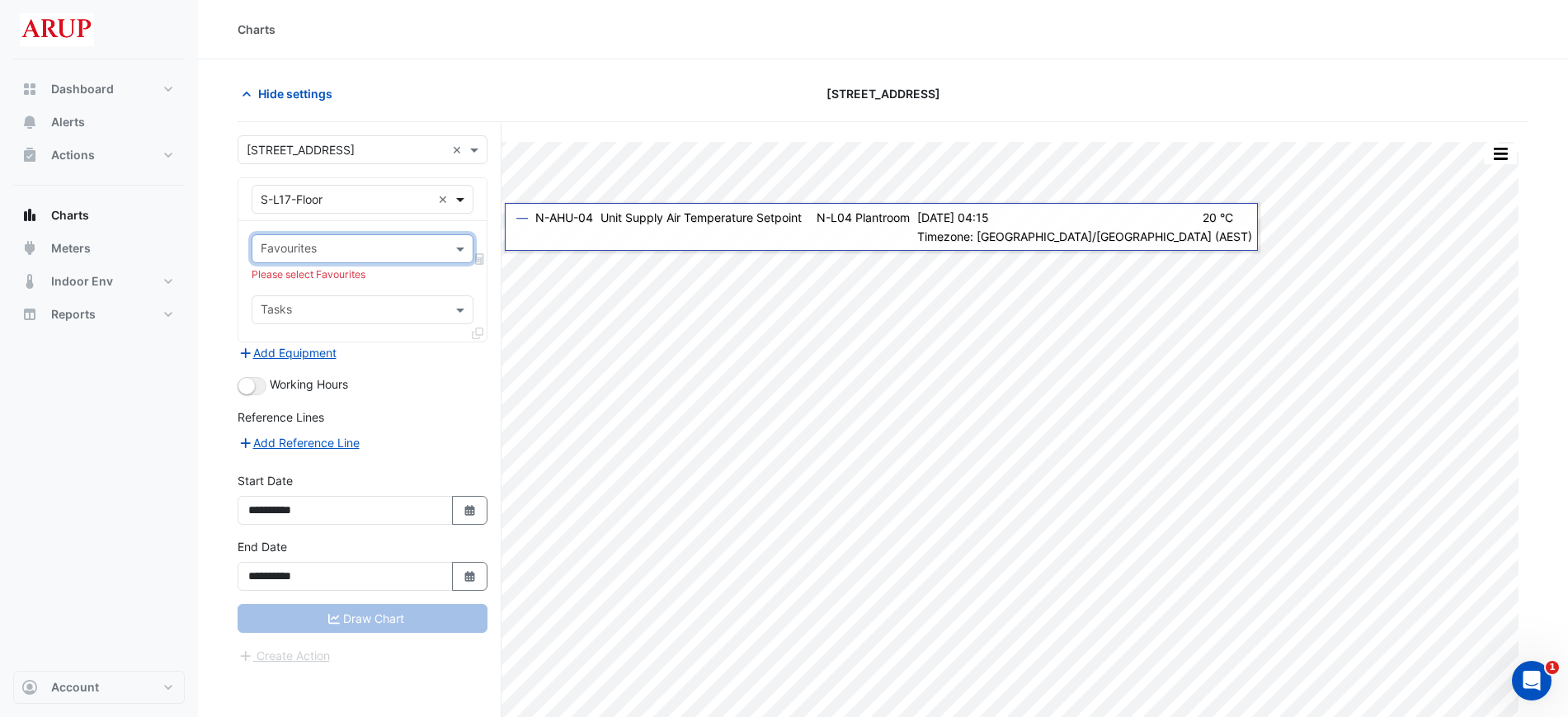
click at [462, 194] on span at bounding box center [462, 199] width 20 height 17
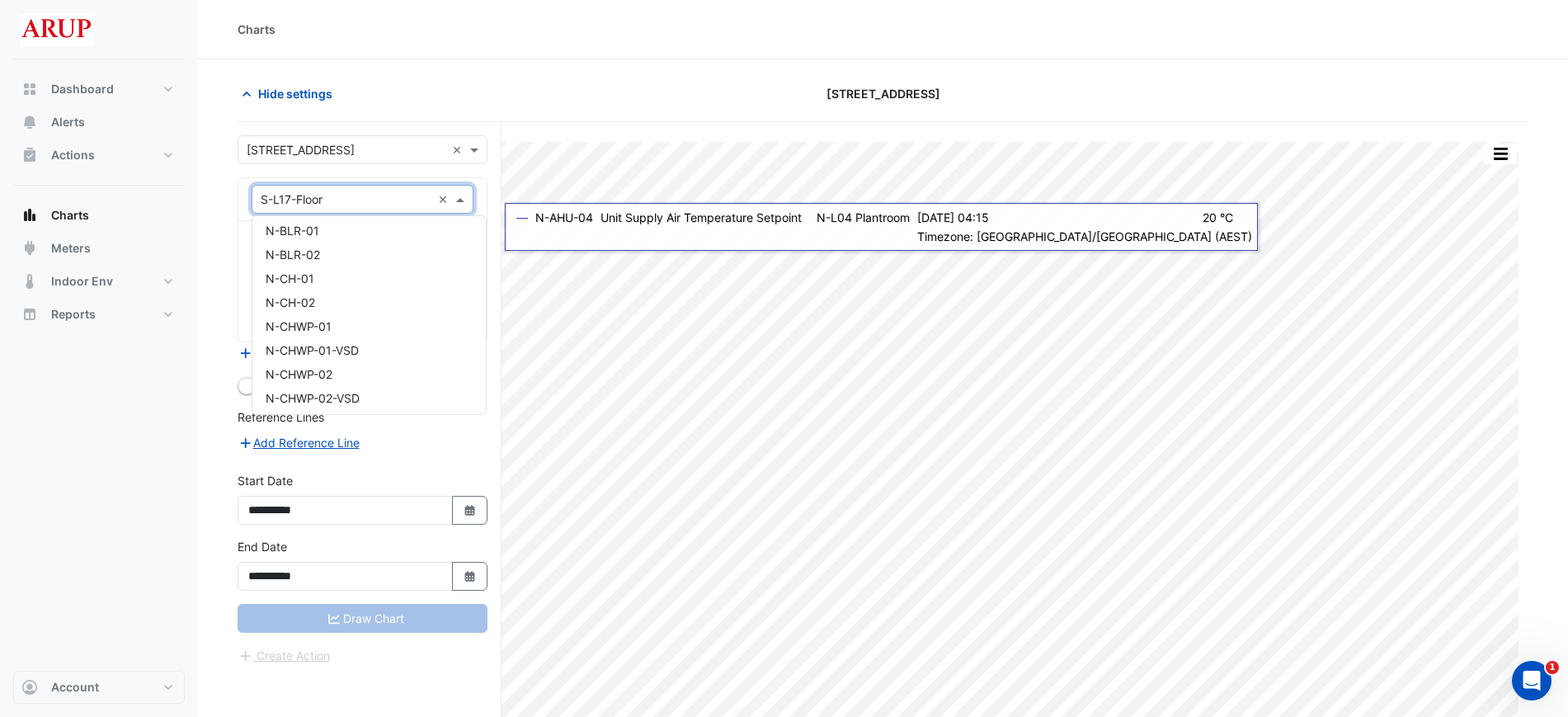
scroll to position [619, 0]
click at [402, 338] on div "N-BLR-01" at bounding box center [369, 334] width 234 height 24
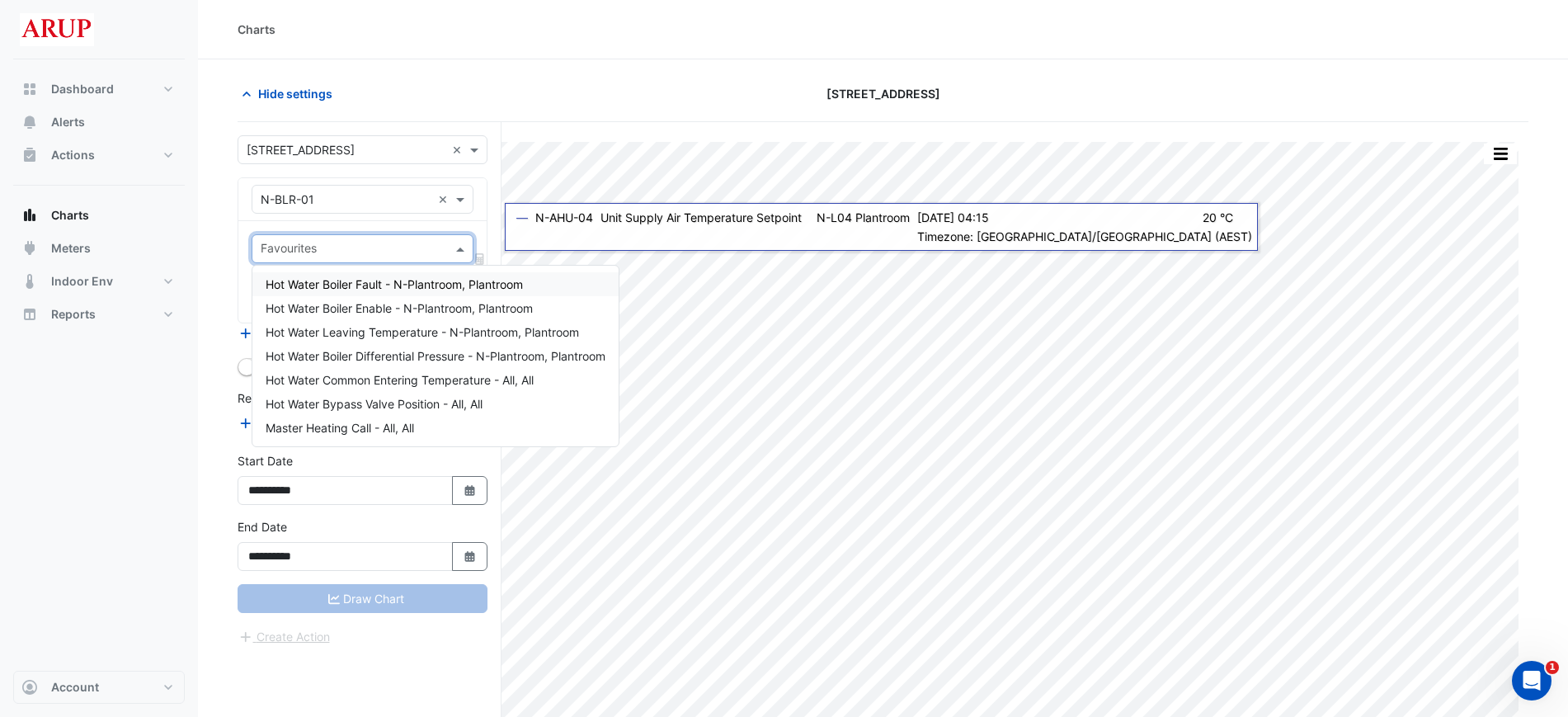
click at [458, 245] on span at bounding box center [462, 249] width 20 height 17
click at [444, 336] on span "Hot Water Leaving Temperature - N-Plantroom, Plantroom" at bounding box center [422, 332] width 313 height 14
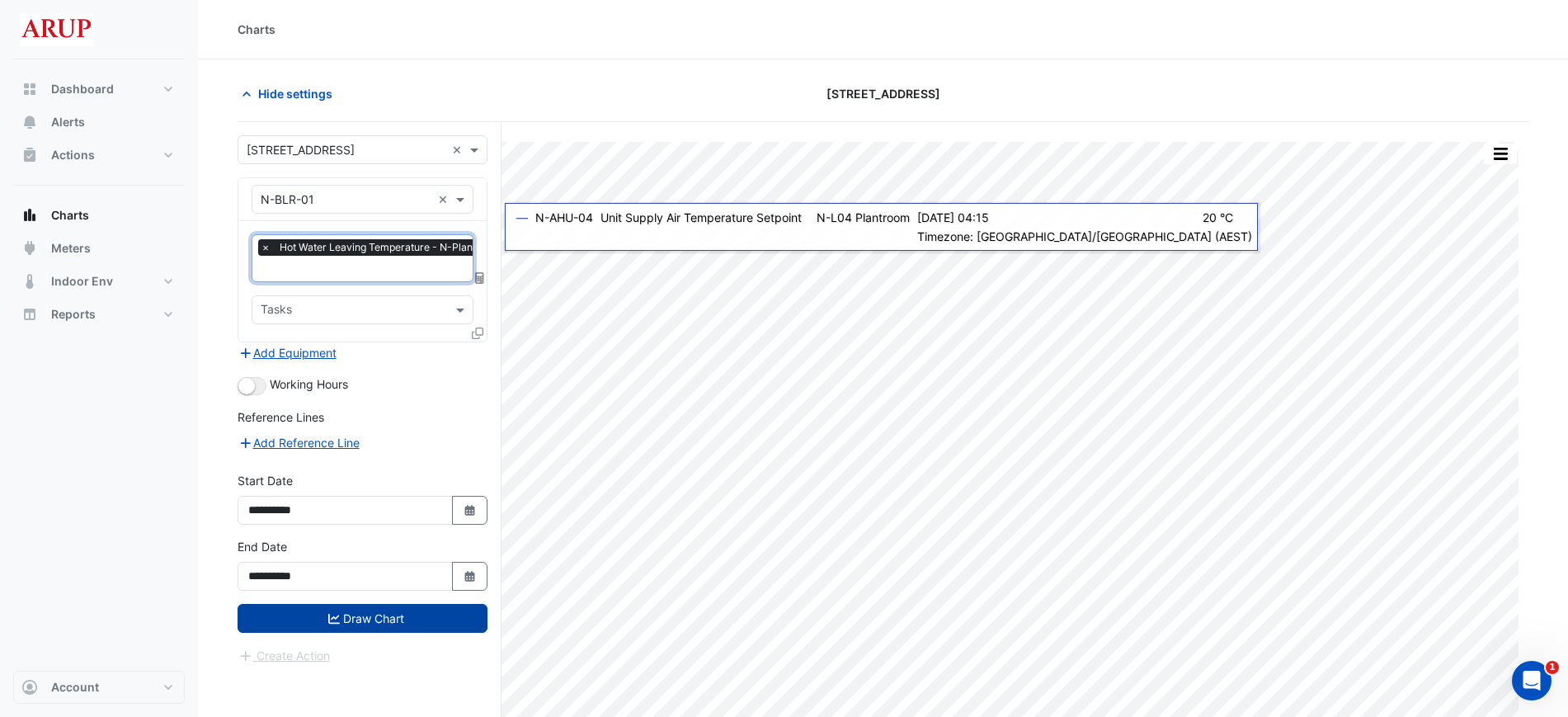
click at [362, 618] on button "Draw Chart" at bounding box center [362, 618] width 250 height 29
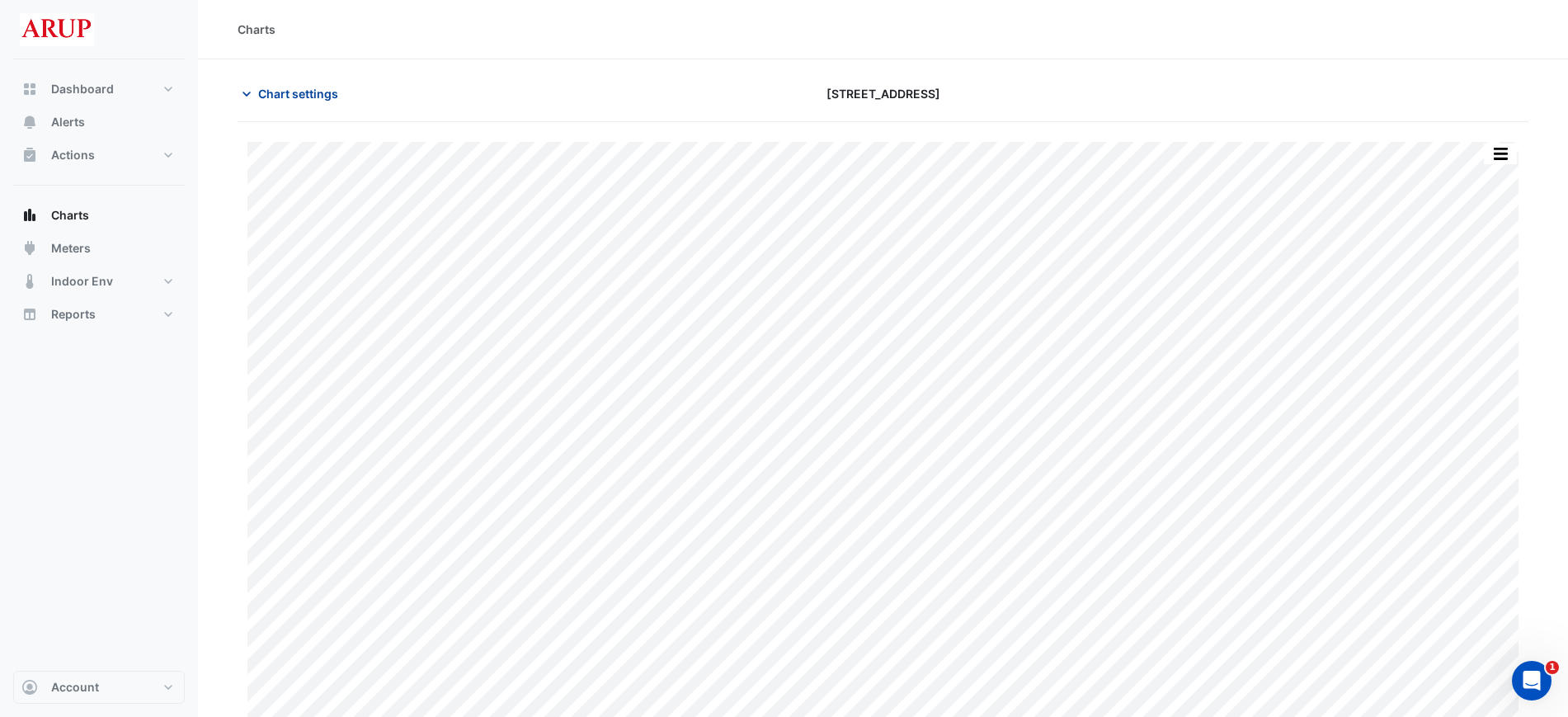
click at [245, 90] on icon "button" at bounding box center [246, 93] width 16 height 16
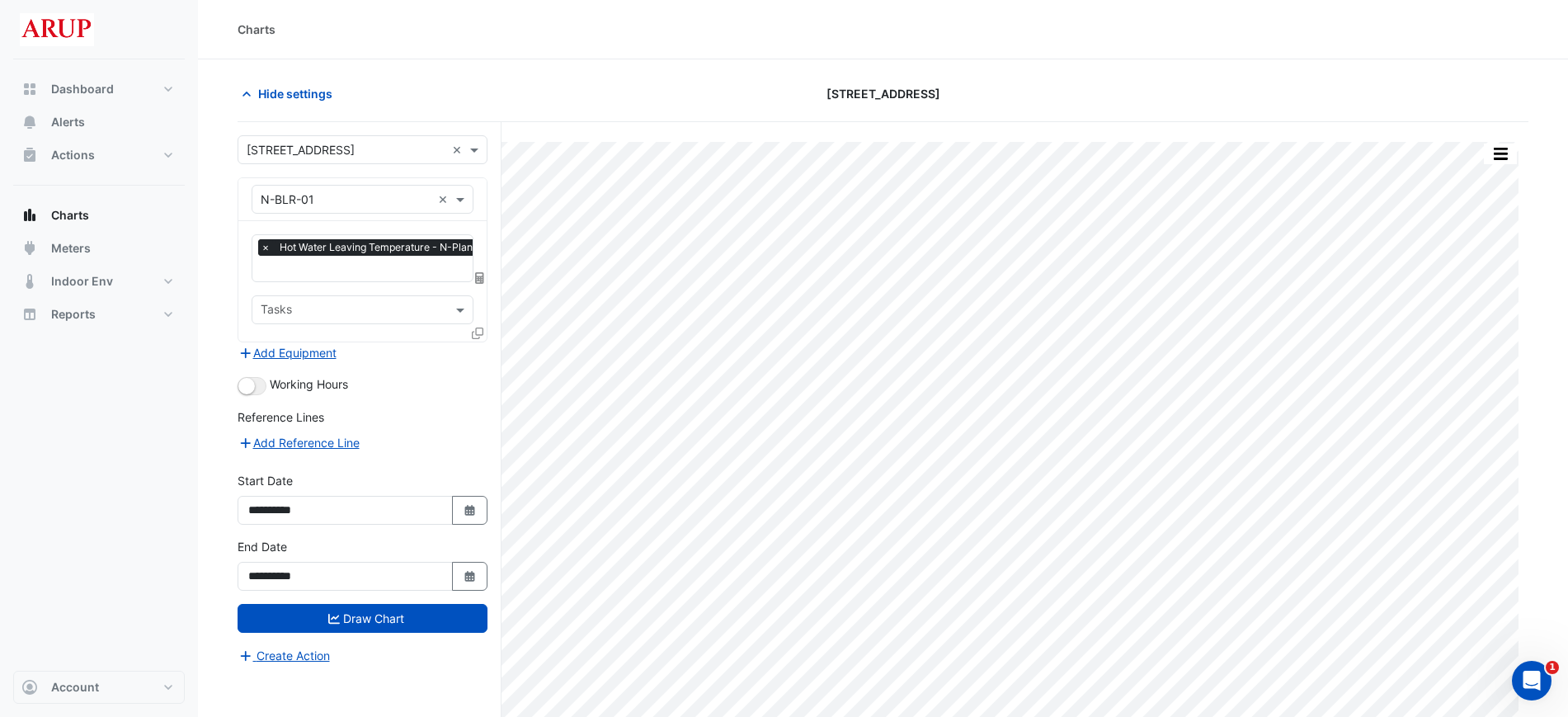
click at [263, 248] on span "×" at bounding box center [266, 247] width 15 height 16
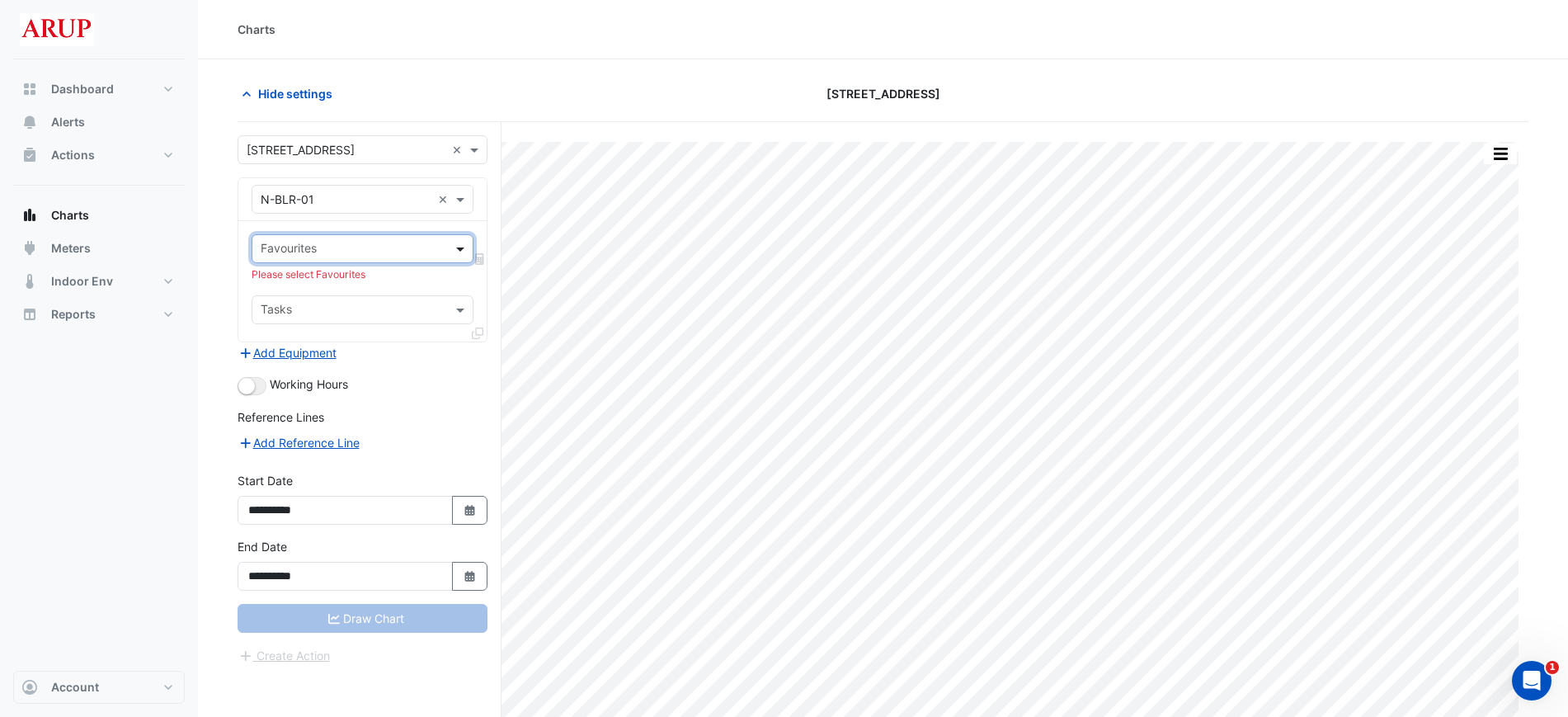
click at [456, 245] on span at bounding box center [462, 249] width 20 height 17
click at [463, 249] on span at bounding box center [462, 249] width 20 height 17
click at [467, 201] on span at bounding box center [462, 199] width 20 height 17
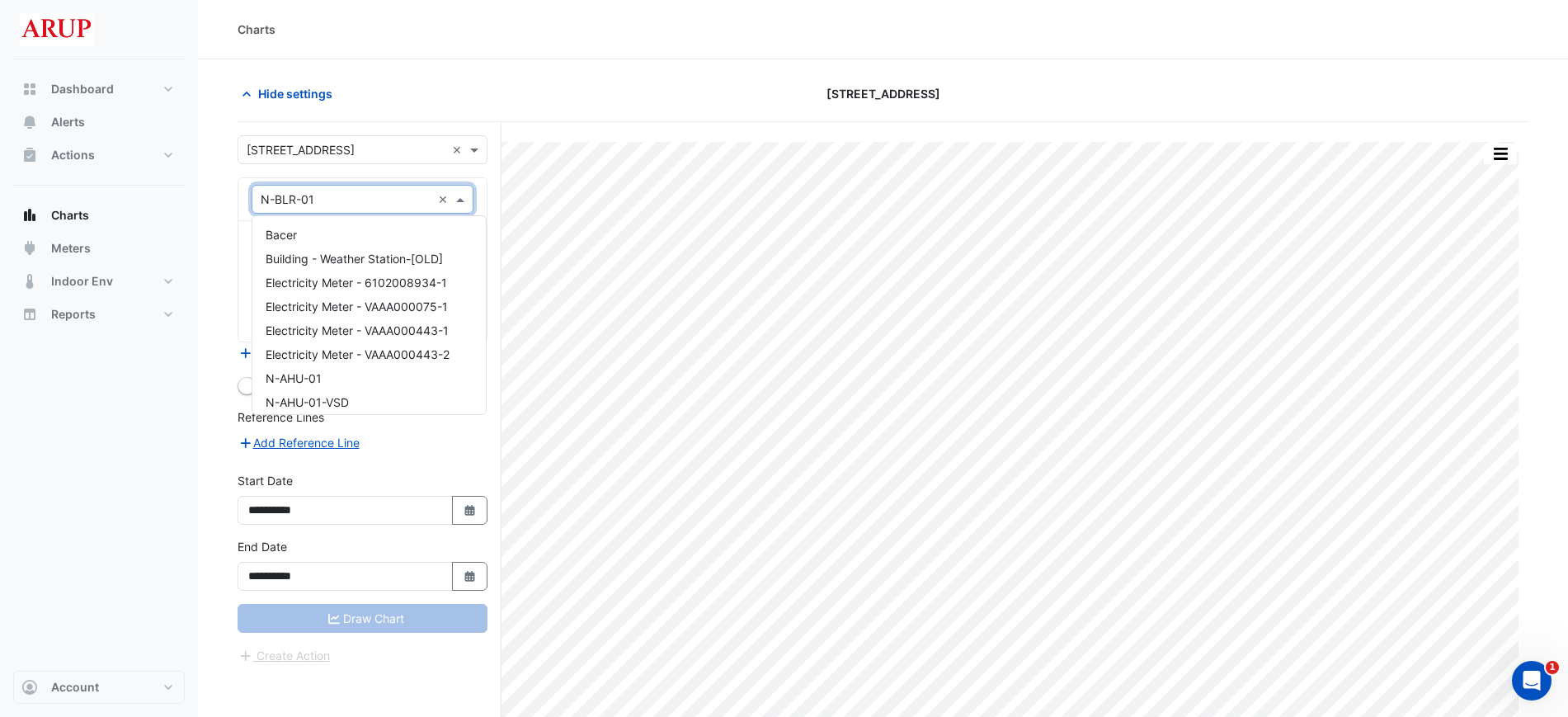
scroll to position [724, 0]
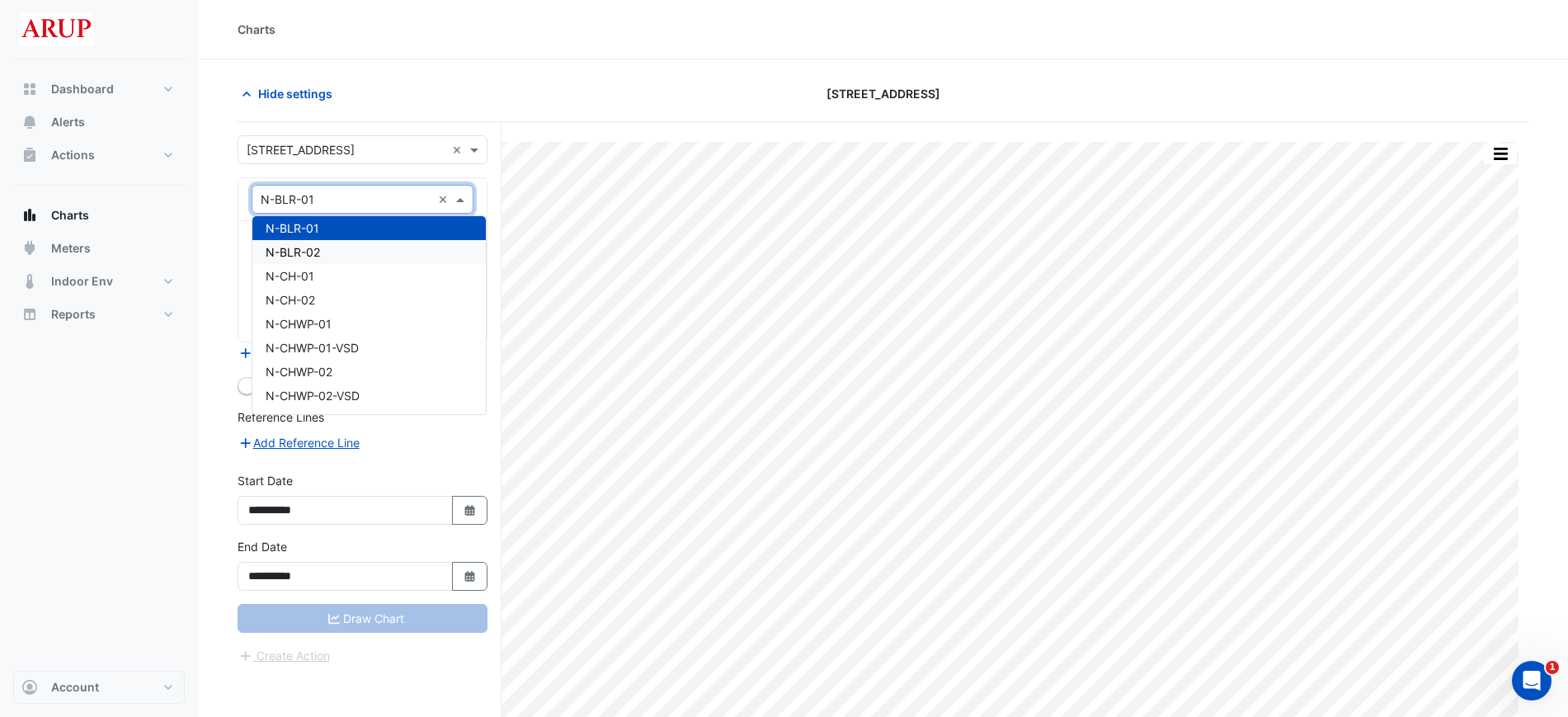
click at [372, 251] on div "N-BLR-02" at bounding box center [369, 252] width 234 height 24
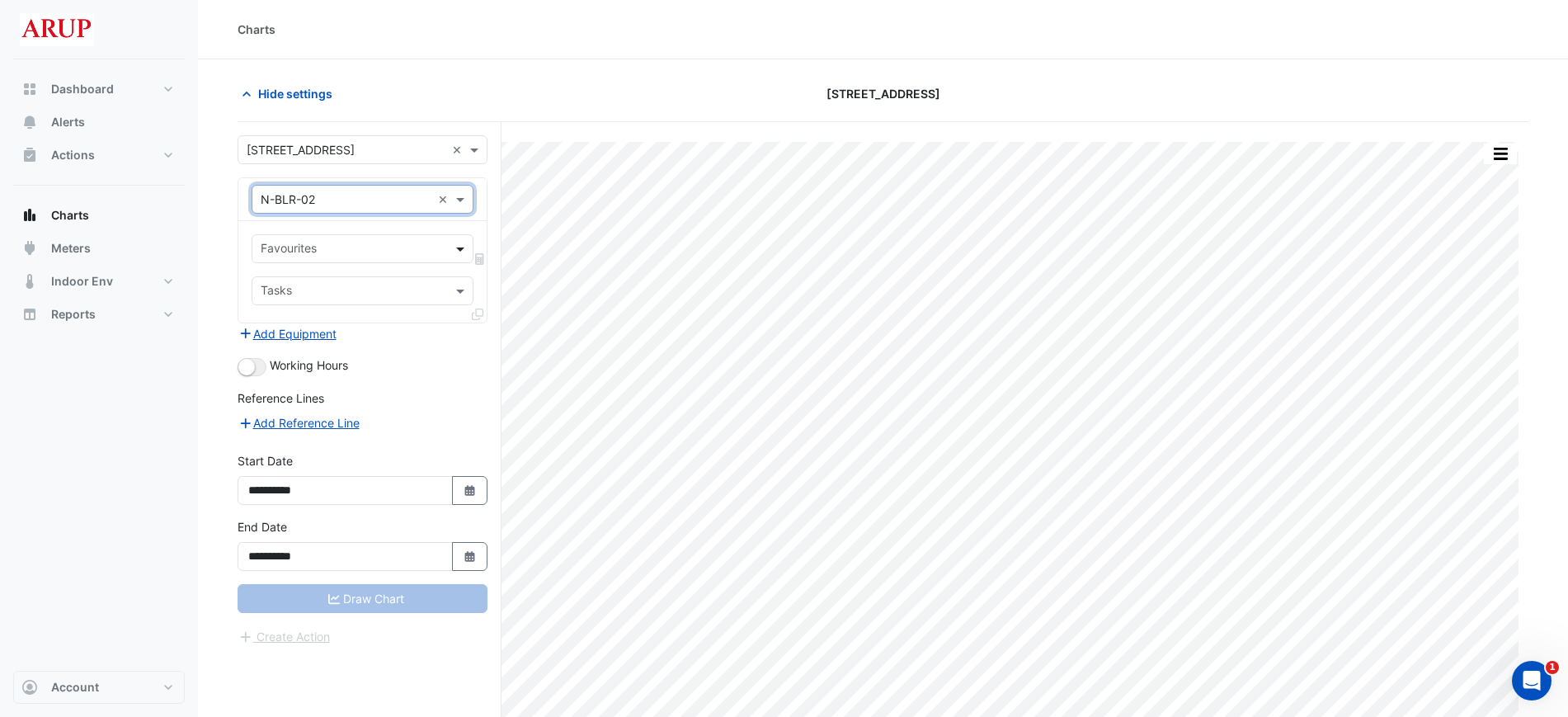
click at [464, 250] on span at bounding box center [462, 249] width 20 height 17
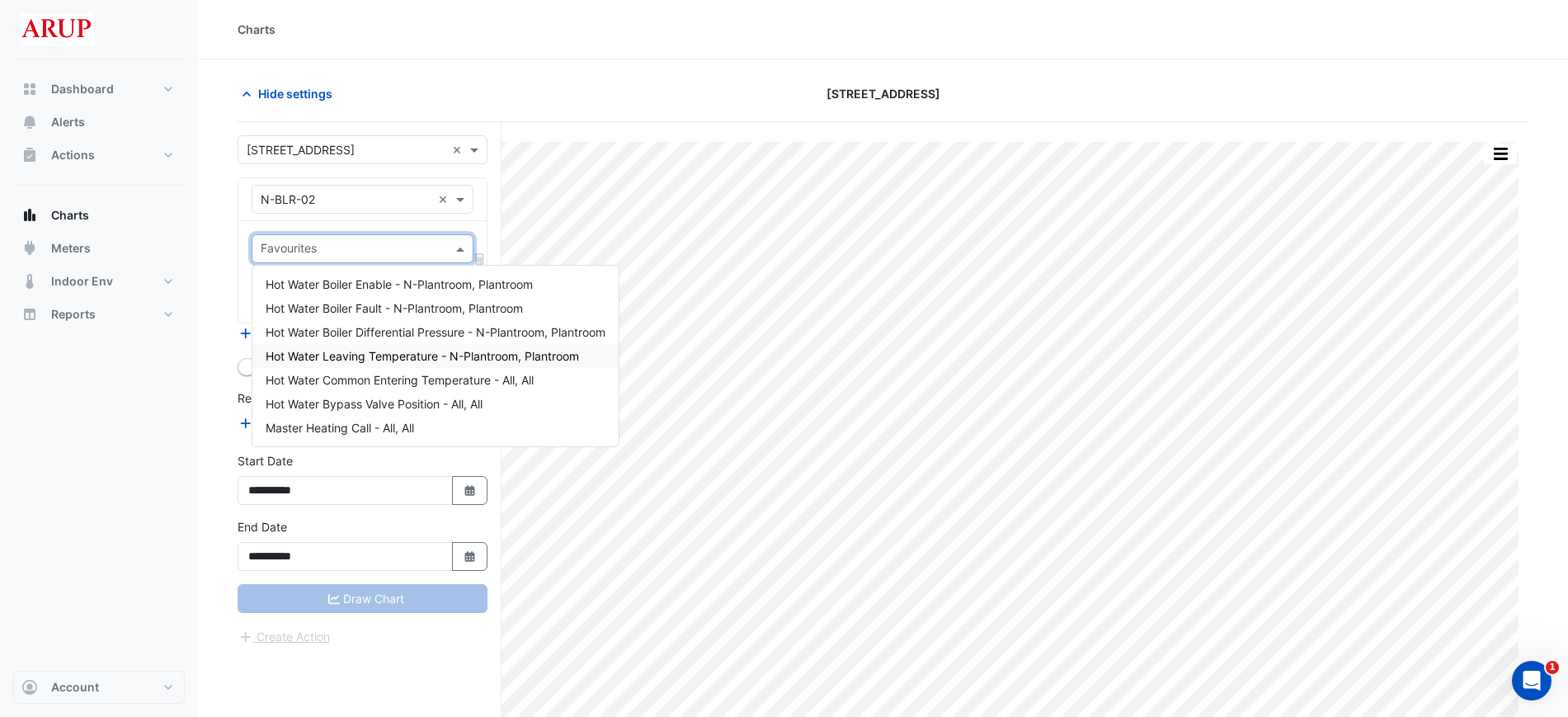
click at [446, 356] on span "Hot Water Leaving Temperature - N-Plantroom, Plantroom" at bounding box center [422, 356] width 313 height 14
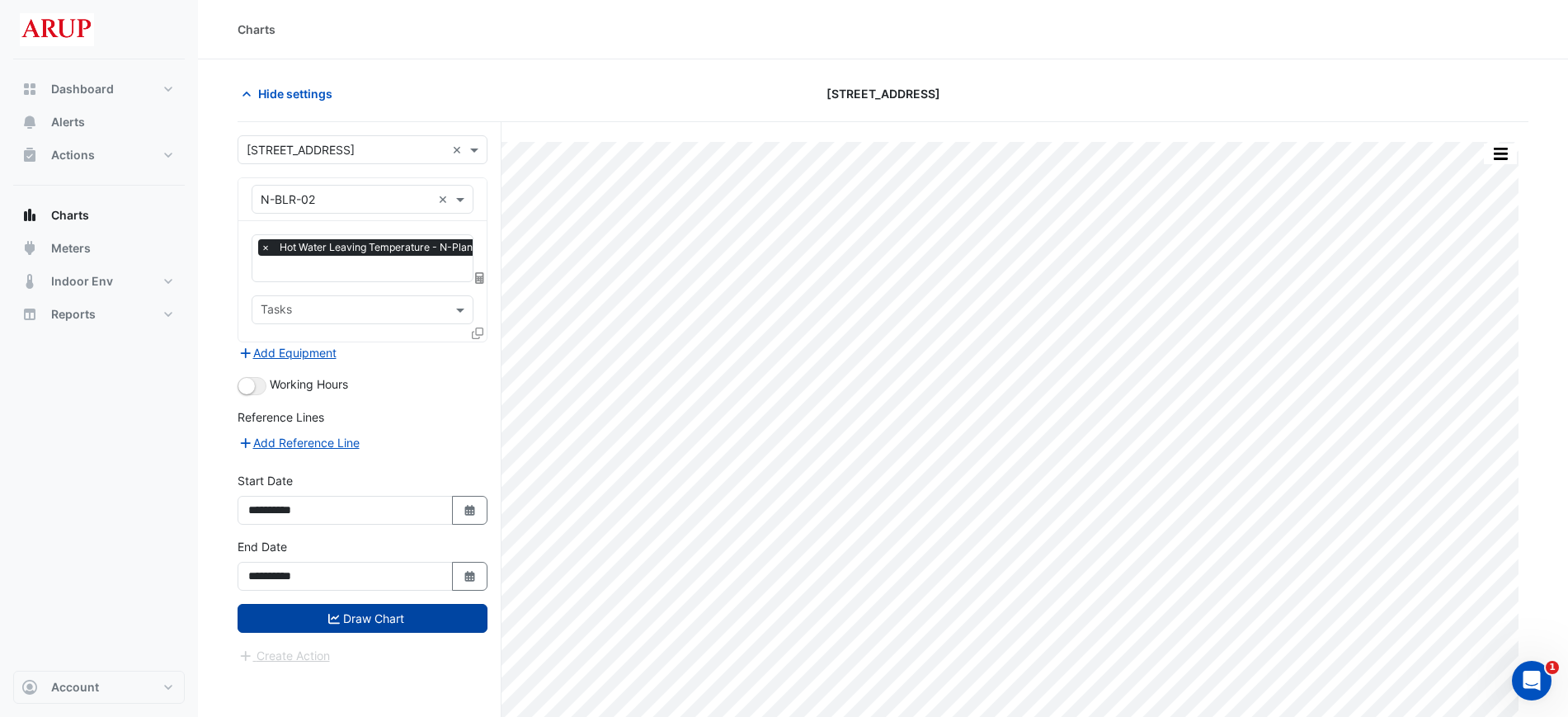
click at [374, 619] on button "Draw Chart" at bounding box center [362, 618] width 250 height 29
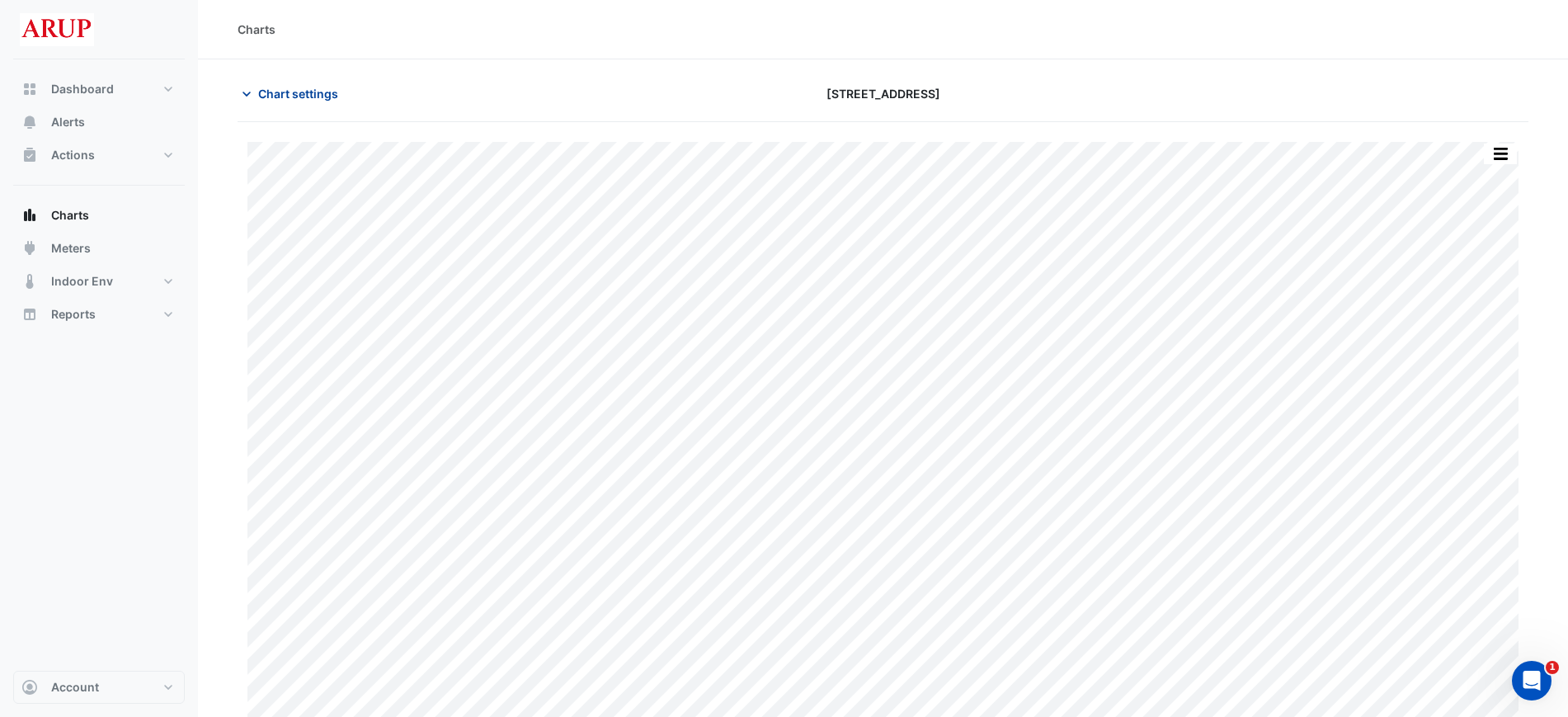
click at [251, 92] on icon "button" at bounding box center [246, 93] width 16 height 16
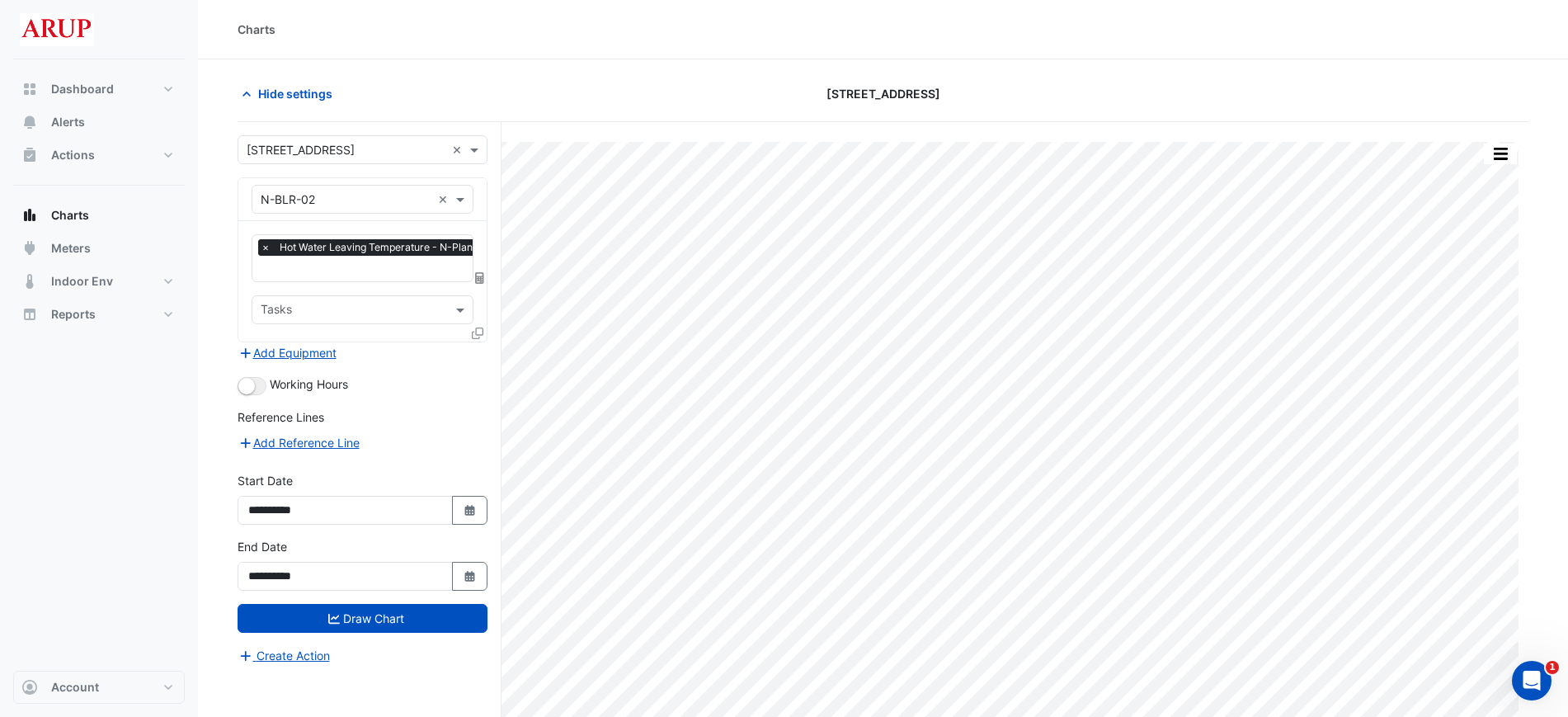
click at [266, 251] on span "×" at bounding box center [266, 247] width 15 height 16
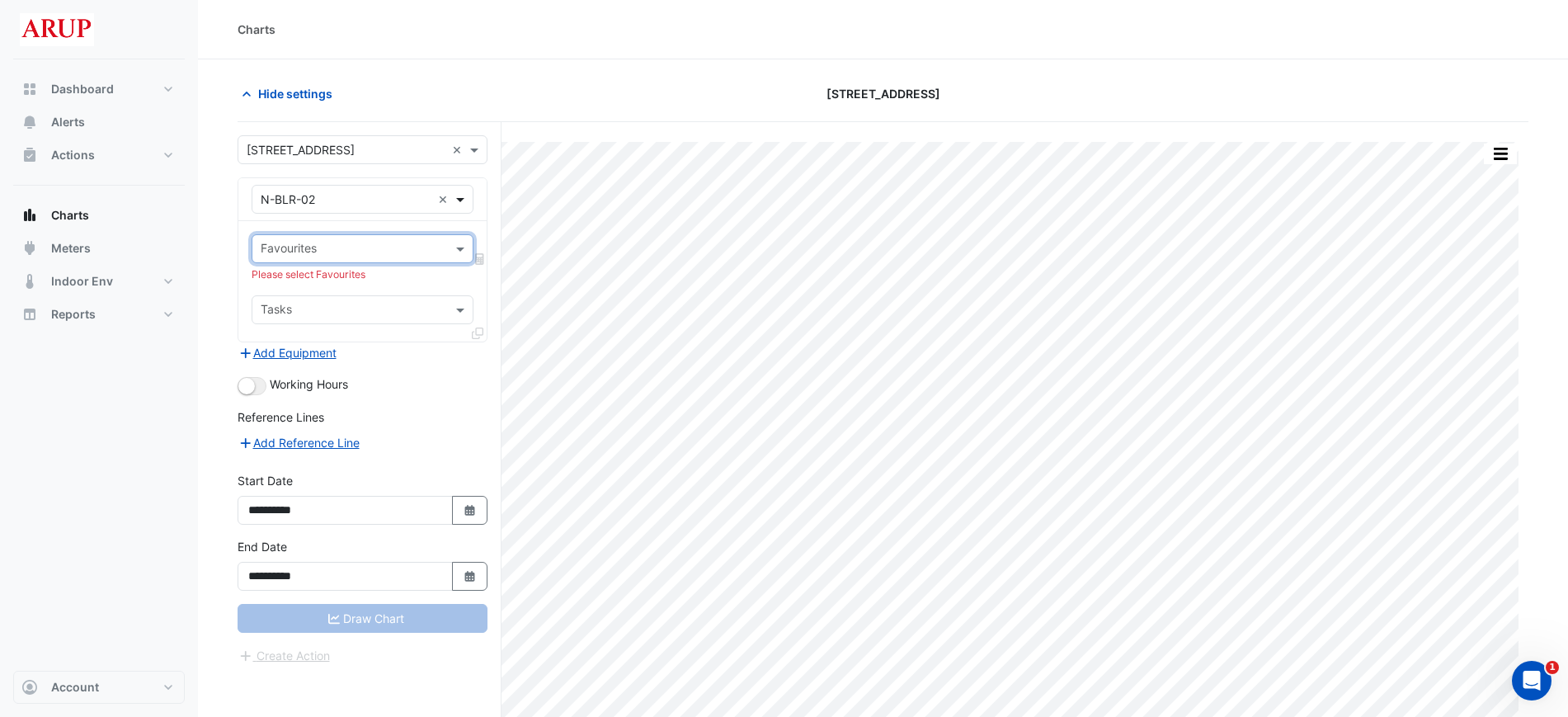
click at [464, 198] on span at bounding box center [462, 199] width 20 height 17
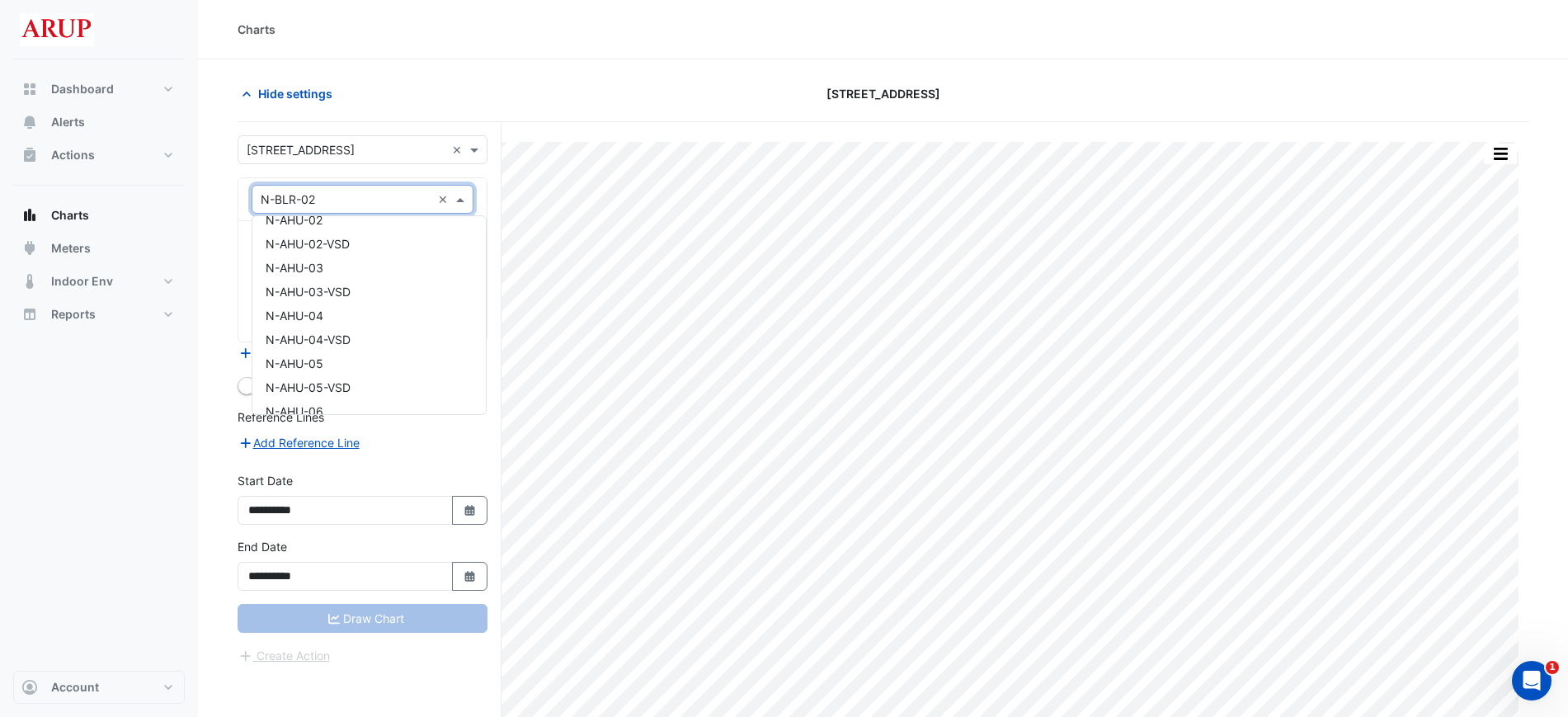
scroll to position [309, 0]
click at [368, 255] on div "N-AHU-05" at bounding box center [369, 260] width 234 height 24
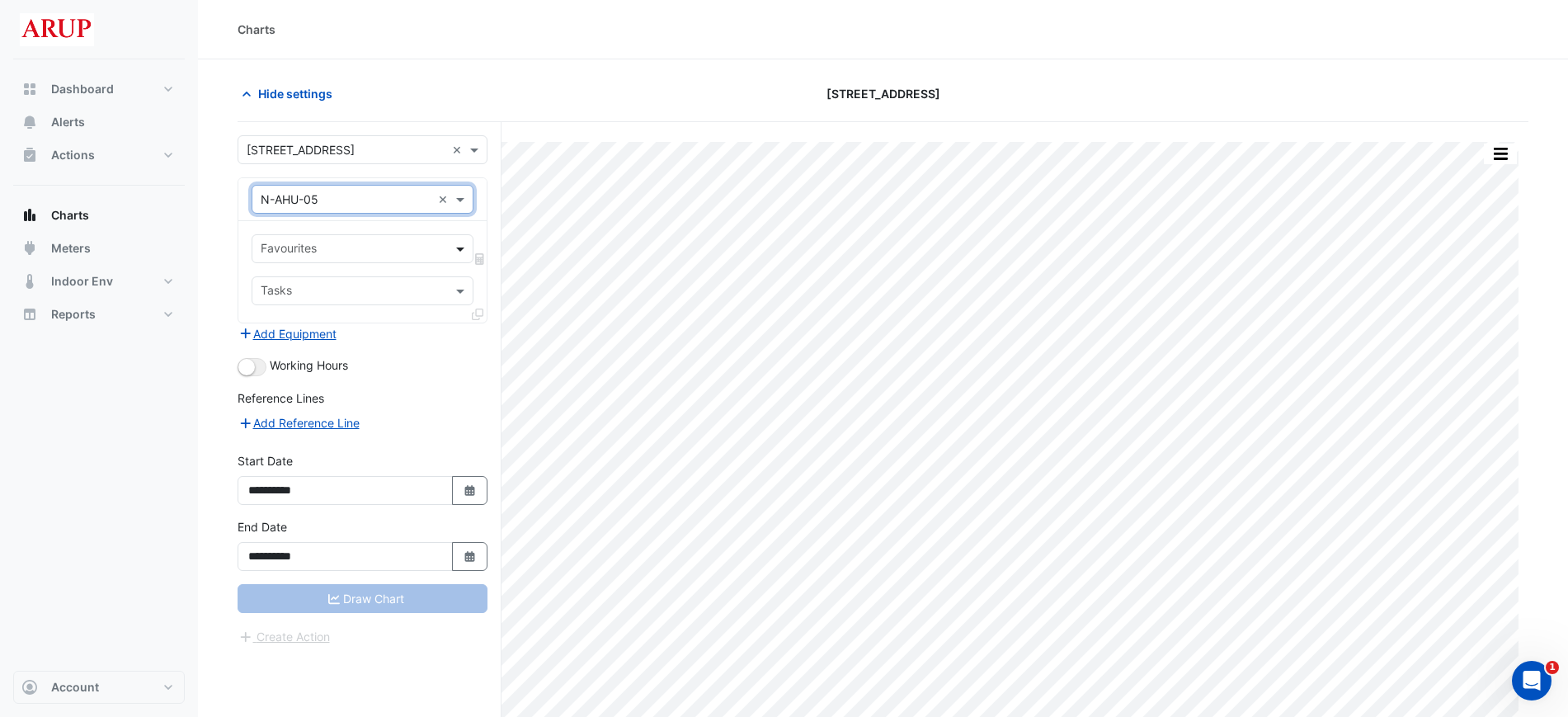
click at [456, 240] on span at bounding box center [462, 249] width 20 height 17
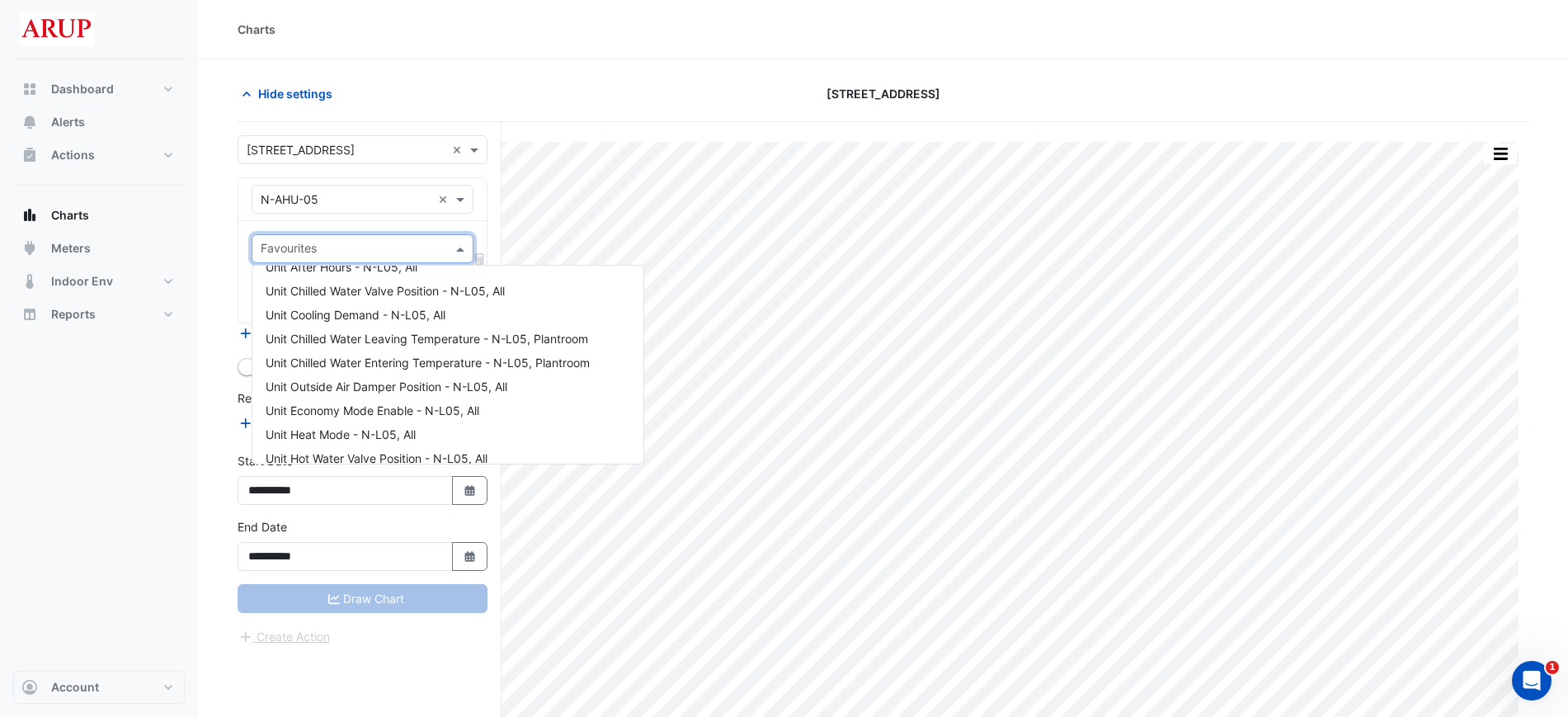
scroll to position [0, 0]
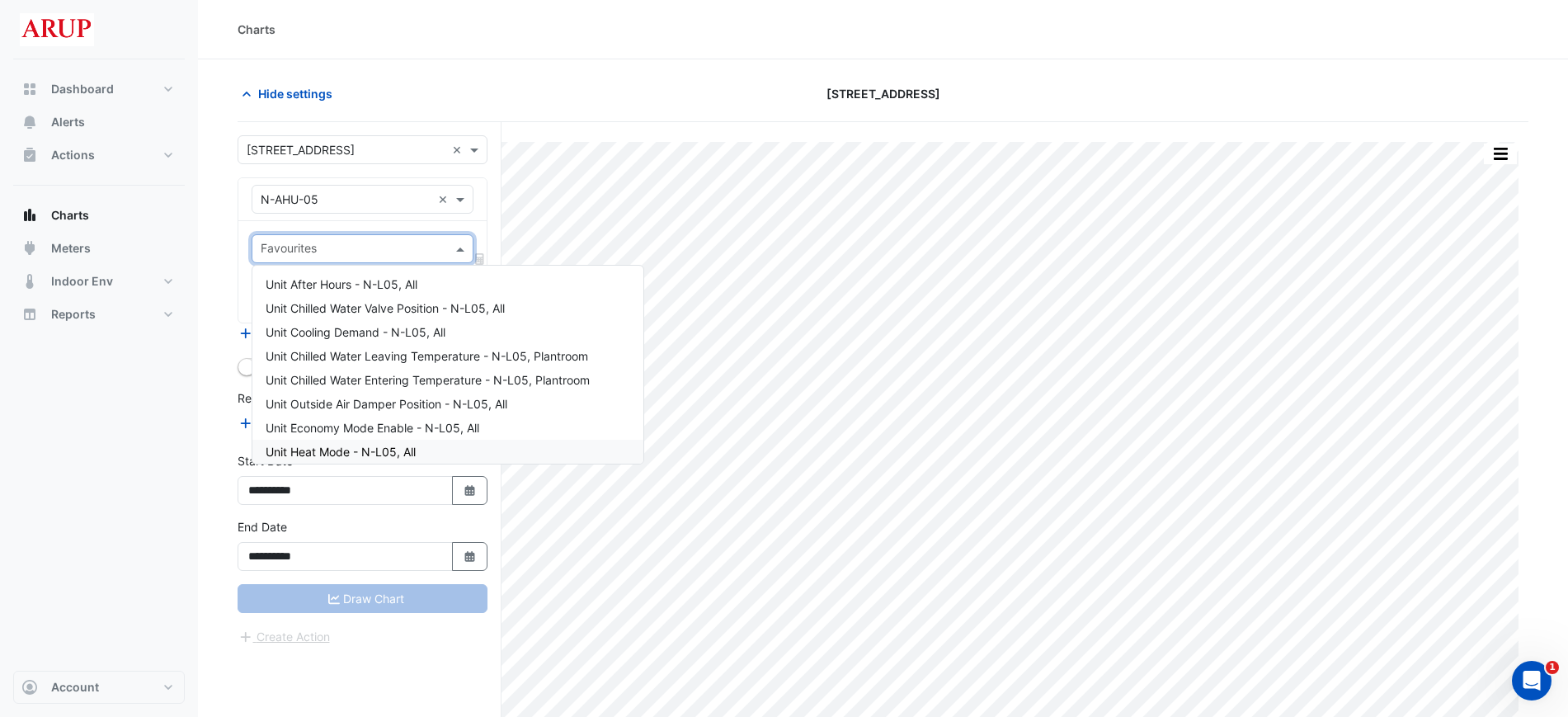
click at [448, 445] on div "Unit Heat Mode - N-L05, All" at bounding box center [448, 451] width 391 height 24
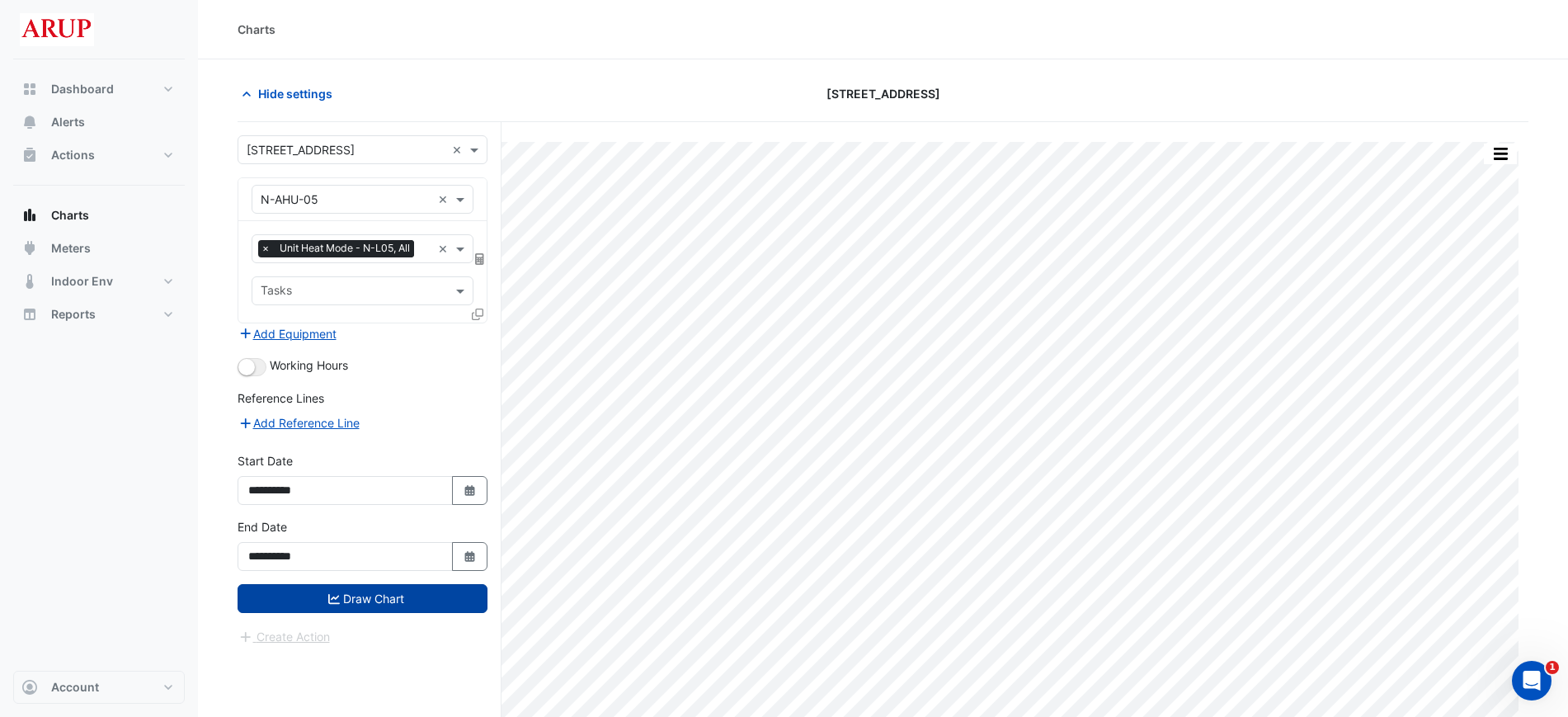
click at [378, 597] on button "Draw Chart" at bounding box center [362, 598] width 250 height 29
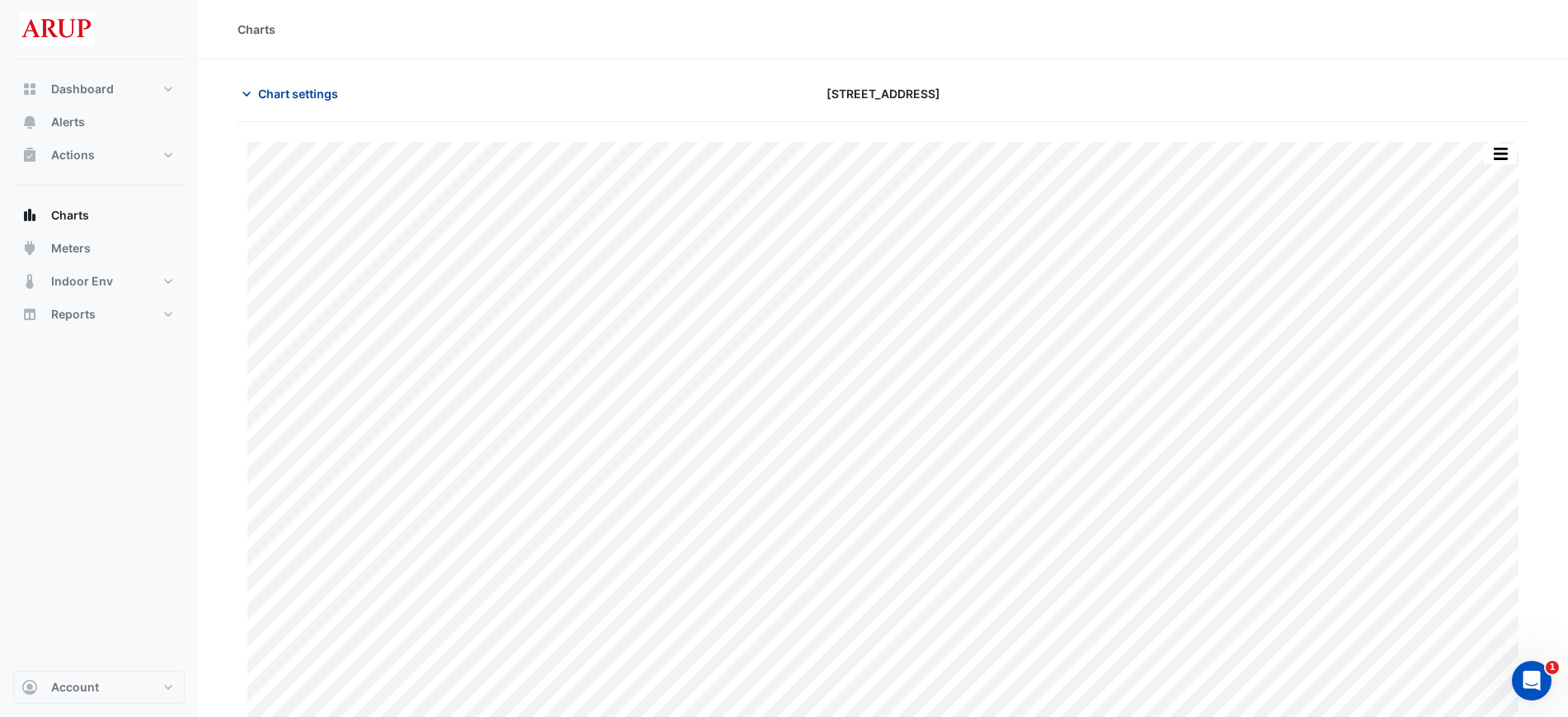
click at [244, 85] on icon "button" at bounding box center [246, 93] width 16 height 16
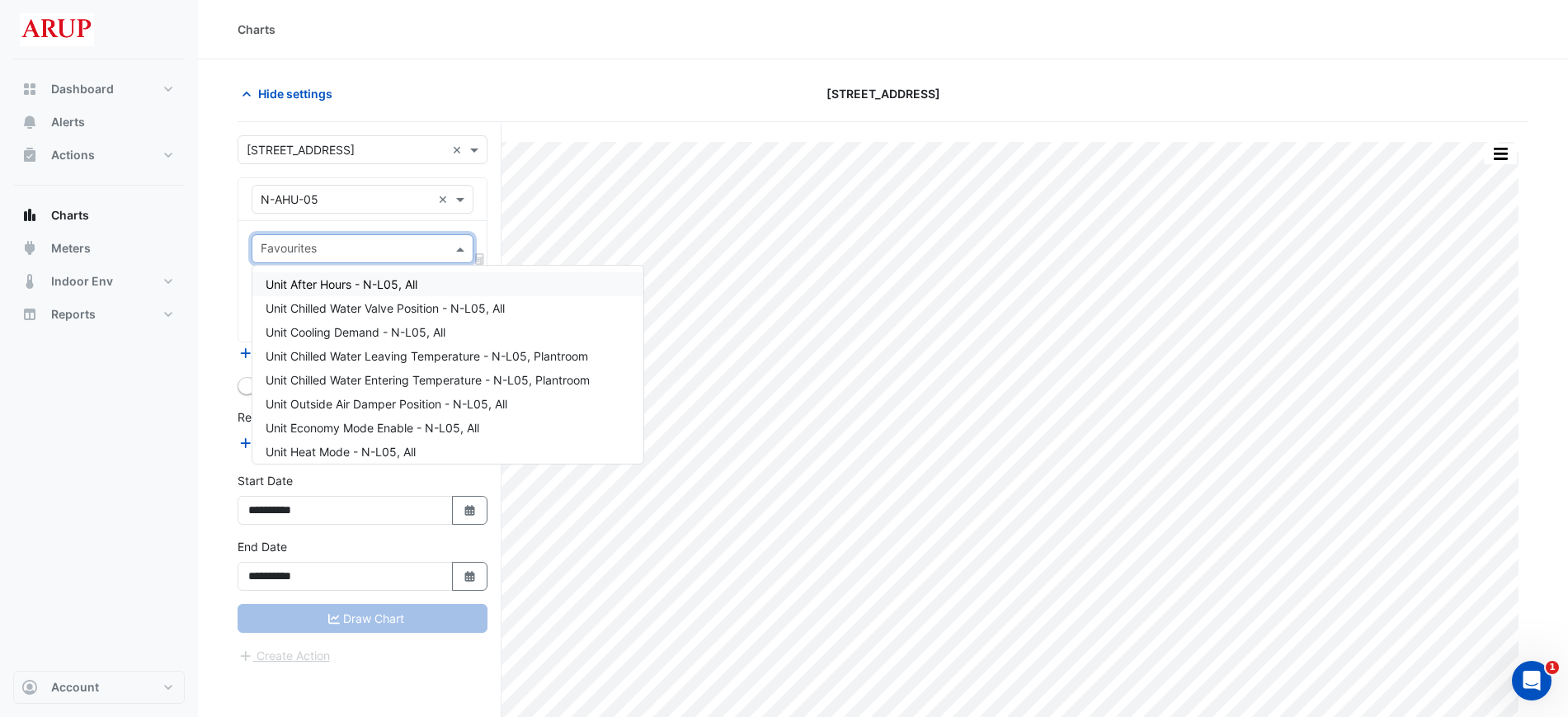
click at [459, 247] on span at bounding box center [462, 249] width 20 height 17
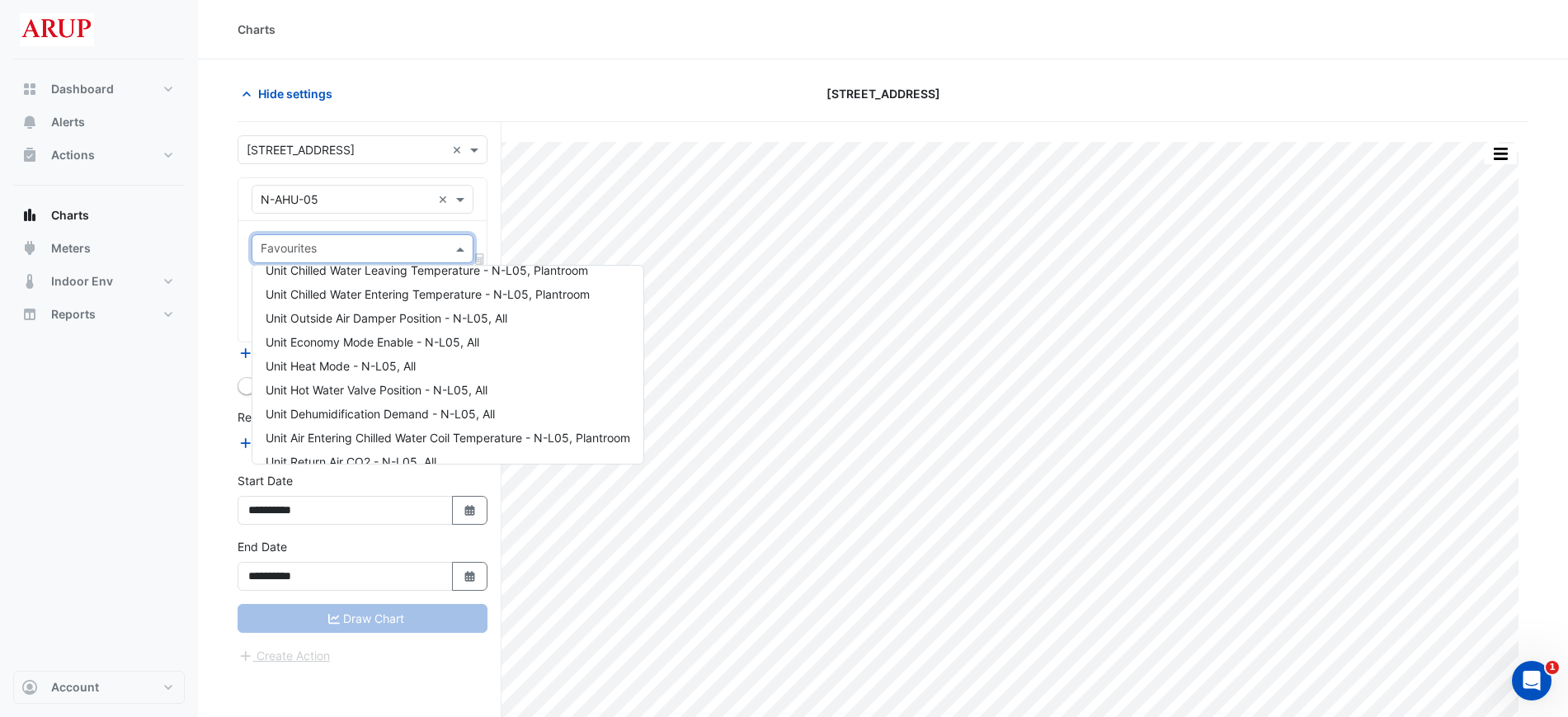
scroll to position [82, 0]
click at [466, 385] on div "Unit Hot Water Valve Position - N-L05, All" at bounding box center [448, 393] width 391 height 24
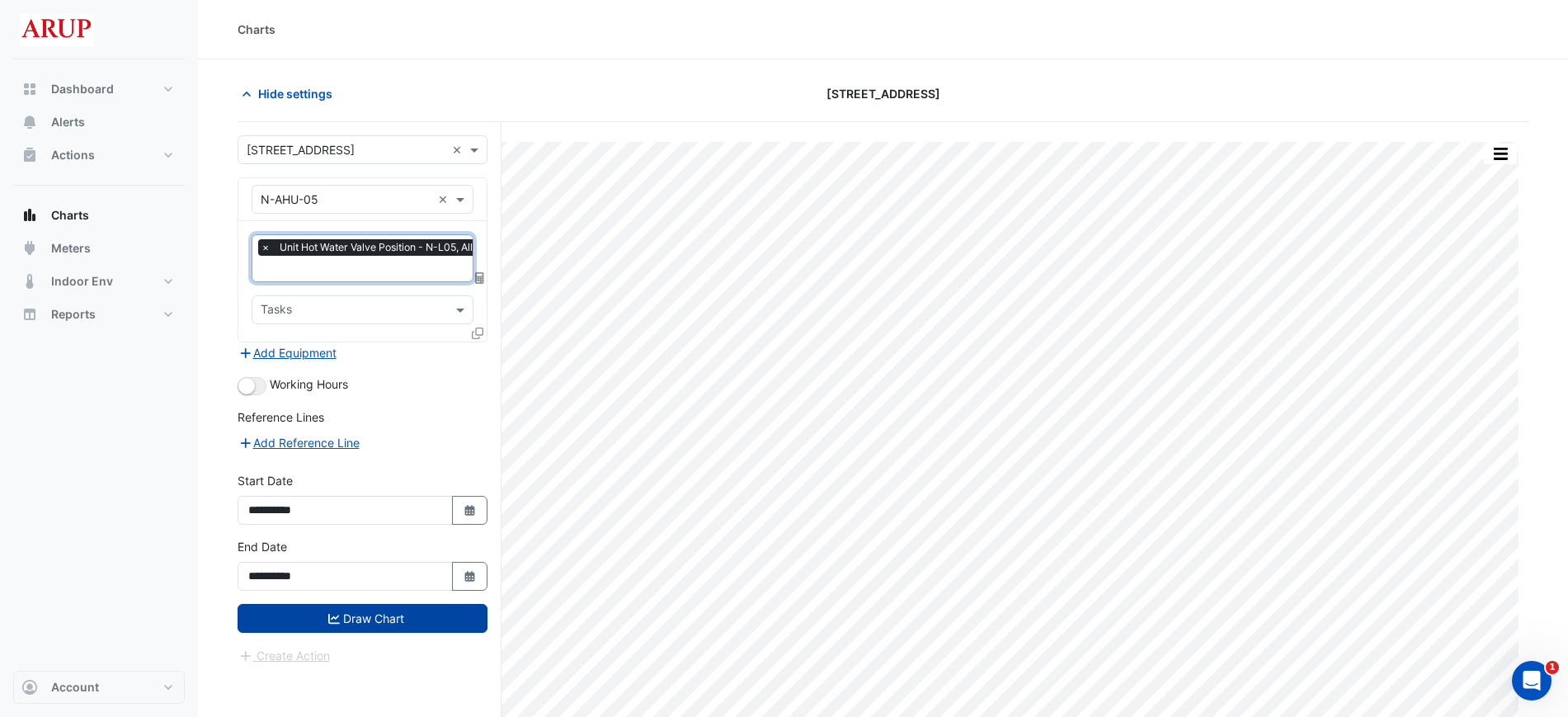
click at [359, 622] on button "Draw Chart" at bounding box center [362, 618] width 250 height 29
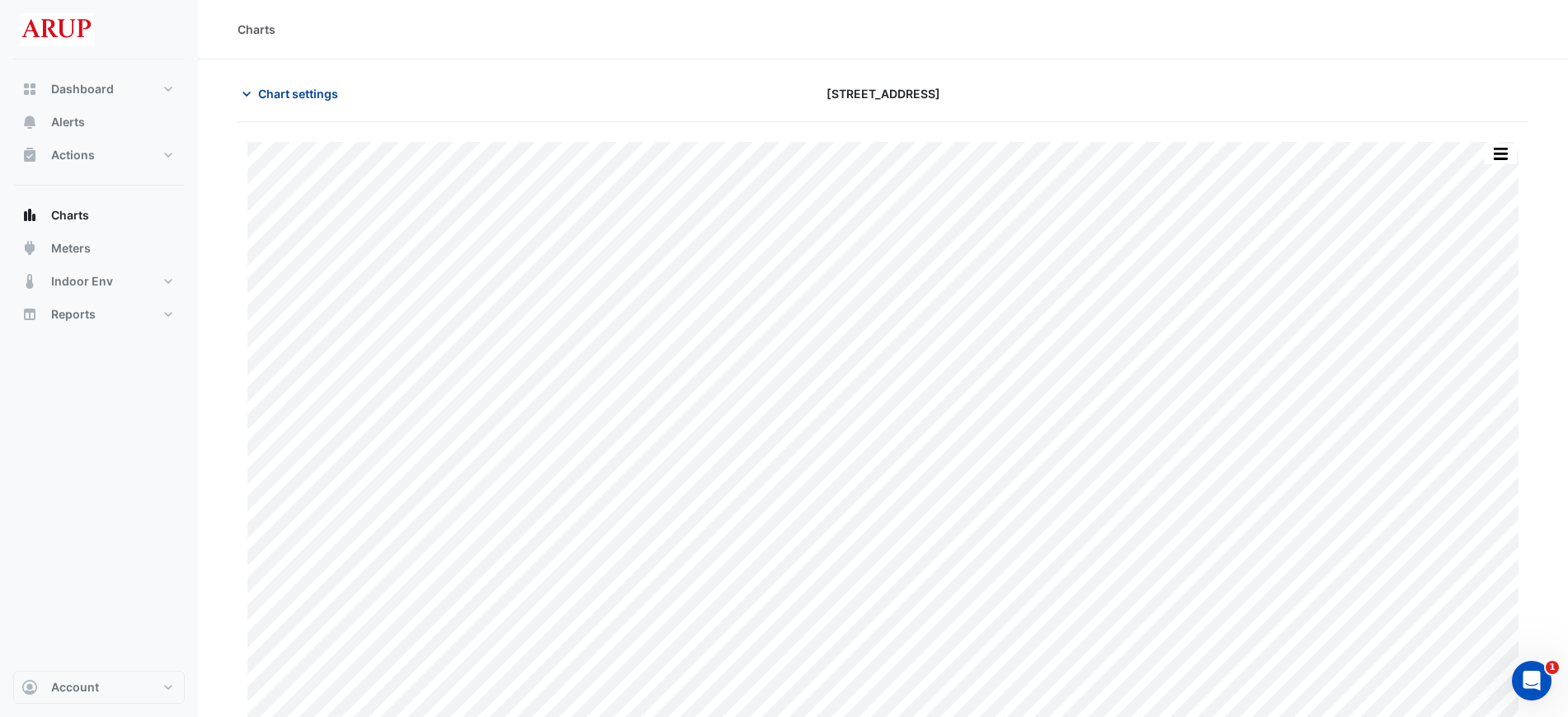
click at [243, 90] on icon "button" at bounding box center [246, 93] width 16 height 16
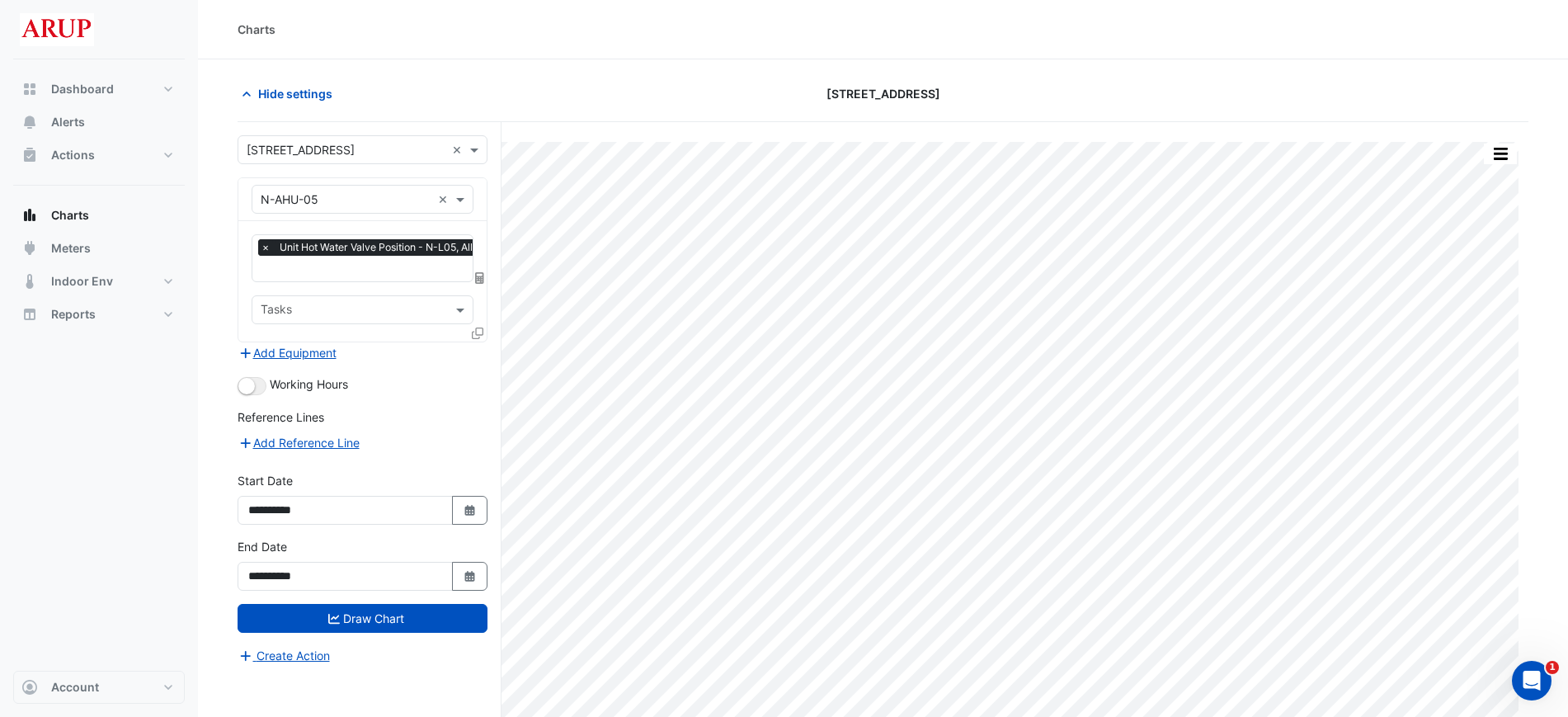
click at [264, 251] on span "×" at bounding box center [266, 247] width 15 height 16
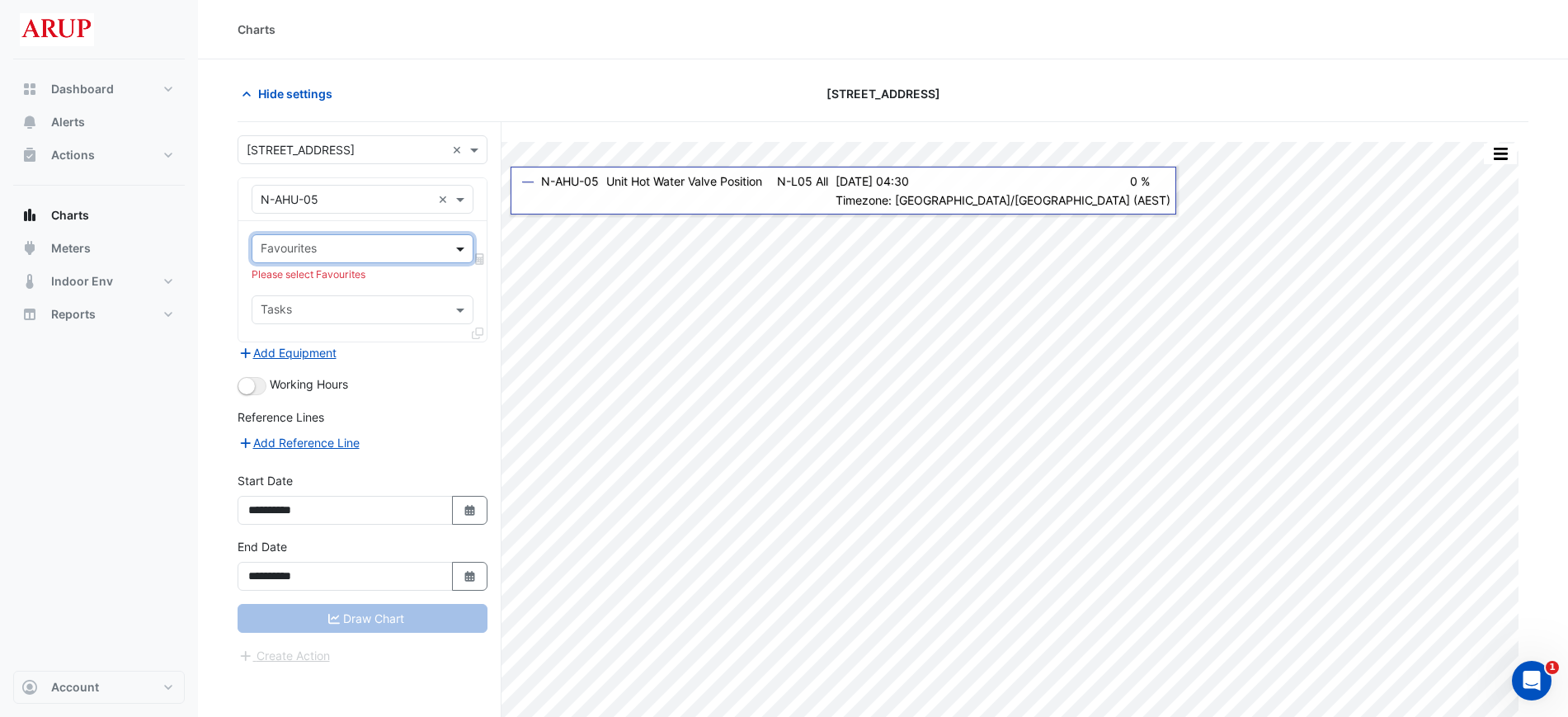
click at [465, 255] on span at bounding box center [462, 249] width 20 height 17
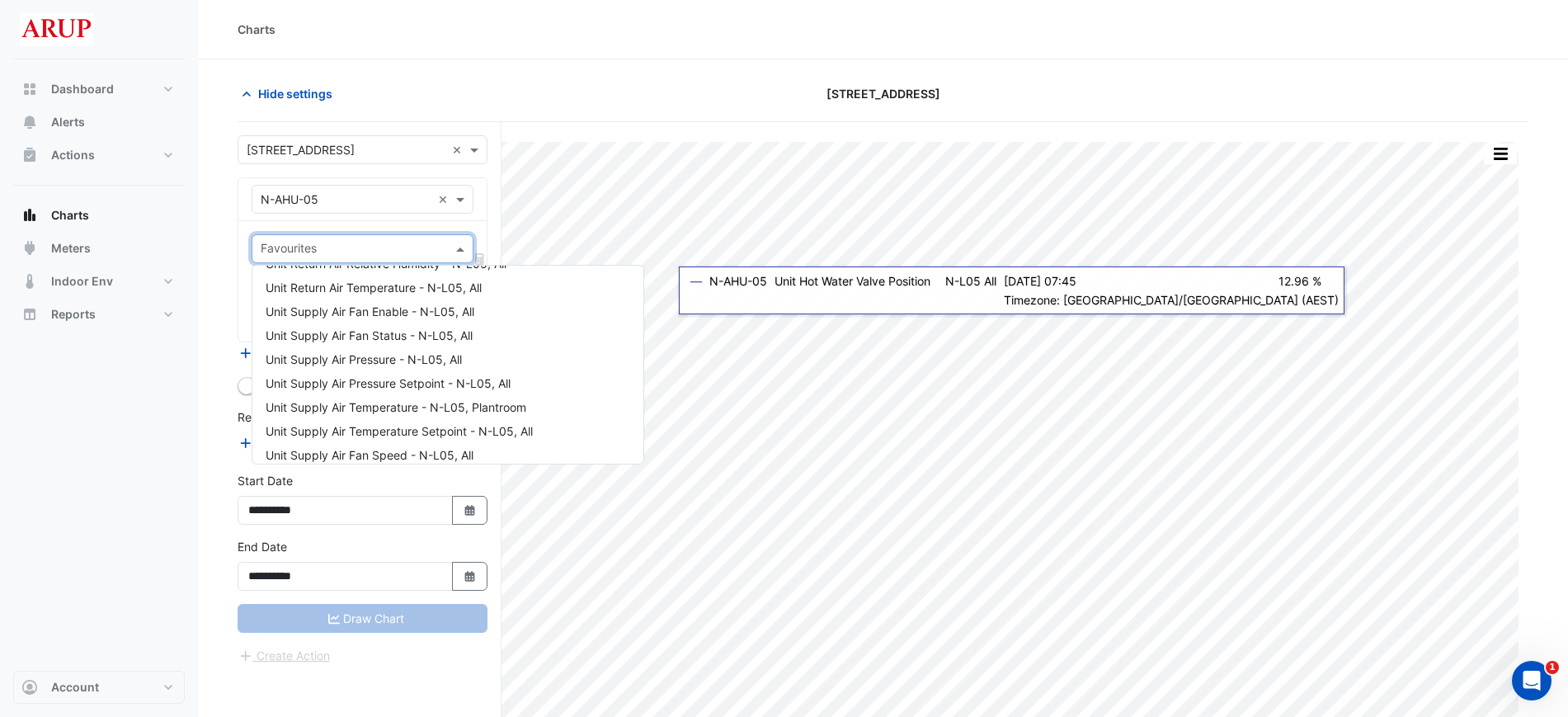
scroll to position [318, 0]
click at [520, 397] on span "Unit Supply Air Temperature - N-L05, Plantroom" at bounding box center [396, 396] width 261 height 14
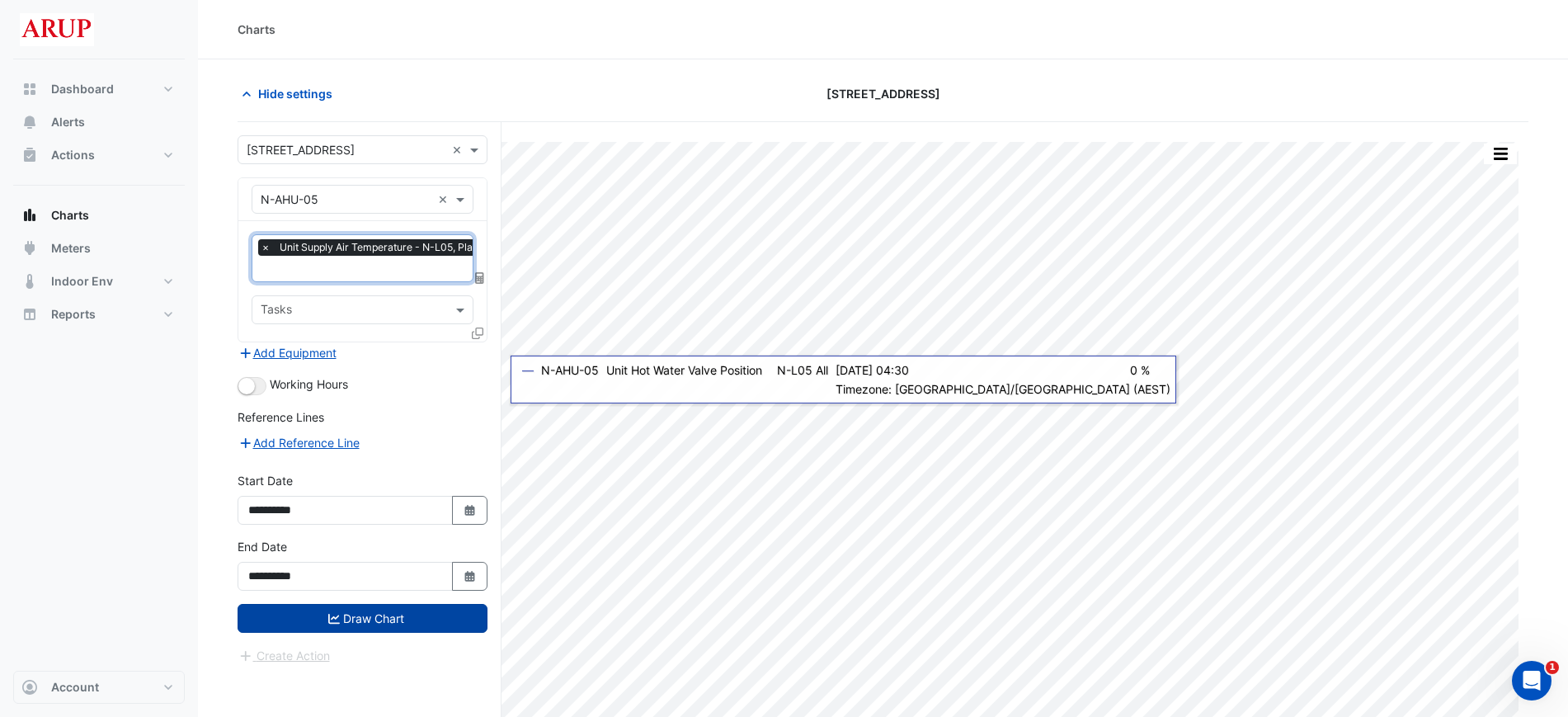
click at [370, 617] on button "Draw Chart" at bounding box center [362, 618] width 250 height 29
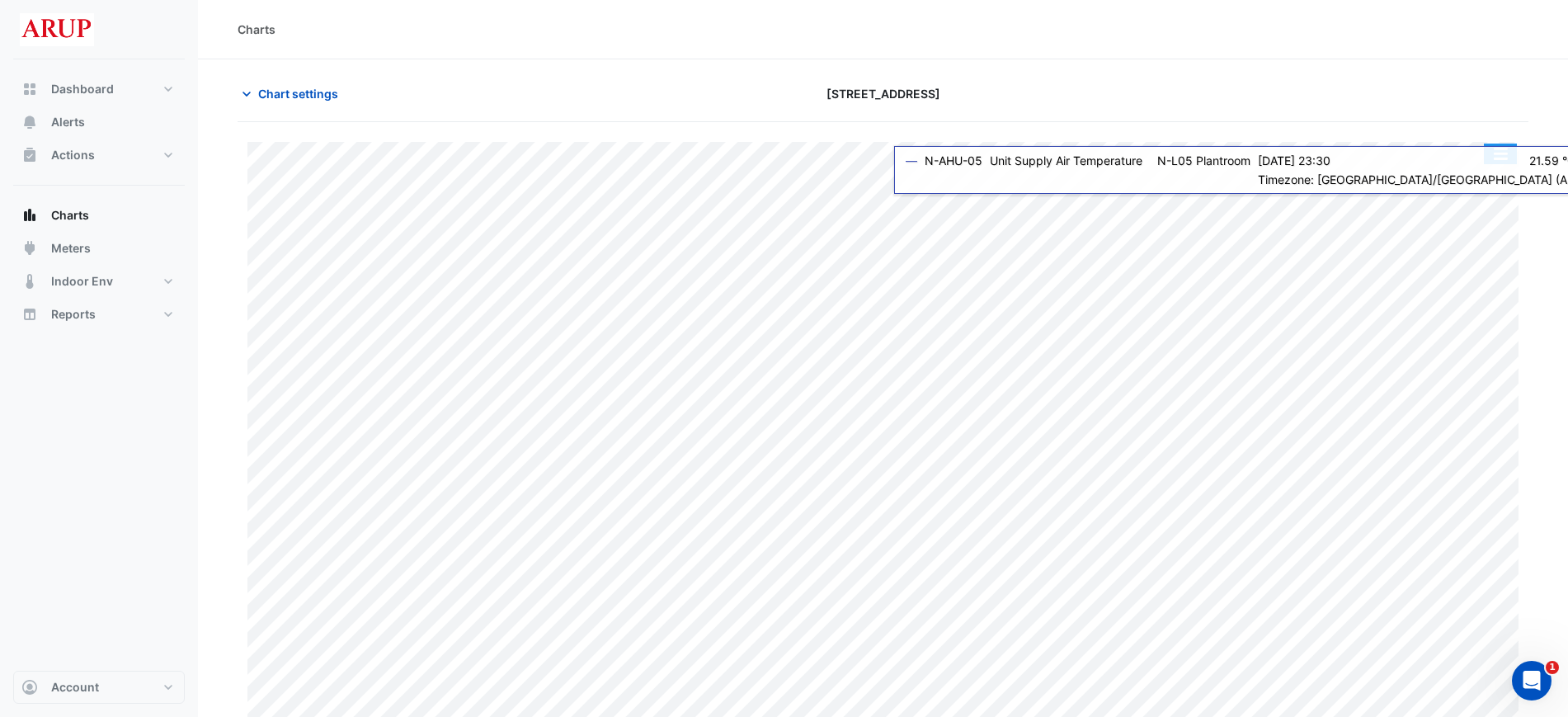
click at [1497, 147] on button "button" at bounding box center [1500, 154] width 33 height 20
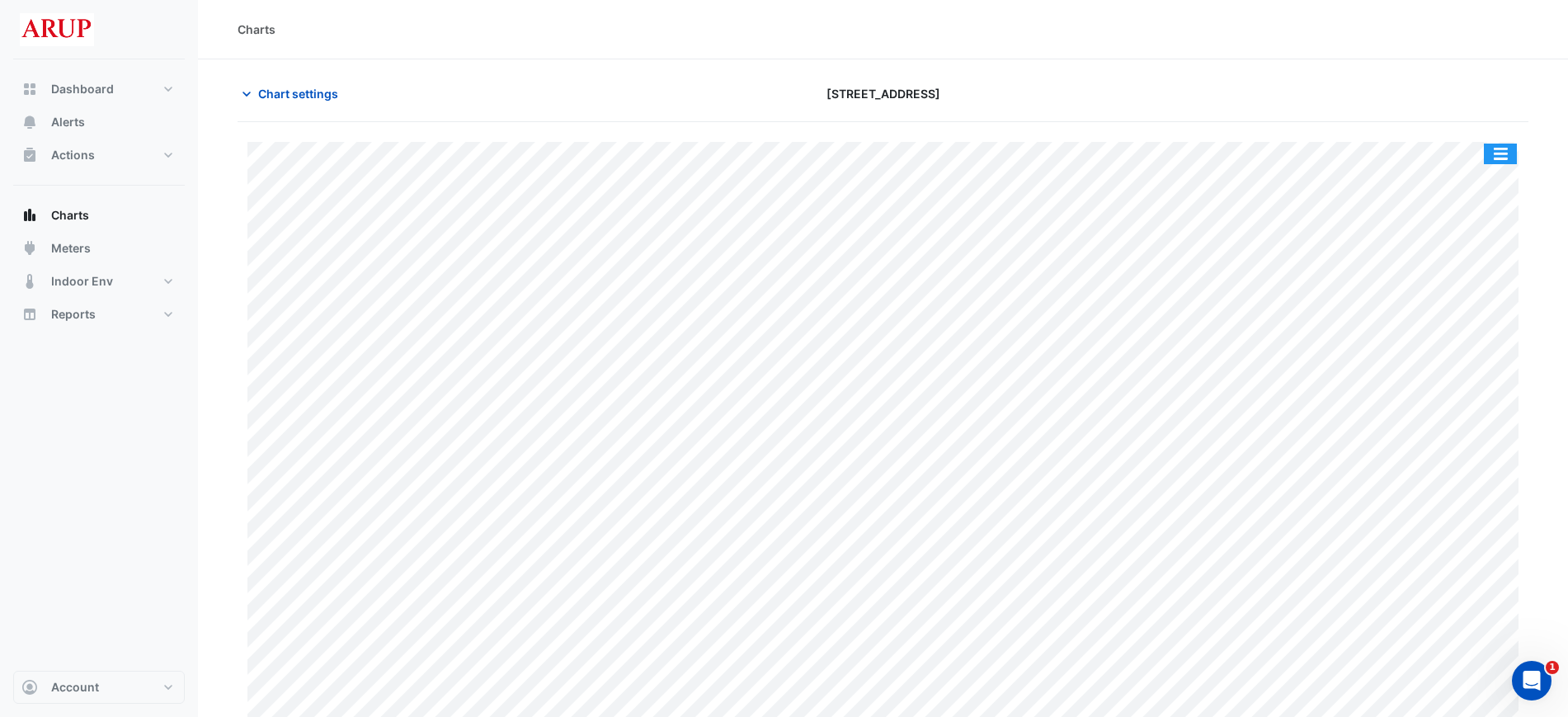
click at [1502, 149] on button "button" at bounding box center [1500, 154] width 33 height 20
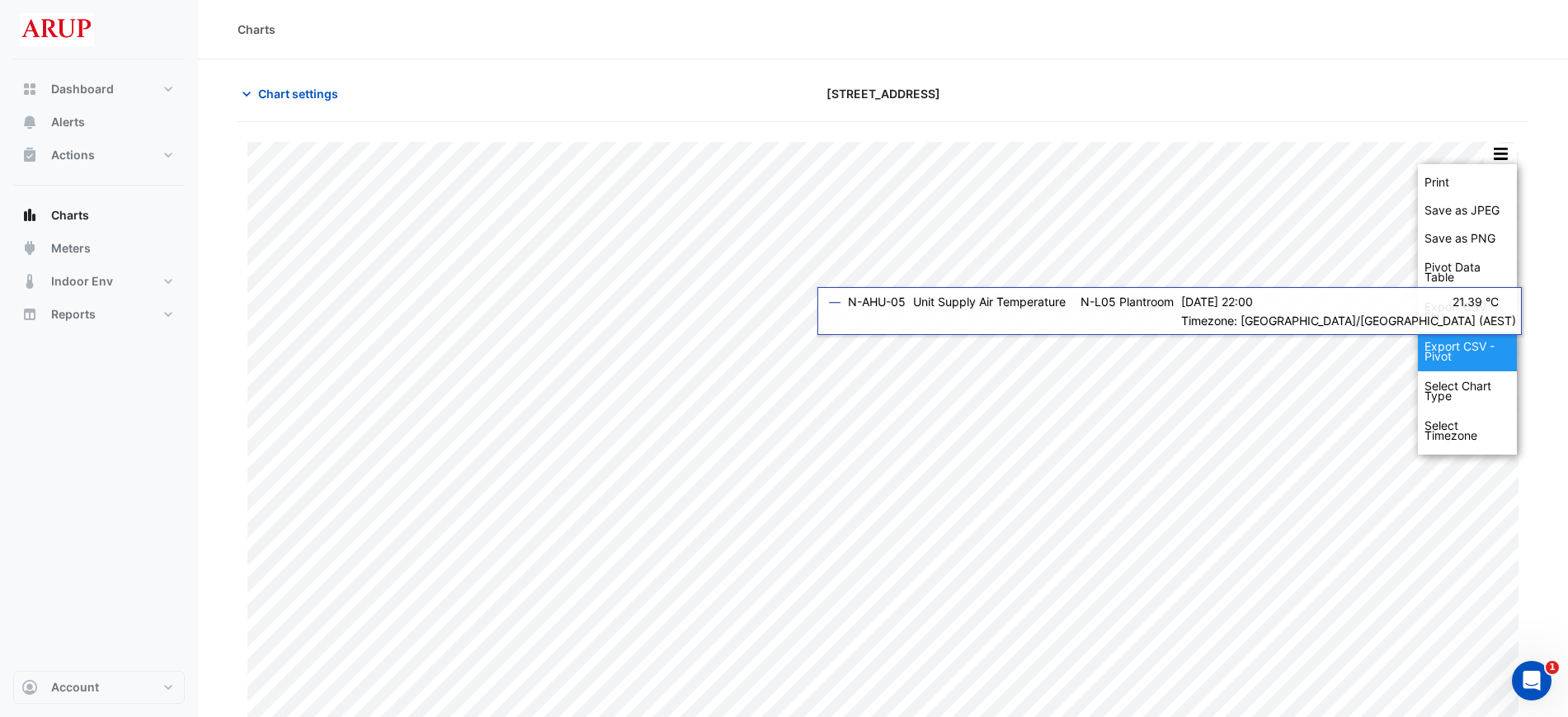
click at [1464, 353] on div "Export CSV - Pivot" at bounding box center [1467, 351] width 99 height 40
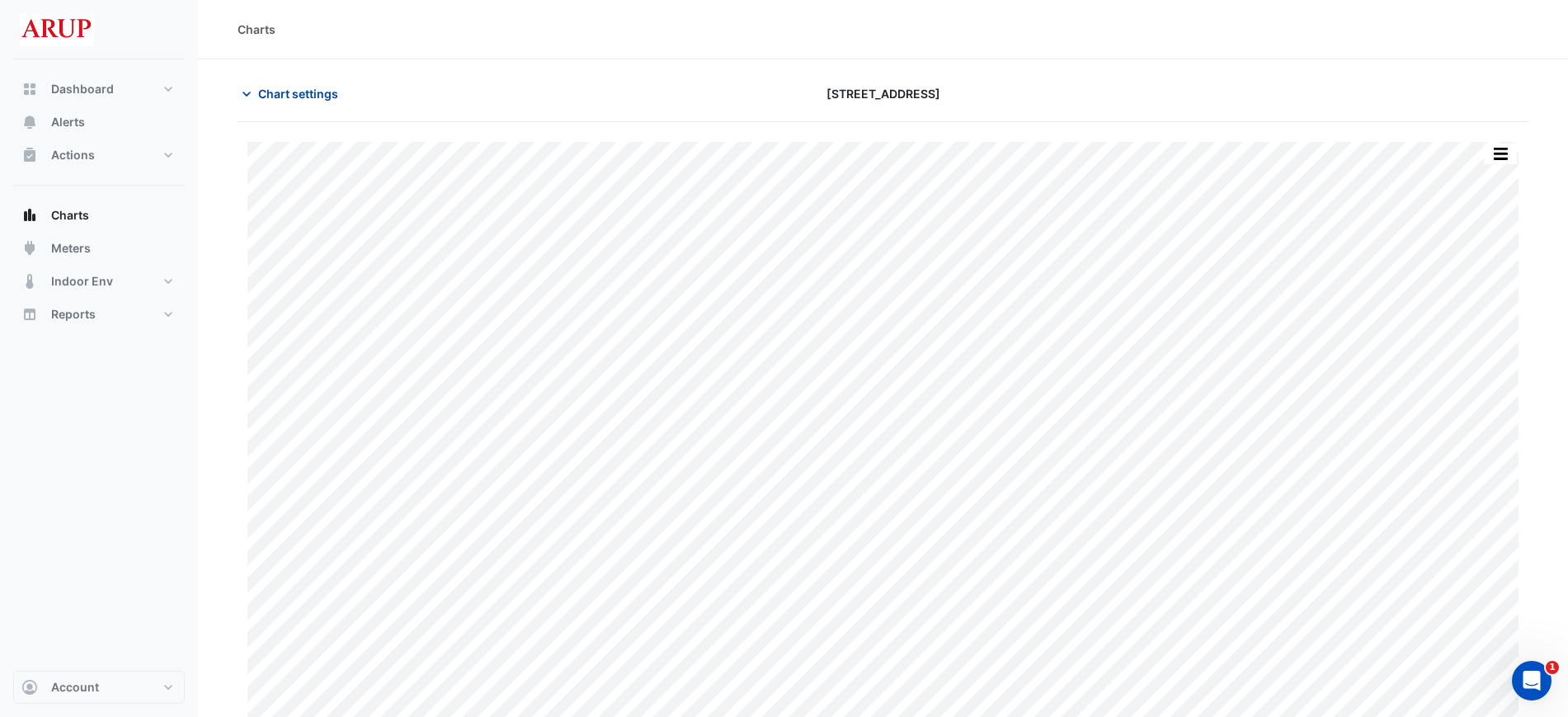
click at [247, 91] on icon "button" at bounding box center [246, 93] width 16 height 16
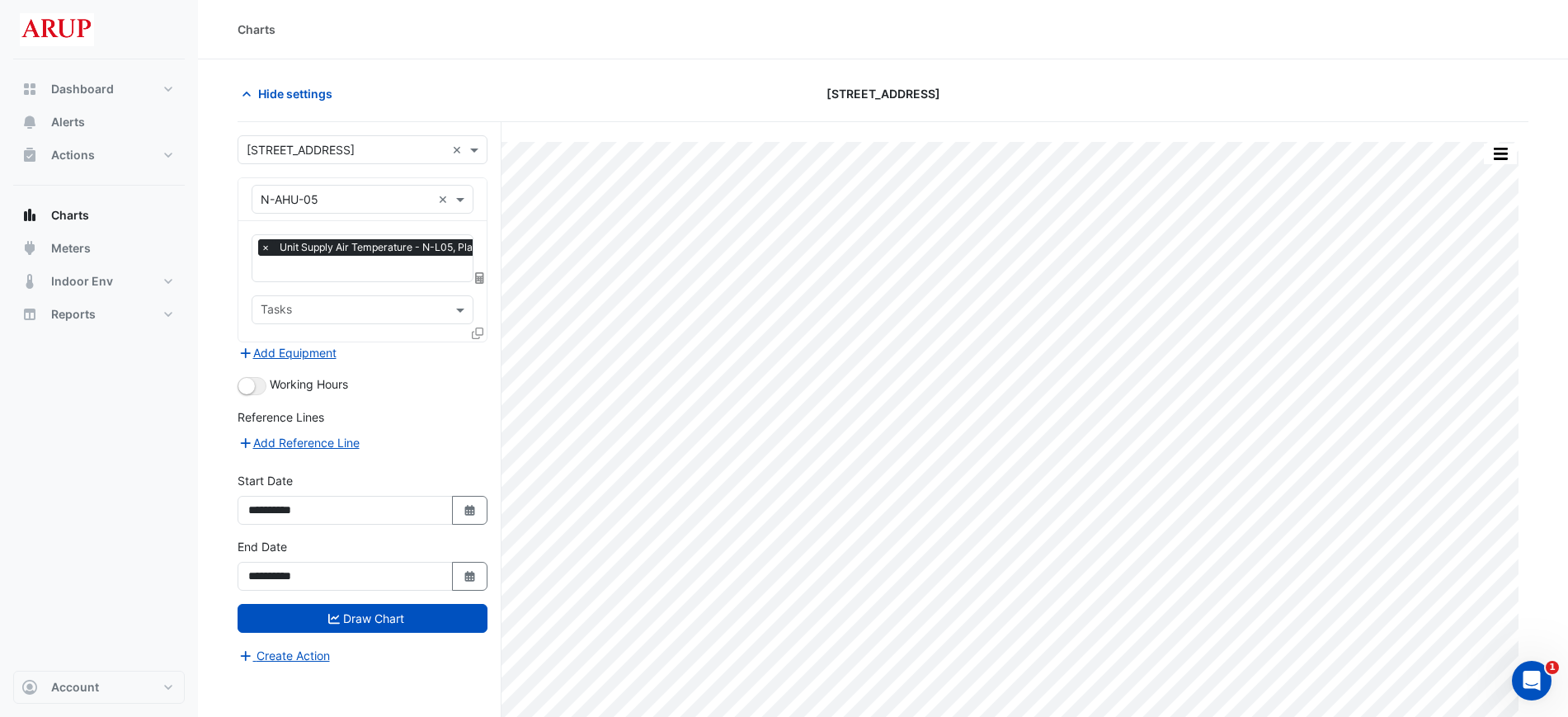
click at [267, 246] on span "×" at bounding box center [266, 247] width 15 height 16
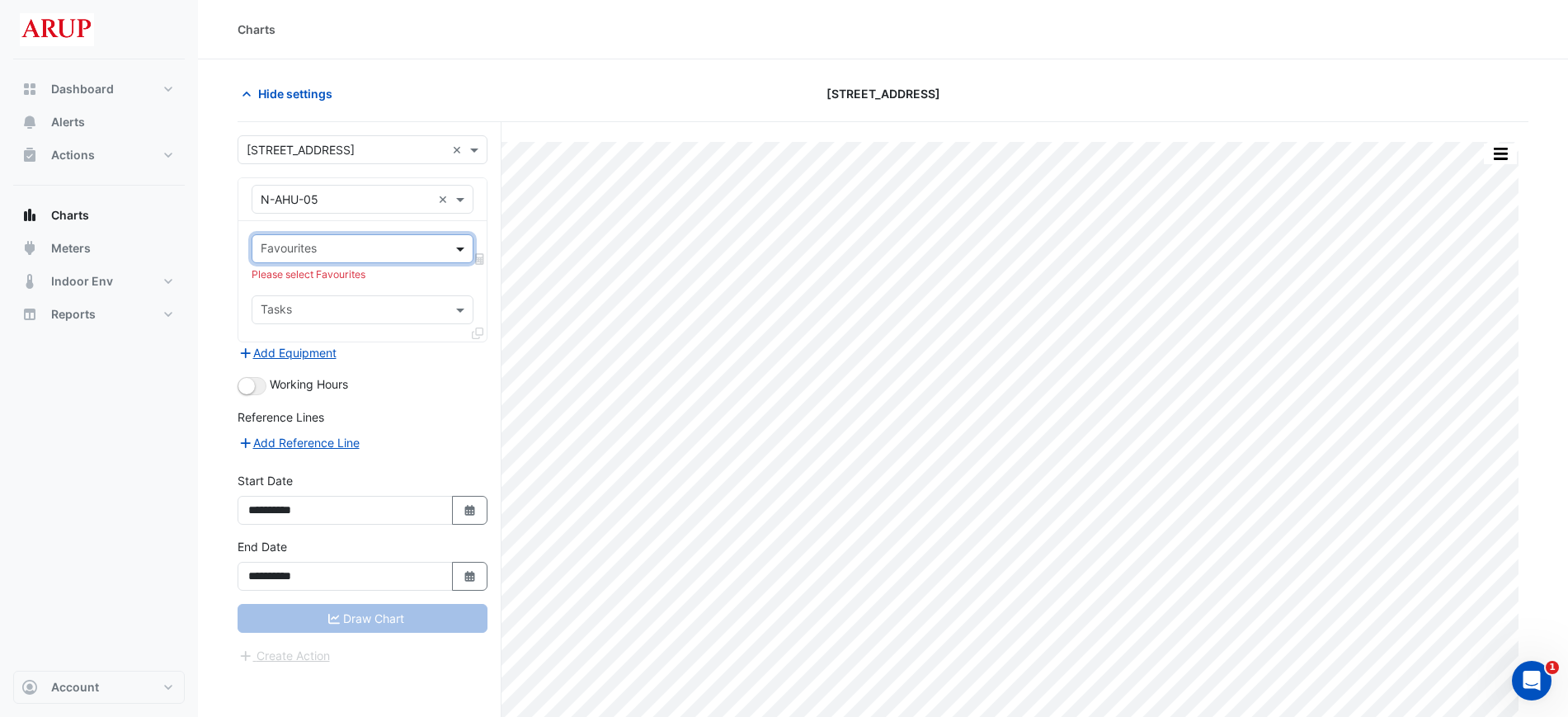
click at [462, 242] on span at bounding box center [462, 249] width 20 height 17
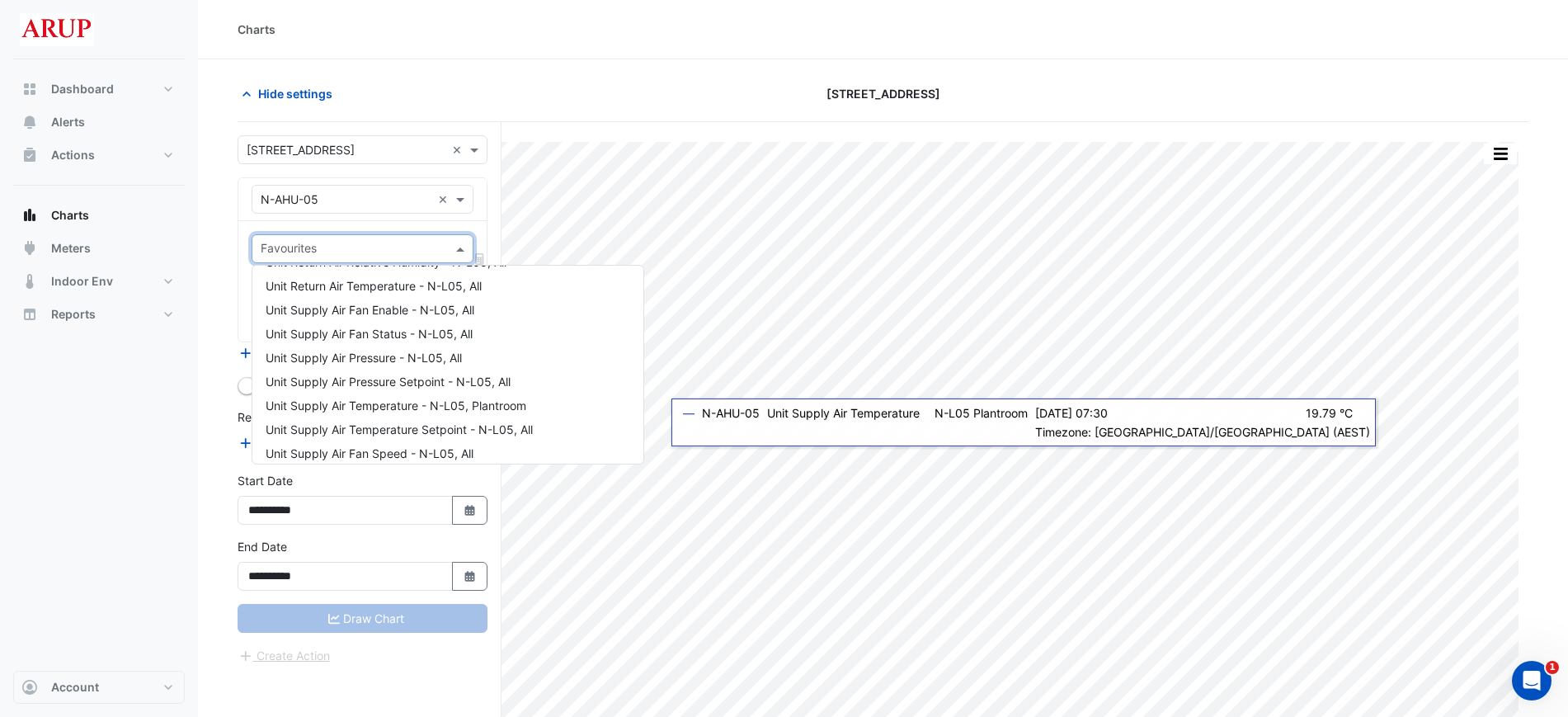
scroll to position [350, 0]
click at [555, 391] on div "Unit Supply Air Temperature Setpoint - N-L05, All" at bounding box center [448, 388] width 391 height 24
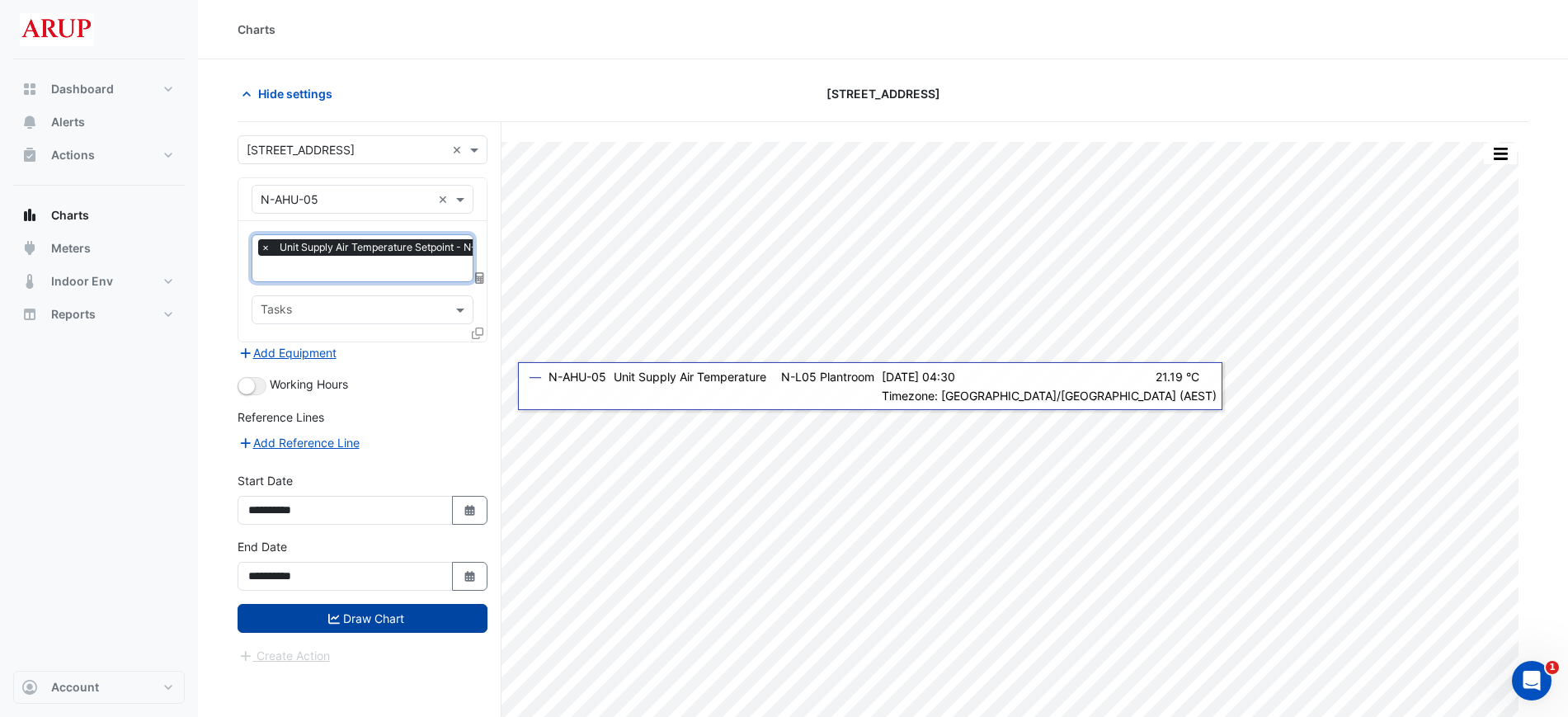
click at [372, 617] on button "Draw Chart" at bounding box center [362, 618] width 250 height 29
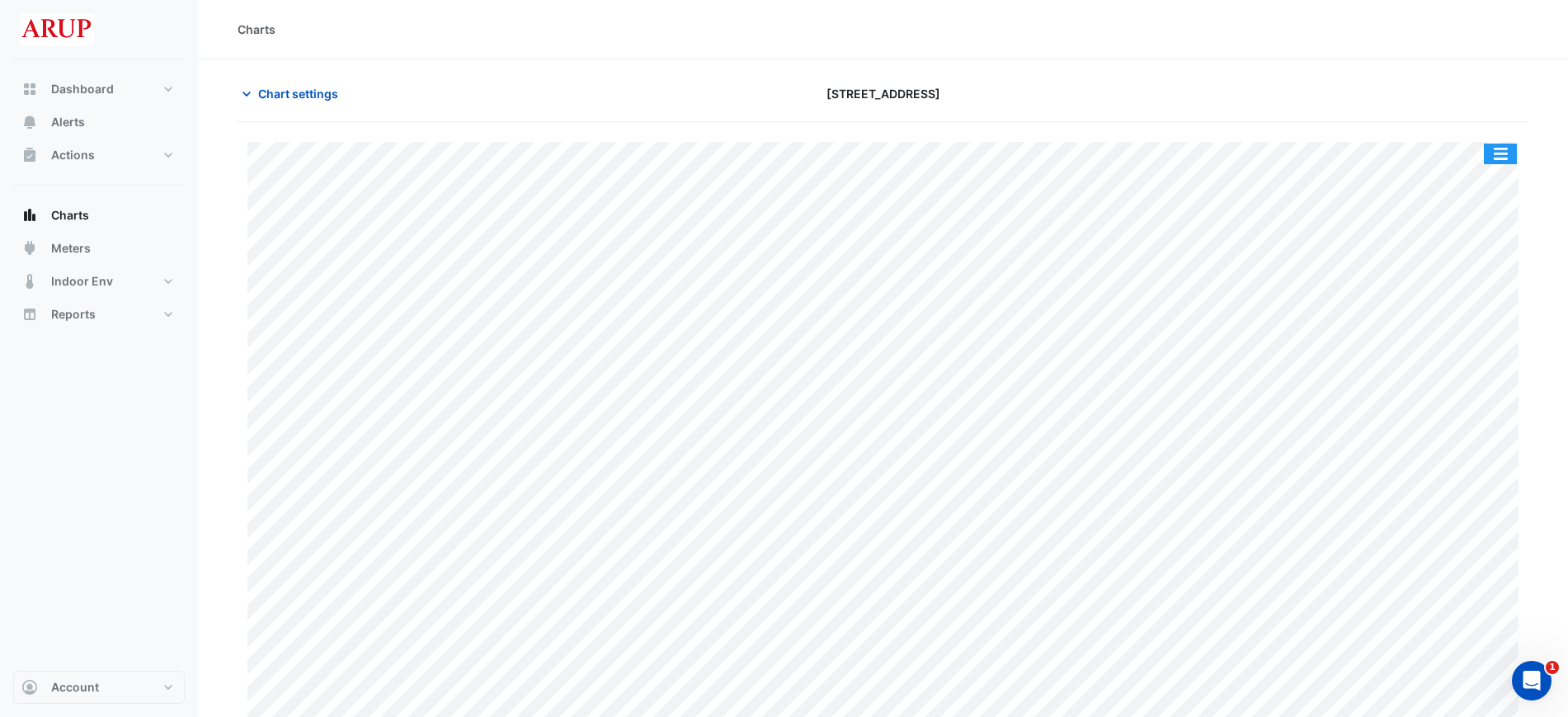
click at [1492, 155] on button "button" at bounding box center [1500, 154] width 33 height 20
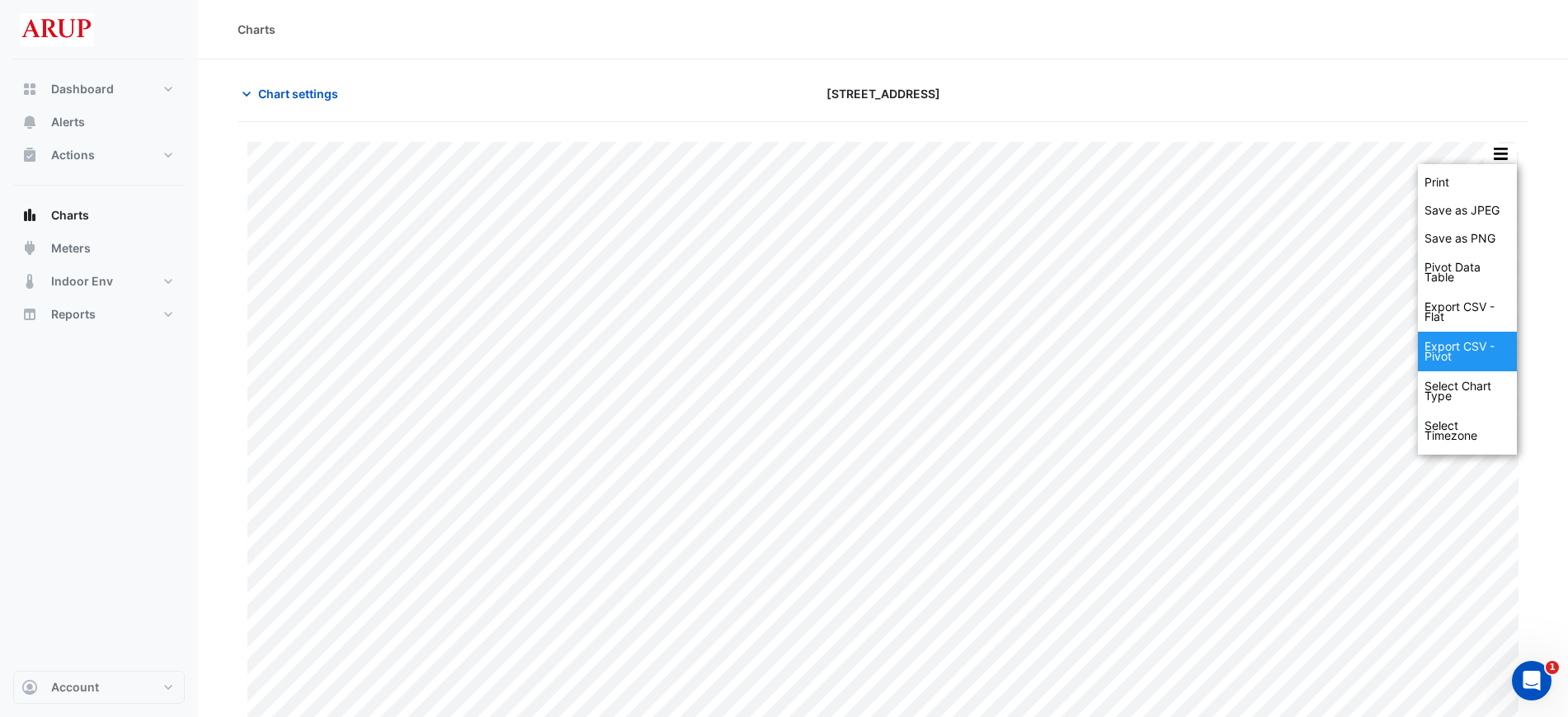
click at [1468, 361] on div "Export CSV - Pivot" at bounding box center [1467, 351] width 99 height 40
